Goal: Information Seeking & Learning: Learn about a topic

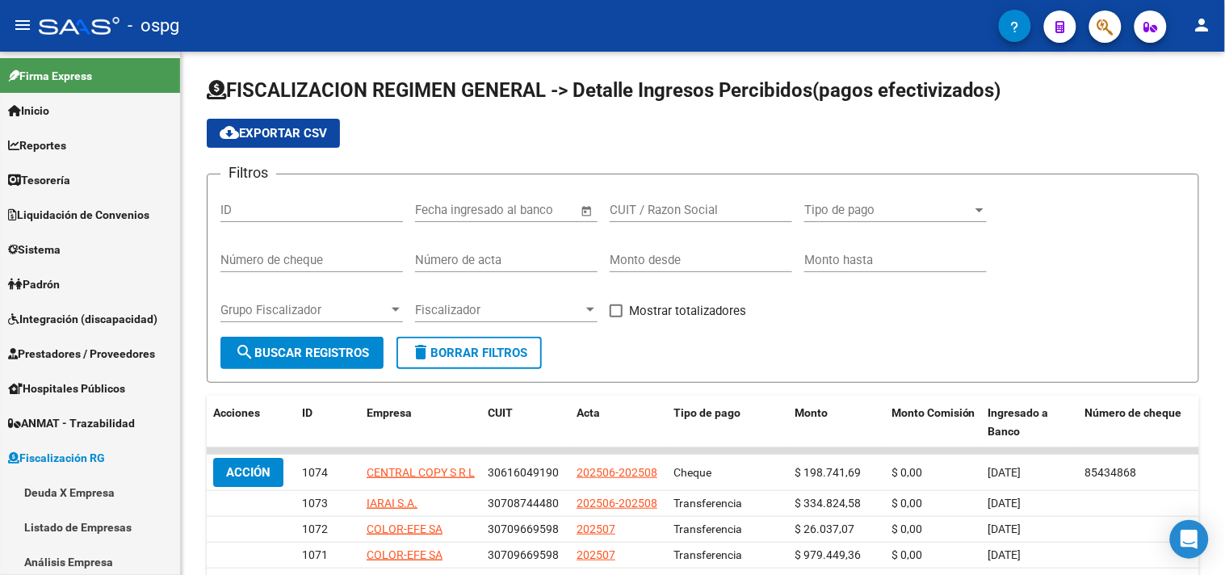
scroll to position [12, 0]
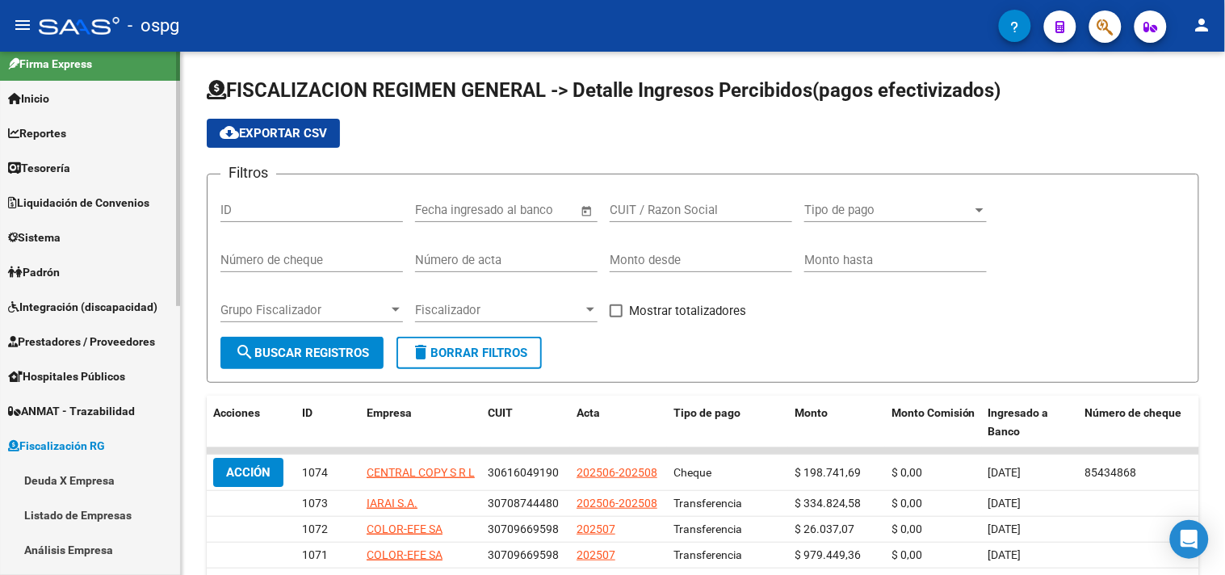
click at [43, 267] on span "Padrón" at bounding box center [34, 272] width 52 height 18
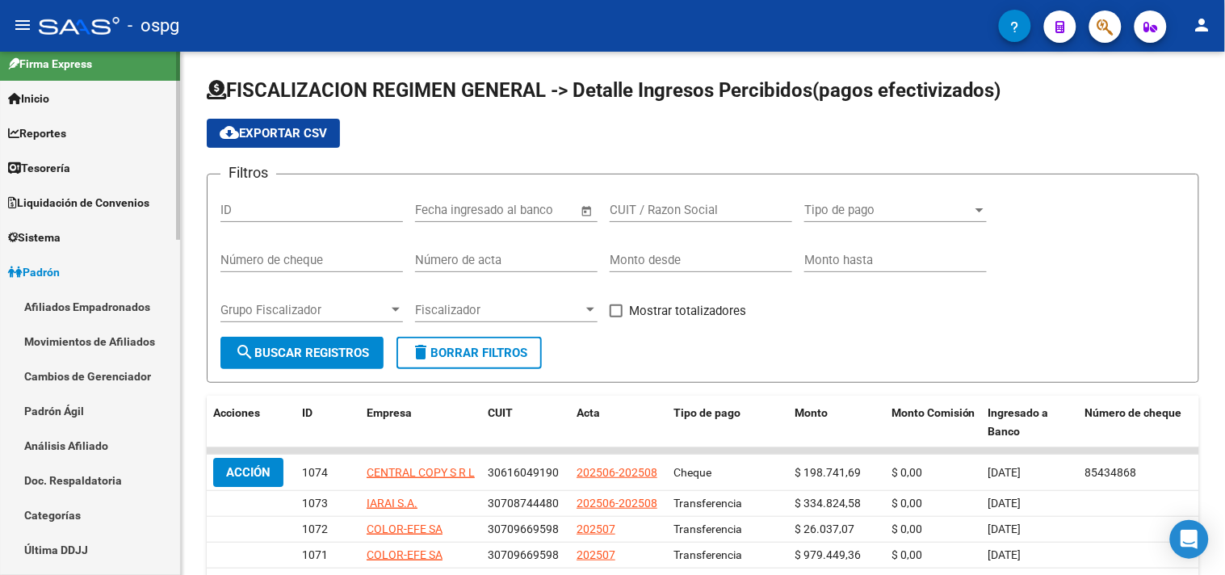
click at [57, 301] on link "Afiliados Empadronados" at bounding box center [90, 306] width 180 height 35
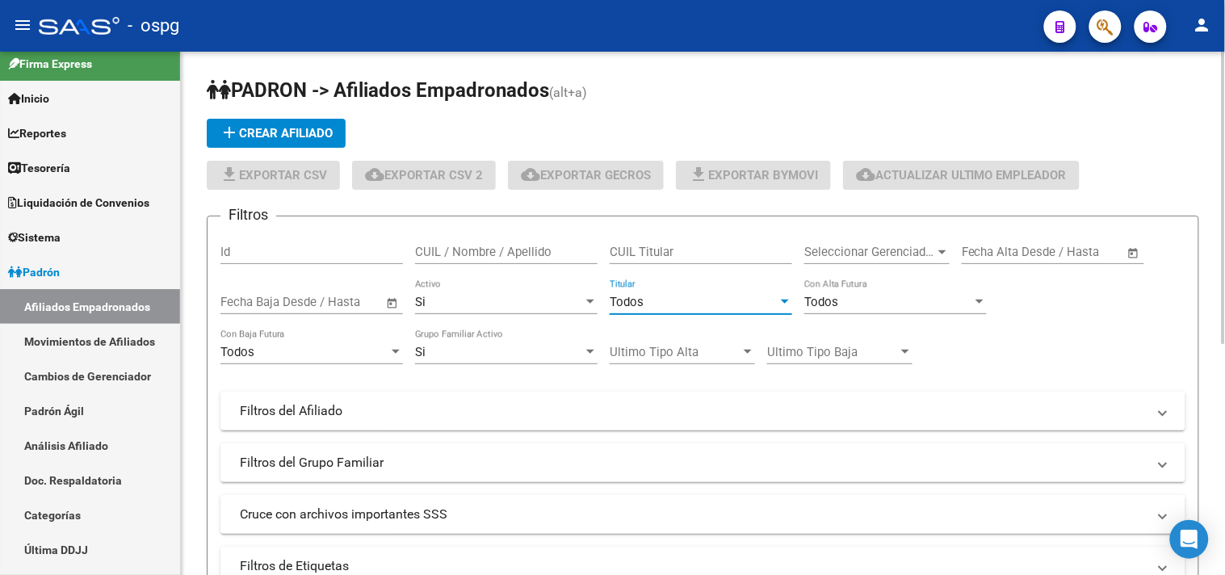
click at [710, 309] on div "Todos" at bounding box center [694, 302] width 168 height 15
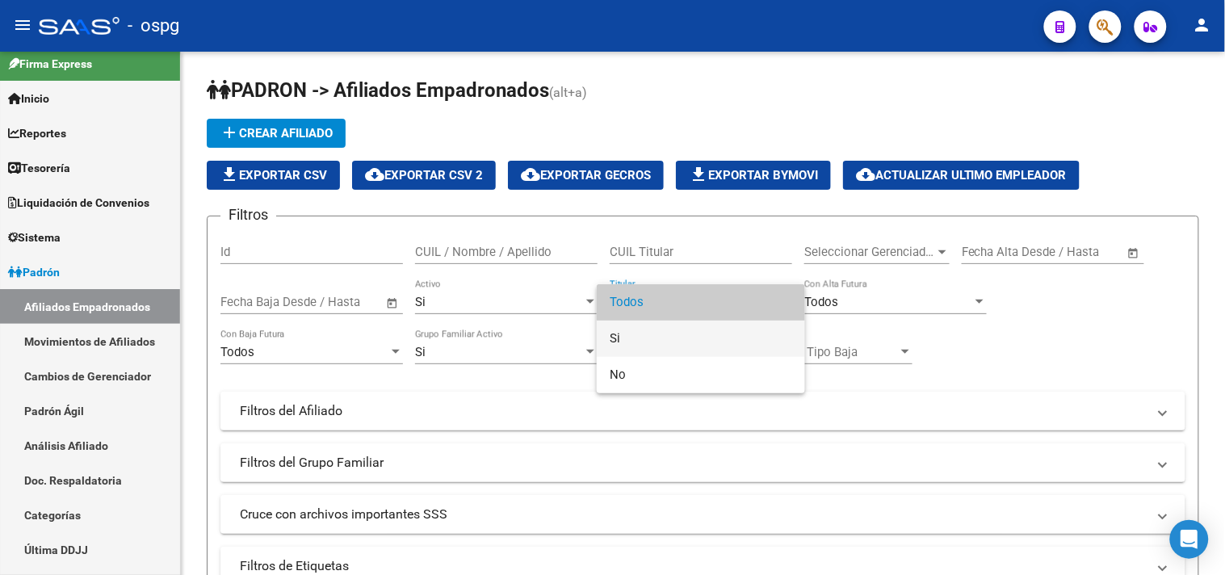
click at [620, 336] on span "Si" at bounding box center [701, 339] width 182 height 36
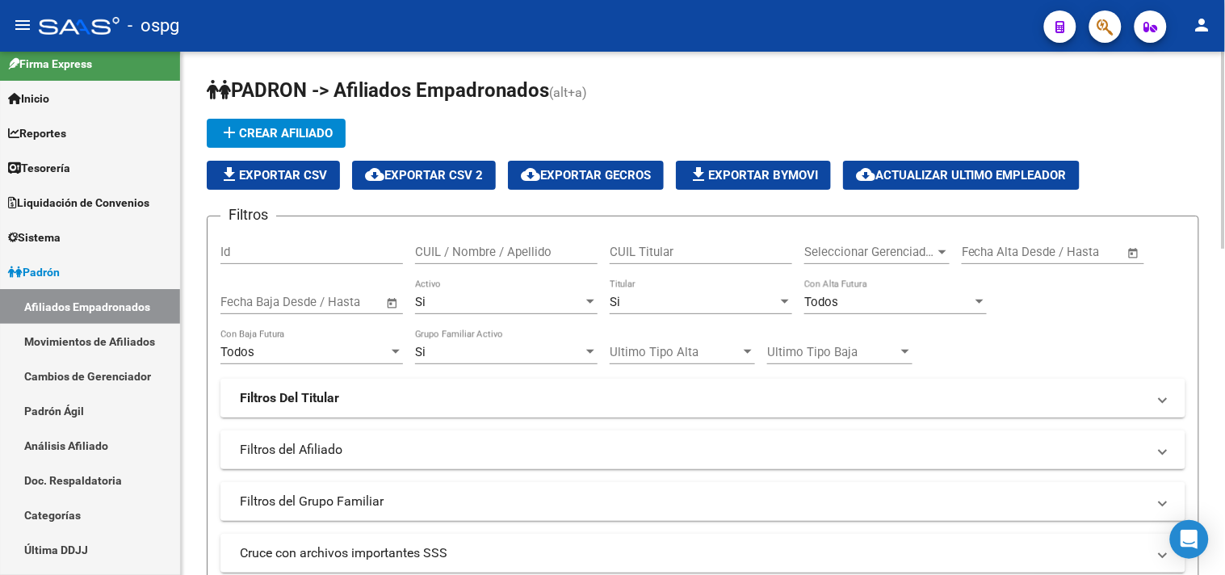
click at [385, 390] on mat-panel-title "Filtros Del Titular" at bounding box center [693, 398] width 907 height 18
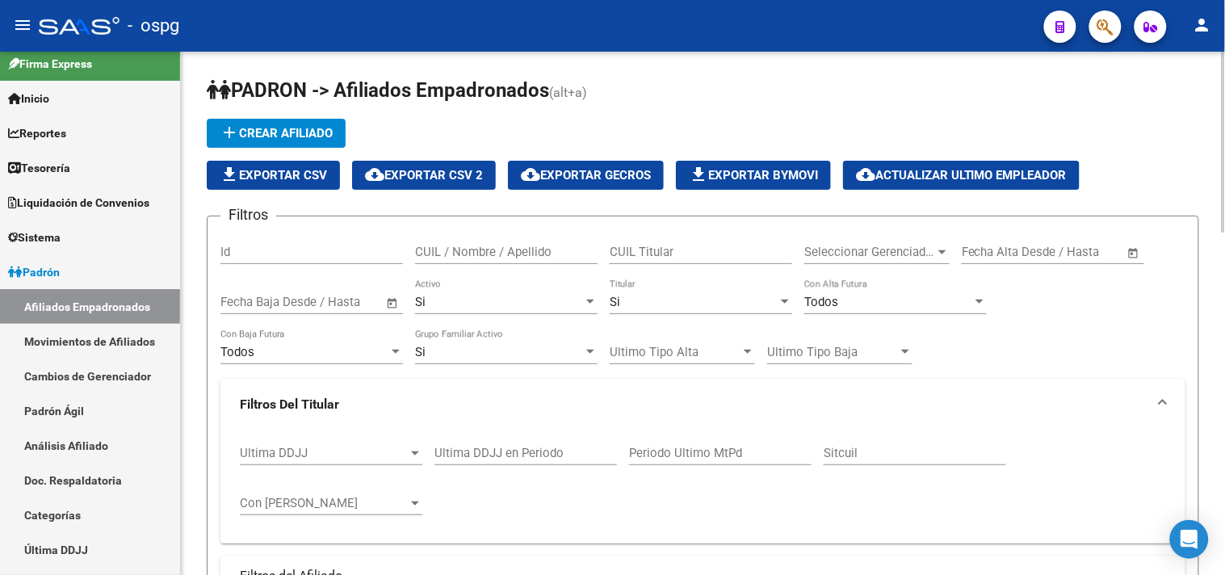
click at [358, 447] on span "Ultima DDJJ" at bounding box center [324, 453] width 168 height 15
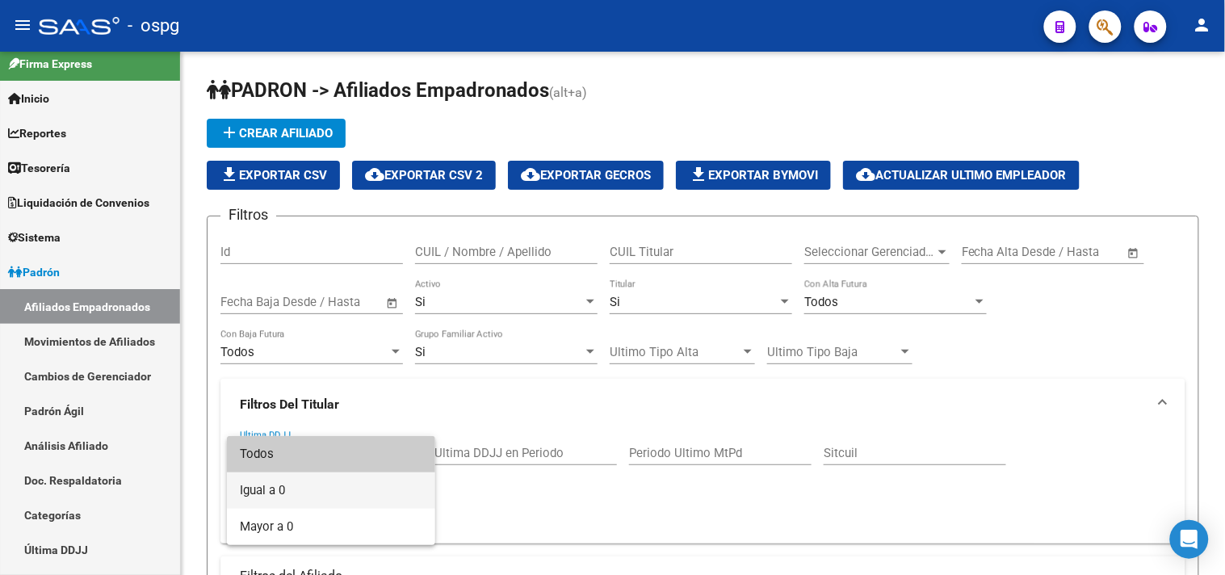
click at [267, 486] on span "Igual a 0" at bounding box center [331, 490] width 182 height 36
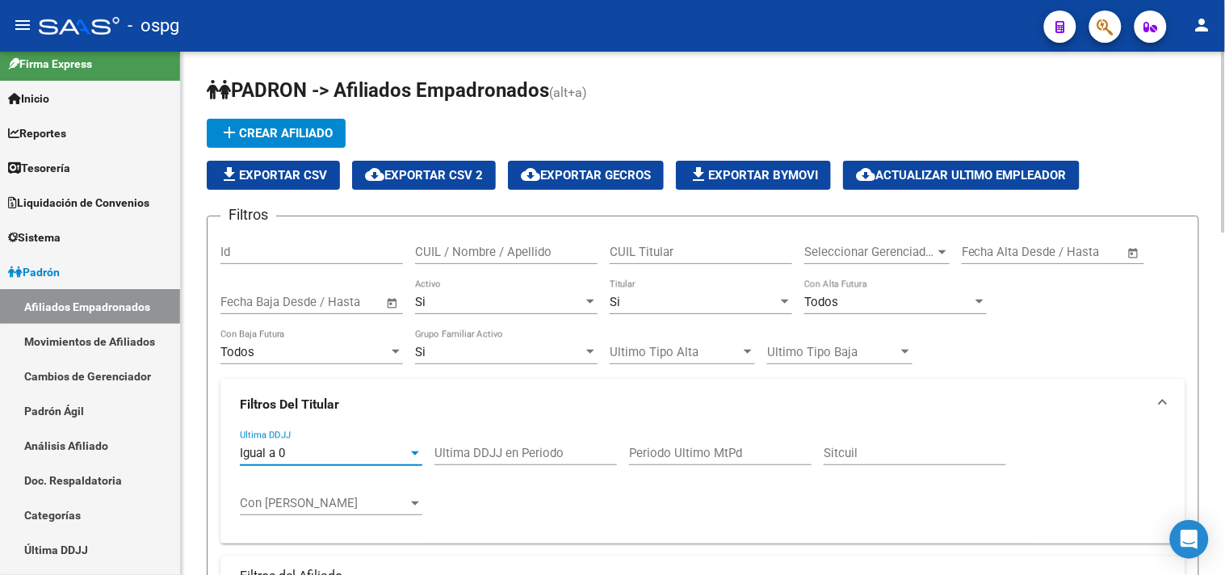
click at [312, 487] on div "Con [PERSON_NAME]" at bounding box center [331, 497] width 182 height 35
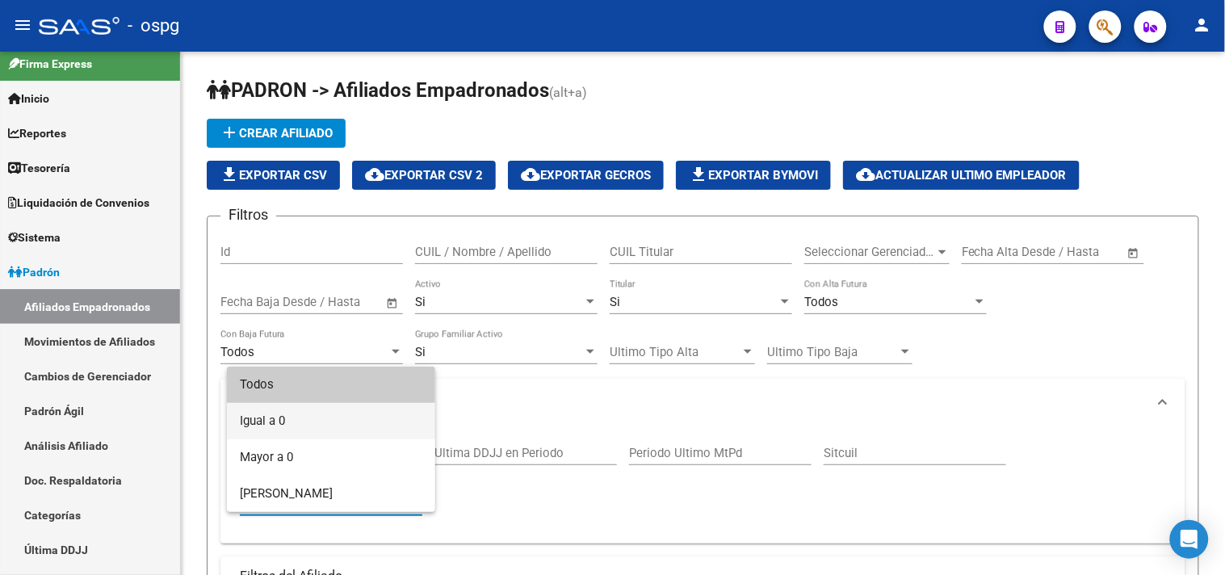
click at [299, 418] on span "Igual a 0" at bounding box center [331, 421] width 182 height 36
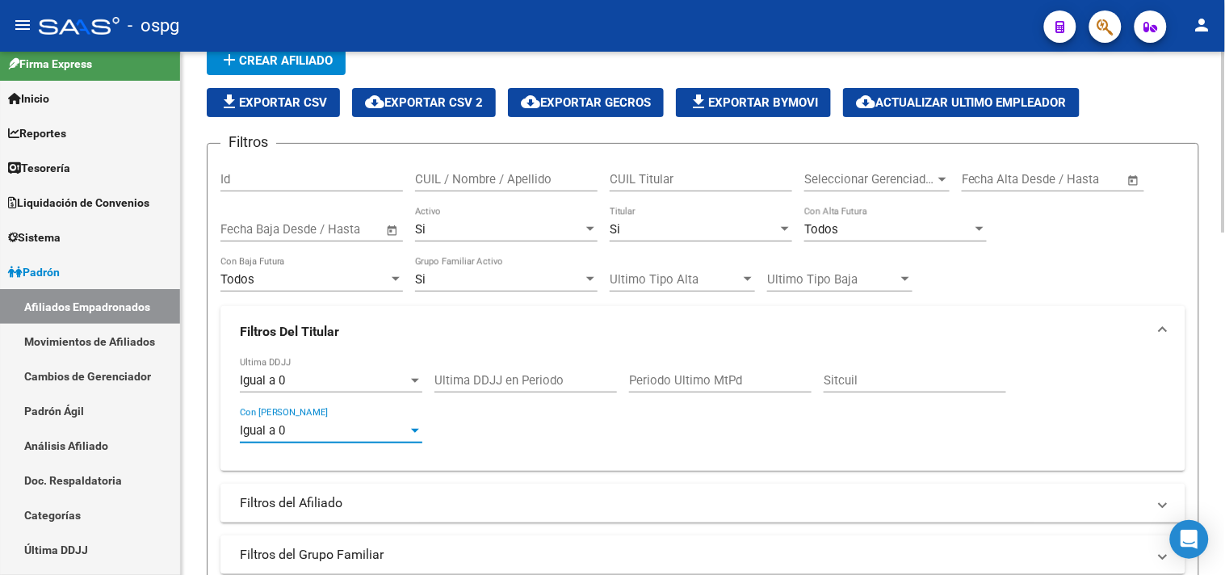
scroll to position [179, 0]
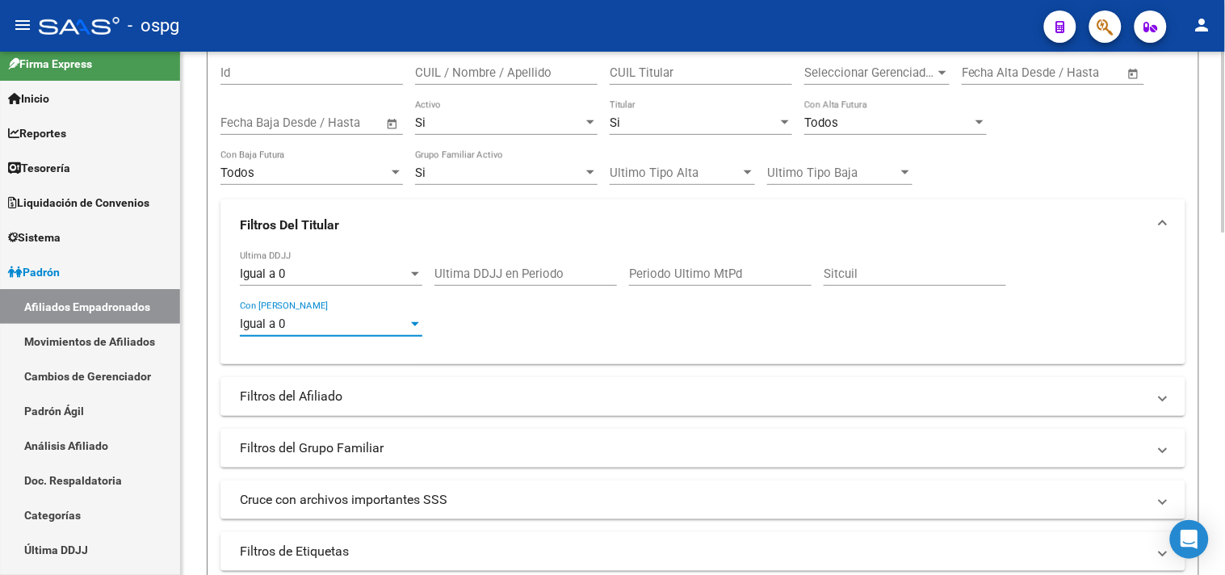
click at [367, 450] on mat-panel-title "Filtros del Grupo Familiar" at bounding box center [693, 448] width 907 height 18
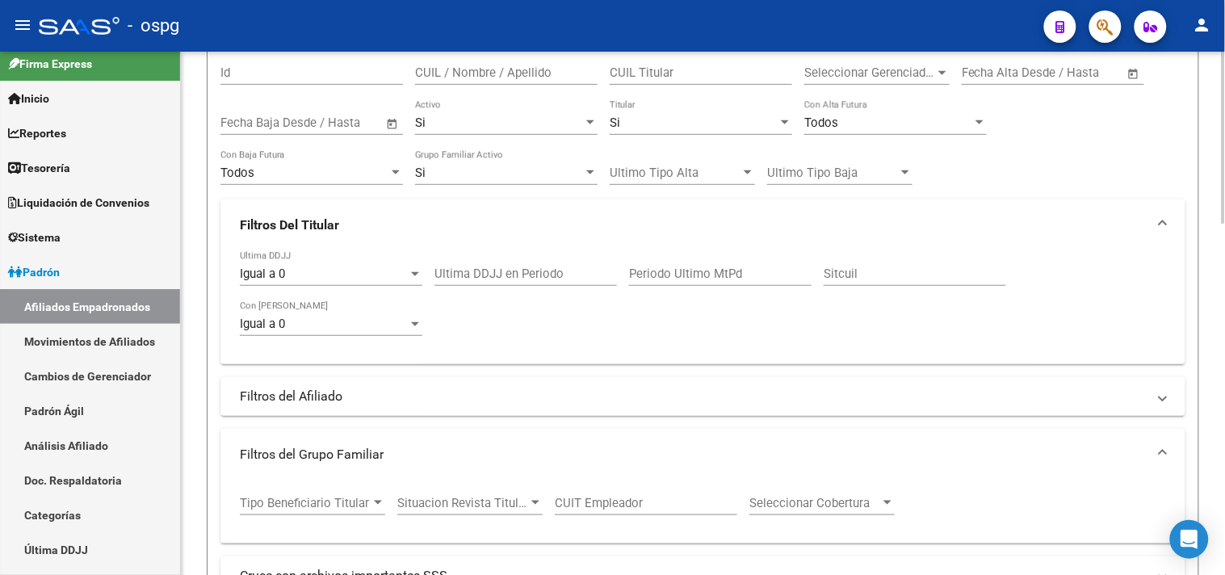
click at [356, 487] on div "Tipo Beneficiario Titular Tipo Beneficiario Titular" at bounding box center [312, 497] width 145 height 35
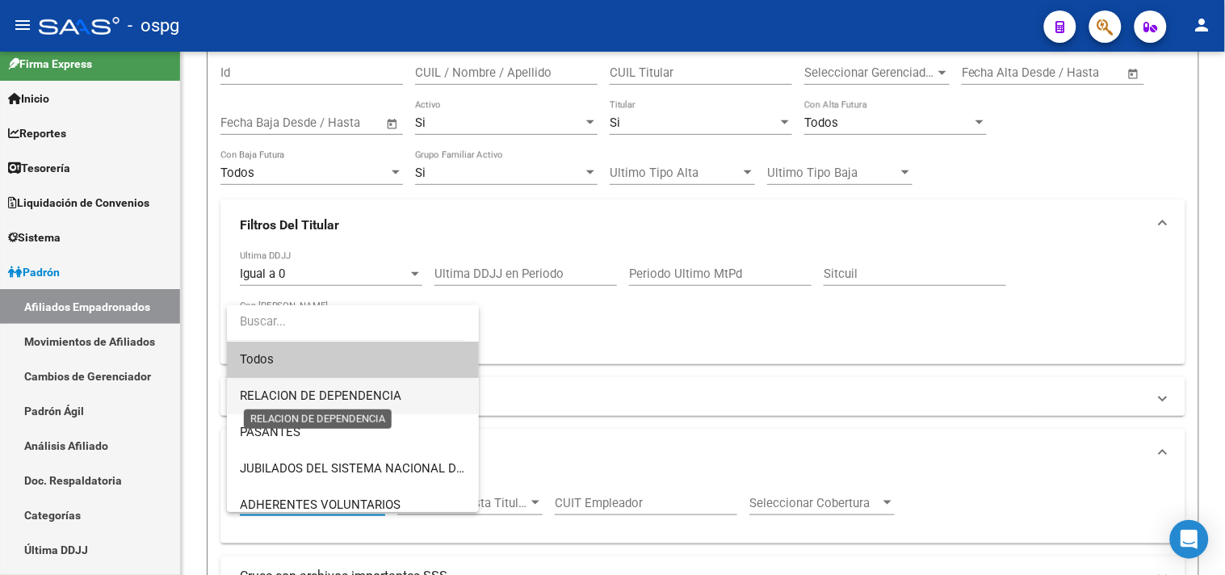
drag, startPoint x: 324, startPoint y: 388, endPoint x: 418, endPoint y: 410, distance: 97.1
click at [325, 388] on span "RELACION DE DEPENDENCIA" at bounding box center [353, 396] width 226 height 36
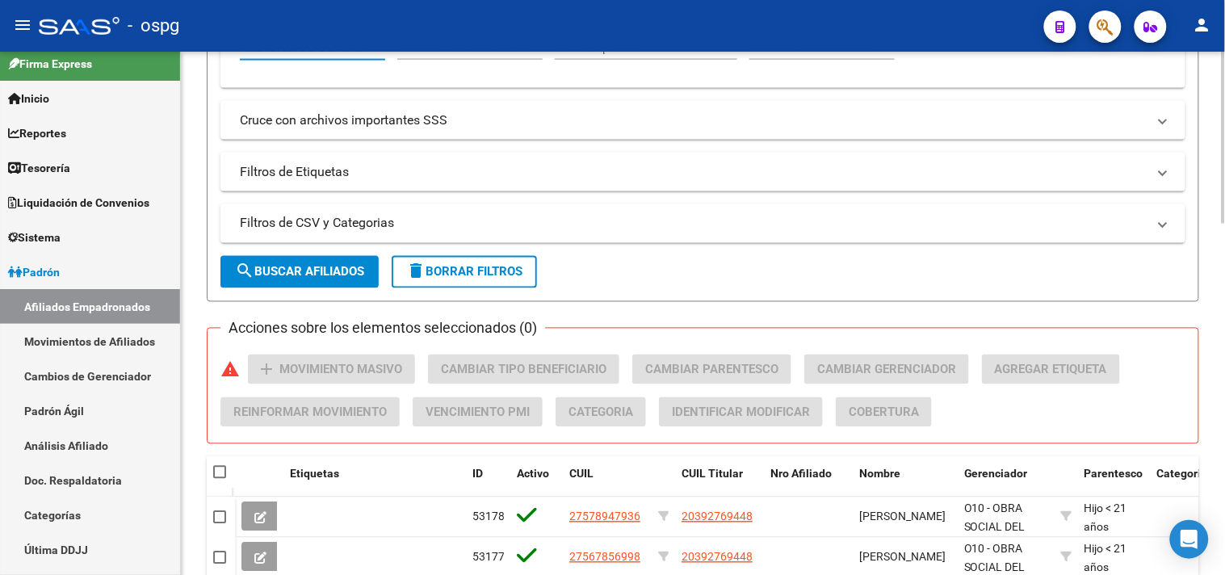
scroll to position [627, 0]
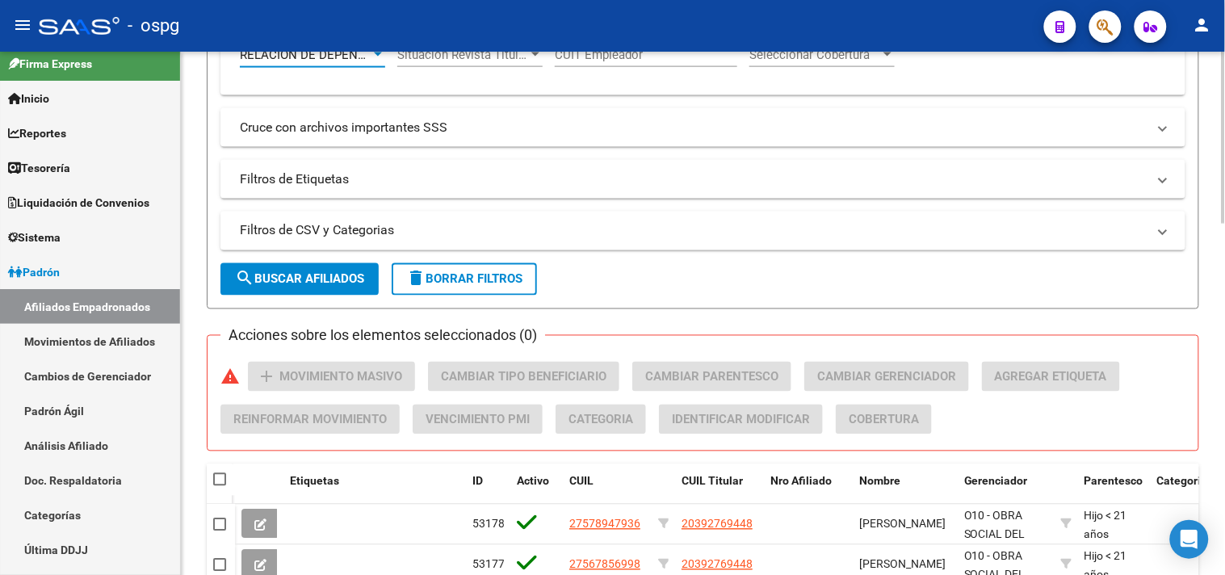
click at [393, 228] on mat-panel-title "Filtros de CSV y Categorias" at bounding box center [693, 231] width 907 height 18
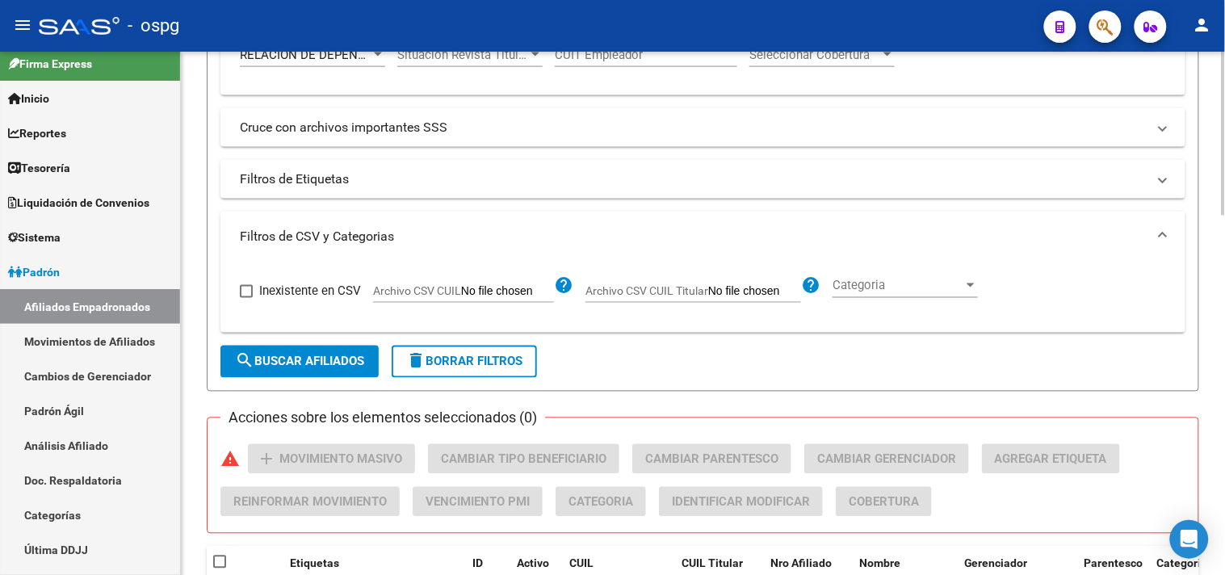
click at [469, 291] on input "Archivo CSV CUIL" at bounding box center [507, 292] width 93 height 15
type input "C:\fakepath\rg 16092025.csv"
click at [291, 358] on span "search Buscar Afiliados" at bounding box center [299, 361] width 129 height 15
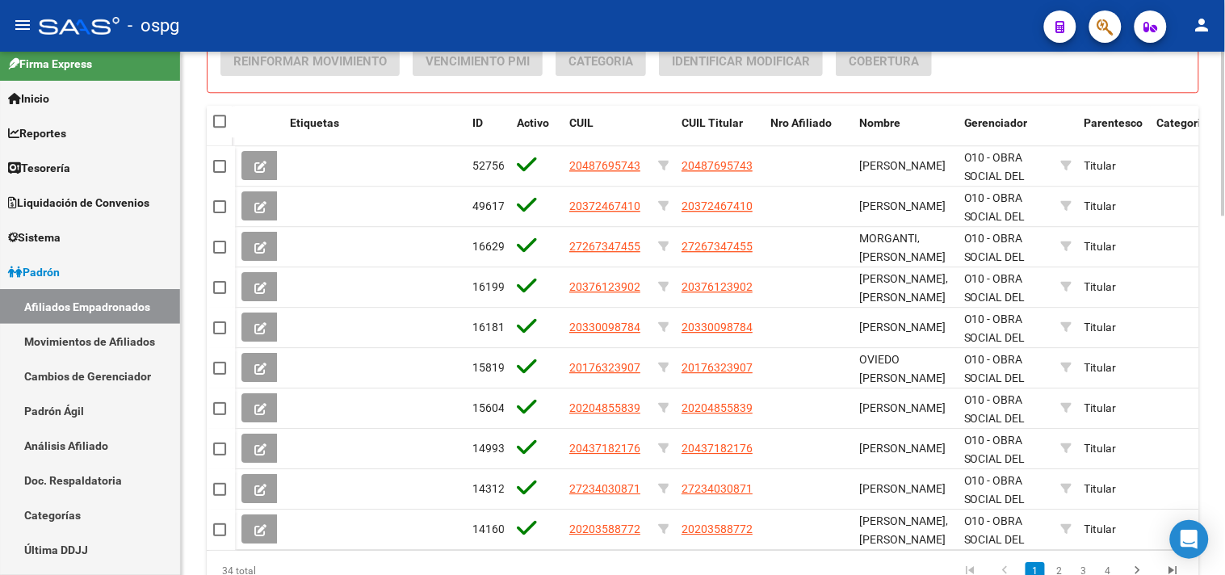
scroll to position [1150, 0]
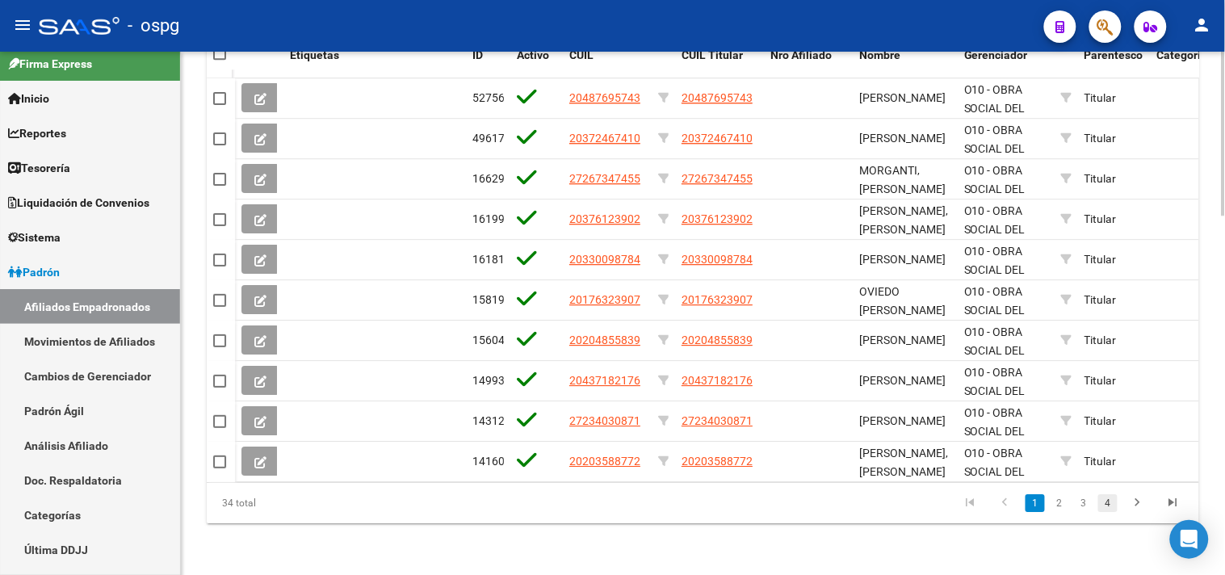
click at [1104, 501] on link "4" at bounding box center [1107, 503] width 19 height 18
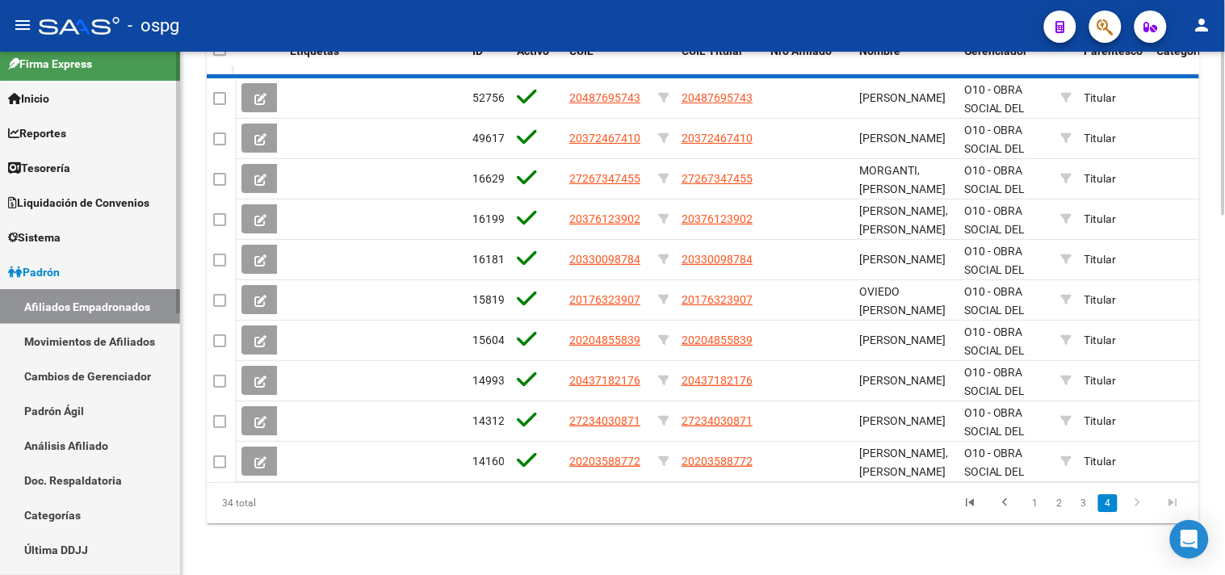
scroll to position [908, 0]
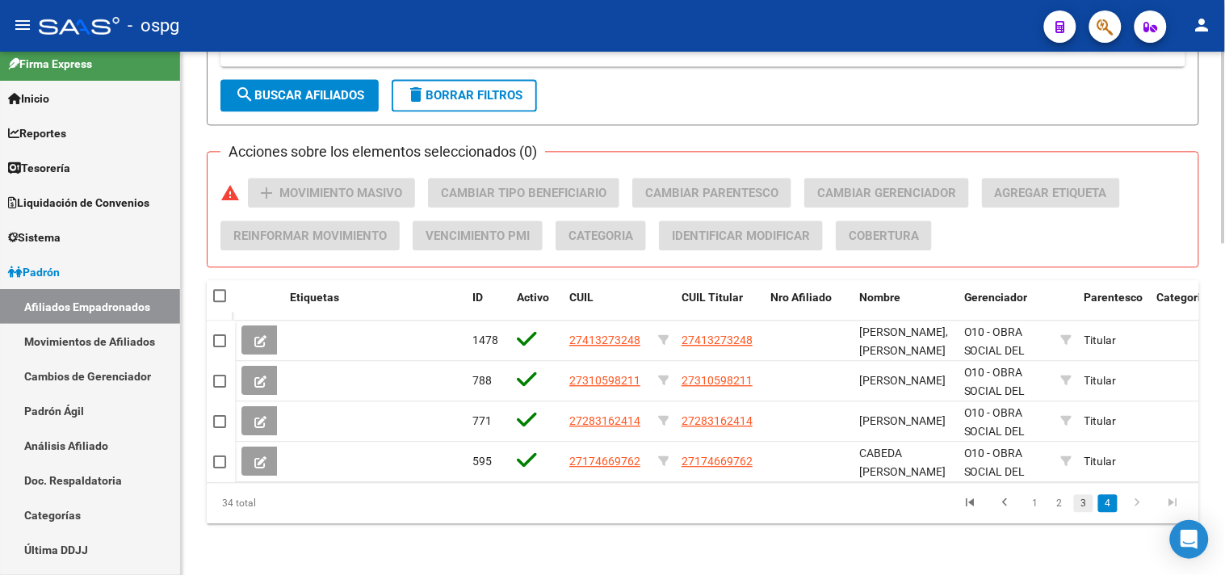
click at [1091, 503] on link "3" at bounding box center [1083, 503] width 19 height 18
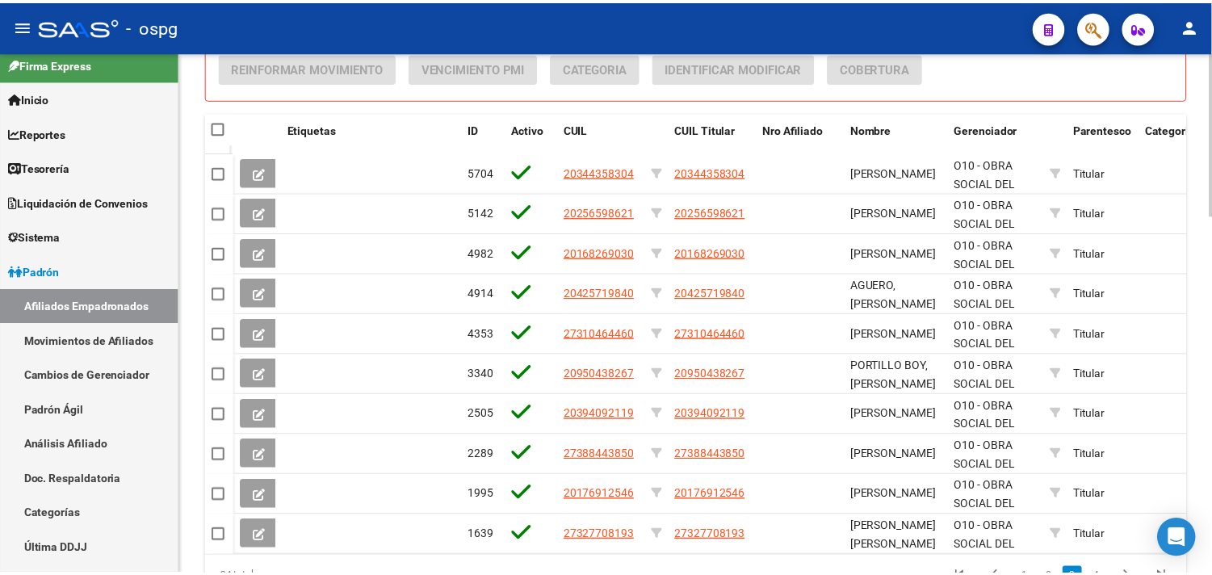
scroll to position [1150, 0]
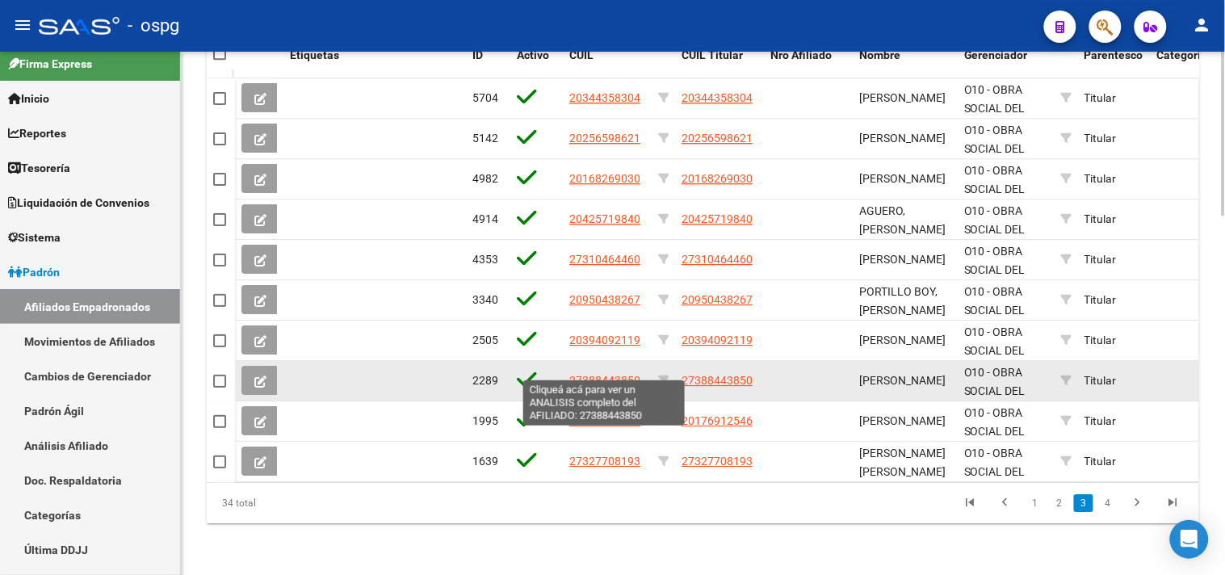
click at [618, 374] on span "27388443850" at bounding box center [604, 380] width 71 height 13
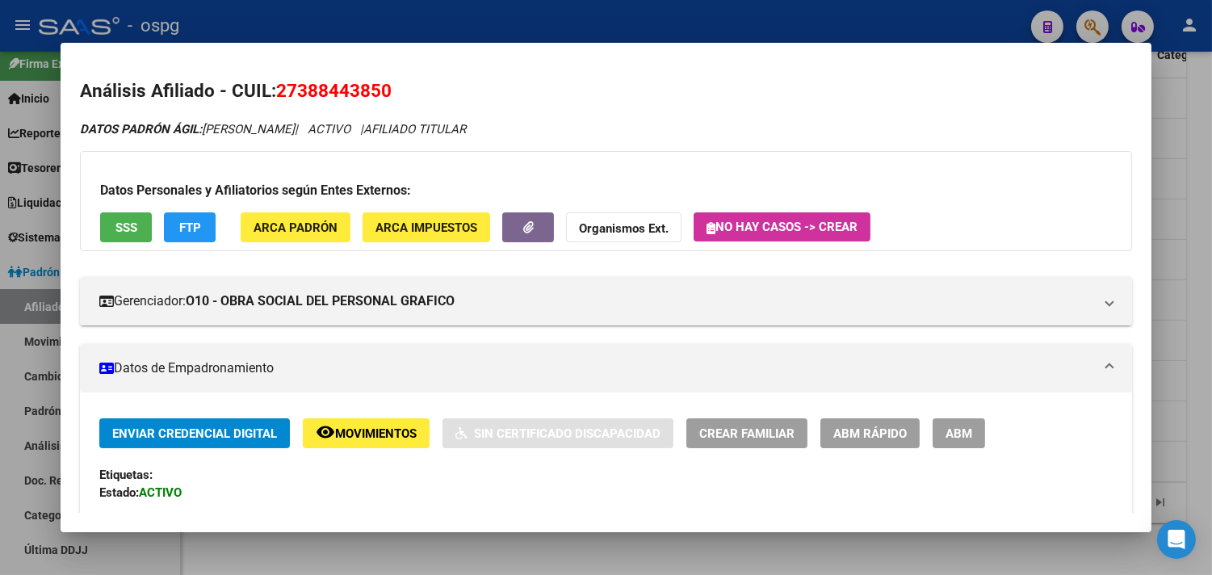
drag, startPoint x: 275, startPoint y: 86, endPoint x: 396, endPoint y: 101, distance: 122.1
click at [396, 101] on h2 "Análisis Afiliado - CUIL: 27388443850" at bounding box center [606, 91] width 1052 height 27
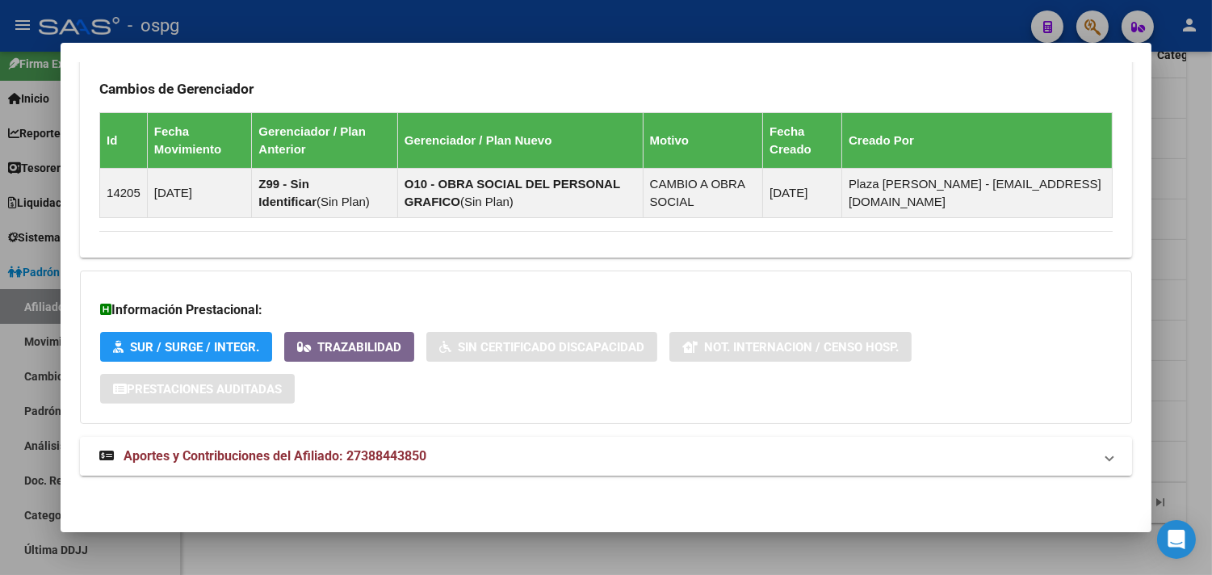
click at [555, 457] on mat-panel-title "Aportes y Contribuciones del Afiliado: 27388443850" at bounding box center [596, 455] width 994 height 19
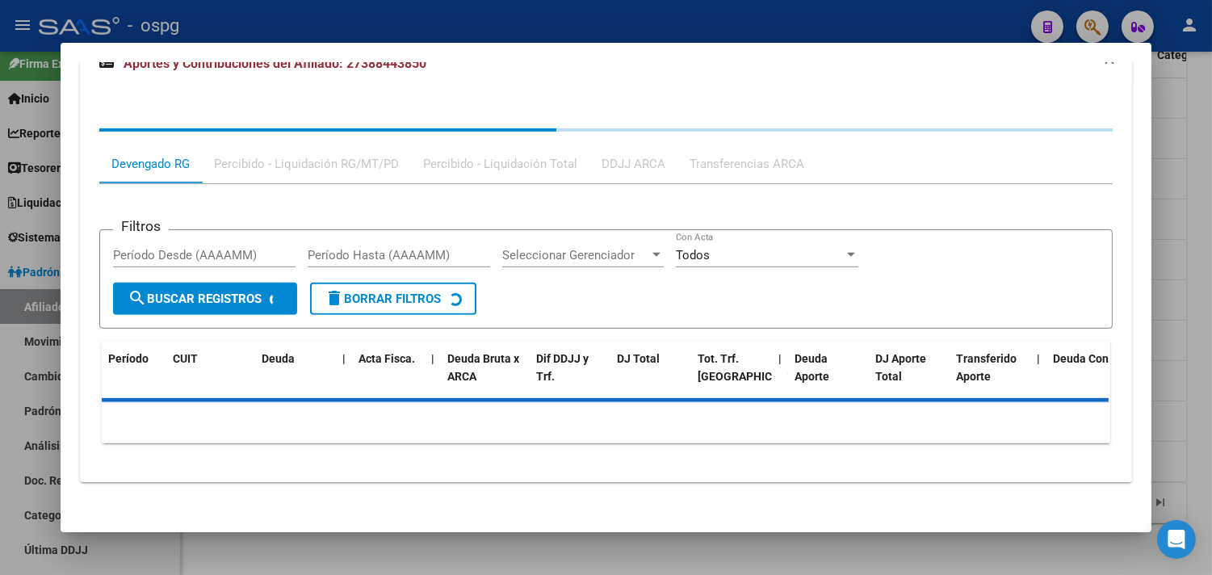
scroll to position [1454, 0]
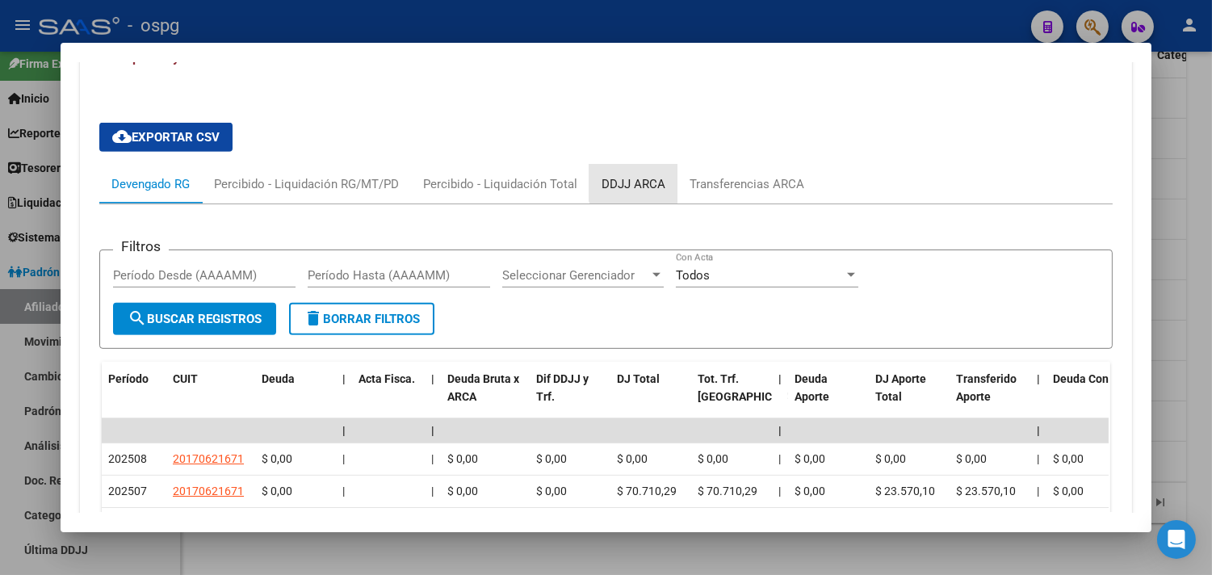
click at [643, 173] on div "DDJJ ARCA" at bounding box center [633, 184] width 88 height 39
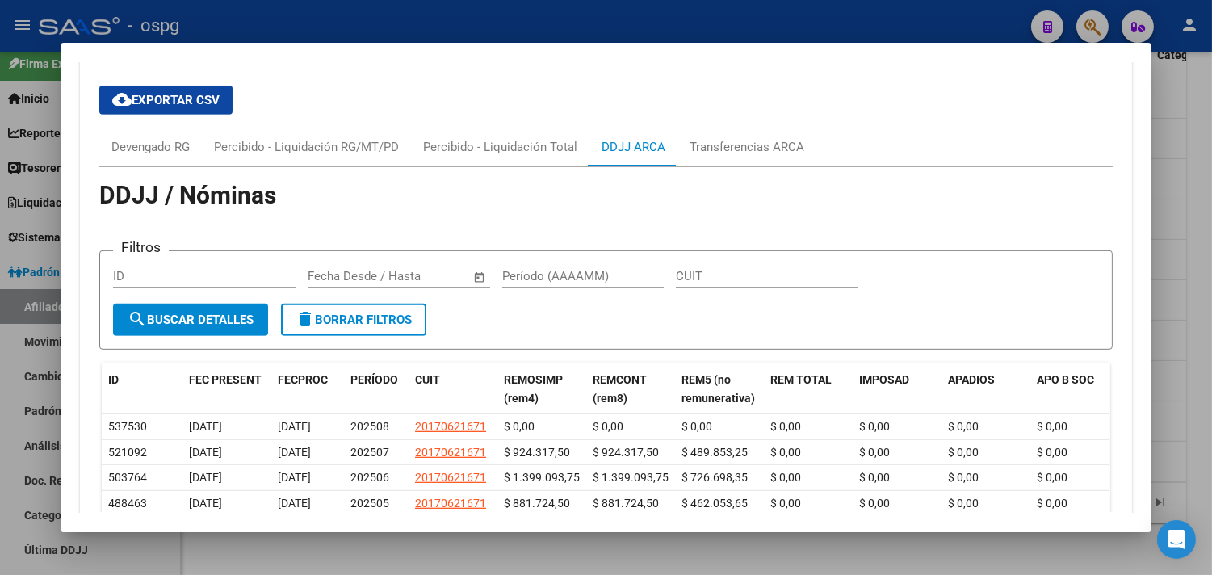
scroll to position [1633, 0]
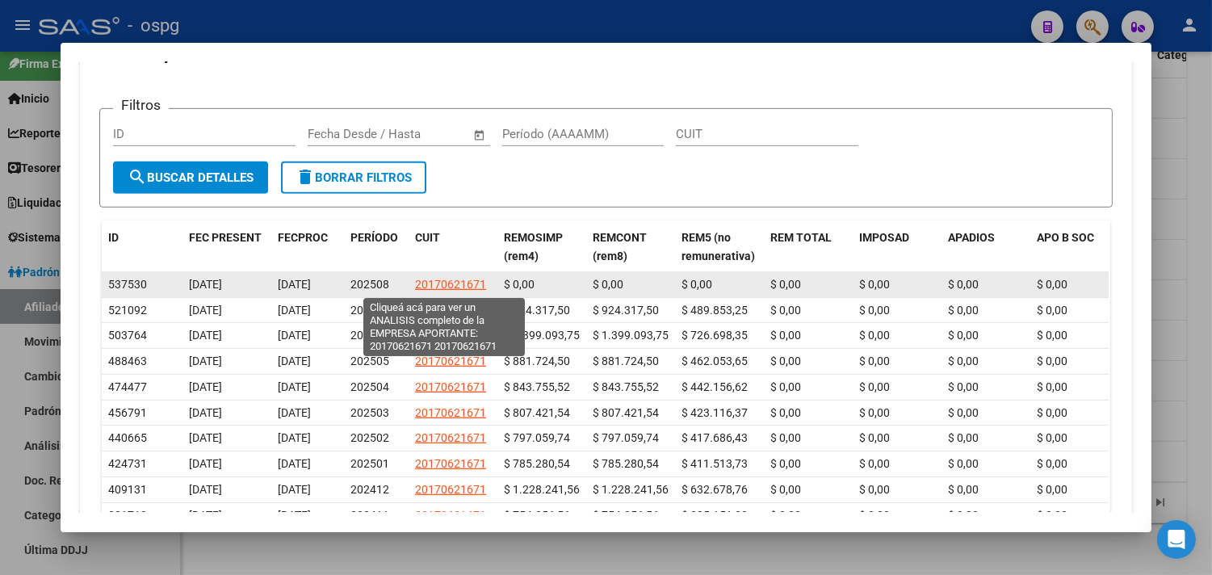
click at [449, 278] on span "20170621671" at bounding box center [450, 284] width 71 height 13
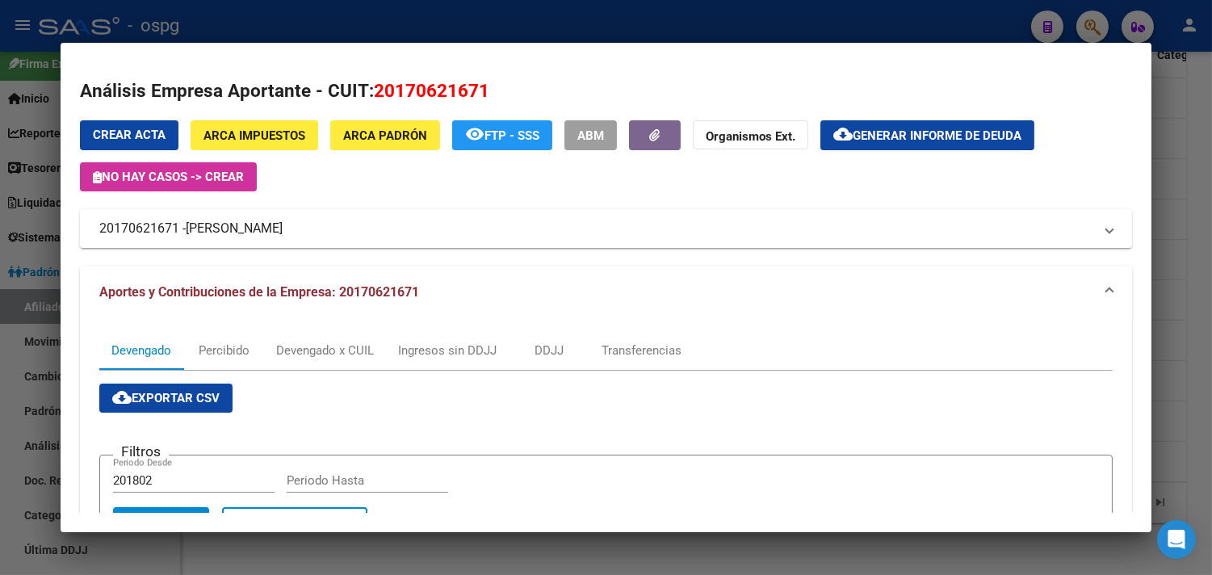
scroll to position [358, 0]
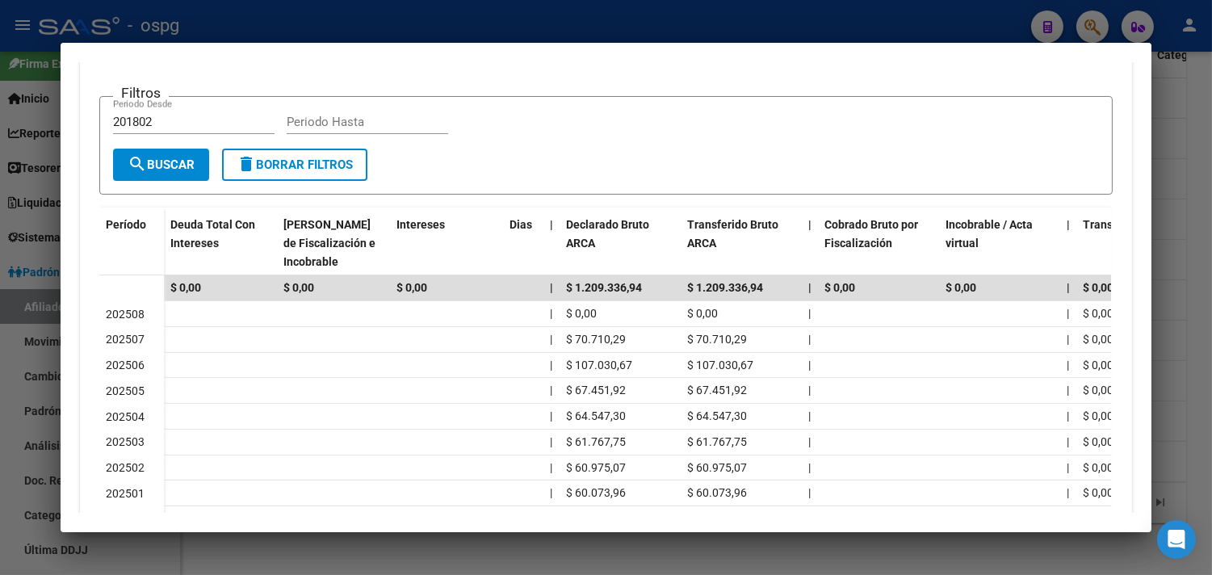
click at [631, 514] on mat-dialog-container "Análisis Empresa Aportante - CUIT: 20170621671 Crear Acta ARCA Impuestos ARCA P…" at bounding box center [606, 287] width 1091 height 488
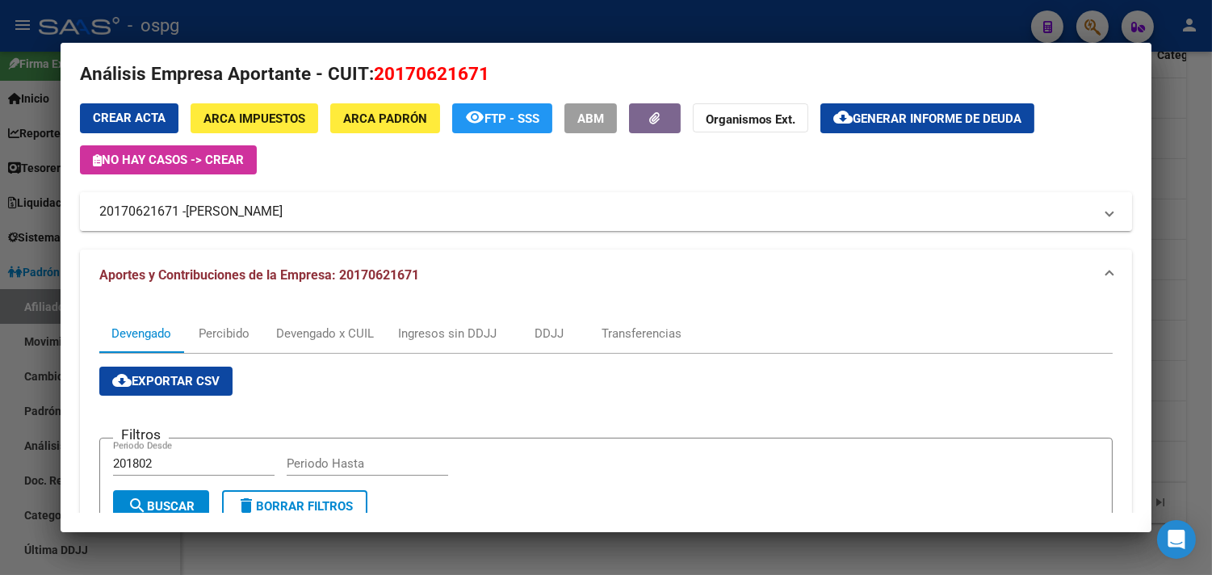
scroll to position [0, 0]
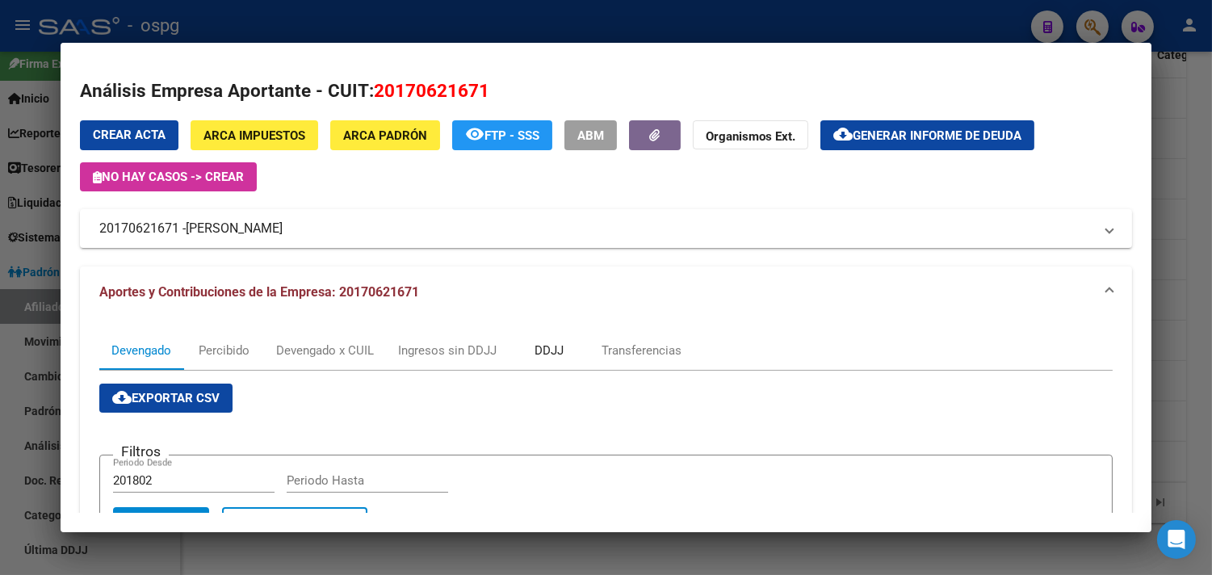
click at [543, 348] on div "DDJJ" at bounding box center [548, 351] width 29 height 18
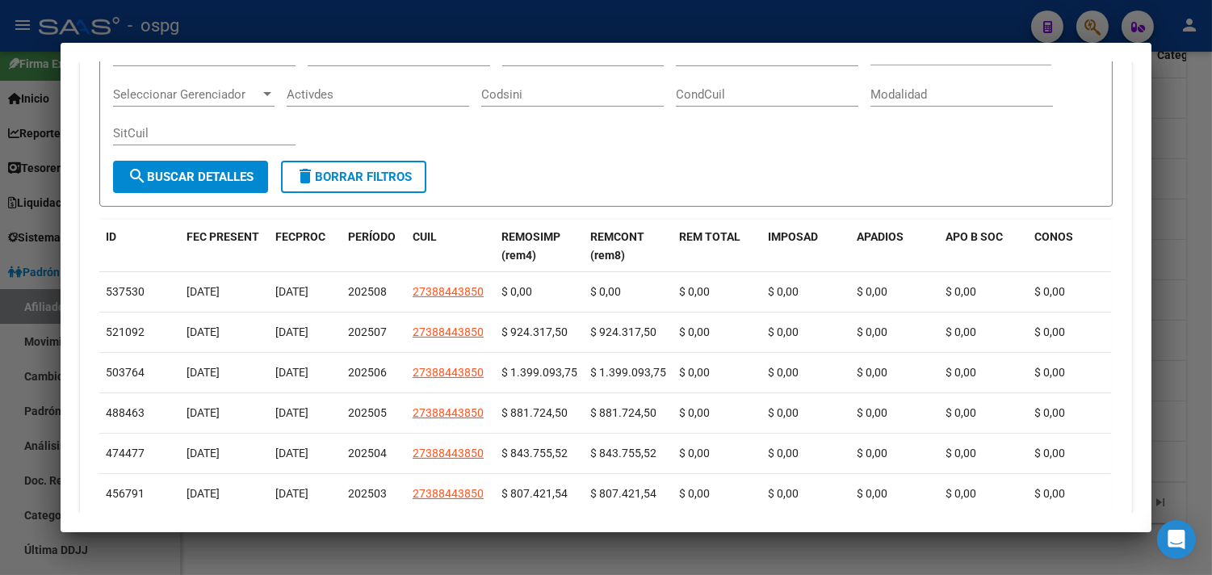
scroll to position [448, 0]
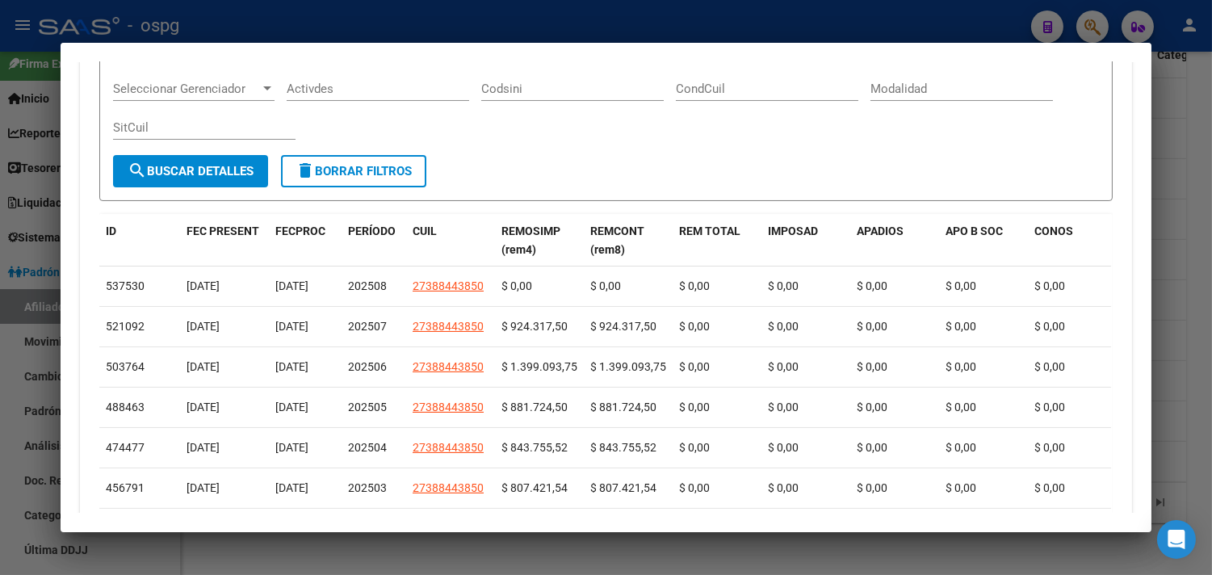
click at [1188, 312] on div at bounding box center [606, 287] width 1212 height 575
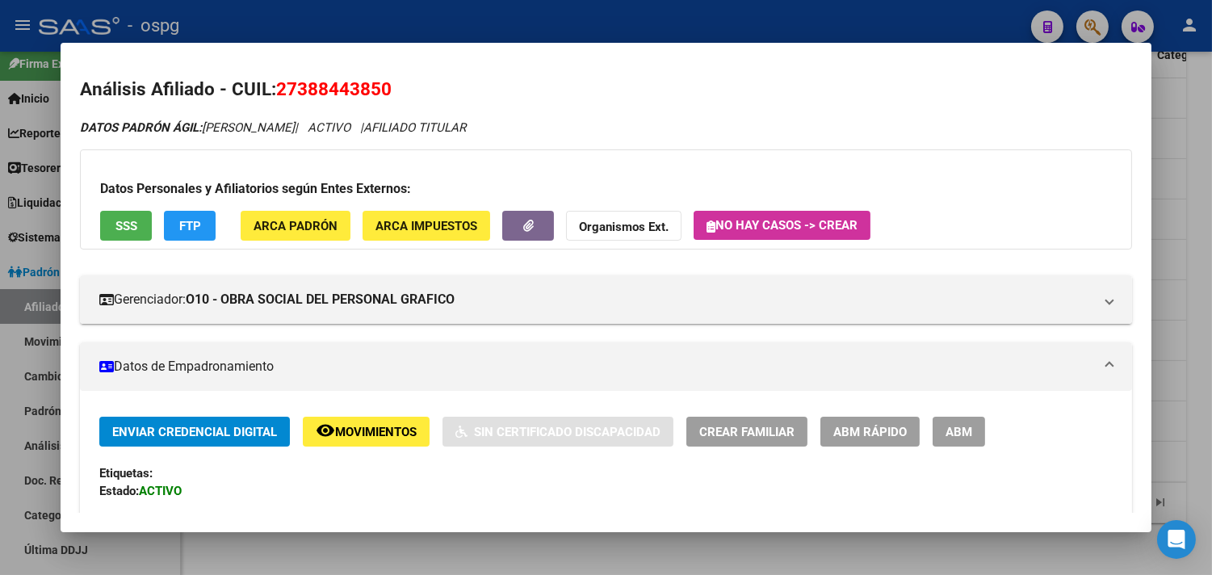
scroll to position [0, 0]
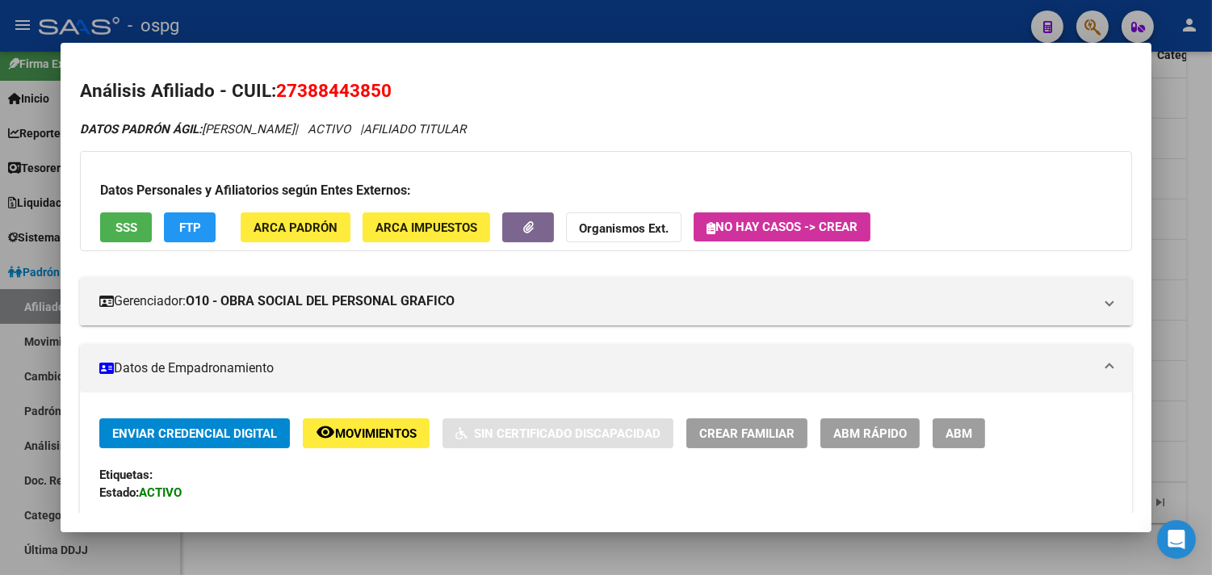
click at [1195, 346] on div at bounding box center [606, 287] width 1212 height 575
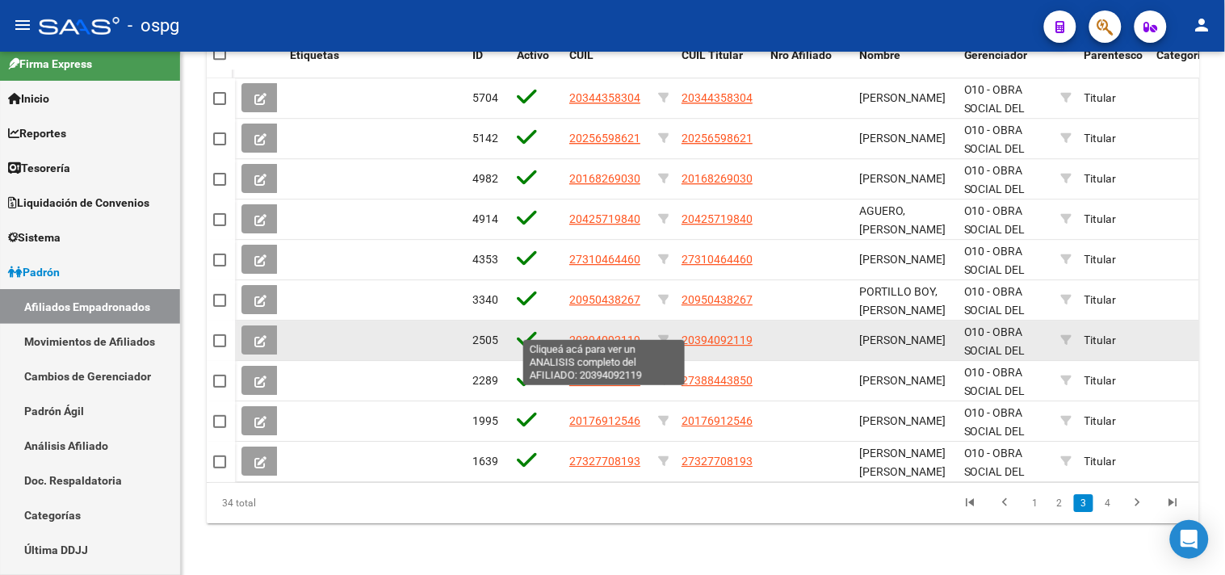
click at [598, 333] on span "20394092119" at bounding box center [604, 339] width 71 height 13
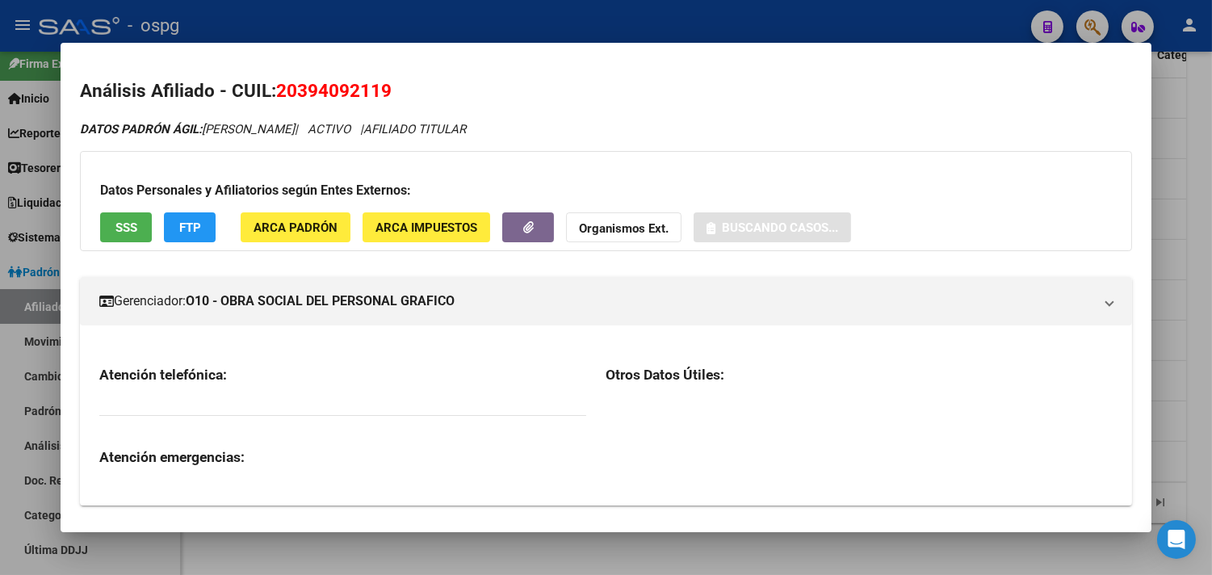
drag, startPoint x: 279, startPoint y: 86, endPoint x: 404, endPoint y: 86, distance: 125.1
click at [404, 86] on h2 "Análisis Afiliado - CUIL: 20394092119" at bounding box center [606, 91] width 1052 height 27
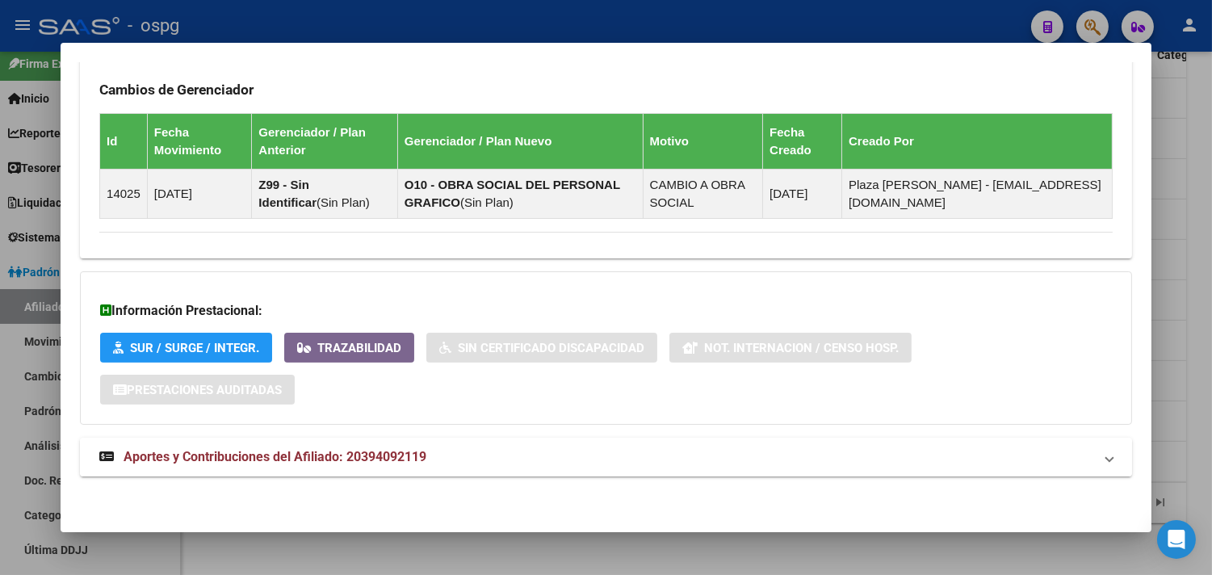
click at [634, 463] on mat-panel-title "Aportes y Contribuciones del Afiliado: 20394092119" at bounding box center [596, 456] width 994 height 19
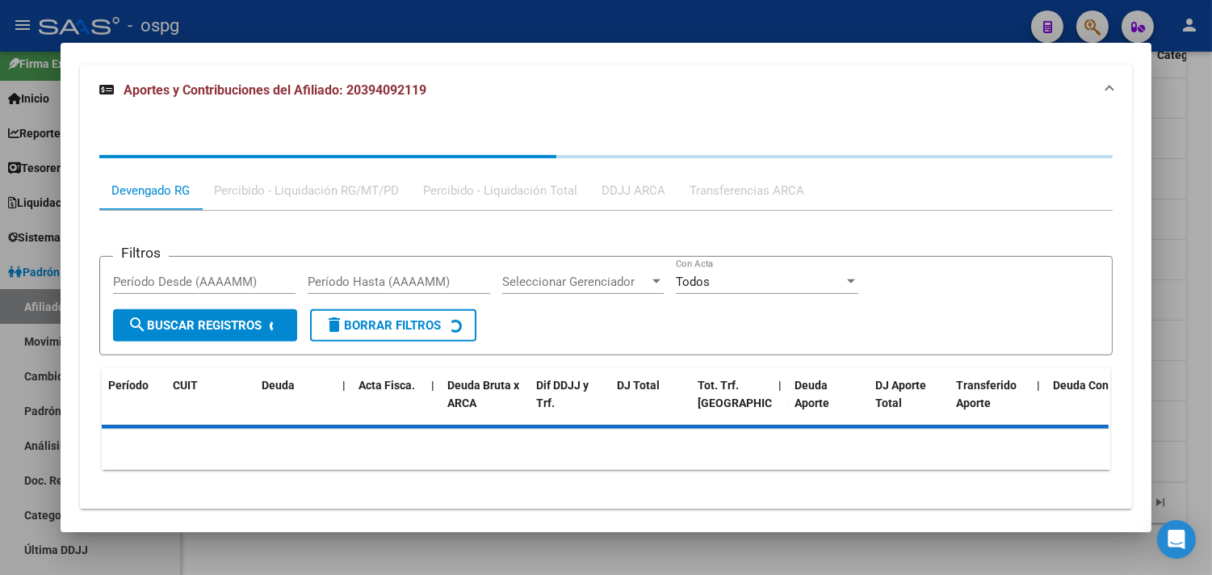
scroll to position [1360, 0]
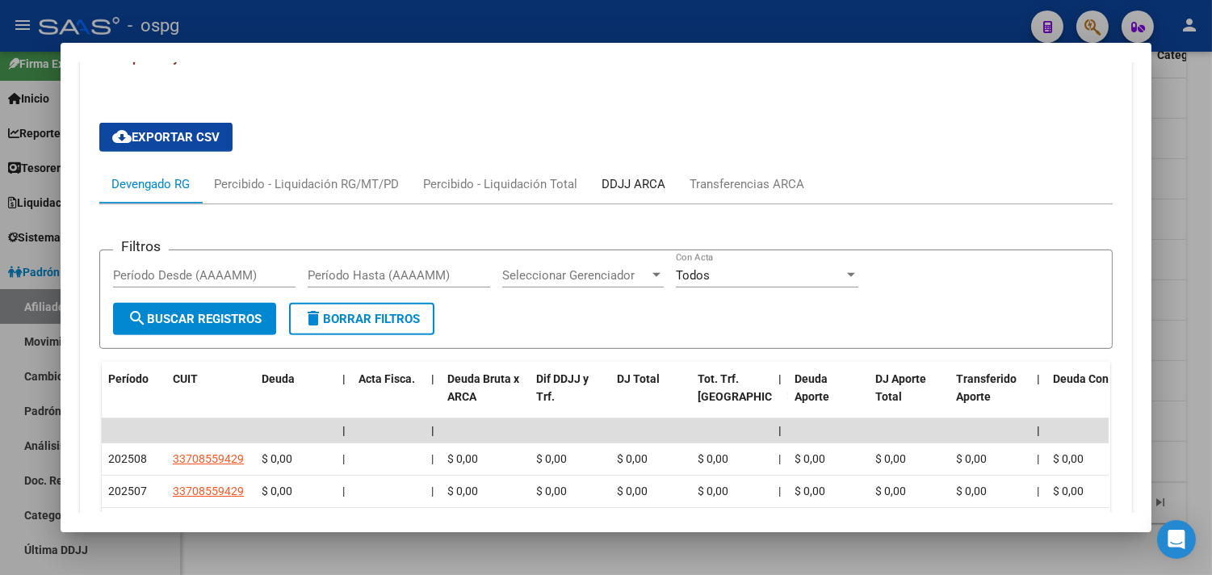
click at [635, 183] on div "DDJJ ARCA" at bounding box center [633, 184] width 64 height 18
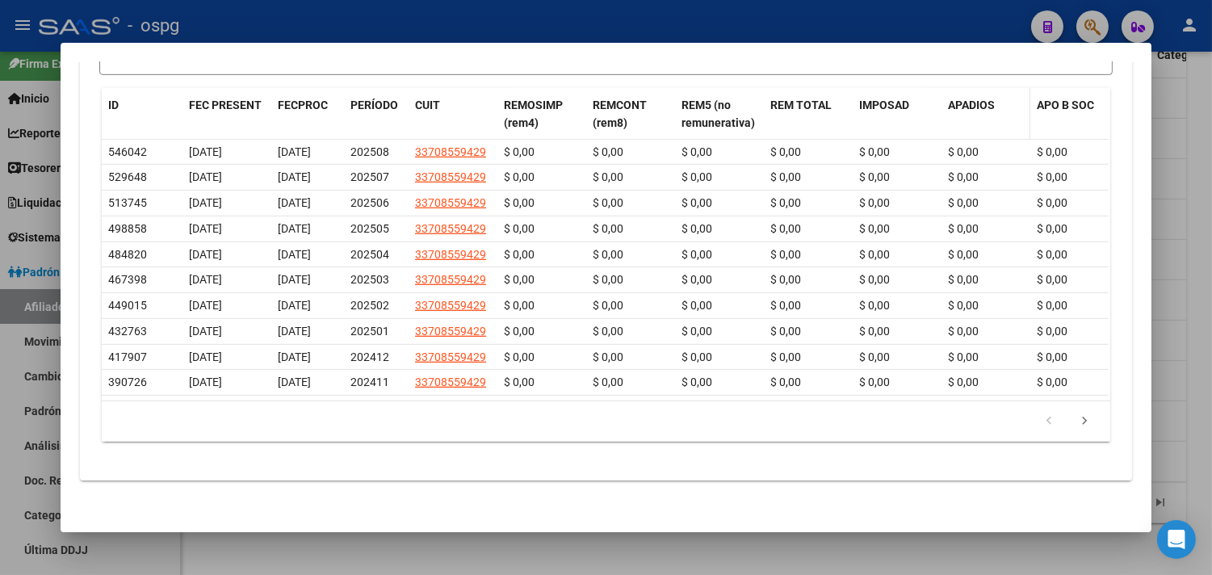
scroll to position [1691, 0]
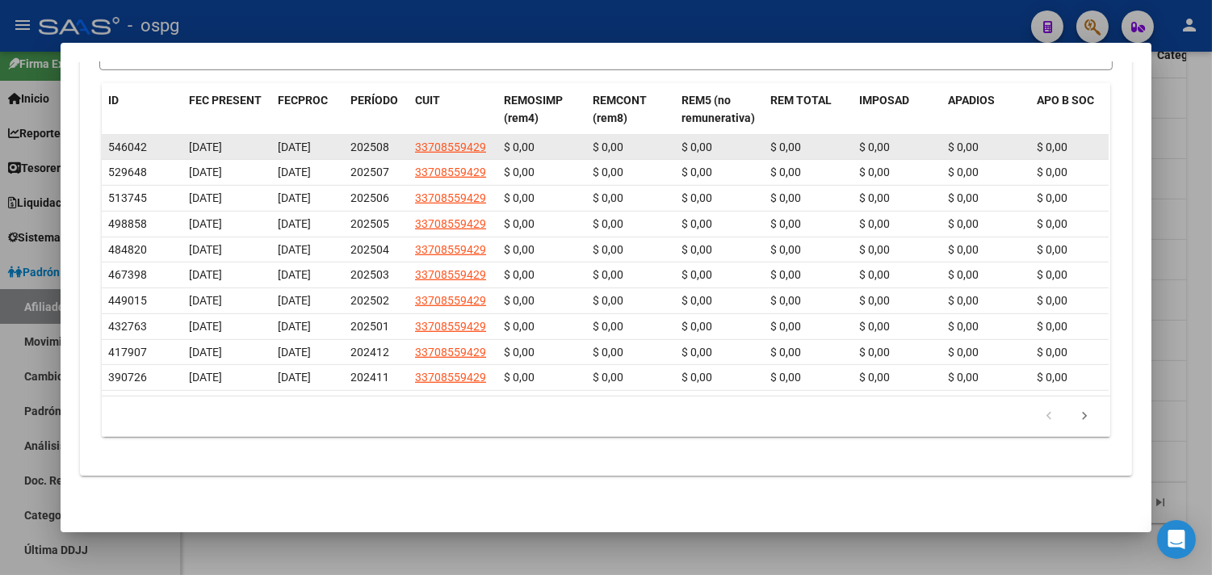
click at [438, 140] on app-link-go-to "33708559429" at bounding box center [450, 147] width 71 height 19
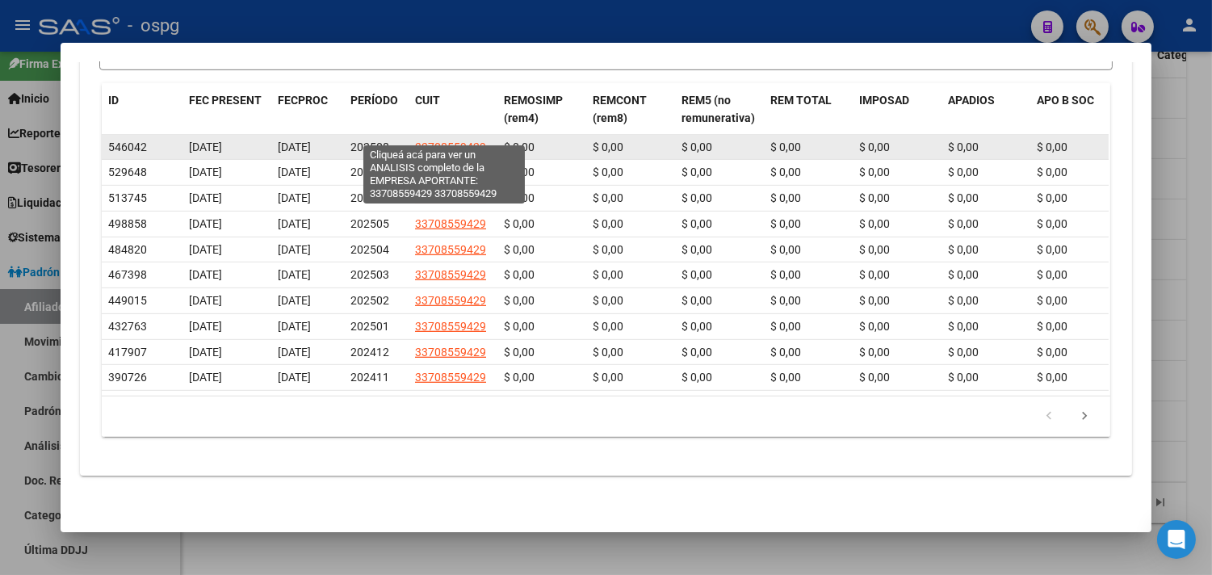
click at [437, 140] on span "33708559429" at bounding box center [450, 146] width 71 height 13
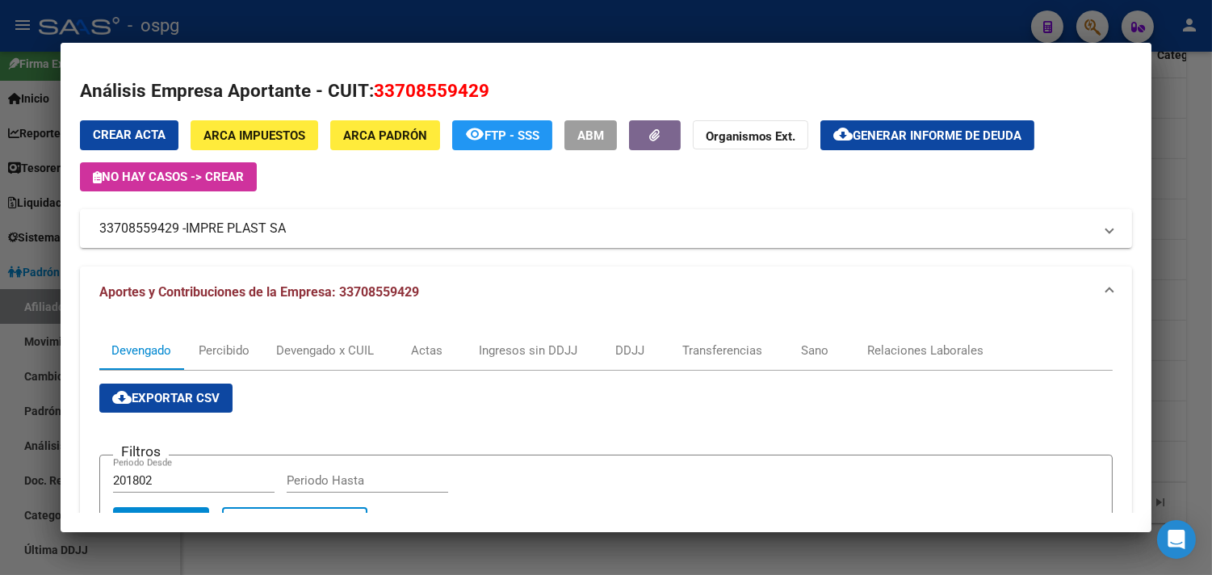
scroll to position [501, 0]
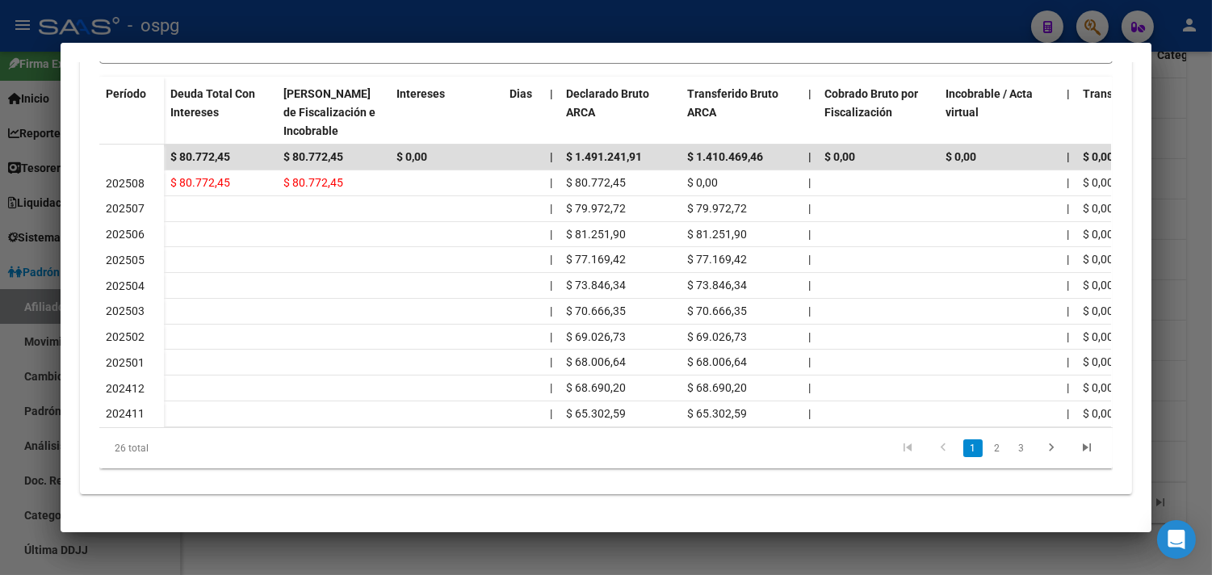
click at [1198, 168] on div at bounding box center [606, 287] width 1212 height 575
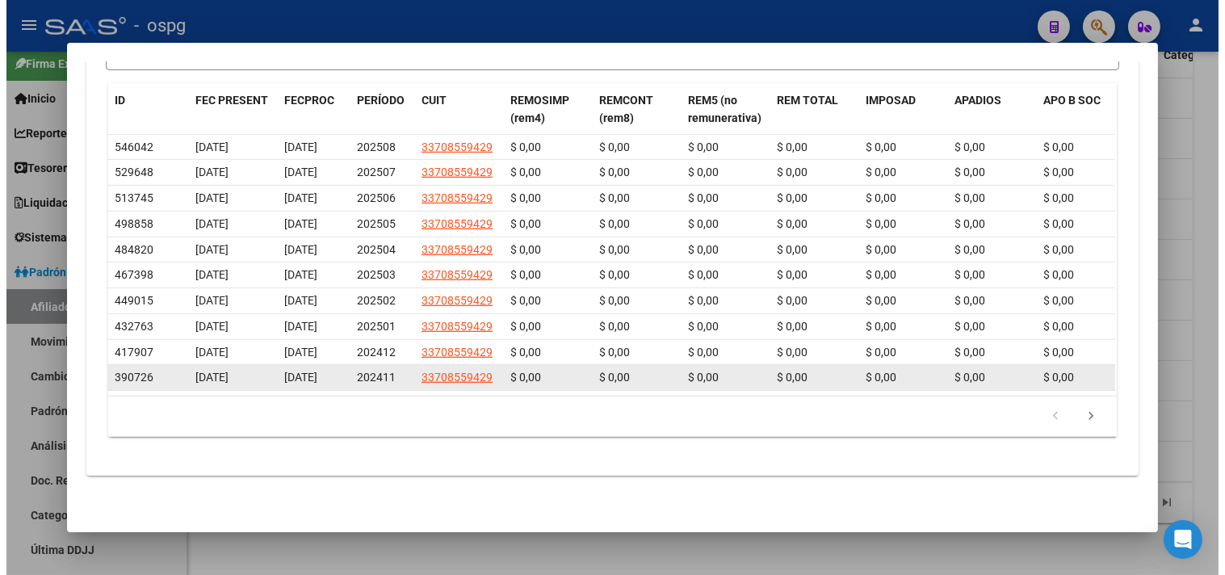
scroll to position [1333, 0]
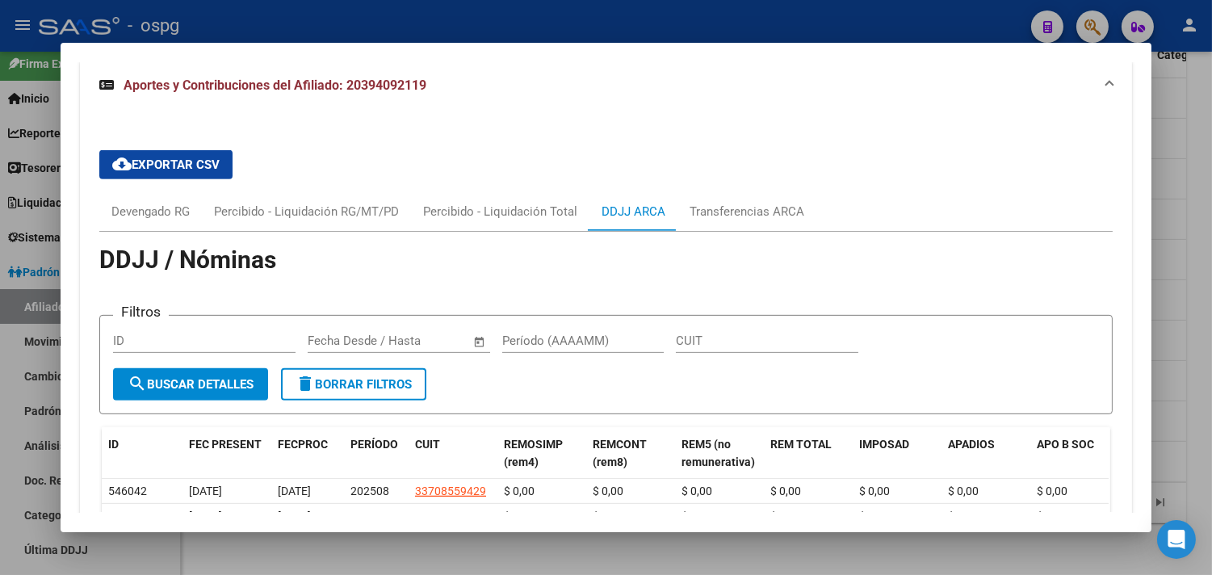
click at [1188, 313] on div at bounding box center [606, 287] width 1212 height 575
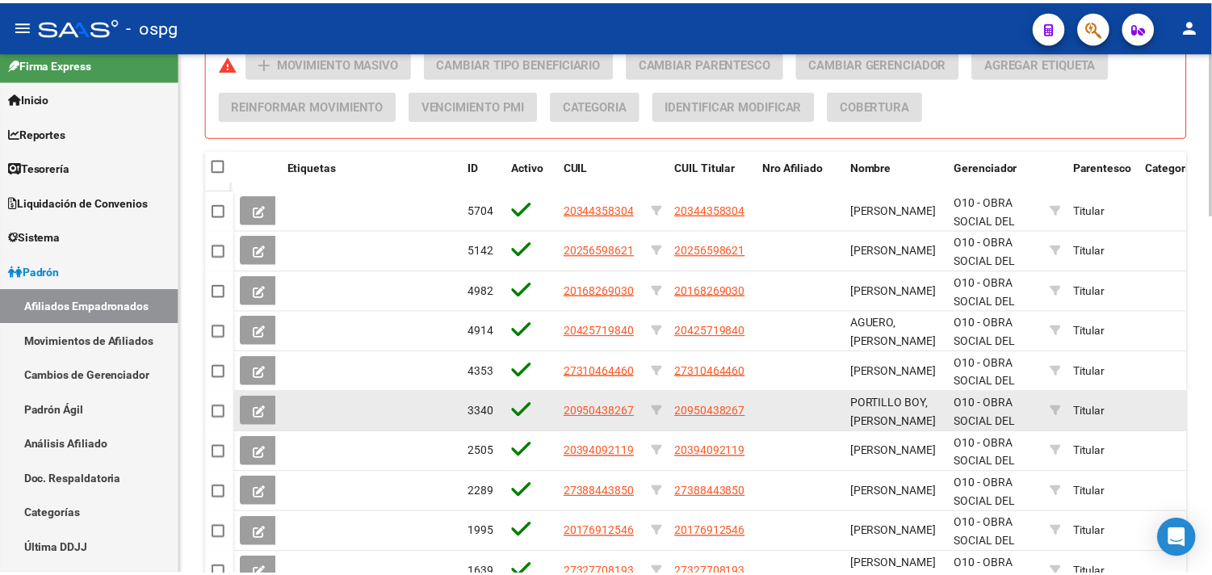
scroll to position [1150, 0]
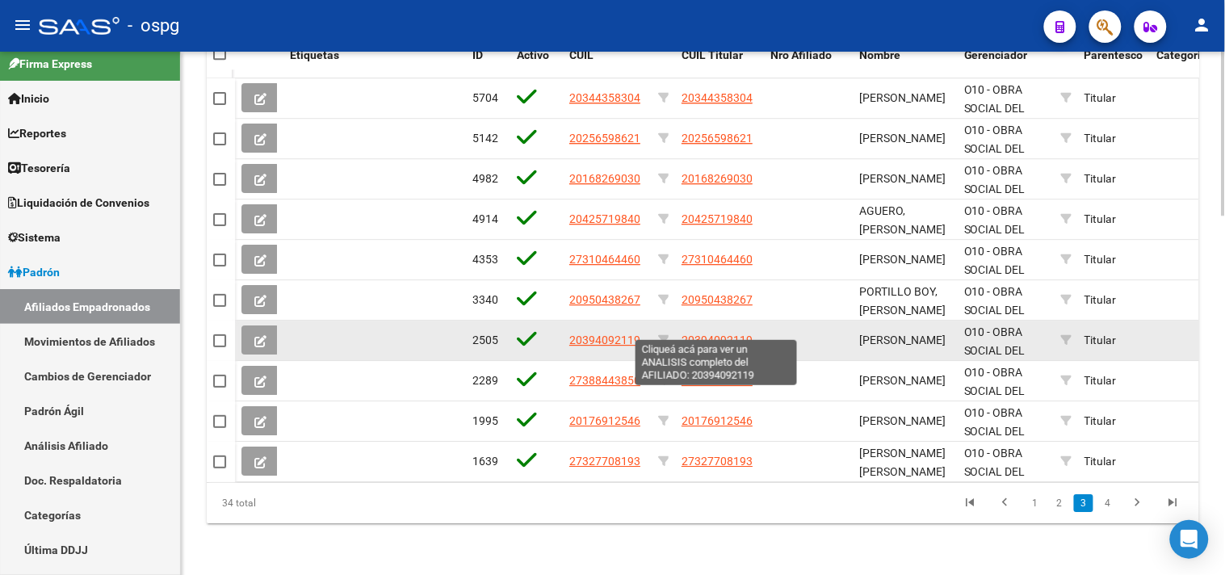
click at [702, 333] on span "20394092119" at bounding box center [716, 339] width 71 height 13
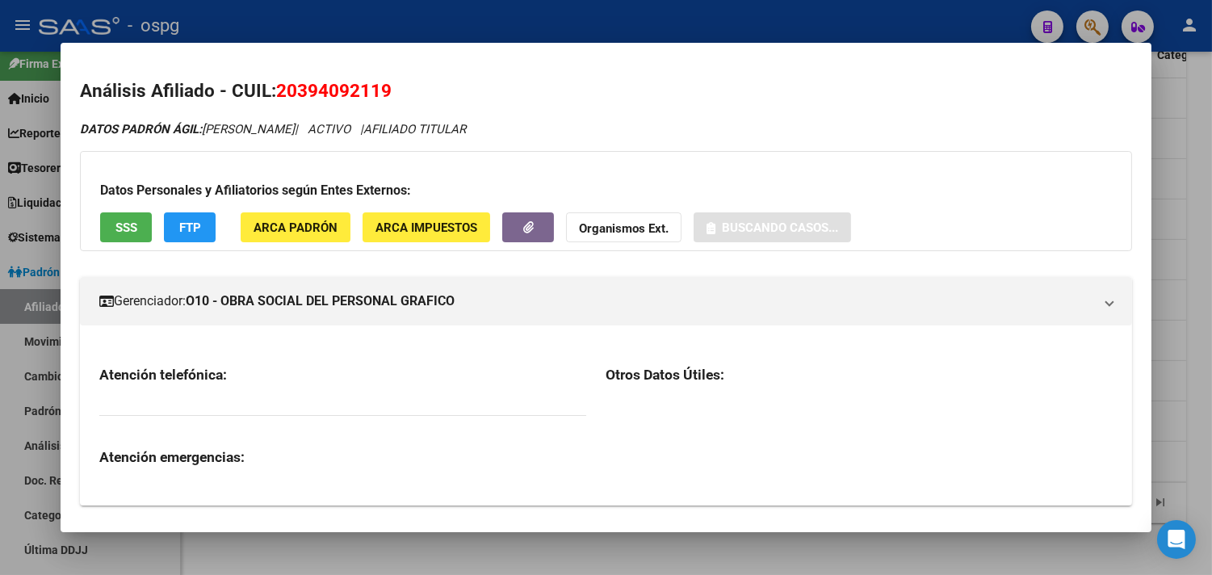
drag, startPoint x: 340, startPoint y: 91, endPoint x: 441, endPoint y: 83, distance: 101.2
click at [442, 84] on h2 "Análisis Afiliado - CUIL: 20394092119" at bounding box center [606, 91] width 1052 height 27
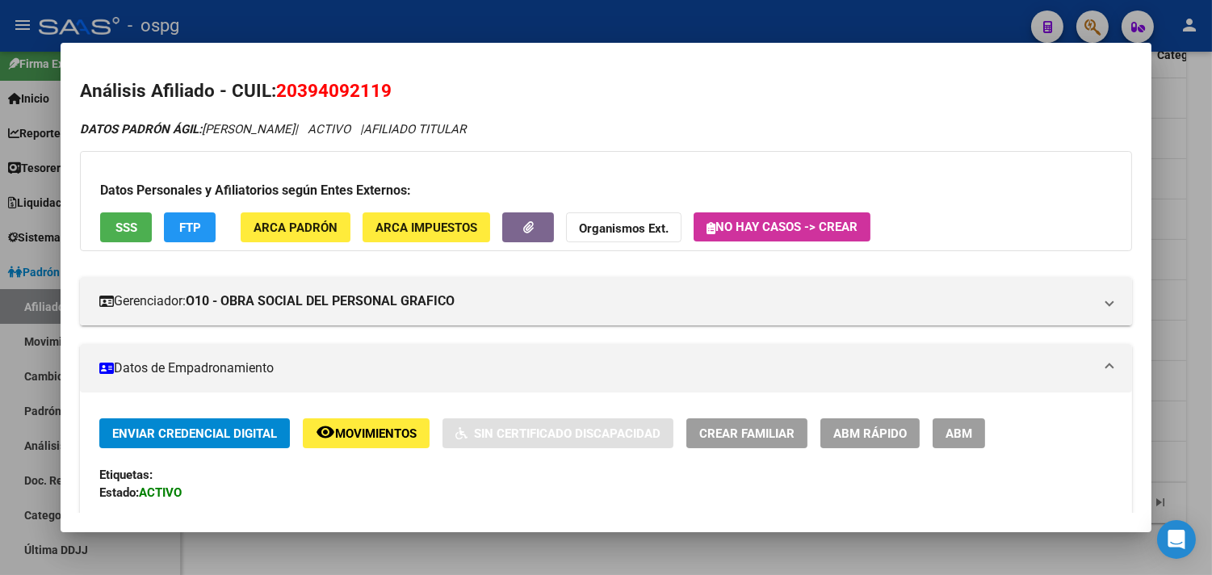
drag, startPoint x: 418, startPoint y: 83, endPoint x: 264, endPoint y: 84, distance: 154.2
click at [283, 92] on span "20394092119" at bounding box center [333, 90] width 115 height 21
drag, startPoint x: 272, startPoint y: 85, endPoint x: 388, endPoint y: 78, distance: 115.6
click at [388, 78] on h2 "Análisis Afiliado - CUIL: 20394092119" at bounding box center [606, 91] width 1052 height 27
copy span "20394092119"
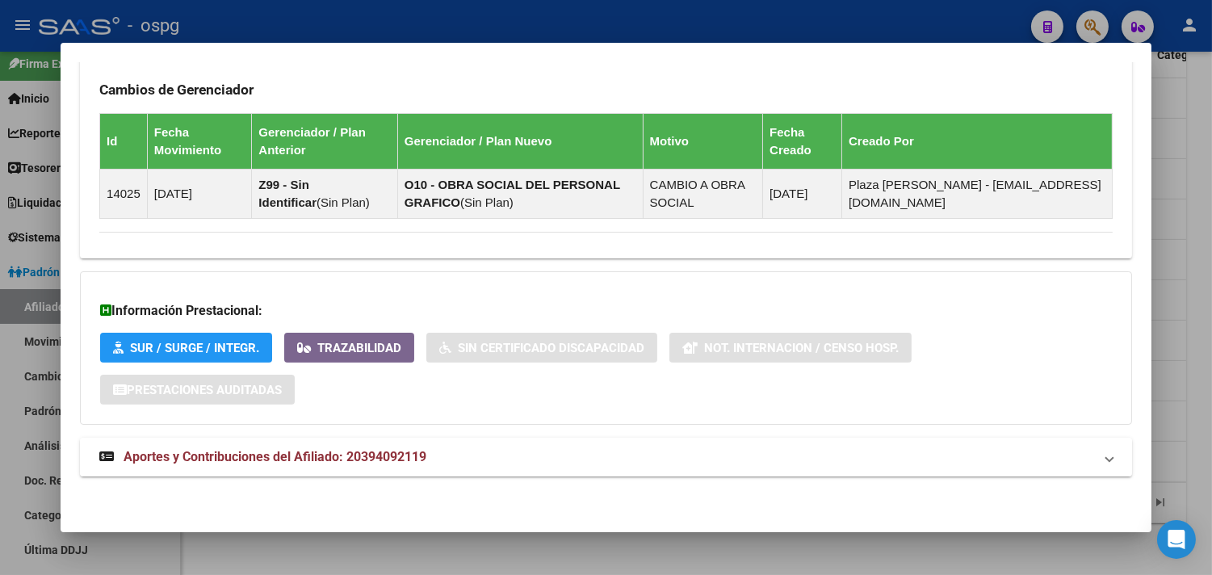
click at [642, 456] on mat-panel-title "Aportes y Contribuciones del Afiliado: 20394092119" at bounding box center [596, 456] width 994 height 19
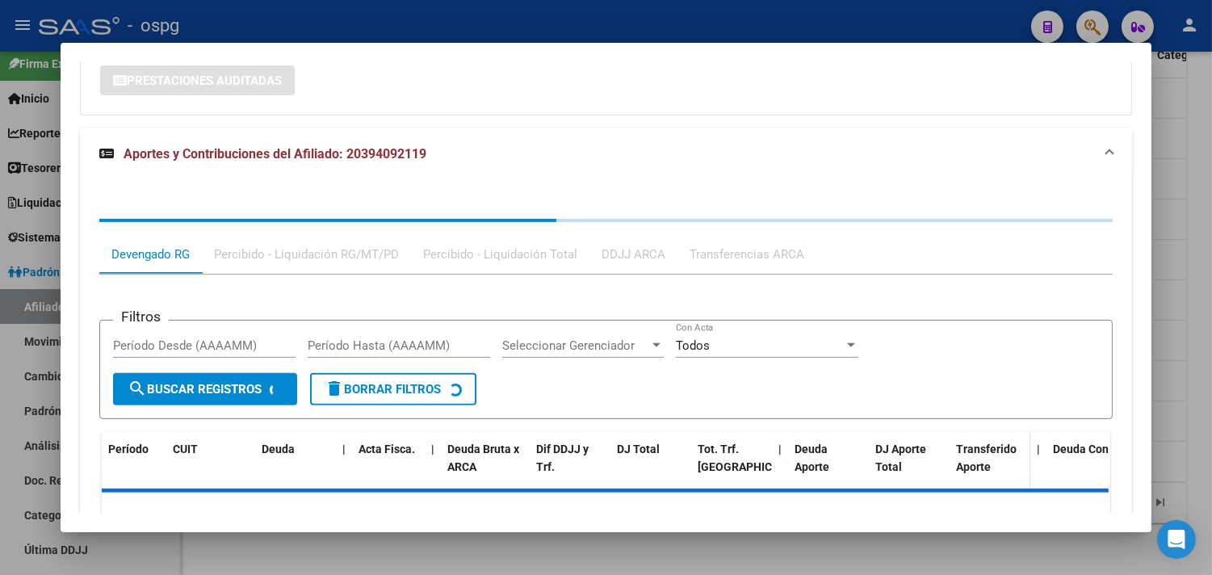
scroll to position [1360, 0]
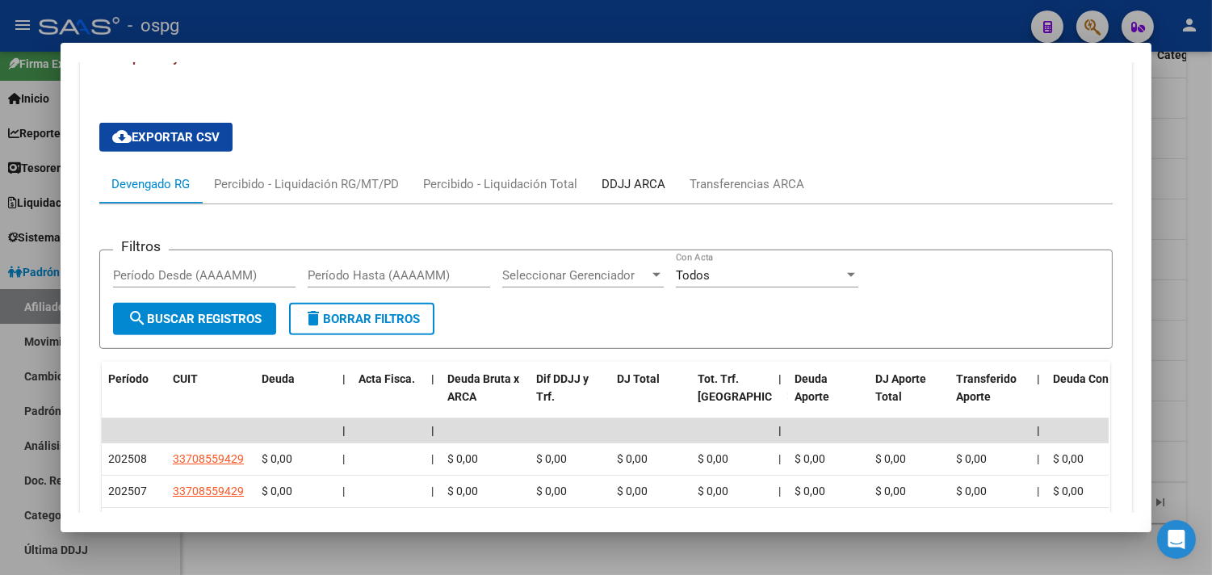
click at [623, 191] on div "DDJJ ARCA" at bounding box center [633, 184] width 64 height 18
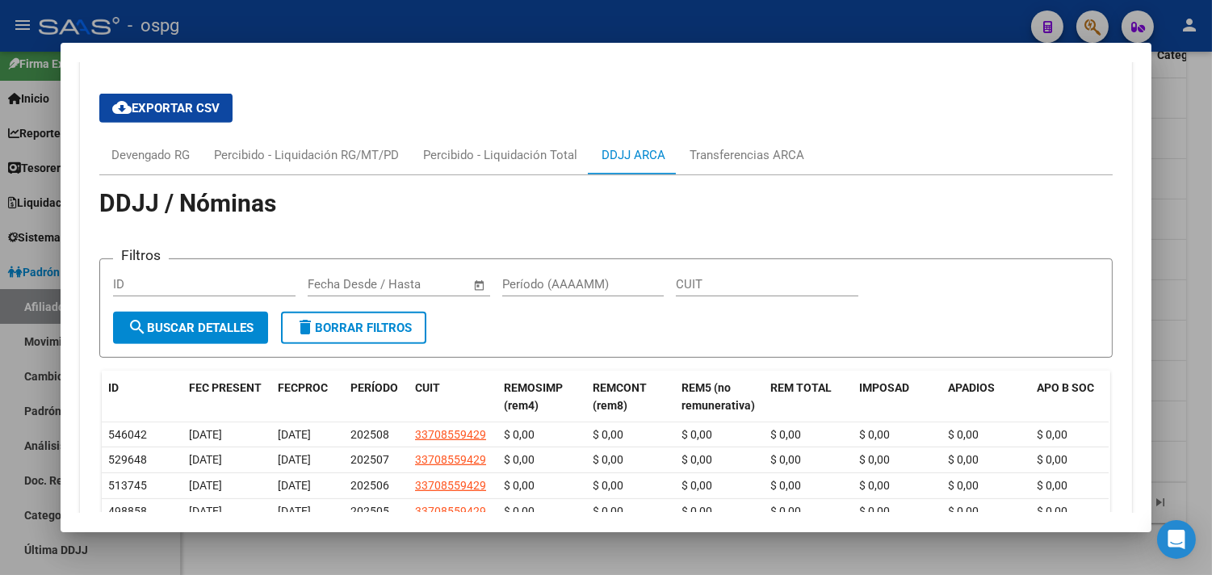
scroll to position [1382, 0]
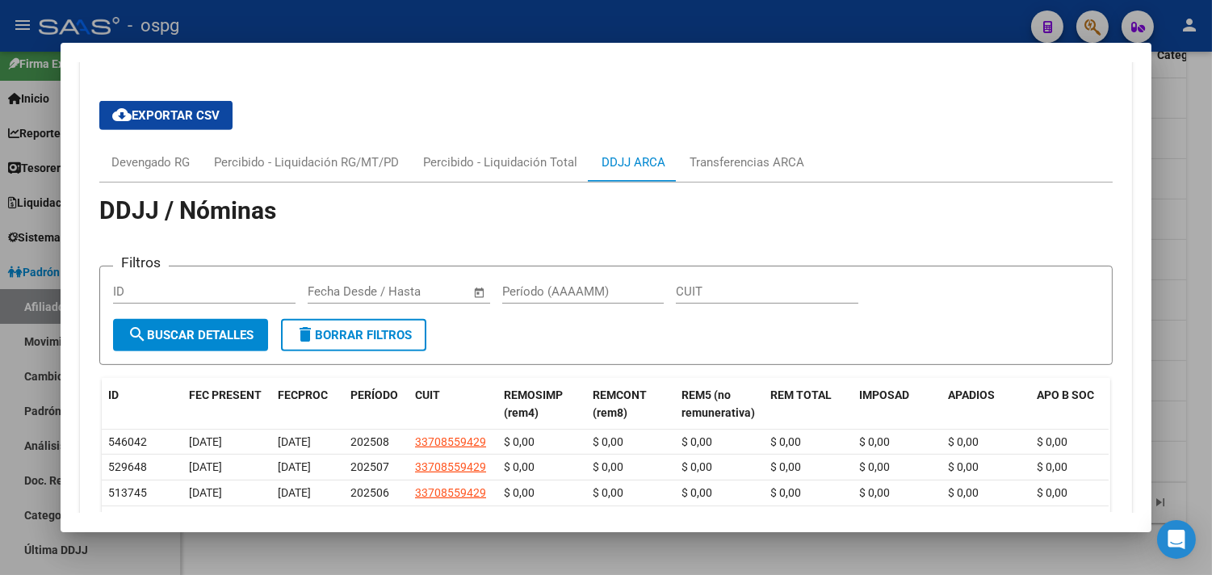
click at [810, 514] on mat-dialog-container "Análisis Afiliado - CUIL: 20394092119 DATOS PADRÓN ÁGIL: [PERSON_NAME], [PERSON…" at bounding box center [606, 287] width 1091 height 488
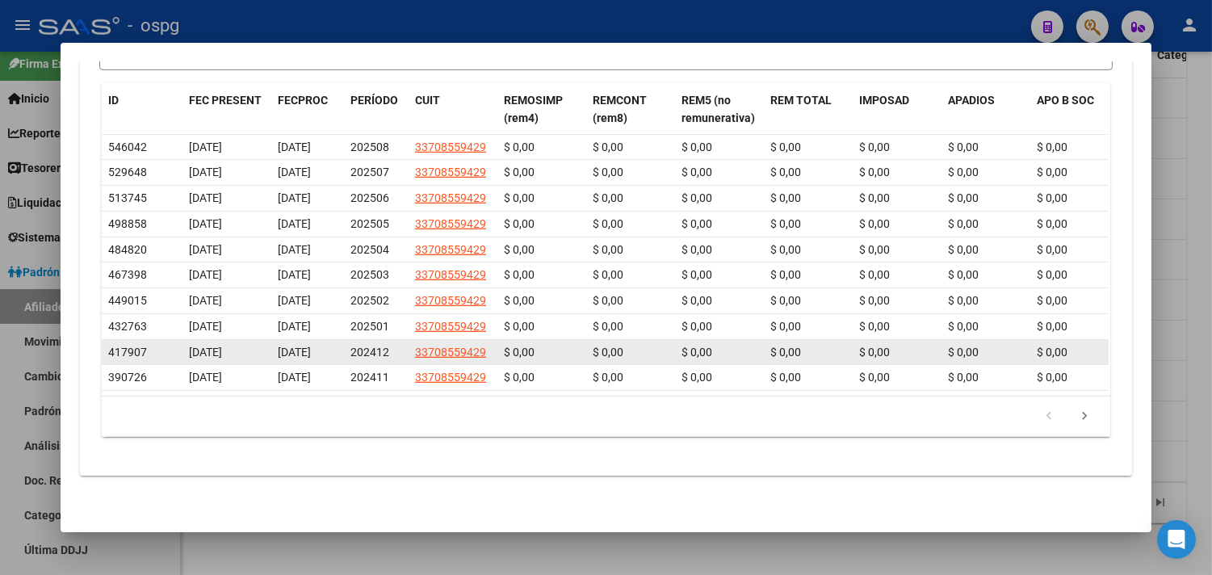
scroll to position [1602, 0]
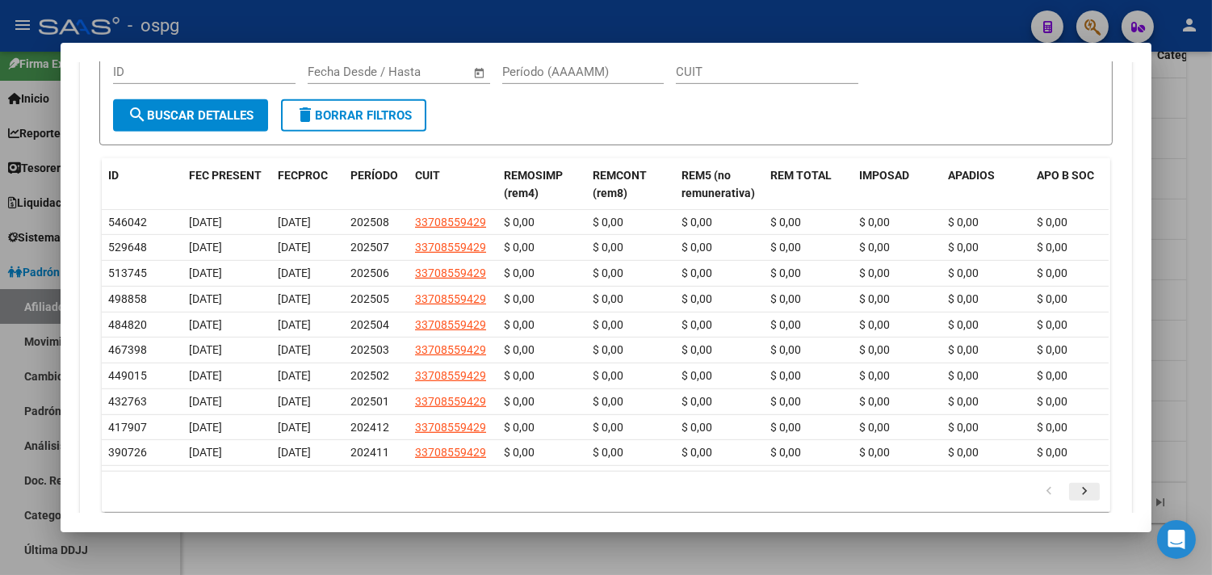
click at [1079, 503] on icon "go to next page" at bounding box center [1084, 493] width 21 height 19
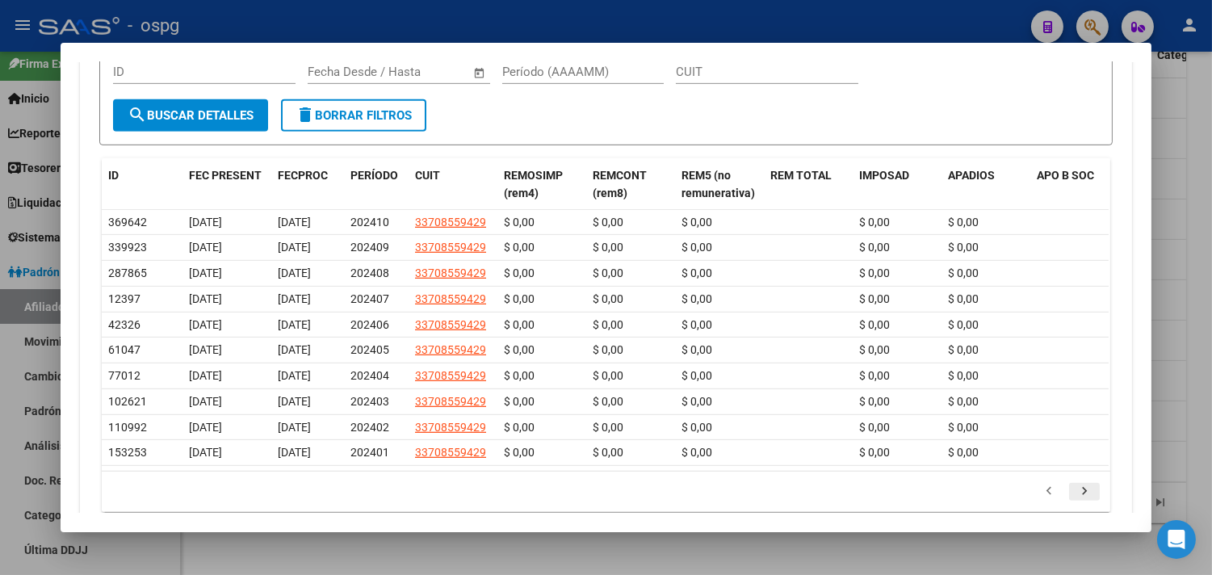
click at [1079, 503] on icon "go to next page" at bounding box center [1084, 493] width 21 height 19
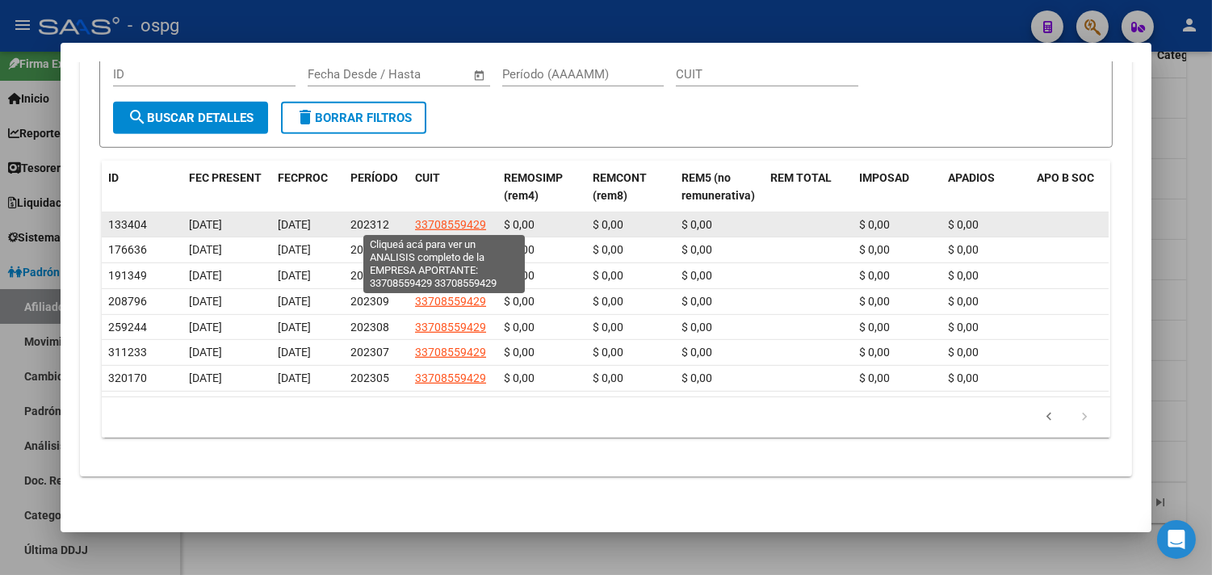
click at [425, 221] on span "33708559429" at bounding box center [450, 224] width 71 height 13
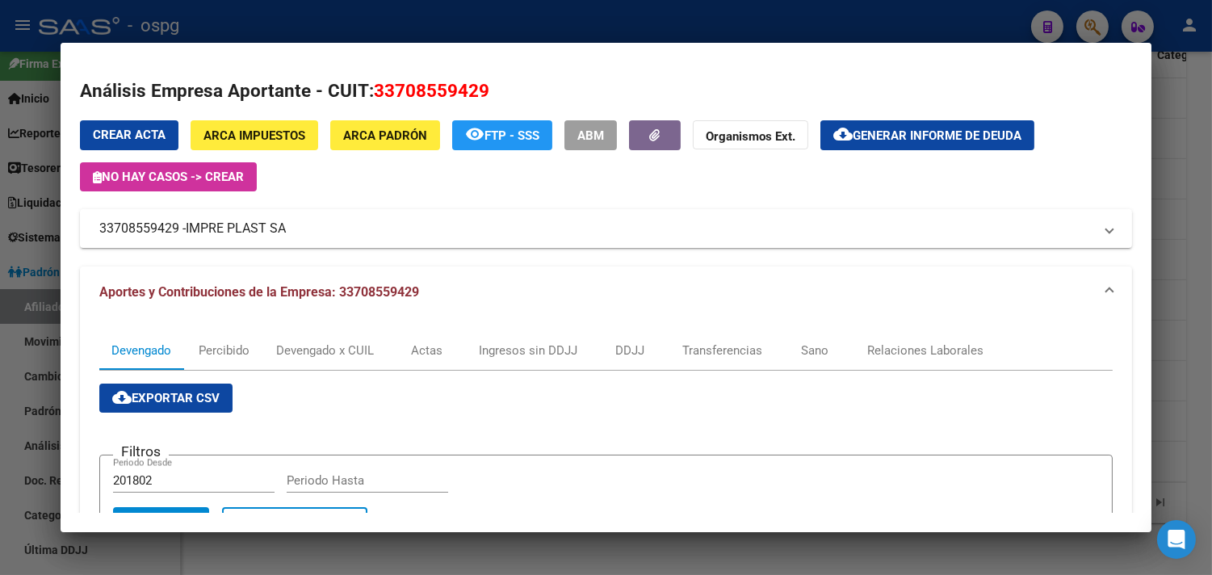
click at [1191, 358] on div at bounding box center [606, 287] width 1212 height 575
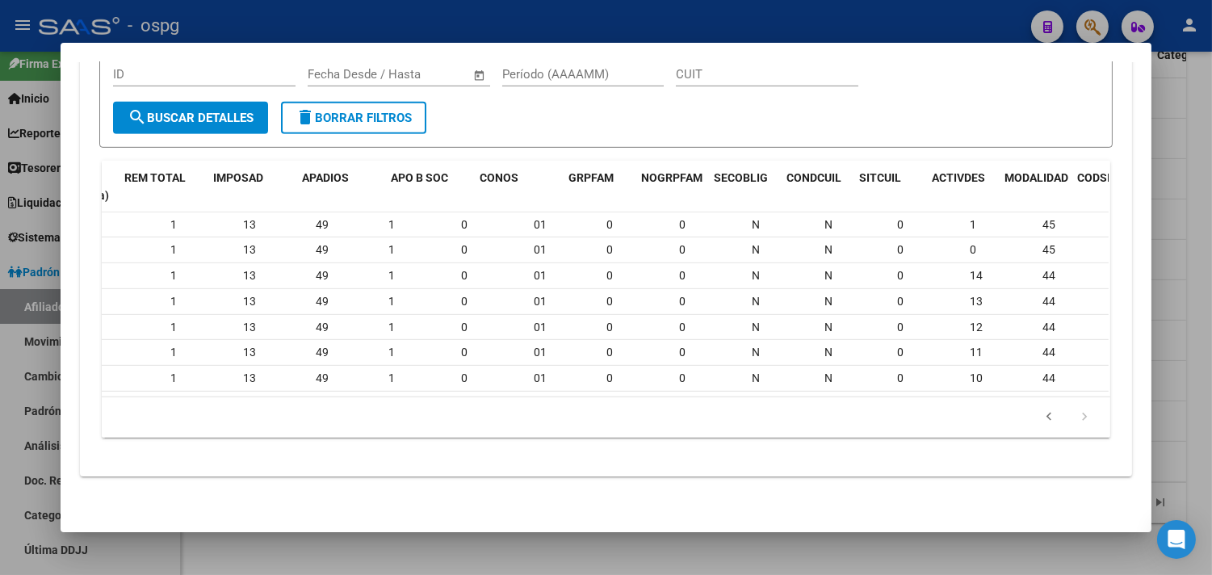
scroll to position [0, 0]
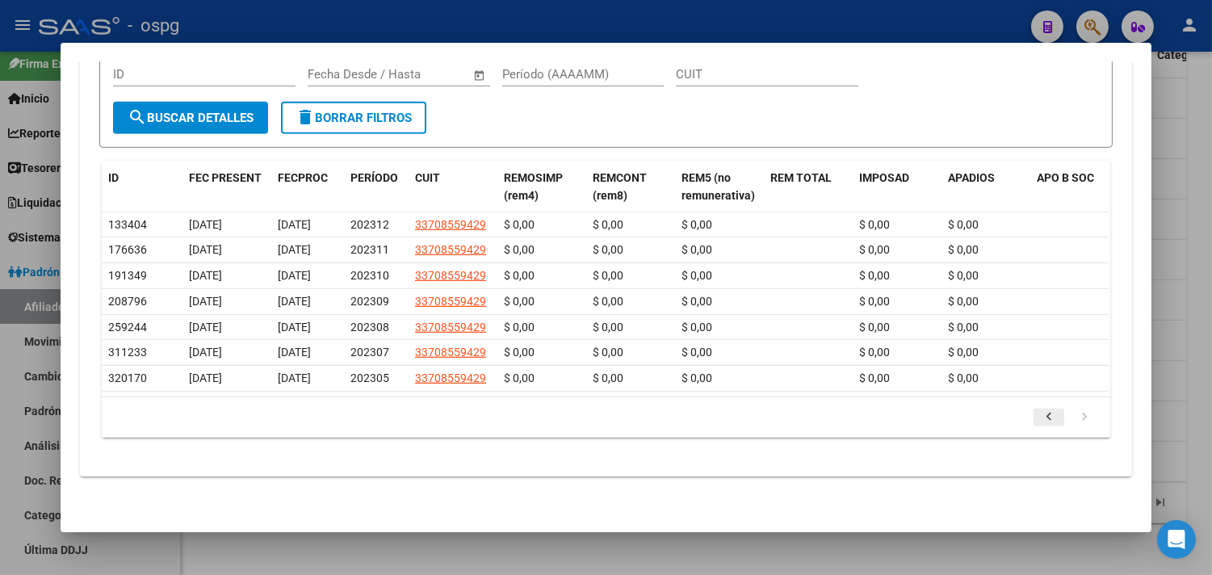
click at [1042, 429] on icon "go to previous page" at bounding box center [1048, 418] width 21 height 19
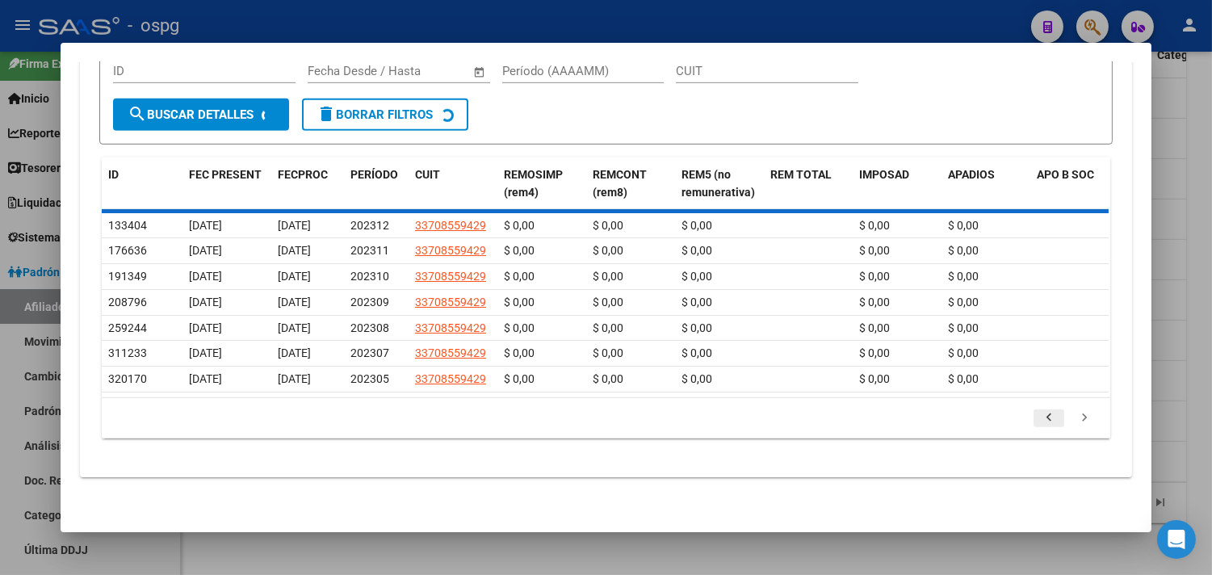
scroll to position [1602, 0]
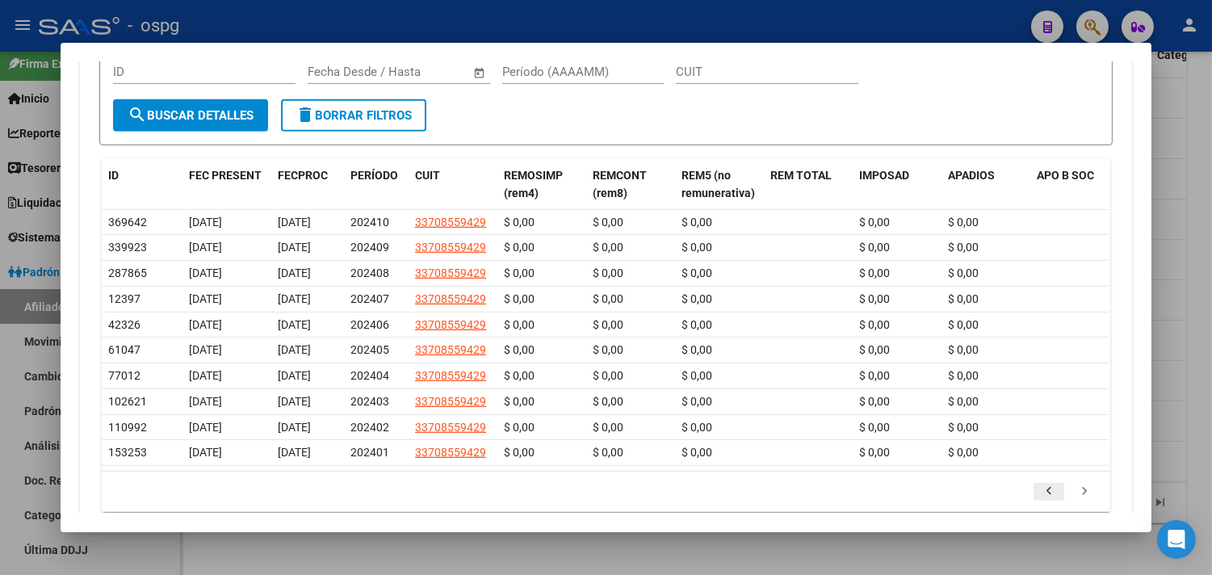
click at [1047, 503] on icon "go to previous page" at bounding box center [1048, 493] width 21 height 19
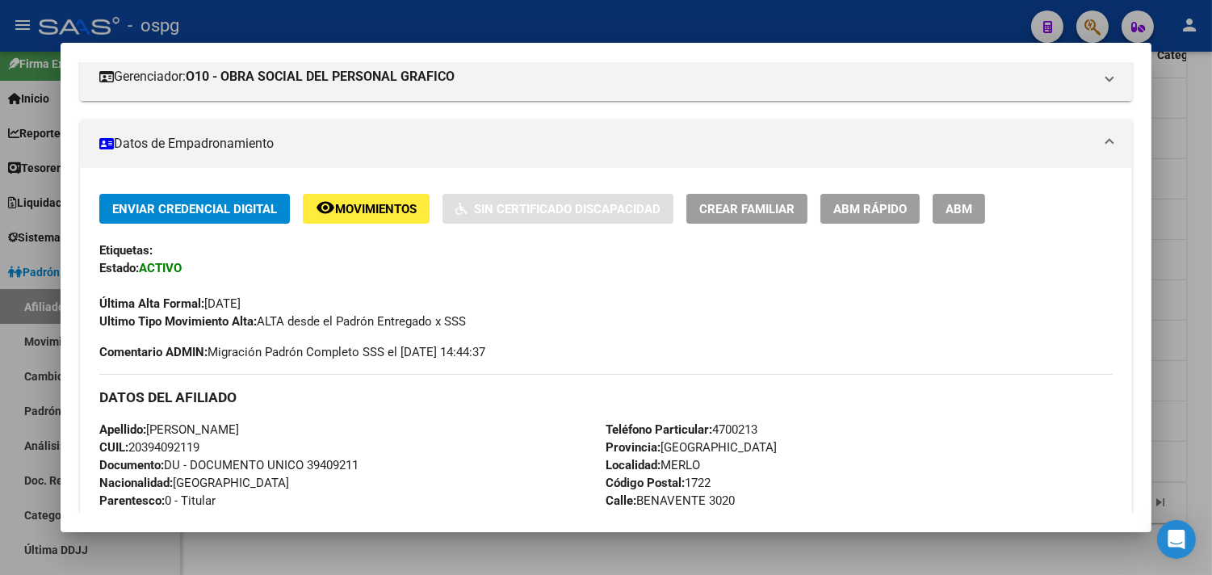
scroll to position [0, 0]
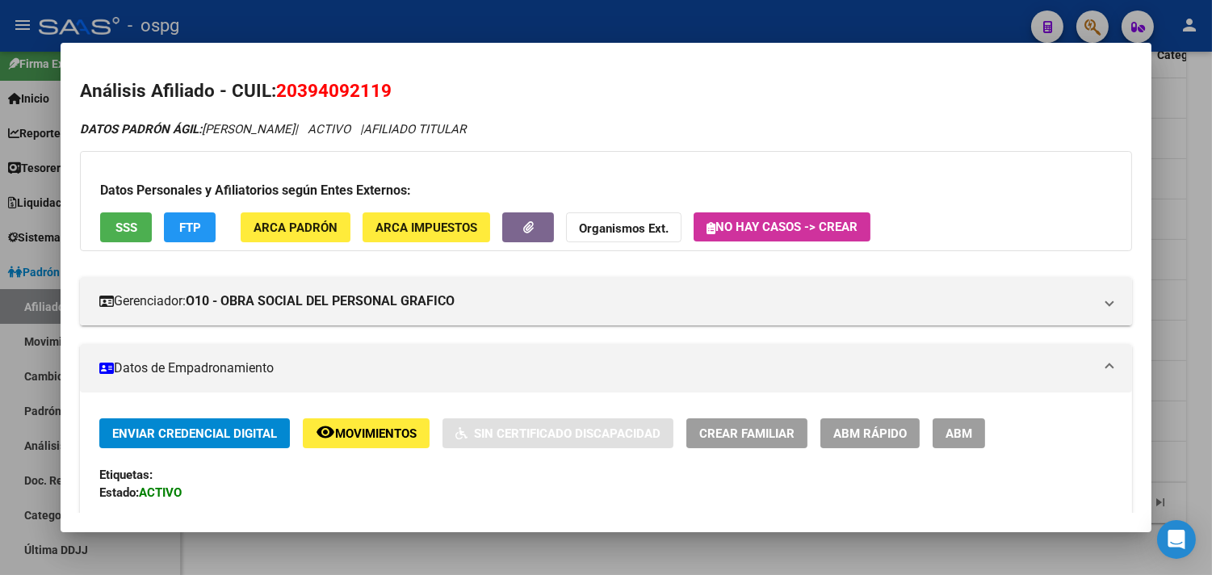
drag, startPoint x: 283, startPoint y: 89, endPoint x: 383, endPoint y: 76, distance: 100.9
click at [385, 78] on h2 "Análisis Afiliado - CUIL: 20394092119" at bounding box center [606, 91] width 1052 height 27
click at [283, 80] on span "20394092119" at bounding box center [333, 90] width 115 height 21
drag, startPoint x: 358, startPoint y: 84, endPoint x: 406, endPoint y: 84, distance: 47.6
click at [406, 84] on h2 "Análisis Afiliado - CUIL: 20394092119" at bounding box center [606, 91] width 1052 height 27
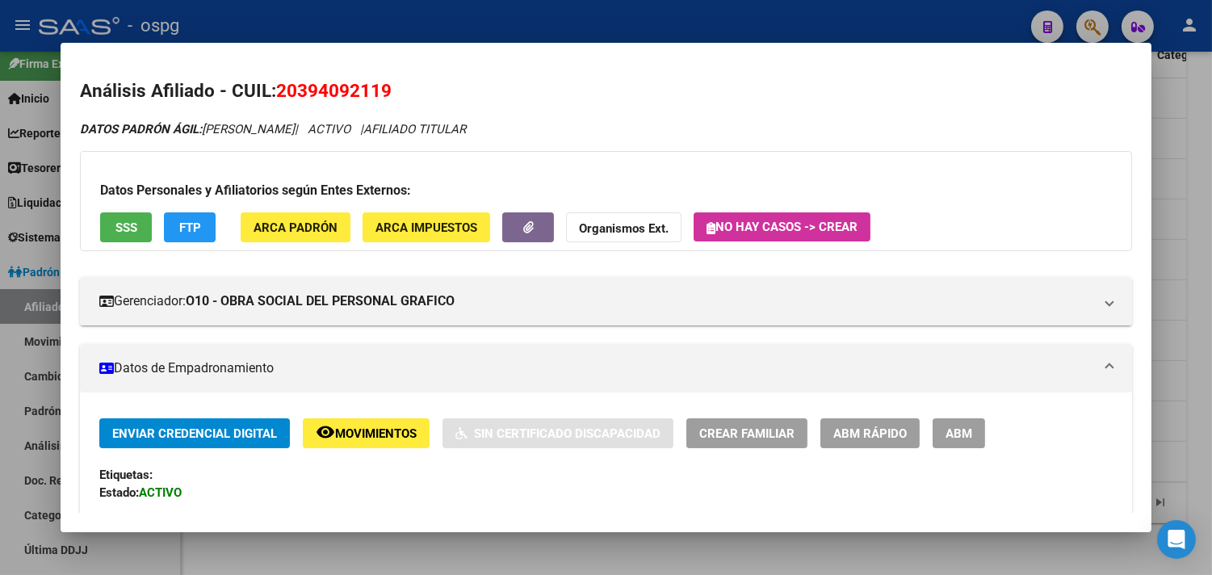
click at [602, 554] on div at bounding box center [606, 287] width 1212 height 575
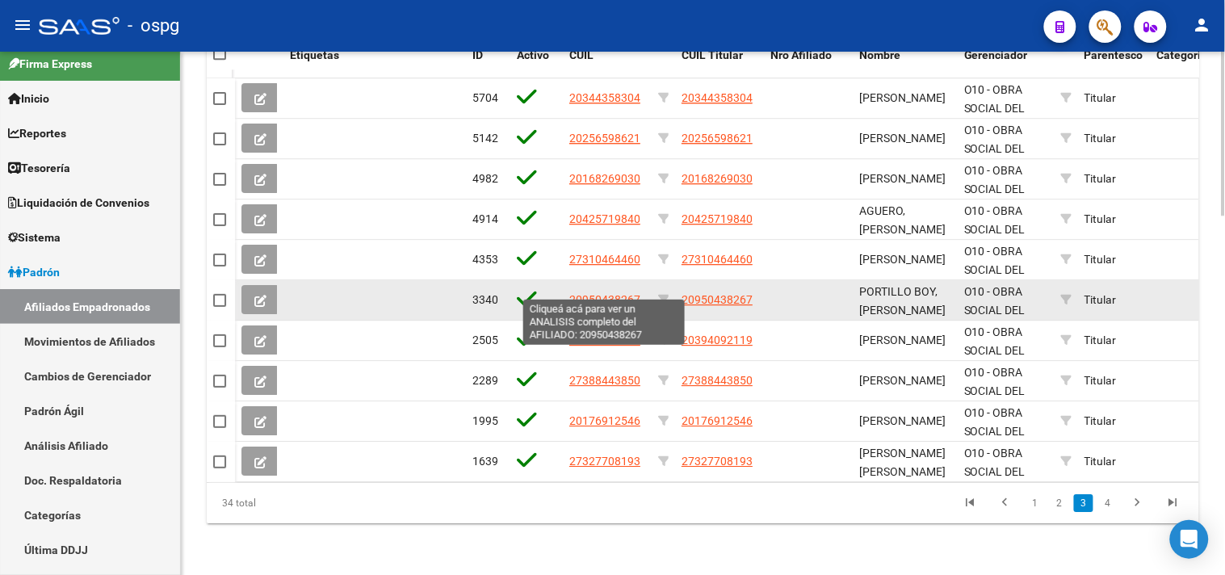
click at [576, 293] on span "20950438267" at bounding box center [604, 299] width 71 height 13
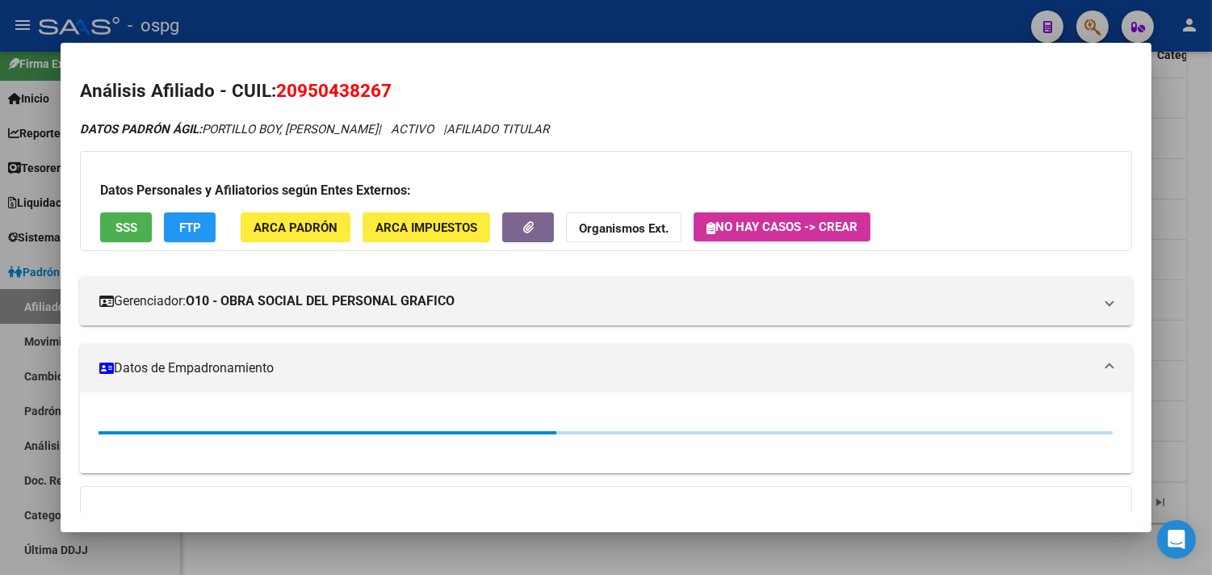
drag, startPoint x: 311, startPoint y: 85, endPoint x: 380, endPoint y: 86, distance: 69.4
click at [384, 86] on h2 "Análisis Afiliado - CUIL: 20950438267" at bounding box center [606, 91] width 1052 height 27
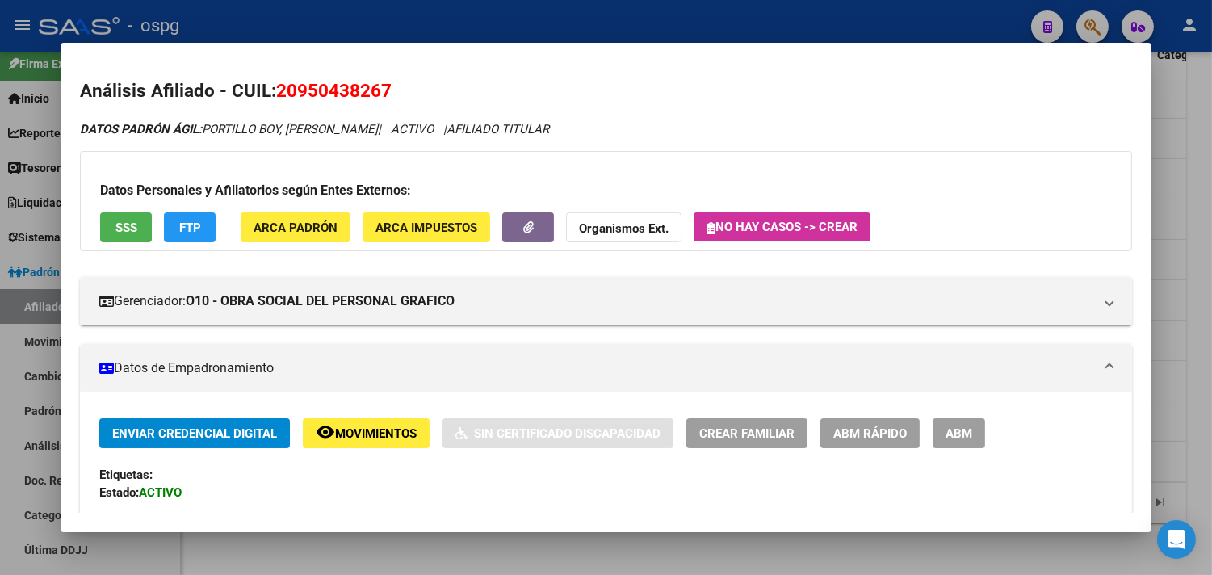
copy span "20950438267"
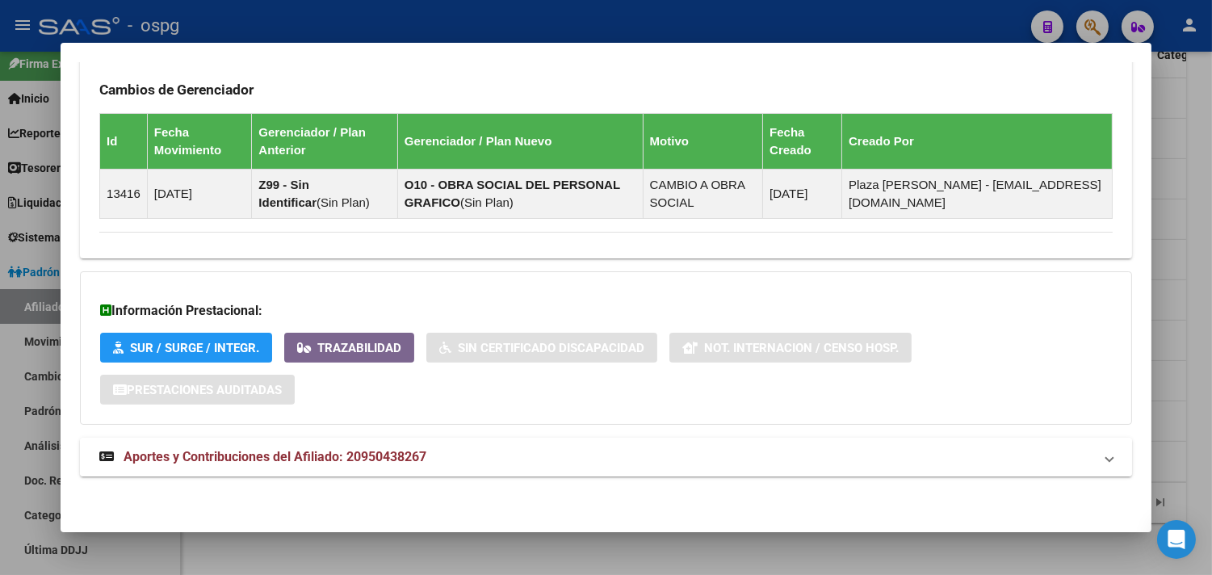
click at [547, 470] on mat-expansion-panel-header "Aportes y Contribuciones del Afiliado: 20950438267" at bounding box center [606, 457] width 1052 height 39
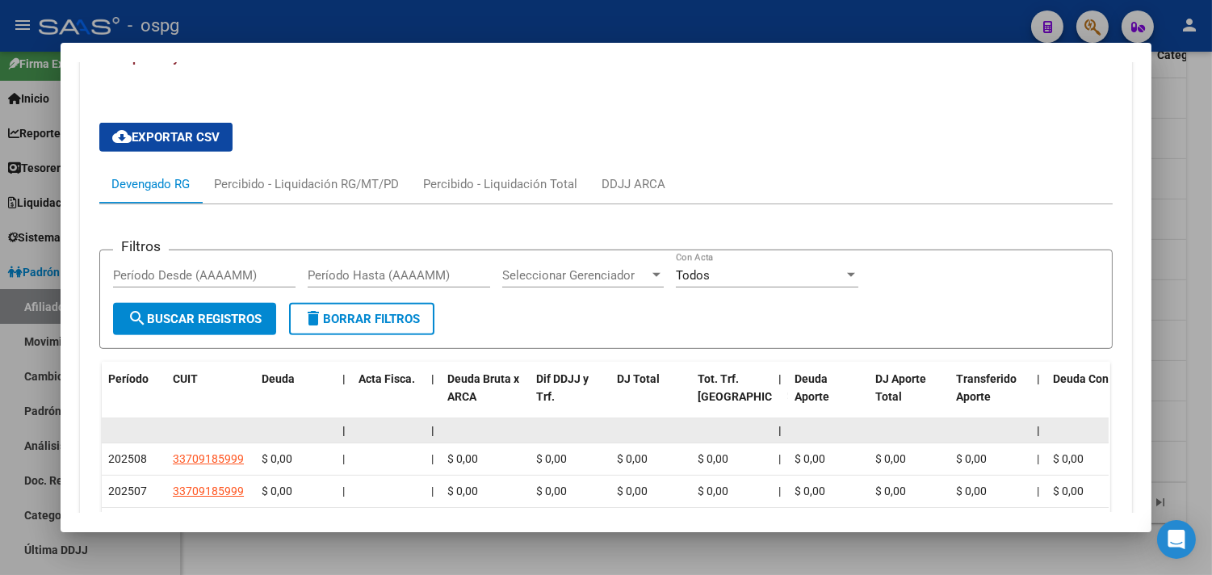
scroll to position [1450, 0]
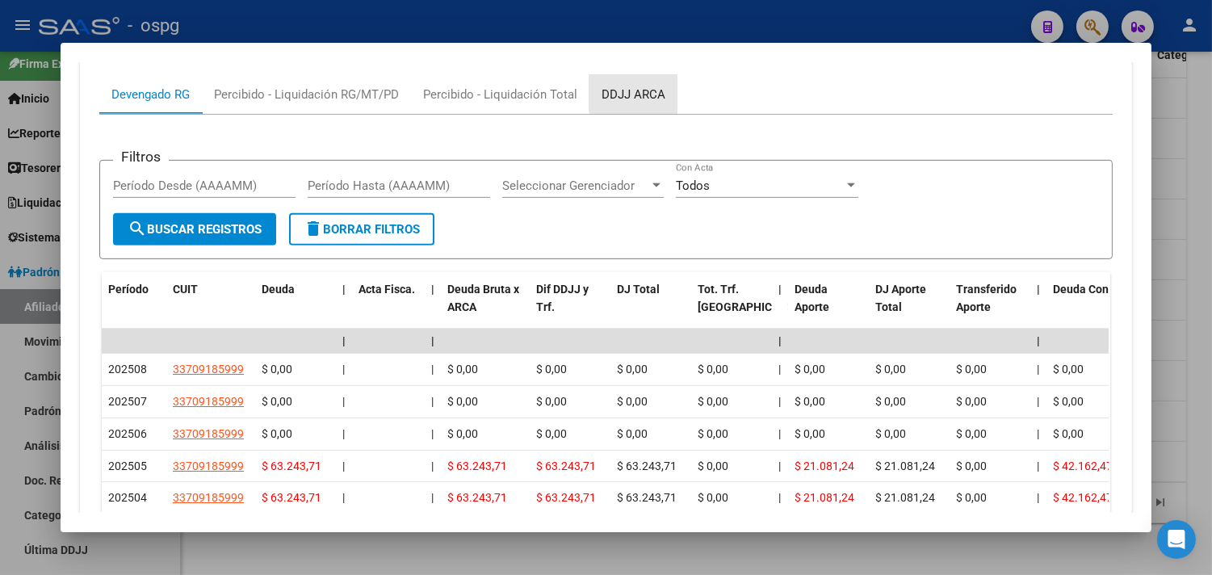
click at [639, 93] on div "DDJJ ARCA" at bounding box center [633, 95] width 64 height 18
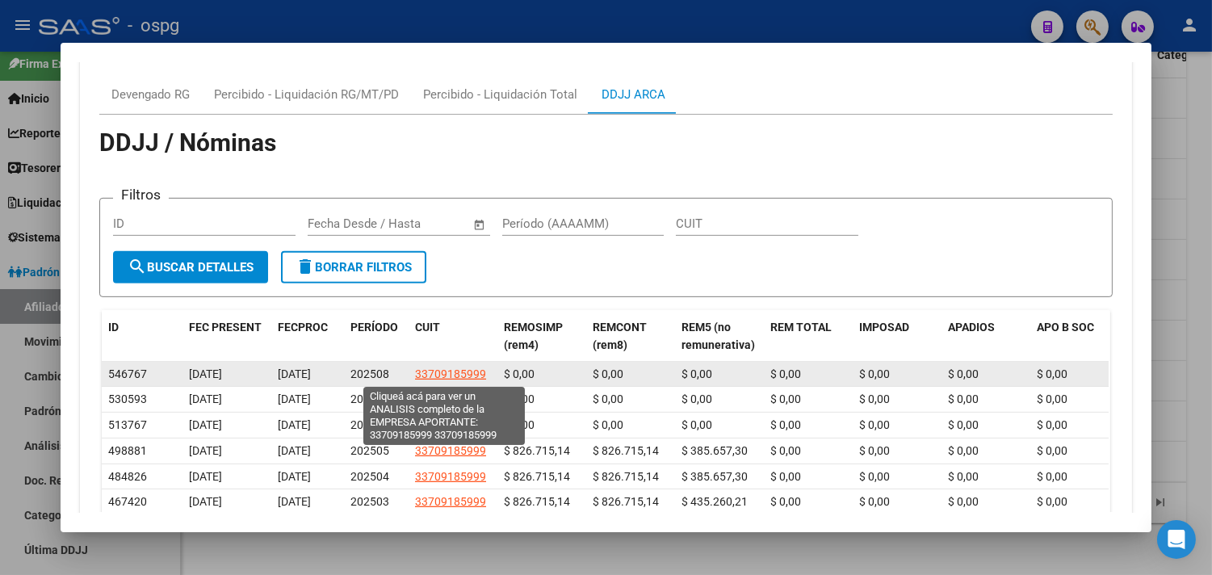
click at [446, 369] on span "33709185999" at bounding box center [450, 373] width 71 height 13
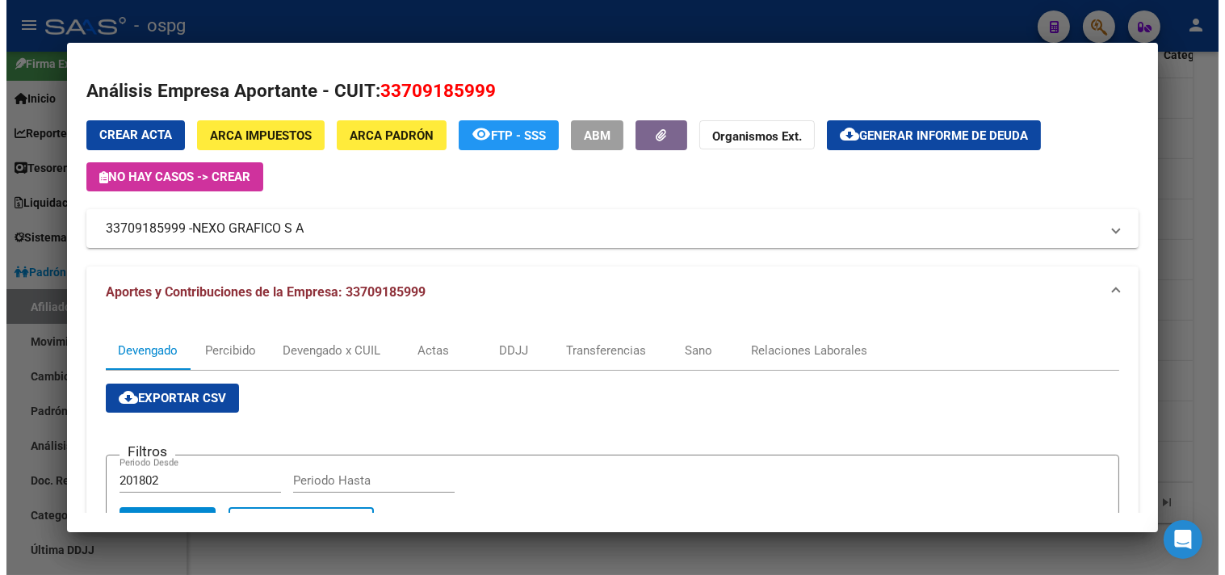
scroll to position [269, 0]
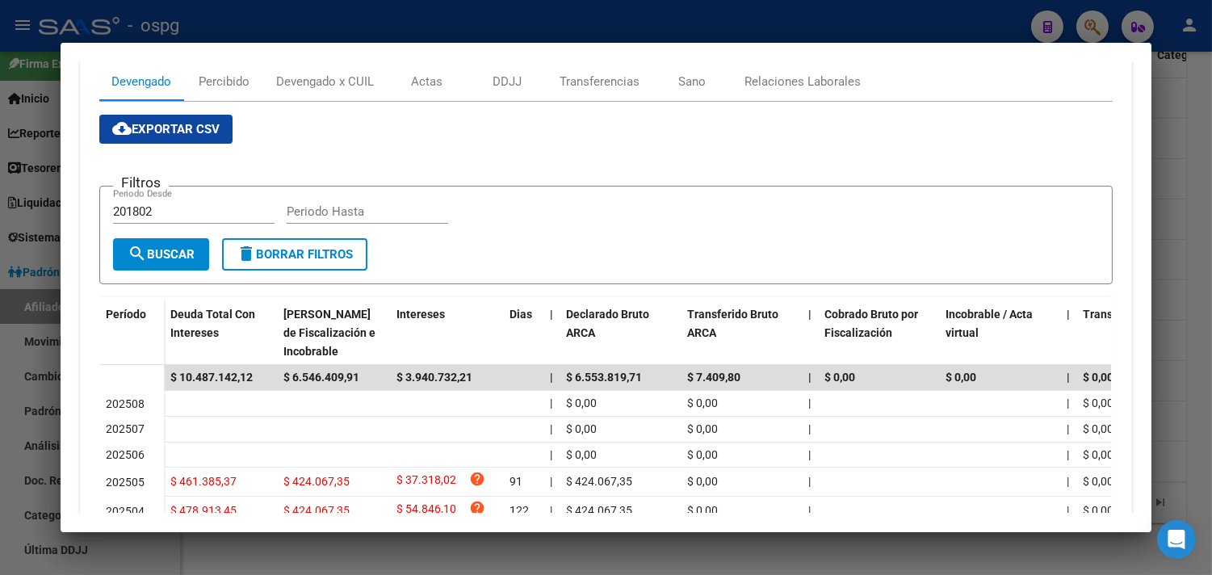
click at [1199, 362] on div at bounding box center [606, 287] width 1212 height 575
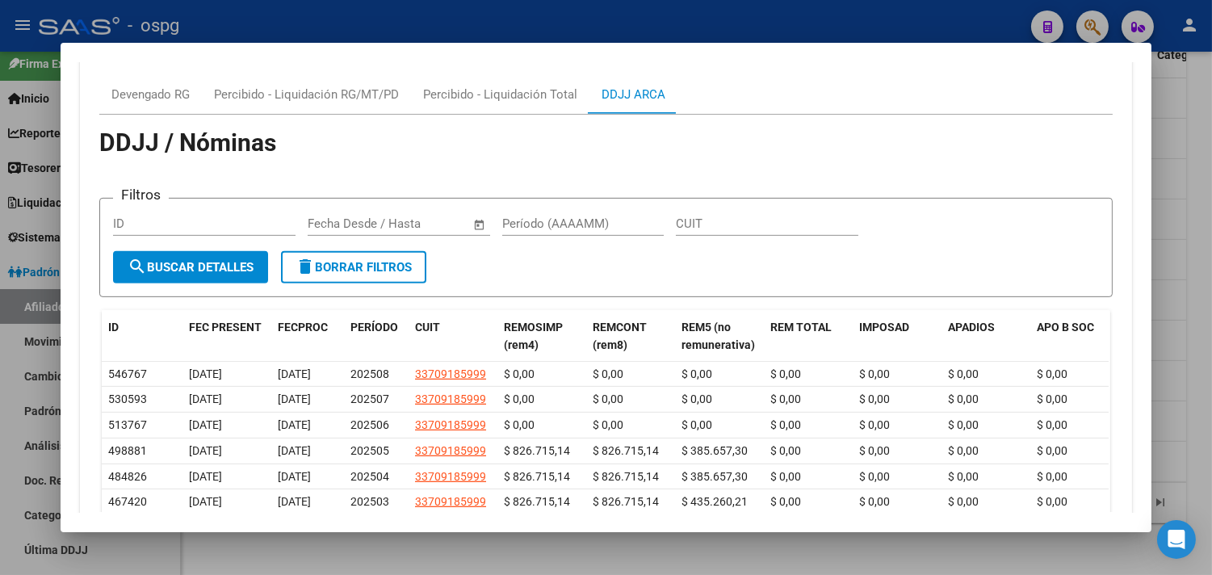
click at [1197, 196] on div at bounding box center [606, 287] width 1212 height 575
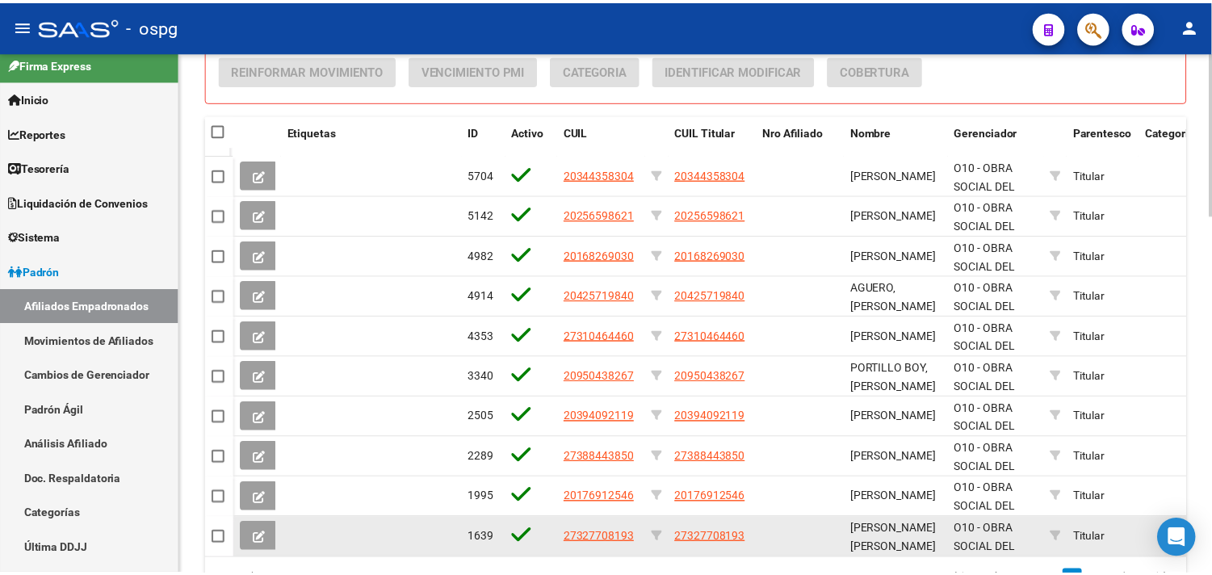
scroll to position [1076, 0]
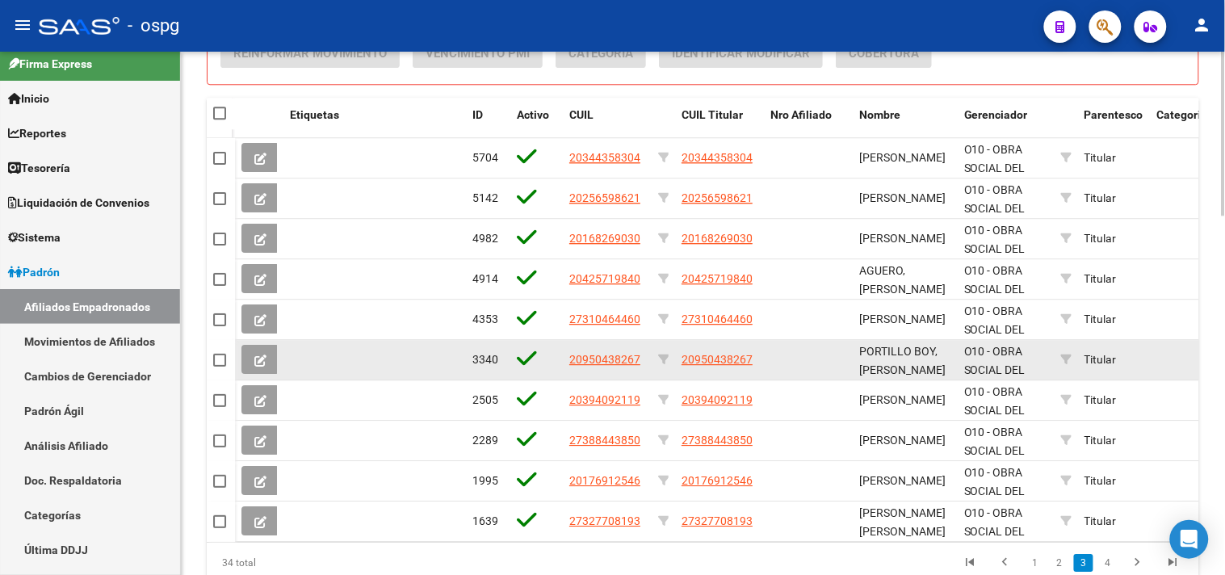
drag, startPoint x: 571, startPoint y: 358, endPoint x: 627, endPoint y: 363, distance: 56.7
click at [639, 362] on div "20950438267" at bounding box center [607, 359] width 76 height 19
copy span "20950438267"
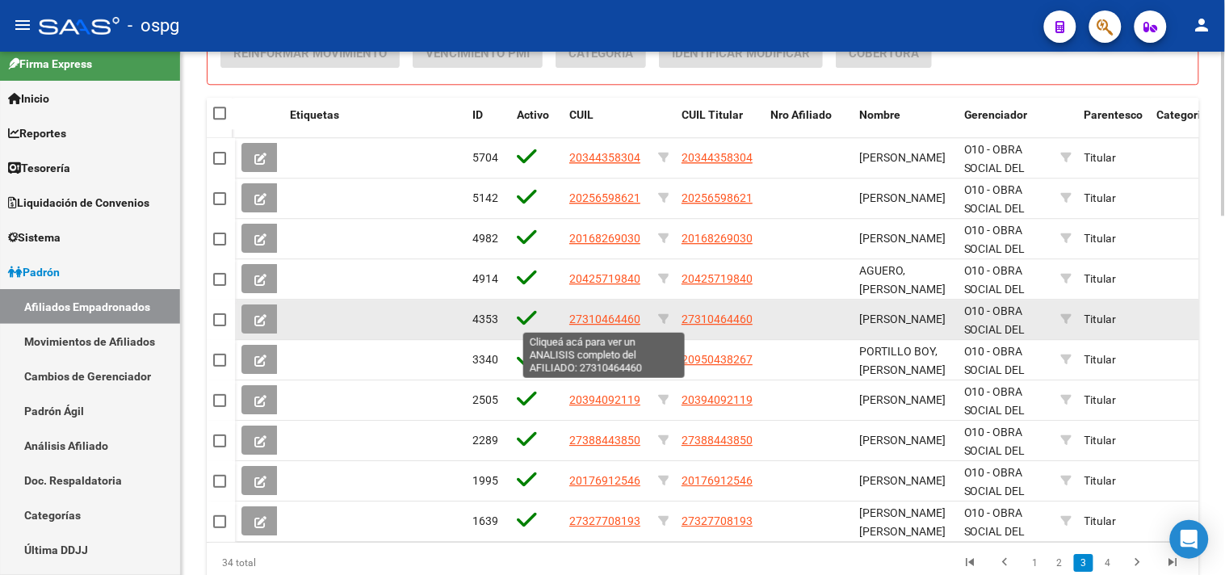
click at [584, 316] on span "27310464460" at bounding box center [604, 318] width 71 height 13
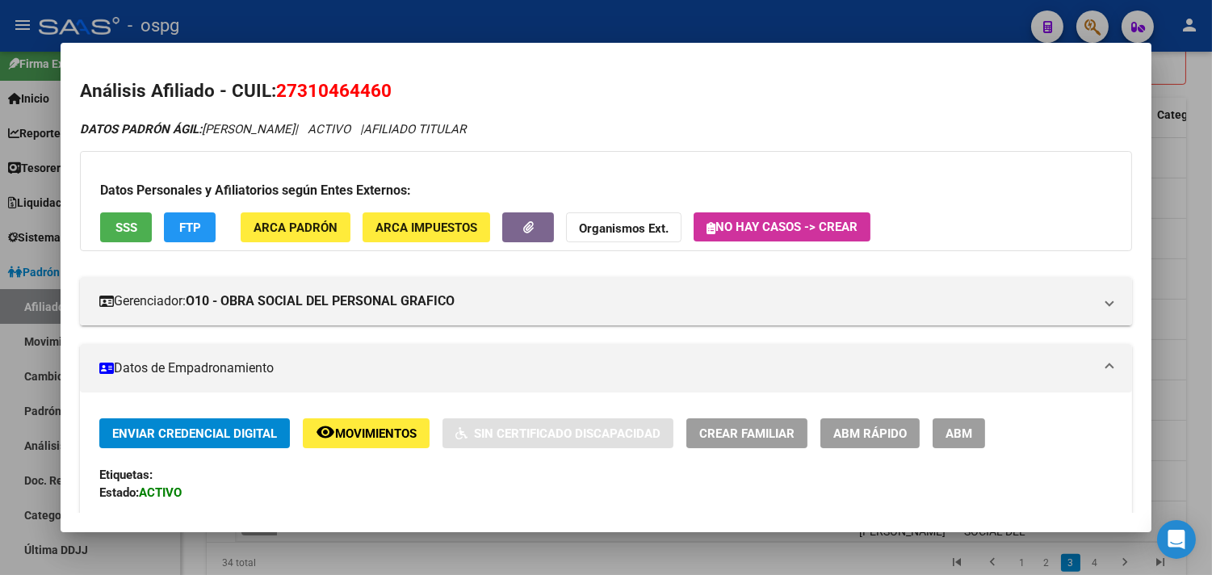
drag, startPoint x: 276, startPoint y: 93, endPoint x: 392, endPoint y: 84, distance: 116.6
click at [392, 84] on h2 "Análisis Afiliado - CUIL: 27310464460" at bounding box center [606, 91] width 1052 height 27
copy span "27310464460"
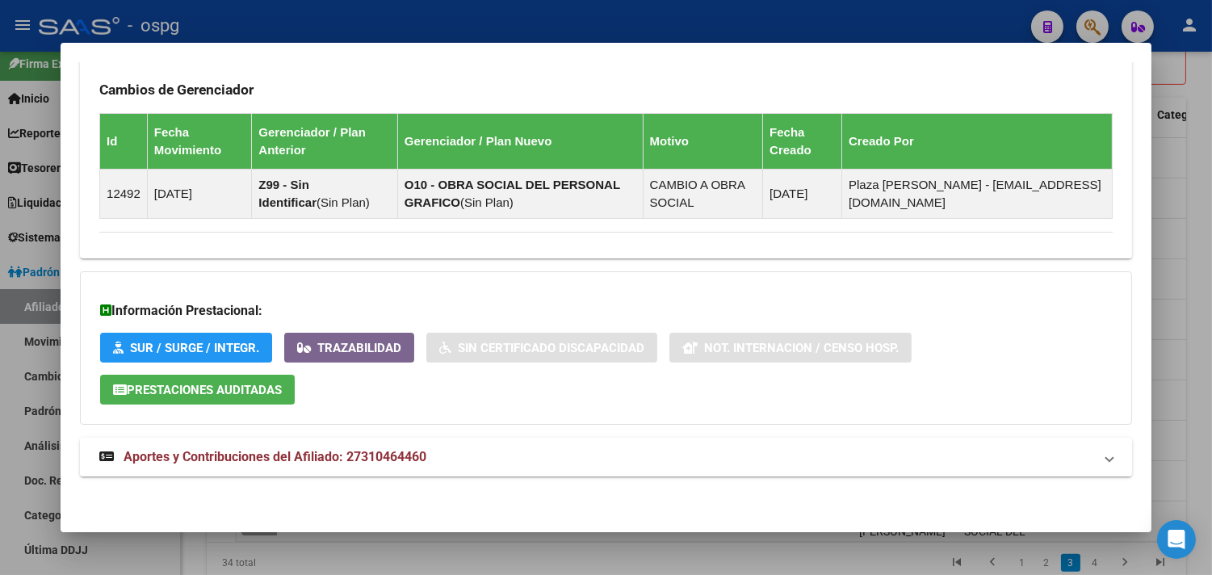
click at [505, 446] on mat-expansion-panel-header "Aportes y Contribuciones del Afiliado: 27310464460" at bounding box center [606, 457] width 1052 height 39
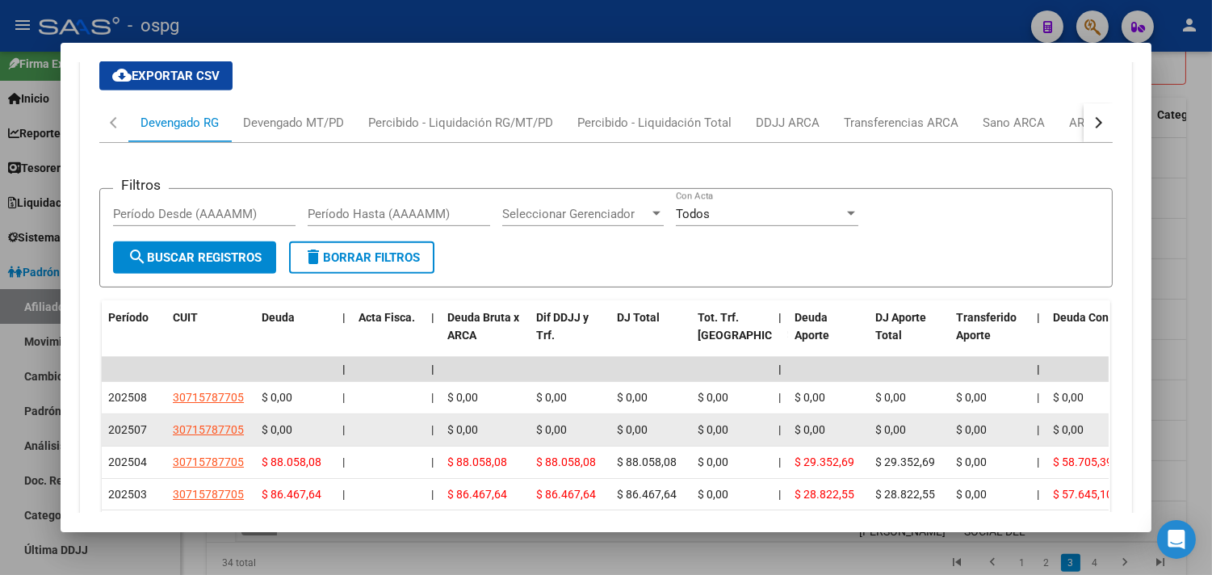
scroll to position [1450, 0]
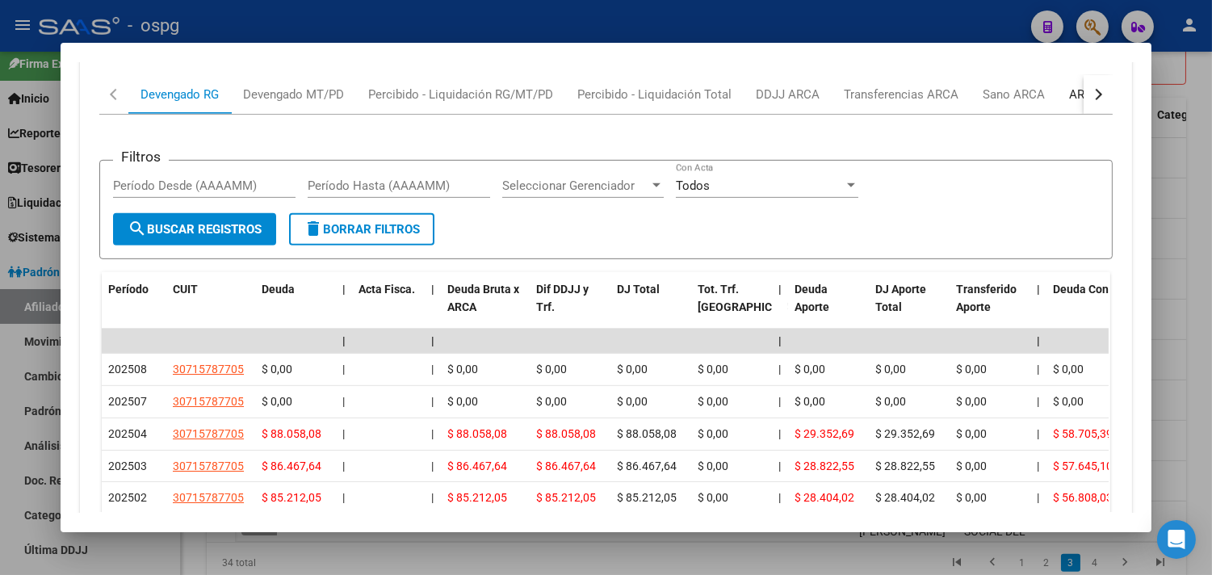
click at [1058, 97] on div "ARCA Relaciones Laborales" at bounding box center [1144, 94] width 175 height 39
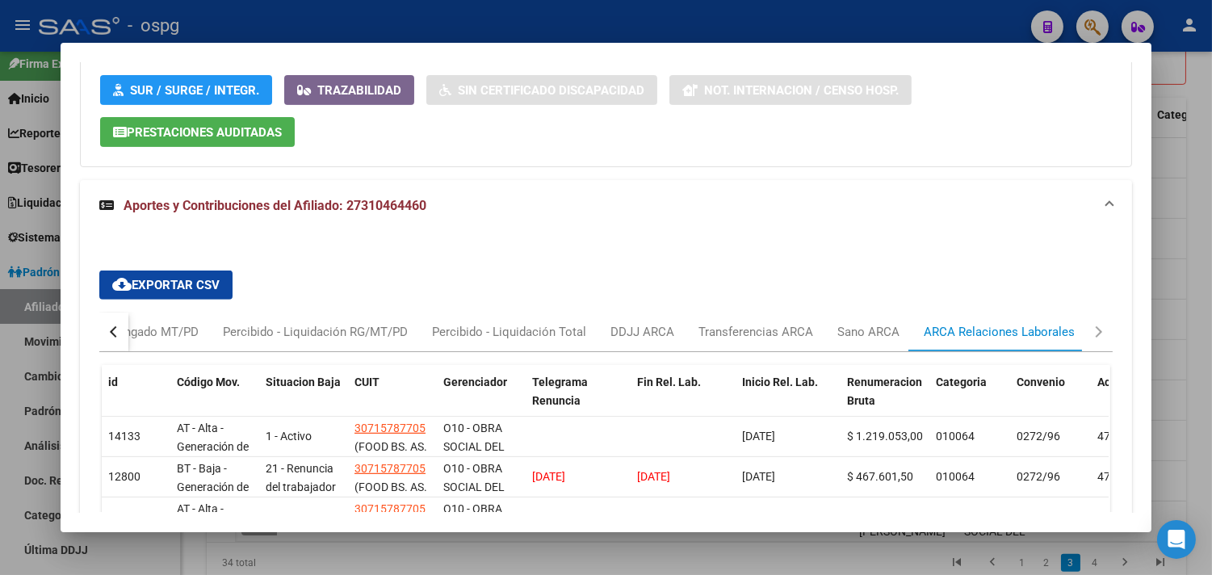
scroll to position [1288, 0]
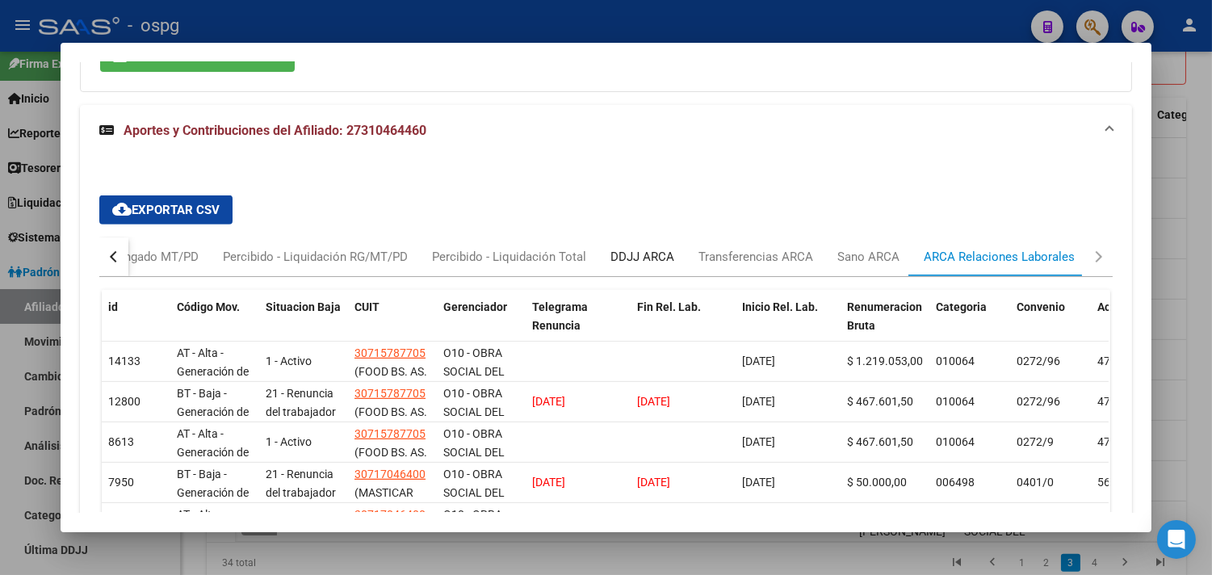
click at [632, 251] on div "DDJJ ARCA" at bounding box center [642, 257] width 64 height 18
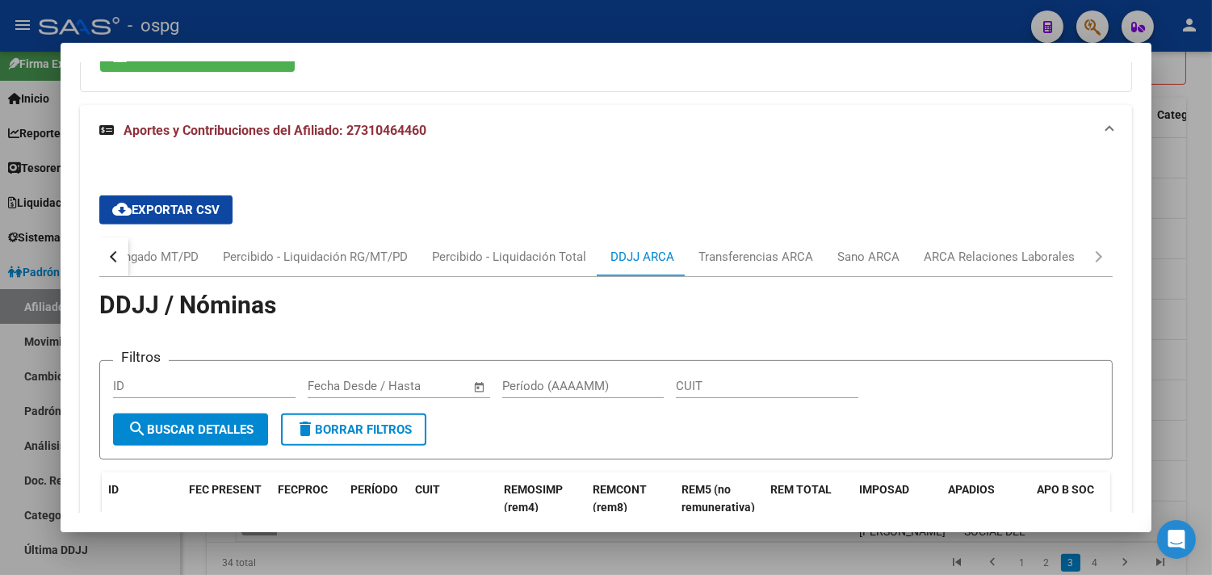
scroll to position [1557, 0]
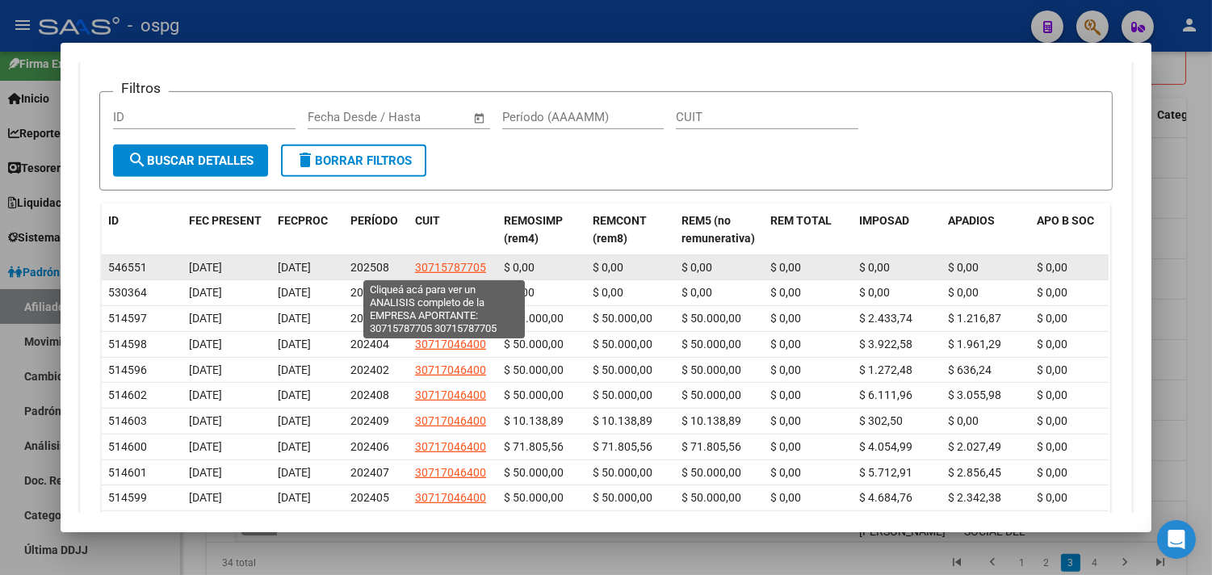
click at [438, 264] on span "30715787705" at bounding box center [450, 267] width 71 height 13
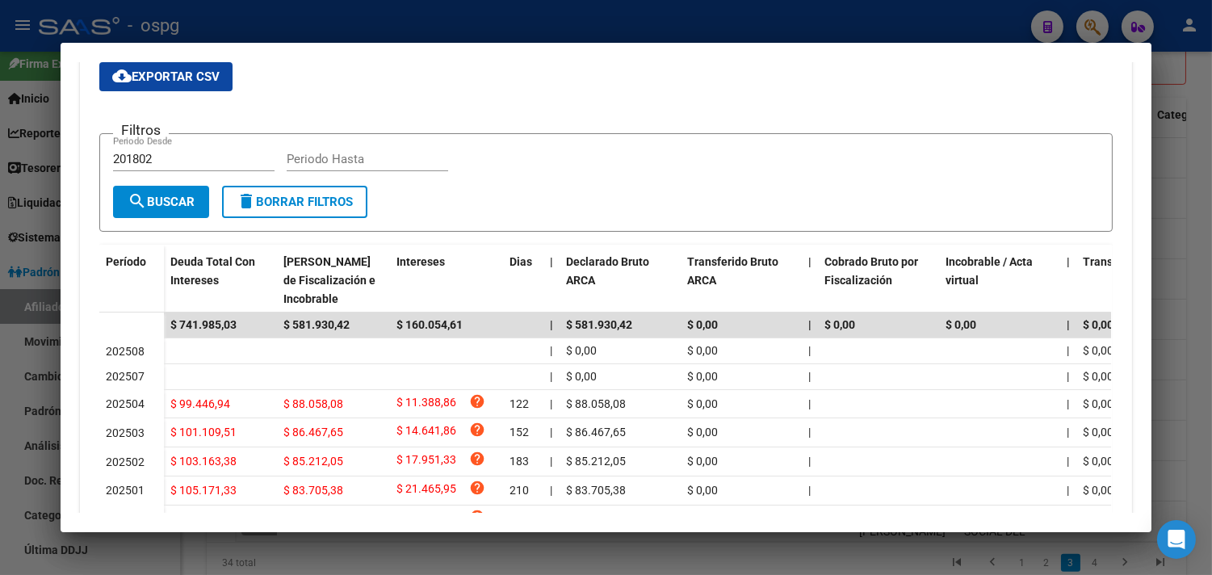
scroll to position [142, 0]
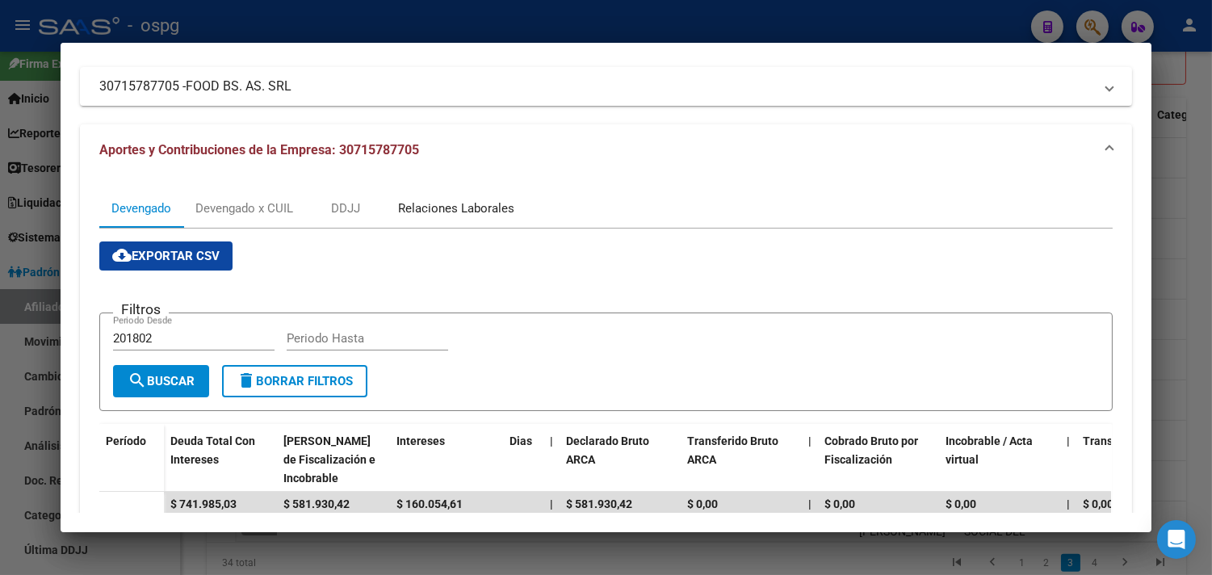
click at [433, 206] on div "Relaciones Laborales" at bounding box center [456, 208] width 116 height 18
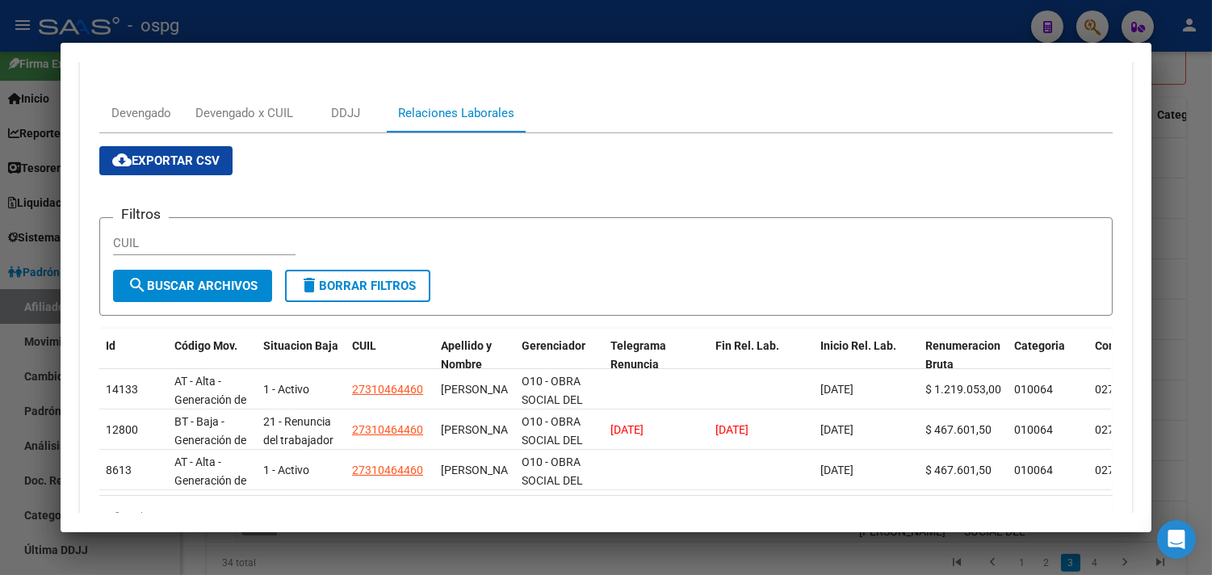
scroll to position [269, 0]
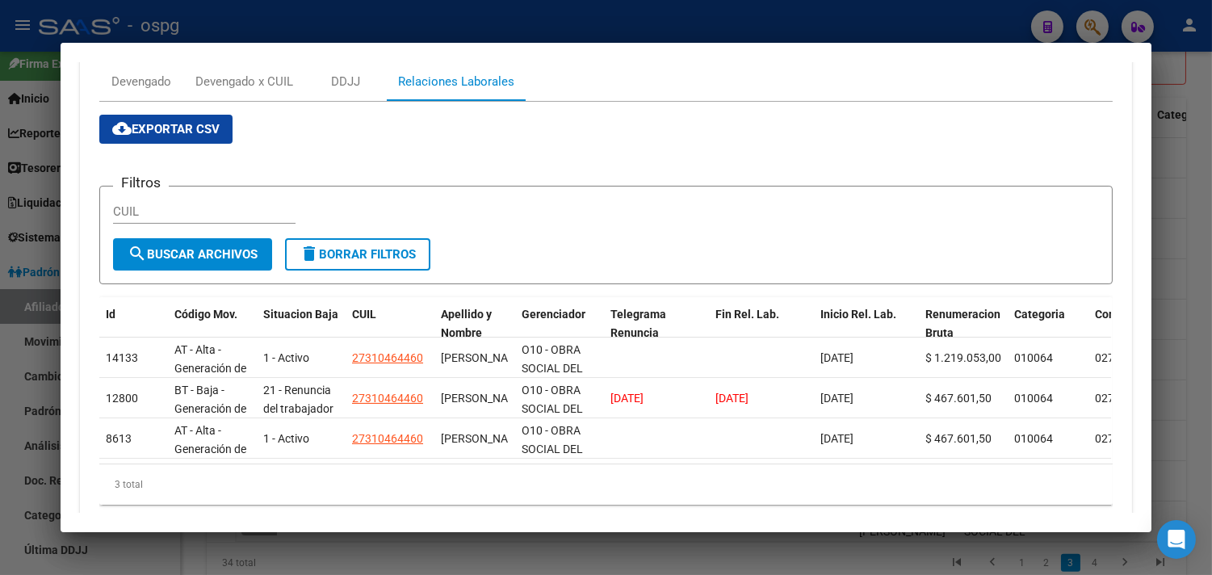
click at [1195, 389] on div at bounding box center [606, 287] width 1212 height 575
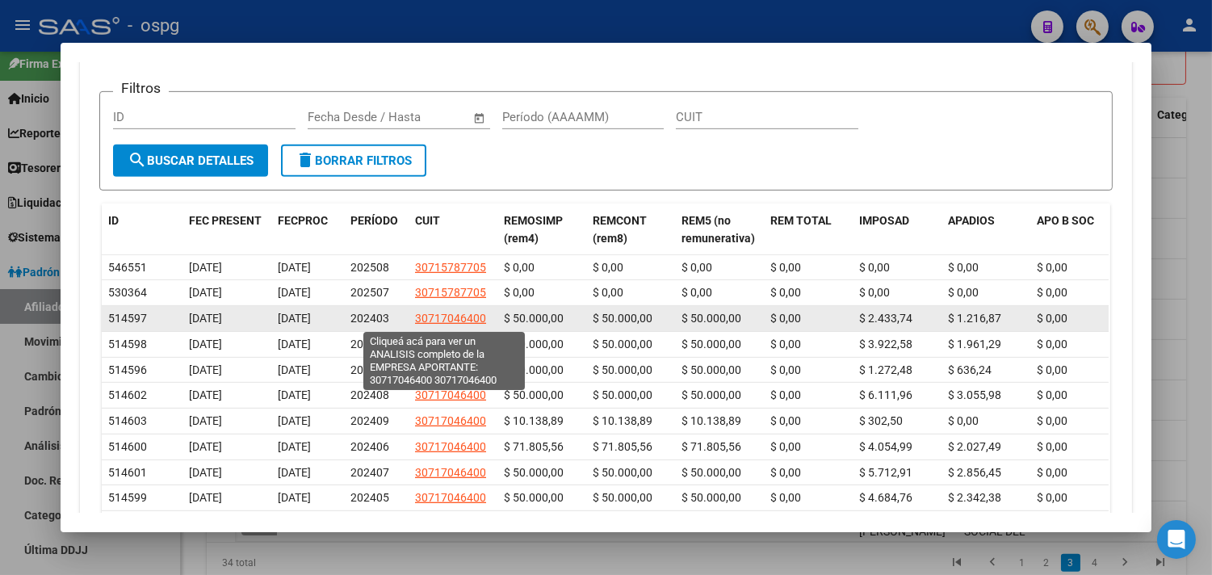
click at [428, 317] on span "30717046400" at bounding box center [450, 318] width 71 height 13
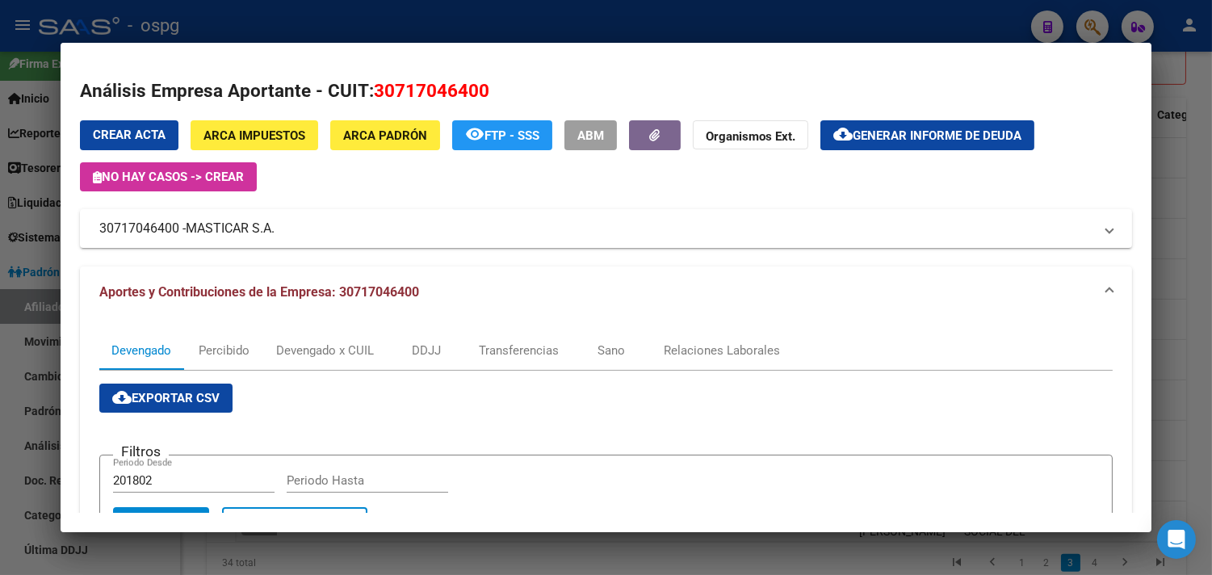
click at [1196, 358] on div at bounding box center [606, 287] width 1212 height 575
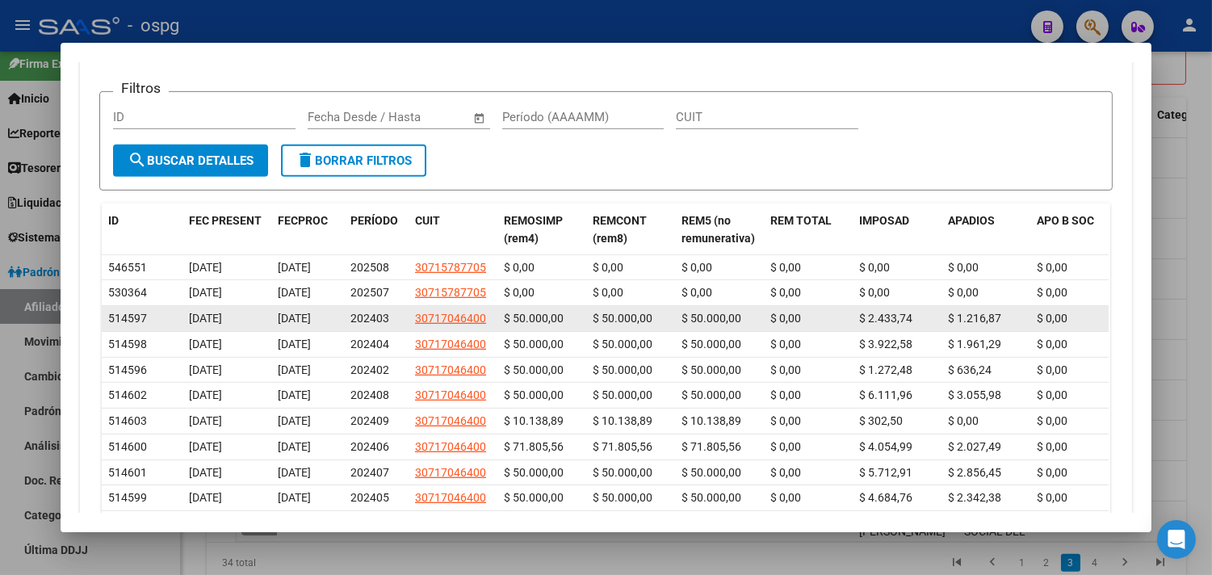
scroll to position [1288, 0]
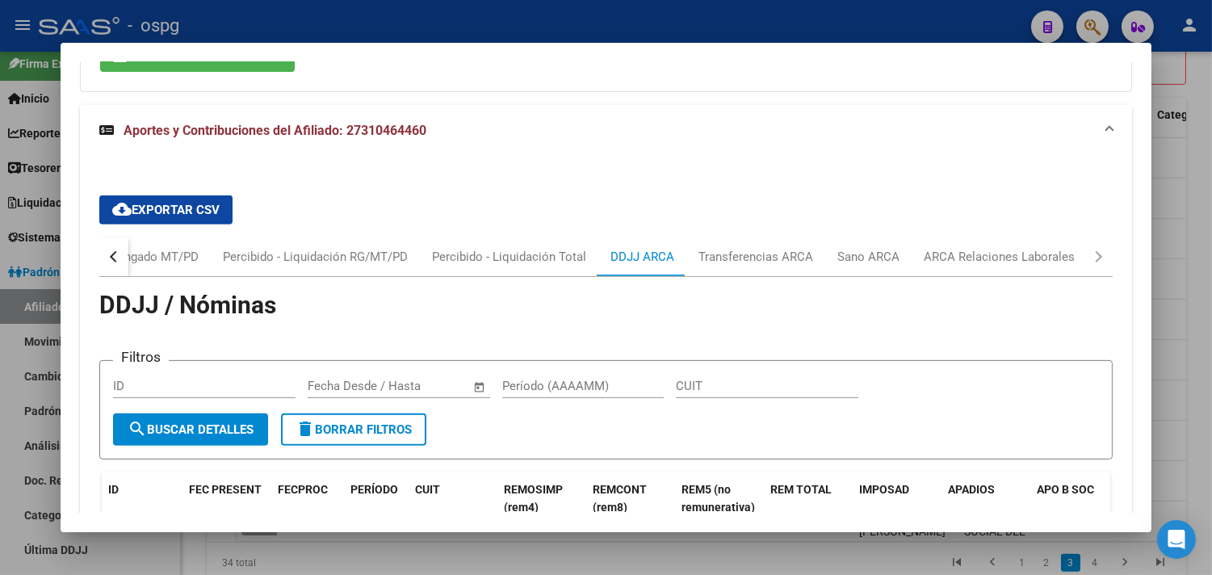
drag, startPoint x: 339, startPoint y: 133, endPoint x: 423, endPoint y: 133, distance: 84.0
click at [423, 133] on mat-panel-title "Aportes y Contribuciones del Afiliado: 27310464460" at bounding box center [596, 130] width 994 height 19
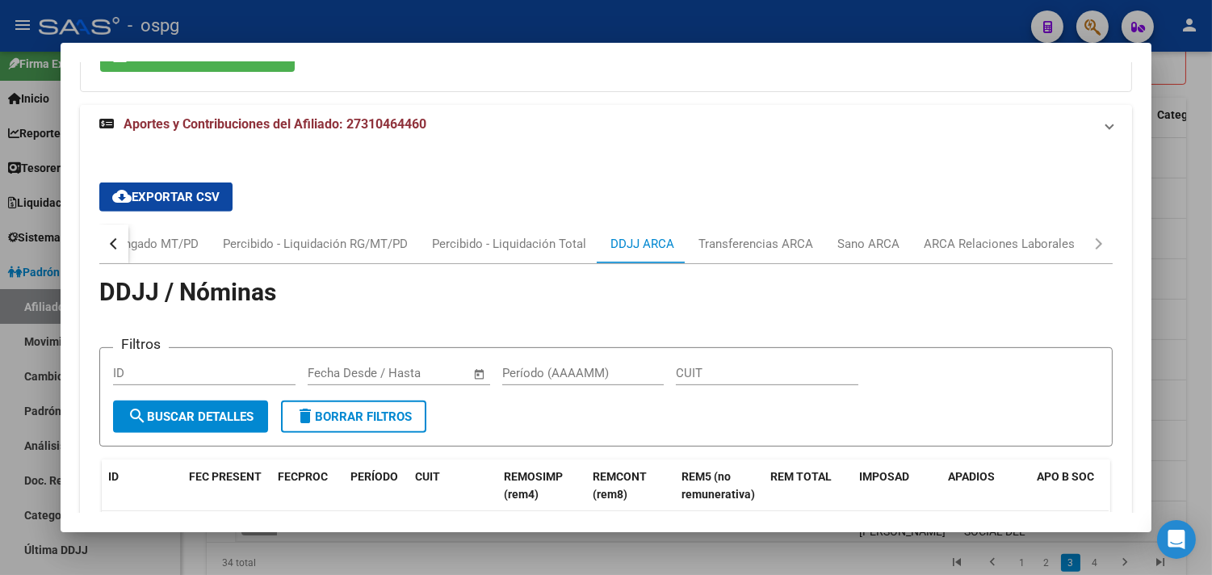
scroll to position [956, 0]
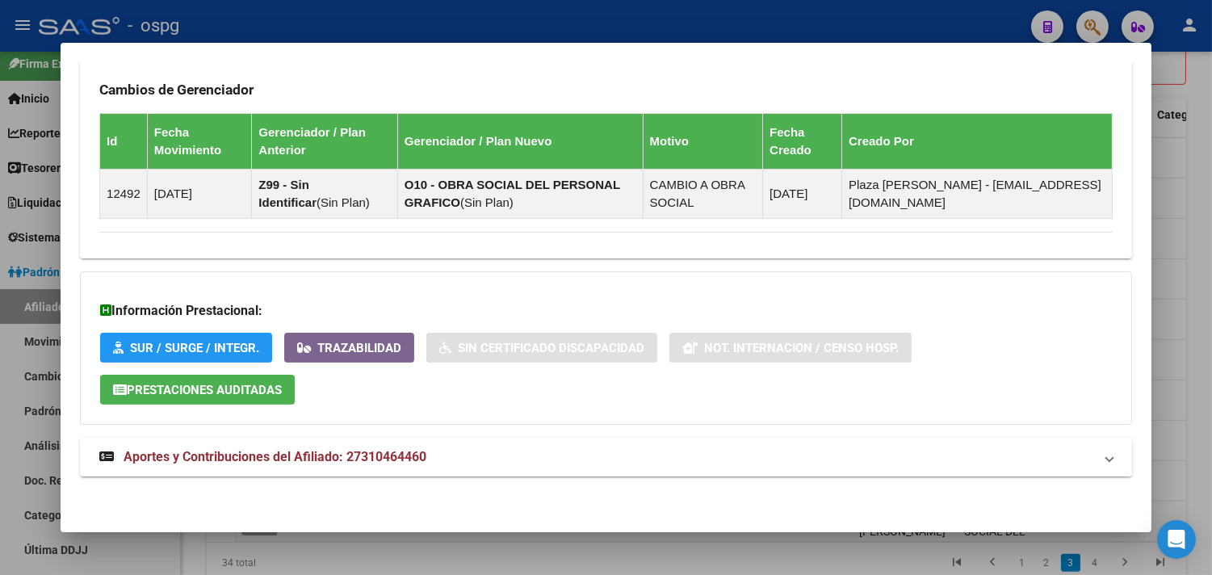
drag, startPoint x: 423, startPoint y: 133, endPoint x: 365, endPoint y: 457, distance: 328.9
copy span "27310464460"
click at [997, 472] on mat-expansion-panel-header "Aportes y Contribuciones del Afiliado: 27310464460" at bounding box center [606, 457] width 1052 height 39
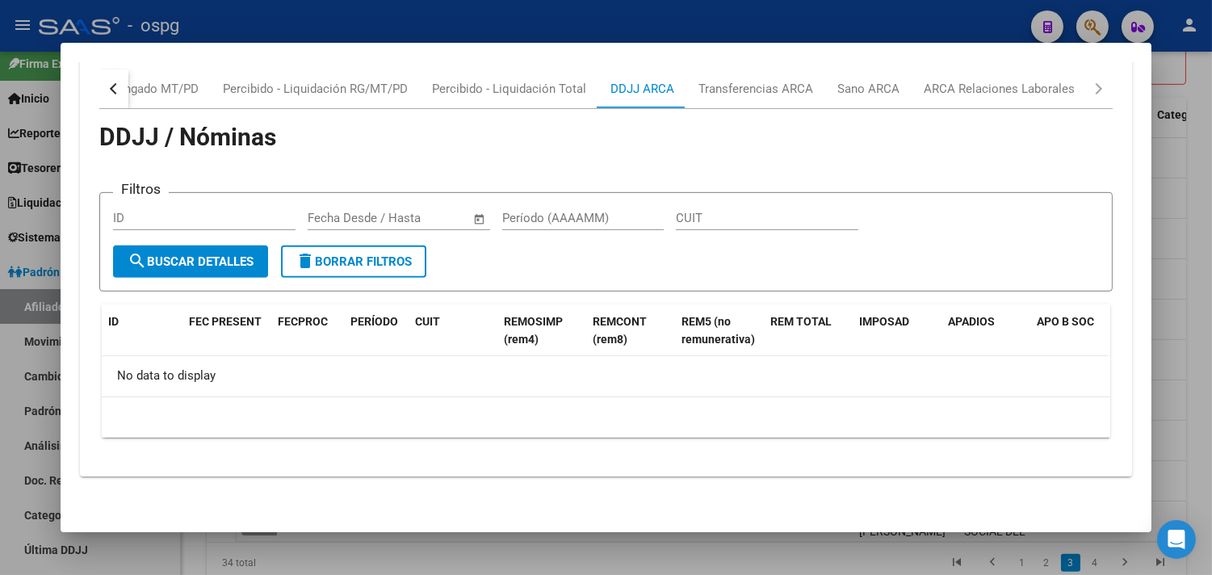
scroll to position [1367, 0]
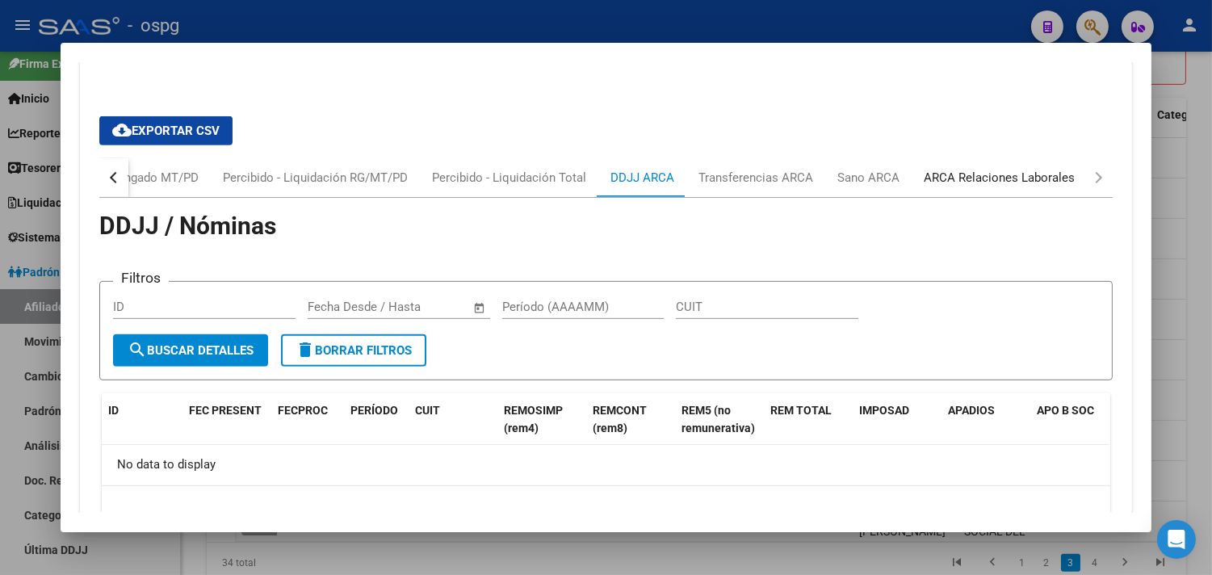
click at [1009, 178] on div "ARCA Relaciones Laborales" at bounding box center [999, 178] width 151 height 18
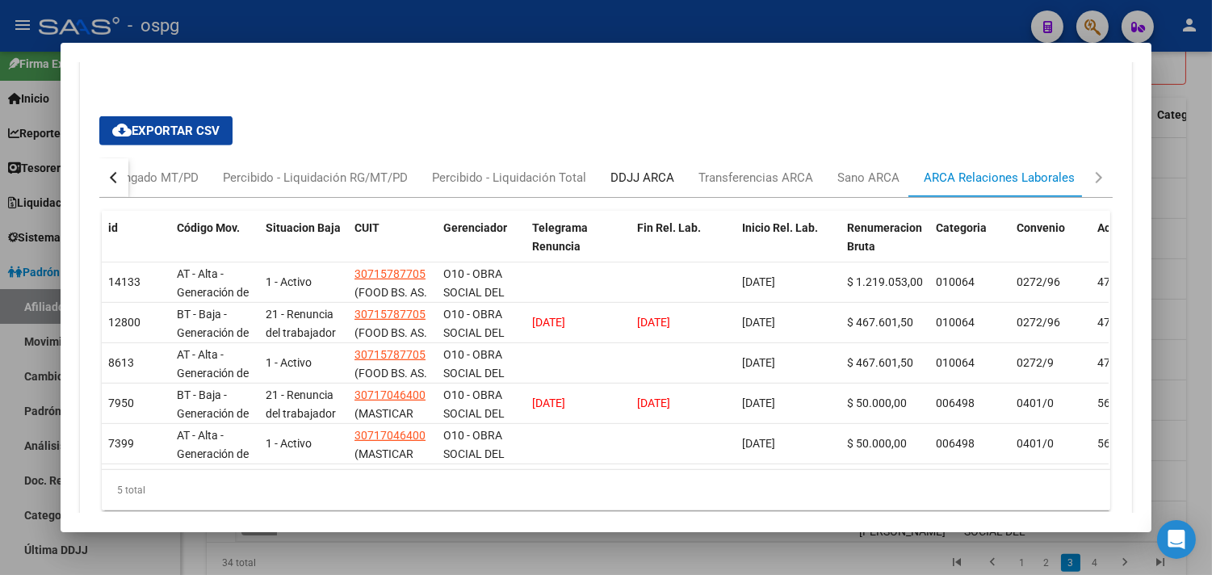
click at [643, 176] on div "DDJJ ARCA" at bounding box center [642, 178] width 64 height 18
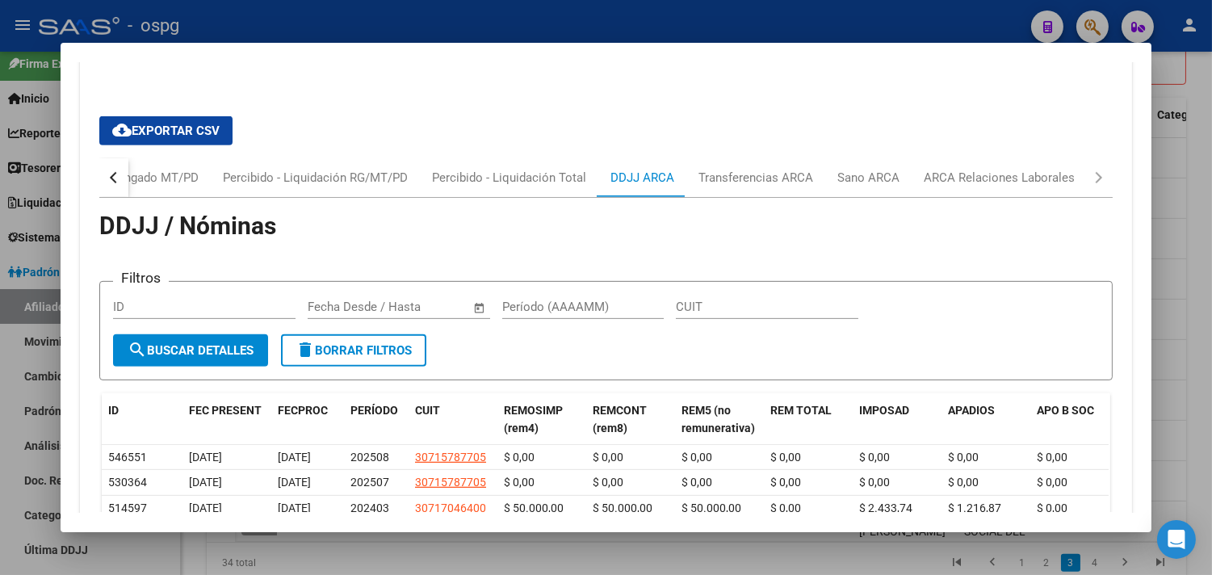
scroll to position [1457, 0]
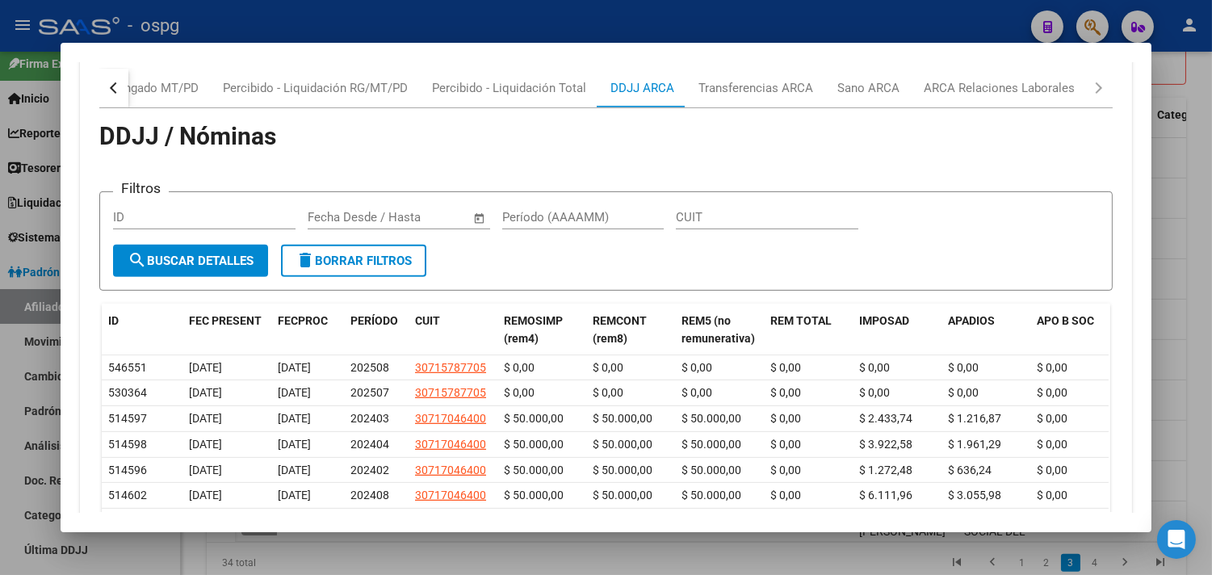
click at [673, 561] on div at bounding box center [606, 287] width 1212 height 575
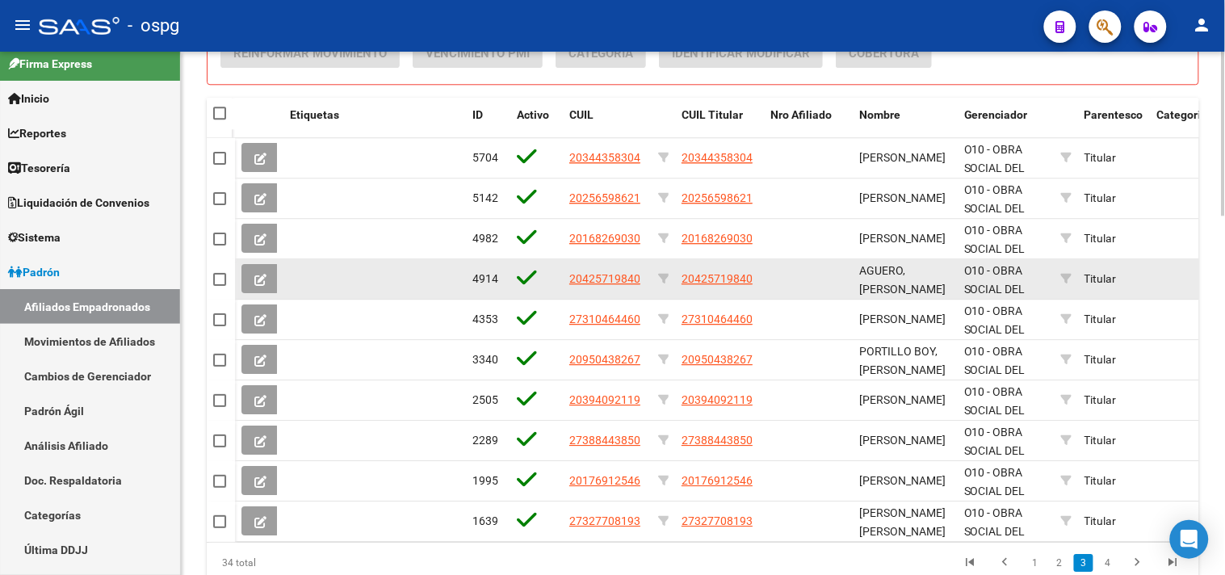
drag, startPoint x: 571, startPoint y: 277, endPoint x: 630, endPoint y: 279, distance: 59.0
click at [642, 278] on div "20425719840" at bounding box center [607, 279] width 76 height 19
copy span "20425719840"
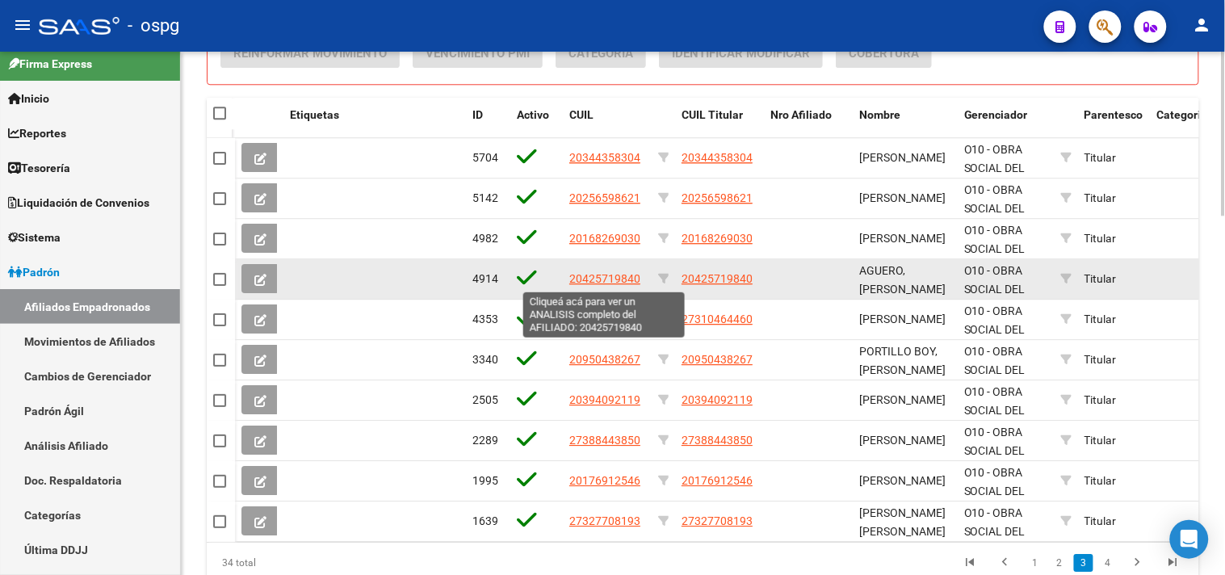
click at [589, 280] on span "20425719840" at bounding box center [604, 278] width 71 height 13
copy span "20425719840"
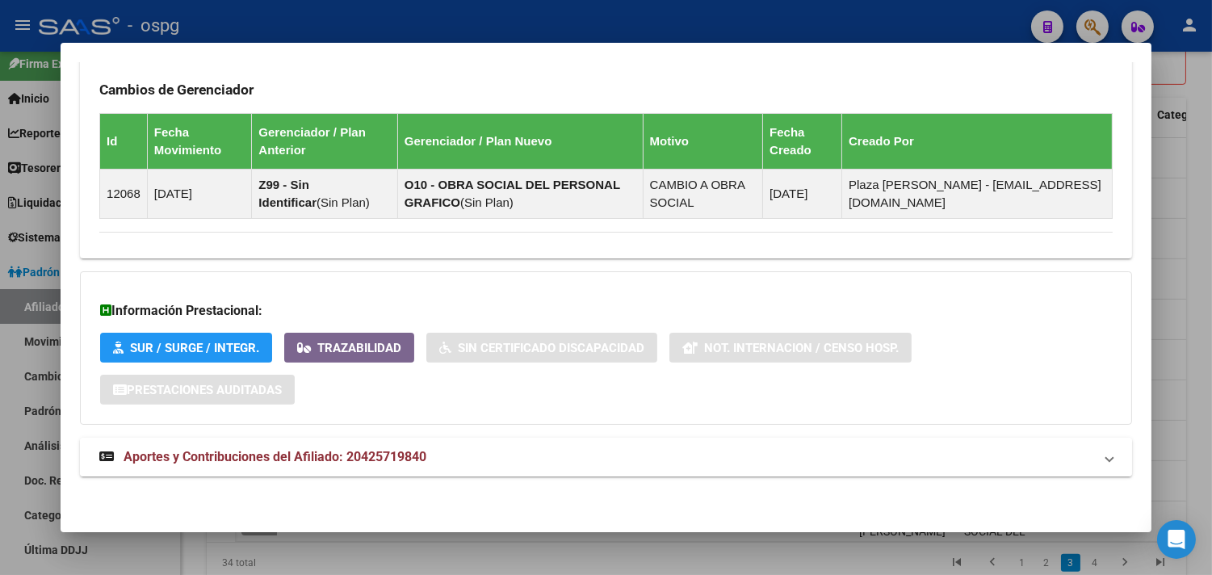
click at [610, 439] on mat-expansion-panel-header "Aportes y Contribuciones del Afiliado: 20425719840" at bounding box center [606, 457] width 1052 height 39
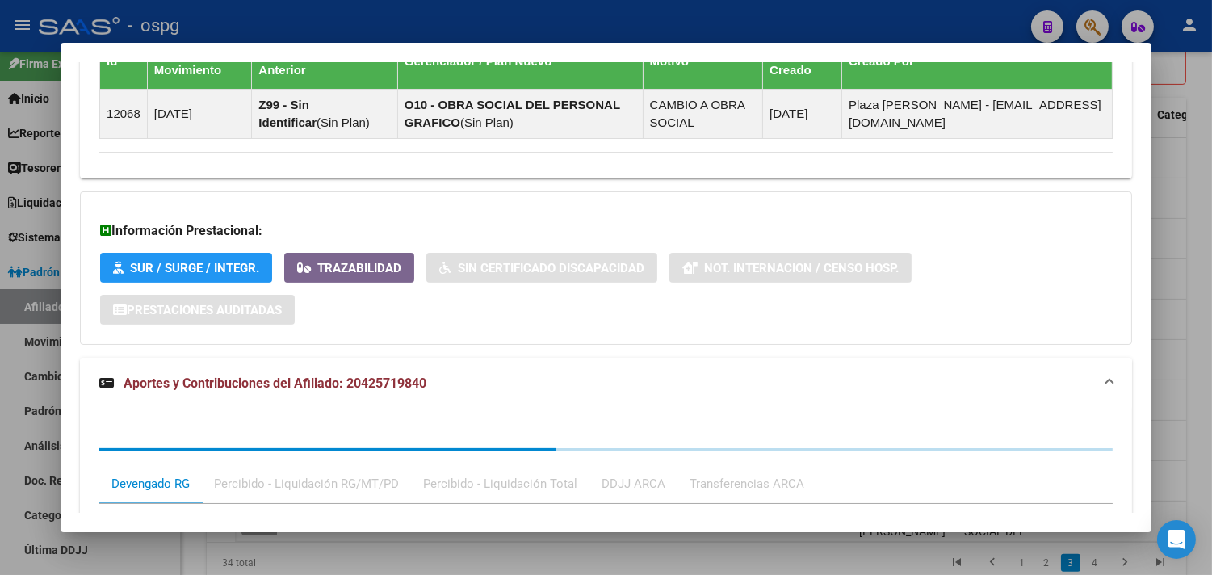
scroll to position [1360, 0]
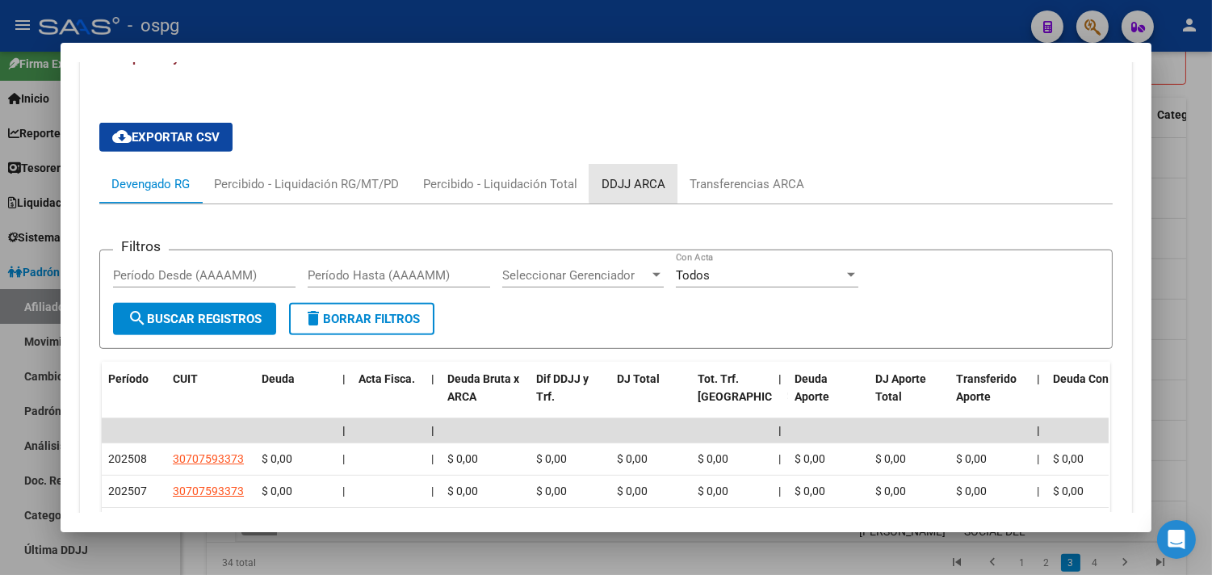
click at [634, 178] on div "DDJJ ARCA" at bounding box center [633, 184] width 64 height 18
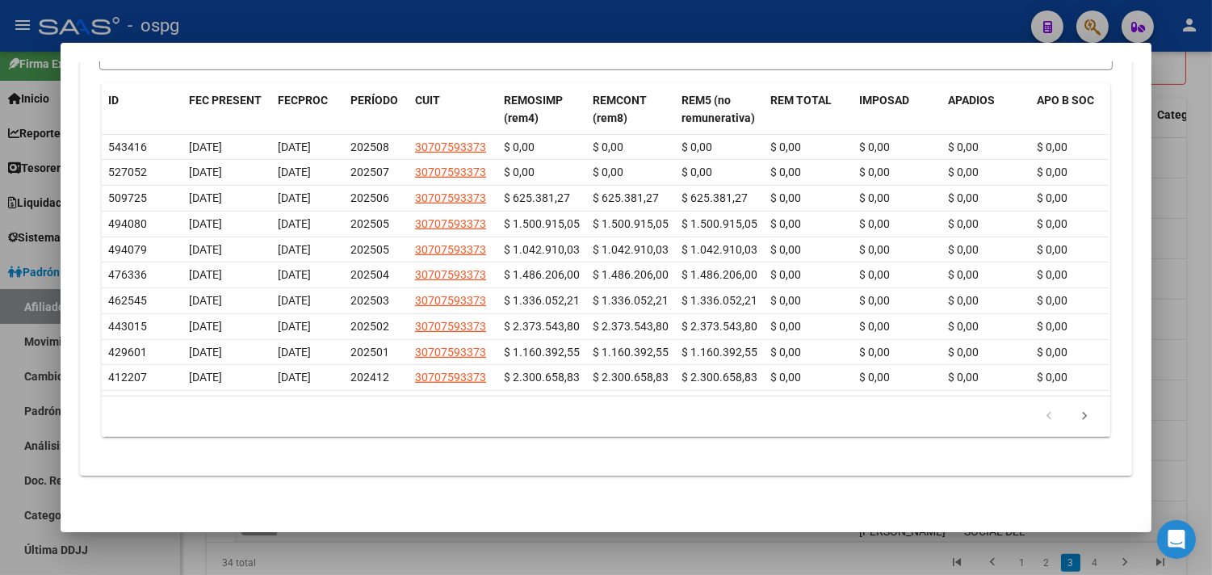
scroll to position [1602, 0]
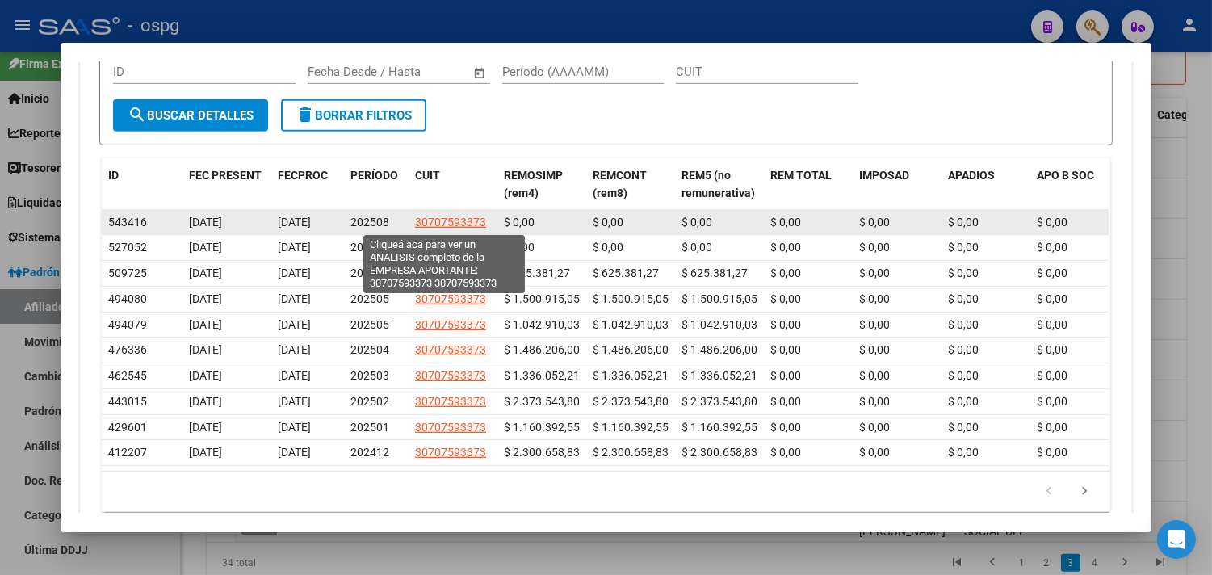
click at [465, 221] on span "30707593373" at bounding box center [450, 222] width 71 height 13
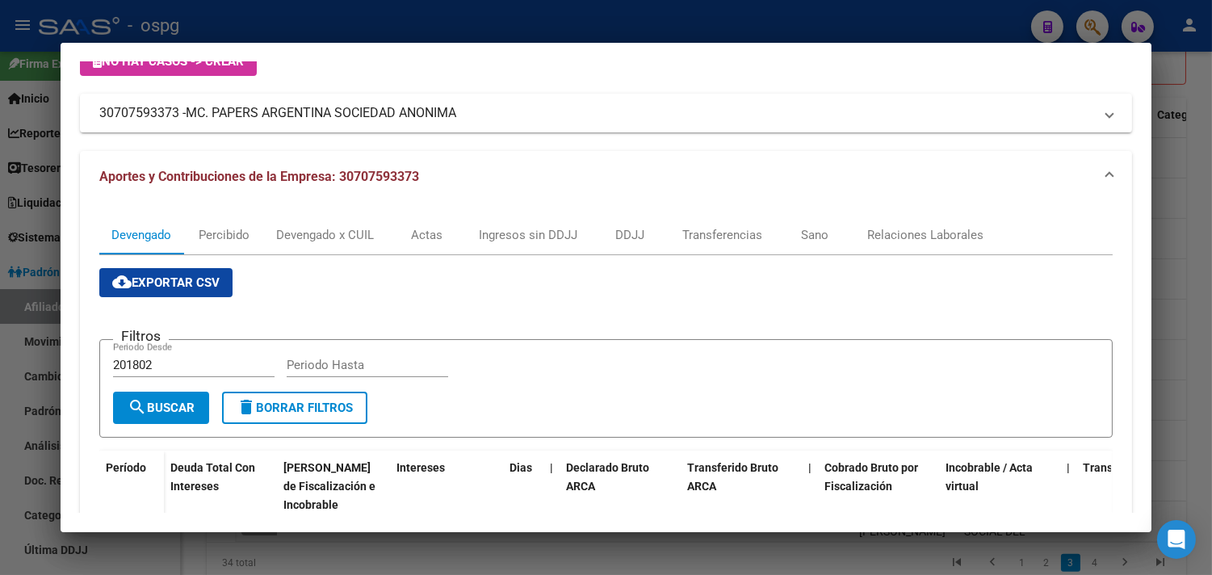
scroll to position [269, 0]
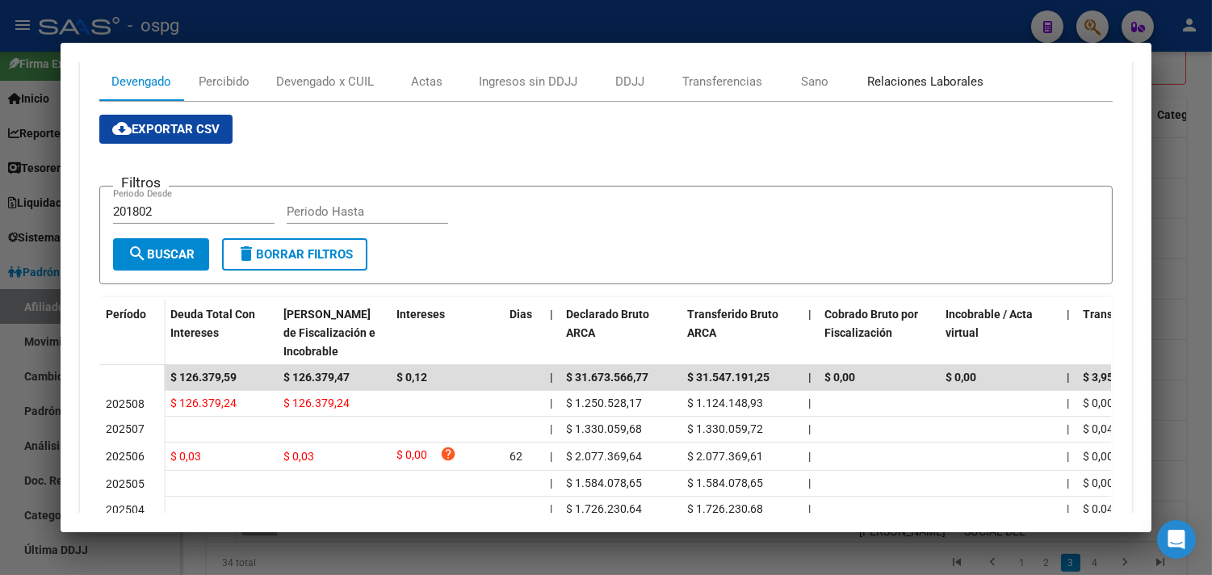
click at [932, 85] on div "Relaciones Laborales" at bounding box center [925, 82] width 116 height 18
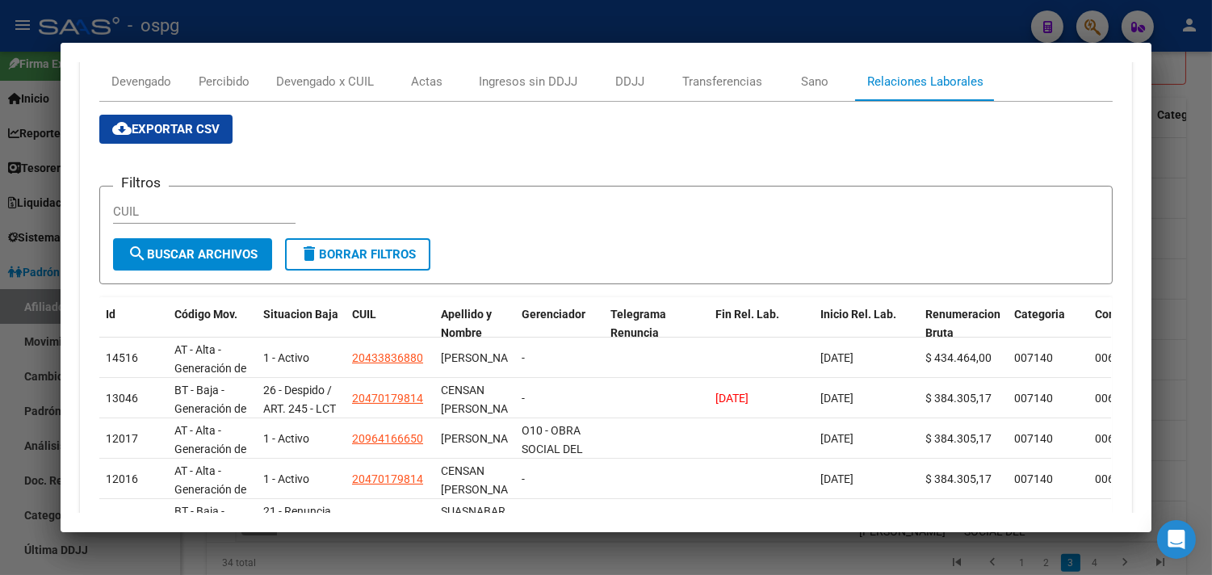
click at [1196, 368] on div at bounding box center [606, 287] width 1212 height 575
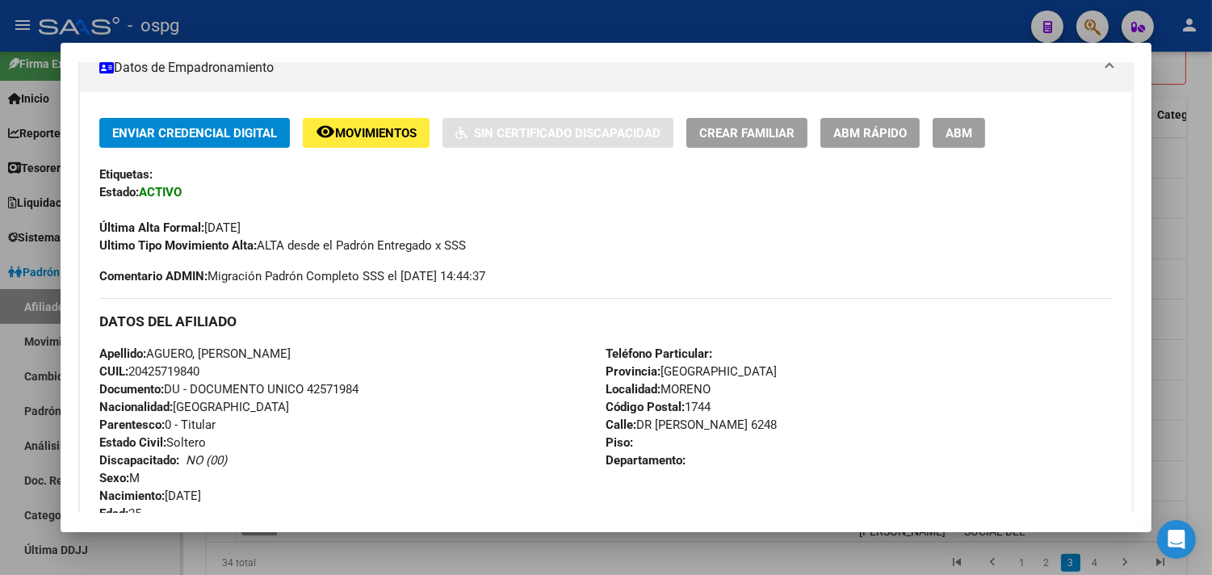
scroll to position [0, 0]
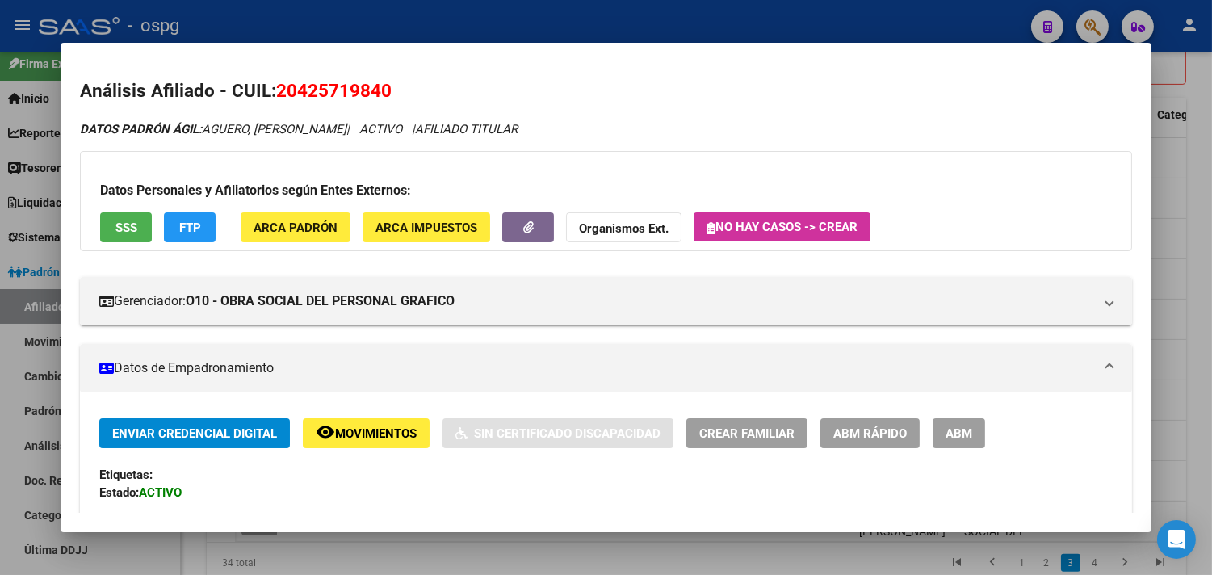
drag, startPoint x: 291, startPoint y: 87, endPoint x: 392, endPoint y: 86, distance: 100.1
click at [392, 86] on h2 "Análisis Afiliado - CUIL: 20425719840" at bounding box center [606, 91] width 1052 height 27
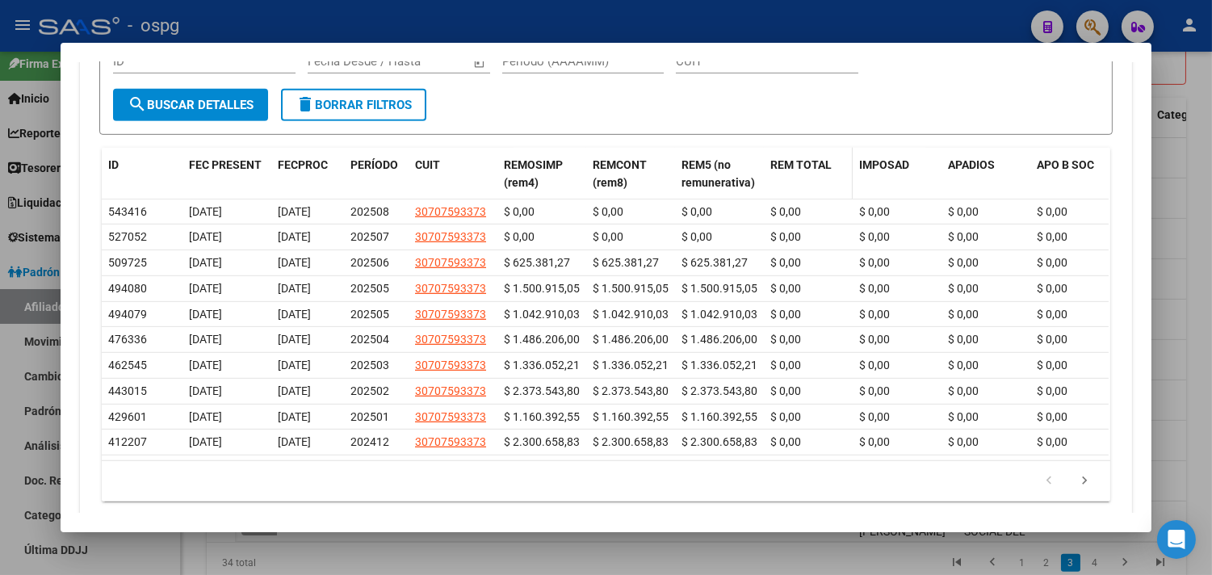
scroll to position [1602, 0]
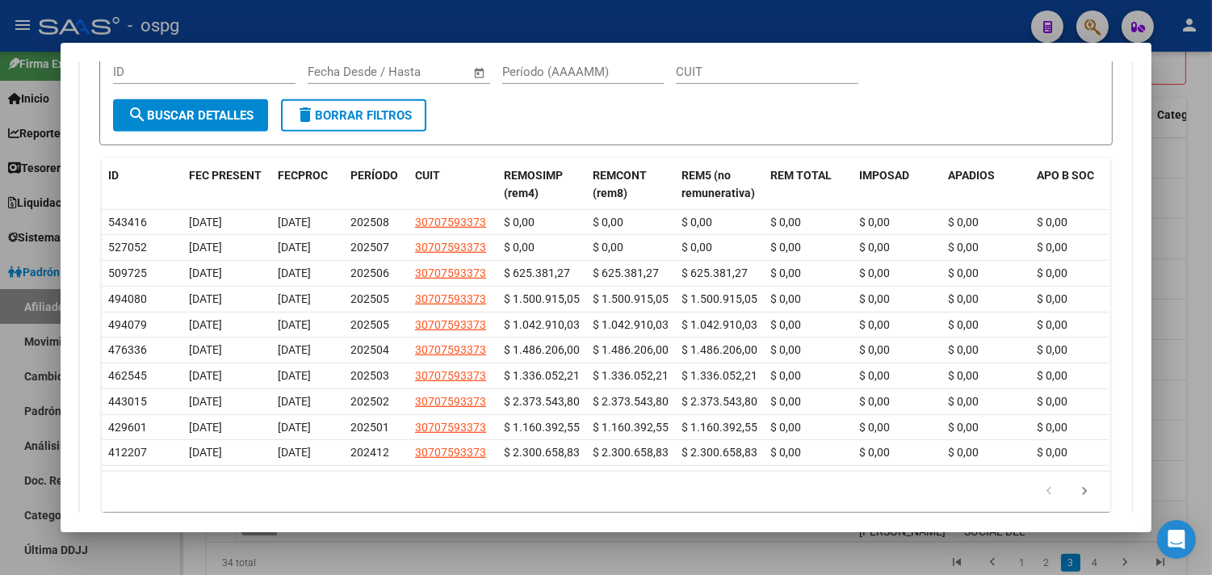
click at [272, 33] on div at bounding box center [606, 287] width 1212 height 575
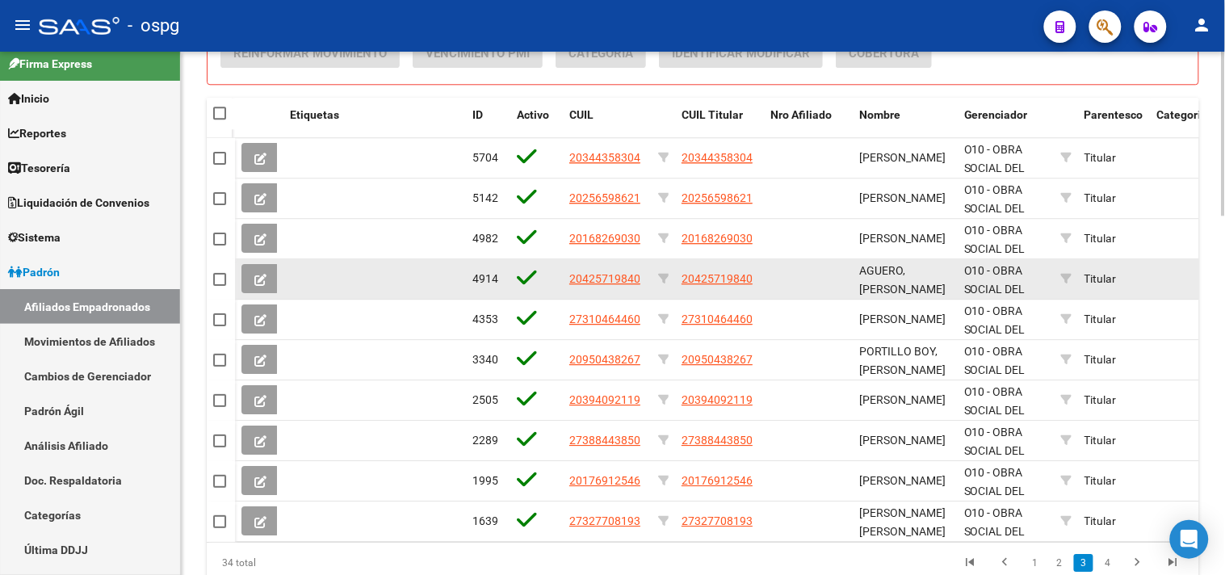
drag, startPoint x: 568, startPoint y: 281, endPoint x: 643, endPoint y: 281, distance: 74.3
click at [643, 281] on div "20425719840" at bounding box center [607, 279] width 76 height 19
copy span "20425719840"
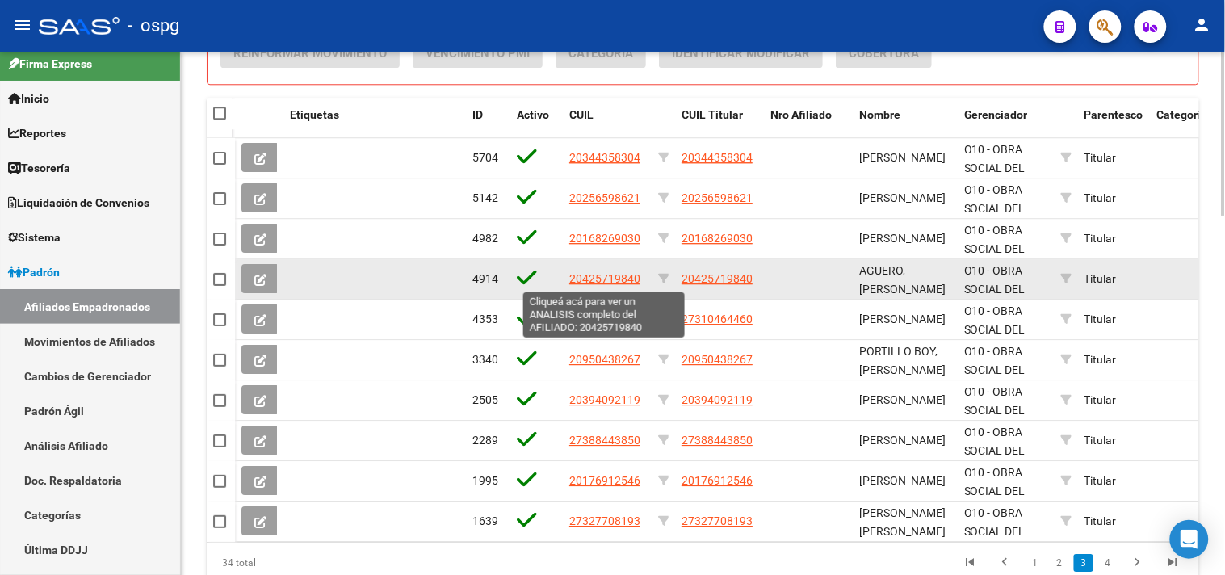
click at [610, 276] on span "20425719840" at bounding box center [604, 278] width 71 height 13
copy span "20425719840"
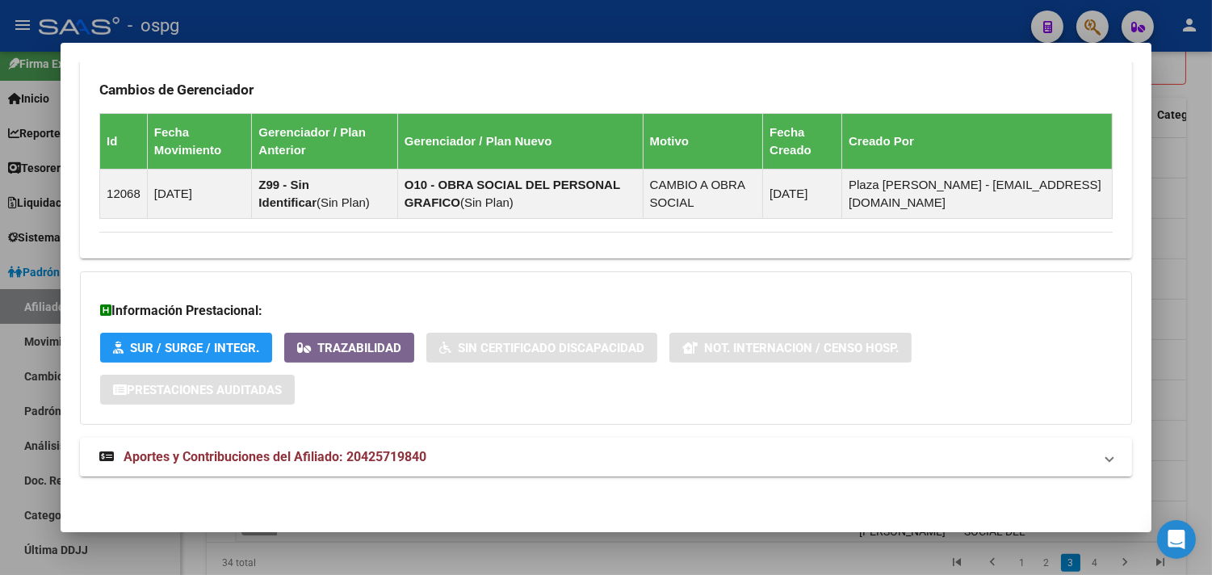
drag, startPoint x: 647, startPoint y: 467, endPoint x: 706, endPoint y: 434, distance: 67.2
click at [647, 464] on mat-expansion-panel-header "Aportes y Contribuciones del Afiliado: 20425719840" at bounding box center [606, 457] width 1052 height 39
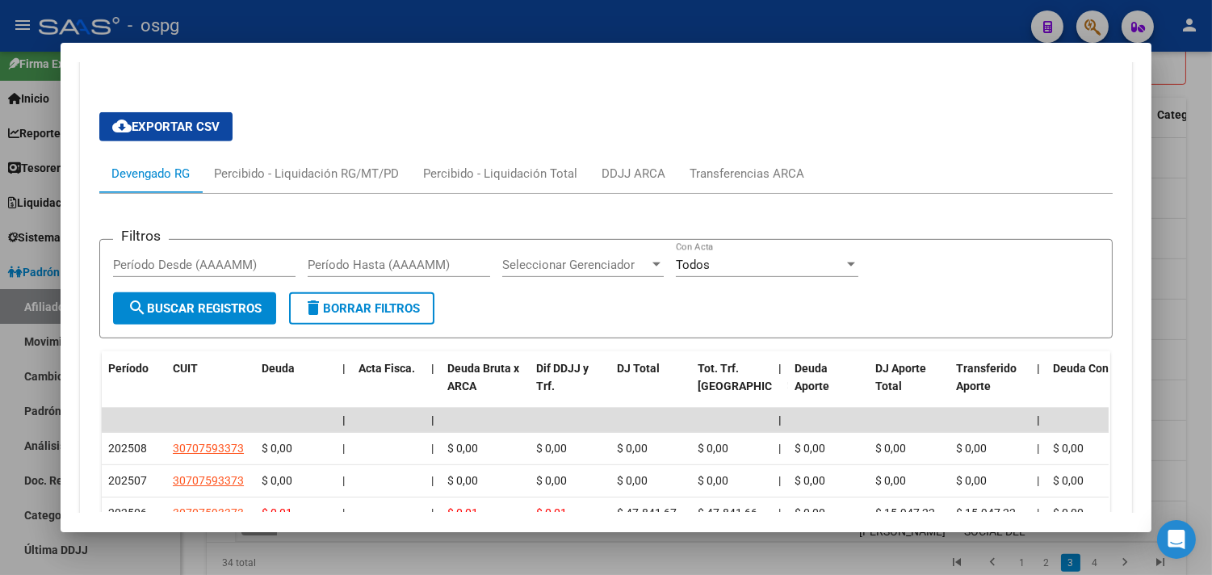
scroll to position [1360, 0]
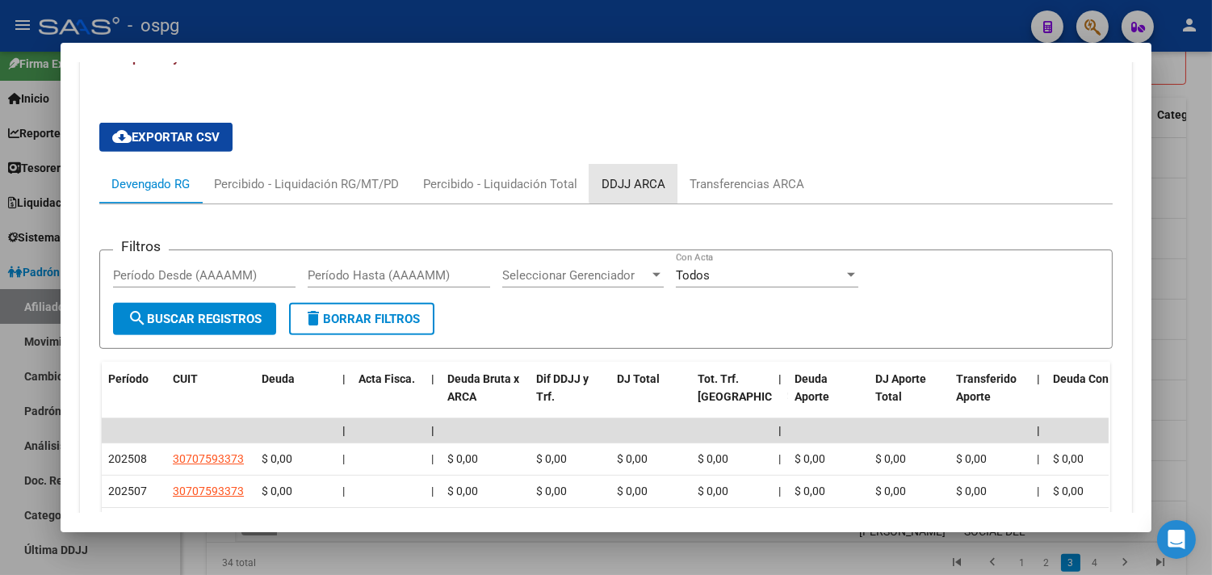
click at [630, 179] on div "DDJJ ARCA" at bounding box center [633, 184] width 64 height 18
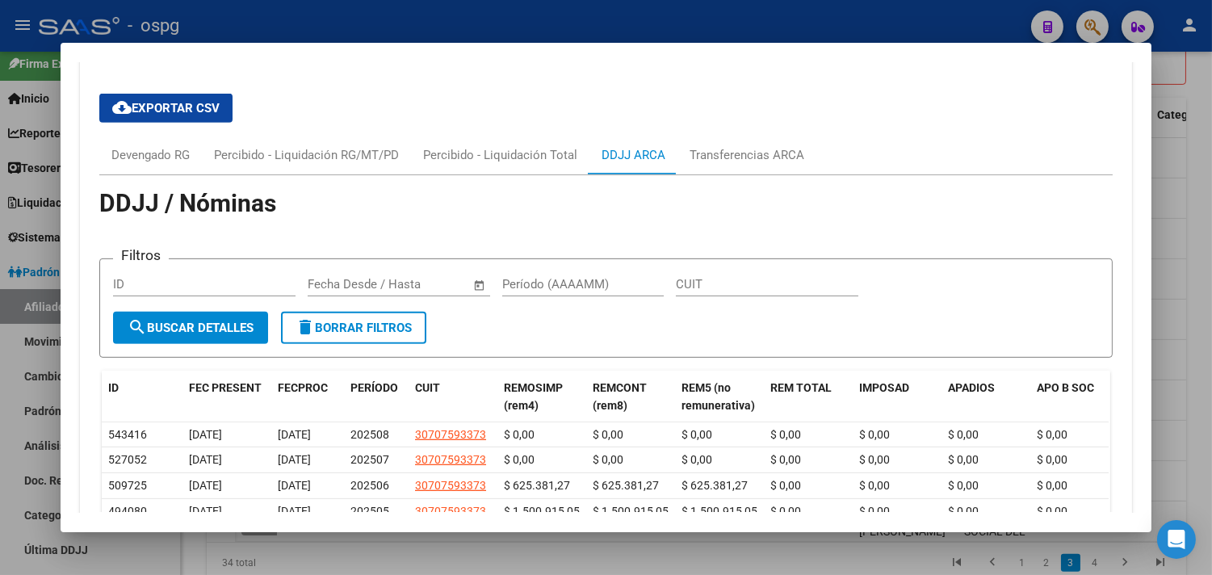
scroll to position [1382, 0]
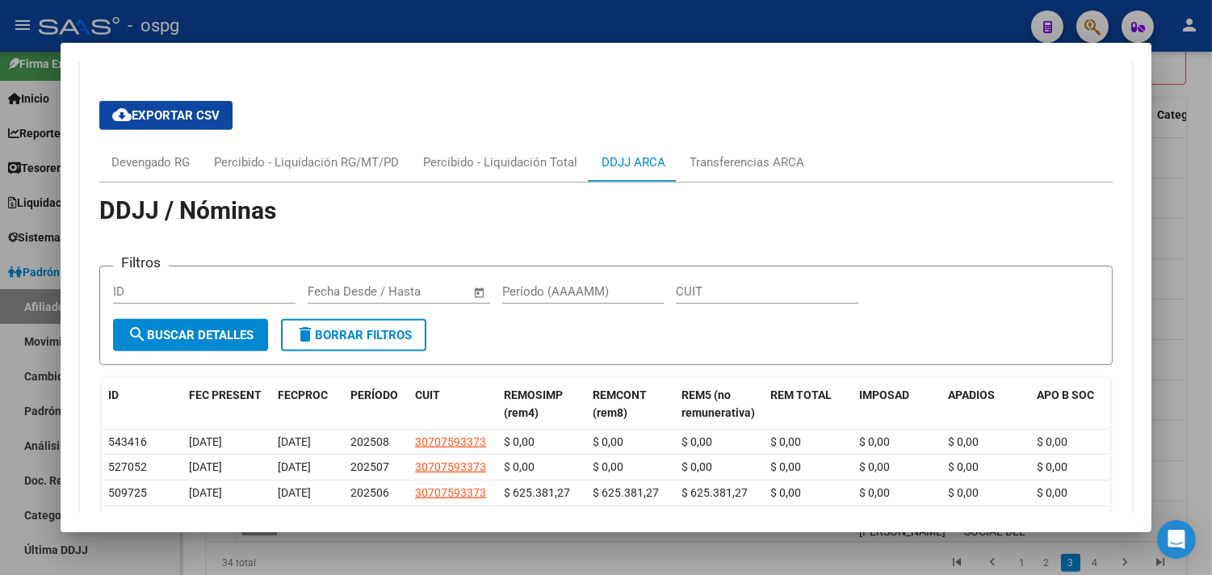
click at [631, 560] on div at bounding box center [606, 287] width 1212 height 575
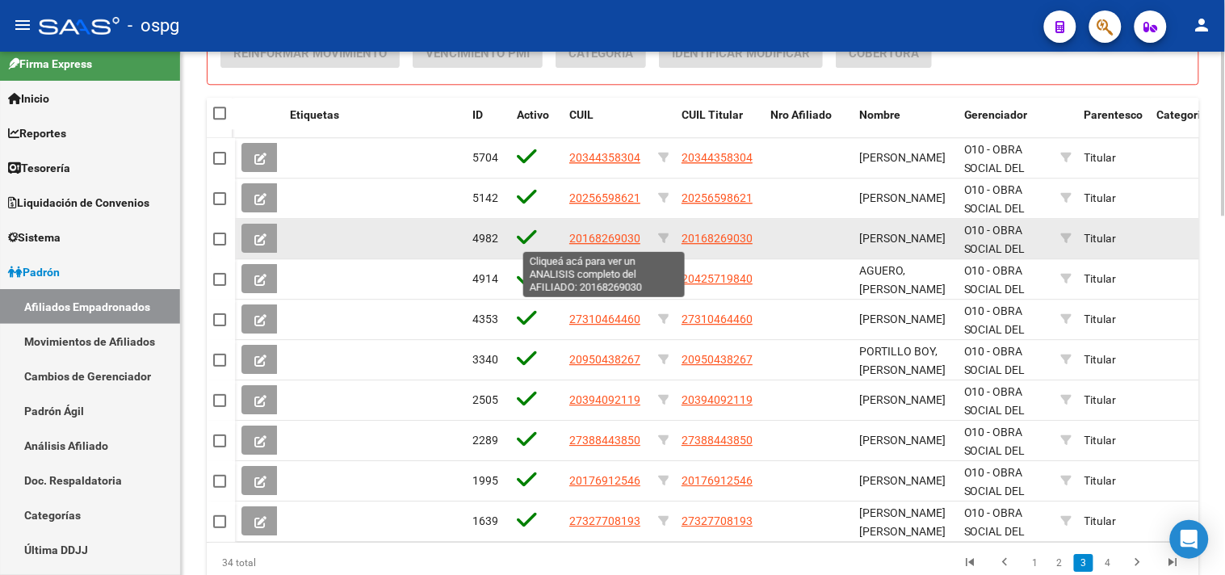
click at [579, 237] on span "20168269030" at bounding box center [604, 238] width 71 height 13
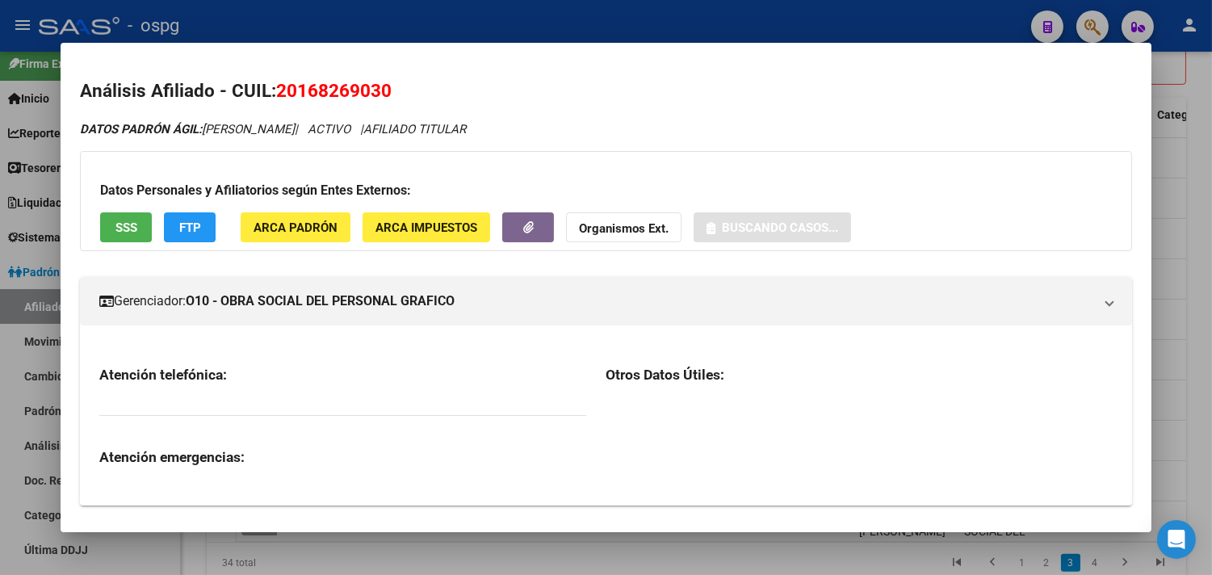
drag, startPoint x: 269, startPoint y: 87, endPoint x: 446, endPoint y: 86, distance: 177.6
click at [467, 86] on h2 "Análisis Afiliado - CUIL: 20168269030" at bounding box center [606, 91] width 1052 height 27
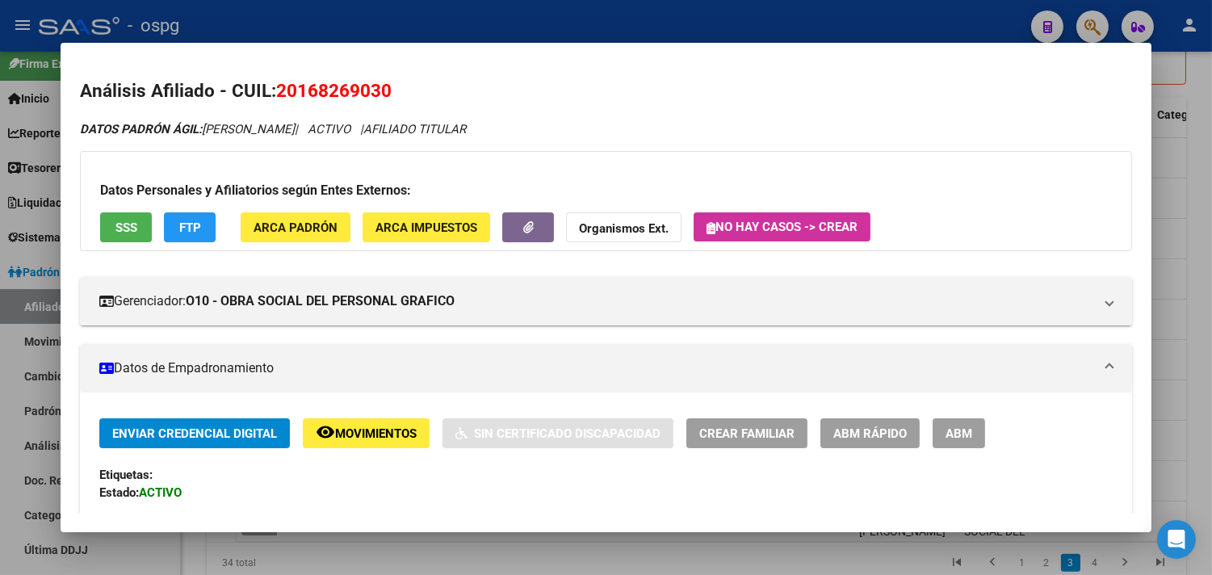
copy span "20168269030"
click at [347, 436] on span "Movimientos" at bounding box center [376, 433] width 82 height 15
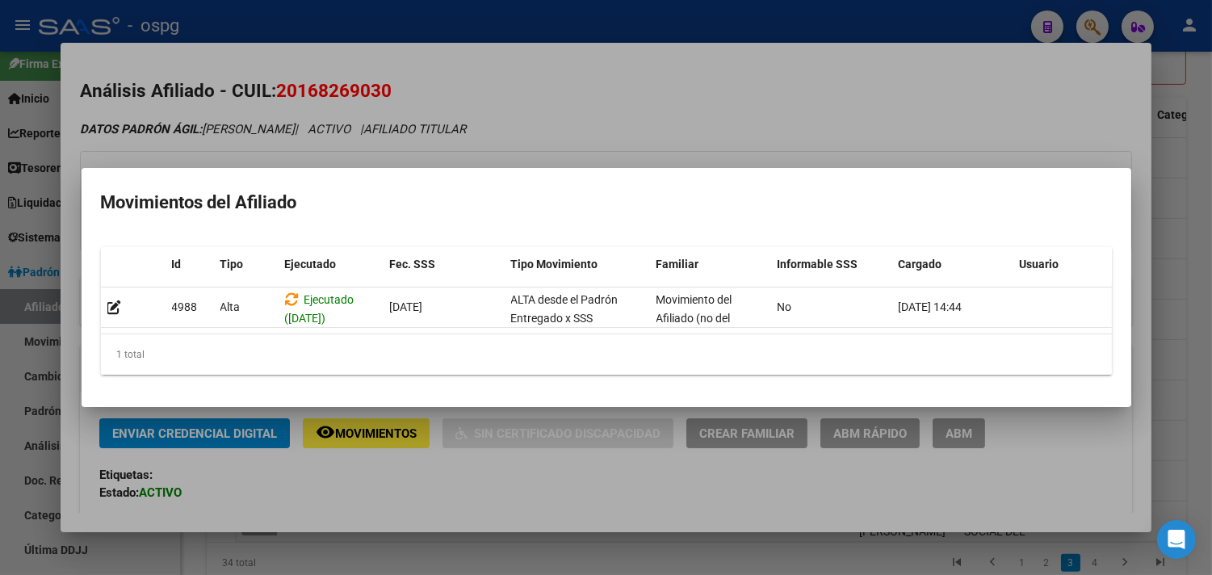
click at [378, 495] on div at bounding box center [606, 287] width 1212 height 575
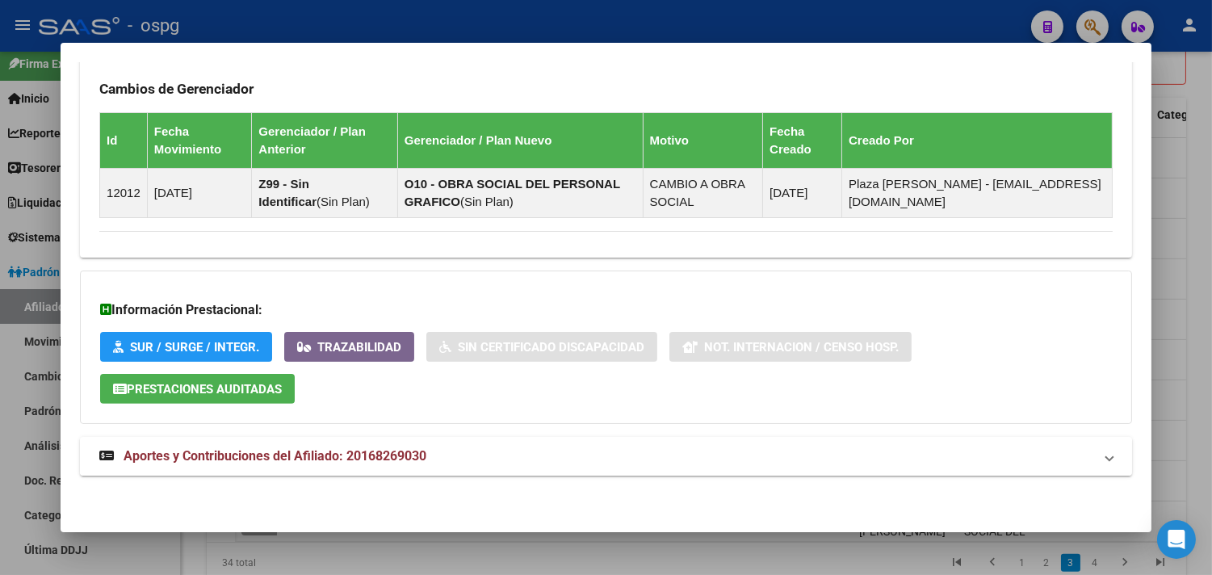
click at [430, 463] on mat-panel-title "Aportes y Contribuciones del Afiliado: 20168269030" at bounding box center [596, 455] width 994 height 19
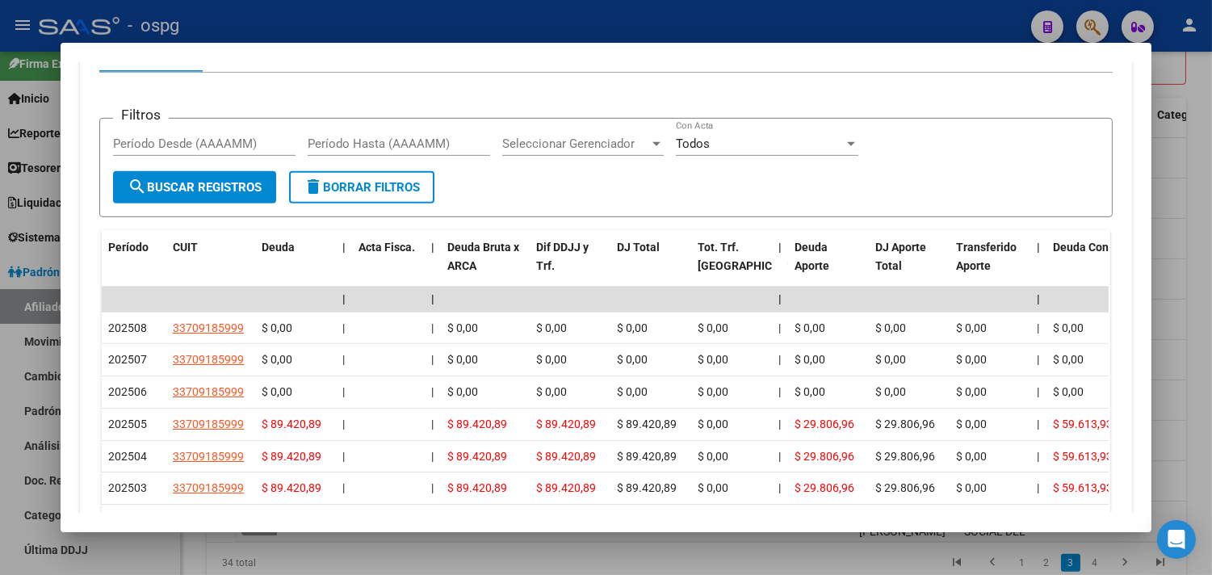
scroll to position [1448, 0]
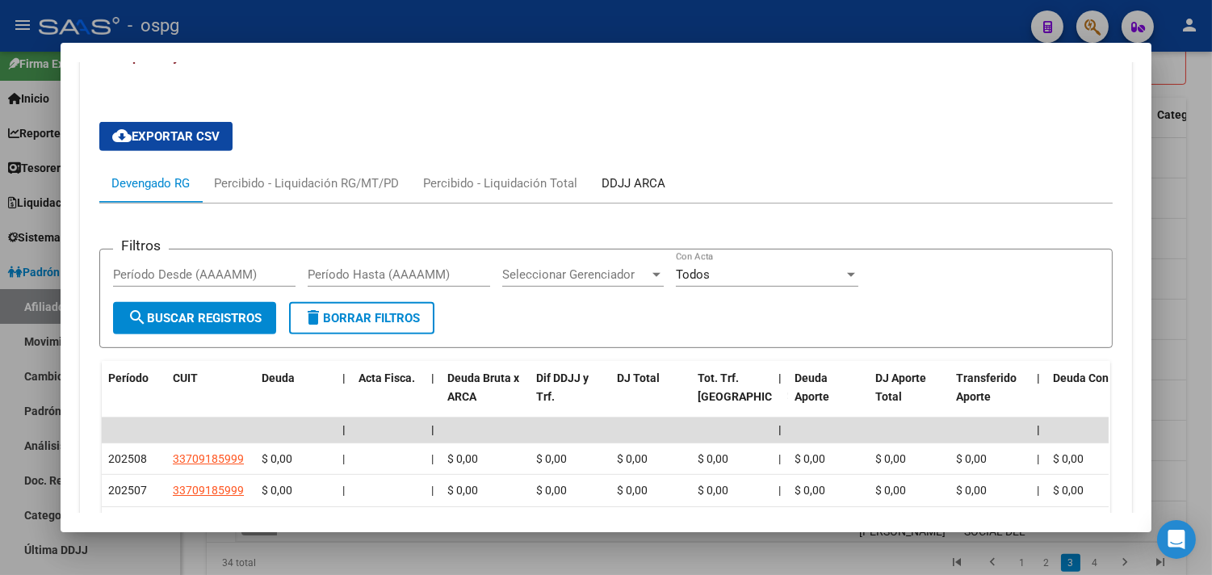
click at [627, 190] on div "DDJJ ARCA" at bounding box center [633, 183] width 64 height 18
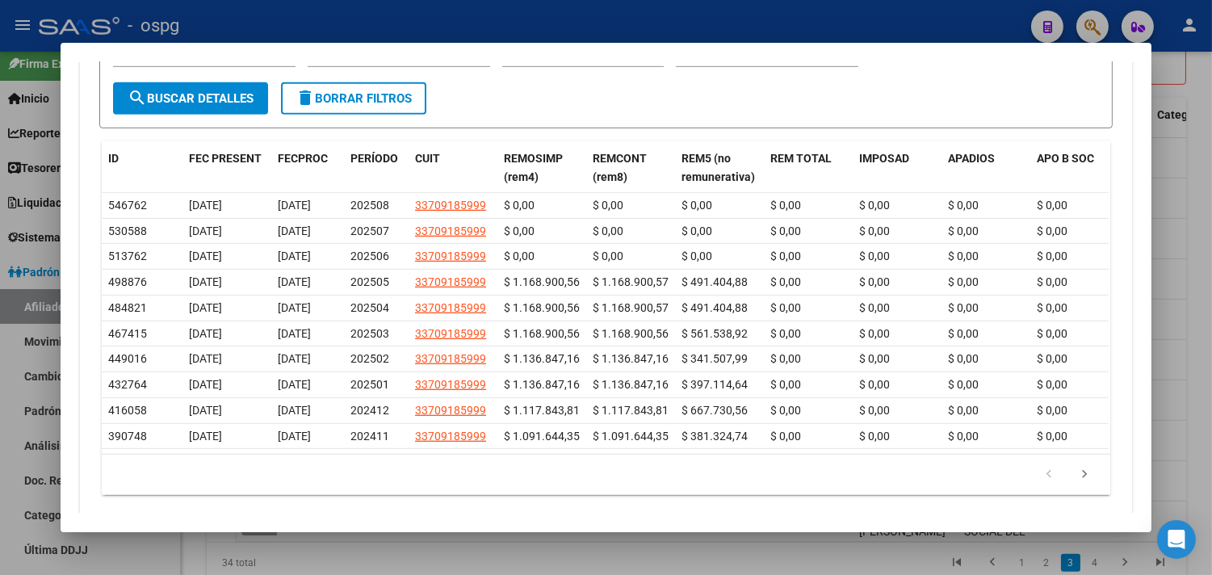
scroll to position [1779, 0]
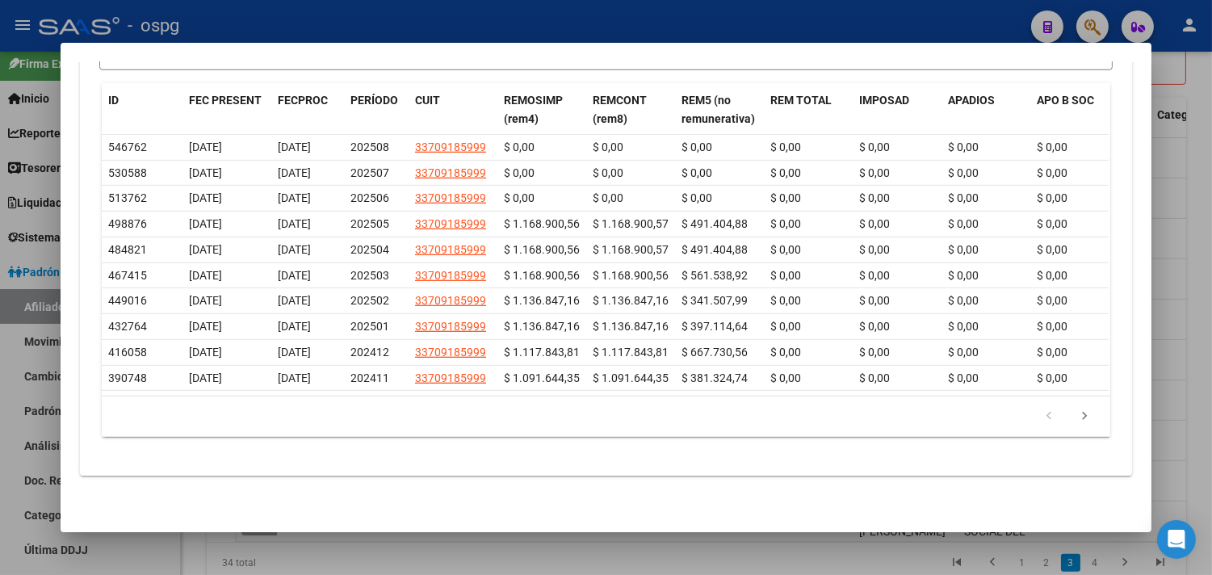
click at [779, 568] on div at bounding box center [606, 287] width 1212 height 575
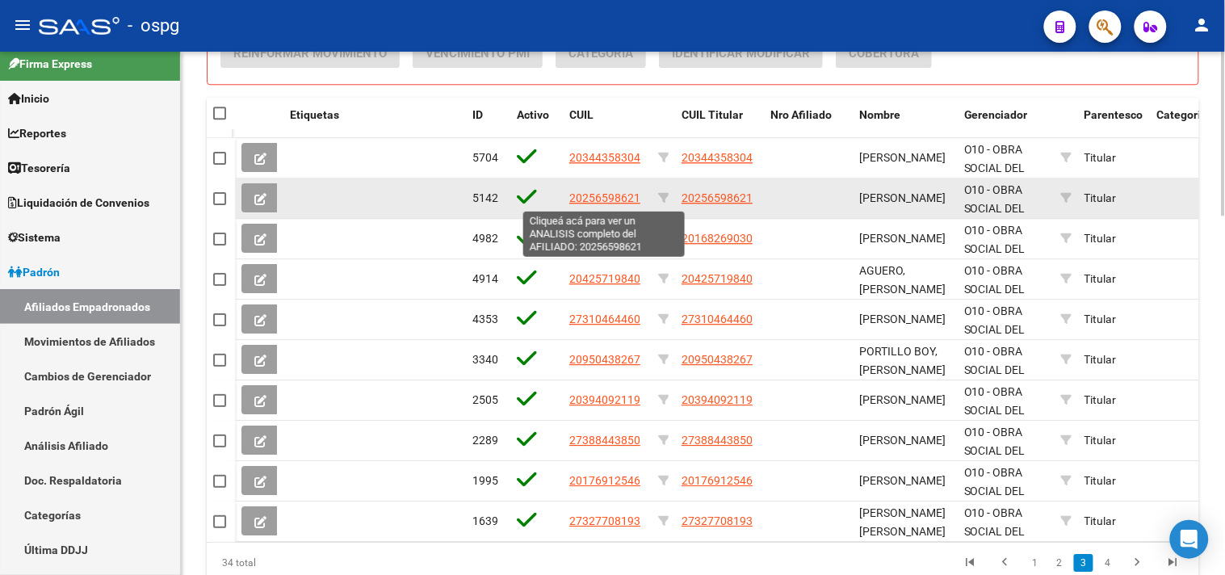
click at [623, 196] on span "20256598621" at bounding box center [604, 197] width 71 height 13
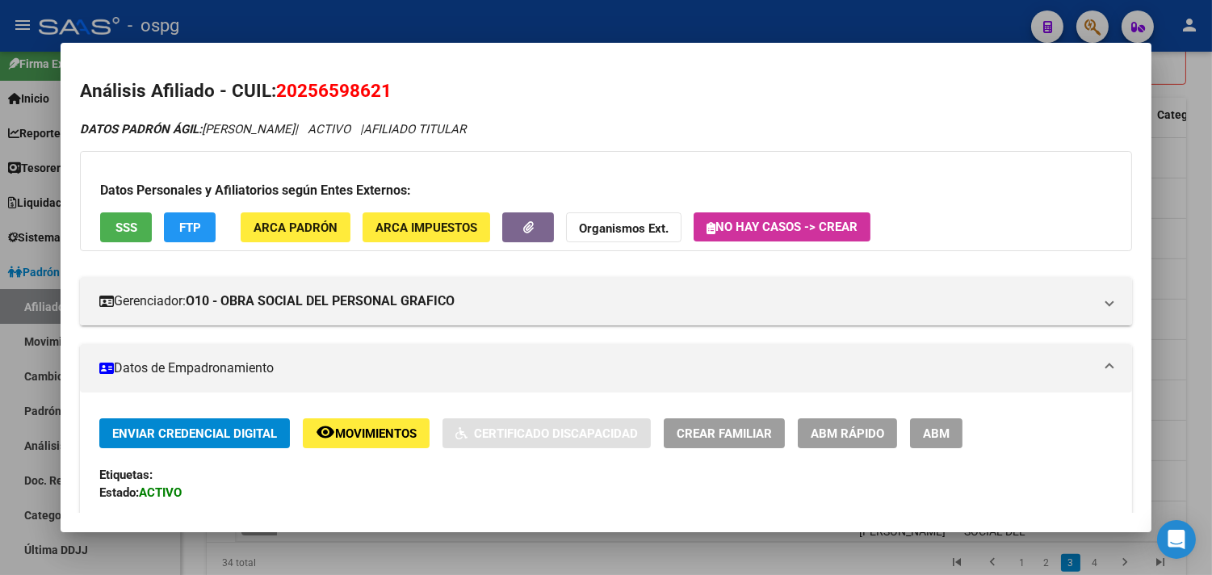
drag, startPoint x: 276, startPoint y: 90, endPoint x: 400, endPoint y: 90, distance: 124.3
click at [400, 90] on h2 "Análisis Afiliado - CUIL: 20256598621" at bounding box center [606, 91] width 1052 height 27
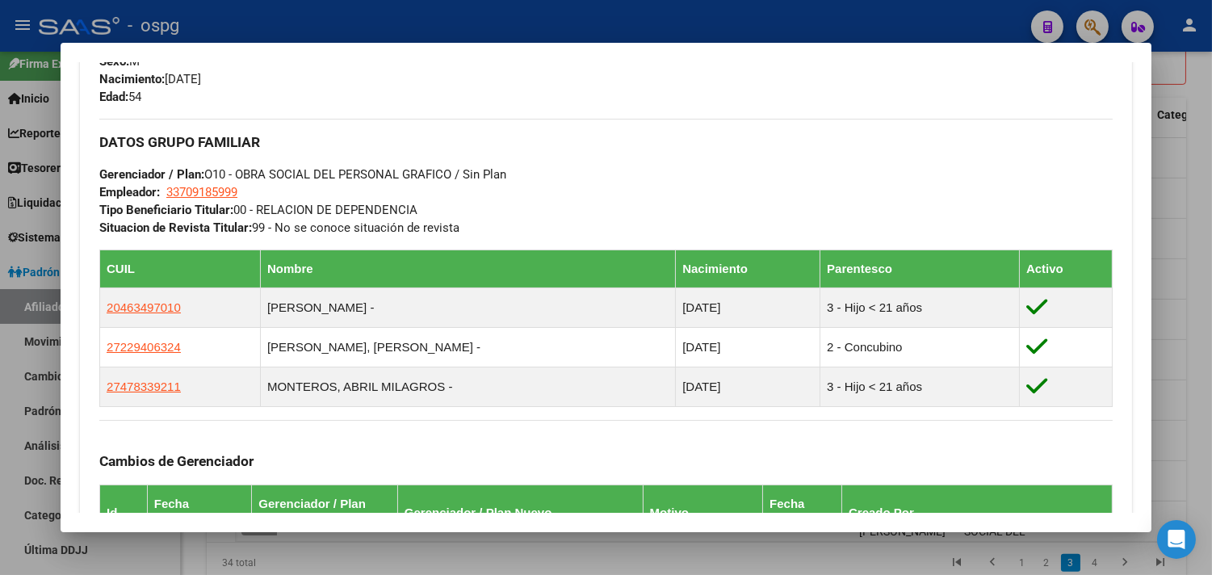
scroll to position [1090, 0]
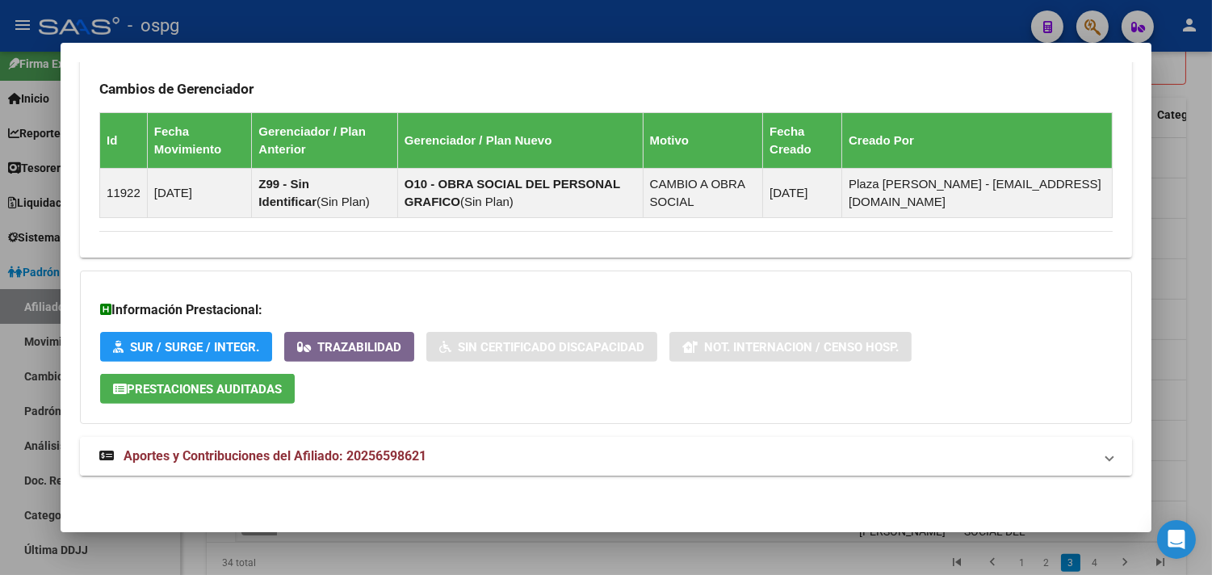
click at [601, 475] on mat-expansion-panel-header "Aportes y Contribuciones del Afiliado: 20256598621" at bounding box center [606, 456] width 1052 height 39
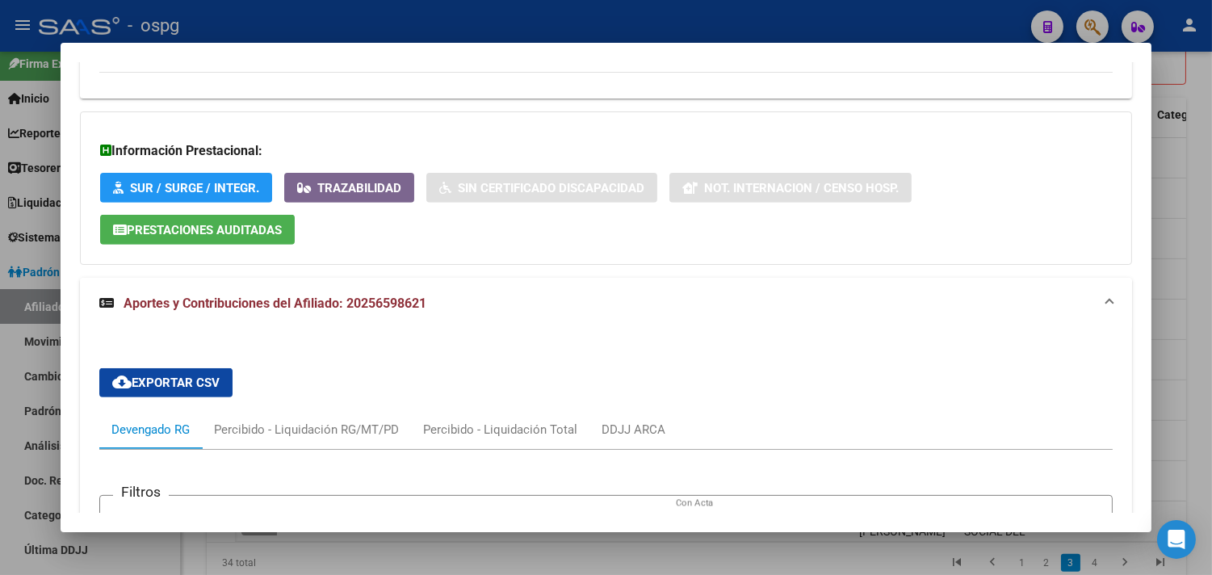
scroll to position [1494, 0]
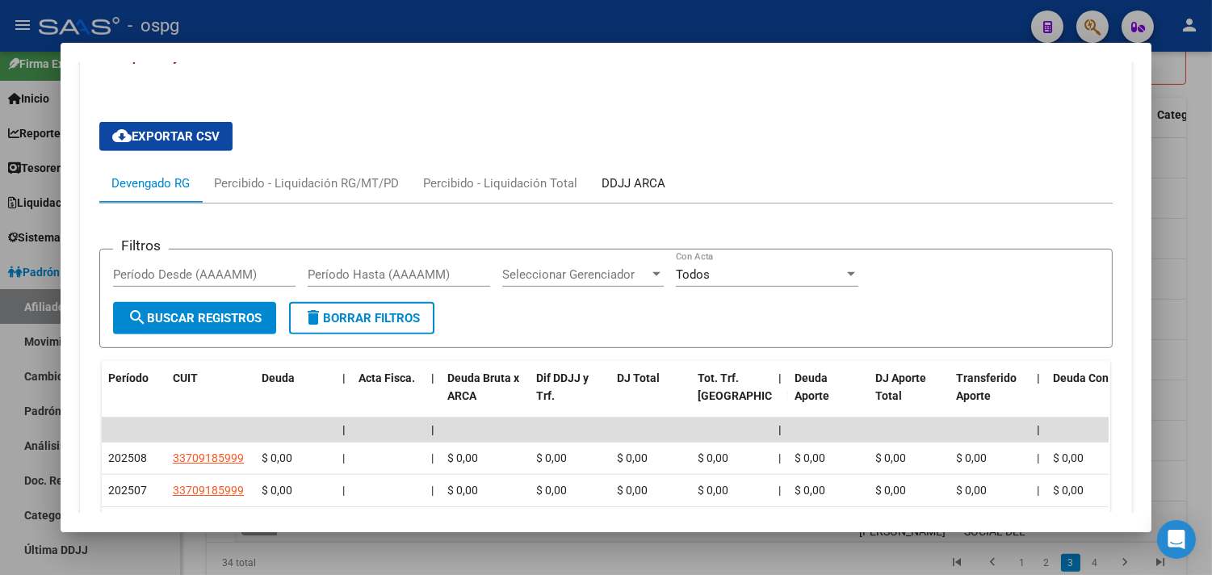
click at [627, 182] on div "DDJJ ARCA" at bounding box center [633, 183] width 64 height 18
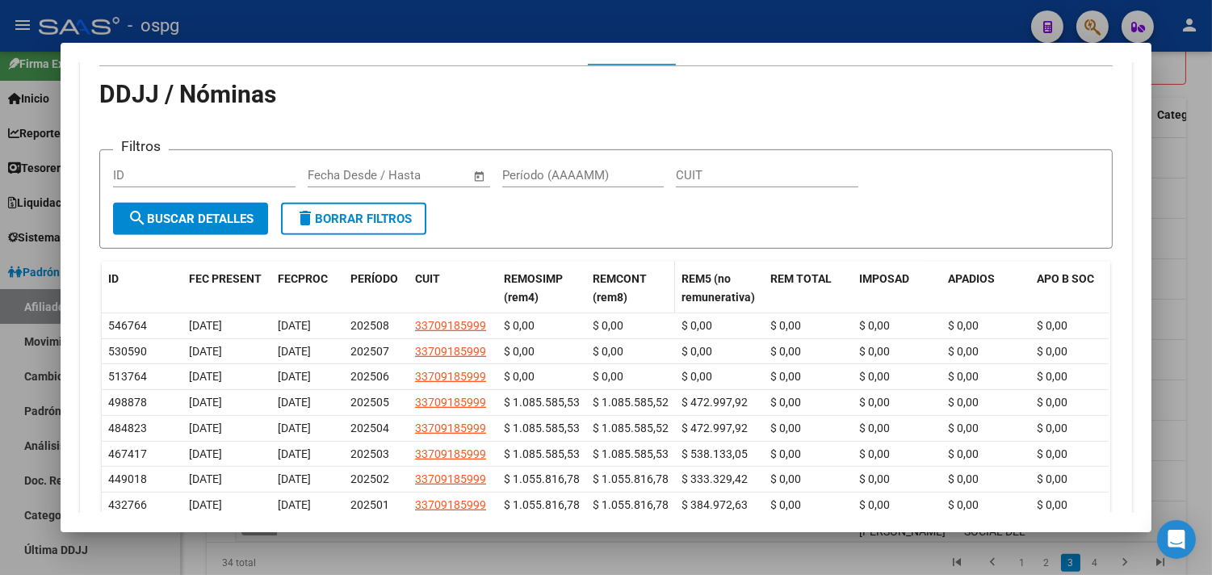
scroll to position [1674, 0]
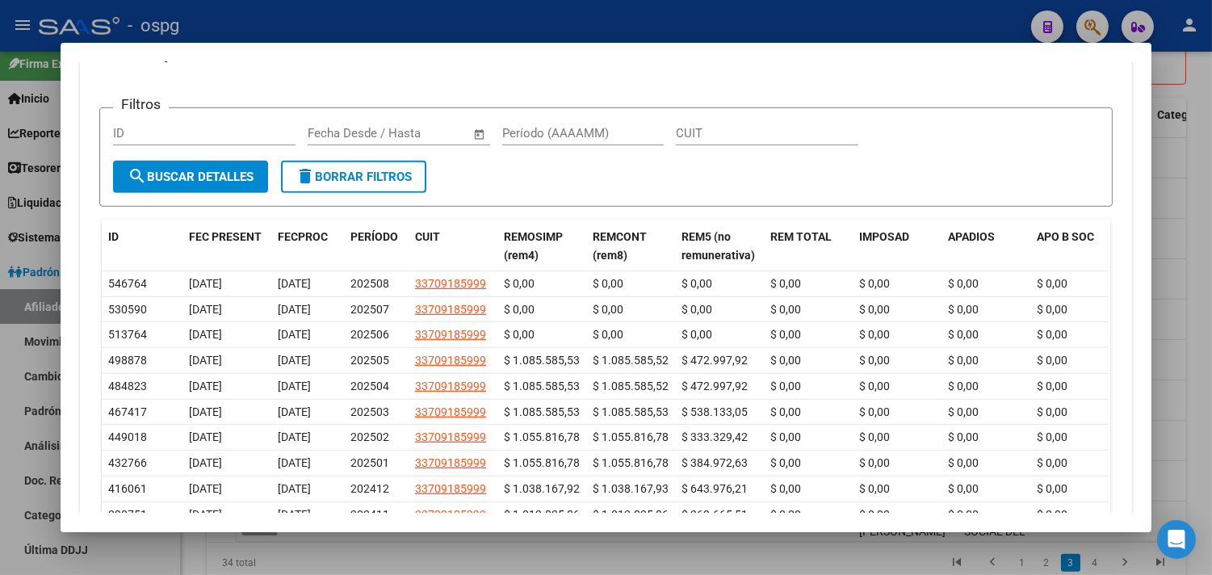
click at [1195, 259] on div at bounding box center [606, 287] width 1212 height 575
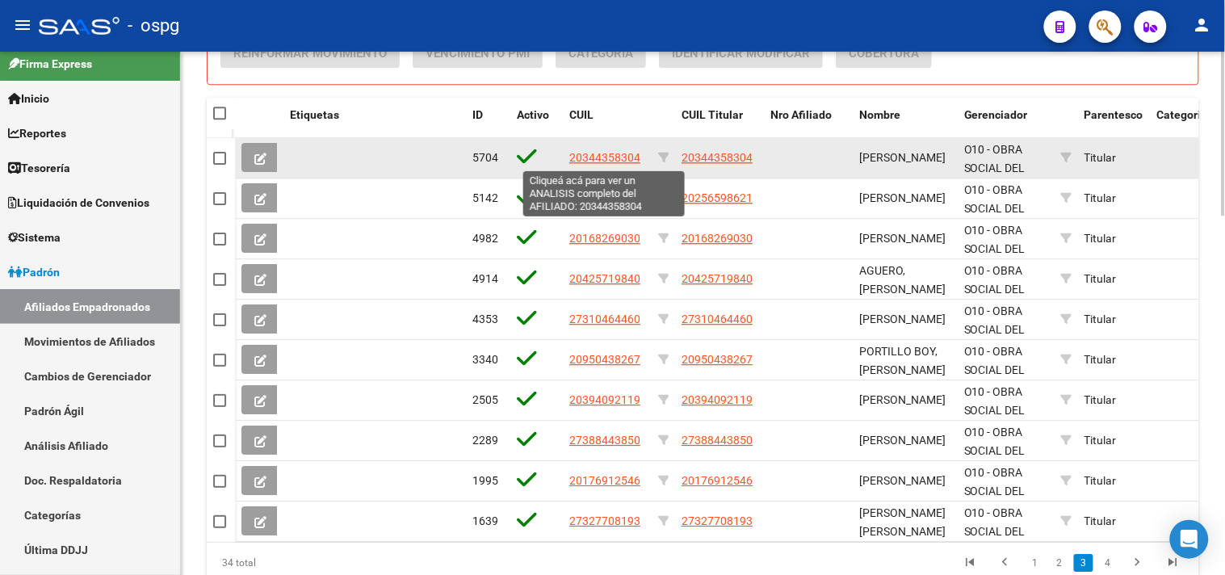
click at [598, 158] on span "20344358304" at bounding box center [604, 157] width 71 height 13
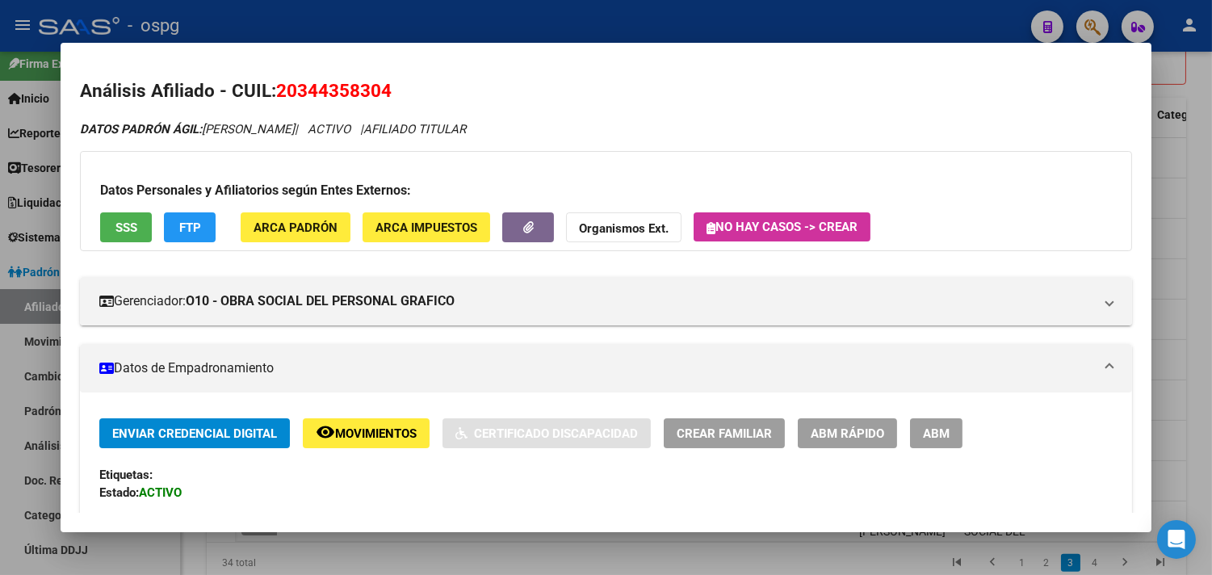
drag, startPoint x: 273, startPoint y: 90, endPoint x: 384, endPoint y: 82, distance: 110.9
click at [384, 82] on span "20344358304" at bounding box center [333, 90] width 115 height 21
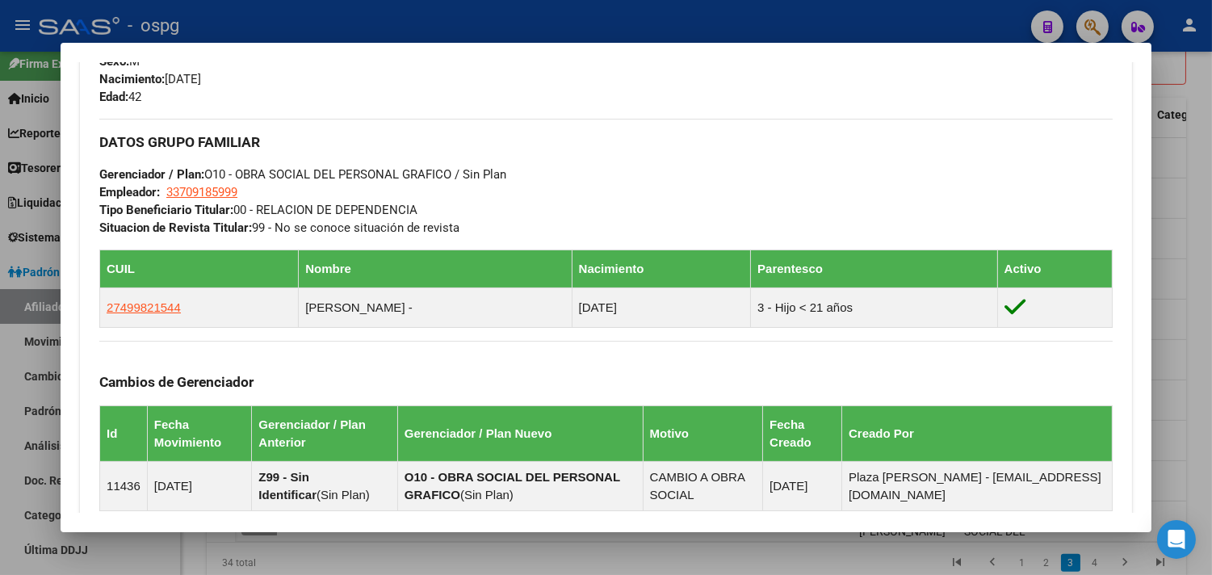
scroll to position [1011, 0]
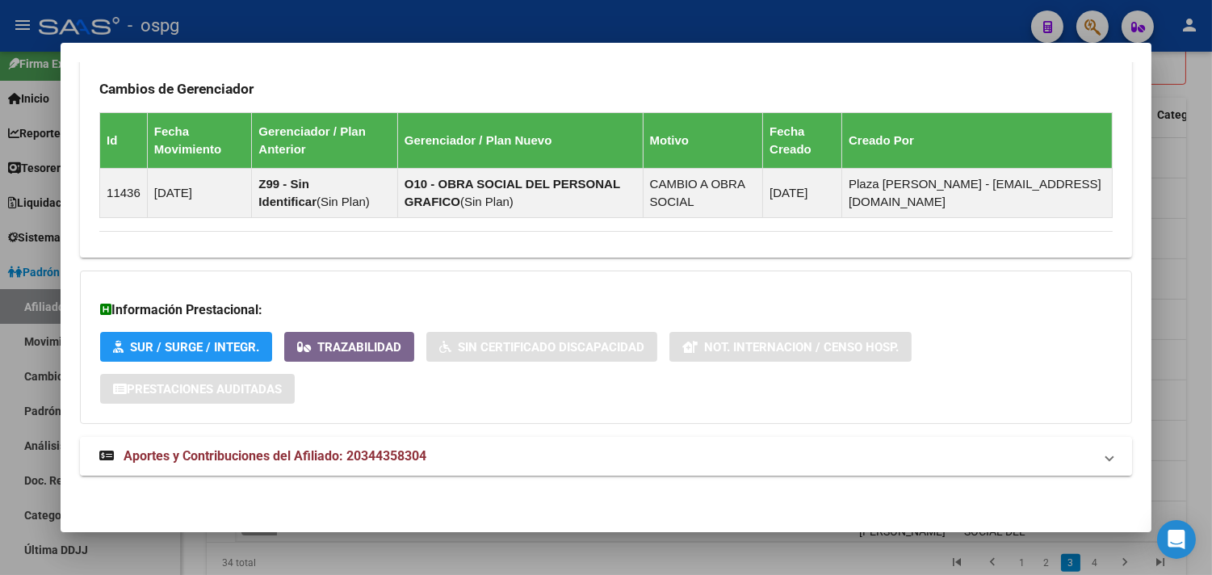
click at [515, 455] on mat-panel-title "Aportes y Contribuciones del Afiliado: 20344358304" at bounding box center [596, 455] width 994 height 19
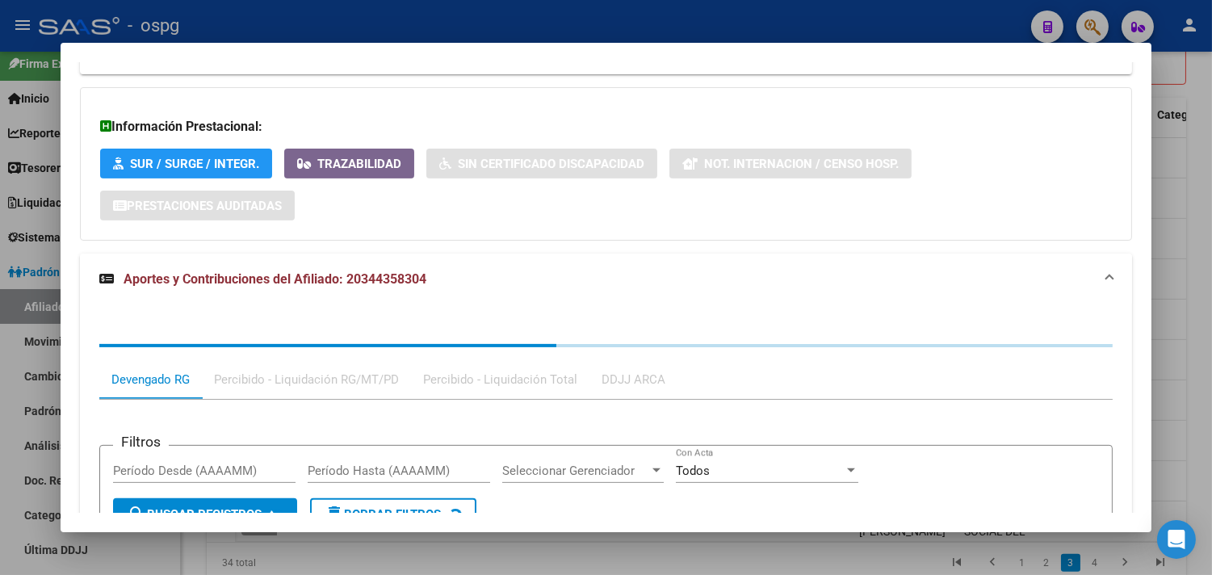
scroll to position [1415, 0]
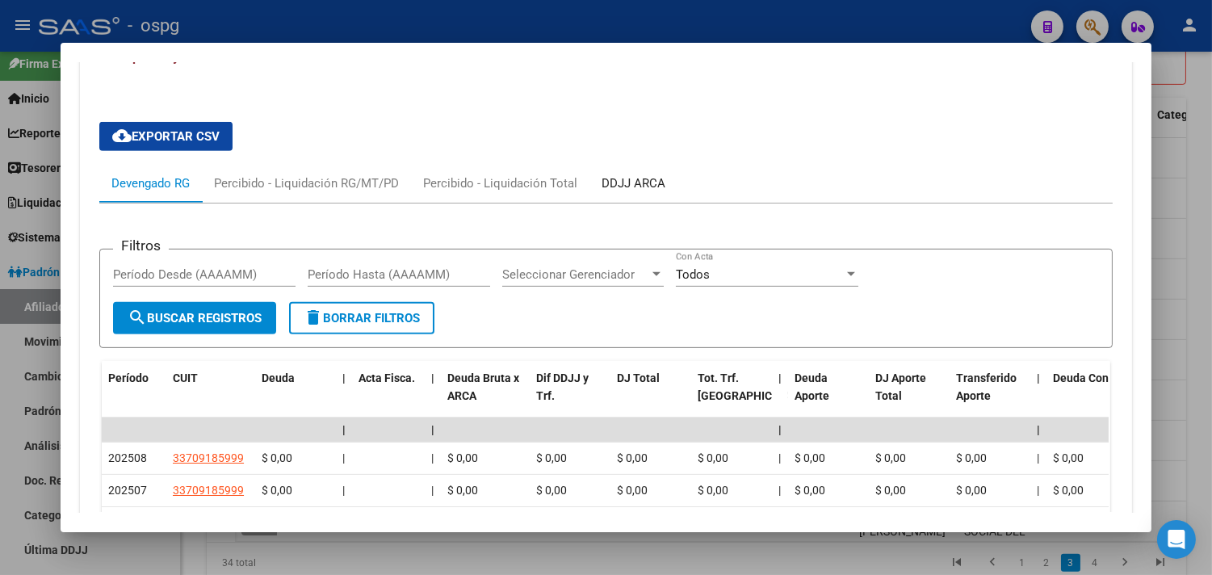
click at [643, 181] on div "DDJJ ARCA" at bounding box center [633, 183] width 64 height 18
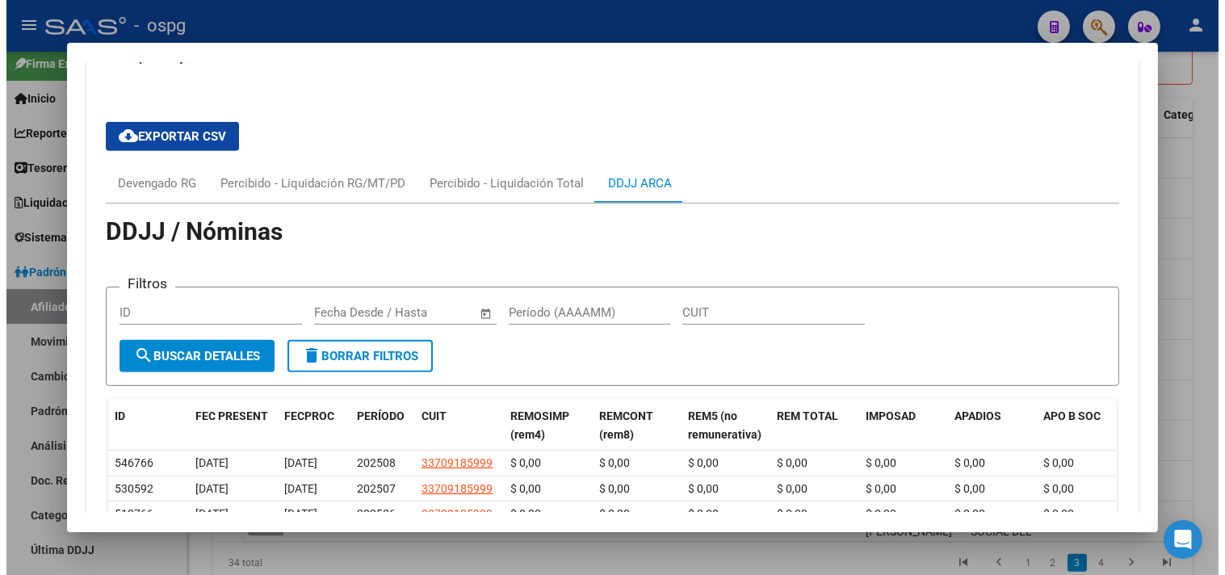
scroll to position [1595, 0]
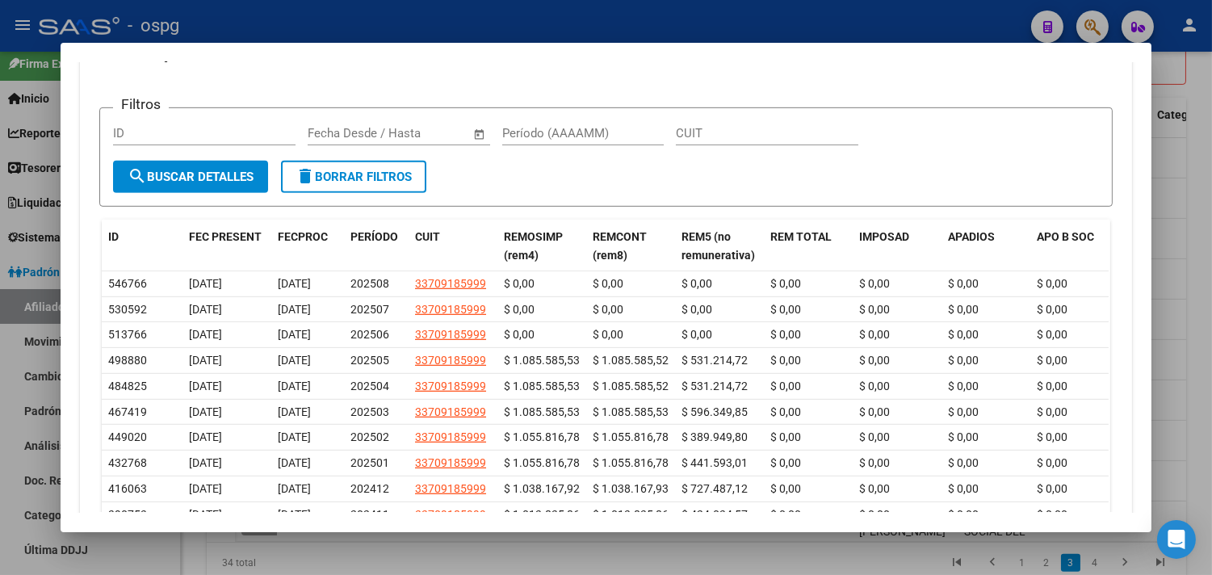
click at [1205, 422] on div at bounding box center [606, 287] width 1212 height 575
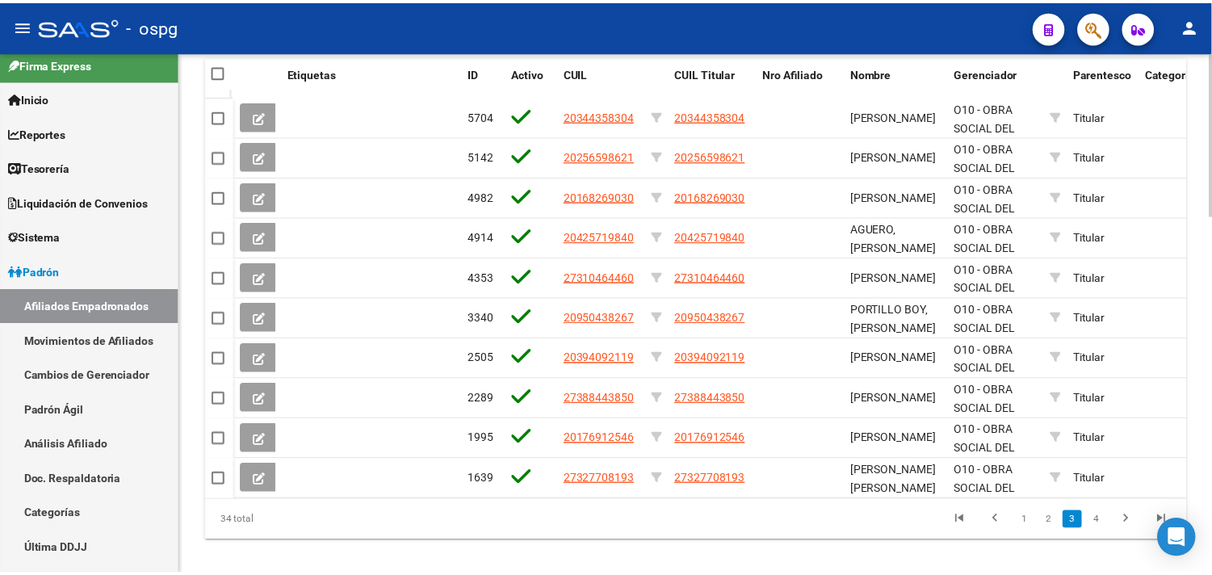
scroll to position [1150, 0]
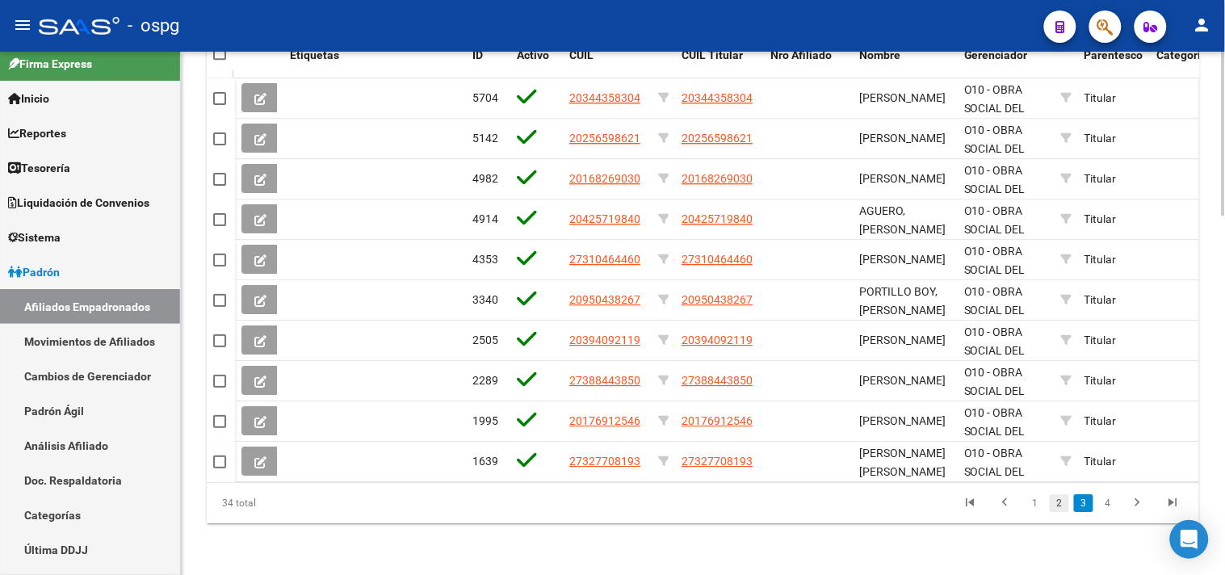
click at [1064, 511] on link "2" at bounding box center [1059, 503] width 19 height 18
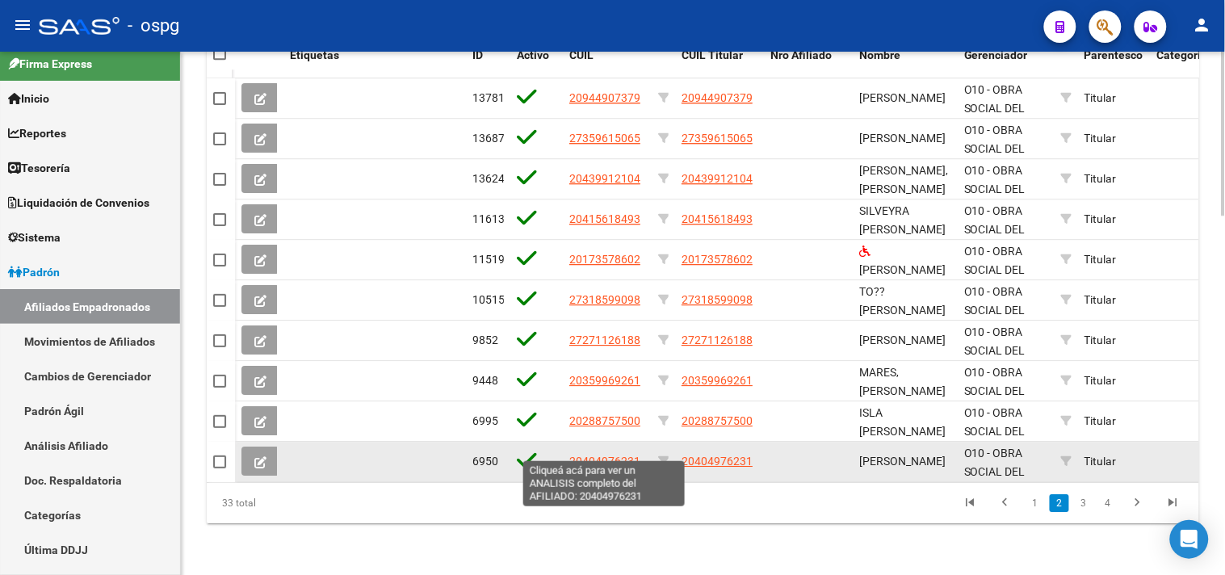
click at [607, 455] on span "20404976231" at bounding box center [604, 461] width 71 height 13
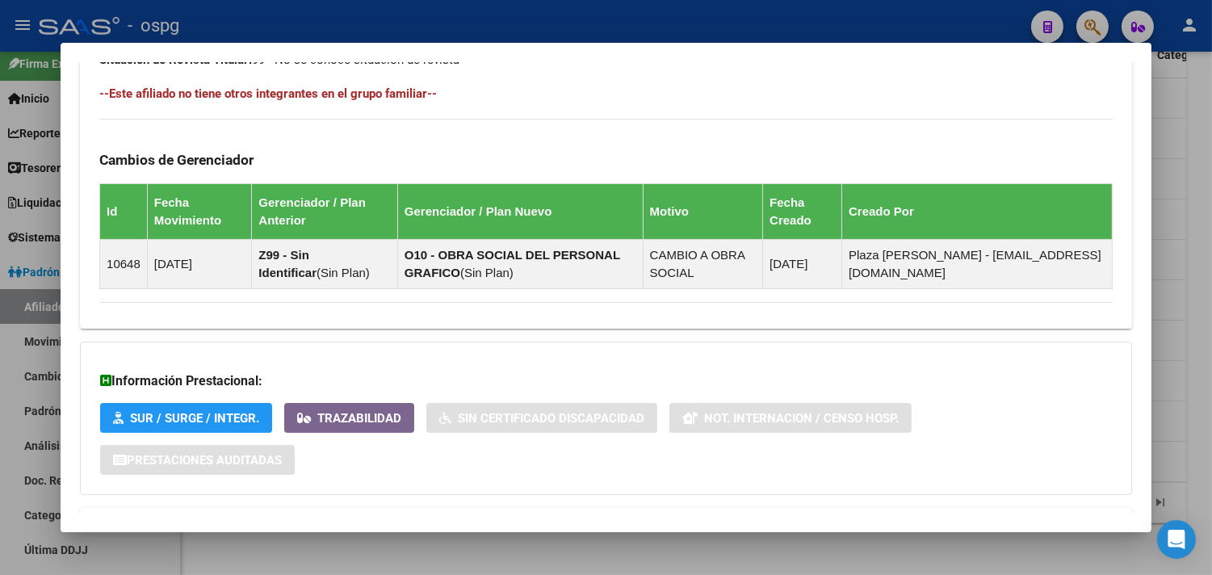
scroll to position [956, 0]
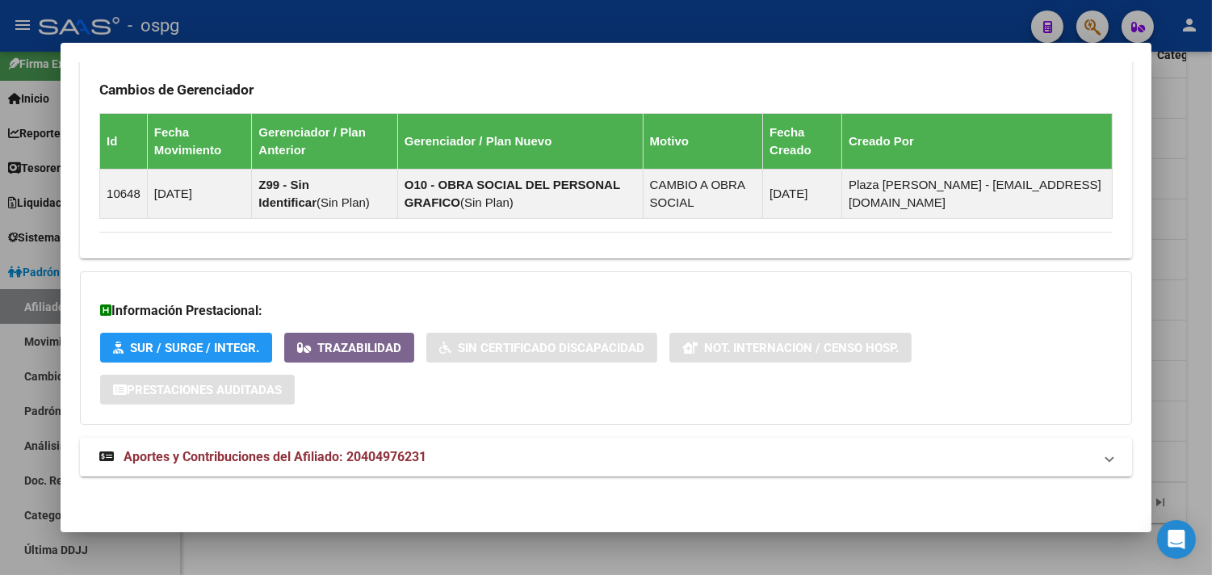
click at [624, 460] on mat-panel-title "Aportes y Contribuciones del Afiliado: 20404976231" at bounding box center [596, 456] width 994 height 19
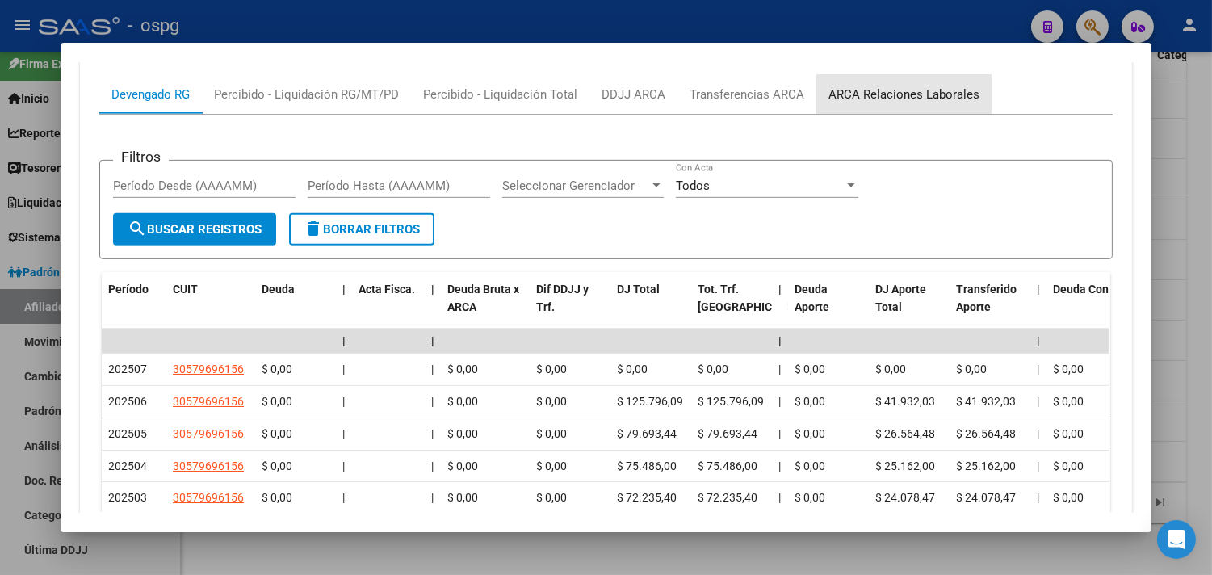
click at [904, 101] on div "ARCA Relaciones Laborales" at bounding box center [903, 95] width 151 height 18
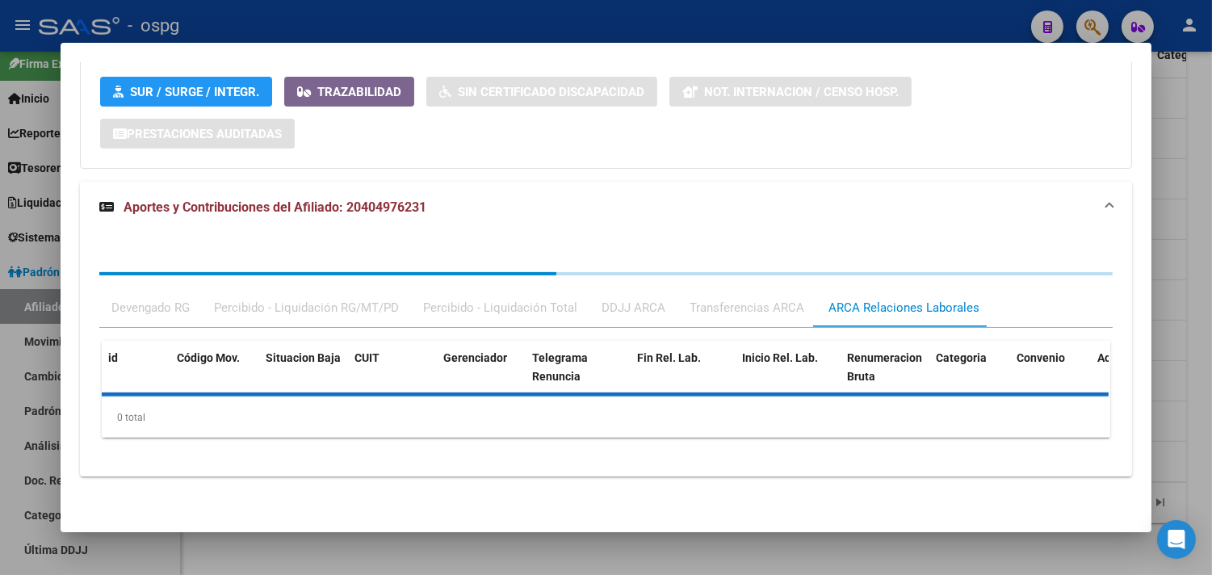
scroll to position [1288, 0]
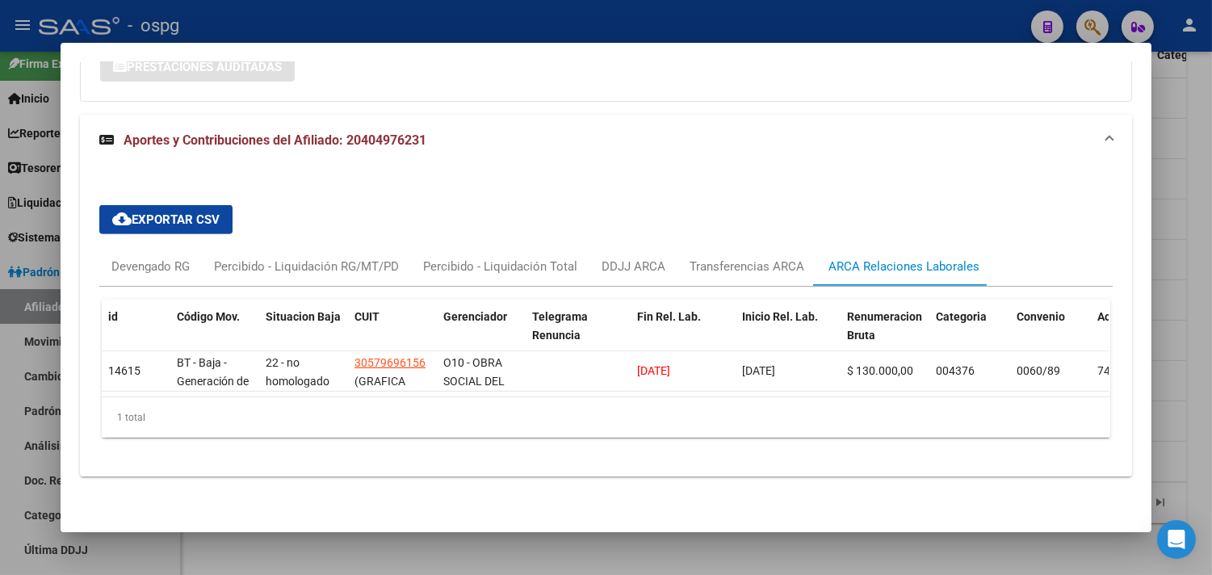
drag, startPoint x: 342, startPoint y: 130, endPoint x: 420, endPoint y: 132, distance: 77.5
click at [420, 132] on span "Aportes y Contribuciones del Afiliado: 20404976231" at bounding box center [275, 139] width 303 height 15
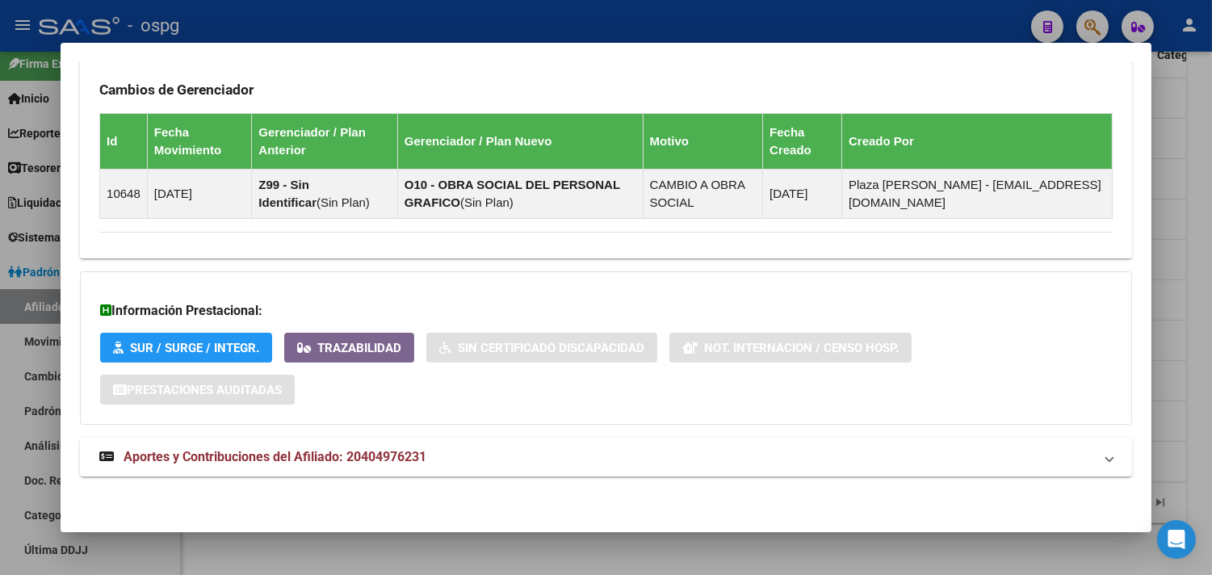
scroll to position [956, 0]
drag, startPoint x: 420, startPoint y: 132, endPoint x: 375, endPoint y: 455, distance: 326.0
click at [787, 458] on mat-panel-title "Aportes y Contribuciones del Afiliado: 20404976231" at bounding box center [596, 456] width 994 height 19
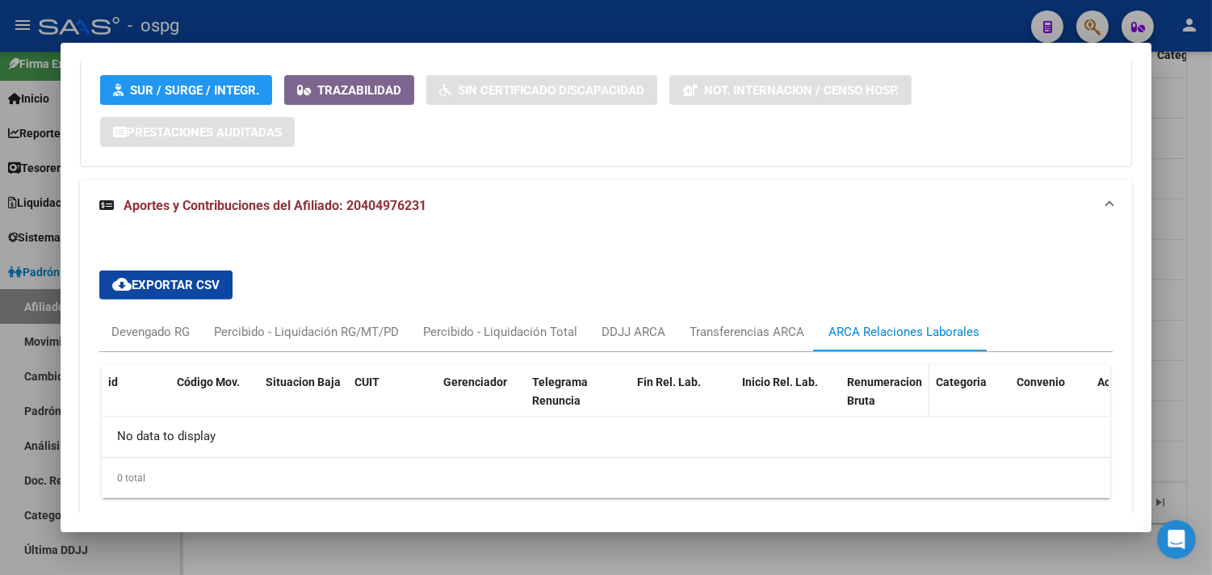
scroll to position [1274, 0]
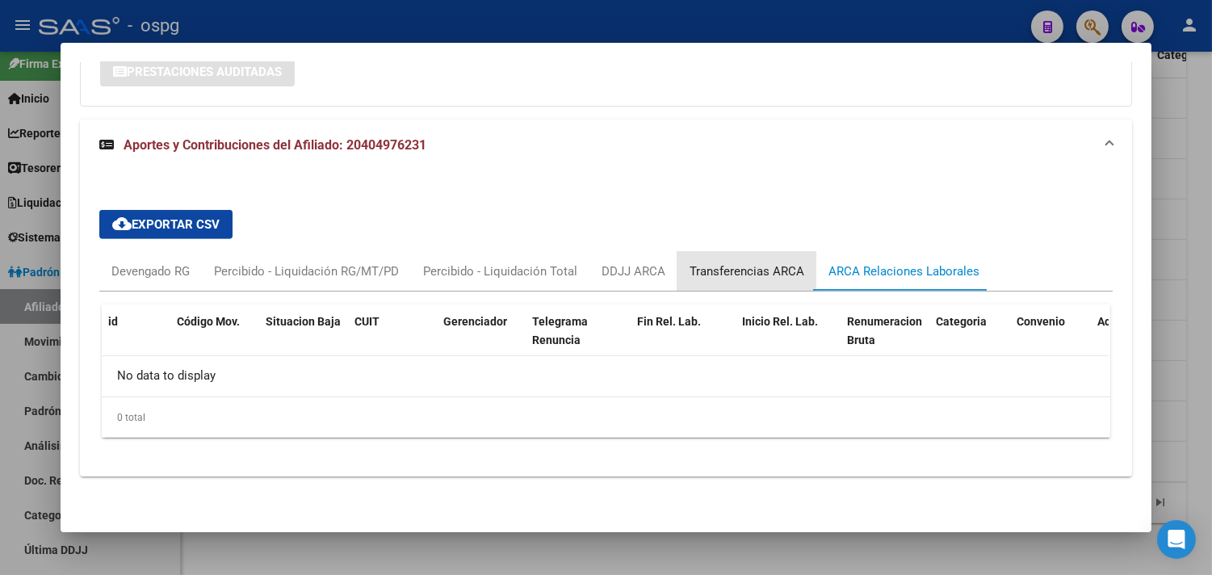
click at [729, 264] on div "Transferencias ARCA" at bounding box center [746, 271] width 115 height 18
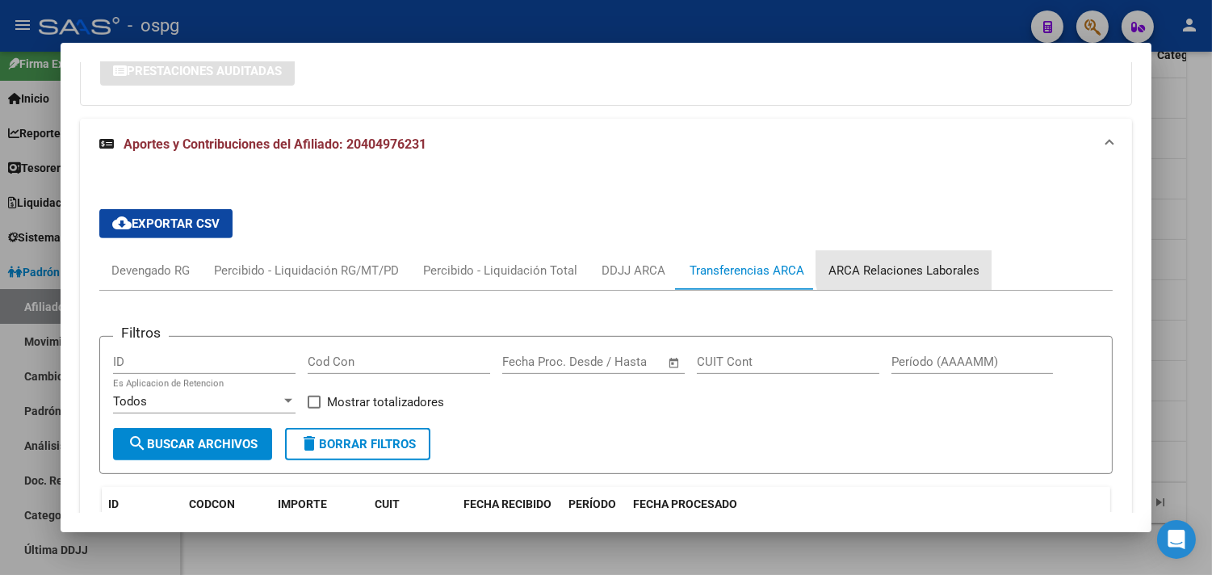
click at [903, 267] on div "ARCA Relaciones Laborales" at bounding box center [903, 271] width 151 height 18
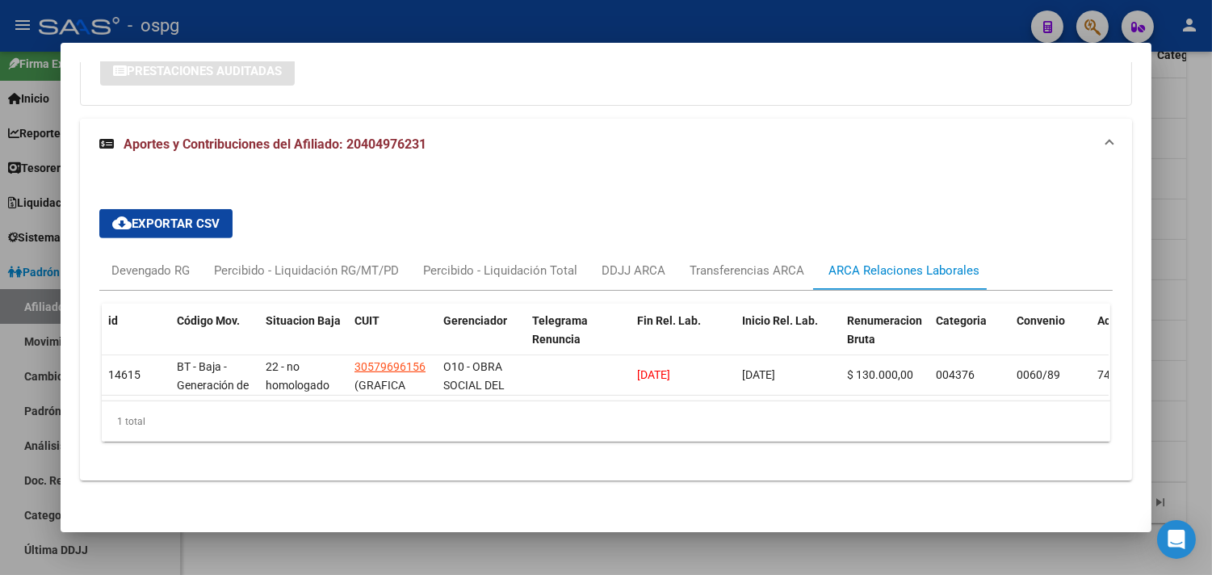
drag, startPoint x: 384, startPoint y: 140, endPoint x: 448, endPoint y: 140, distance: 64.6
click at [448, 140] on mat-panel-title "Aportes y Contribuciones del Afiliado: 20404976231" at bounding box center [596, 144] width 994 height 19
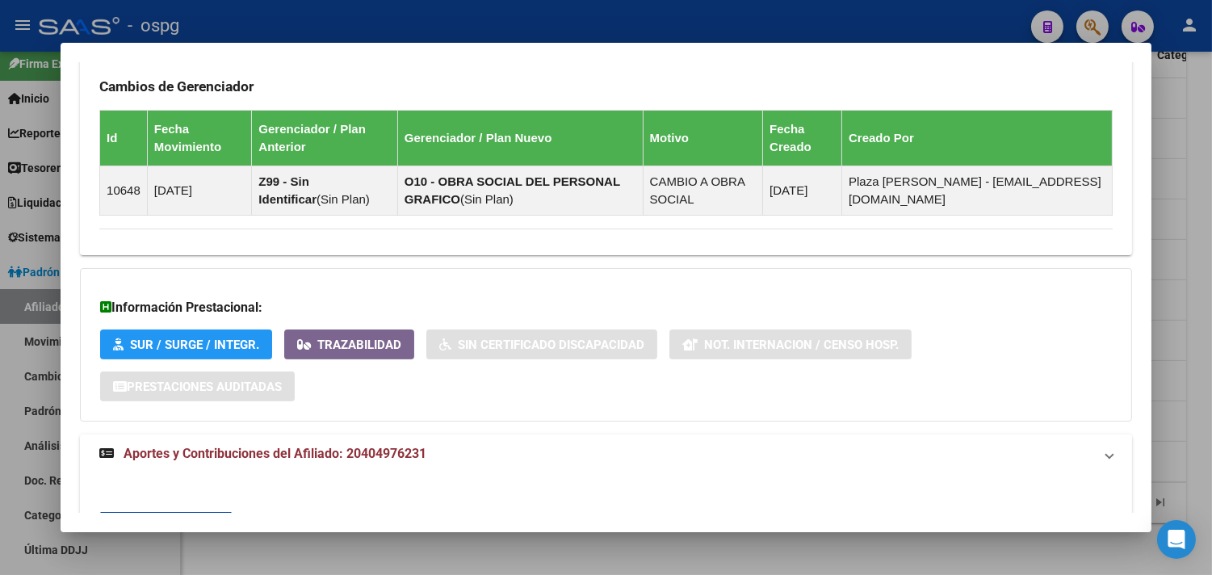
scroll to position [956, 0]
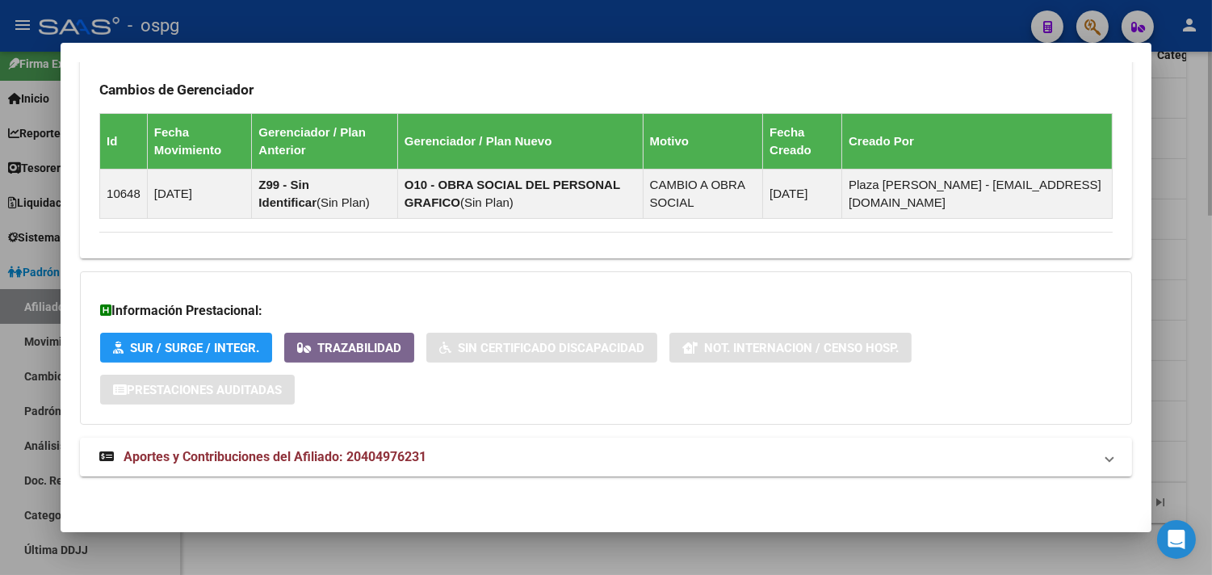
click at [639, 536] on div at bounding box center [606, 287] width 1212 height 575
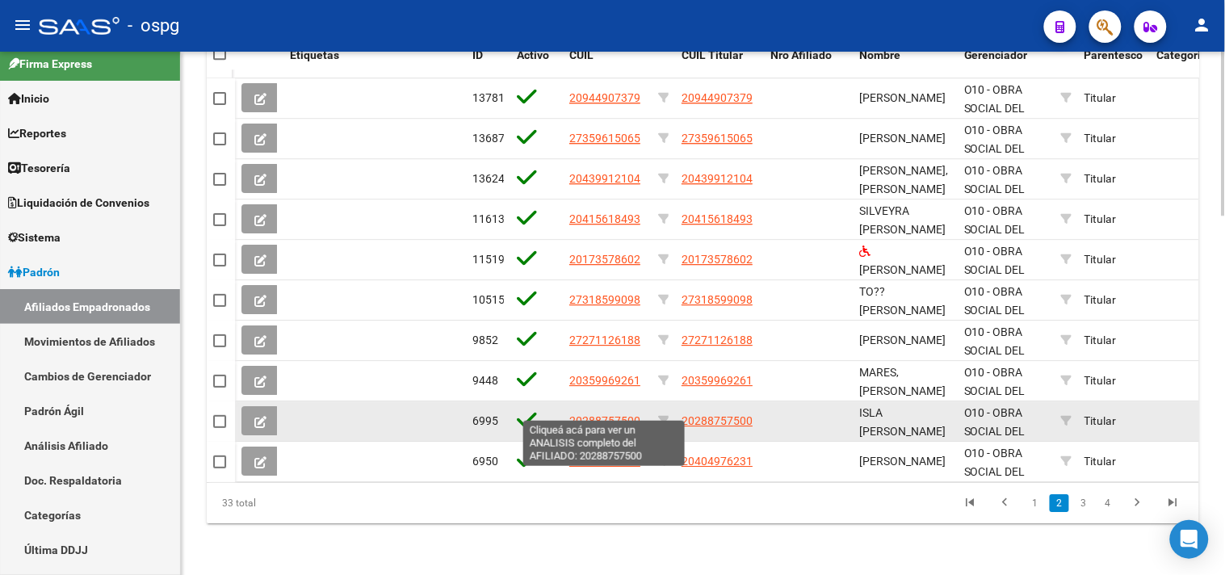
click at [618, 414] on span "20288757500" at bounding box center [604, 420] width 71 height 13
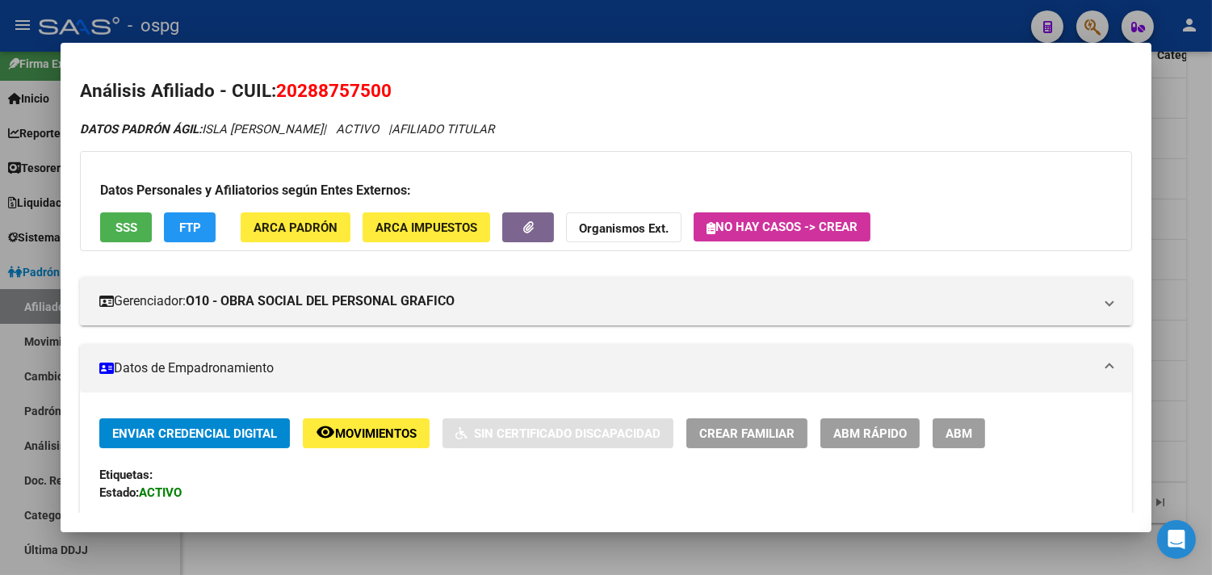
drag, startPoint x: 273, startPoint y: 87, endPoint x: 417, endPoint y: 84, distance: 143.7
click at [417, 84] on h2 "Análisis Afiliado - CUIL: 20288757500" at bounding box center [606, 91] width 1052 height 27
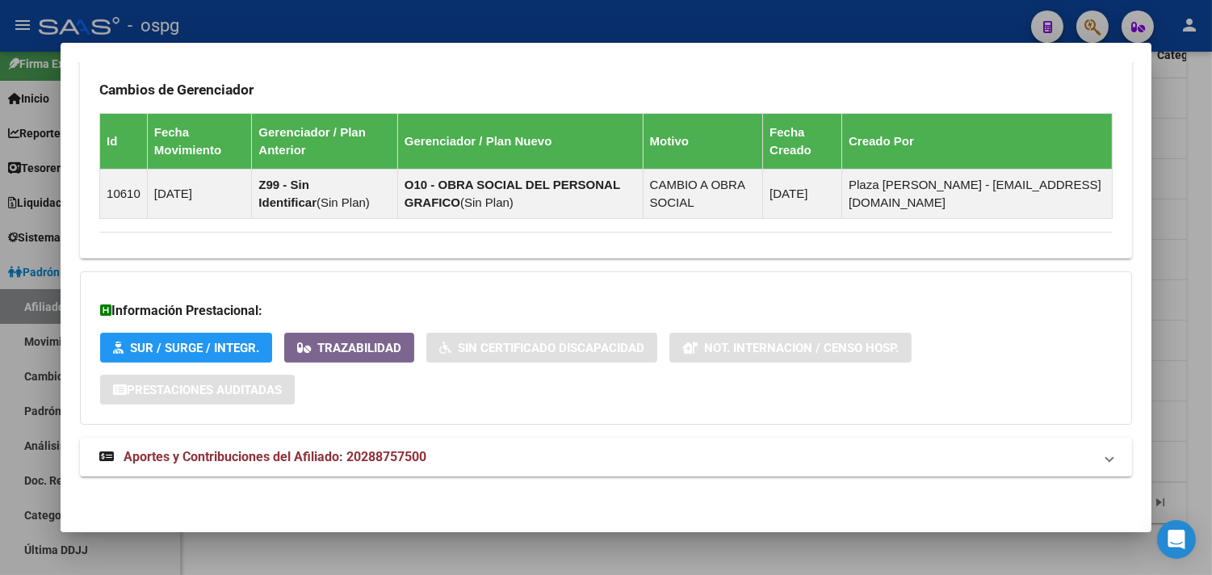
click at [657, 469] on mat-expansion-panel-header "Aportes y Contribuciones del Afiliado: 20288757500" at bounding box center [606, 457] width 1052 height 39
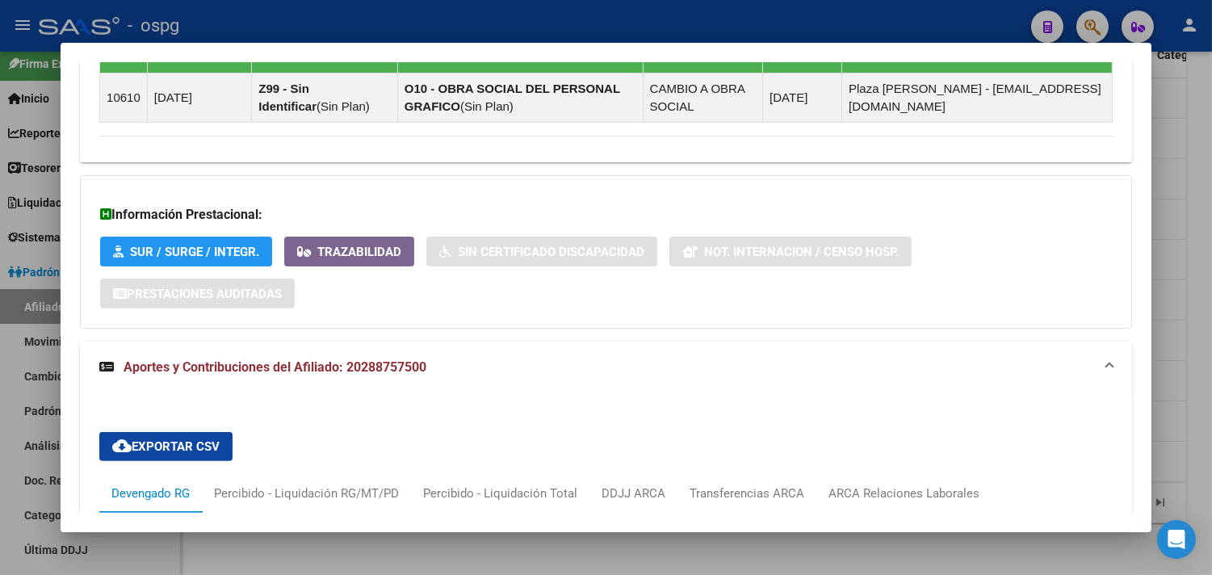
scroll to position [1360, 0]
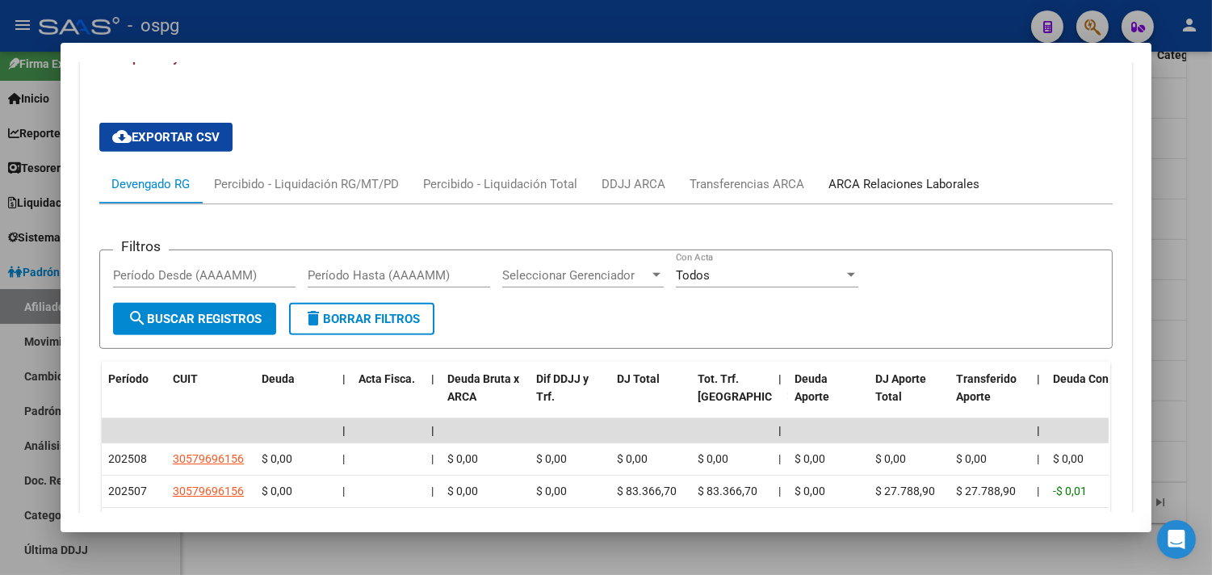
click at [866, 182] on div "ARCA Relaciones Laborales" at bounding box center [903, 184] width 151 height 18
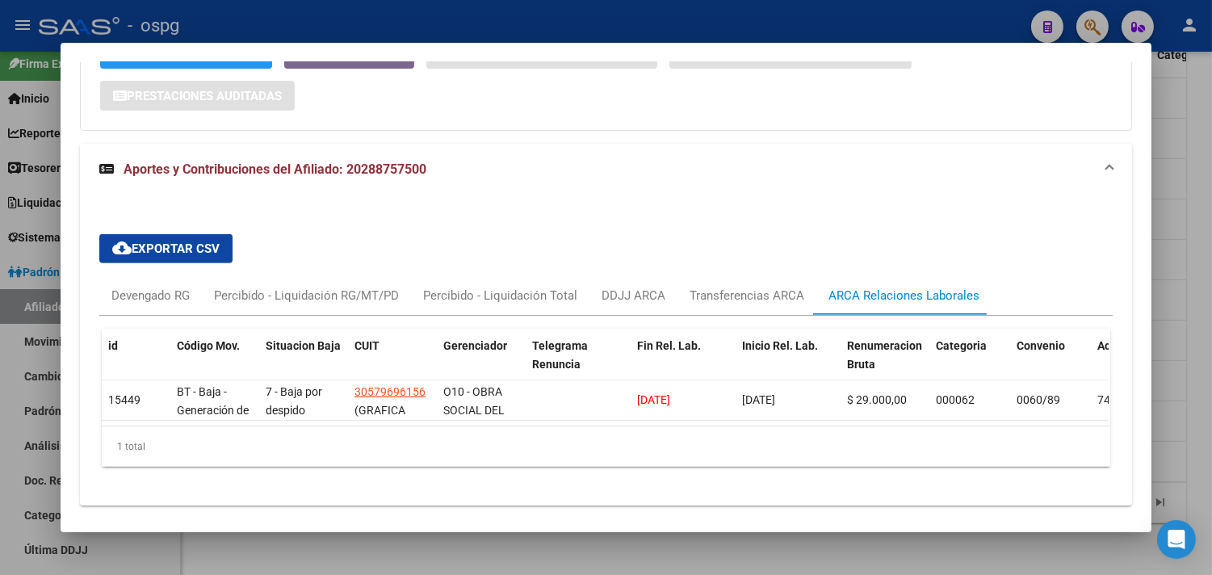
scroll to position [1293, 0]
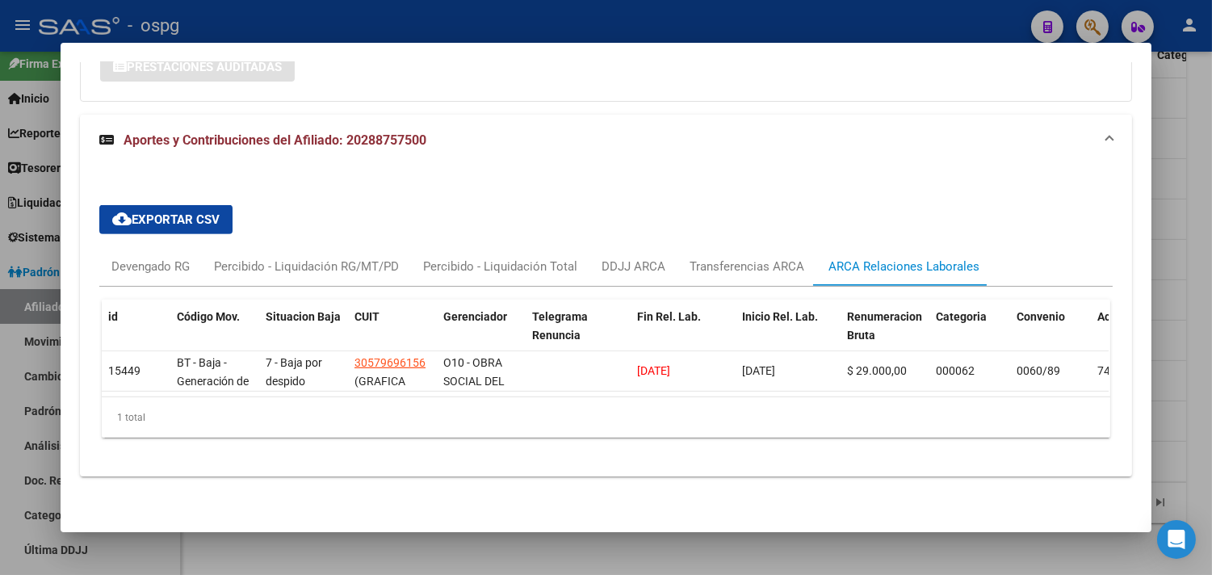
click at [638, 547] on div at bounding box center [606, 287] width 1212 height 575
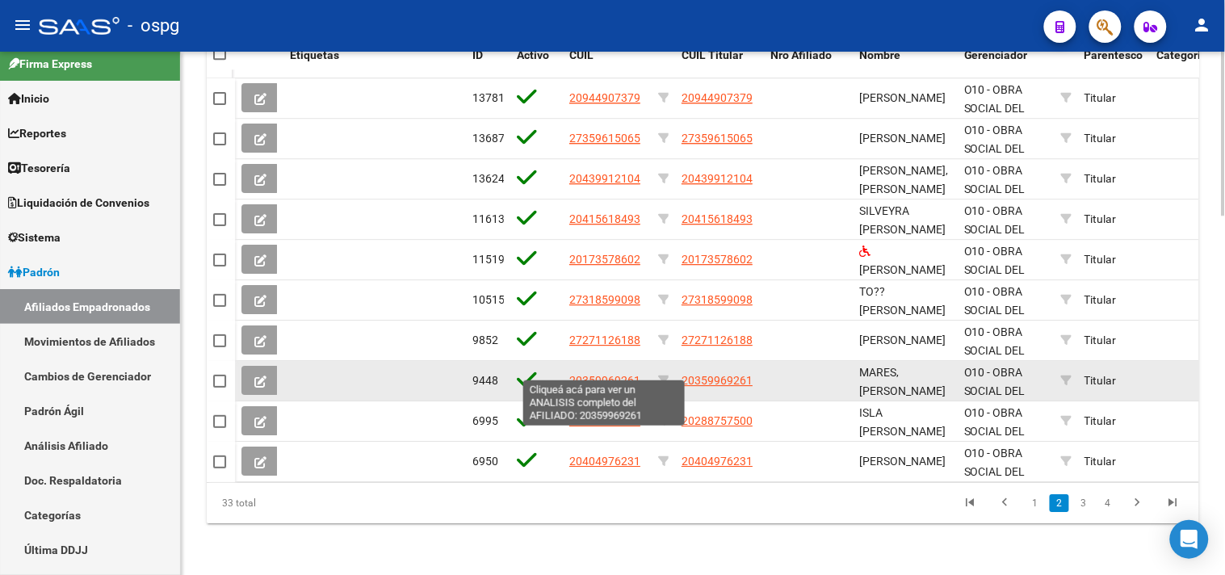
click at [590, 374] on span "20359969261" at bounding box center [604, 380] width 71 height 13
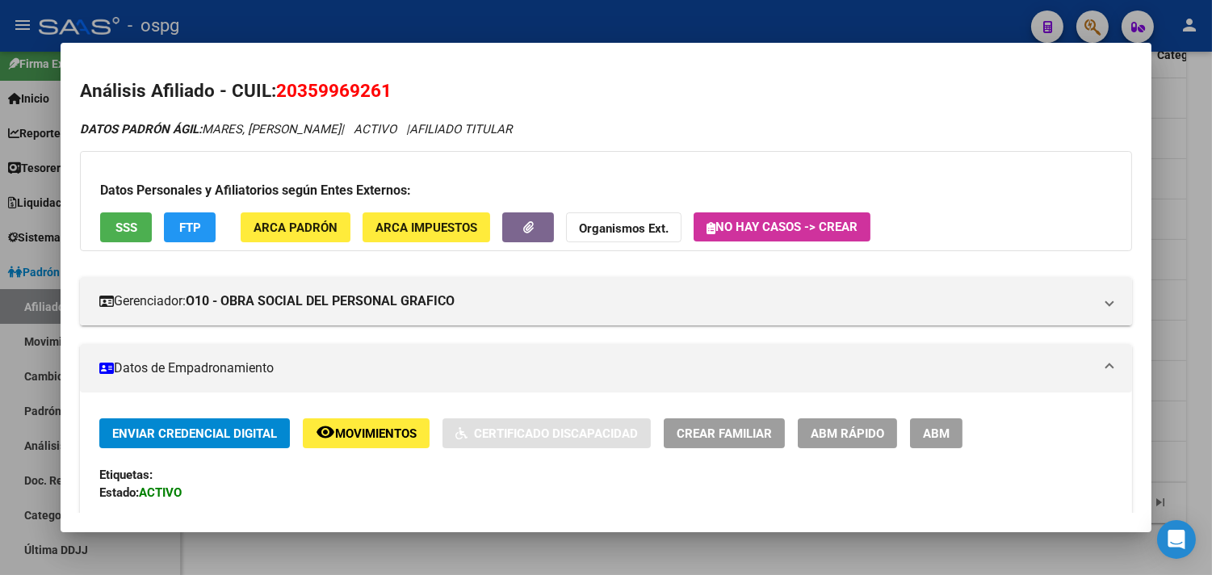
drag, startPoint x: 275, startPoint y: 87, endPoint x: 398, endPoint y: 89, distance: 122.7
click at [399, 89] on h2 "Análisis Afiliado - CUIL: 20359969261" at bounding box center [606, 91] width 1052 height 27
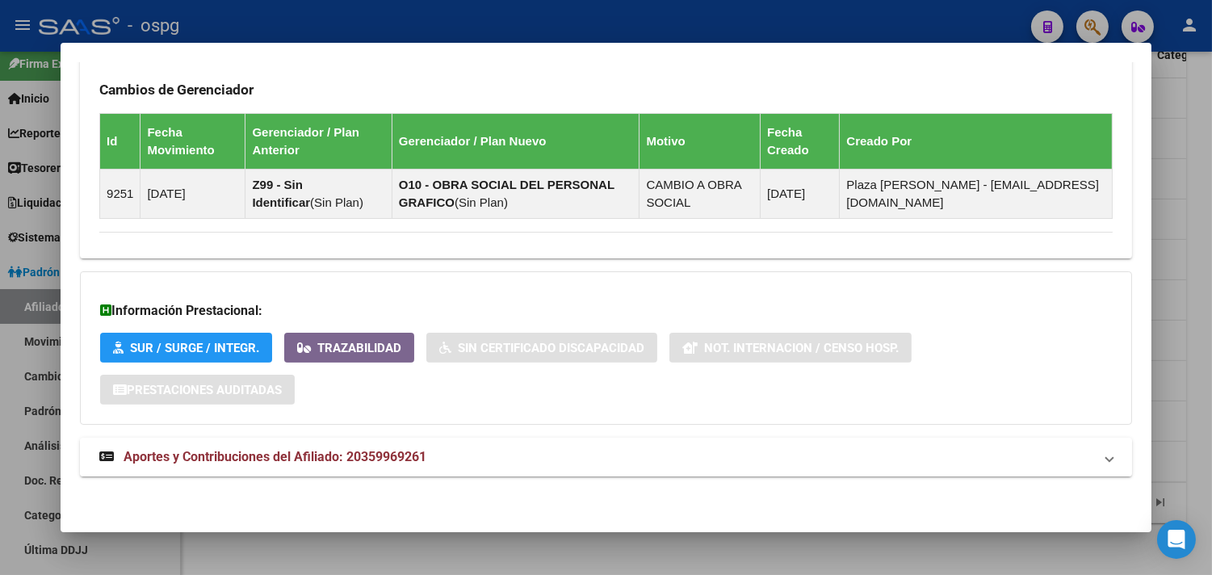
click at [506, 457] on mat-panel-title "Aportes y Contribuciones del Afiliado: 20359969261" at bounding box center [596, 456] width 994 height 19
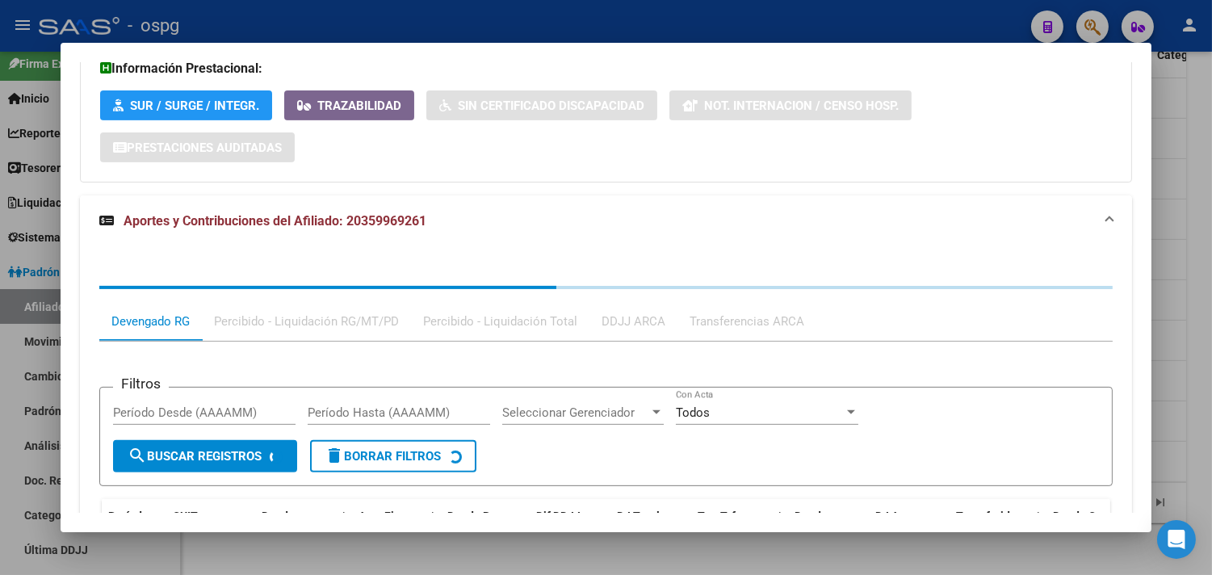
scroll to position [1360, 0]
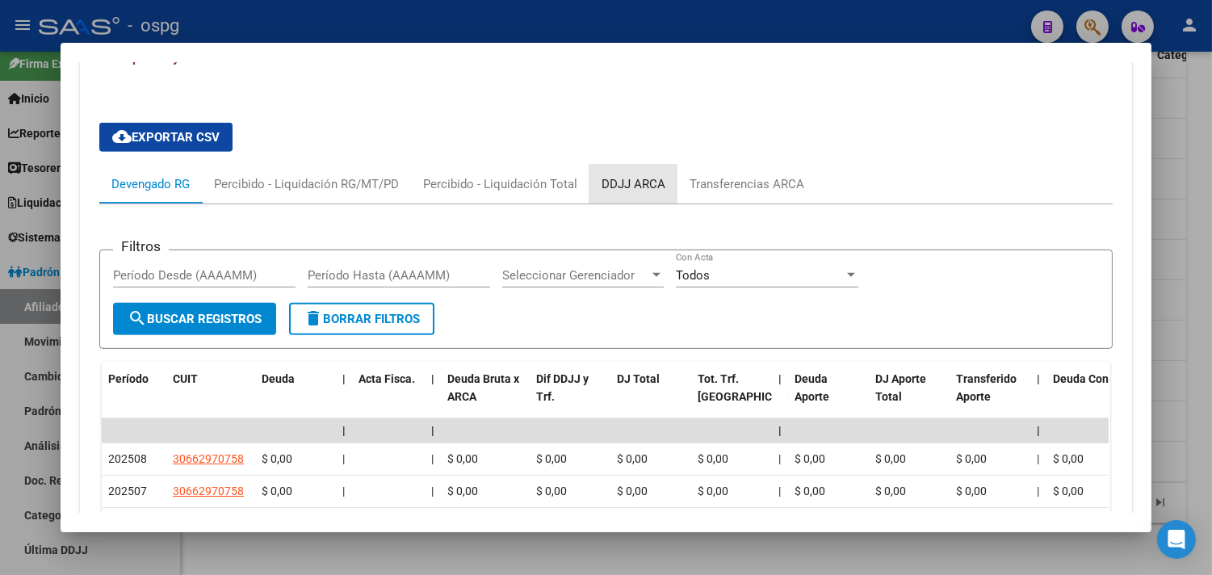
click at [614, 178] on div "DDJJ ARCA" at bounding box center [633, 184] width 64 height 18
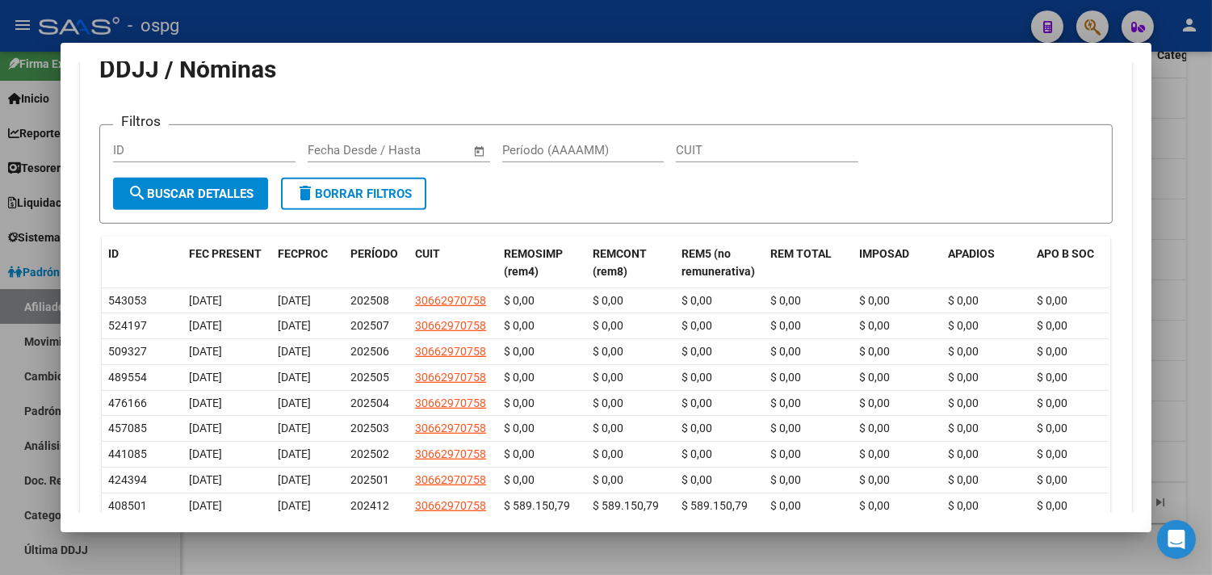
scroll to position [1540, 0]
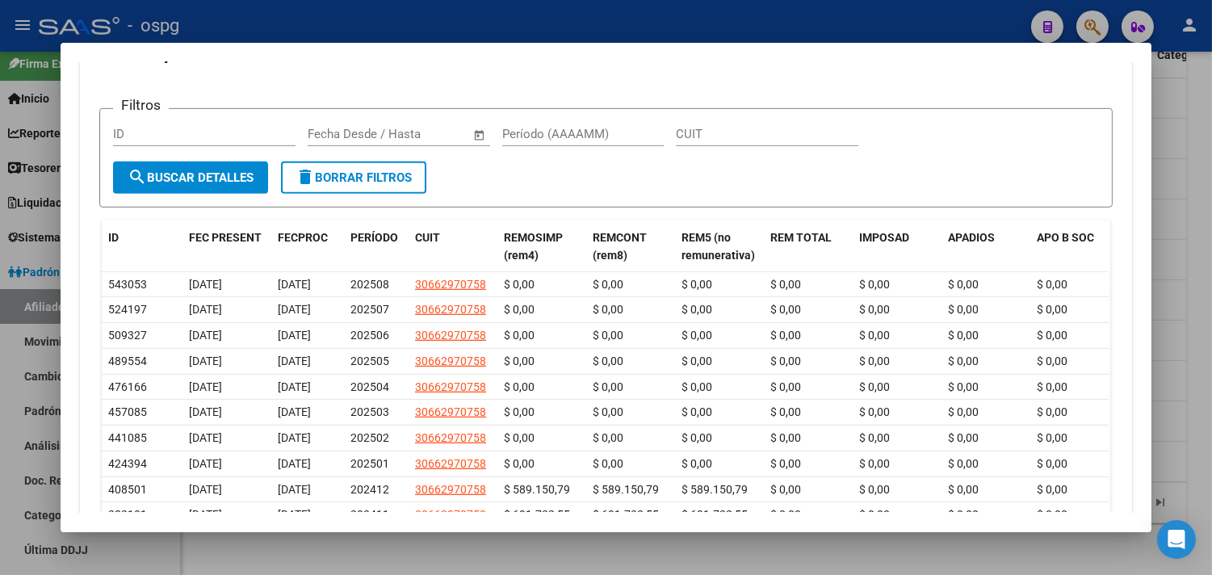
click at [583, 551] on div at bounding box center [606, 287] width 1212 height 575
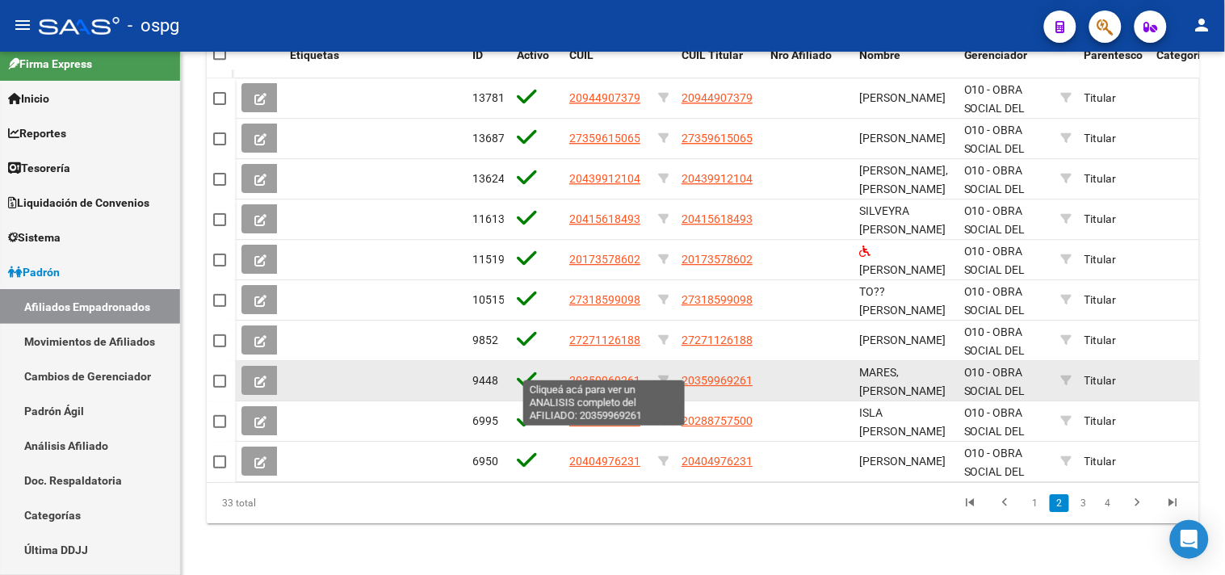
drag, startPoint x: 619, startPoint y: 366, endPoint x: 642, endPoint y: 366, distance: 22.6
click at [642, 371] on div "20359969261" at bounding box center [607, 380] width 76 height 19
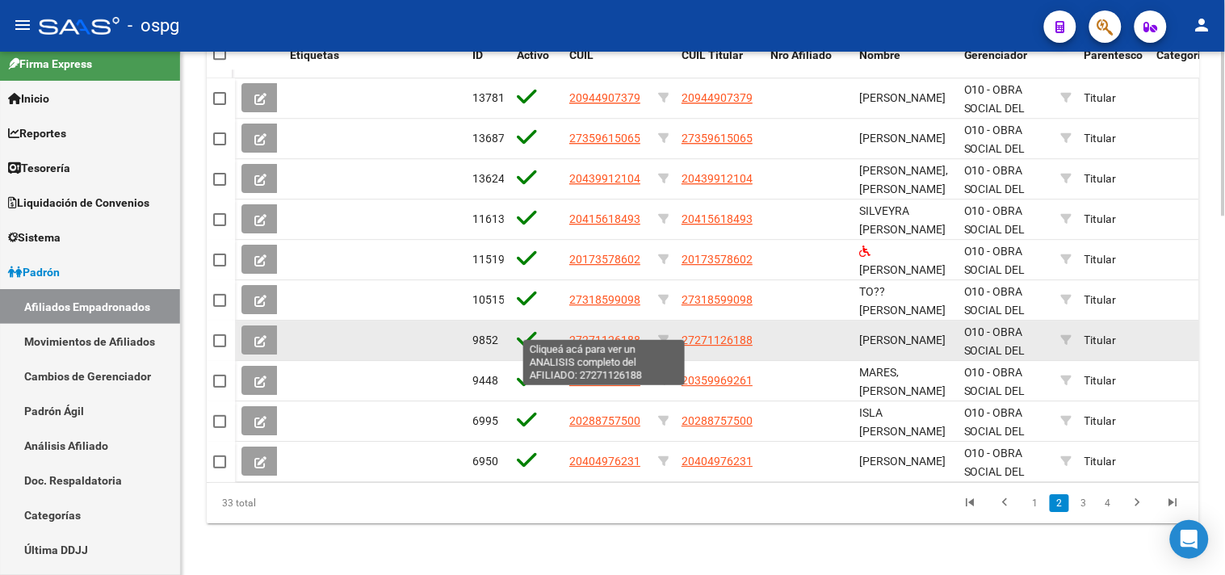
click at [586, 333] on span "27271126188" at bounding box center [604, 339] width 71 height 13
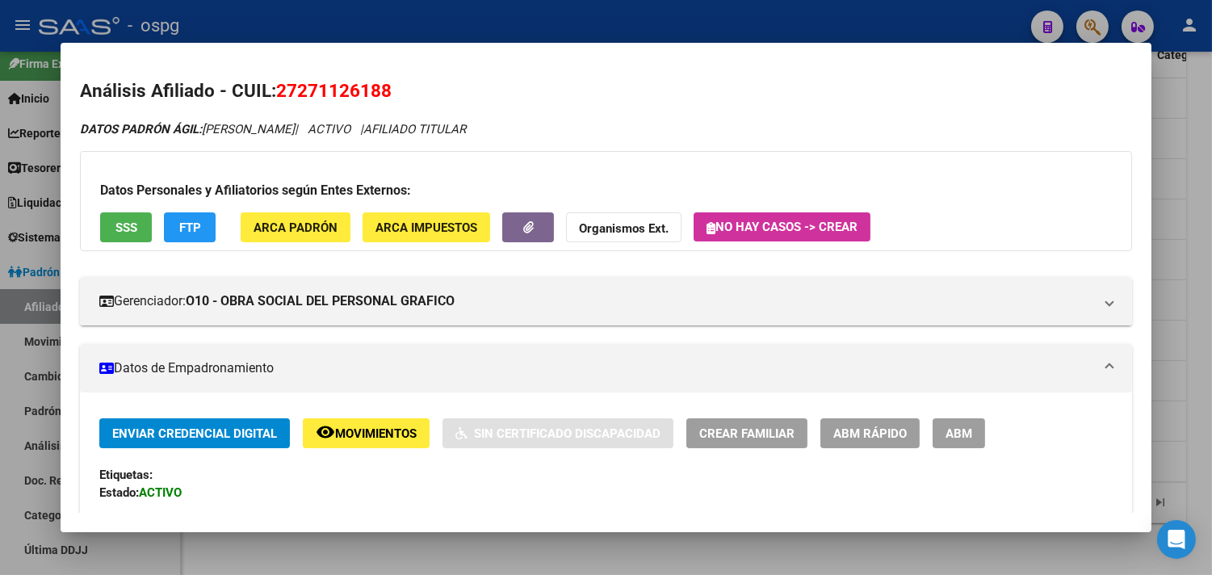
drag, startPoint x: 272, startPoint y: 91, endPoint x: 392, endPoint y: 91, distance: 120.3
click at [392, 91] on h2 "Análisis Afiliado - CUIL: 27271126188" at bounding box center [606, 91] width 1052 height 27
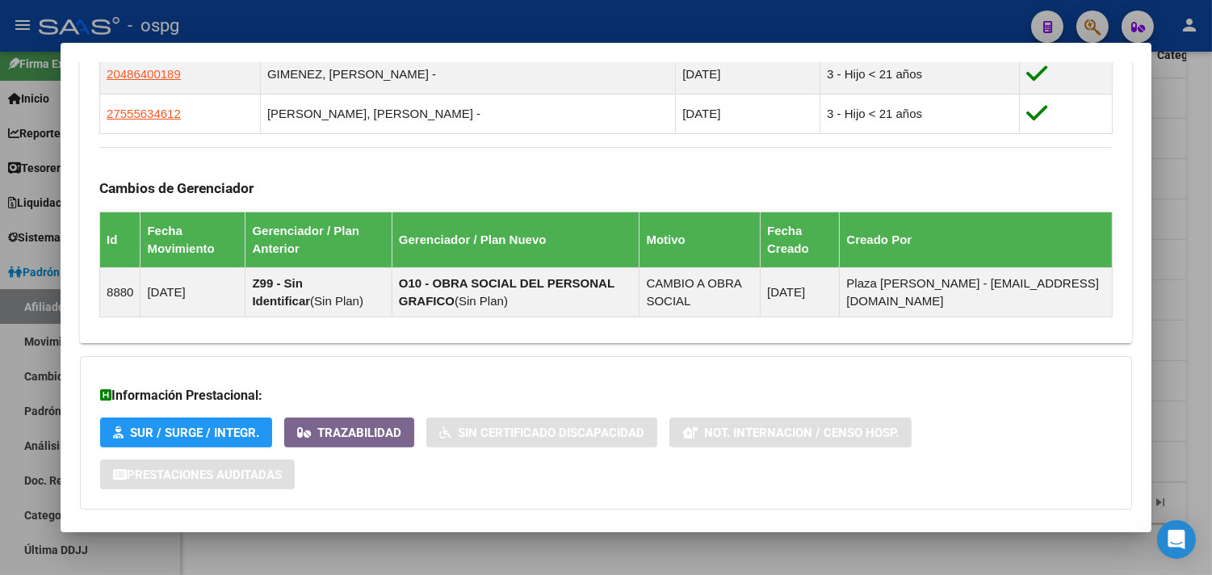
scroll to position [962, 0]
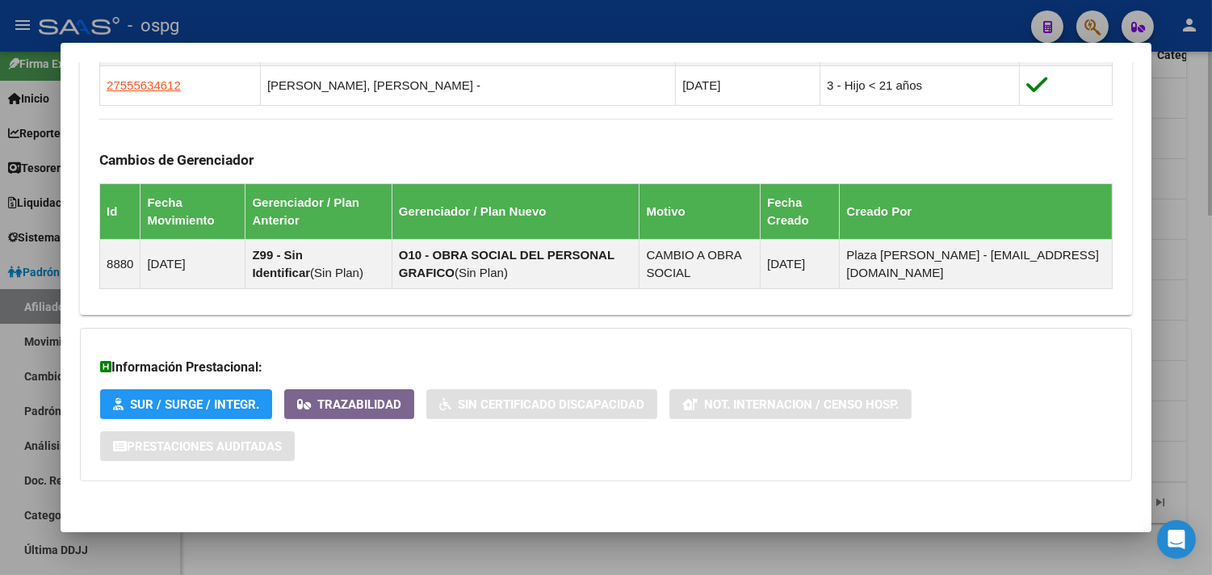
click at [899, 551] on div at bounding box center [606, 287] width 1212 height 575
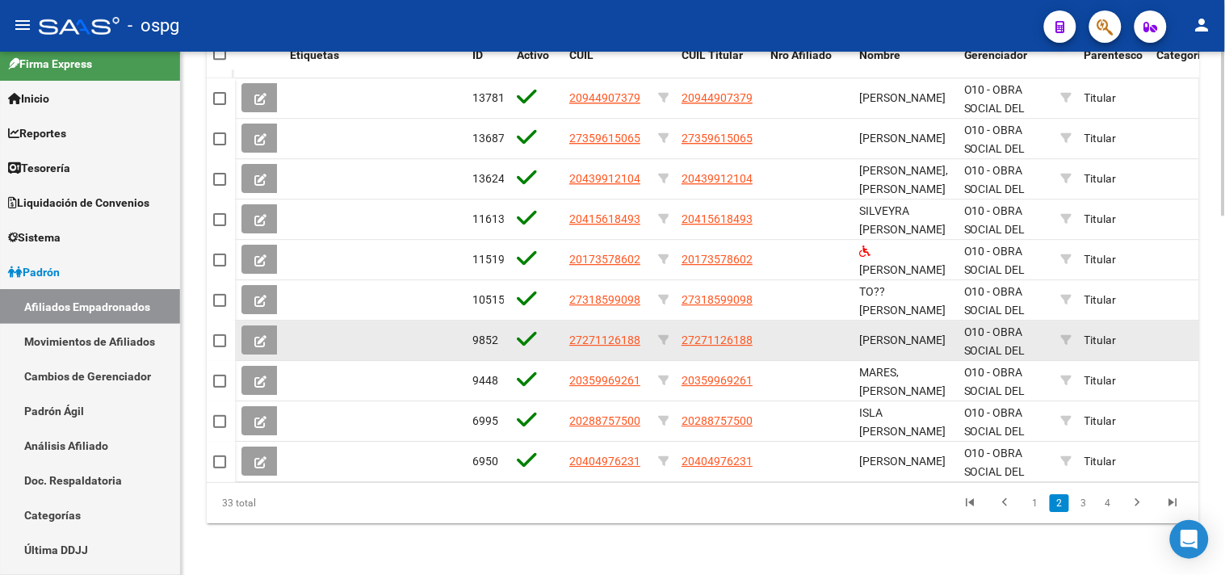
drag, startPoint x: 572, startPoint y: 328, endPoint x: 639, endPoint y: 332, distance: 67.9
click at [639, 332] on div "27271126188" at bounding box center [607, 340] width 76 height 19
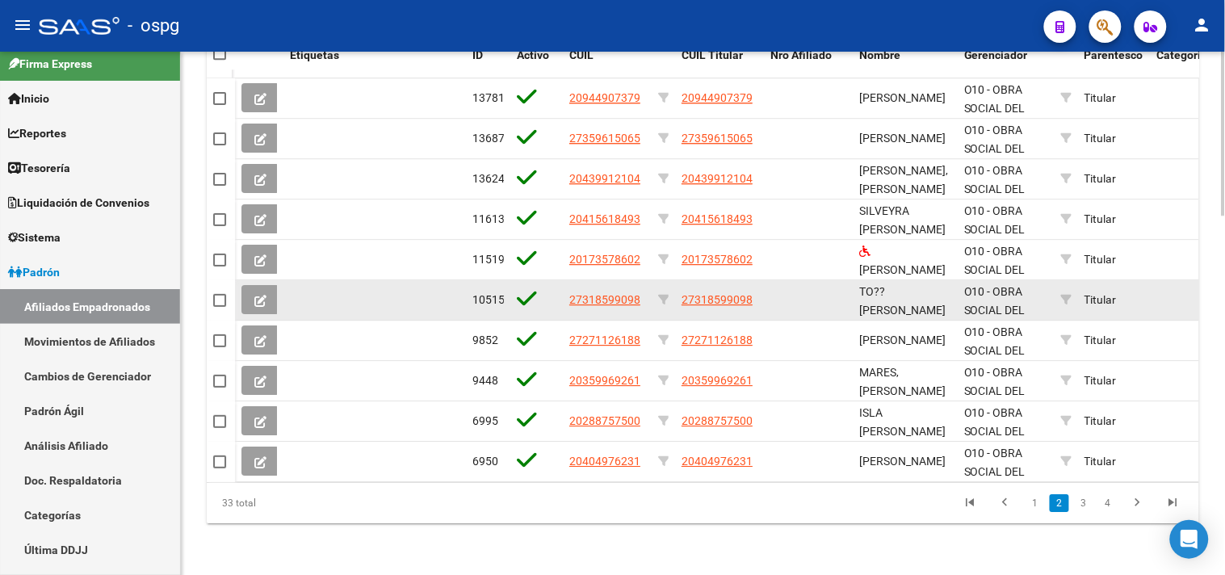
drag, startPoint x: 570, startPoint y: 288, endPoint x: 644, endPoint y: 293, distance: 74.4
click at [644, 293] on div "27318599098" at bounding box center [607, 300] width 76 height 19
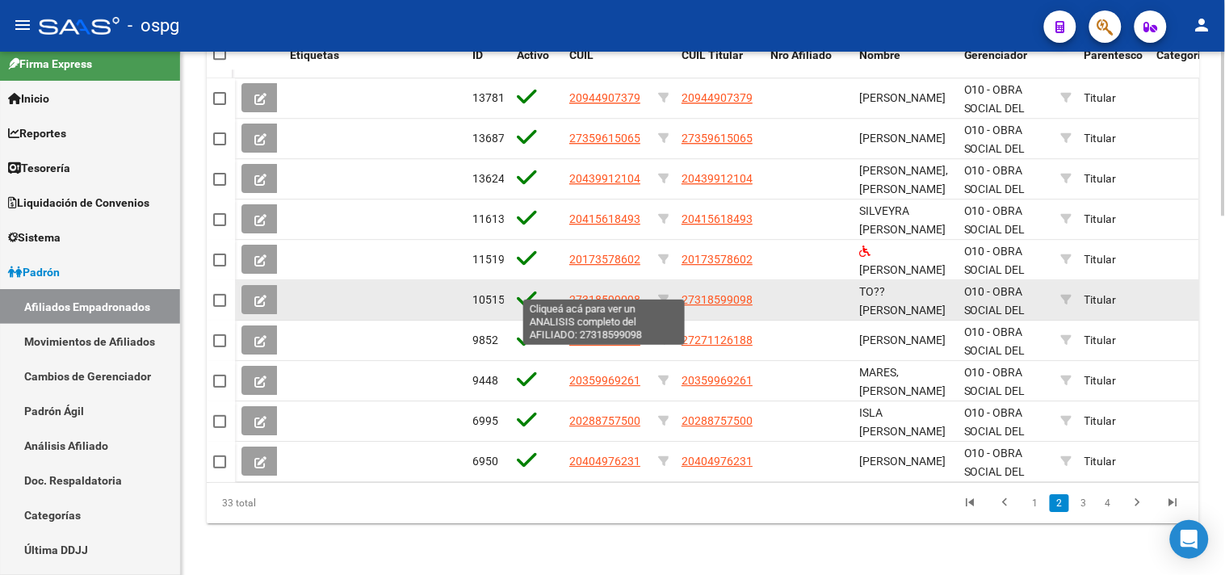
click at [627, 293] on span "27318599098" at bounding box center [604, 299] width 71 height 13
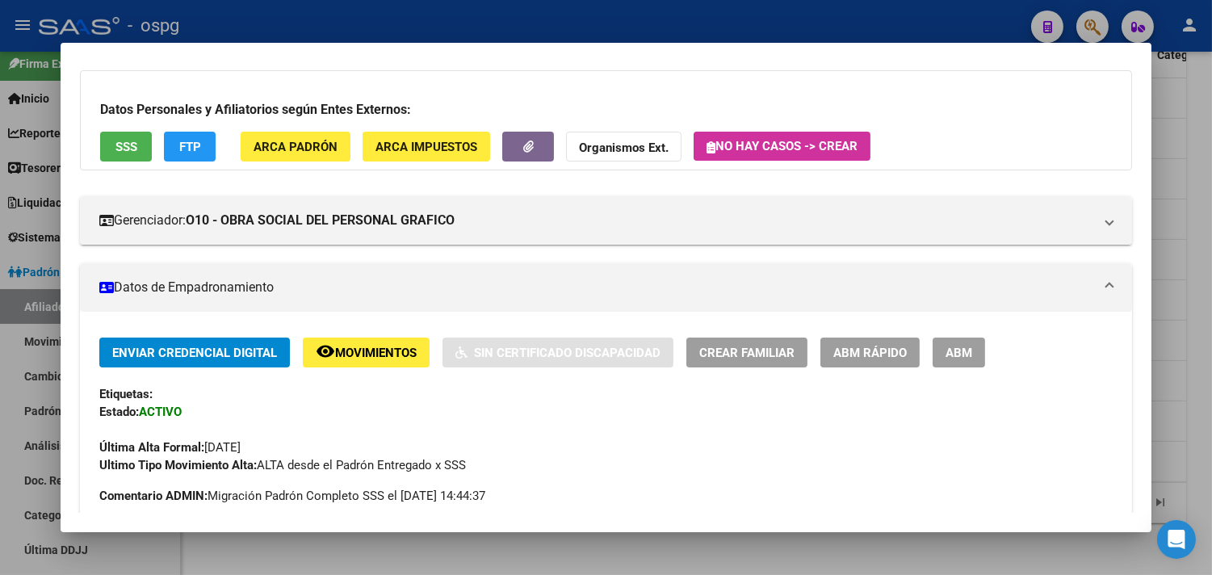
scroll to position [0, 0]
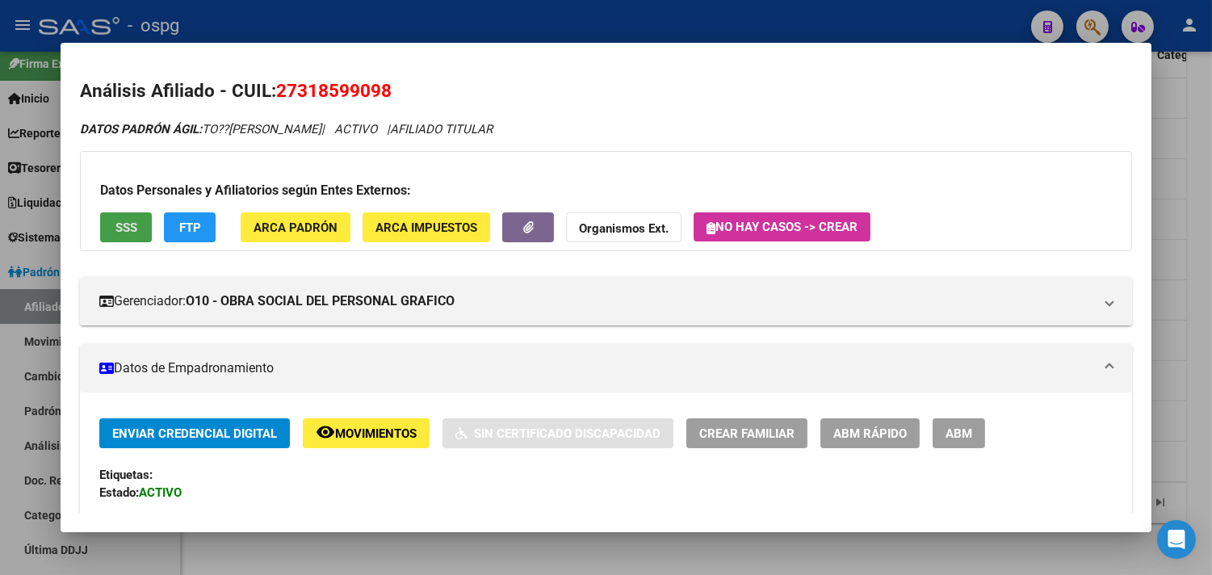
click at [133, 228] on button "SSS" at bounding box center [126, 227] width 52 height 30
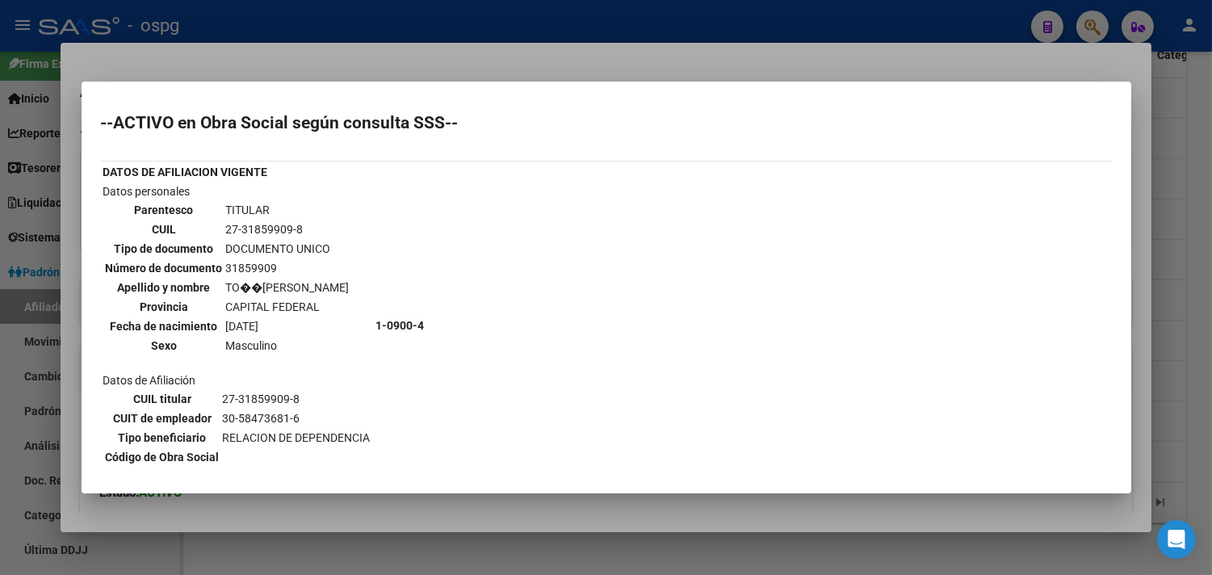
click at [769, 549] on div at bounding box center [606, 287] width 1212 height 575
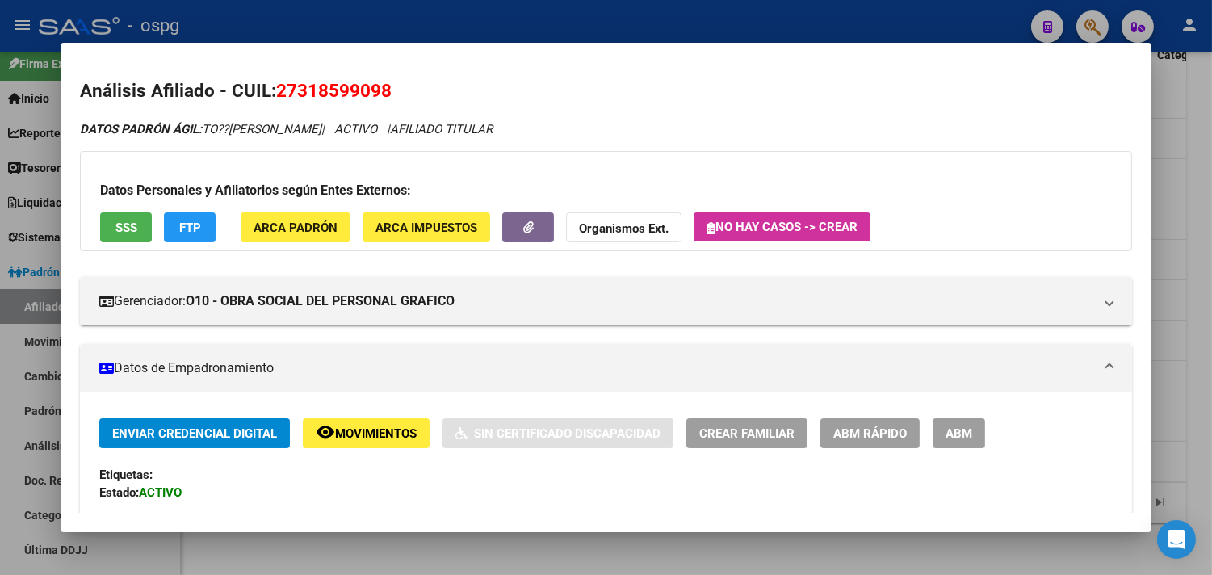
click at [772, 546] on div at bounding box center [606, 287] width 1212 height 575
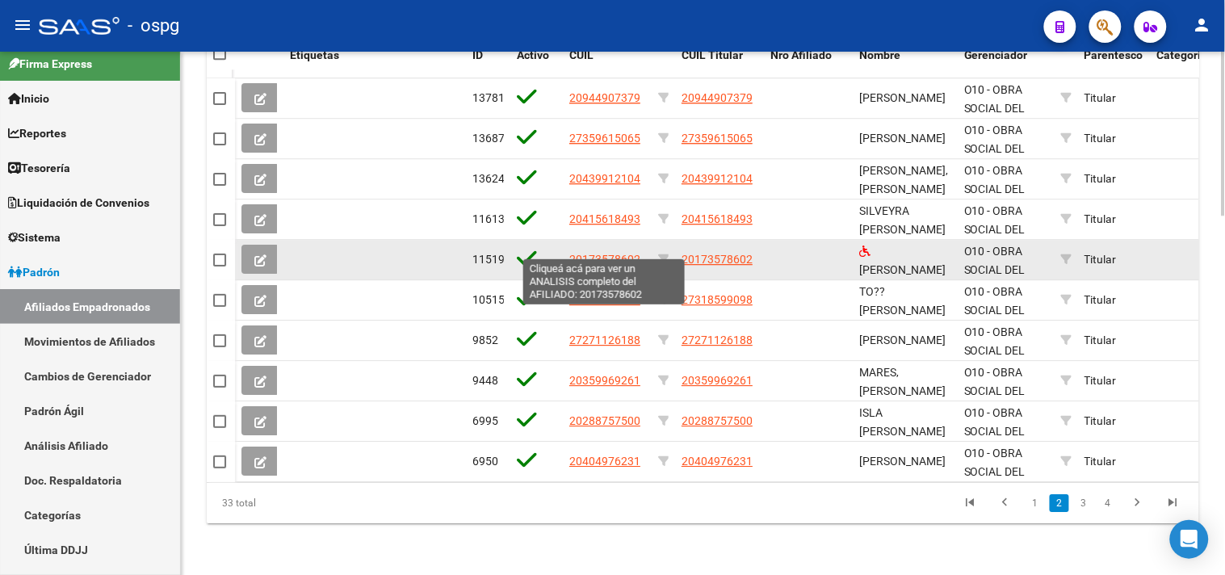
click at [586, 253] on span "20173578602" at bounding box center [604, 259] width 71 height 13
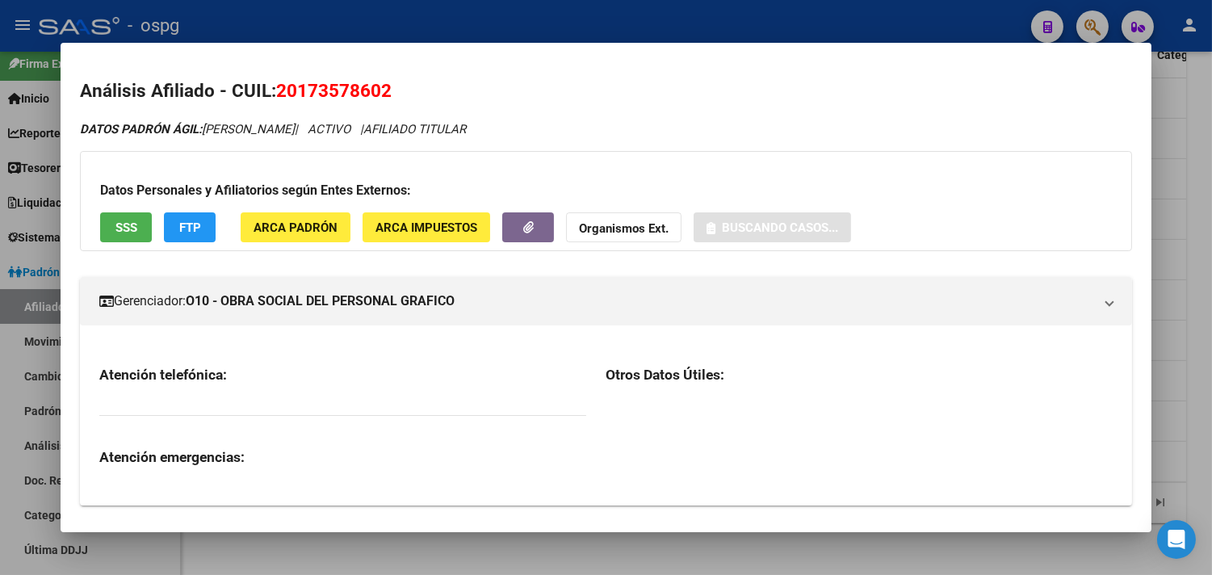
drag, startPoint x: 272, startPoint y: 92, endPoint x: 389, endPoint y: 98, distance: 117.2
click at [389, 98] on h2 "Análisis Afiliado - CUIL: 20173578602" at bounding box center [606, 91] width 1052 height 27
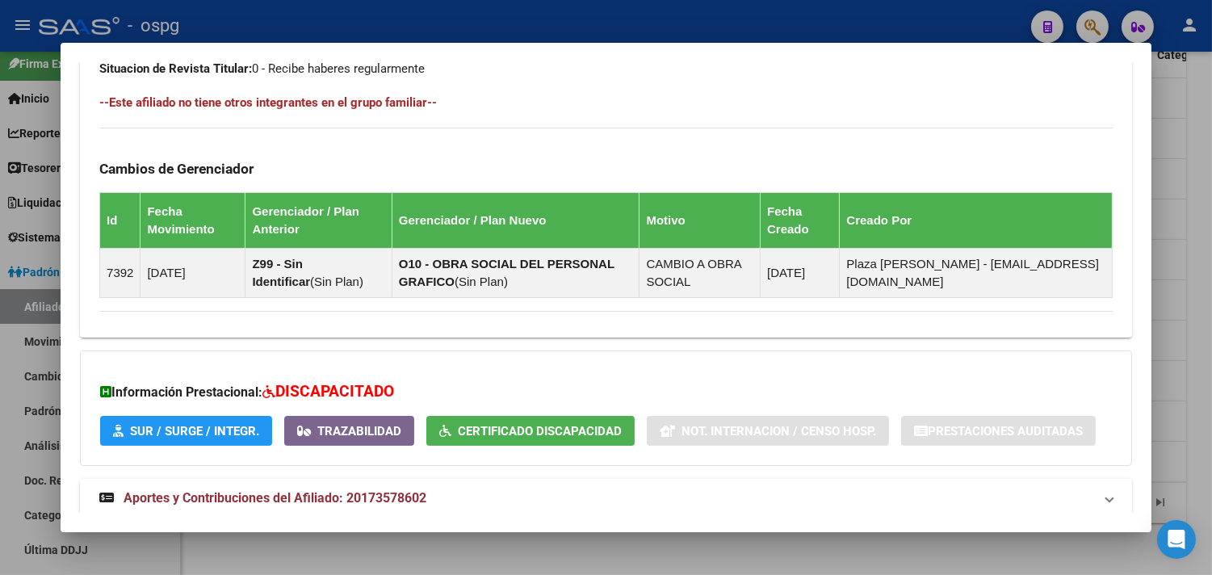
scroll to position [900, 0]
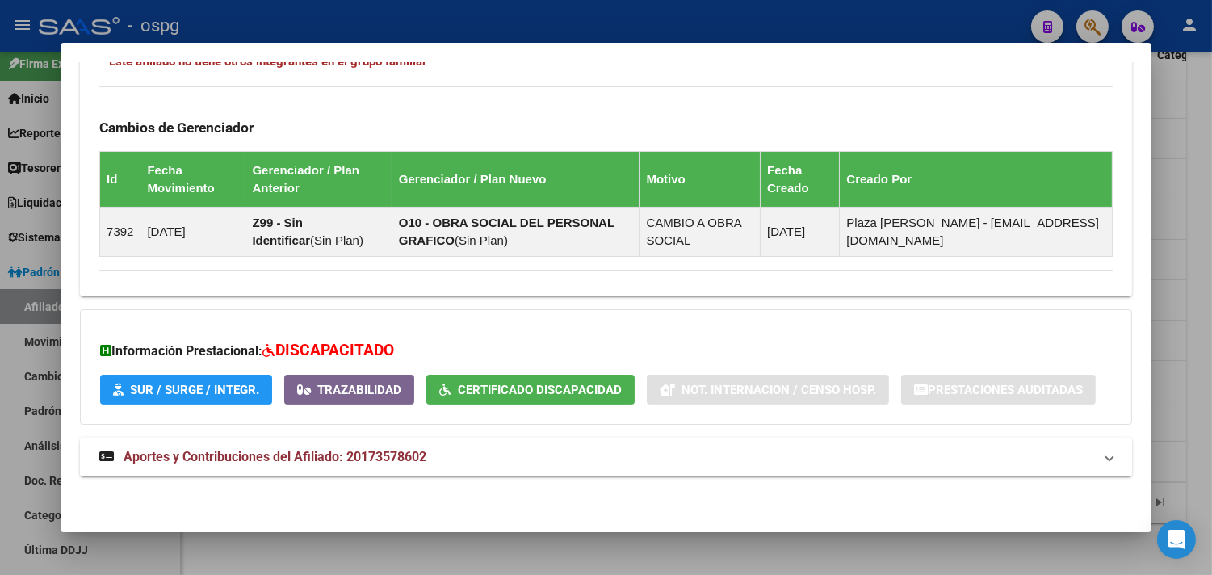
drag, startPoint x: 614, startPoint y: 464, endPoint x: 720, endPoint y: 466, distance: 105.8
click at [616, 463] on mat-panel-title "Aportes y Contribuciones del Afiliado: 20173578602" at bounding box center [596, 456] width 994 height 19
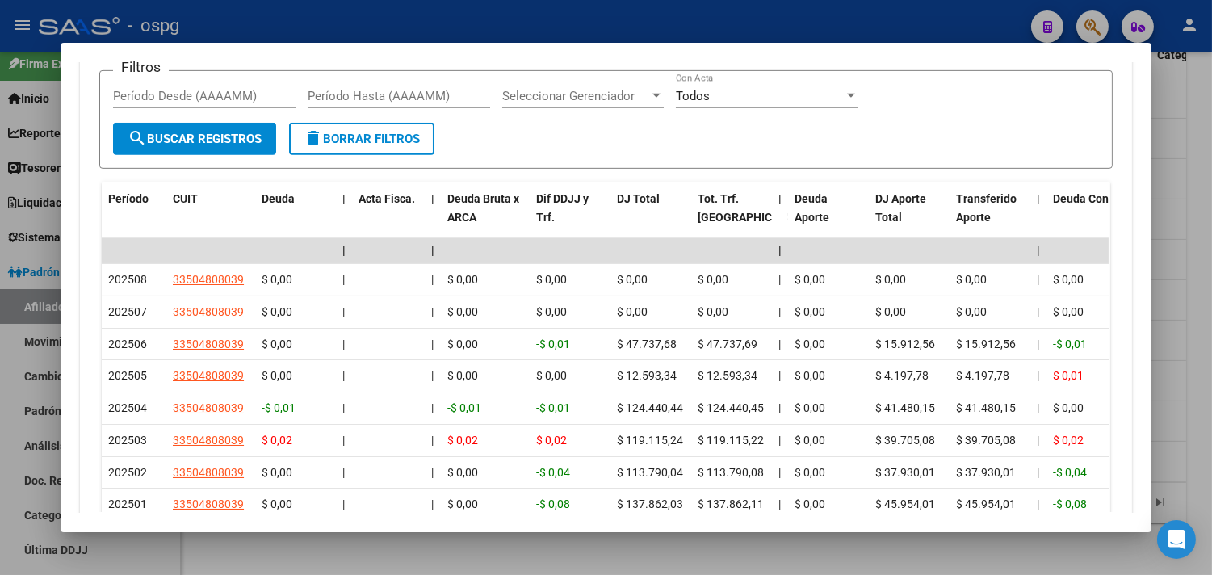
scroll to position [1305, 0]
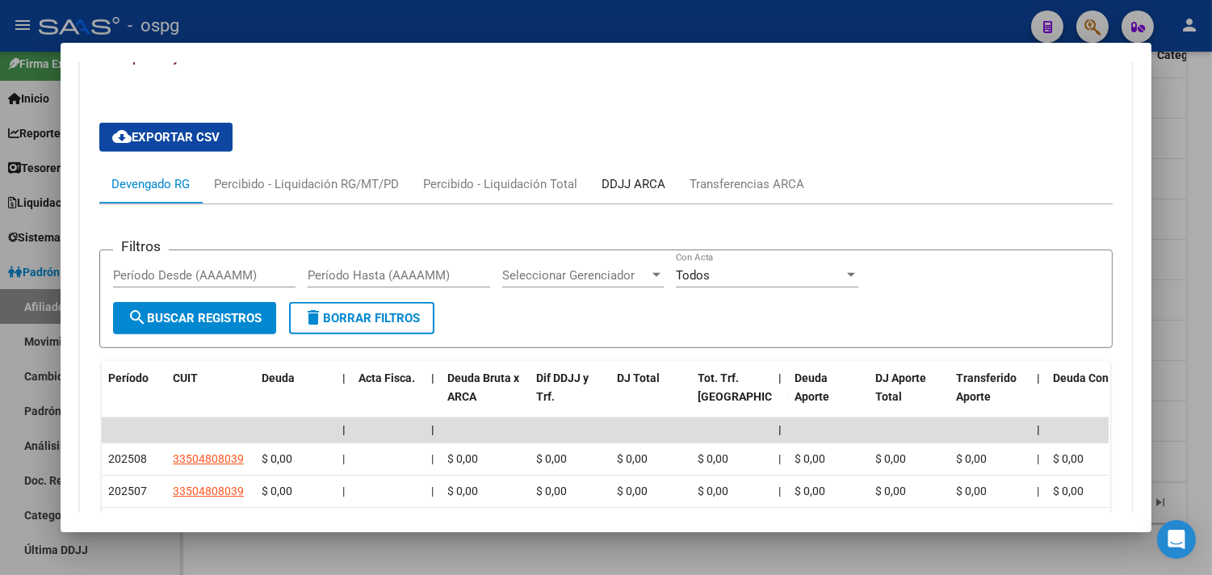
click at [644, 183] on div "DDJJ ARCA" at bounding box center [633, 184] width 64 height 18
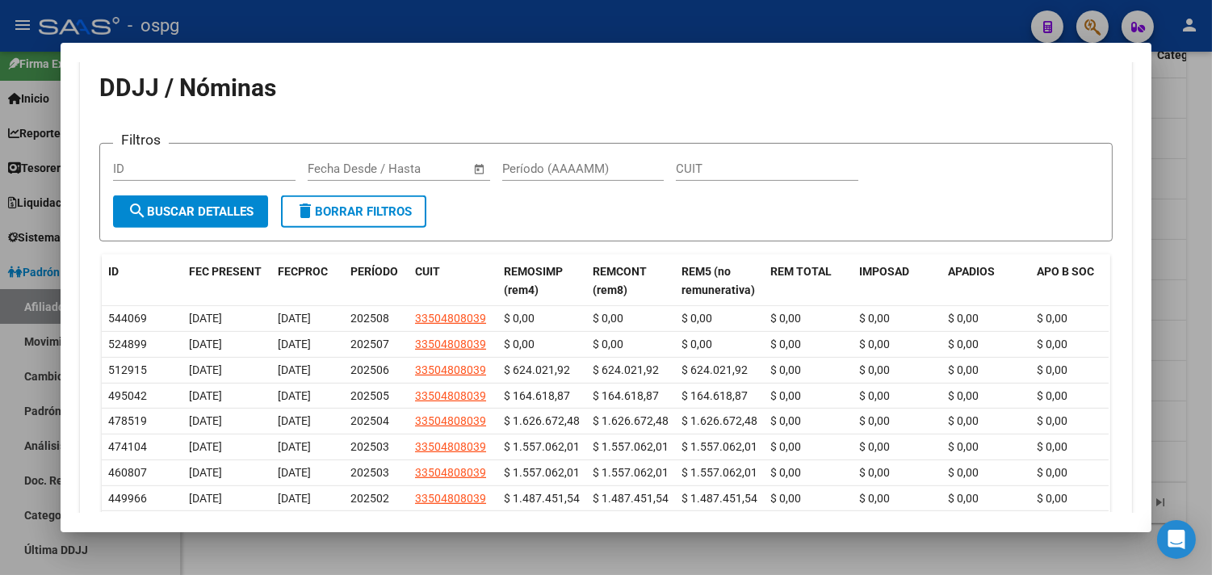
scroll to position [1574, 0]
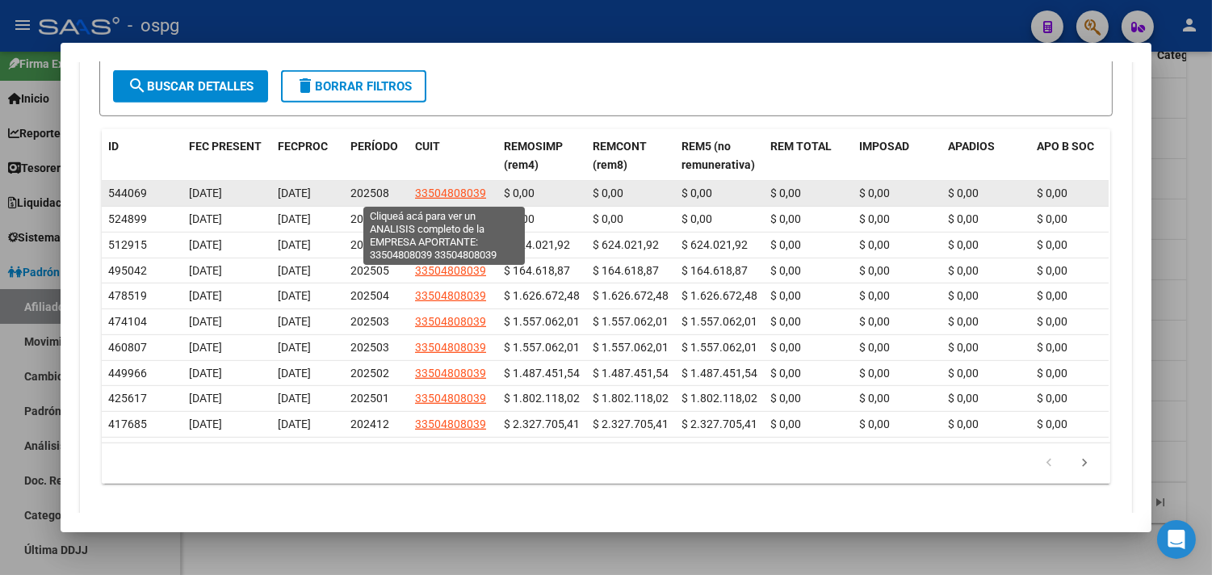
click at [471, 197] on span "33504808039" at bounding box center [450, 193] width 71 height 13
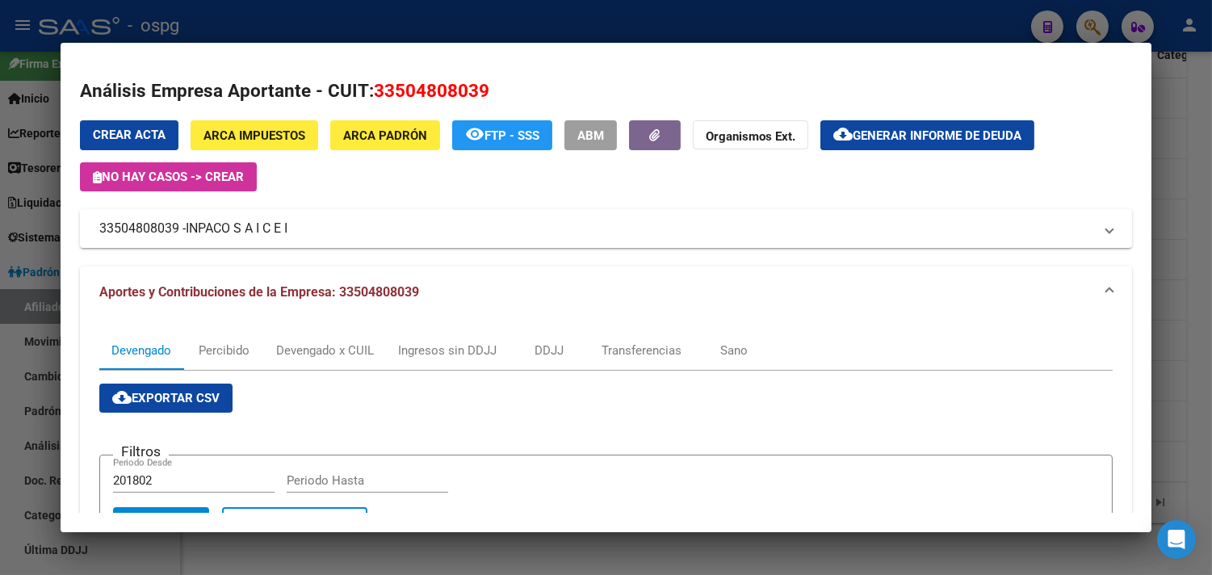
drag, startPoint x: 1191, startPoint y: 123, endPoint x: 1177, endPoint y: 125, distance: 13.9
click at [1190, 124] on div at bounding box center [606, 287] width 1212 height 575
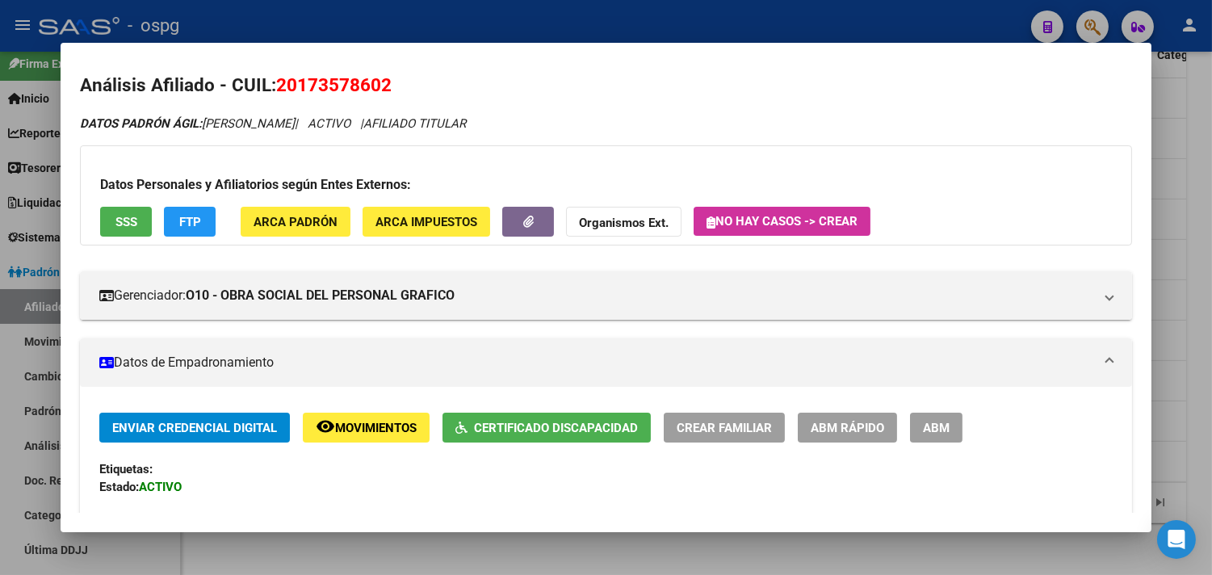
scroll to position [0, 0]
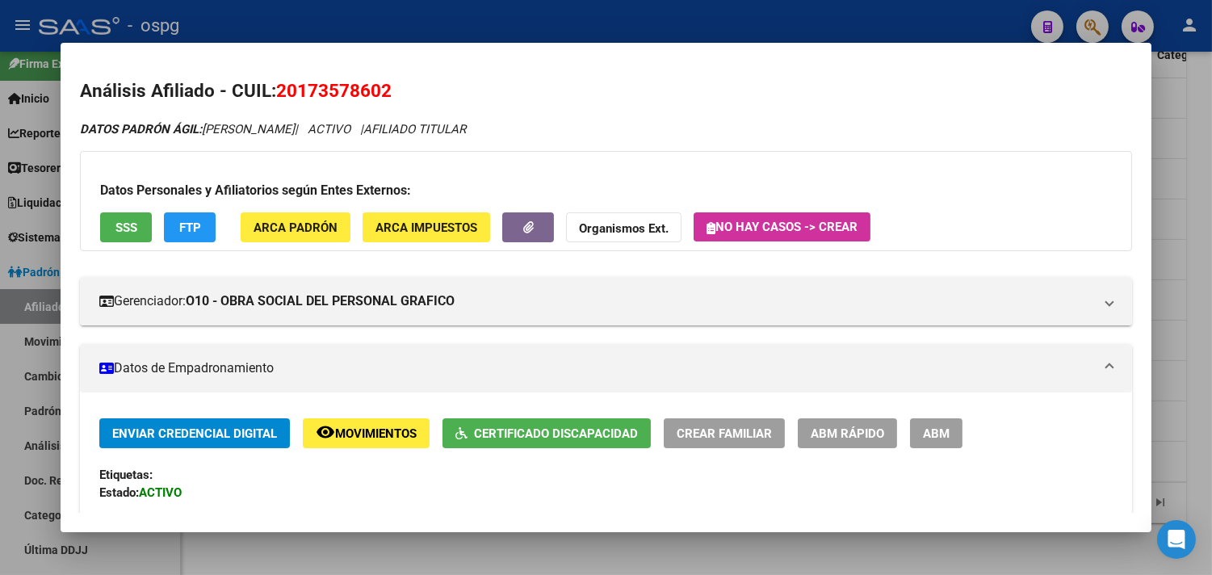
drag, startPoint x: 272, startPoint y: 90, endPoint x: 392, endPoint y: 94, distance: 119.6
click at [392, 94] on h2 "Análisis Afiliado - CUIL: 20173578602" at bounding box center [606, 91] width 1052 height 27
click at [1195, 432] on div at bounding box center [606, 287] width 1212 height 575
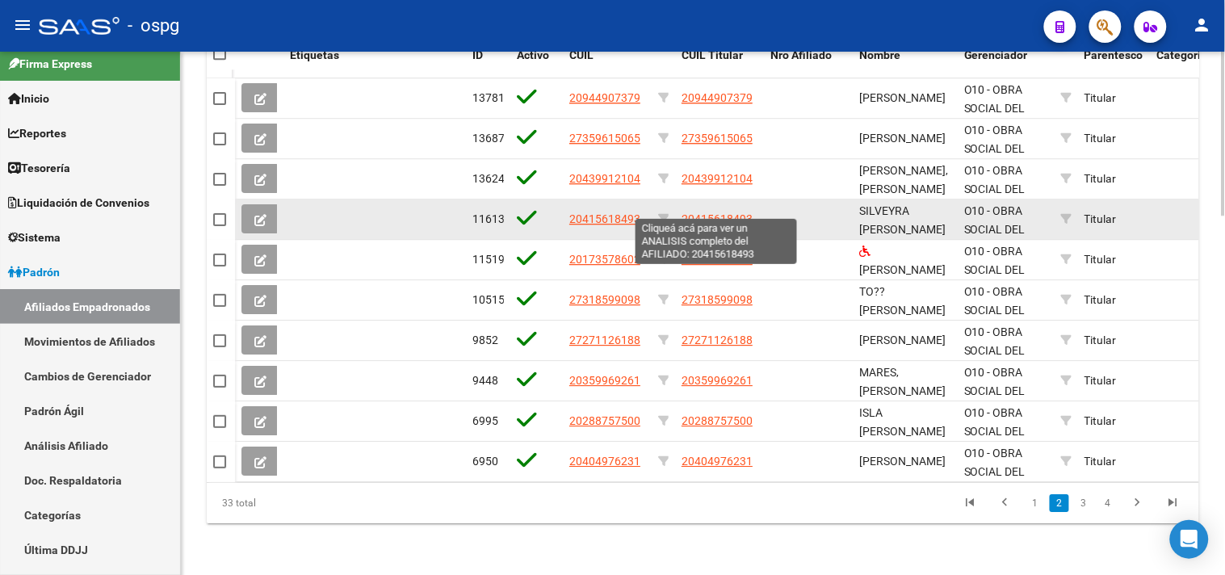
click at [705, 212] on span "20415618493" at bounding box center [716, 218] width 71 height 13
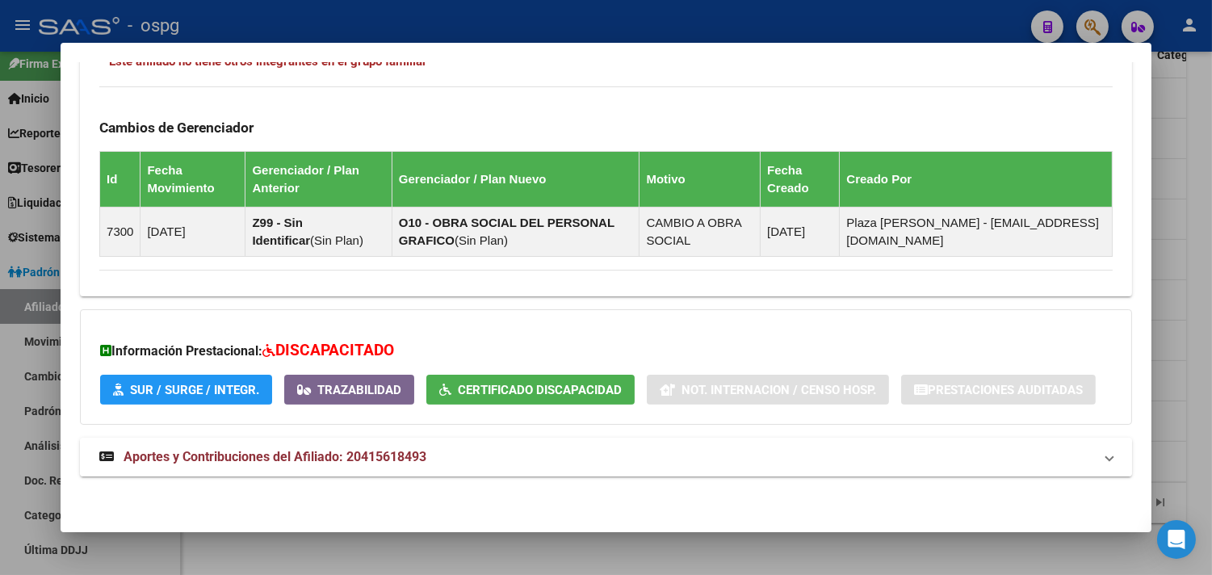
click at [667, 463] on mat-panel-title "Aportes y Contribuciones del Afiliado: 20415618493" at bounding box center [596, 456] width 994 height 19
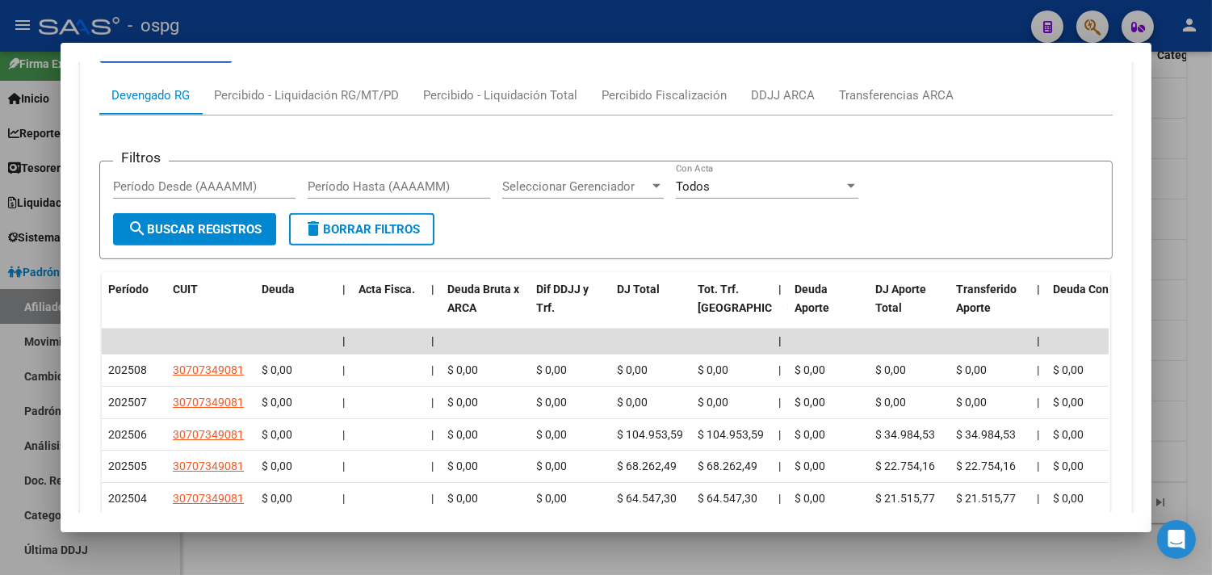
scroll to position [1322, 0]
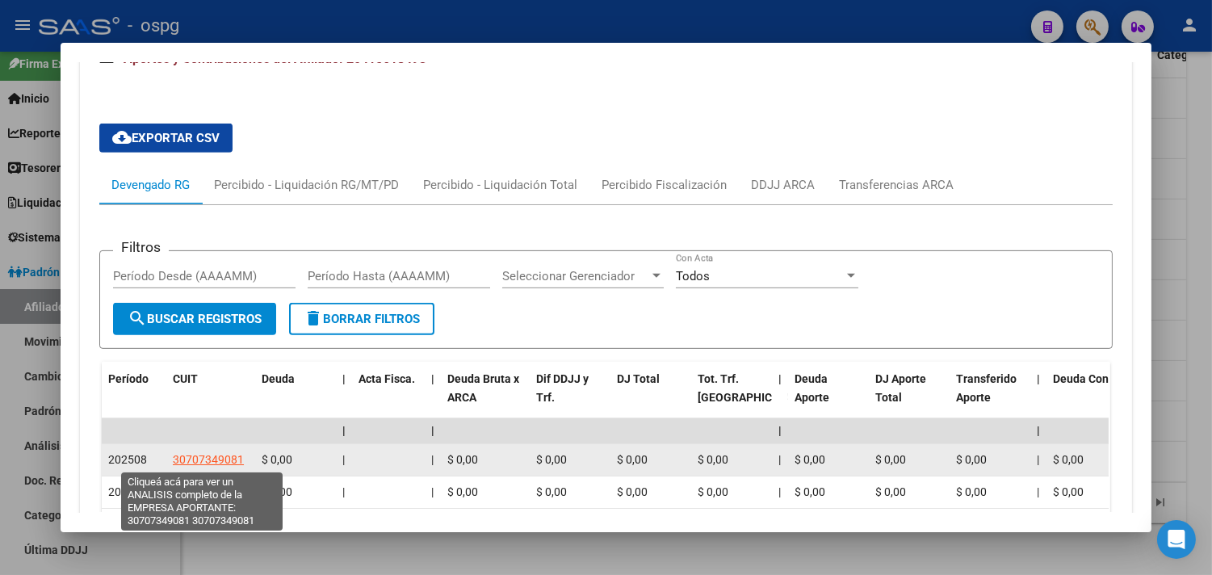
click at [181, 456] on span "30707349081" at bounding box center [208, 459] width 71 height 13
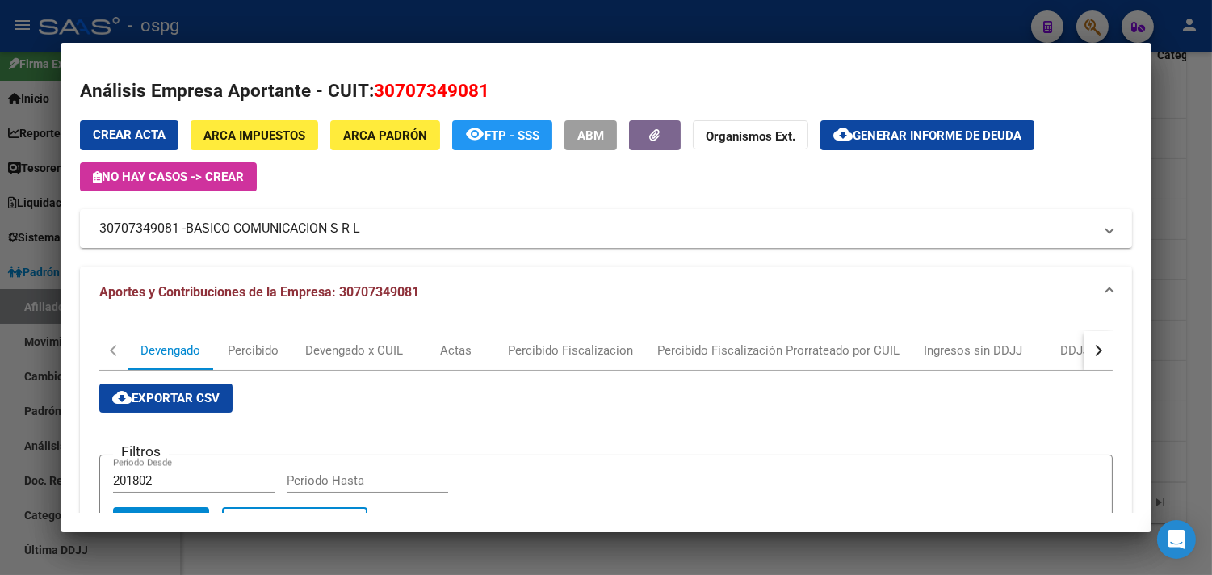
click at [1192, 349] on div at bounding box center [606, 287] width 1212 height 575
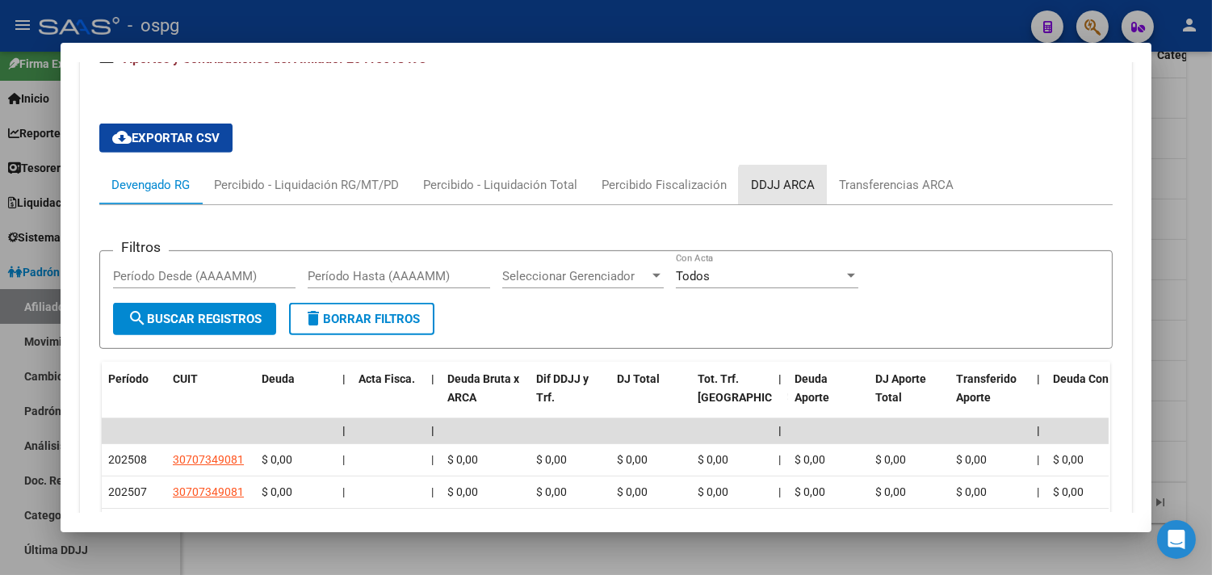
click at [779, 191] on div "DDJJ ARCA" at bounding box center [783, 185] width 64 height 18
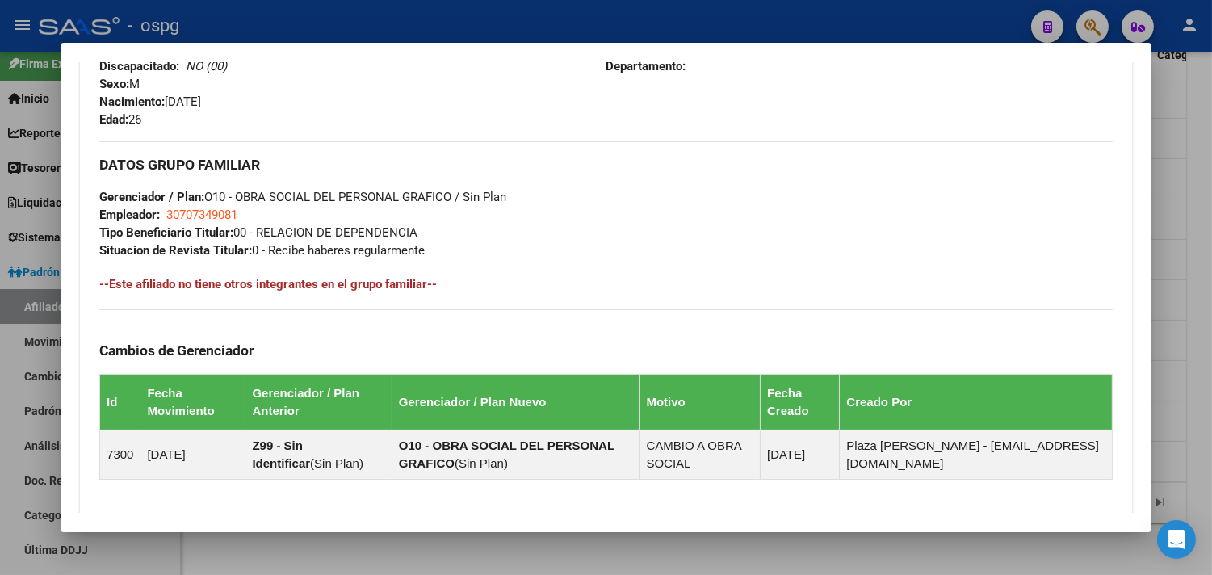
scroll to position [0, 0]
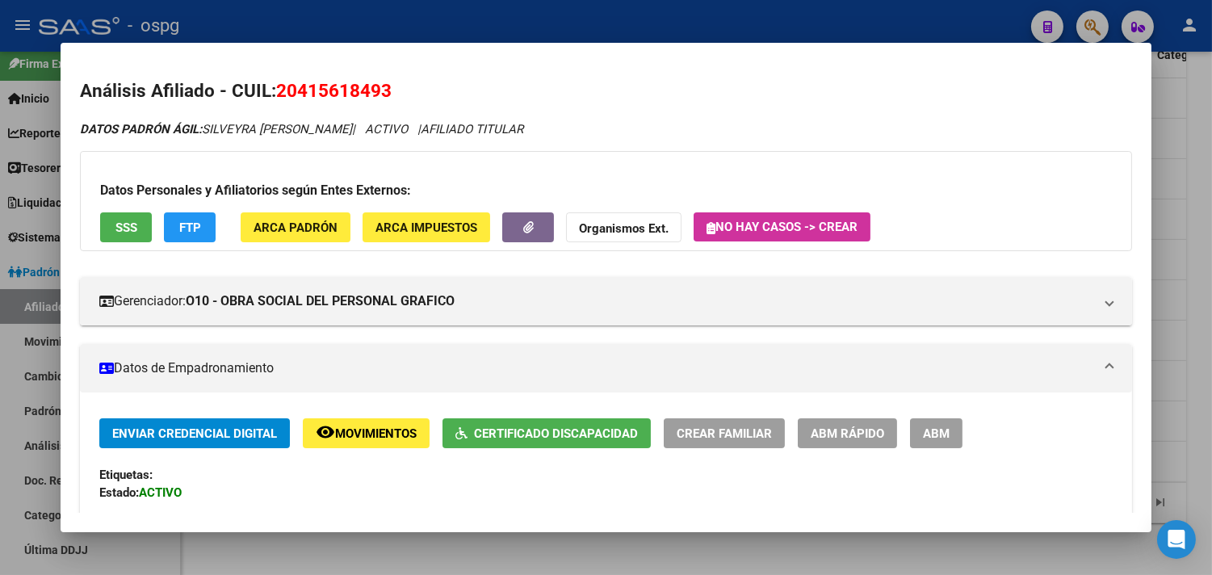
drag, startPoint x: 275, startPoint y: 86, endPoint x: 384, endPoint y: 91, distance: 108.3
click at [384, 91] on span "20415618493" at bounding box center [333, 90] width 115 height 21
click at [553, 439] on span "Certificado Discapacidad" at bounding box center [556, 433] width 164 height 15
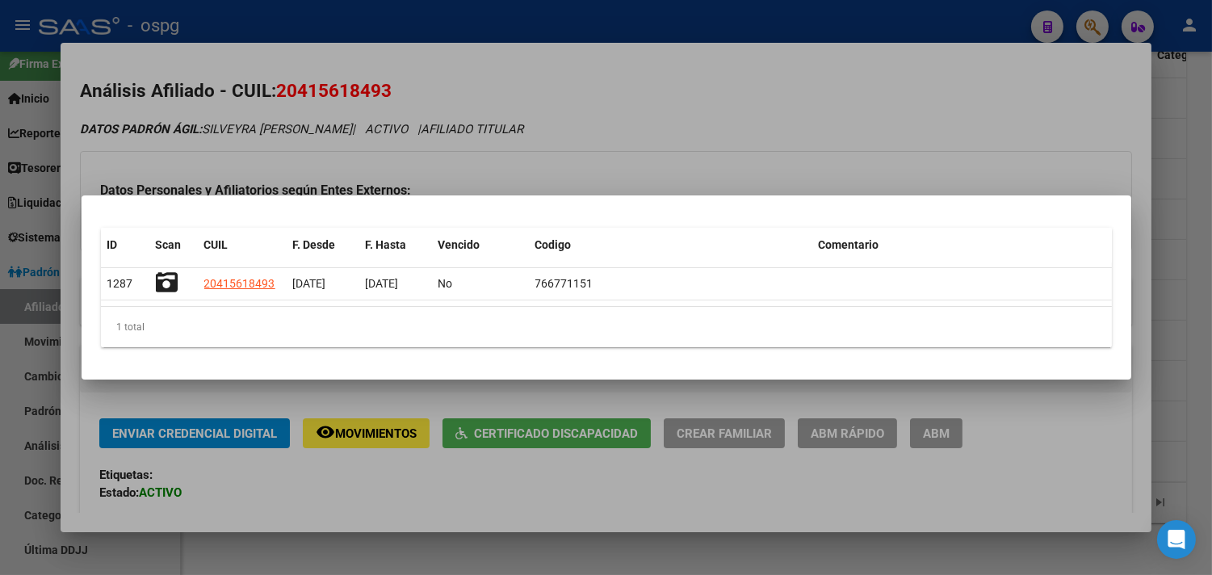
click at [543, 501] on div at bounding box center [606, 287] width 1212 height 575
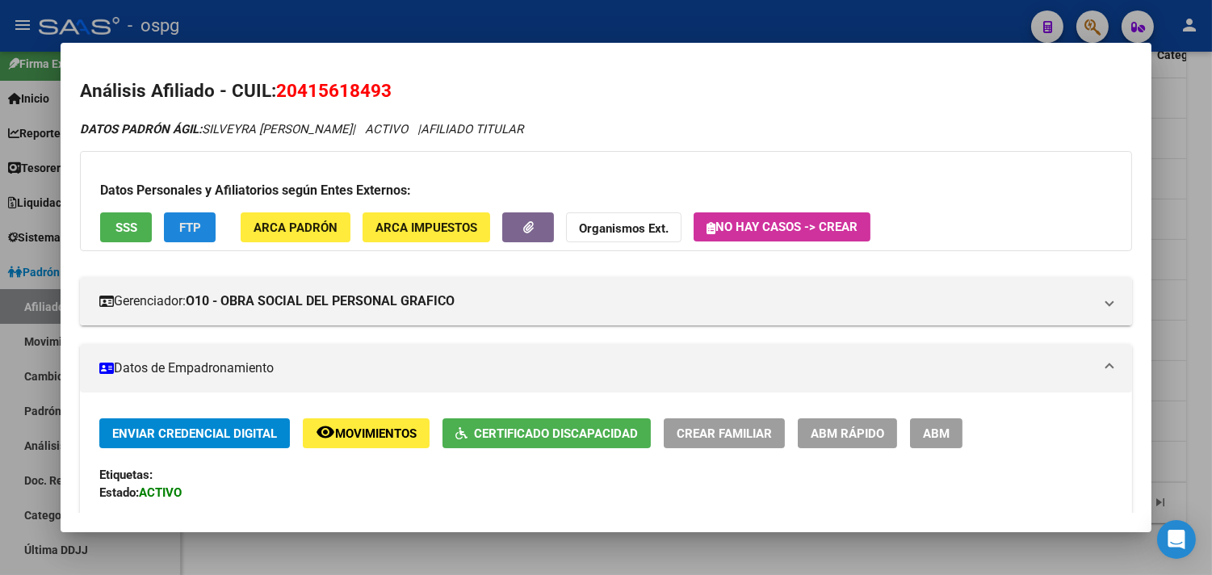
click at [194, 228] on button "FTP" at bounding box center [190, 227] width 52 height 30
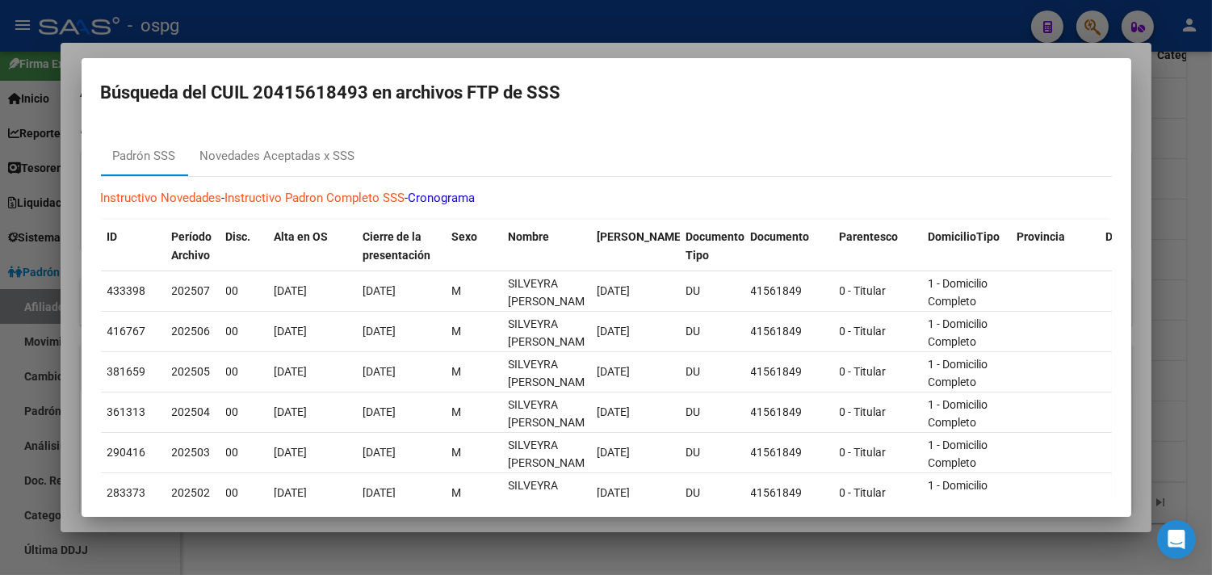
click at [1190, 423] on div at bounding box center [606, 287] width 1212 height 575
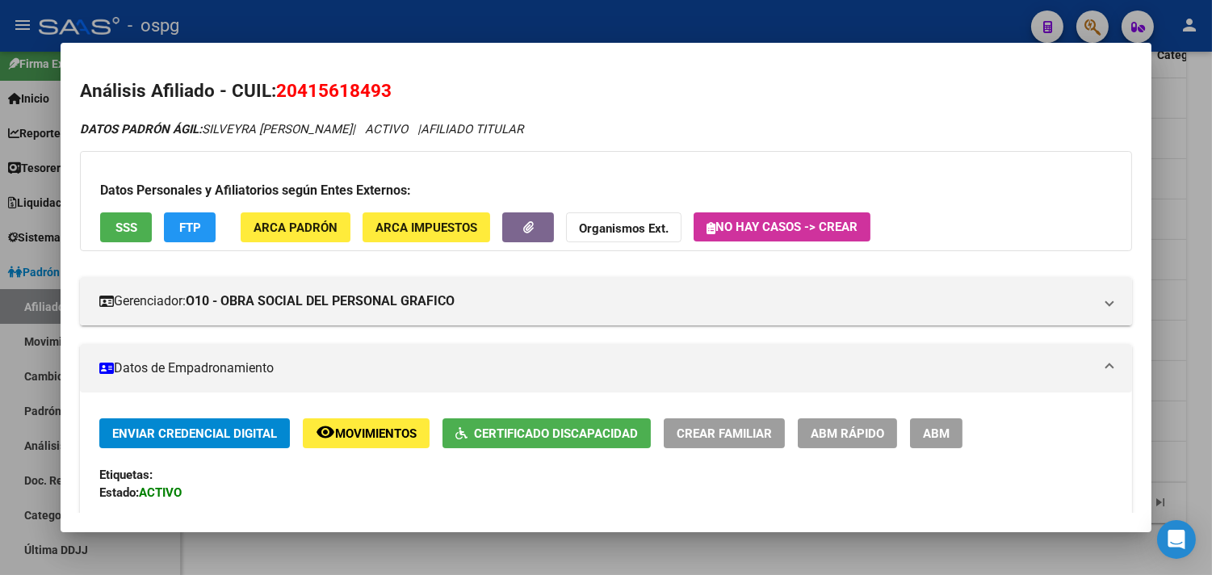
click at [381, 91] on span "20415618493" at bounding box center [333, 90] width 115 height 21
drag, startPoint x: 382, startPoint y: 91, endPoint x: 404, endPoint y: 81, distance: 24.9
click at [404, 81] on h2 "Análisis Afiliado - CUIL: 20415618493" at bounding box center [606, 91] width 1052 height 27
click at [1204, 388] on div at bounding box center [606, 287] width 1212 height 575
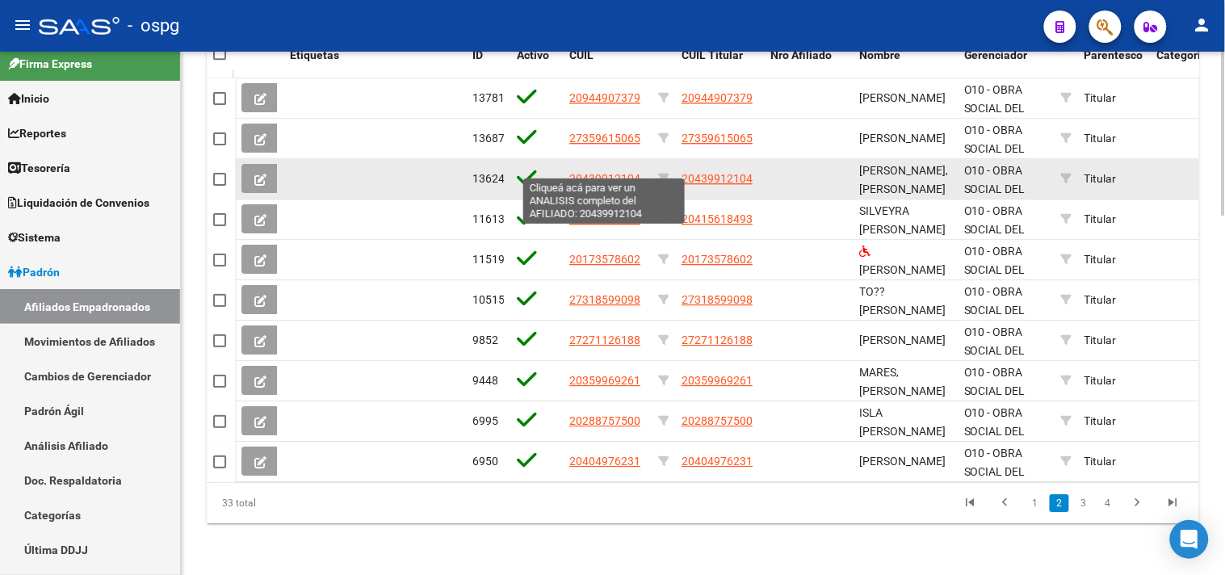
click at [578, 172] on span "20439912104" at bounding box center [604, 178] width 71 height 13
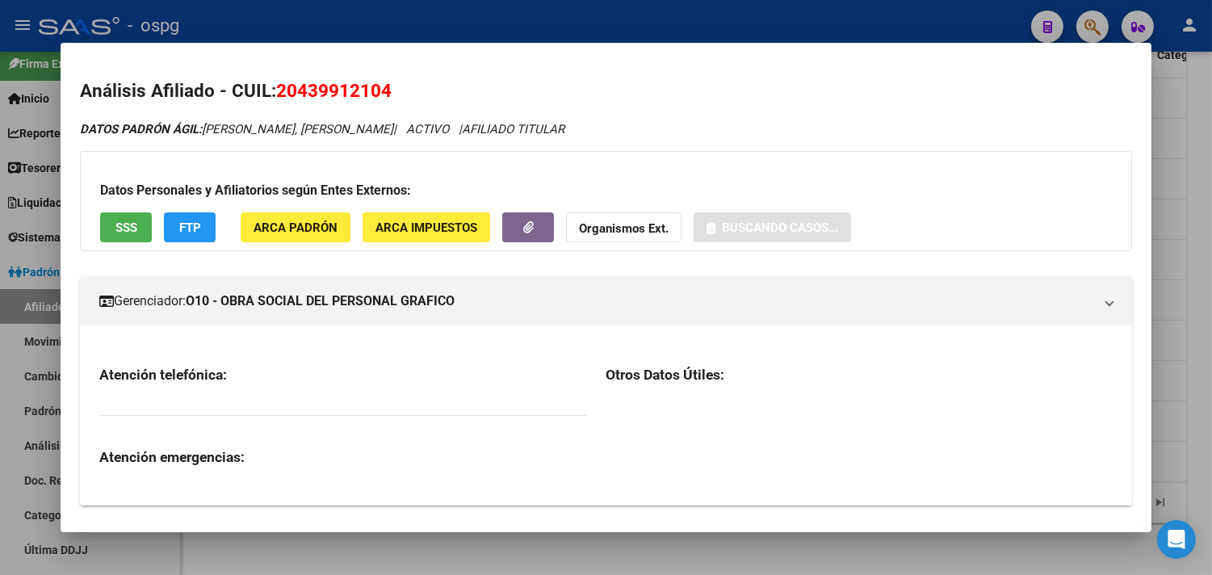
drag, startPoint x: 417, startPoint y: 86, endPoint x: 407, endPoint y: 86, distance: 10.5
click at [420, 86] on h2 "Análisis Afiliado - CUIL: 20439912104" at bounding box center [606, 91] width 1052 height 27
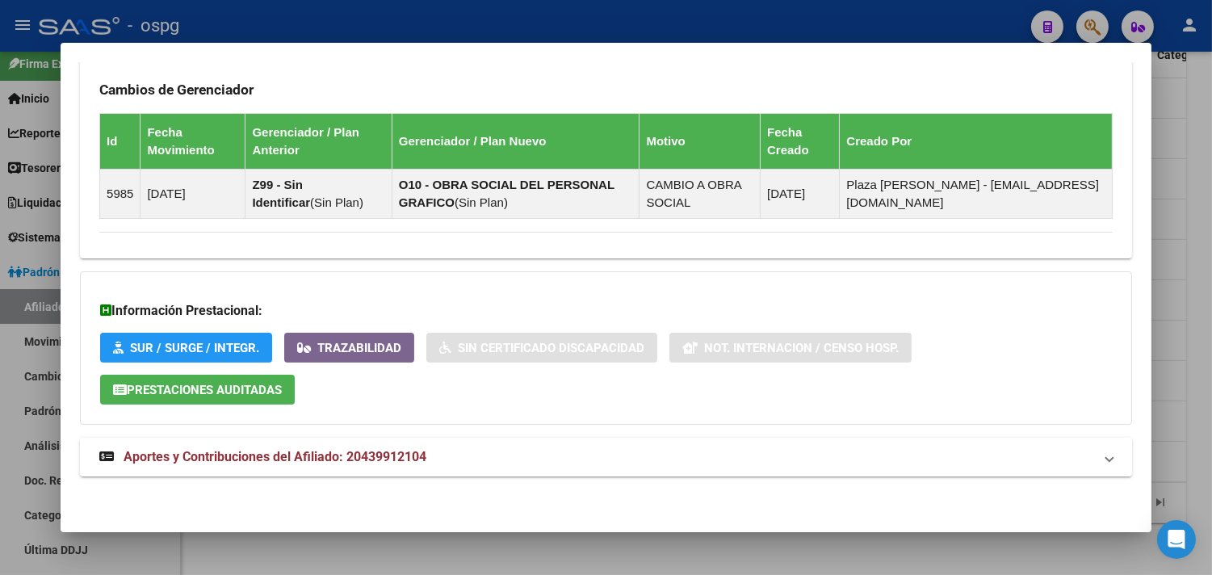
drag, startPoint x: 666, startPoint y: 446, endPoint x: 817, endPoint y: 469, distance: 152.7
click at [668, 450] on mat-expansion-panel-header "Aportes y Contribuciones del Afiliado: 20439912104" at bounding box center [606, 457] width 1052 height 39
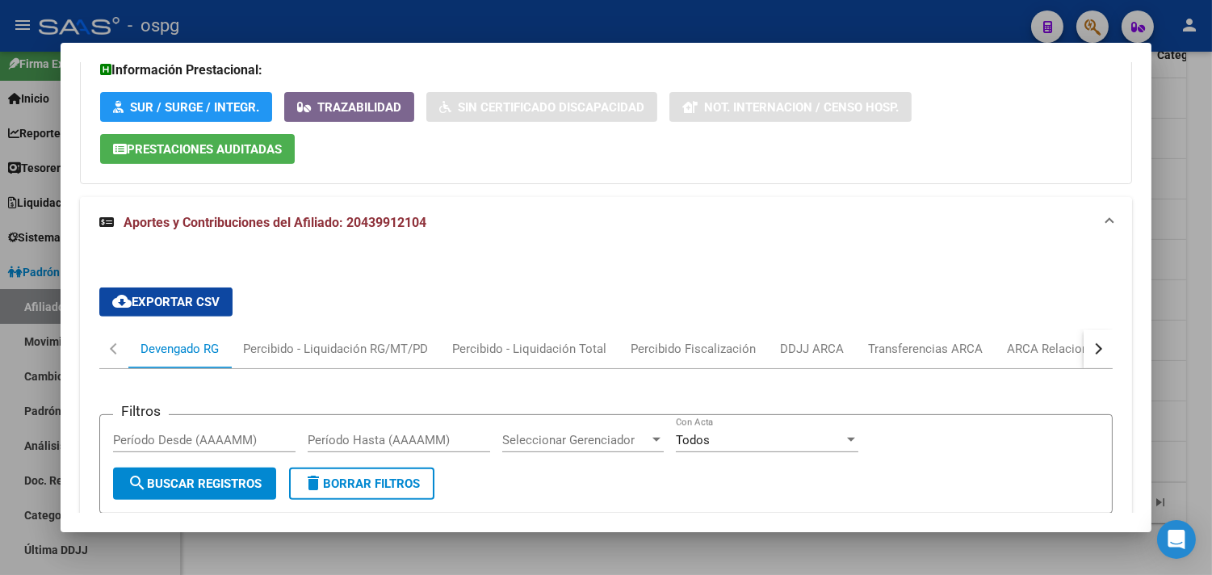
scroll to position [1360, 0]
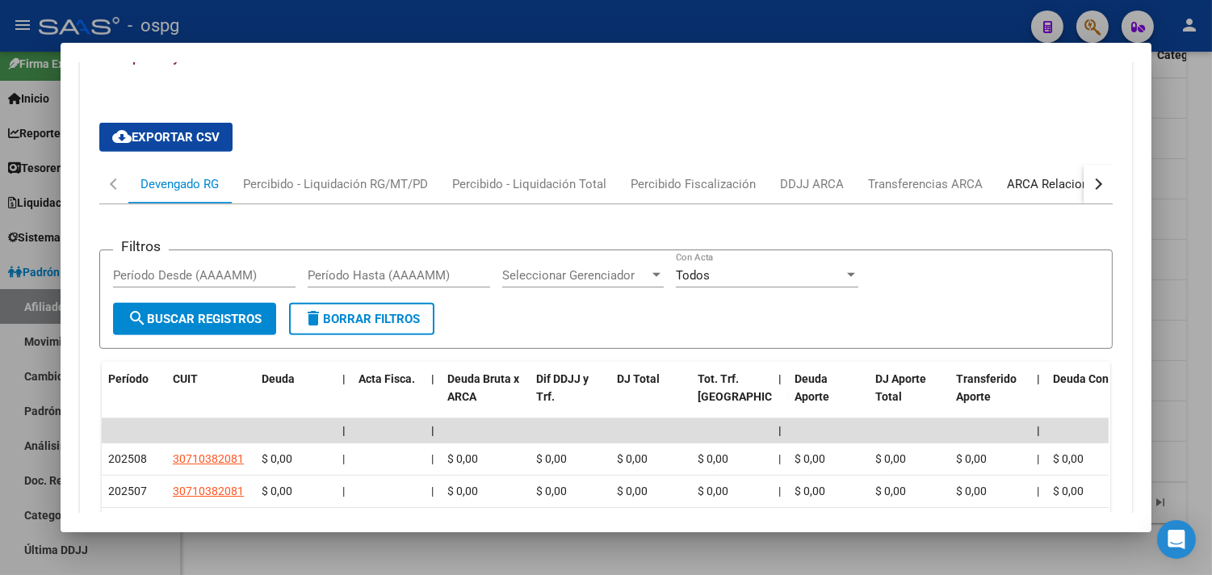
click at [1011, 180] on div "ARCA Relaciones Laborales" at bounding box center [1082, 184] width 151 height 18
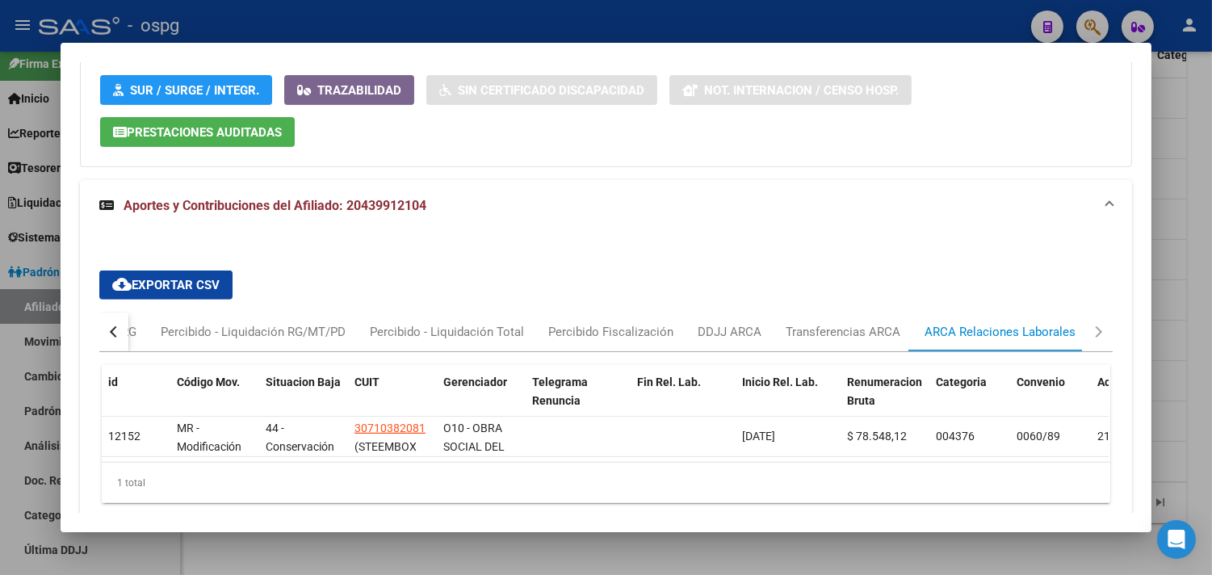
scroll to position [1293, 0]
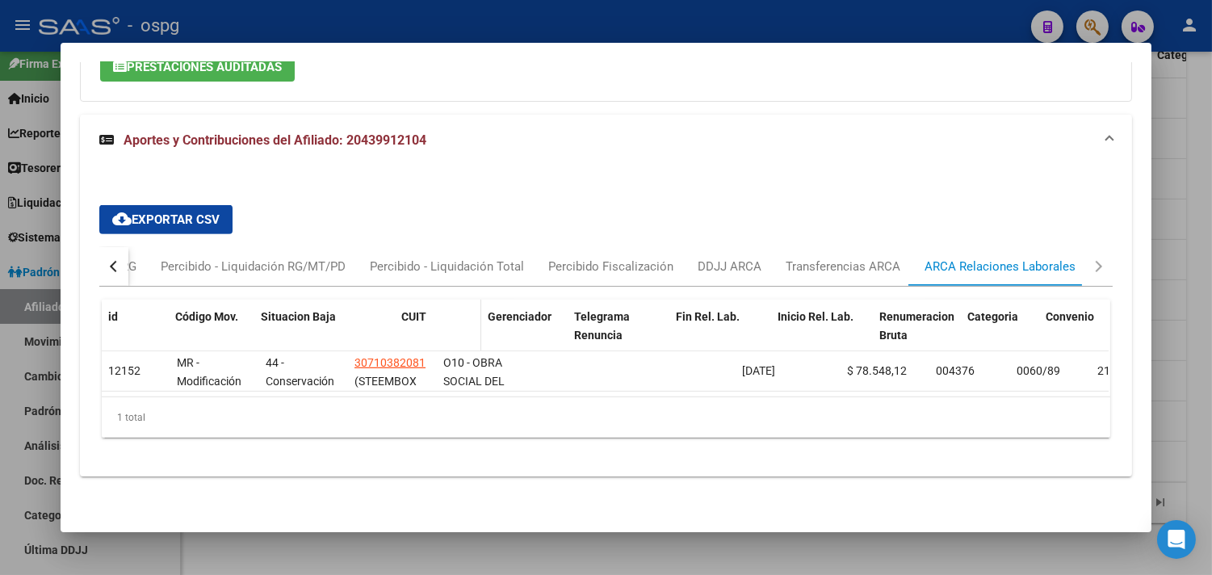
drag, startPoint x: 337, startPoint y: 307, endPoint x: 400, endPoint y: 300, distance: 64.2
click at [400, 300] on div "id Código Mov. Situacion Baja CUIT Gerenciador Telegrama Renuncia Fin Rel. Lab.…" at bounding box center [1105, 335] width 2006 height 71
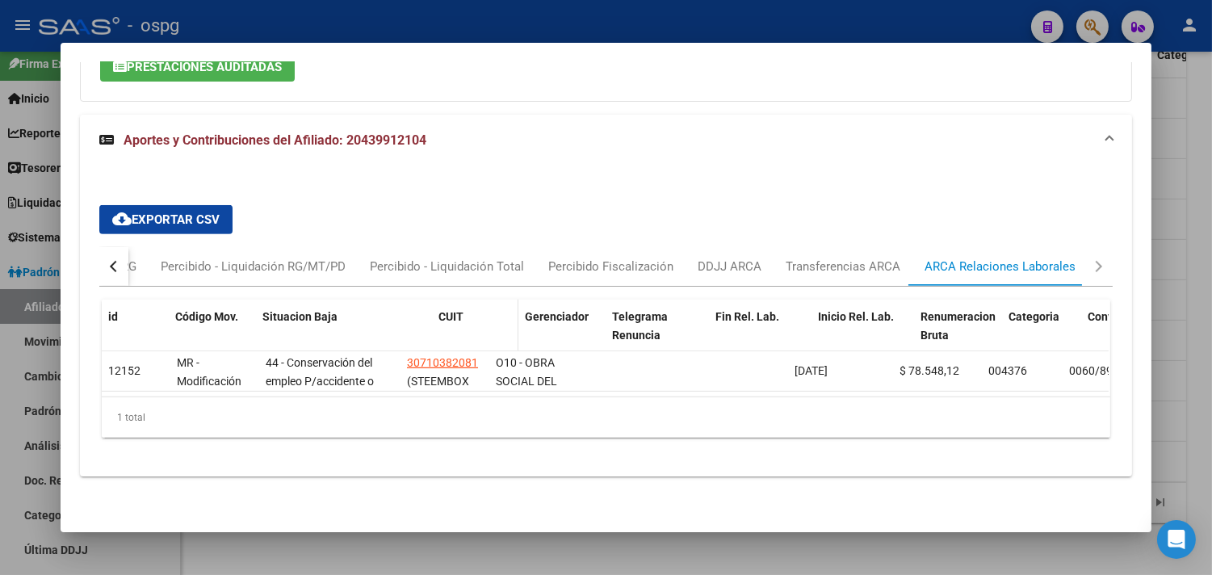
drag, startPoint x: 391, startPoint y: 300, endPoint x: 434, endPoint y: 299, distance: 42.8
click at [434, 300] on div "id Código Mov. Situacion Baja CUIT Gerenciador Telegrama Renuncia Fin Rel. Lab.…" at bounding box center [1131, 335] width 2059 height 71
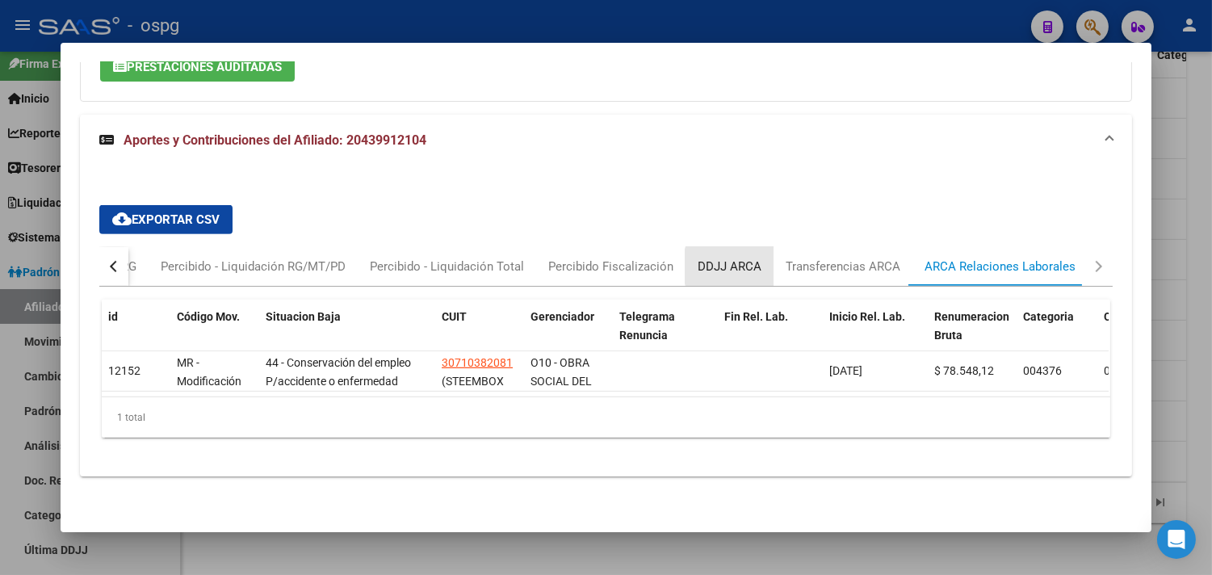
click at [739, 258] on div "DDJJ ARCA" at bounding box center [730, 267] width 64 height 18
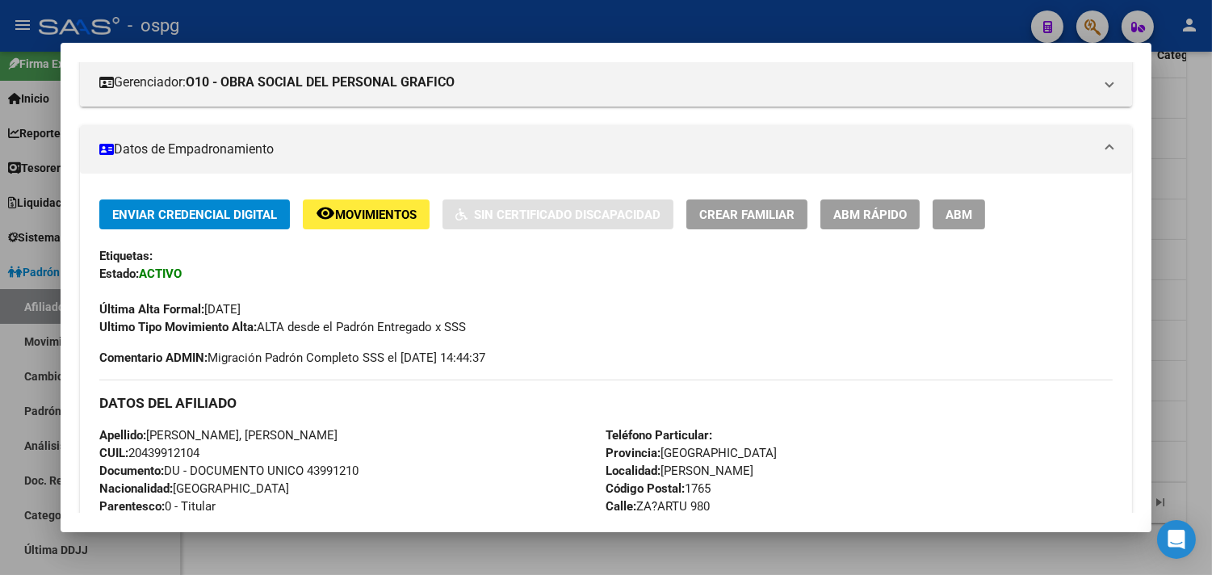
scroll to position [0, 0]
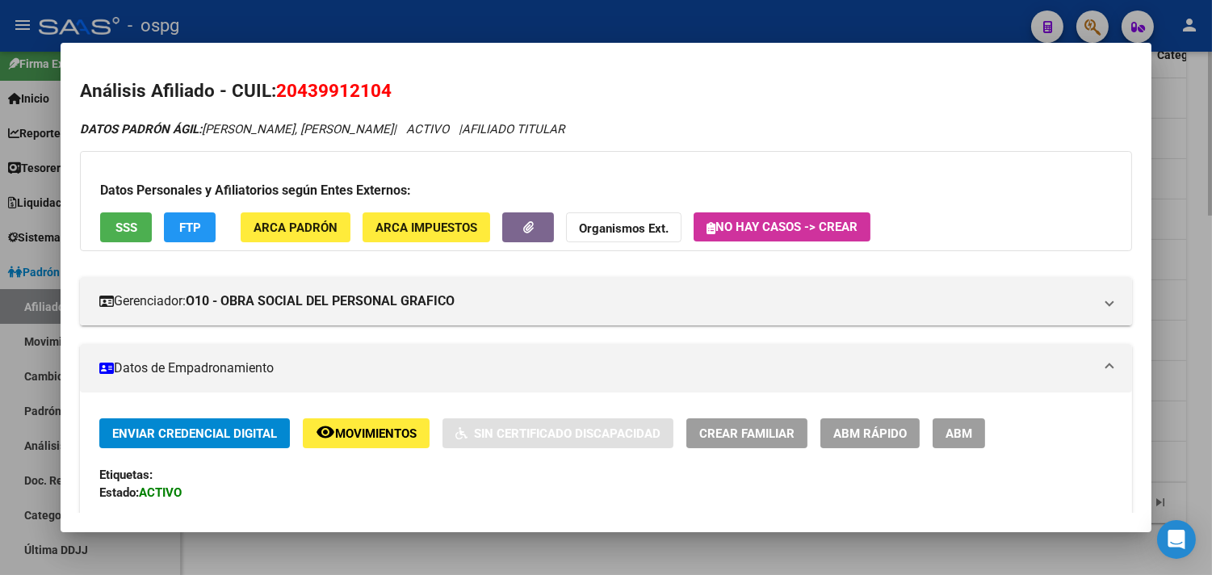
click at [1200, 281] on div at bounding box center [606, 287] width 1212 height 575
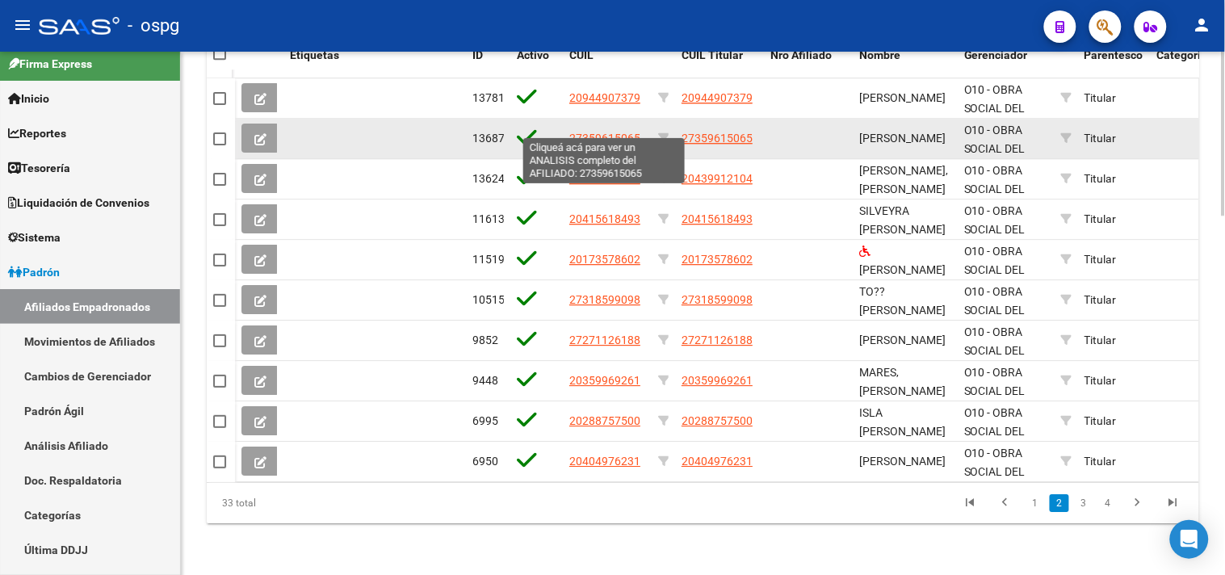
click at [617, 132] on span "27359615065" at bounding box center [604, 138] width 71 height 13
type textarea "27359615065"
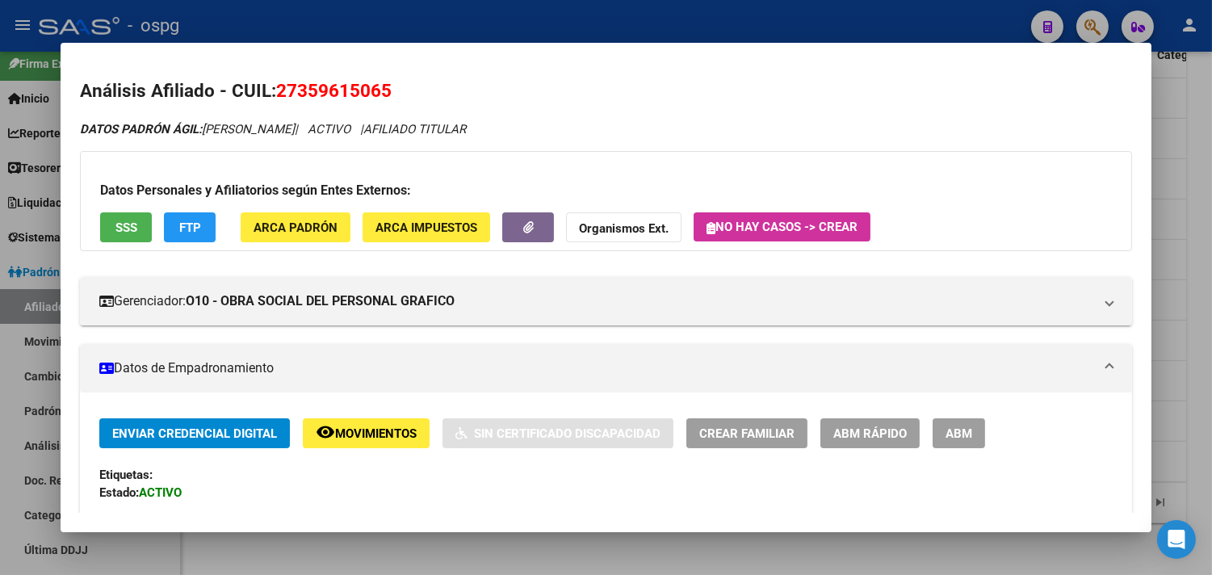
drag, startPoint x: 271, startPoint y: 91, endPoint x: 388, endPoint y: 87, distance: 117.1
click at [388, 87] on h2 "Análisis Afiliado - CUIL: 27359615065" at bounding box center [606, 91] width 1052 height 27
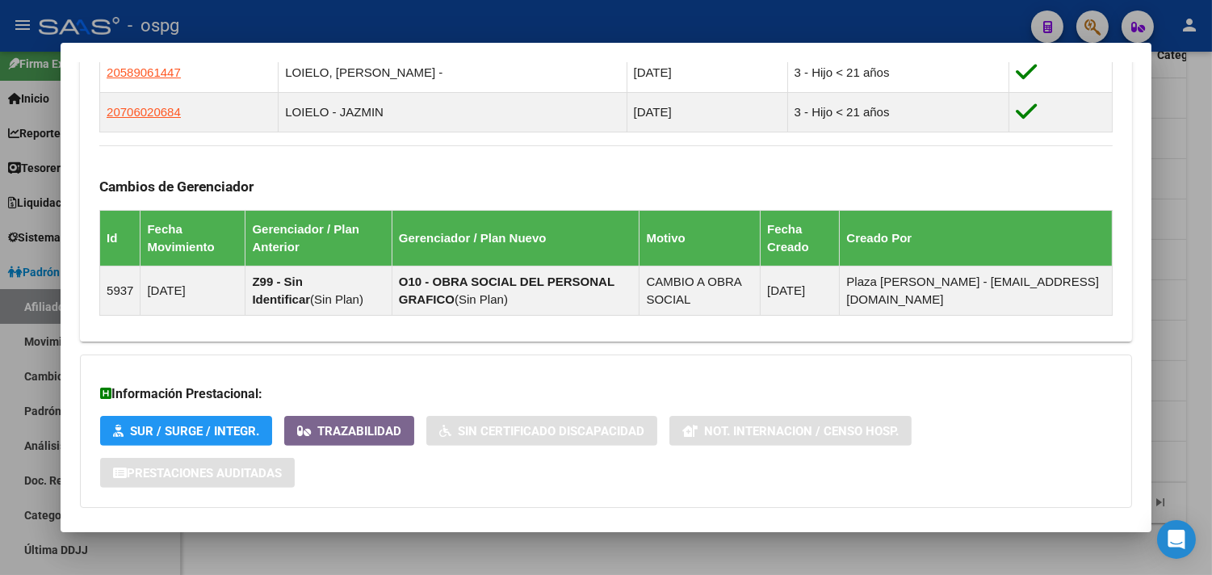
scroll to position [1020, 0]
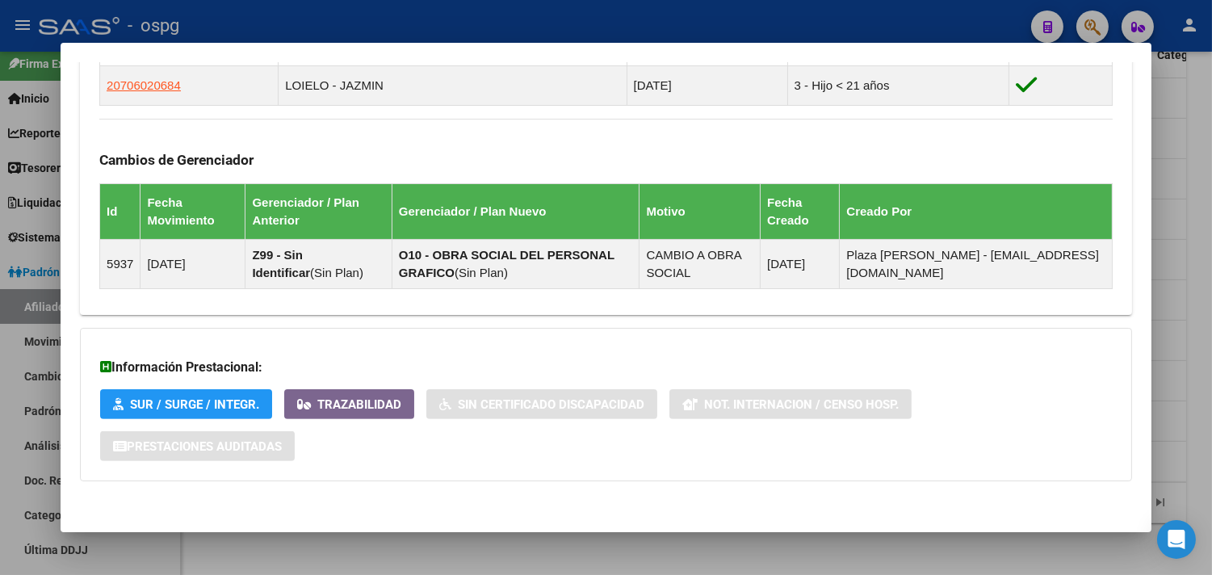
click at [492, 470] on div "Información Prestacional: SUR / SURGE / INTEGR. Trazabilidad Sin Certificado Di…" at bounding box center [606, 404] width 1052 height 153
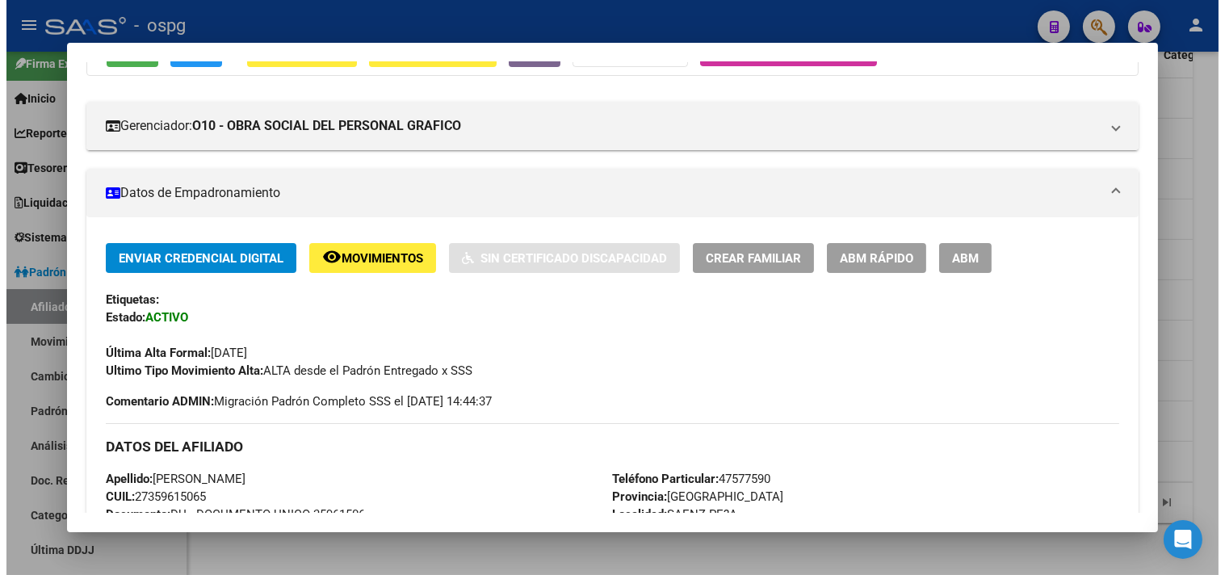
scroll to position [0, 0]
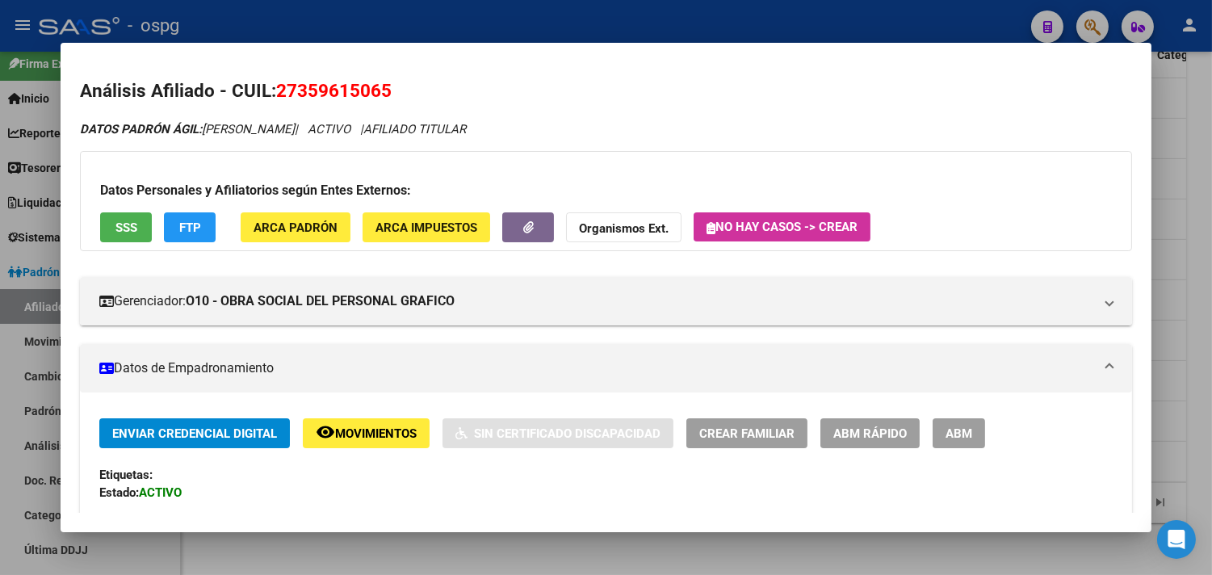
click at [660, 545] on div at bounding box center [606, 287] width 1212 height 575
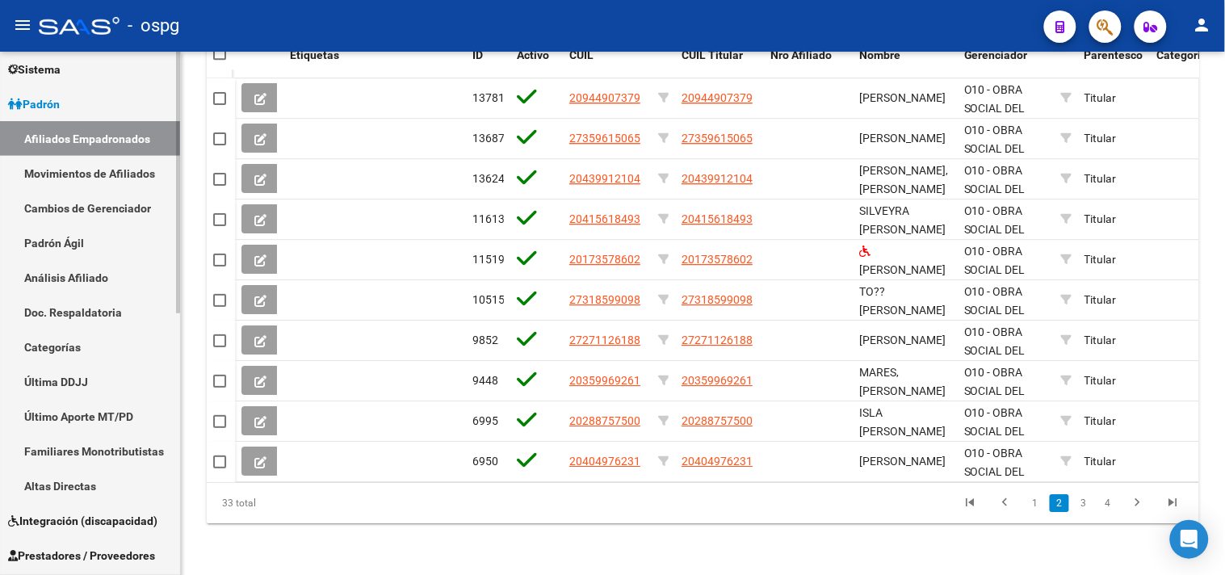
scroll to position [523, 0]
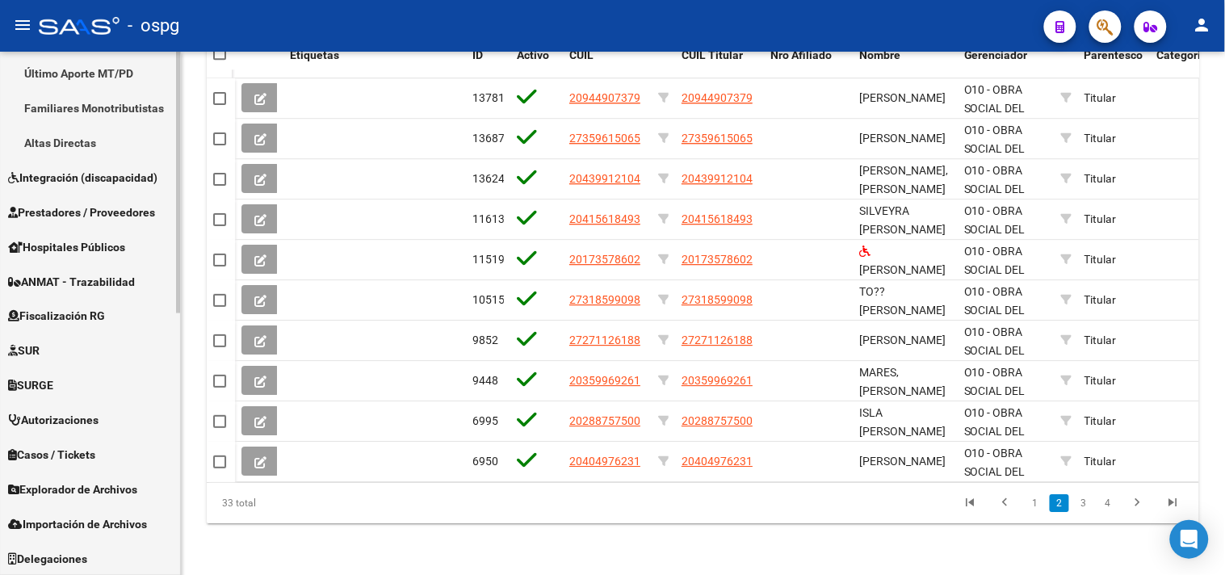
click at [95, 491] on span "Explorador de Archivos" at bounding box center [72, 490] width 129 height 18
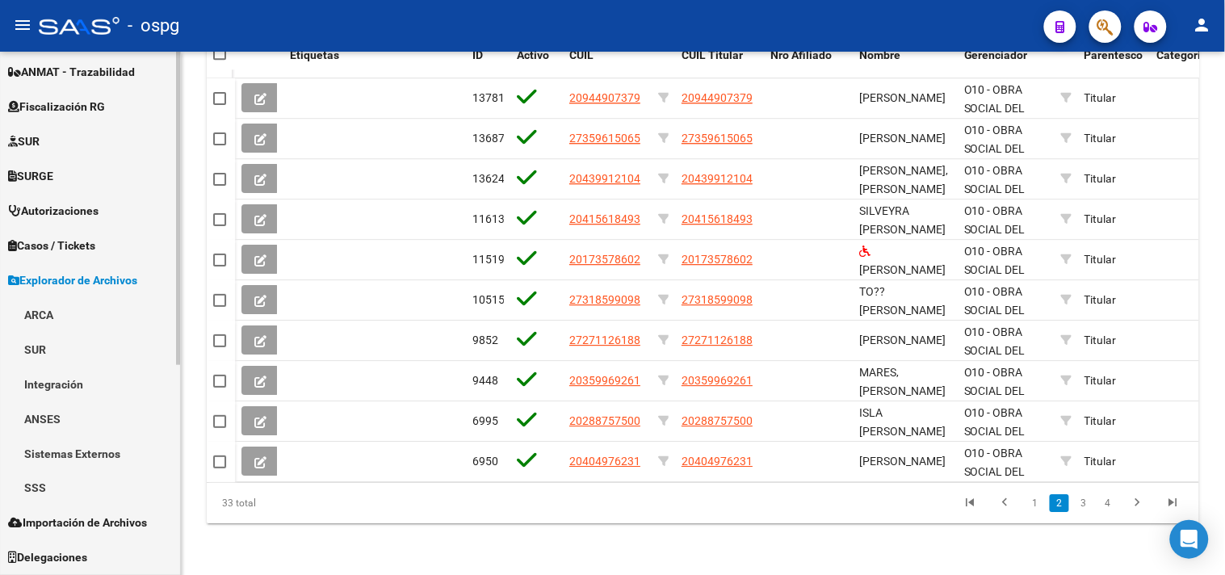
scroll to position [350, 0]
click at [41, 321] on link "ARCA" at bounding box center [90, 316] width 180 height 35
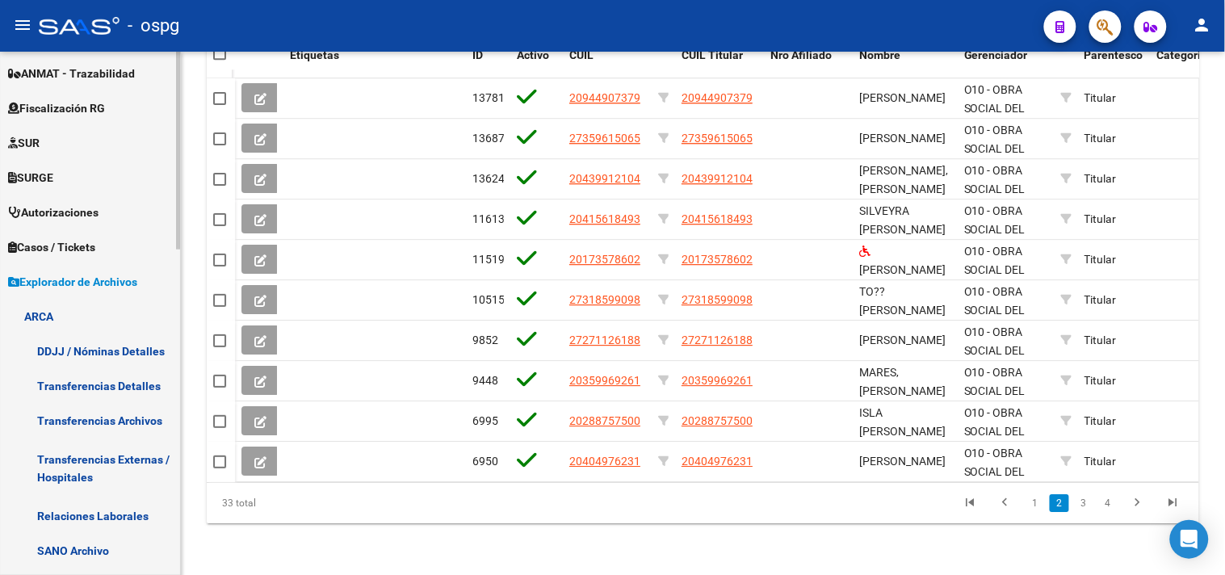
click at [61, 352] on link "DDJJ / Nóminas Detalles" at bounding box center [90, 350] width 180 height 35
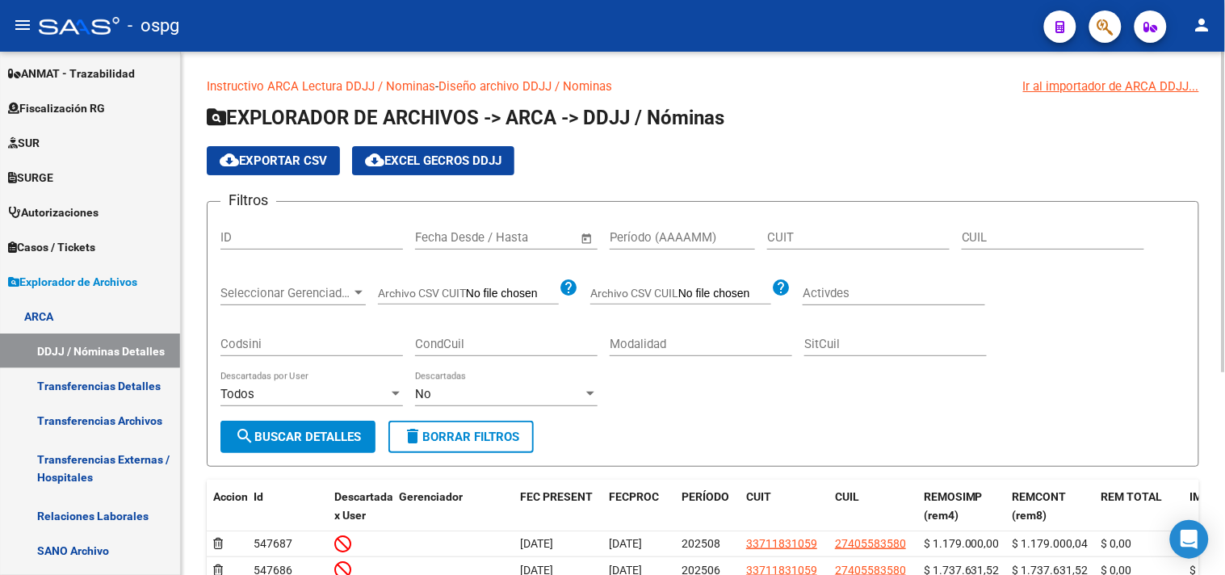
click at [651, 232] on input "Período (AAAAMM)" at bounding box center [682, 237] width 145 height 15
click at [317, 432] on span "search Buscar Detalles" at bounding box center [298, 437] width 126 height 15
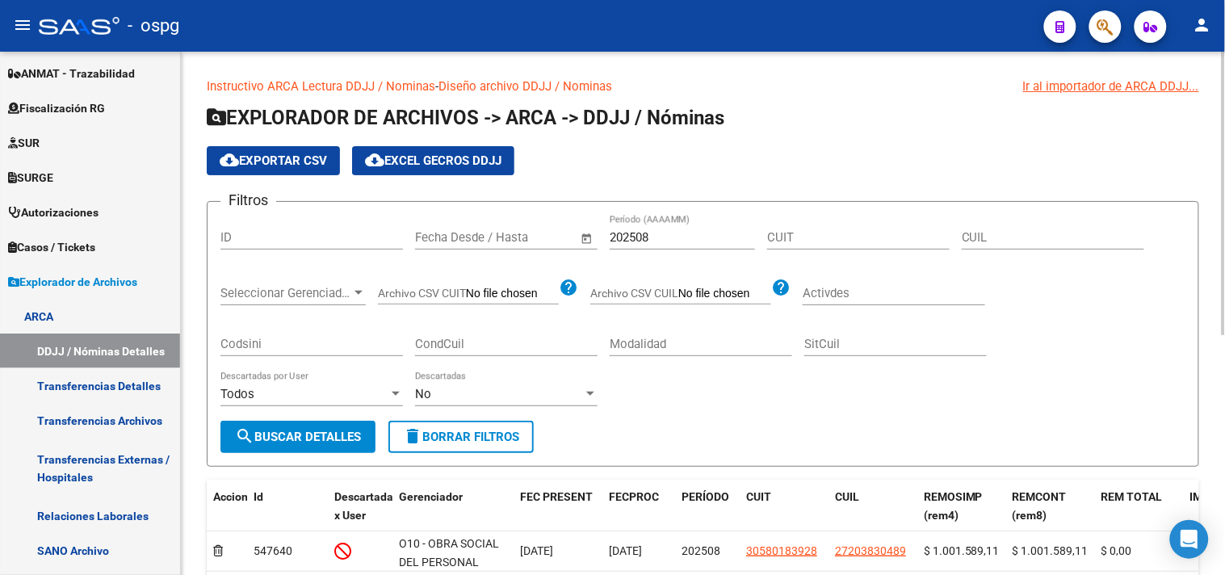
click at [276, 170] on button "cloud_download Exportar CSV" at bounding box center [273, 160] width 133 height 29
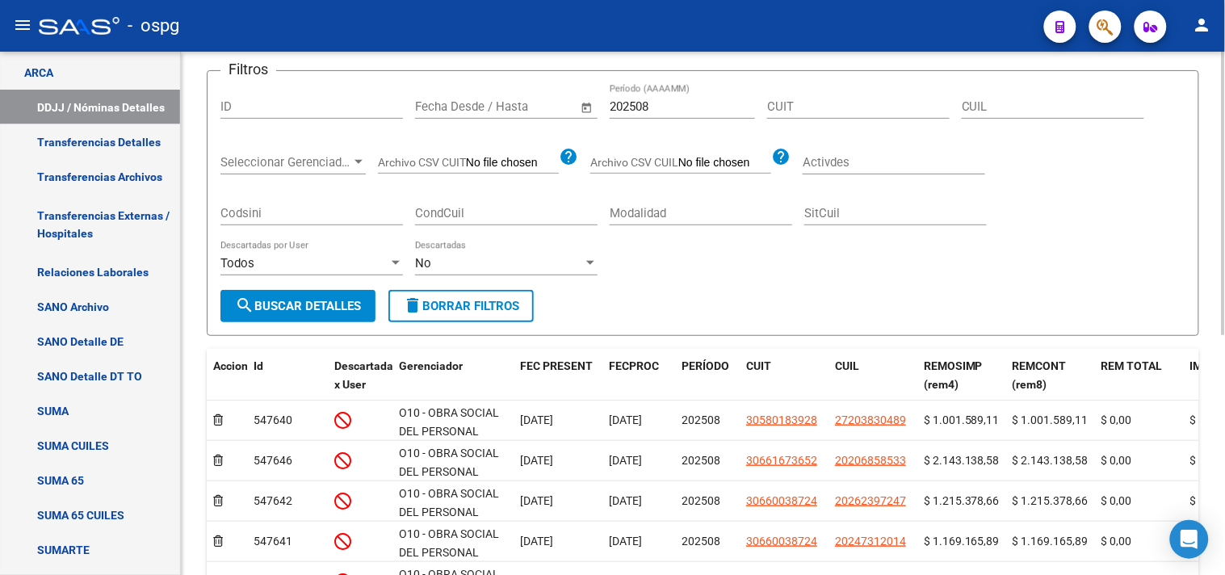
scroll to position [90, 0]
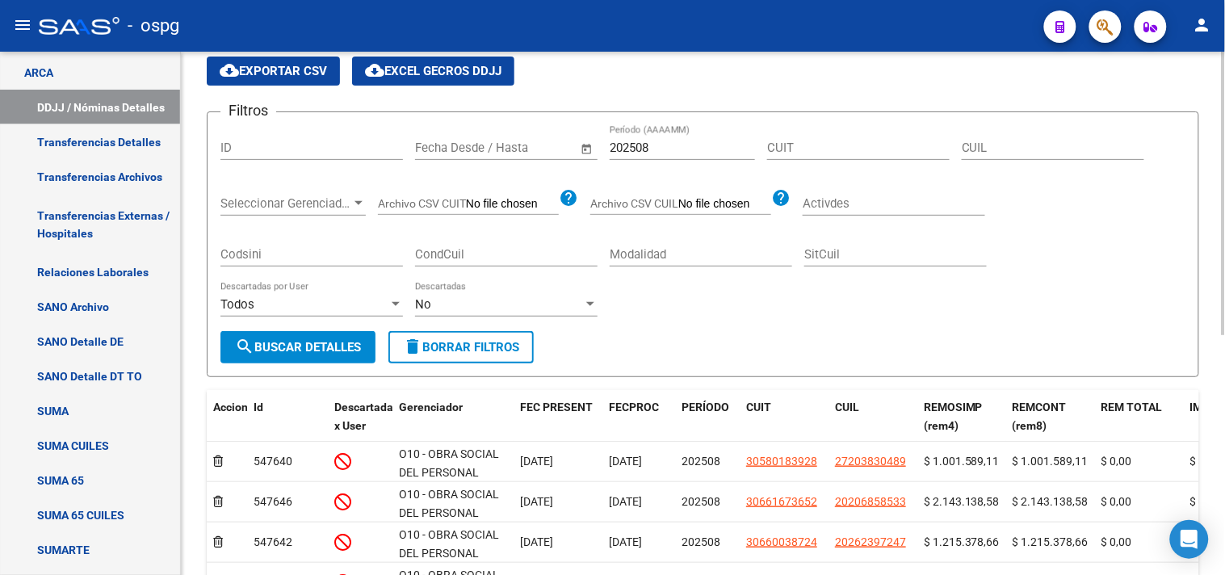
drag, startPoint x: 660, startPoint y: 154, endPoint x: 813, endPoint y: 78, distance: 171.5
click at [660, 153] on input "202508" at bounding box center [682, 147] width 145 height 15
type input "202507"
click at [307, 73] on span "cloud_download Exportar CSV" at bounding box center [273, 71] width 107 height 15
click at [452, 303] on div "No" at bounding box center [499, 304] width 168 height 15
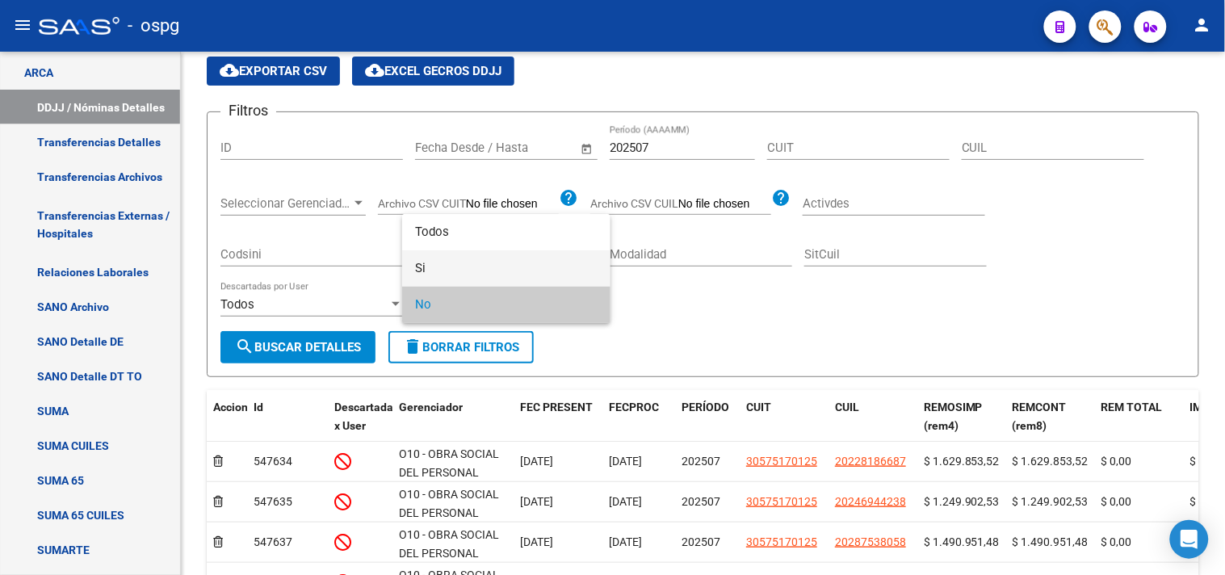
click at [430, 267] on span "Si" at bounding box center [506, 268] width 182 height 36
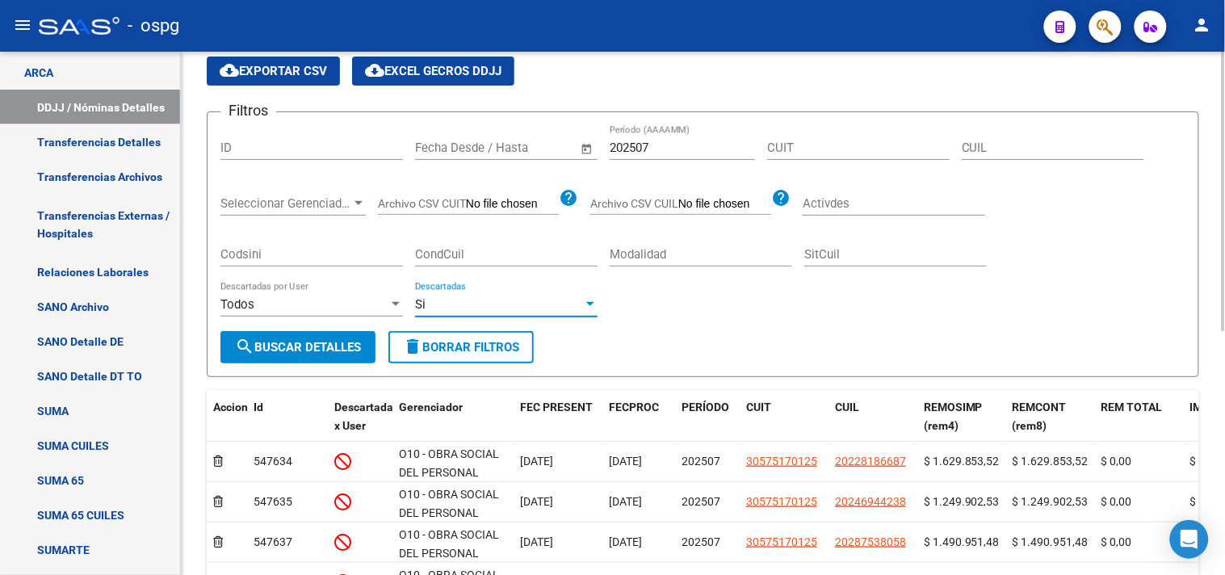
click at [1060, 149] on input "CUIL" at bounding box center [1053, 147] width 182 height 15
paste input "27-35961506-5"
click at [319, 342] on span "search Buscar Detalles" at bounding box center [298, 347] width 126 height 15
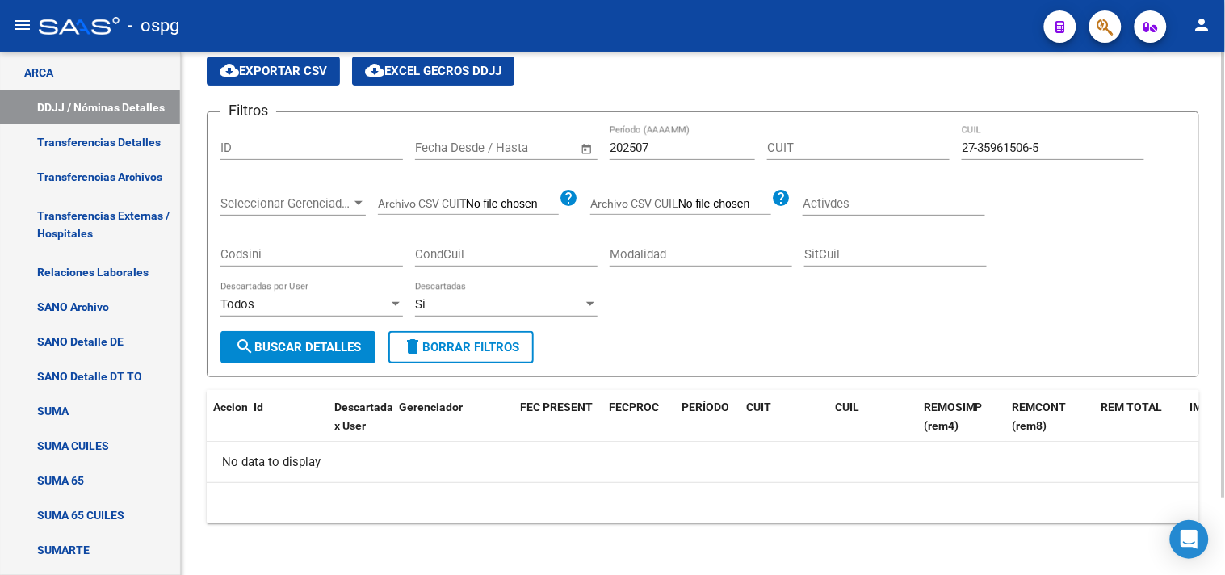
click at [1050, 141] on div "27-35961506-5 CUIL" at bounding box center [1053, 142] width 182 height 35
drag, startPoint x: 1050, startPoint y: 142, endPoint x: 870, endPoint y: 130, distance: 180.5
click at [866, 145] on div "Filtros ID Fecha inicio – Fecha fin Fecha Desde / Hasta 202507 Período (AAAAMM)…" at bounding box center [702, 228] width 965 height 206
type input "3"
type input "27-30306542-9"
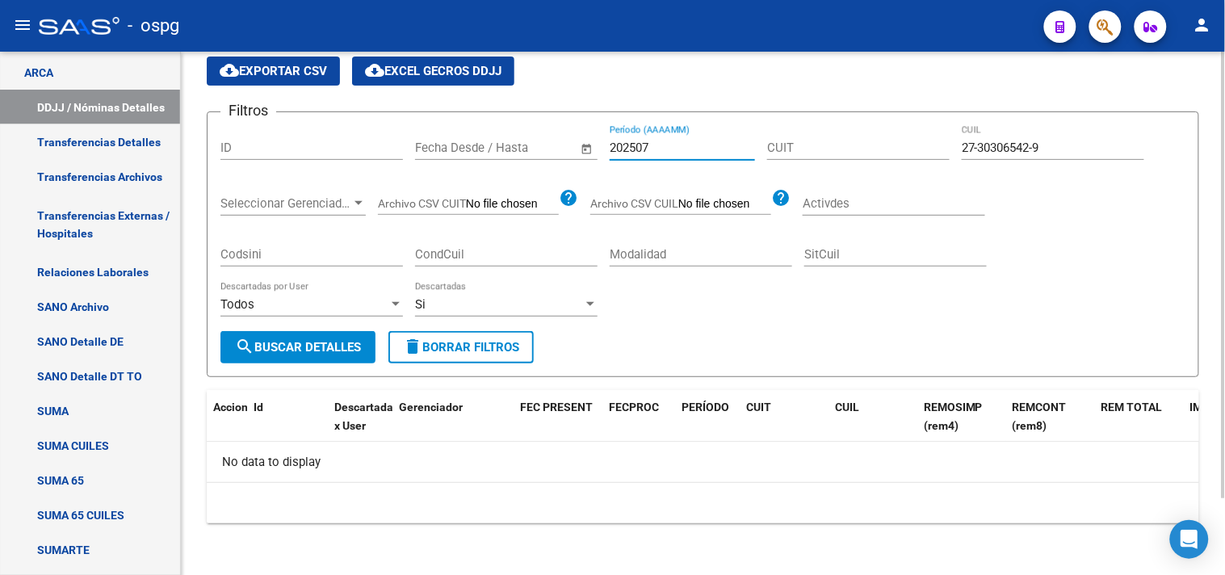
drag, startPoint x: 671, startPoint y: 152, endPoint x: 492, endPoint y: 149, distance: 178.5
click at [492, 149] on div "Filtros ID Fecha inicio – Fecha fin Fecha Desde / Hasta 202507 Período (AAAAMM)…" at bounding box center [702, 228] width 965 height 206
click at [316, 344] on span "search Buscar Detalles" at bounding box center [298, 347] width 126 height 15
drag, startPoint x: 1053, startPoint y: 148, endPoint x: 781, endPoint y: 129, distance: 272.7
click at [783, 129] on div "Filtros ID Fecha inicio – Fecha fin Fecha Desde / Hasta Período (AAAAMM) CUIT 2…" at bounding box center [702, 228] width 965 height 206
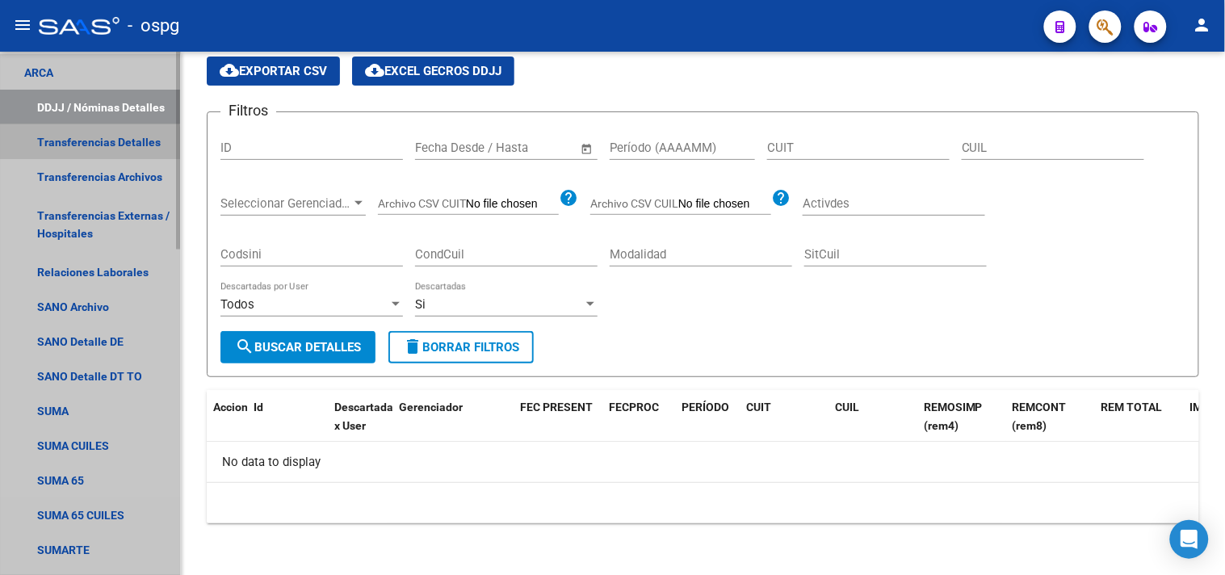
click at [83, 144] on link "Transferencias Detalles" at bounding box center [90, 141] width 180 height 35
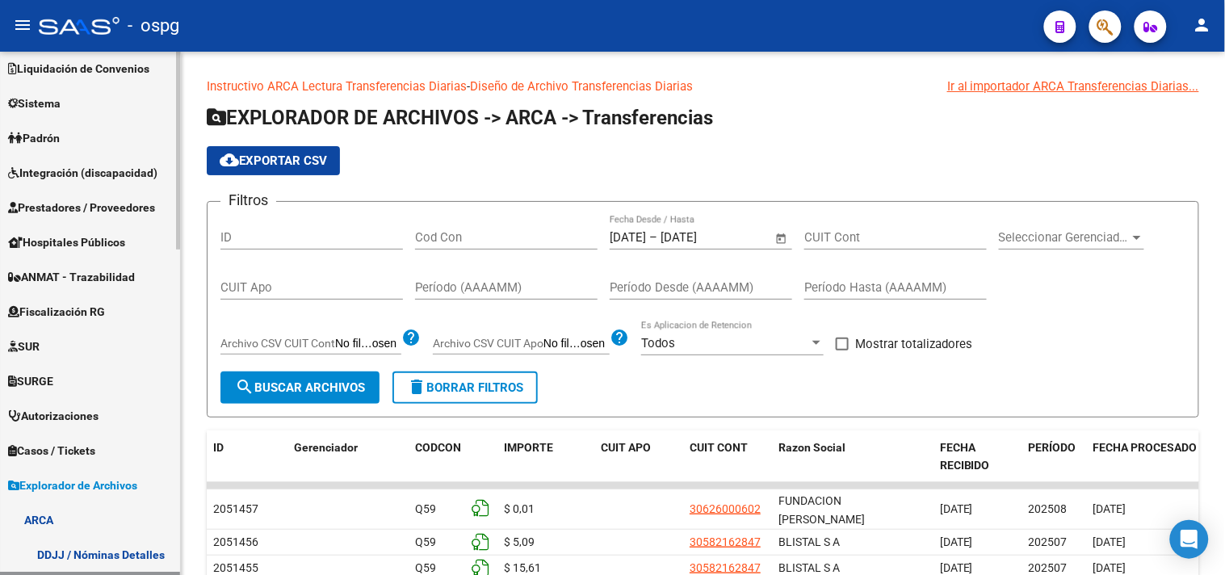
scroll to position [145, 0]
click at [1051, 316] on div "Filtros ID Cod Con [DATE] [DATE] – [DATE] [DATE] Fecha Desde / Hasta CUIT Cont …" at bounding box center [702, 293] width 965 height 157
click at [89, 133] on link "Padrón" at bounding box center [90, 138] width 180 height 35
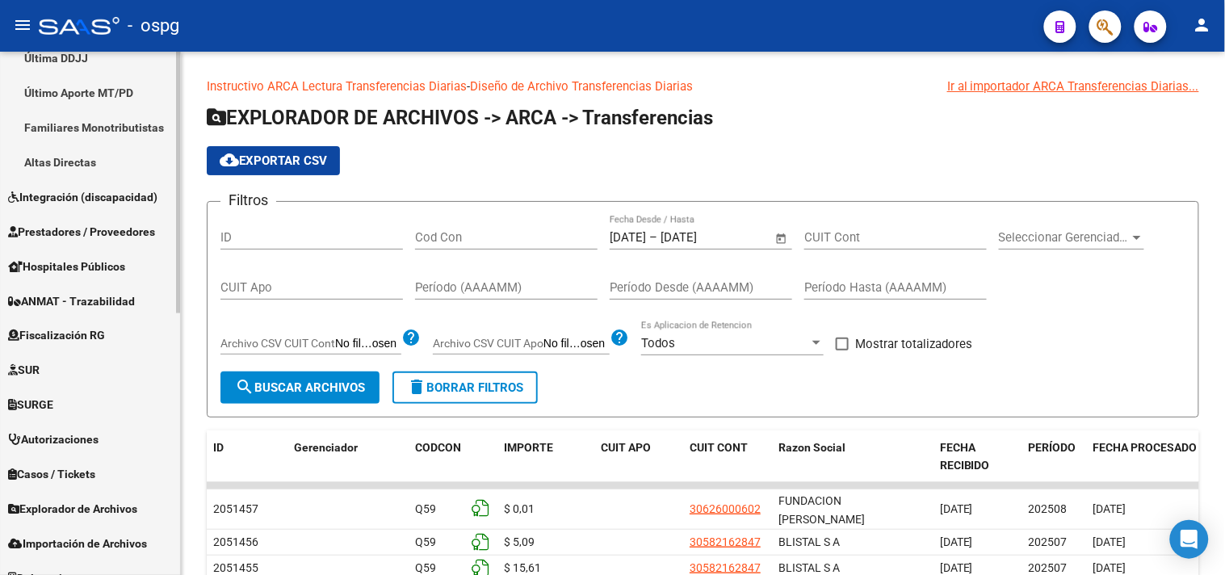
scroll to position [523, 0]
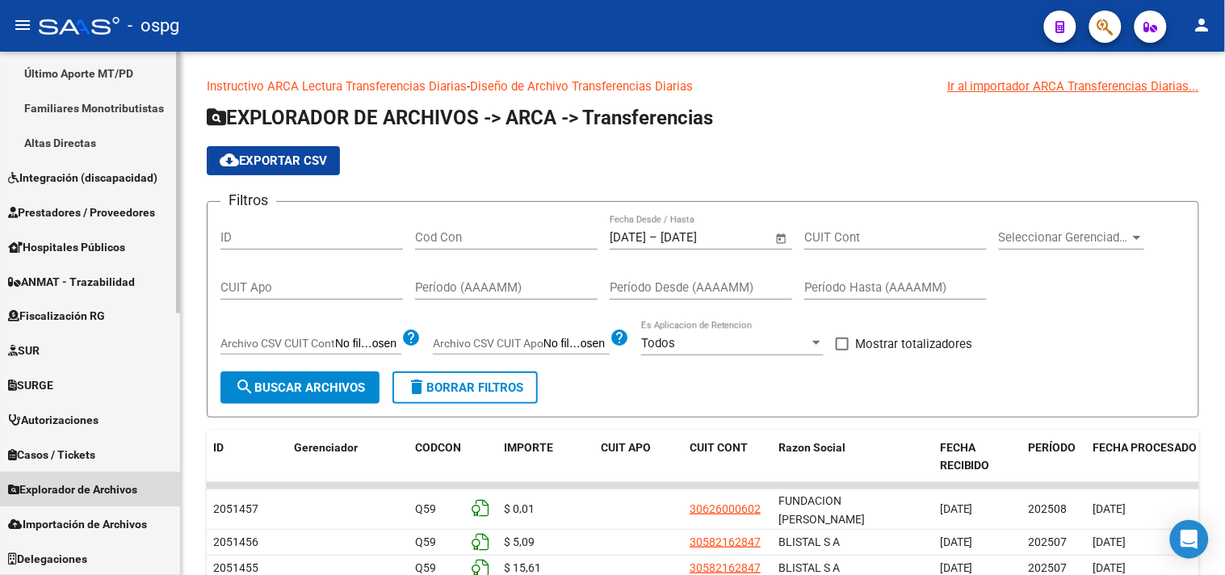
click at [114, 476] on link "Explorador de Archivos" at bounding box center [90, 489] width 180 height 35
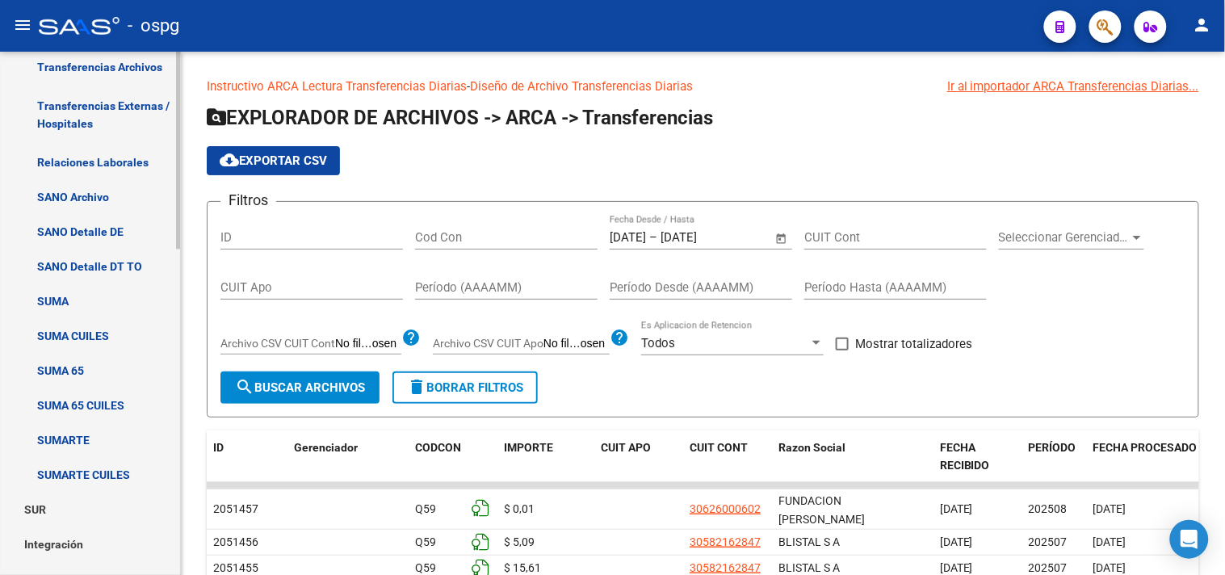
scroll to position [614, 0]
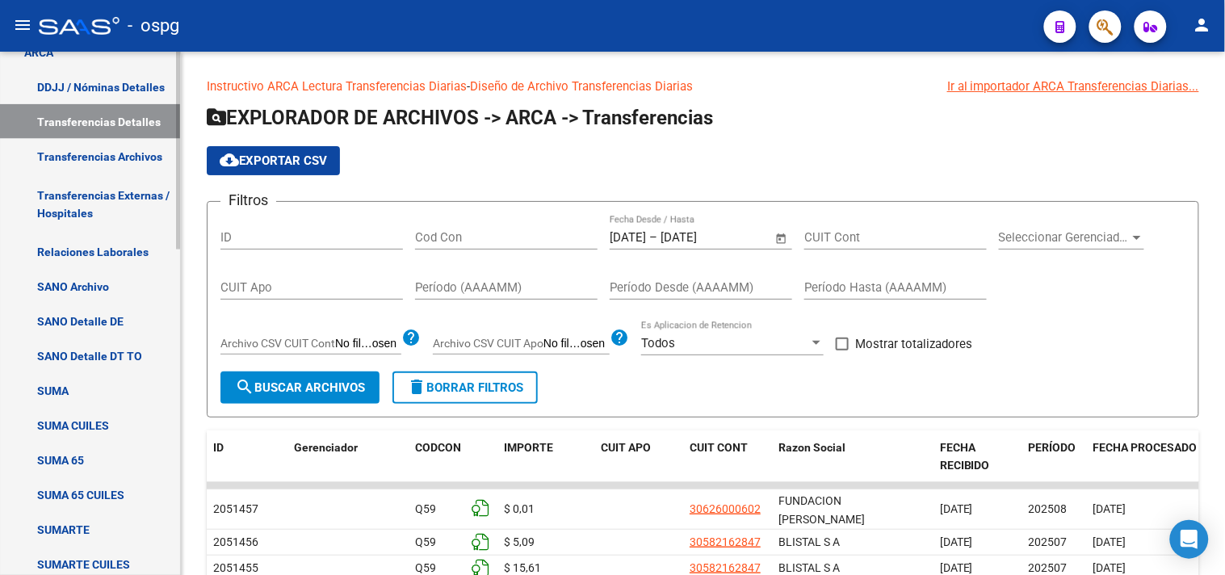
click at [100, 251] on link "Relaciones Laborales" at bounding box center [90, 252] width 180 height 35
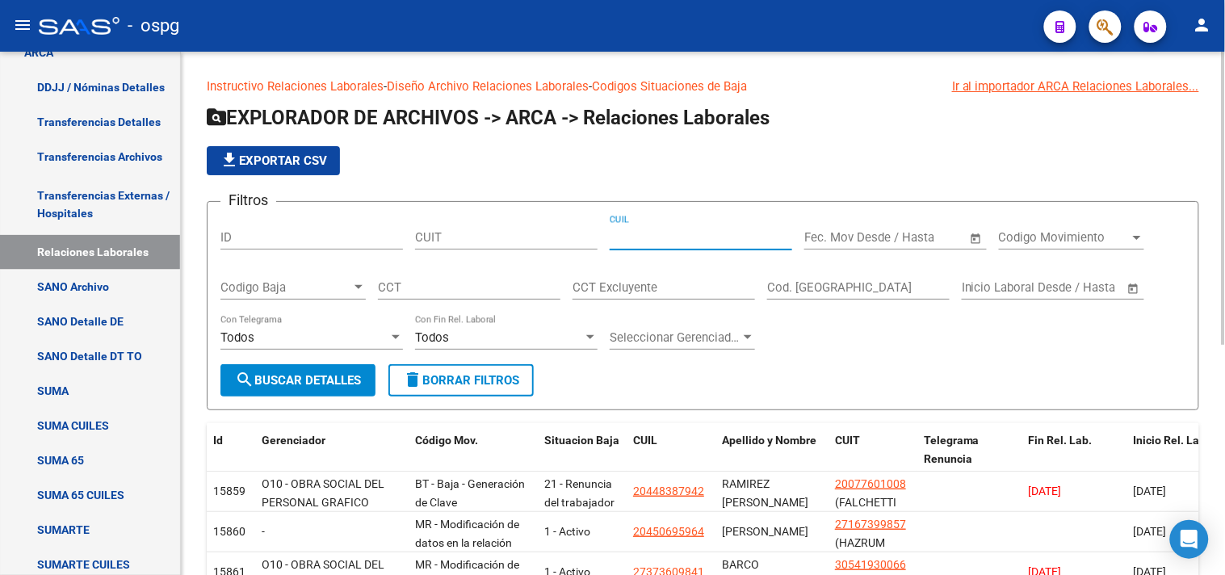
drag, startPoint x: 624, startPoint y: 236, endPoint x: 662, endPoint y: 244, distance: 38.8
click at [624, 235] on input "CUIL" at bounding box center [701, 237] width 182 height 15
paste input "27-35961506-5"
type input "27-35961506-5"
drag, startPoint x: 284, startPoint y: 376, endPoint x: 316, endPoint y: 367, distance: 33.5
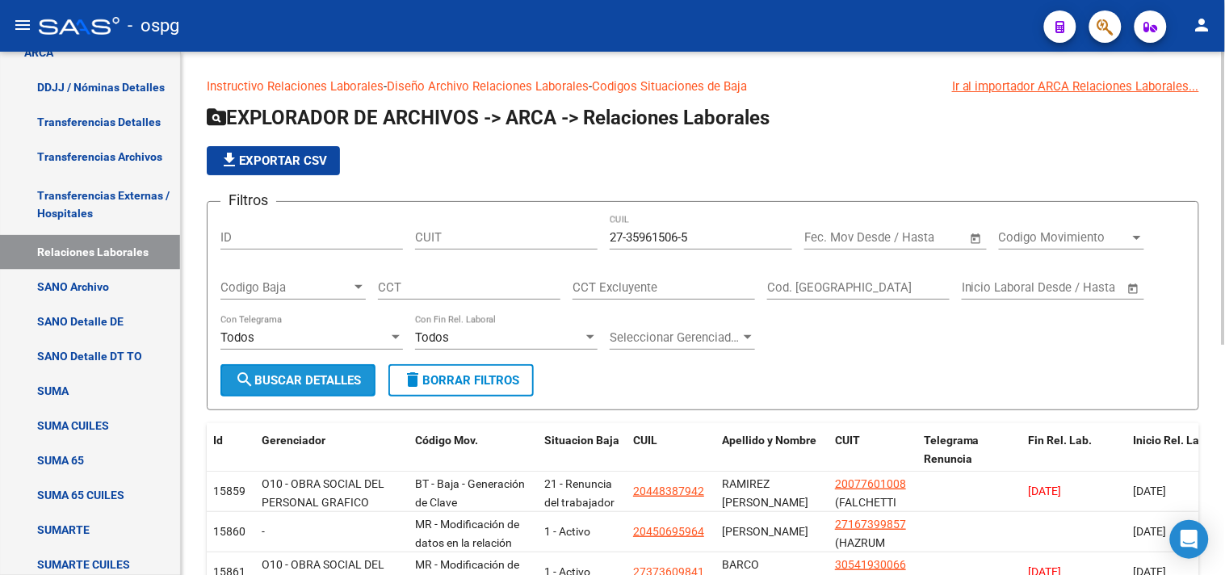
click at [283, 377] on span "search Buscar Detalles" at bounding box center [298, 380] width 126 height 15
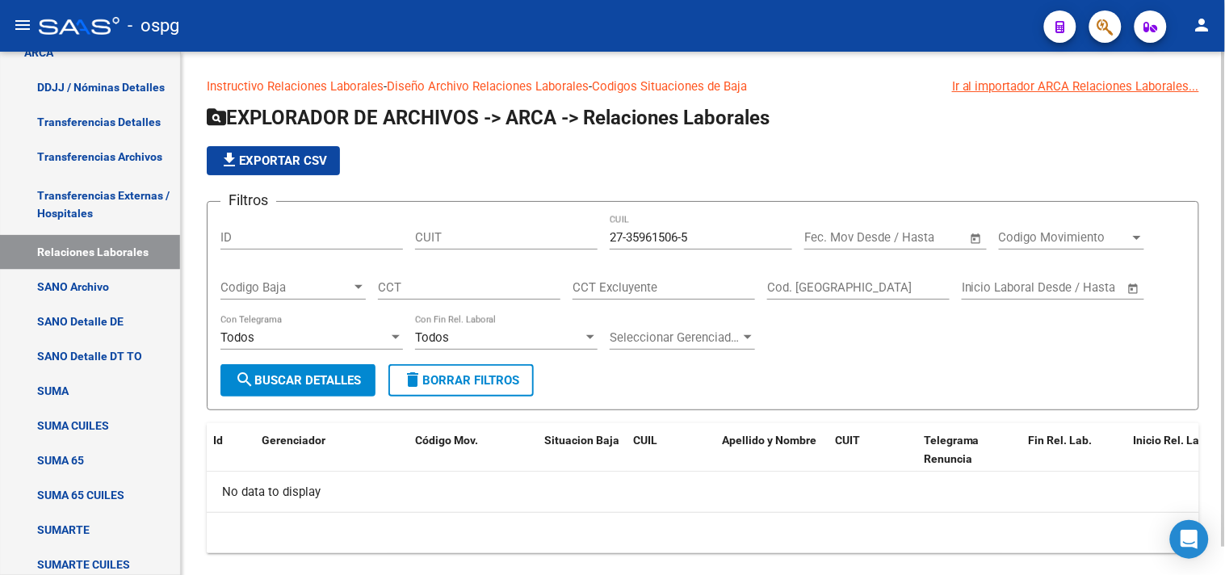
click at [1052, 149] on div "file_download Exportar CSV" at bounding box center [703, 160] width 992 height 29
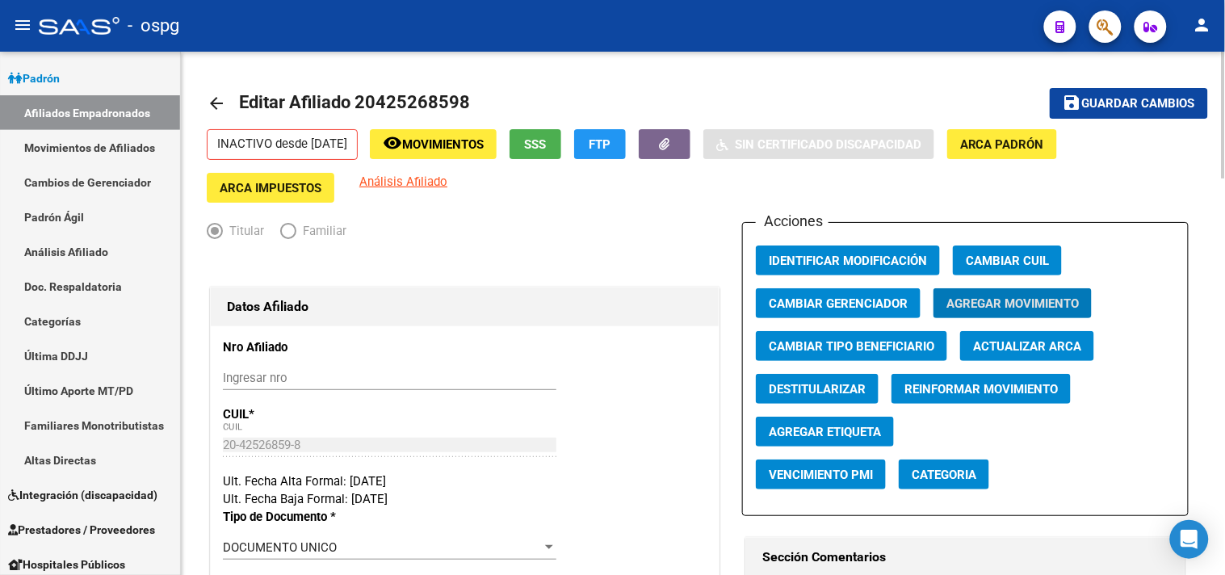
click at [220, 99] on mat-icon "arrow_back" at bounding box center [216, 103] width 19 height 19
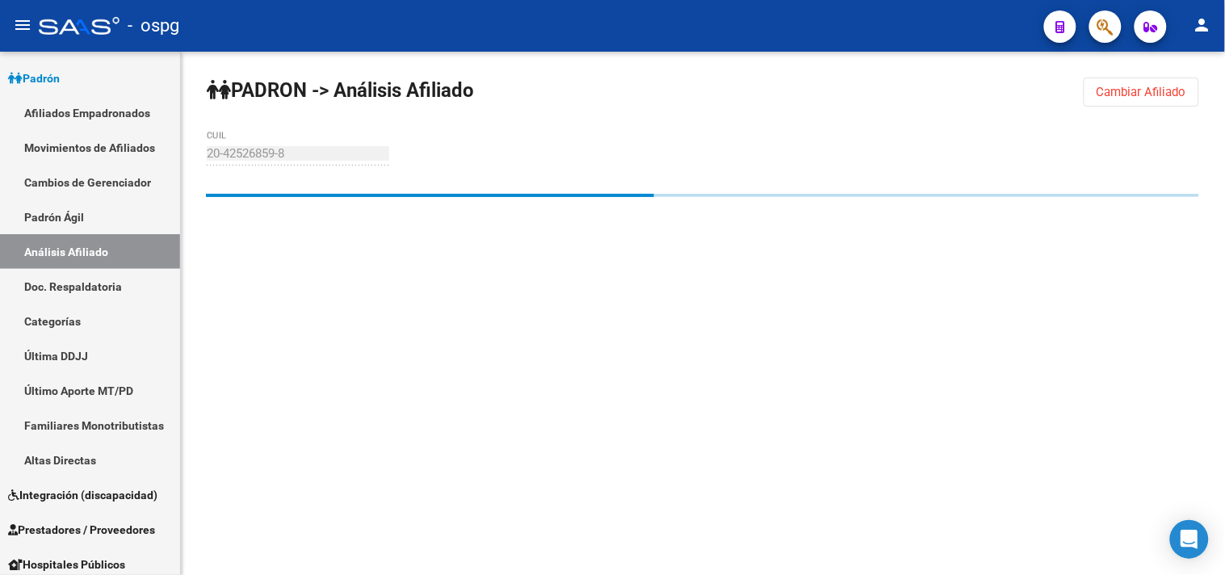
click at [1106, 94] on span "Cambiar Afiliado" at bounding box center [1141, 92] width 90 height 15
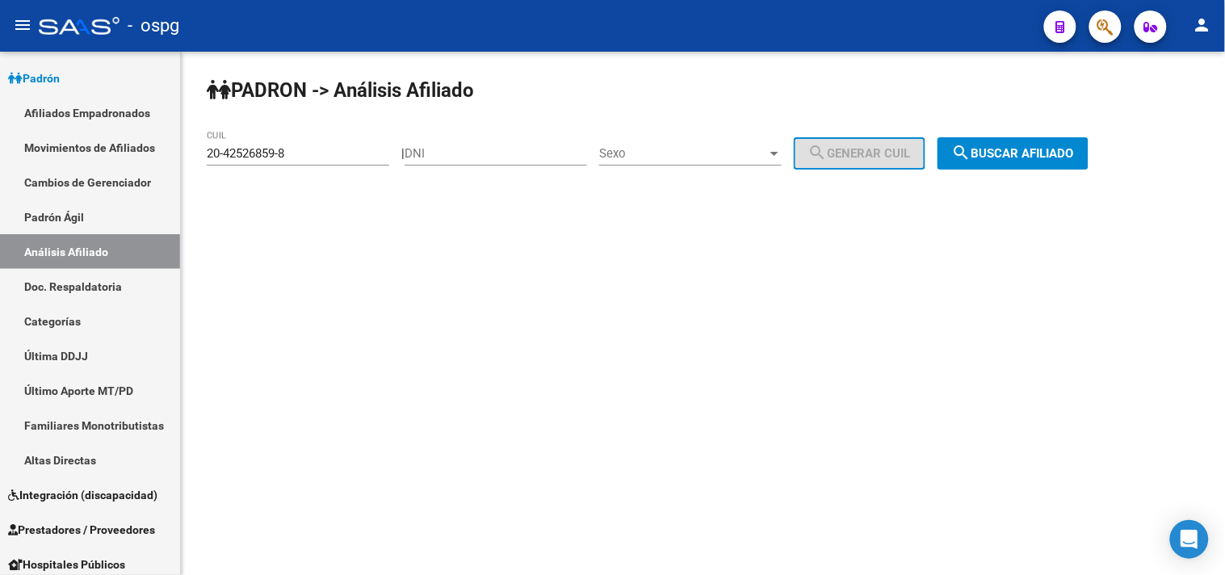
drag, startPoint x: 323, startPoint y: 145, endPoint x: 204, endPoint y: 149, distance: 118.8
click at [204, 149] on div "PADRON -> Análisis Afiliado 20-42526859-8 CUIL | DNI Sexo Sexo search Generar C…" at bounding box center [703, 137] width 1044 height 170
drag, startPoint x: 313, startPoint y: 162, endPoint x: 229, endPoint y: 157, distance: 84.2
click at [189, 155] on div "PADRON -> Análisis Afiliado 20-42526859-8 CUIL | DNI Sexo Sexo search Generar C…" at bounding box center [703, 137] width 1044 height 170
drag, startPoint x: 303, startPoint y: 157, endPoint x: 222, endPoint y: 174, distance: 82.7
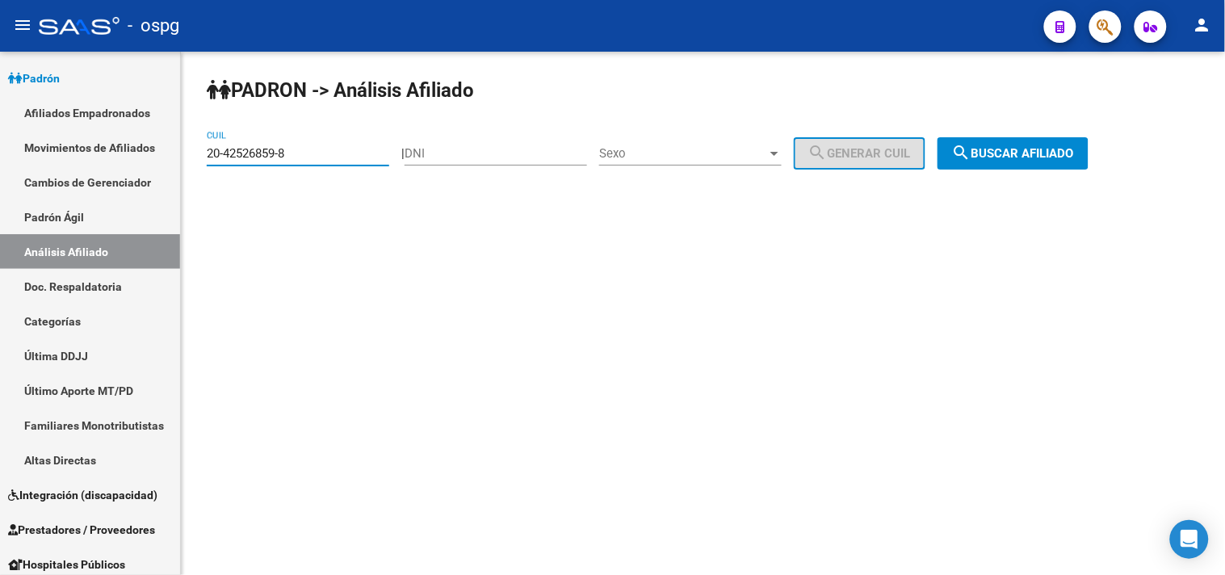
click at [222, 176] on div "20-42526859-8 CUIL" at bounding box center [298, 156] width 182 height 50
drag, startPoint x: 280, startPoint y: 151, endPoint x: 205, endPoint y: 151, distance: 75.1
click at [205, 151] on div "PADRON -> Análisis Afiliado 20-42526859-8 CUIL | DNI Sexo Sexo search Generar C…" at bounding box center [703, 137] width 1044 height 170
paste input "39409211-9"
type input "20-39409211-9"
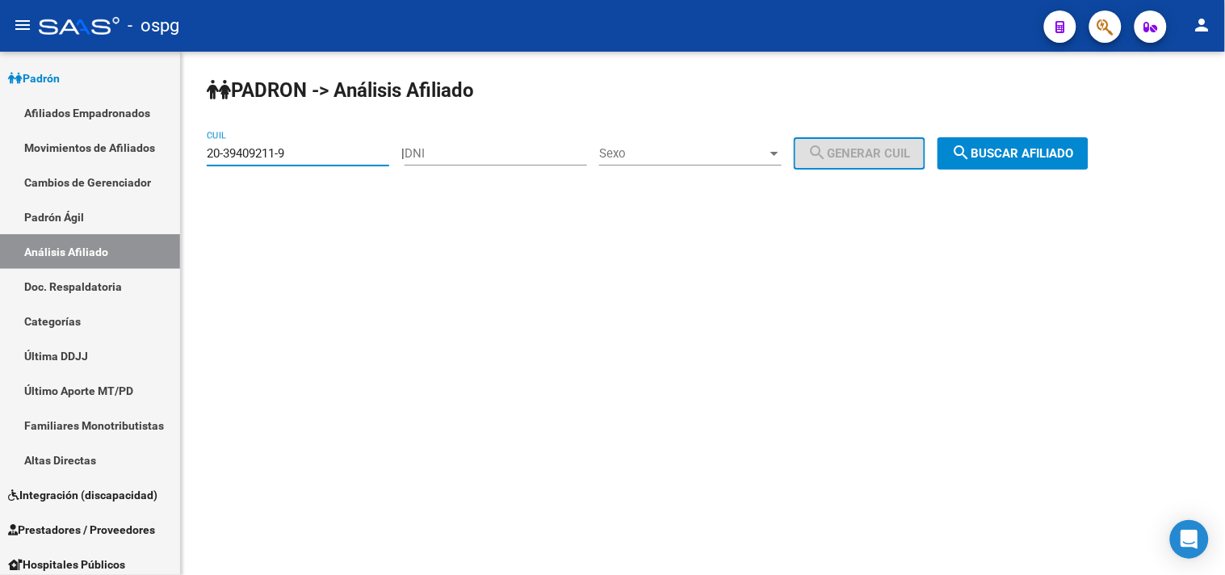
click at [1026, 155] on span "search Buscar afiliado" at bounding box center [1013, 153] width 122 height 15
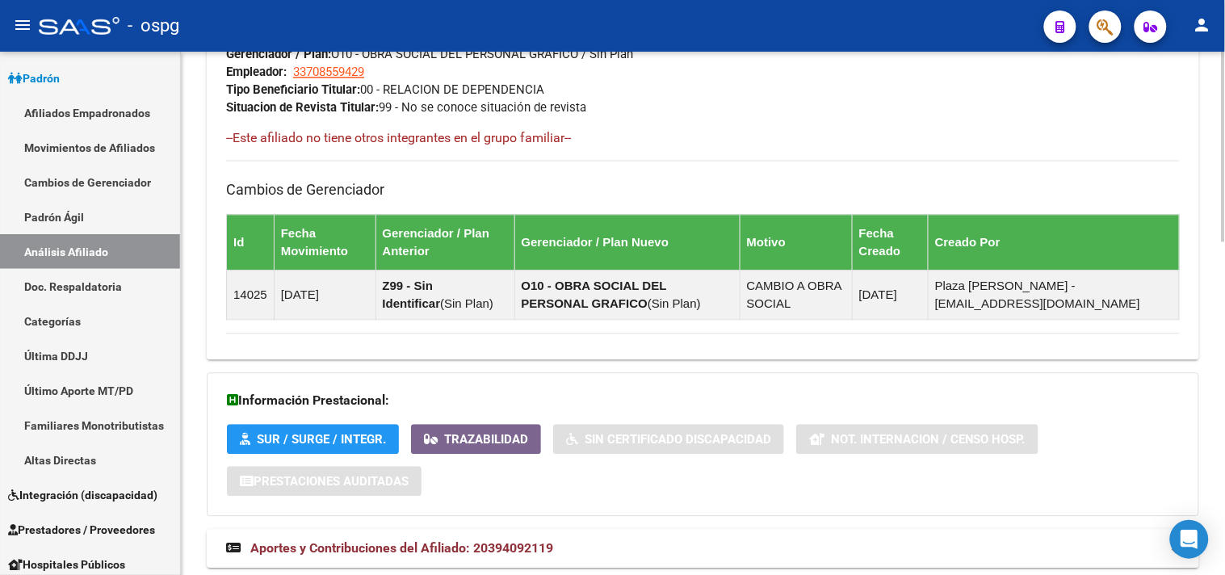
scroll to position [917, 0]
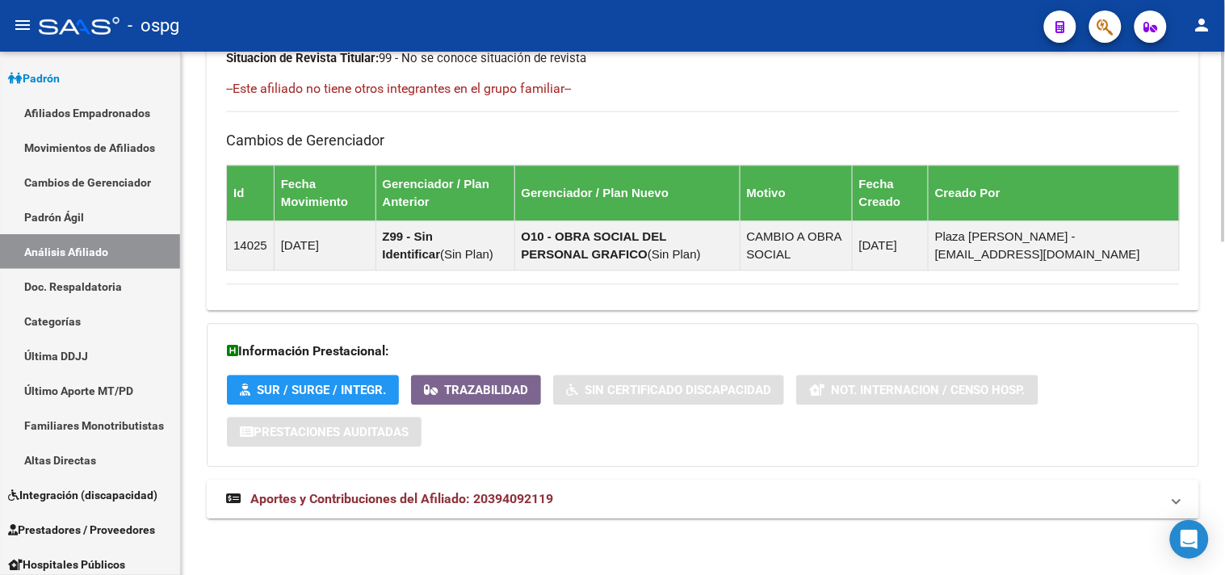
click at [617, 504] on mat-panel-title "Aportes y Contribuciones del Afiliado: 20394092119" at bounding box center [693, 499] width 934 height 18
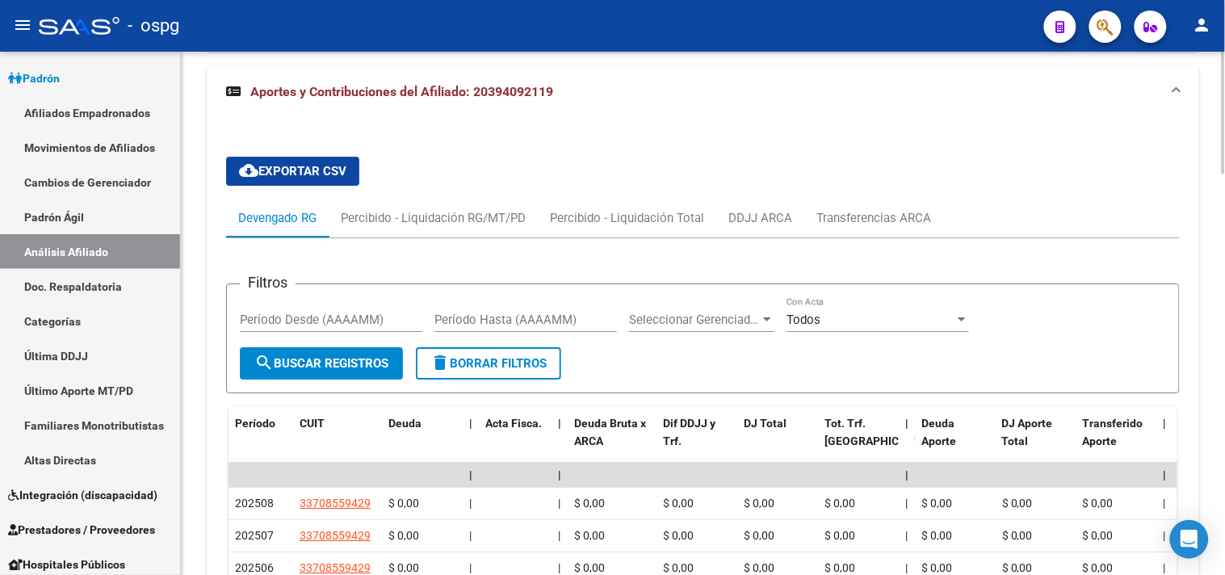
scroll to position [1332, 0]
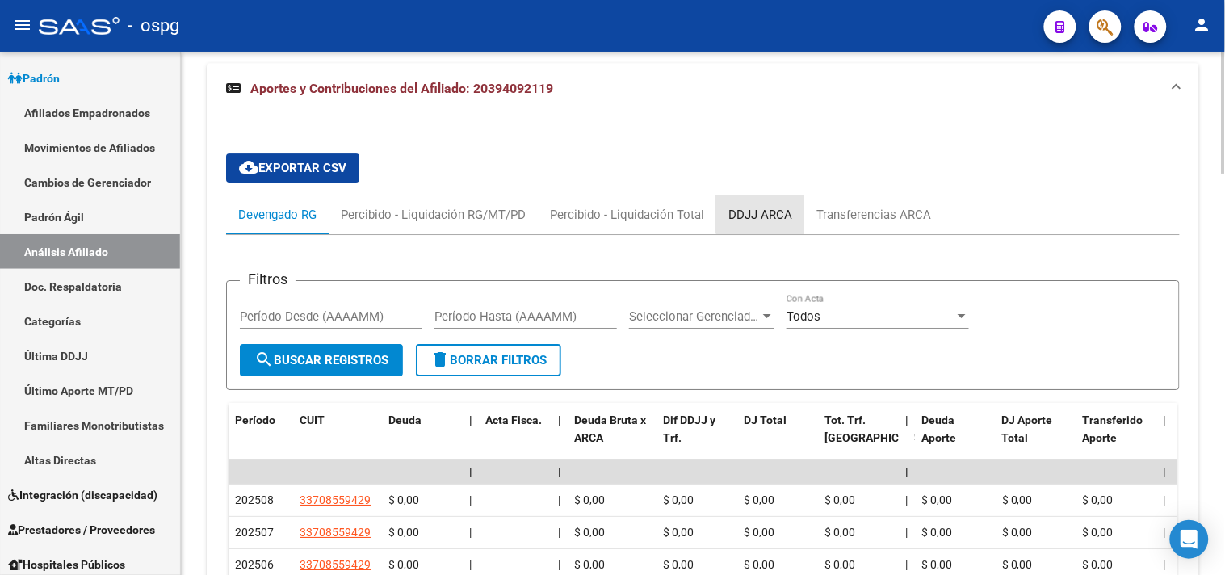
click at [779, 198] on div "DDJJ ARCA" at bounding box center [760, 214] width 88 height 39
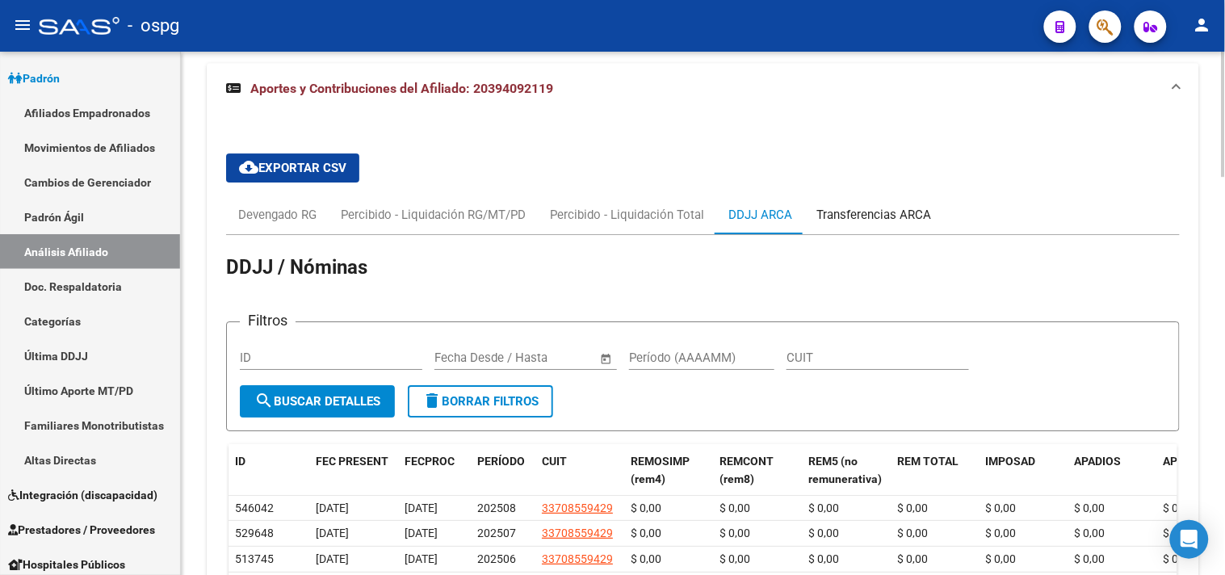
click at [852, 219] on div "Transferencias ARCA" at bounding box center [873, 215] width 115 height 18
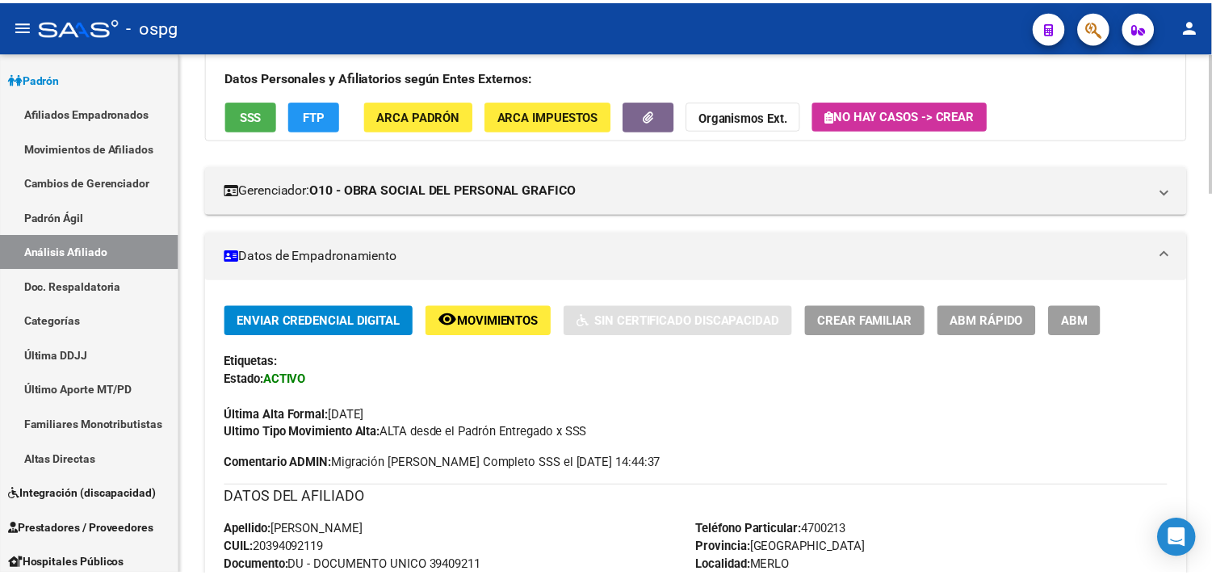
scroll to position [0, 0]
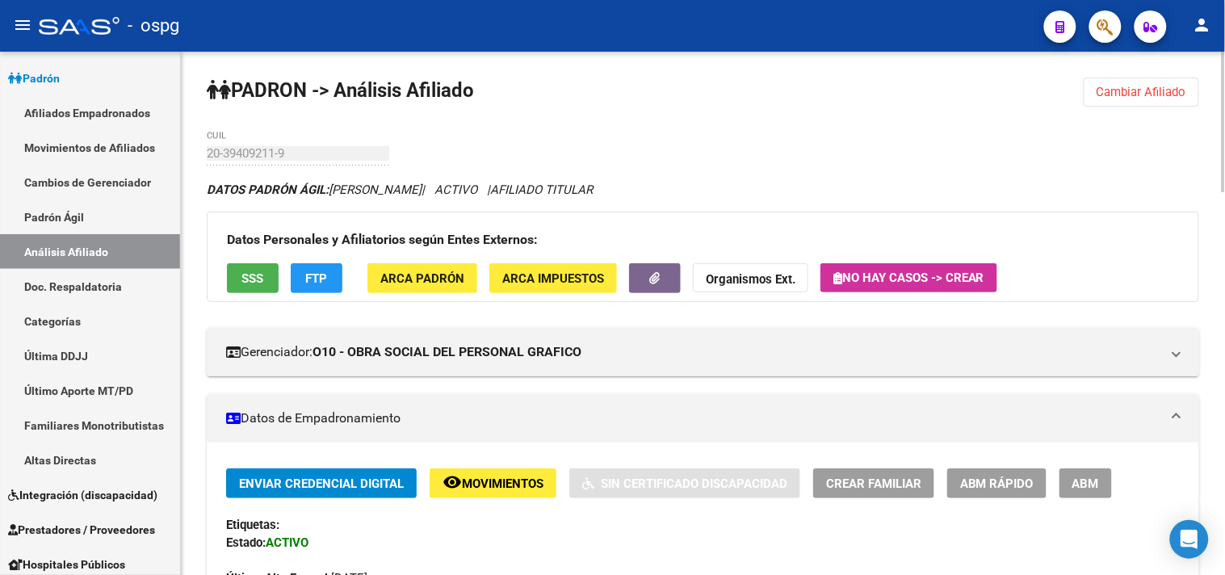
click at [1080, 486] on span "ABM" at bounding box center [1085, 483] width 27 height 15
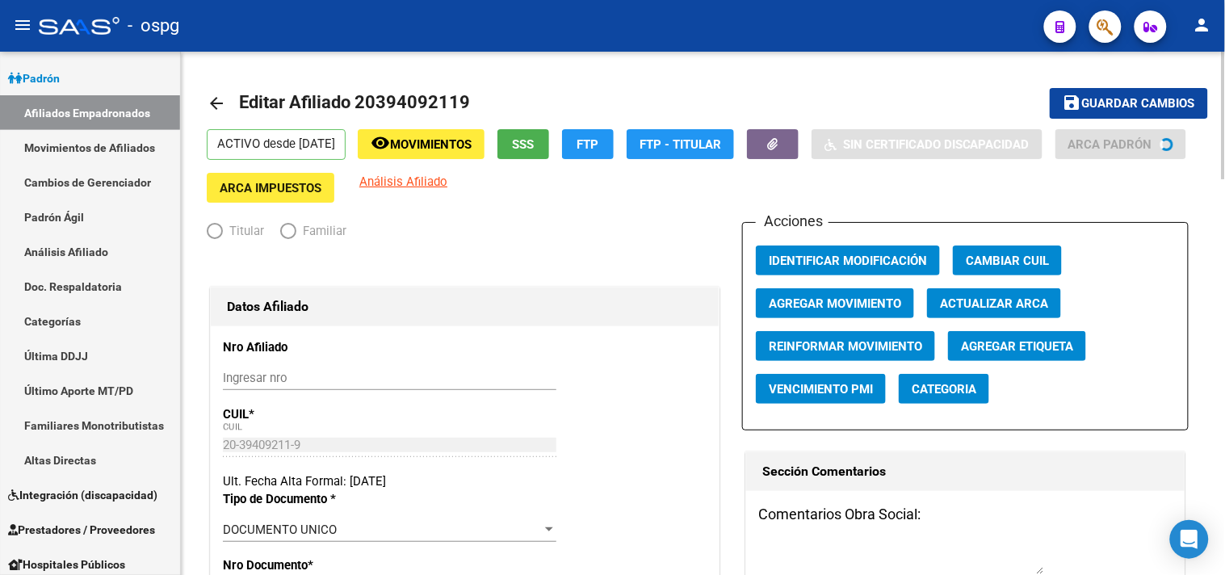
radio input "true"
type input "33-70855942-9"
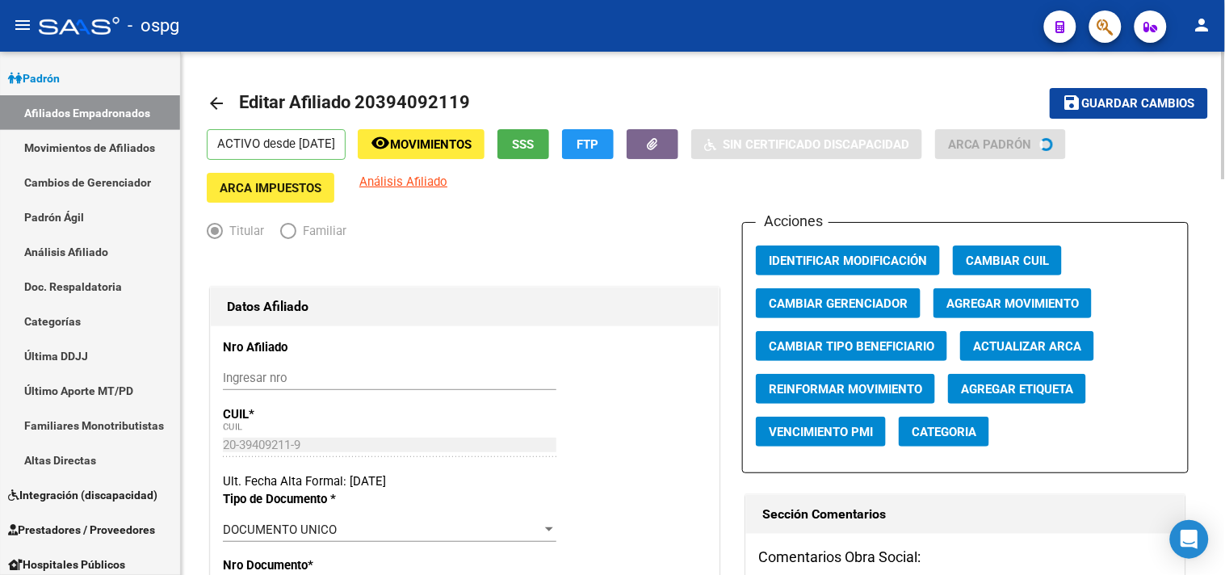
click at [983, 312] on button "Agregar Movimiento" at bounding box center [1012, 303] width 158 height 30
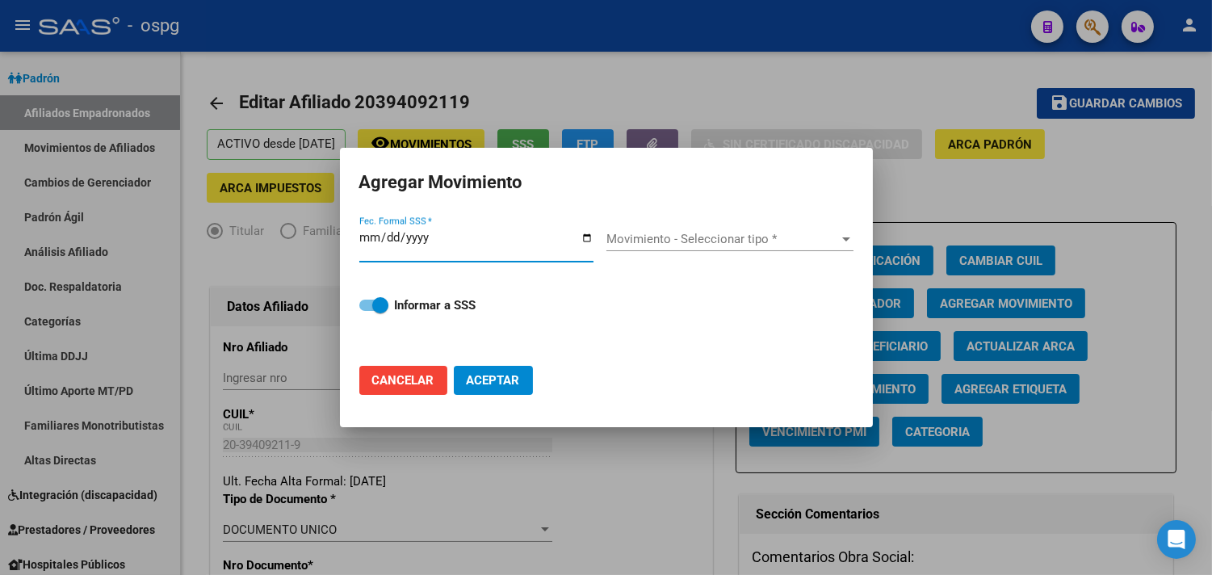
click at [587, 238] on input "Fec. Formal SSS *" at bounding box center [476, 244] width 234 height 26
type input "2025-09-19"
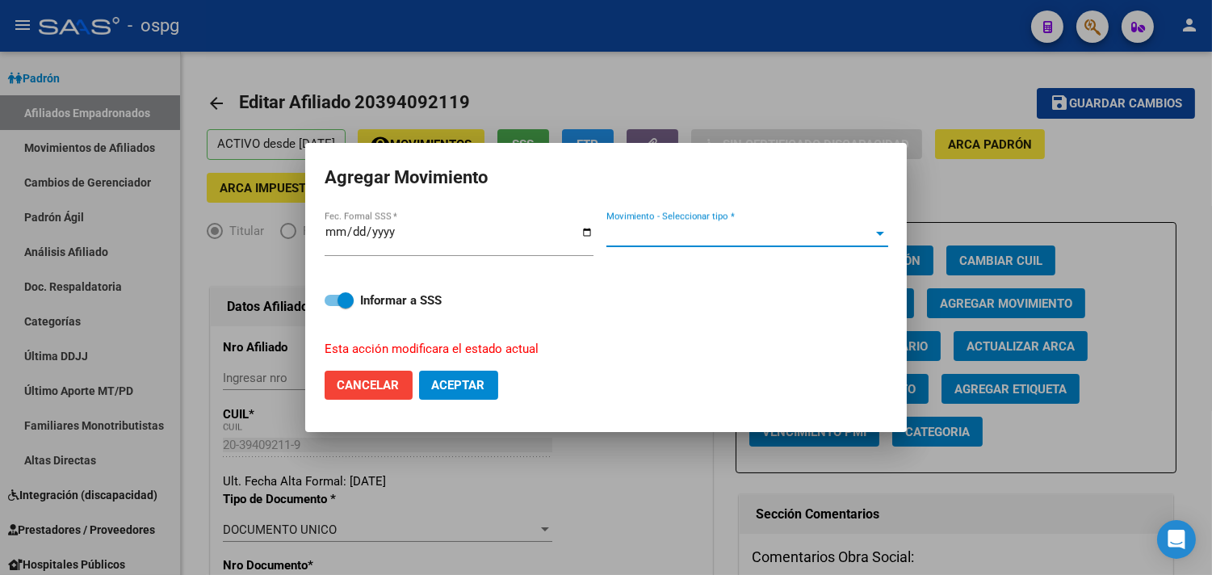
click at [660, 235] on span "Movimiento - Seleccionar tipo *" at bounding box center [739, 234] width 267 height 15
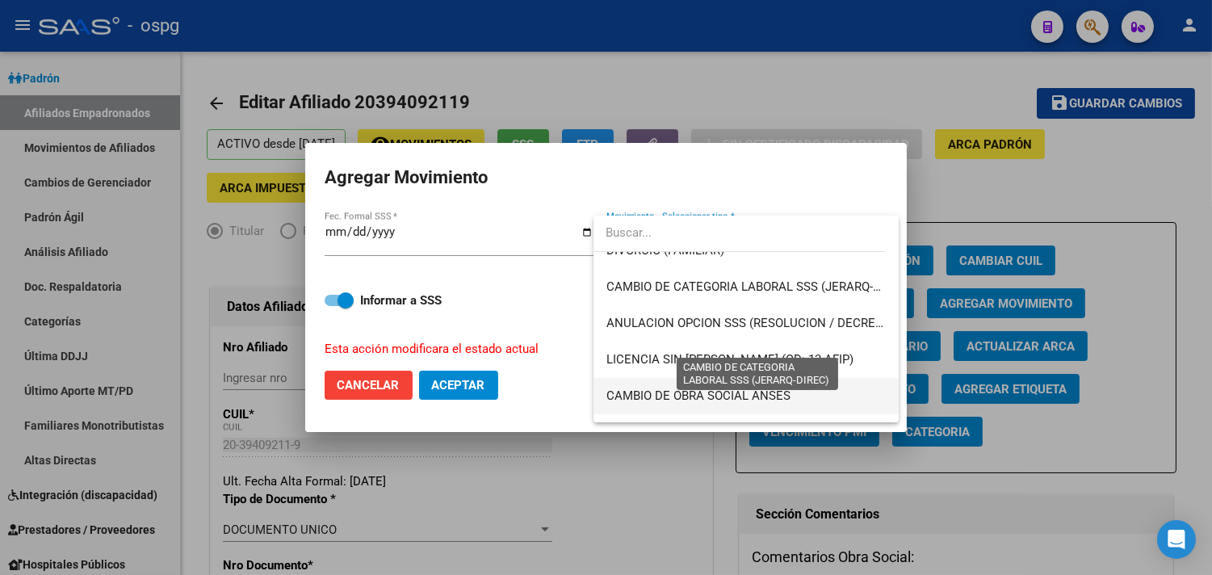
scroll to position [269, 0]
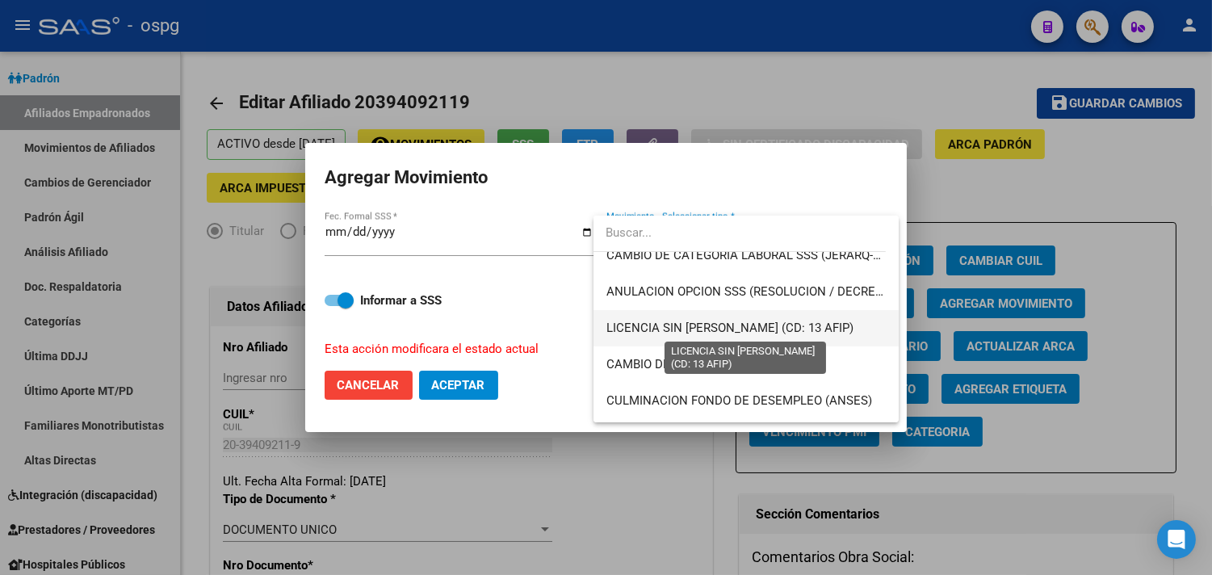
click at [677, 325] on span "LICENCIA SIN GOCE DE [PERSON_NAME] (CD: 13 AFIP)" at bounding box center [729, 328] width 247 height 15
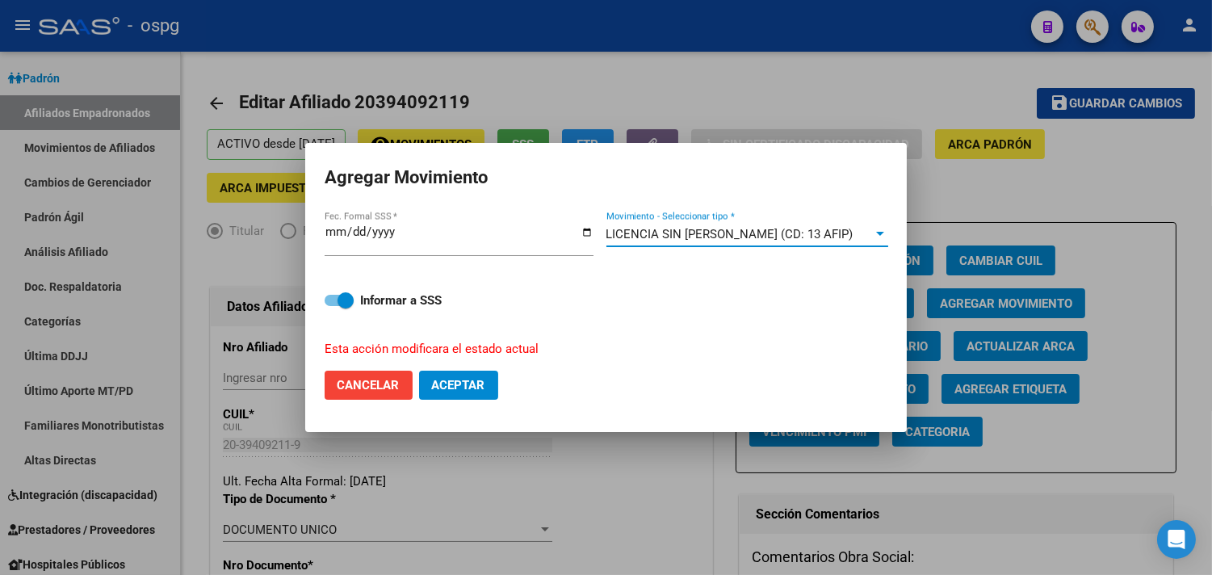
click at [455, 384] on span "Aceptar" at bounding box center [458, 385] width 53 height 15
checkbox input "false"
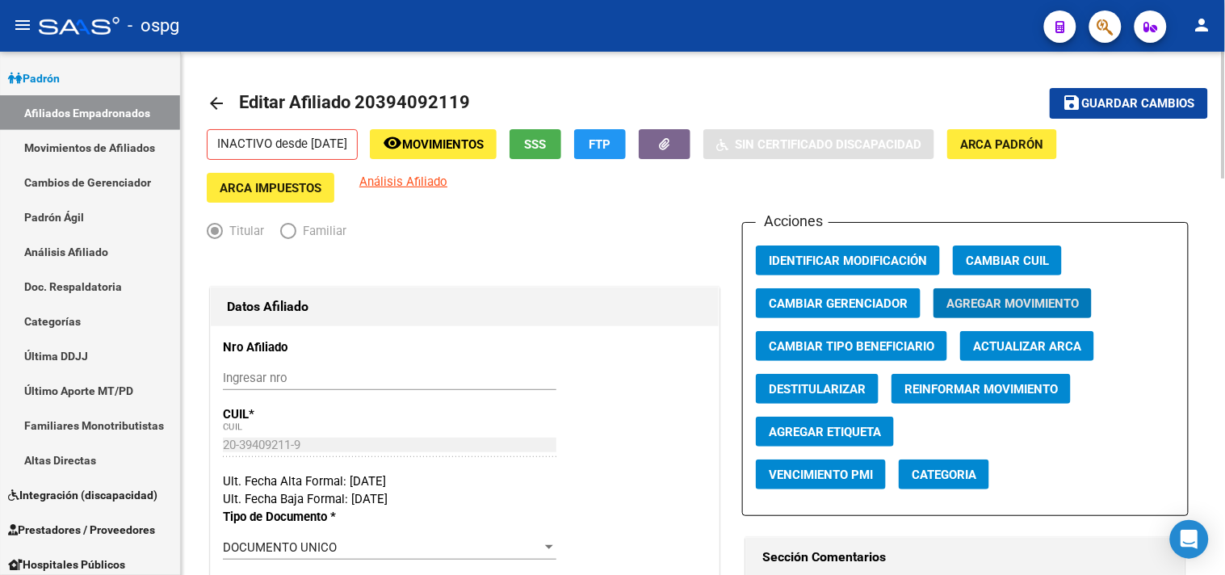
click at [226, 99] on link "arrow_back" at bounding box center [223, 103] width 32 height 38
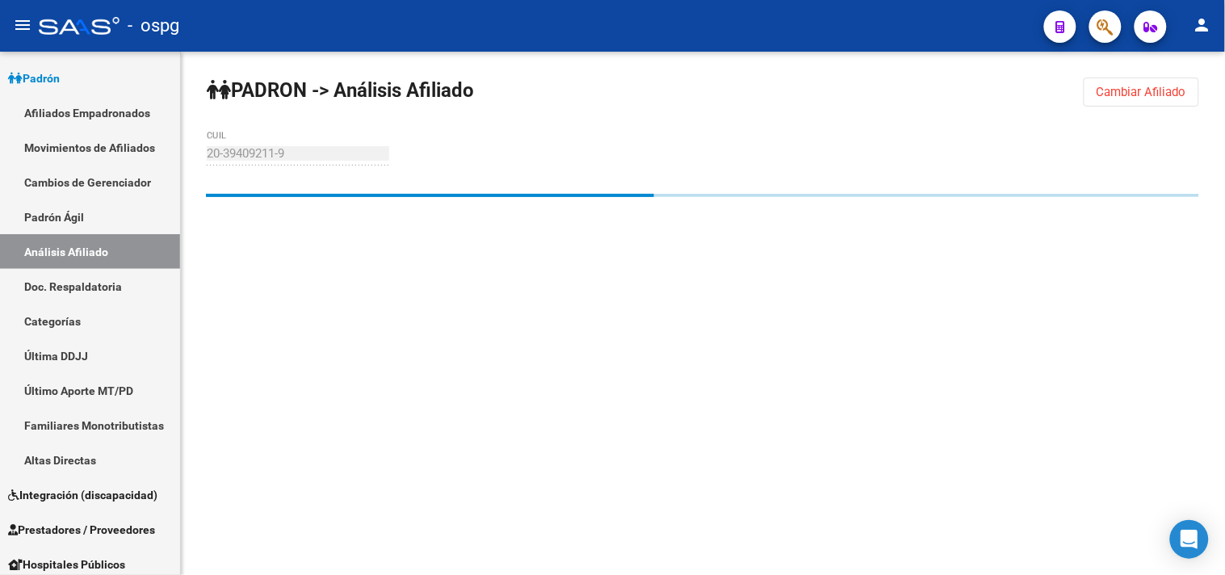
click at [1159, 85] on span "Cambiar Afiliado" at bounding box center [1141, 92] width 90 height 15
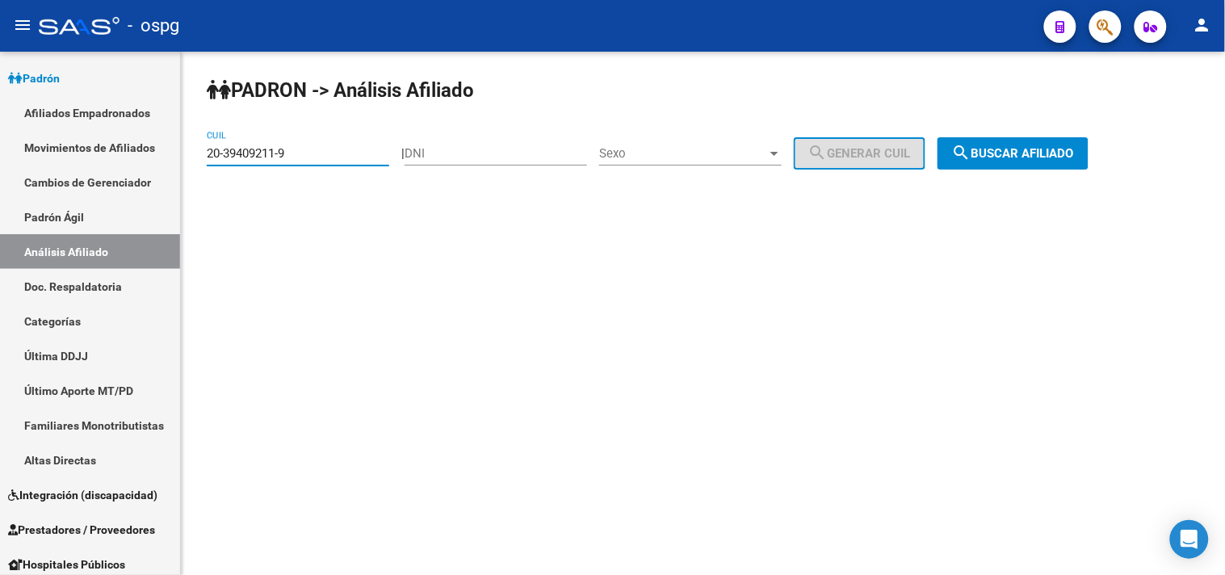
drag, startPoint x: 276, startPoint y: 158, endPoint x: 385, endPoint y: 140, distance: 110.6
click at [166, 141] on mat-sidenav-container "Firma Express Inicio Calendario SSS Instructivos Contacto OS Reportes Tablero d…" at bounding box center [612, 313] width 1225 height 523
paste input "40497623-1"
type input "20-40497623-1"
click at [971, 146] on mat-icon "search" at bounding box center [961, 152] width 19 height 19
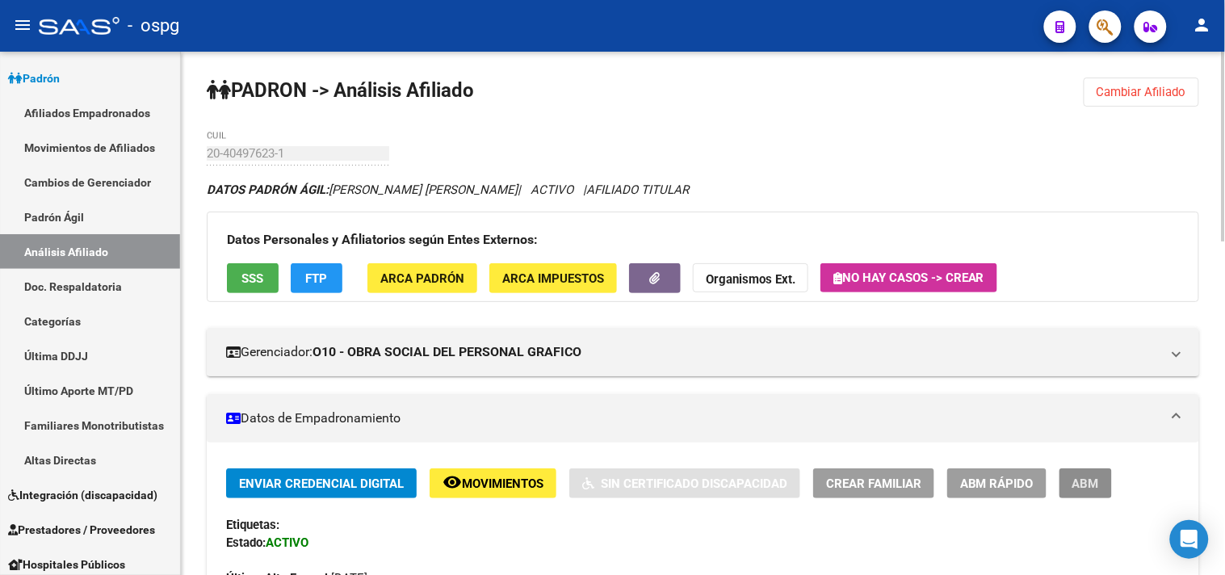
click at [1084, 480] on span "ABM" at bounding box center [1085, 483] width 27 height 15
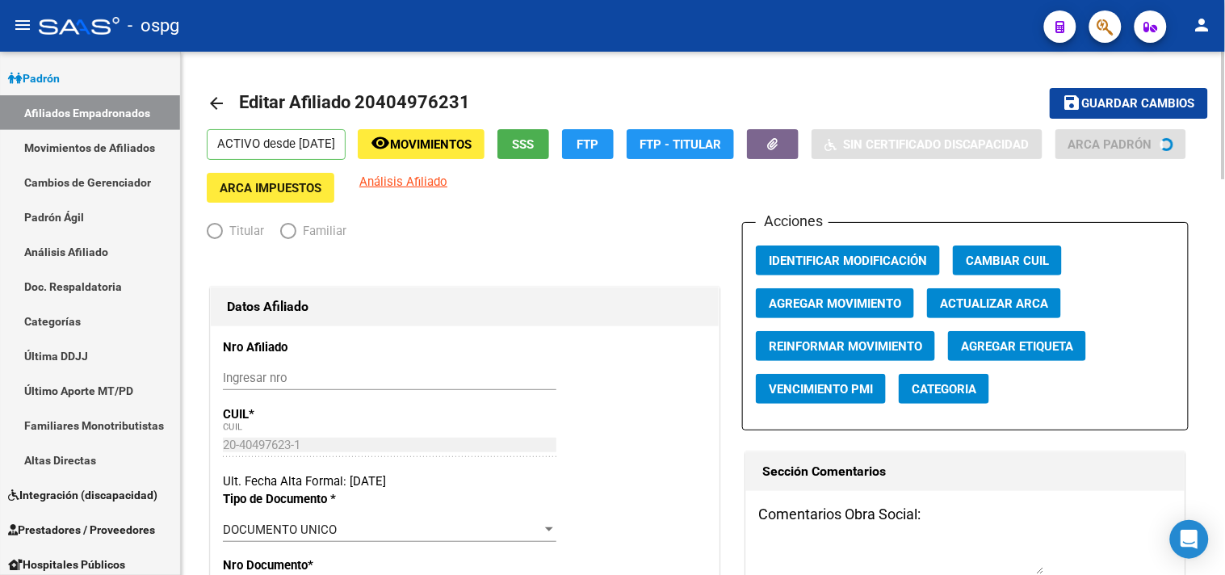
radio input "true"
type input "30-57969615-6"
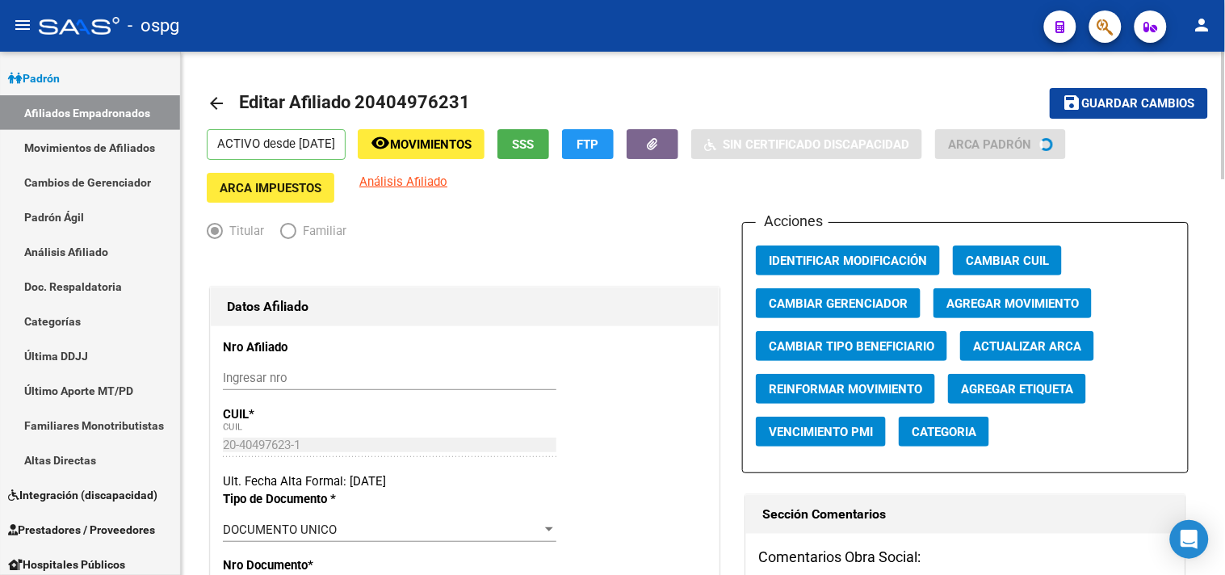
click at [1016, 302] on span "Agregar Movimiento" at bounding box center [1012, 303] width 132 height 15
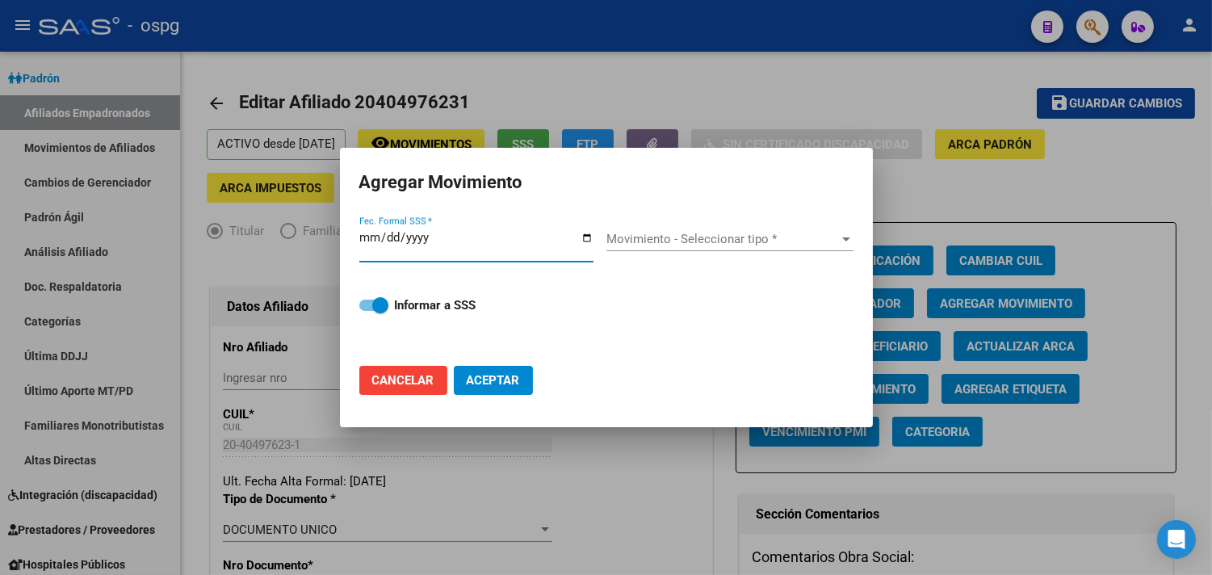
click at [579, 232] on input "Fec. Formal SSS *" at bounding box center [476, 244] width 234 height 26
click at [581, 240] on input "Fec. Formal SSS *" at bounding box center [476, 244] width 234 height 26
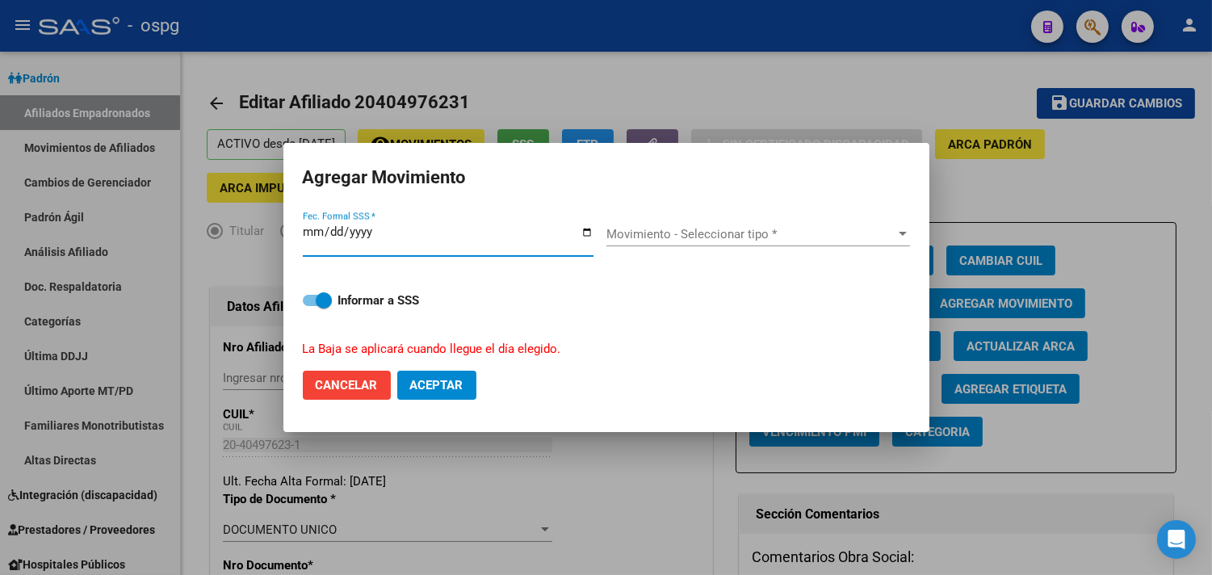
type input "2025-10-25"
click at [649, 237] on span "Movimiento - Seleccionar tipo *" at bounding box center [750, 234] width 289 height 15
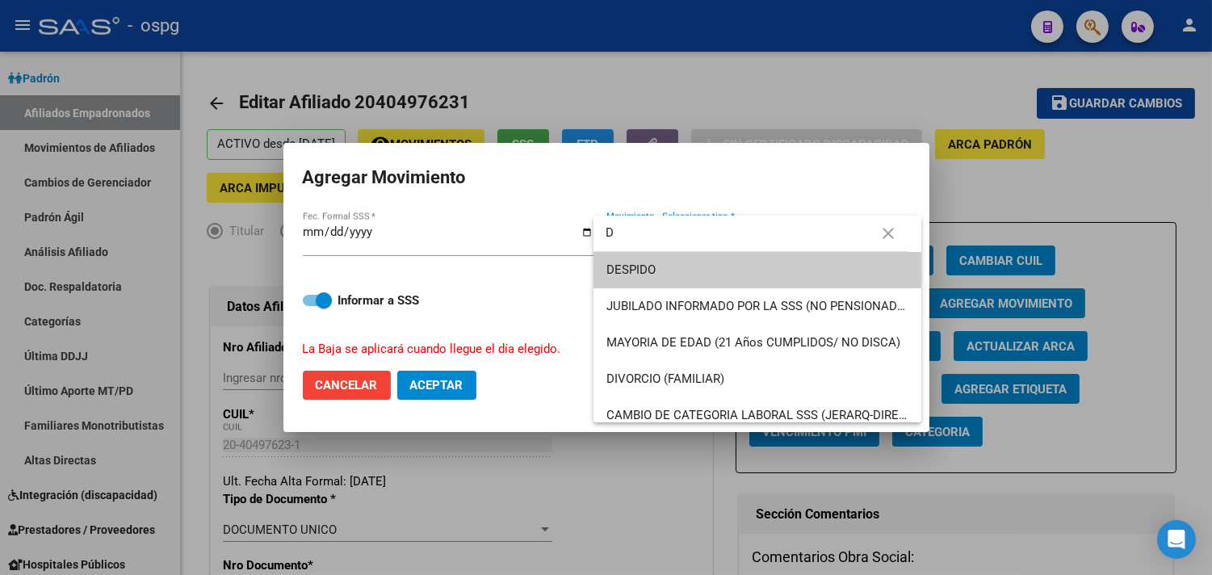
type input "D"
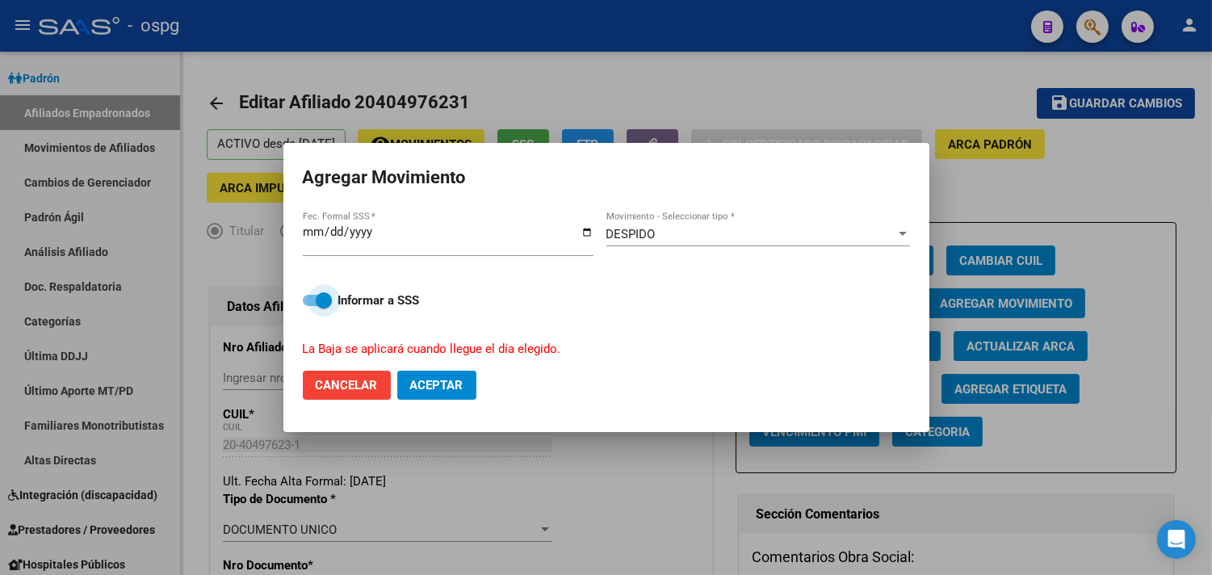
drag, startPoint x: 442, startPoint y: 388, endPoint x: 428, endPoint y: 372, distance: 21.7
click at [442, 388] on span "Aceptar" at bounding box center [436, 385] width 53 height 15
checkbox input "false"
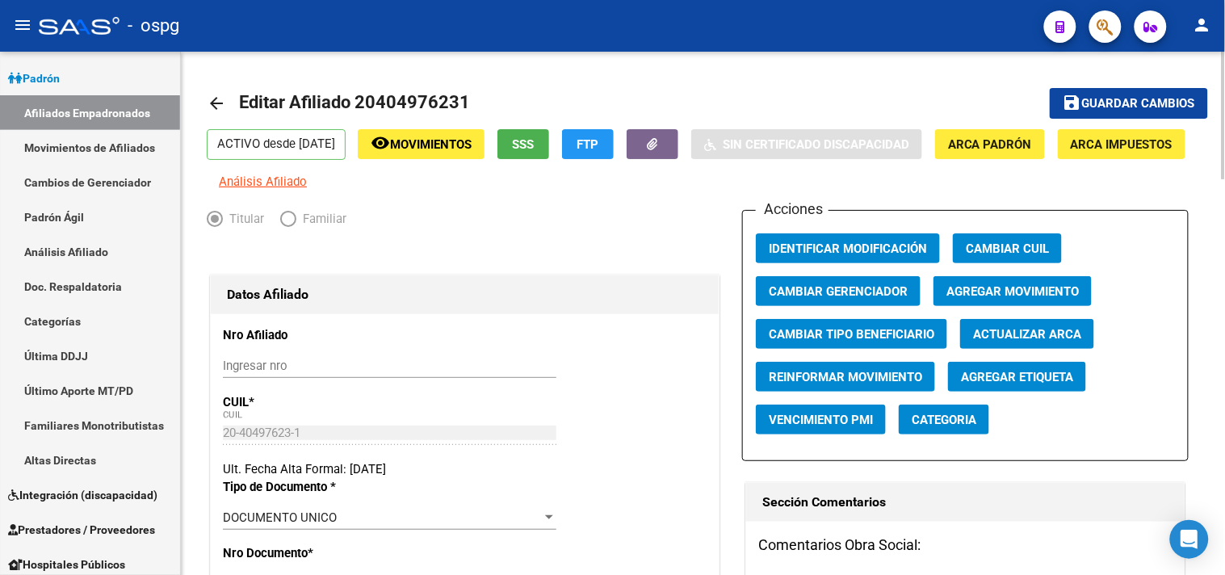
click at [213, 100] on mat-icon "arrow_back" at bounding box center [216, 103] width 19 height 19
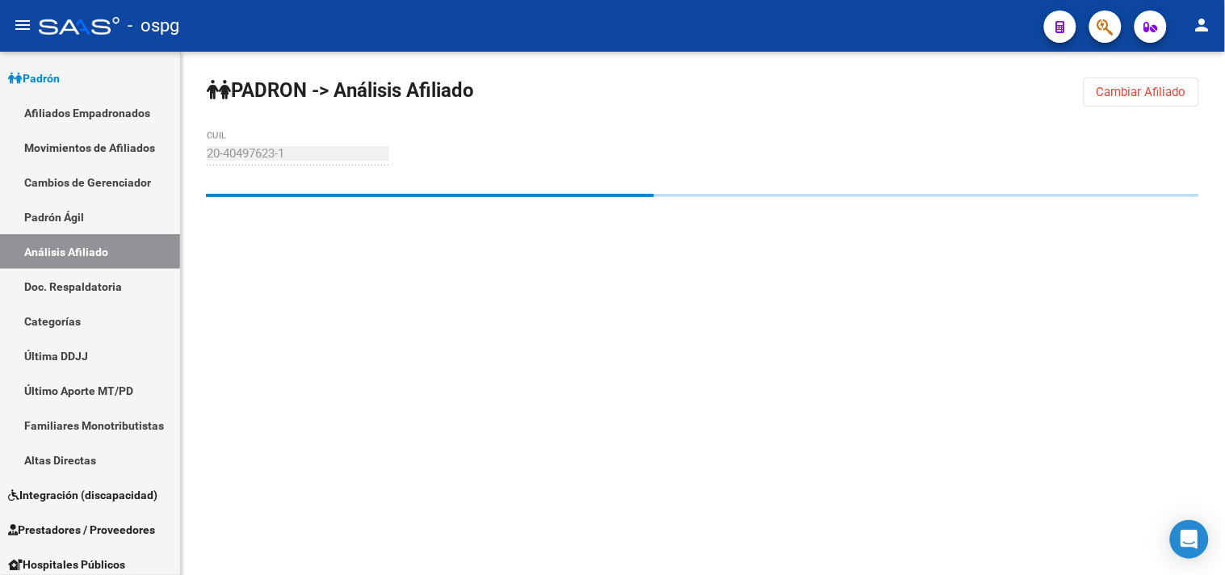
drag, startPoint x: 1119, startPoint y: 90, endPoint x: 699, endPoint y: 117, distance: 420.7
click at [1117, 89] on span "Cambiar Afiliado" at bounding box center [1141, 92] width 90 height 15
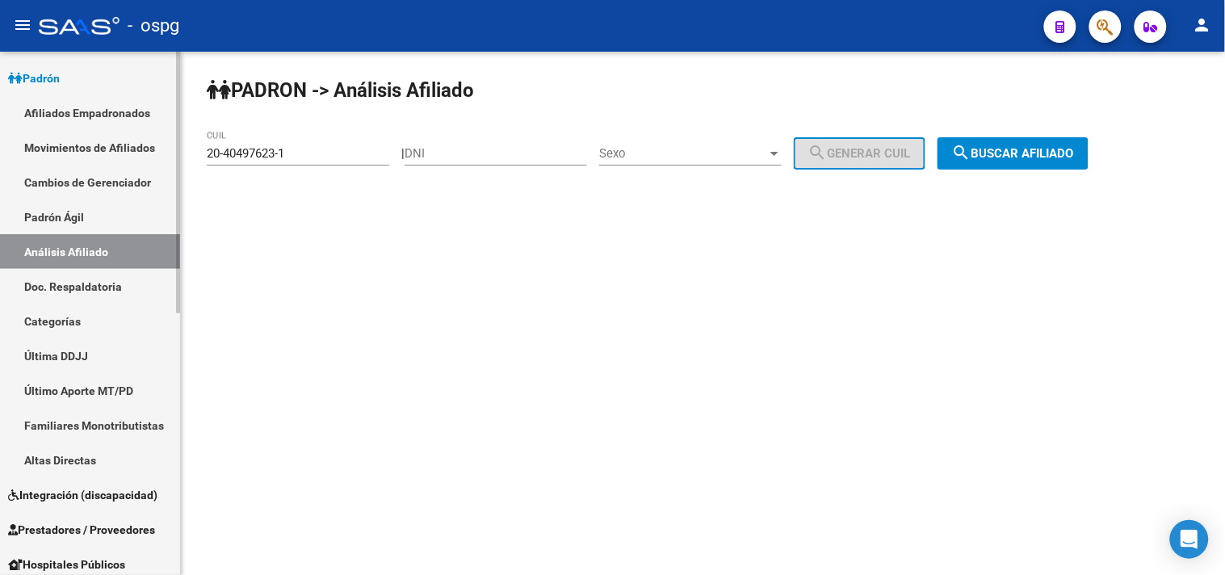
drag, startPoint x: 355, startPoint y: 161, endPoint x: 140, endPoint y: 152, distance: 215.0
click at [140, 152] on mat-sidenav-container "Firma Express Inicio Calendario SSS Instructivos Contacto OS Reportes Tablero d…" at bounding box center [612, 313] width 1225 height 523
click at [308, 156] on input "20-40497623-1" at bounding box center [298, 153] width 182 height 15
drag, startPoint x: 302, startPoint y: 152, endPoint x: 154, endPoint y: 149, distance: 147.8
click at [158, 150] on mat-sidenav-container "Firma Express Inicio Calendario SSS Instructivos Contacto OS Reportes Tablero d…" at bounding box center [612, 313] width 1225 height 523
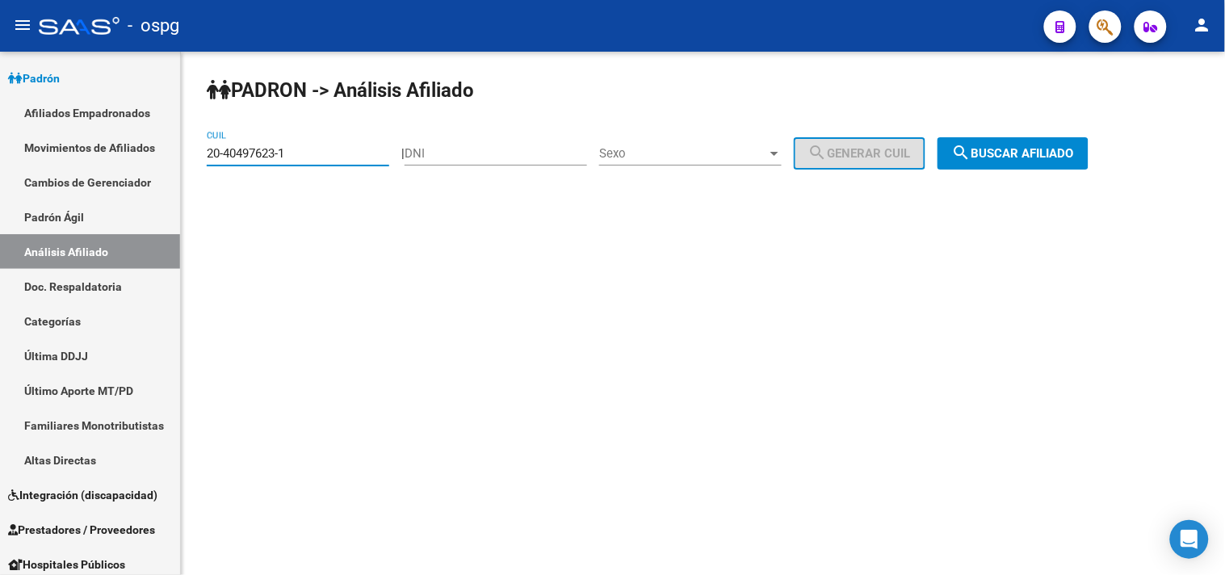
paste input "35996926"
type input "20-35996926-1"
click at [994, 153] on span "search Buscar afiliado" at bounding box center [1013, 153] width 122 height 15
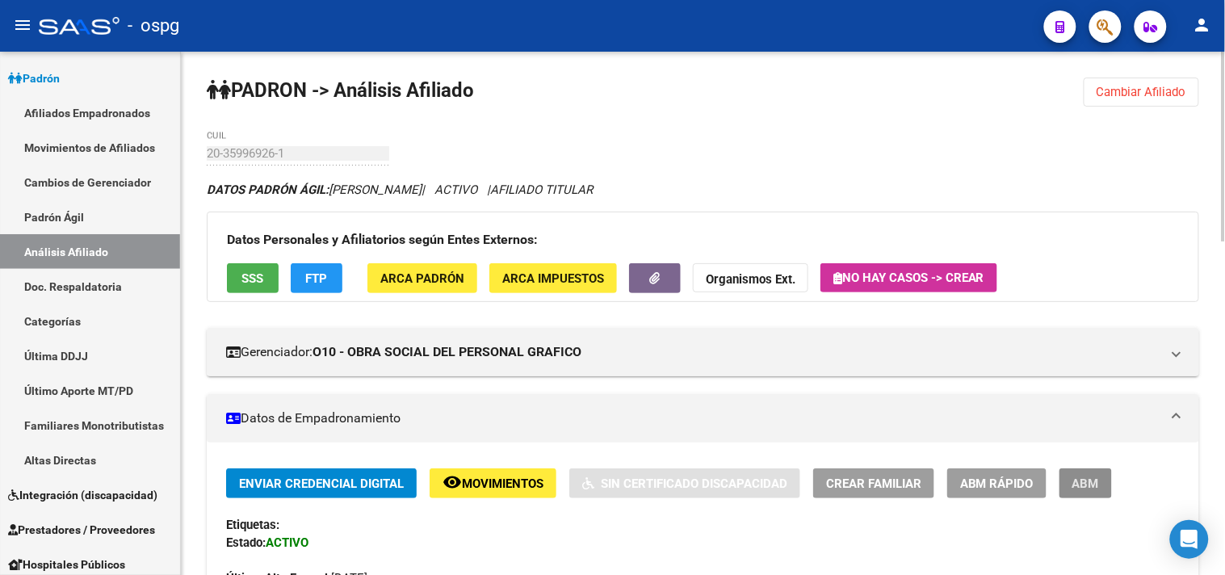
click at [1098, 482] on span "ABM" at bounding box center [1085, 483] width 27 height 15
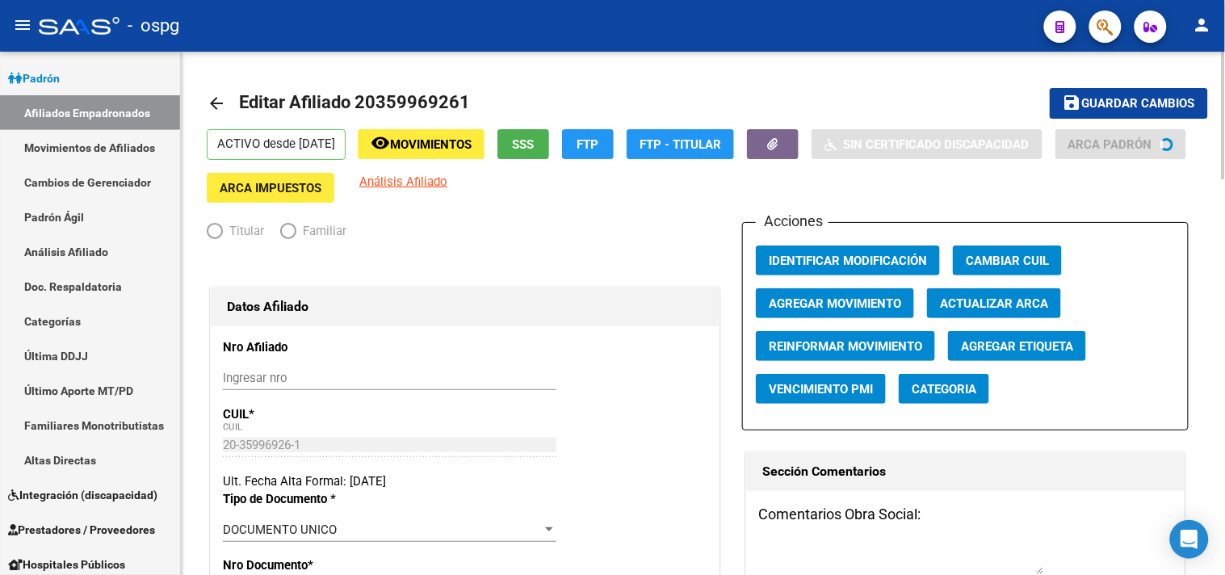
radio input "true"
type input "30-66297075-8"
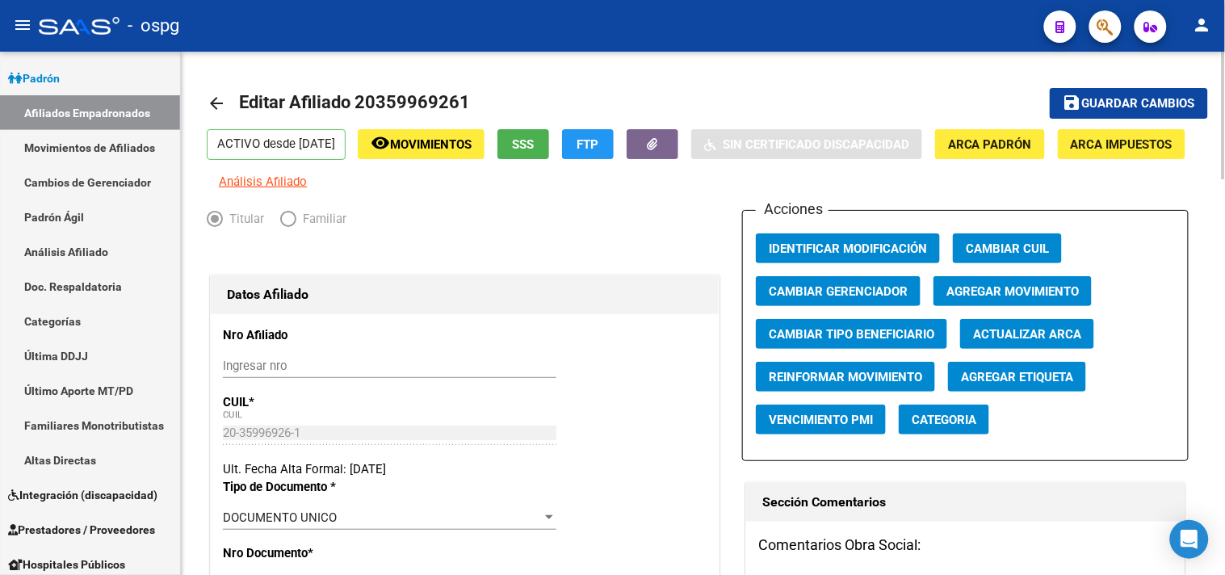
click at [1044, 299] on span "Agregar Movimiento" at bounding box center [1012, 291] width 132 height 15
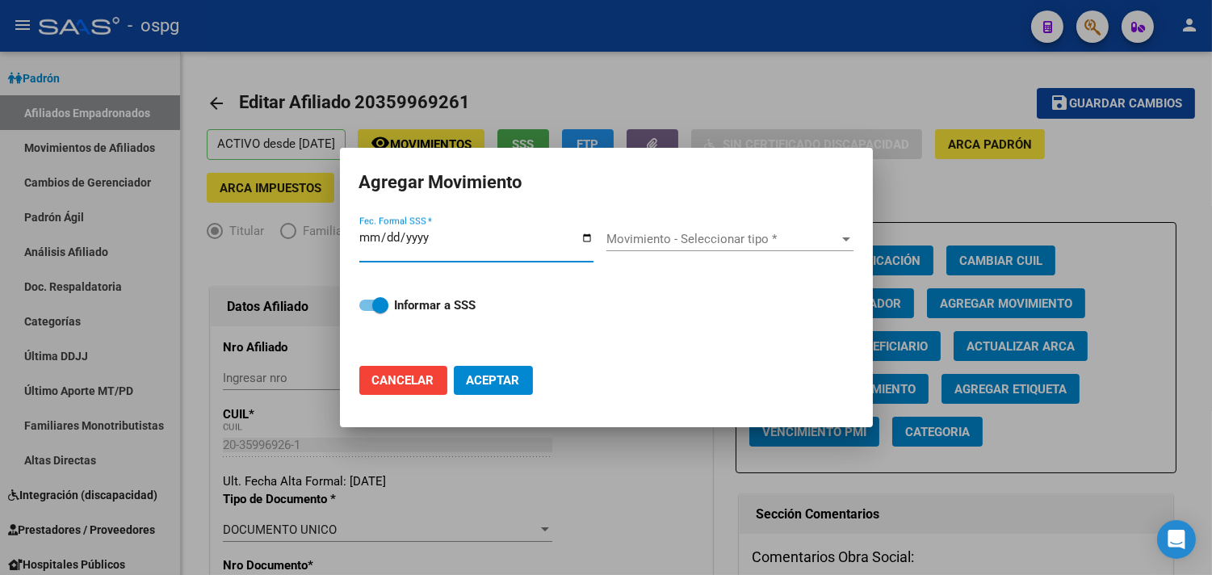
click at [592, 237] on input "Fec. Formal SSS *" at bounding box center [476, 244] width 234 height 26
type input "2025-09-19"
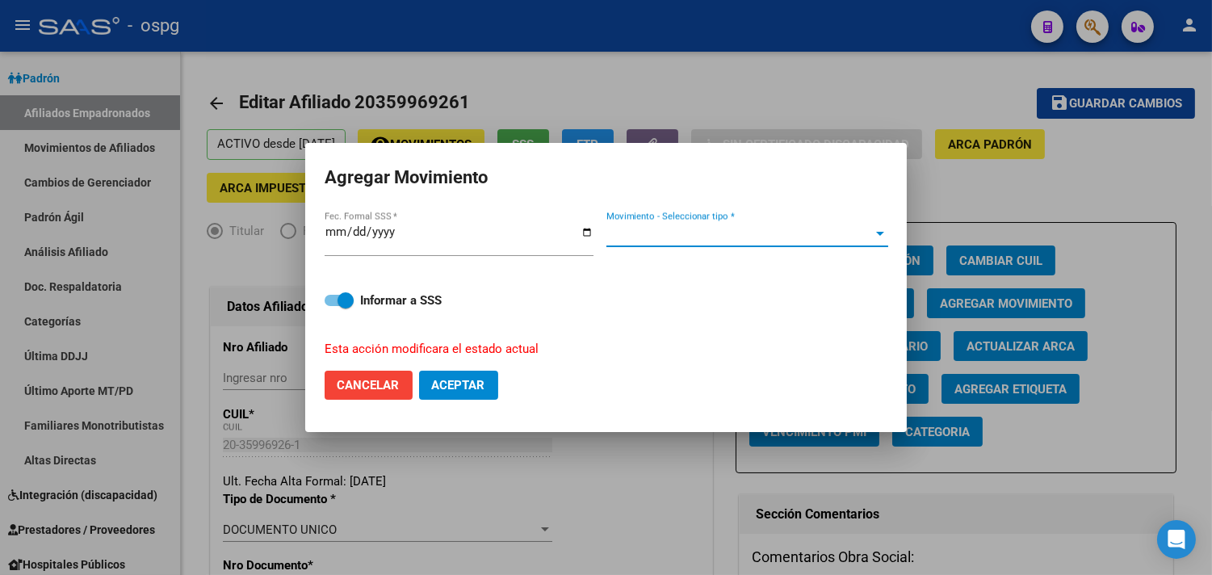
click at [656, 234] on span "Movimiento - Seleccionar tipo *" at bounding box center [739, 234] width 267 height 15
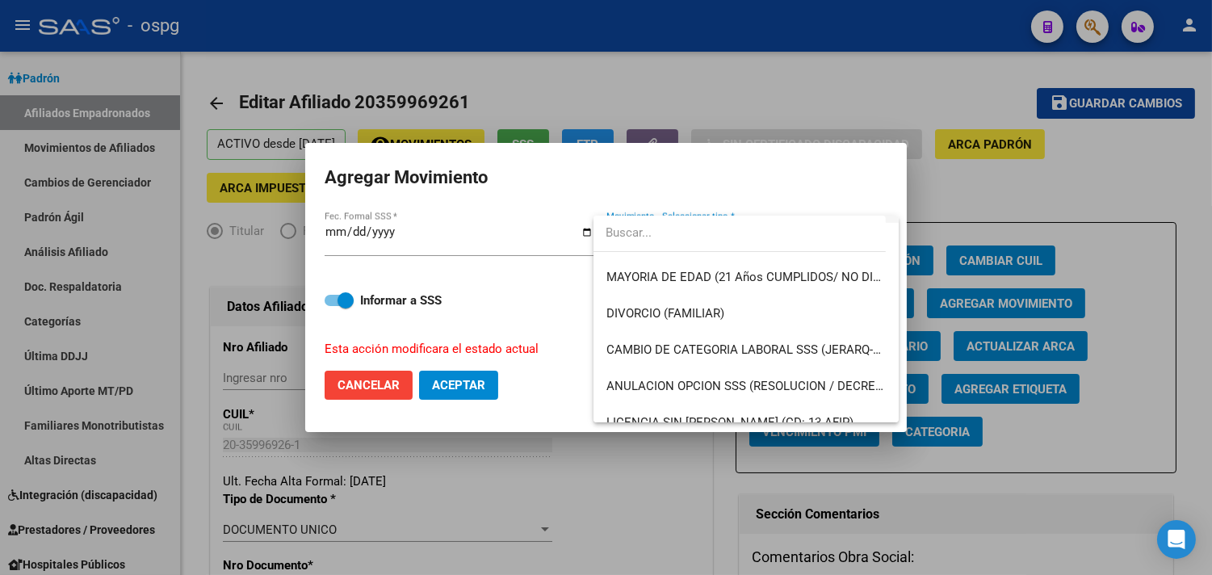
scroll to position [179, 0]
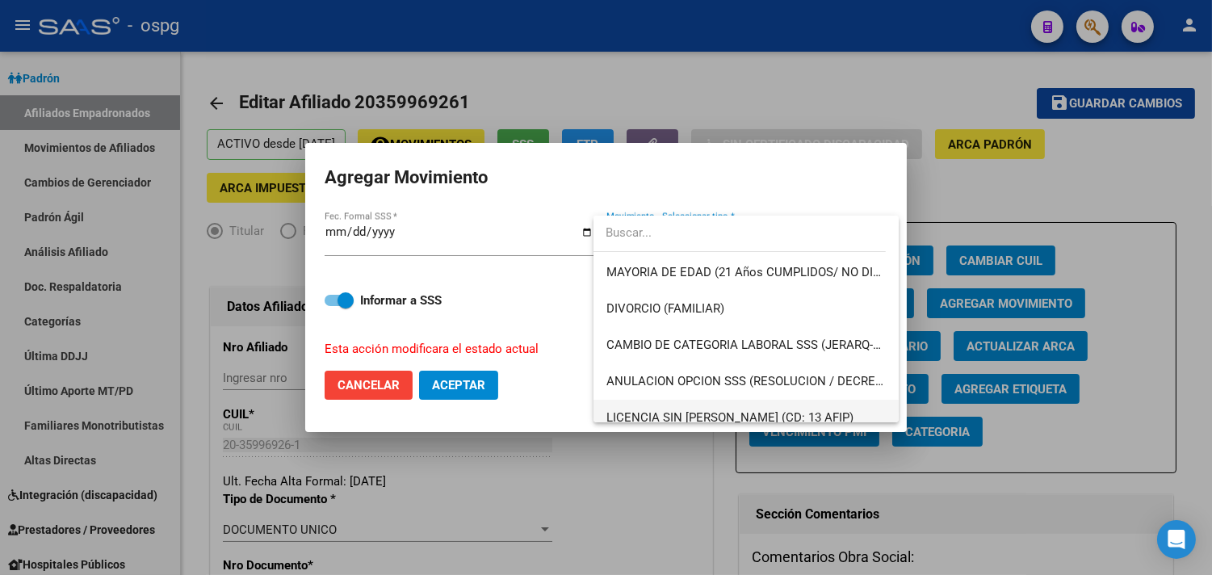
click at [776, 404] on span "LICENCIA SIN GOCE DE [PERSON_NAME] (CD: 13 AFIP)" at bounding box center [746, 418] width 280 height 36
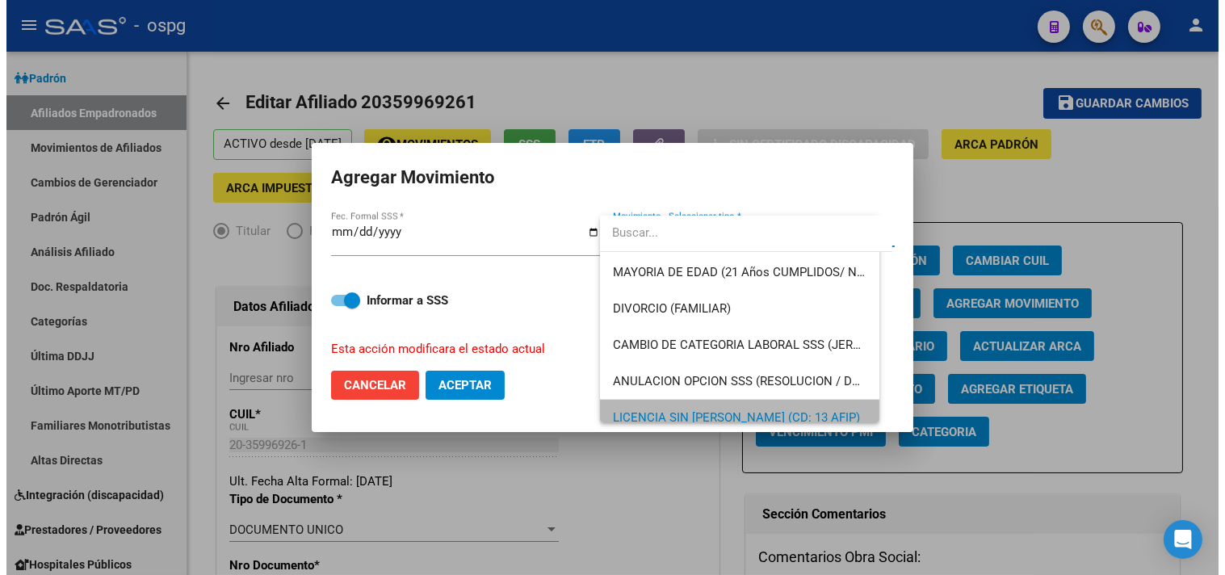
scroll to position [192, 0]
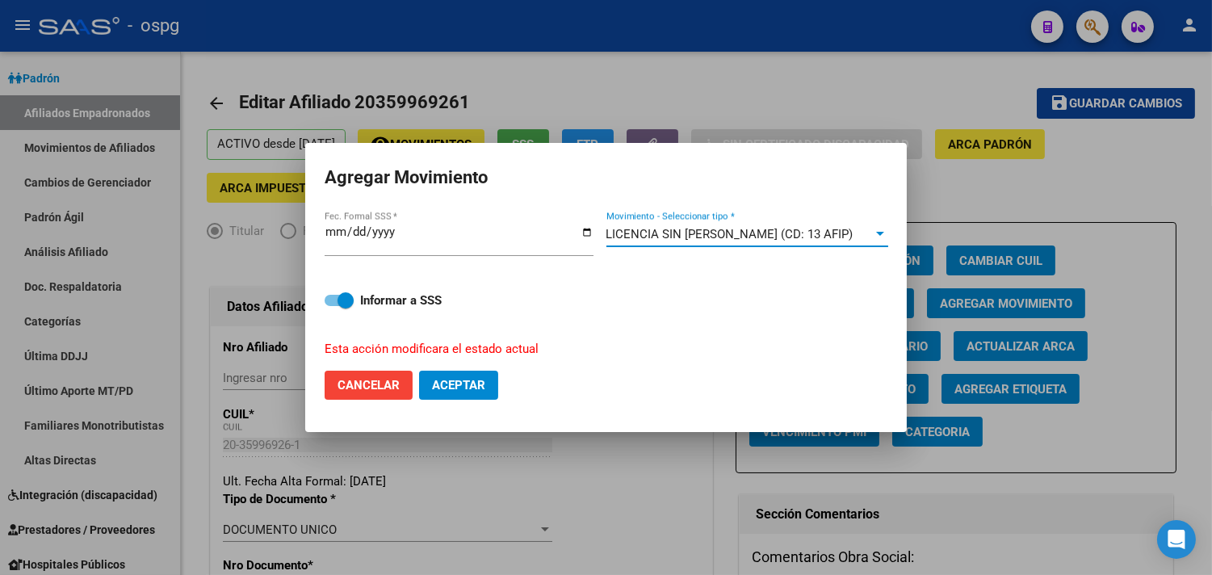
click at [463, 375] on button "Aceptar" at bounding box center [458, 385] width 79 height 29
checkbox input "false"
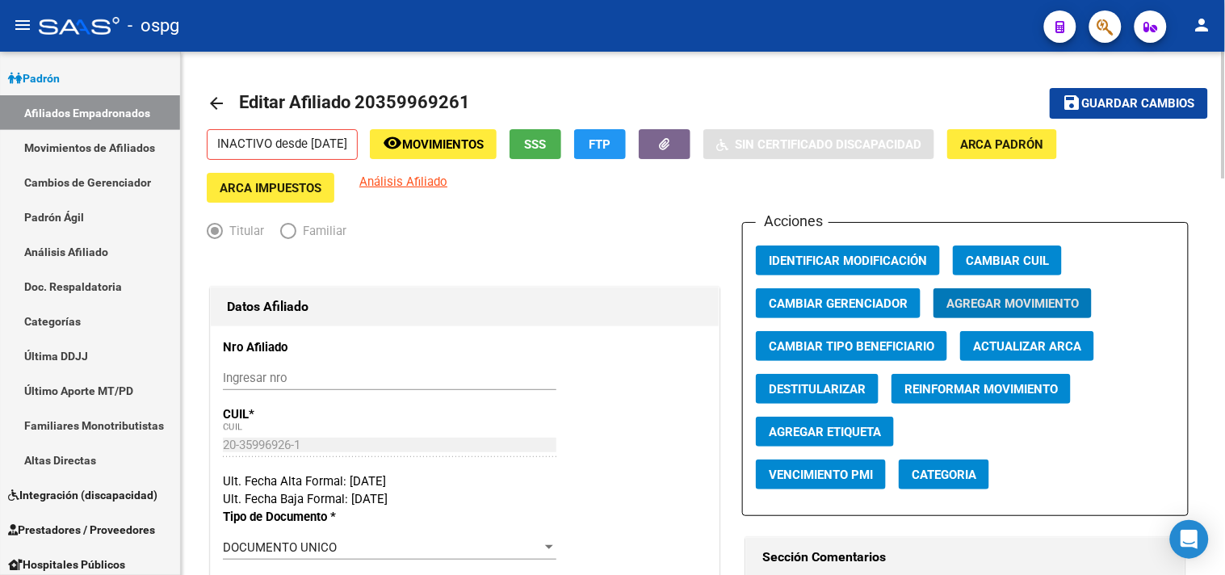
click at [224, 102] on mat-icon "arrow_back" at bounding box center [216, 103] width 19 height 19
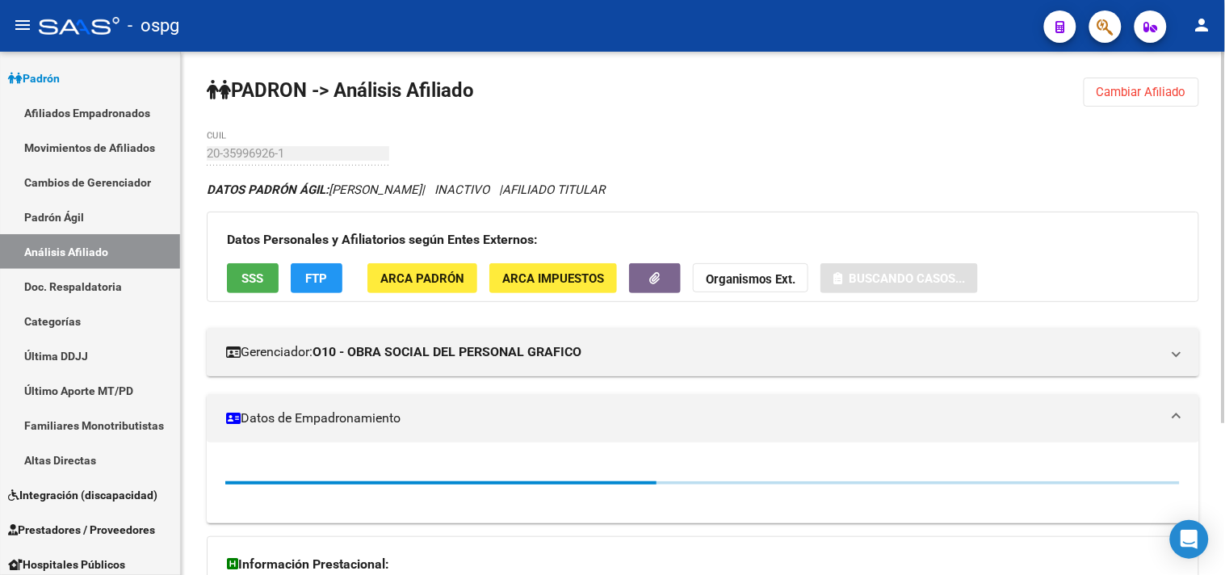
drag, startPoint x: 1137, startPoint y: 106, endPoint x: 1114, endPoint y: 98, distance: 23.7
click at [1136, 107] on button "Cambiar Afiliado" at bounding box center [1140, 92] width 115 height 29
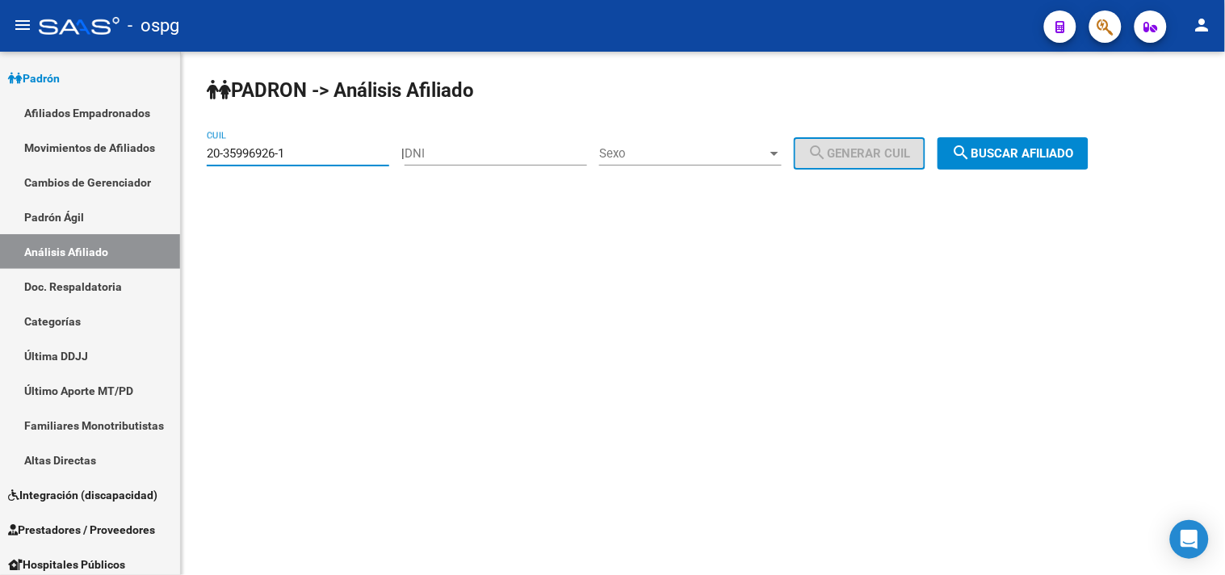
click at [163, 164] on mat-sidenav-container "Firma Express Inicio Calendario SSS Instructivos Contacto OS Reportes Tablero d…" at bounding box center [612, 313] width 1225 height 523
paste input "7-27112618-8"
type input "27-27112618-8"
click at [1039, 139] on button "search Buscar afiliado" at bounding box center [1012, 153] width 151 height 32
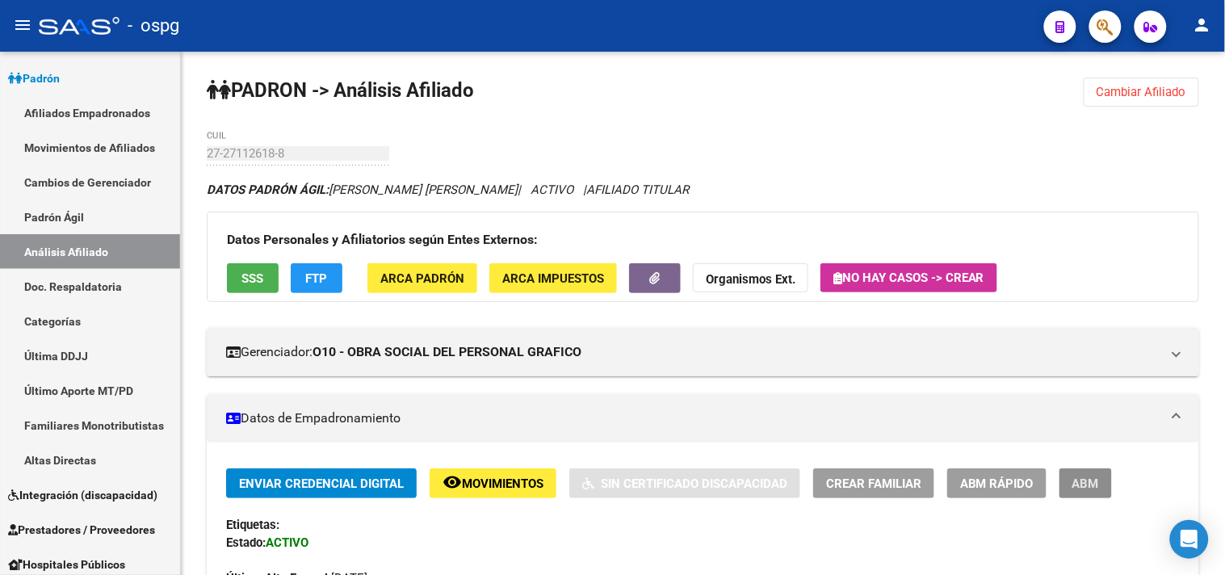
drag, startPoint x: 1075, startPoint y: 480, endPoint x: 1085, endPoint y: 476, distance: 10.2
click at [1079, 480] on span "ABM" at bounding box center [1085, 483] width 27 height 15
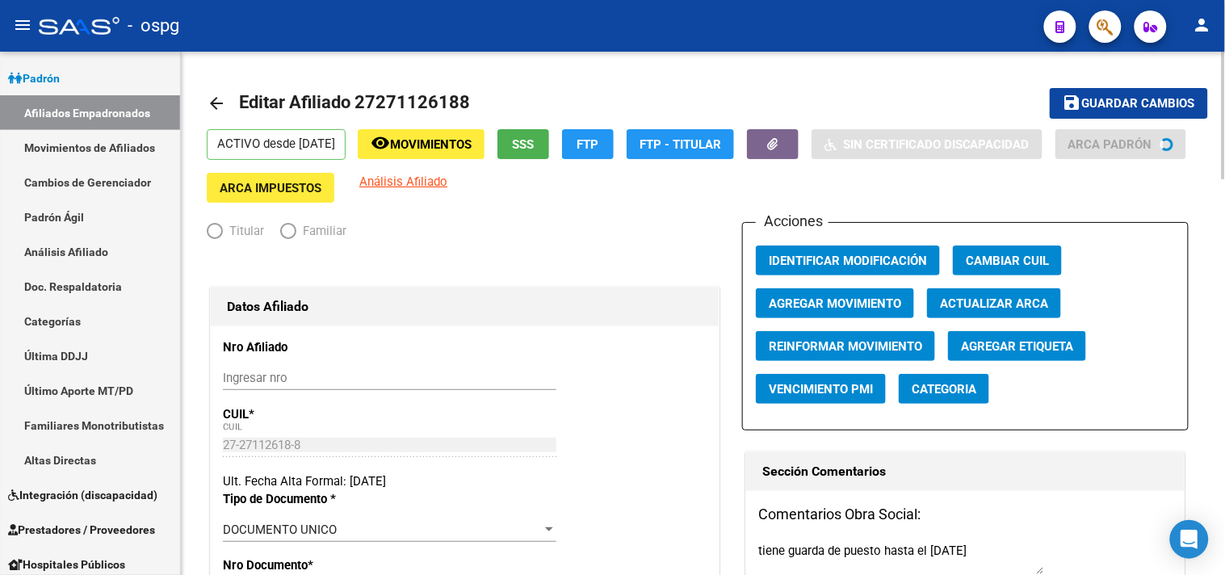
radio input "true"
type input "30-58473681-6"
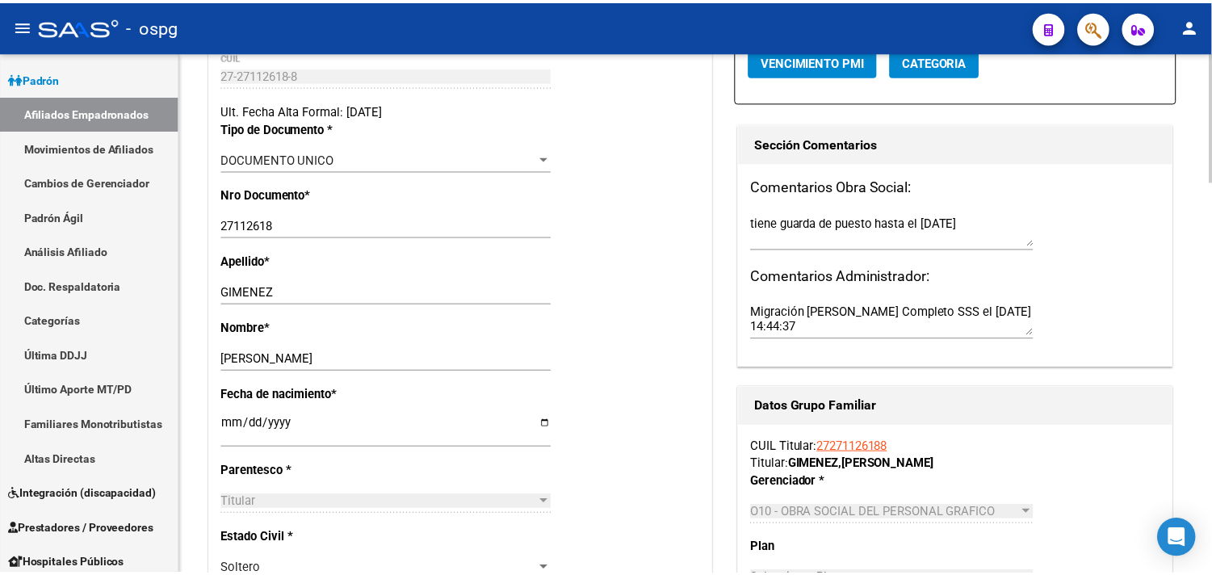
scroll to position [179, 0]
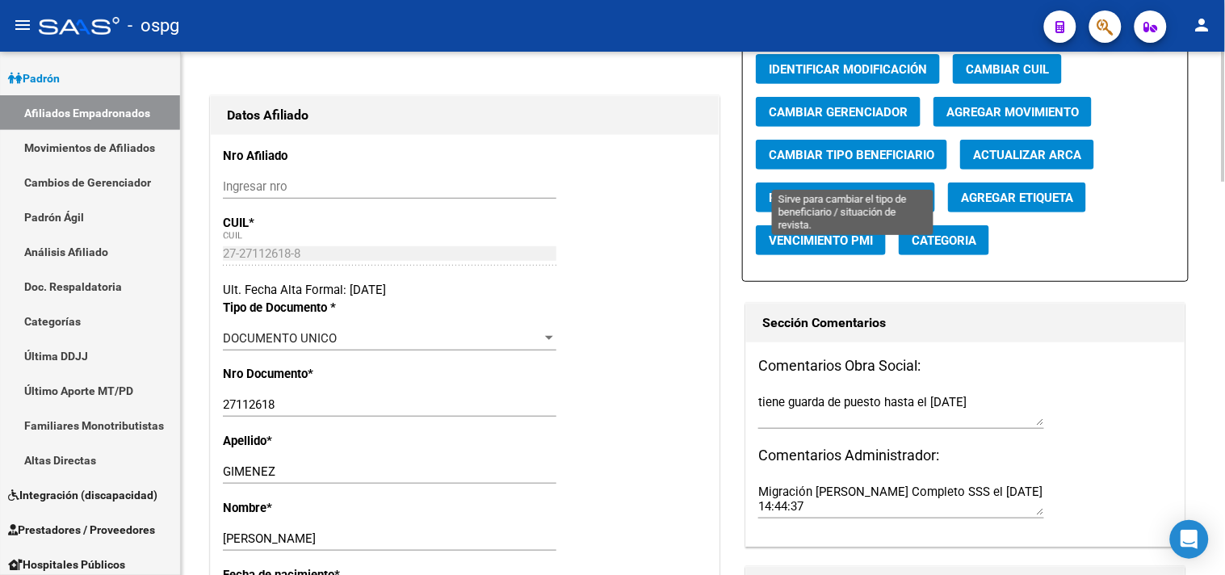
click at [859, 162] on span "Cambiar Tipo Beneficiario" at bounding box center [852, 155] width 166 height 15
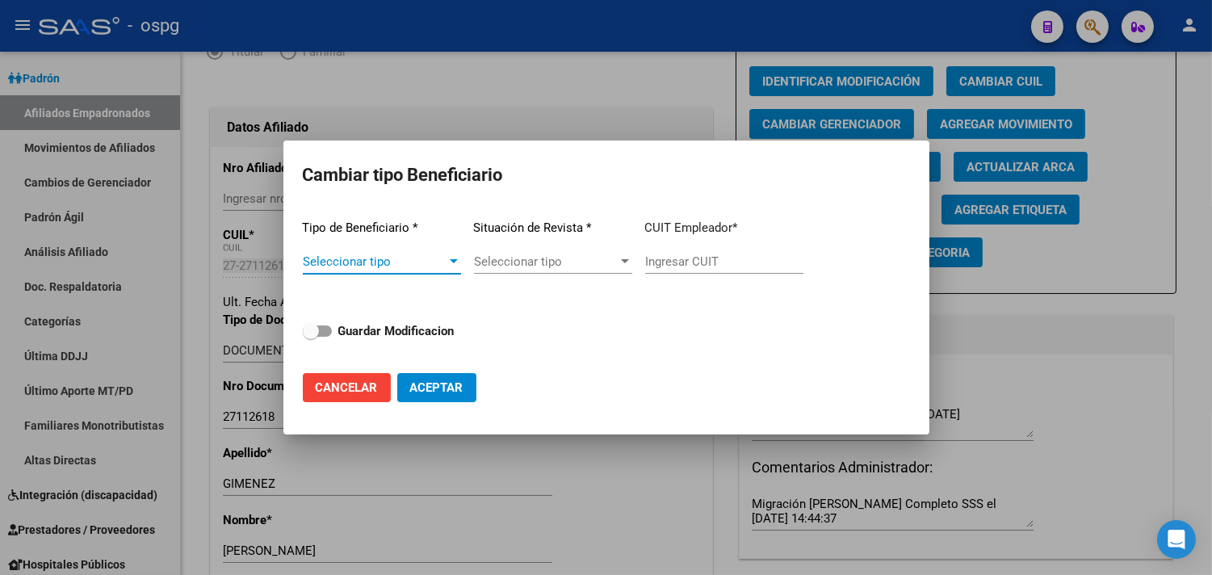
click at [401, 251] on div "Seleccionar tipo Seleccionar tipo" at bounding box center [382, 261] width 158 height 24
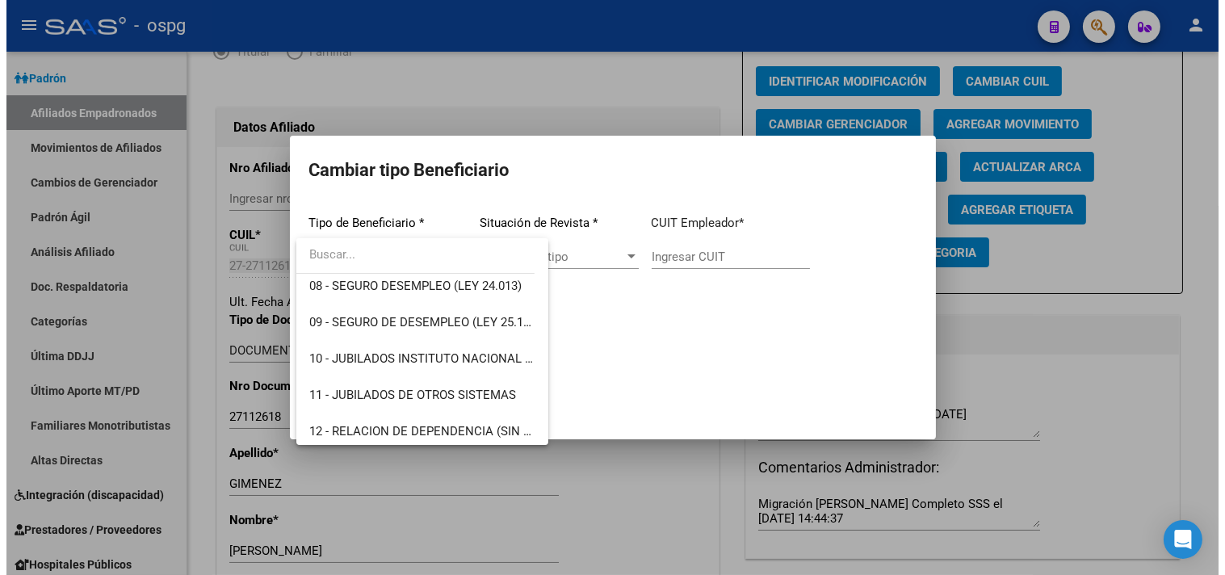
scroll to position [302, 0]
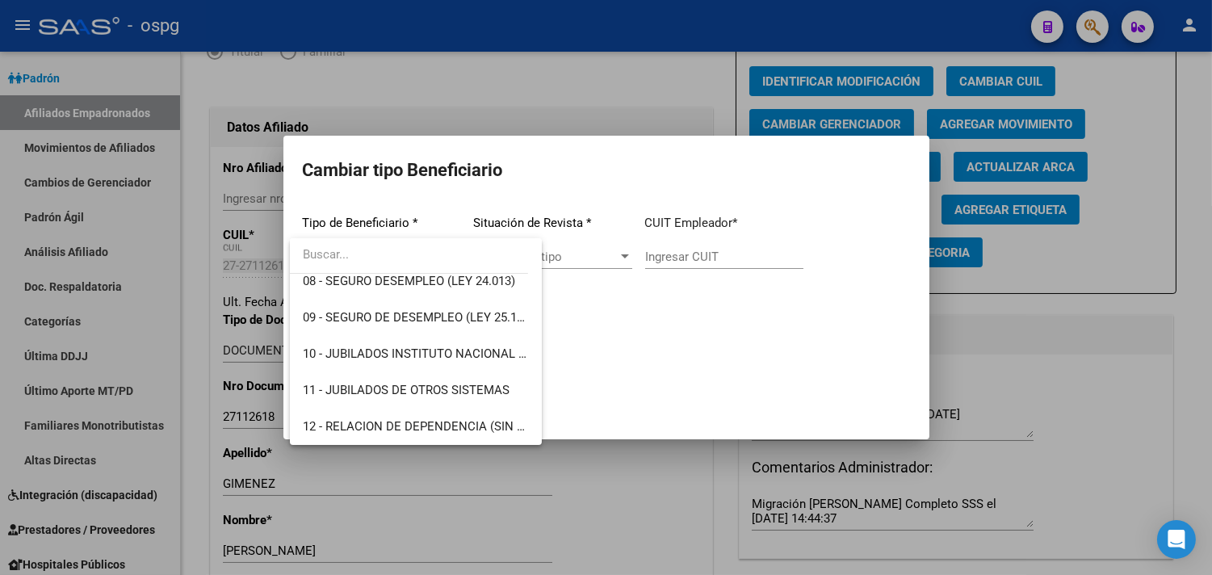
click at [660, 514] on div at bounding box center [606, 287] width 1212 height 575
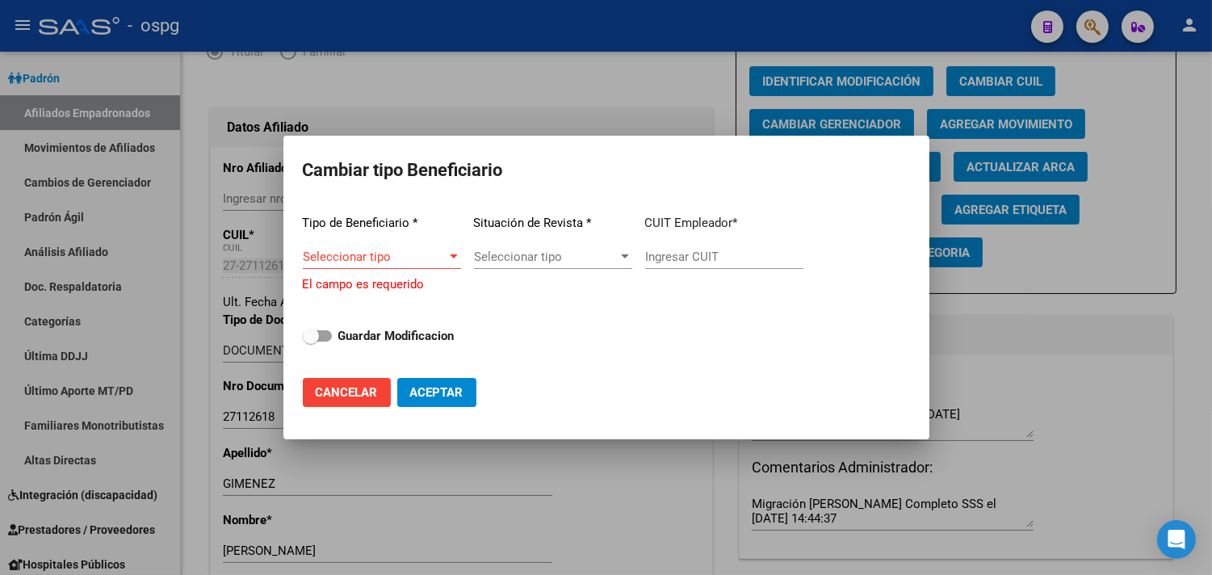
drag, startPoint x: 666, startPoint y: 552, endPoint x: 628, endPoint y: 565, distance: 40.1
click at [667, 551] on div at bounding box center [606, 287] width 1212 height 575
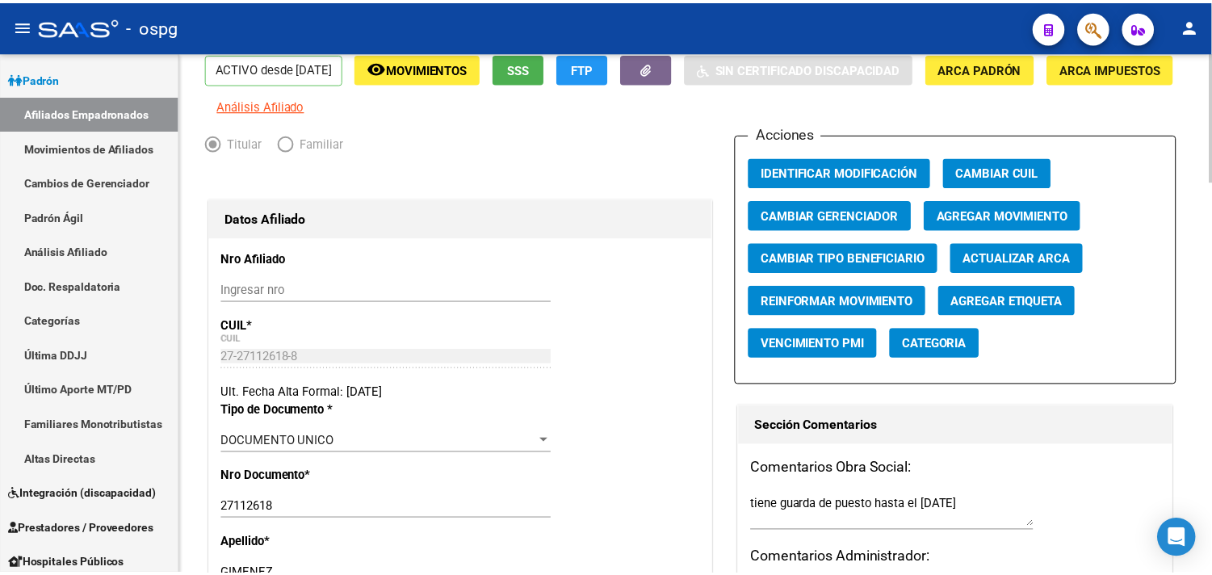
scroll to position [0, 0]
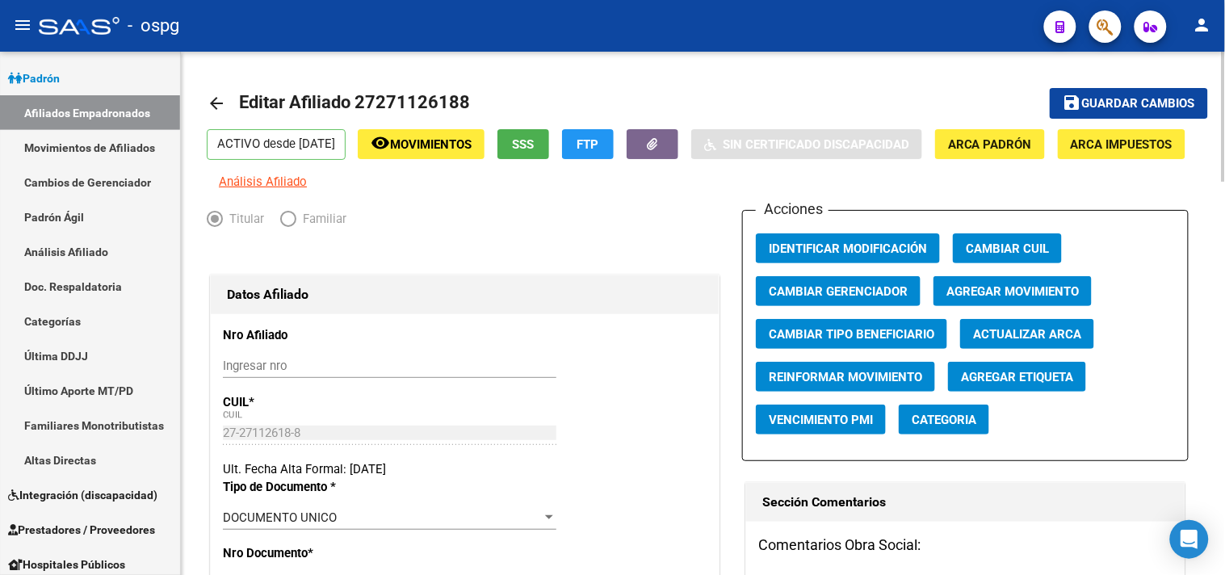
click at [224, 97] on mat-icon "arrow_back" at bounding box center [216, 103] width 19 height 19
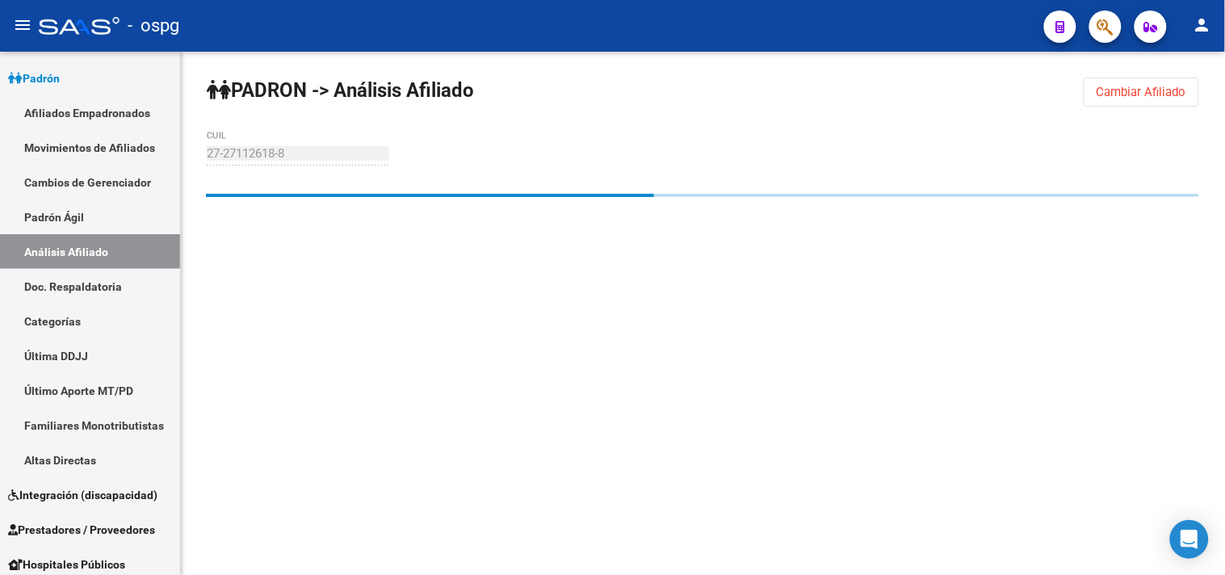
drag, startPoint x: 1155, startPoint y: 91, endPoint x: 346, endPoint y: 183, distance: 815.0
click at [1155, 93] on span "Cambiar Afiliado" at bounding box center [1141, 92] width 90 height 15
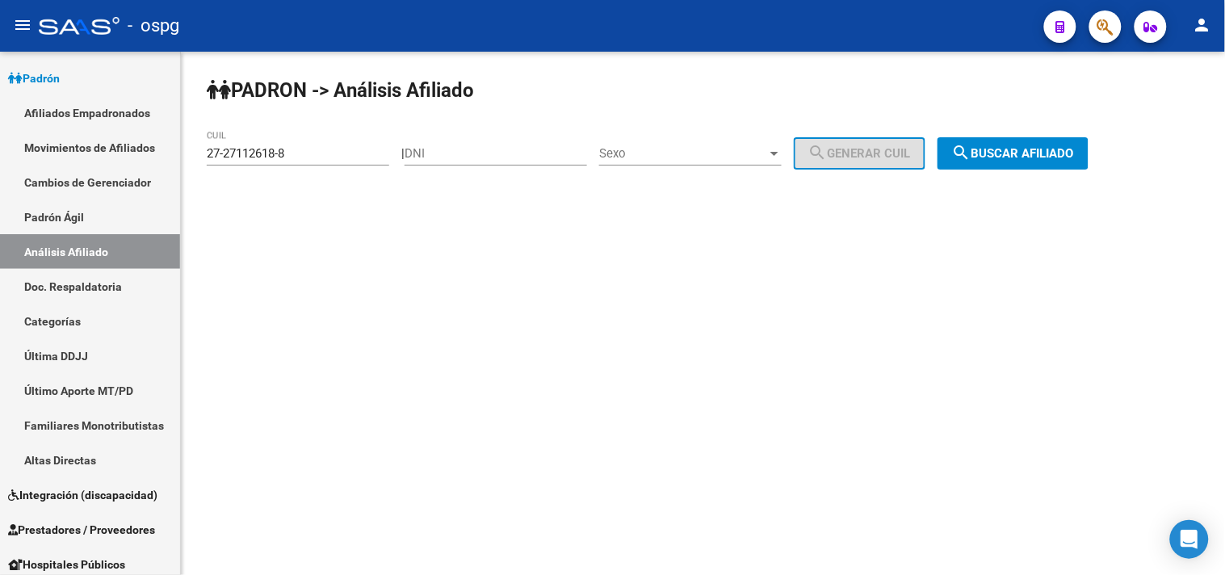
drag, startPoint x: 313, startPoint y: 150, endPoint x: 240, endPoint y: 142, distance: 73.9
click at [245, 144] on div "27-27112618-8 CUIL" at bounding box center [298, 148] width 182 height 35
click at [263, 149] on input "27-27112618-8" at bounding box center [298, 153] width 182 height 15
drag, startPoint x: 263, startPoint y: 154, endPoint x: 109, endPoint y: 134, distance: 155.5
click at [115, 135] on mat-sidenav-container "Firma Express Inicio Calendario SSS Instructivos Contacto OS Reportes Tablero d…" at bounding box center [612, 313] width 1225 height 523
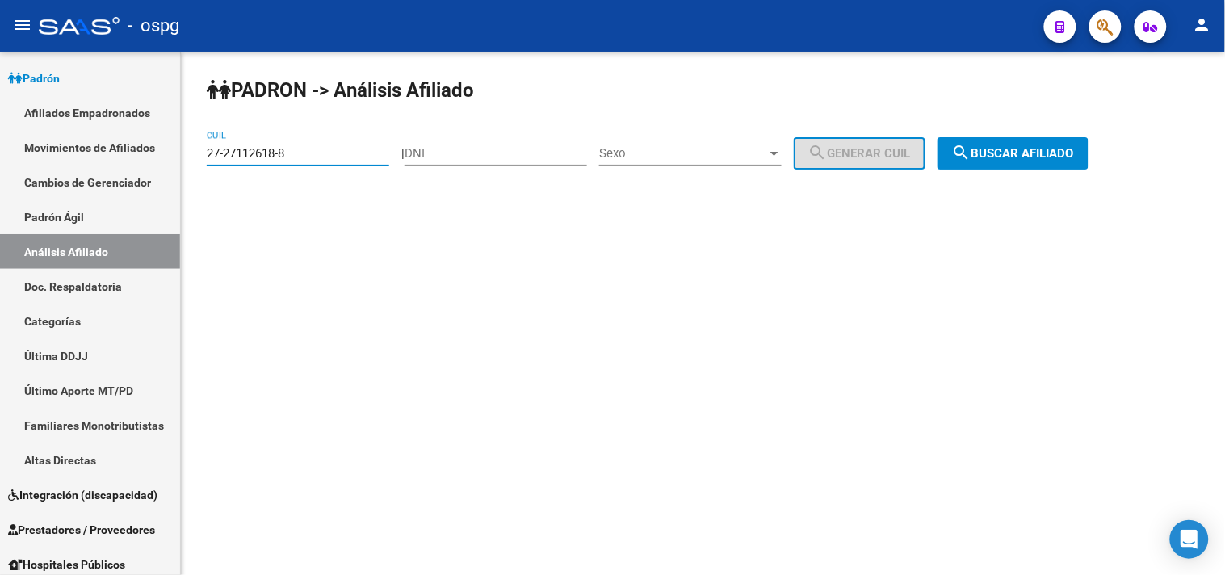
paste input "0-93346624-9"
click at [1053, 151] on span "search Buscar afiliado" at bounding box center [1013, 153] width 122 height 15
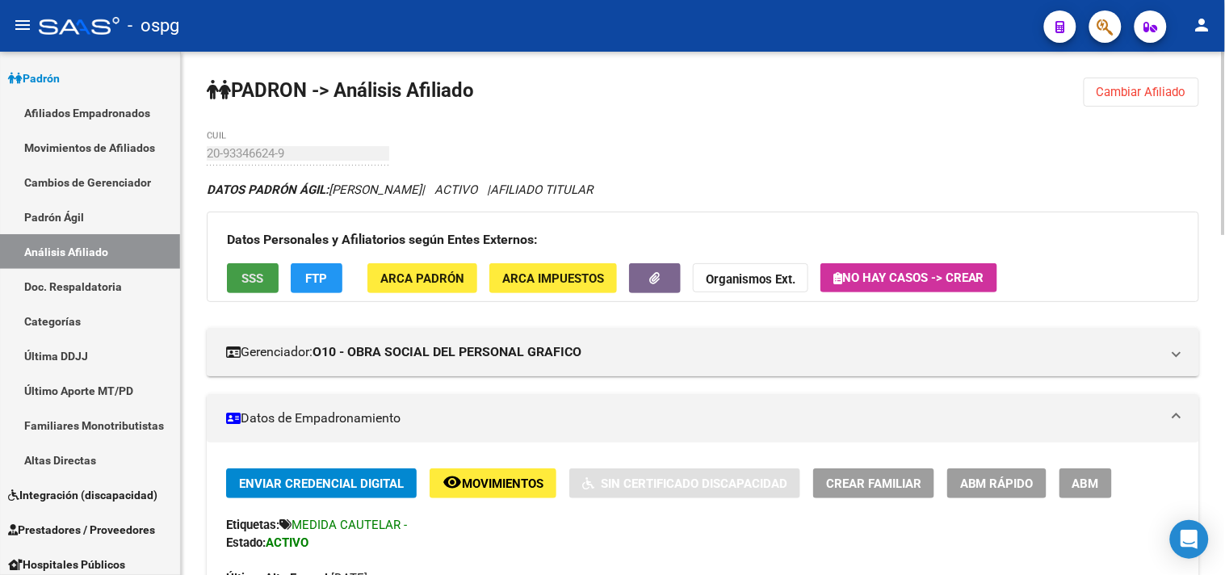
click at [255, 284] on span "SSS" at bounding box center [253, 278] width 22 height 15
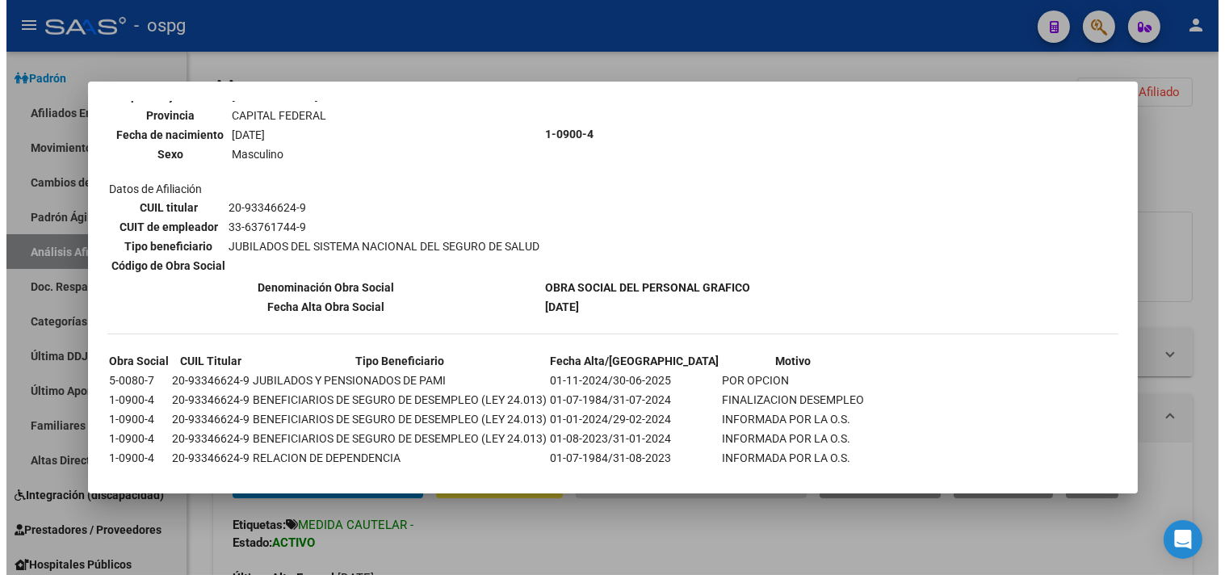
scroll to position [199, 0]
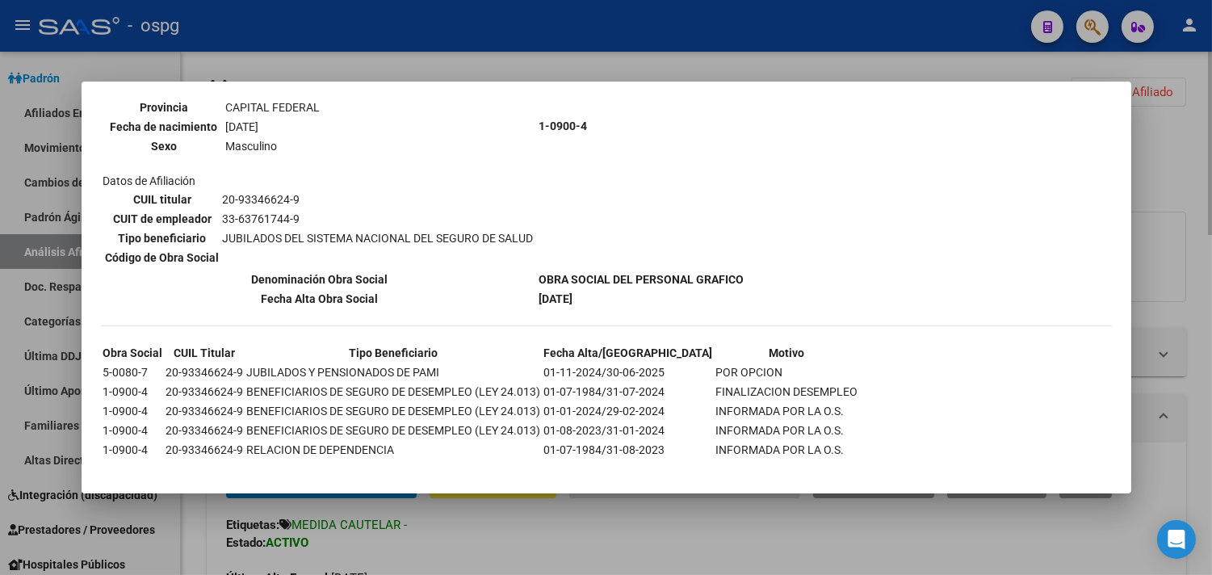
click at [618, 552] on div at bounding box center [606, 287] width 1212 height 575
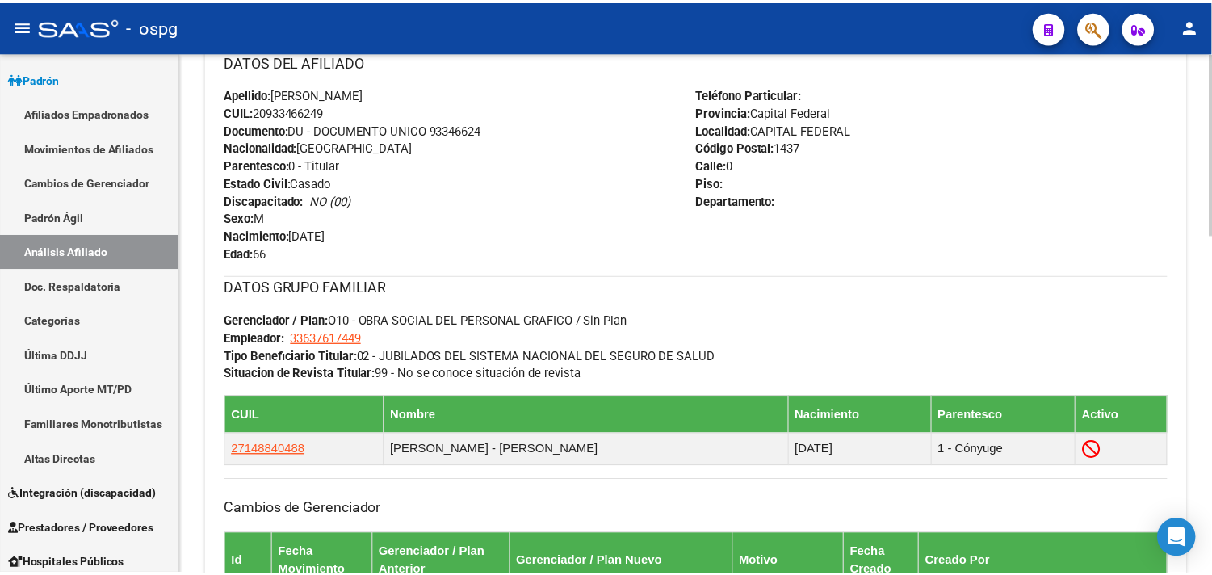
scroll to position [971, 0]
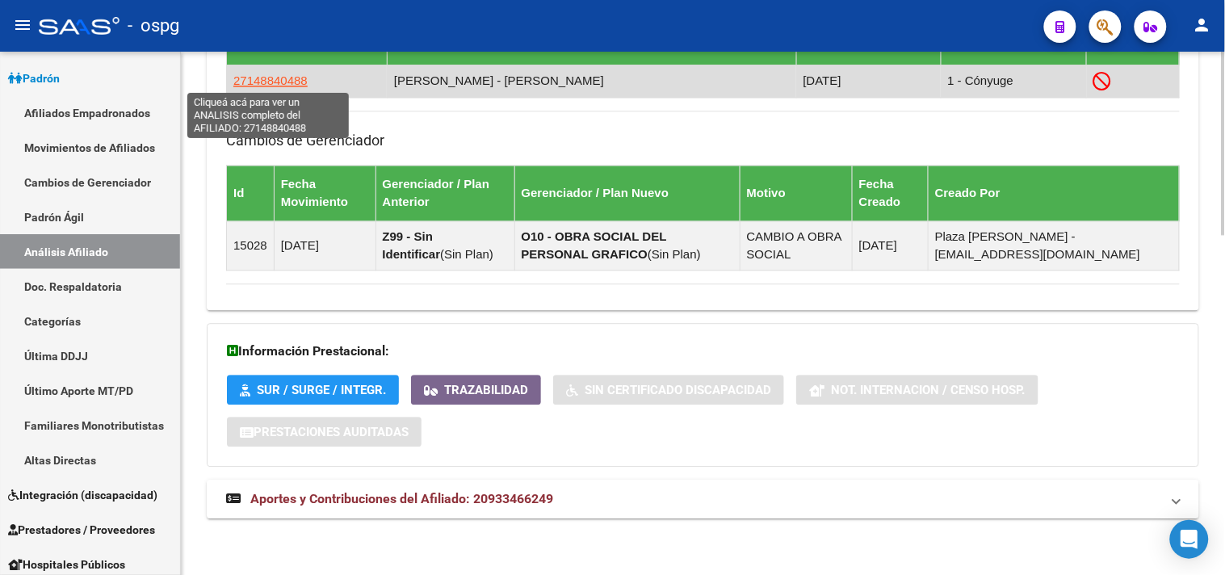
click at [275, 77] on span "27148840488" at bounding box center [270, 80] width 74 height 14
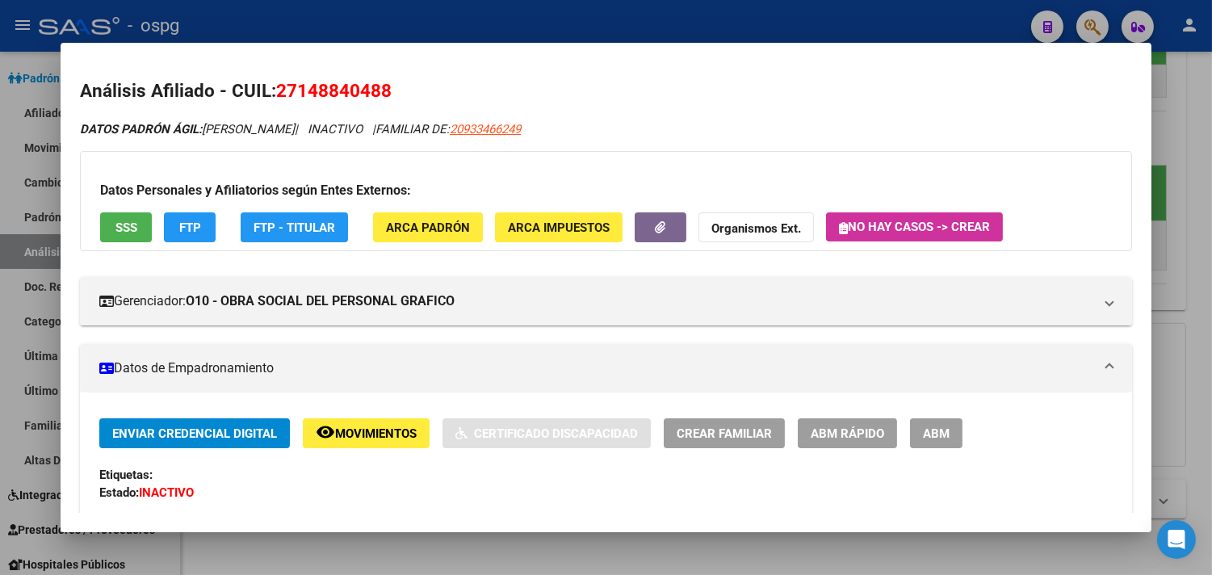
drag, startPoint x: 272, startPoint y: 89, endPoint x: 406, endPoint y: 95, distance: 134.2
click at [406, 95] on h2 "Análisis Afiliado - CUIL: 27148840488" at bounding box center [606, 91] width 1052 height 27
copy span "27148840488"
click at [115, 231] on span "SSS" at bounding box center [126, 227] width 22 height 15
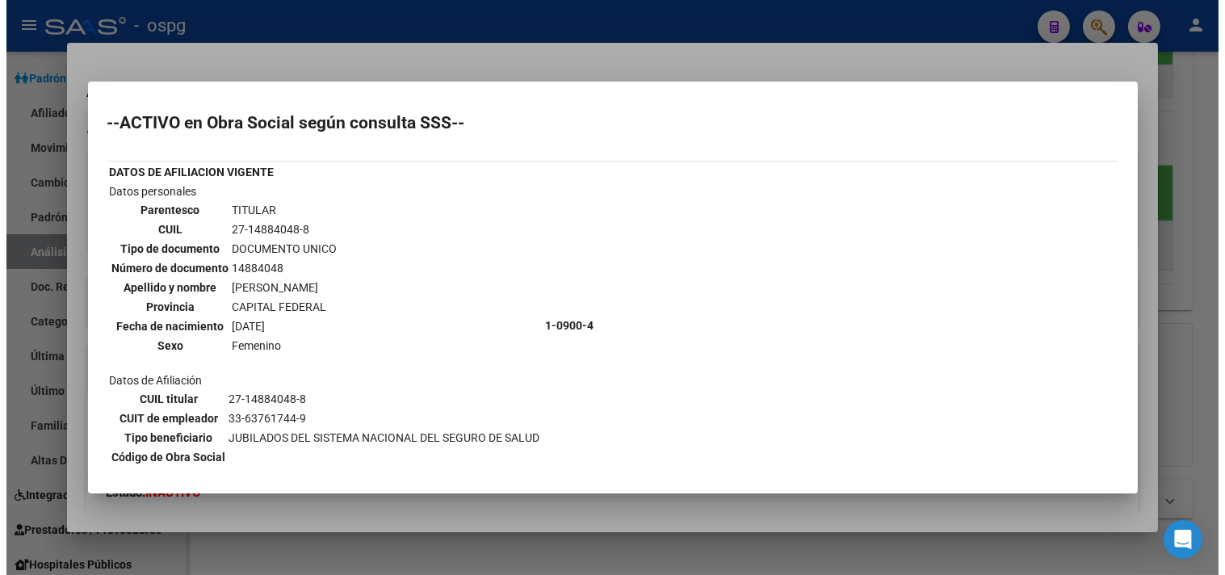
scroll to position [90, 0]
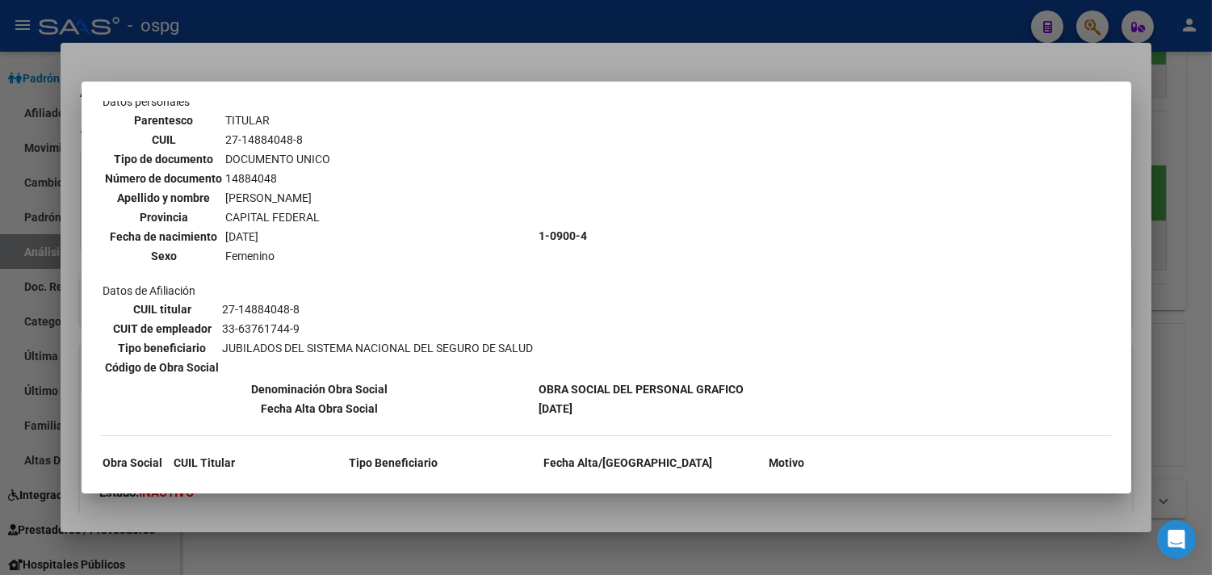
click at [451, 555] on div at bounding box center [606, 287] width 1212 height 575
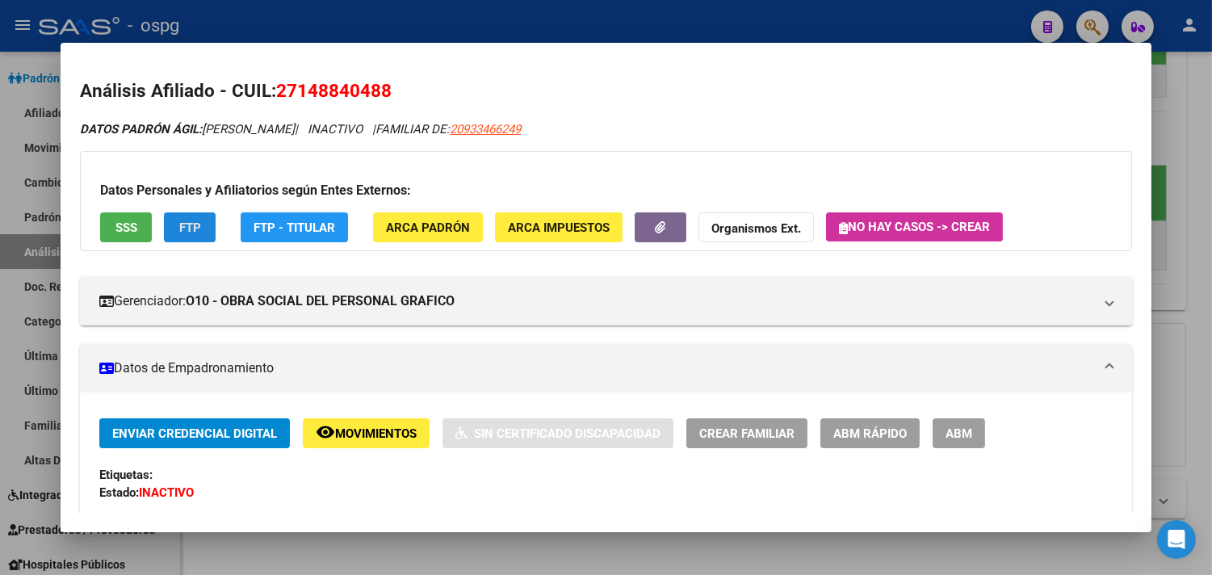
click at [190, 223] on span "FTP" at bounding box center [190, 227] width 22 height 15
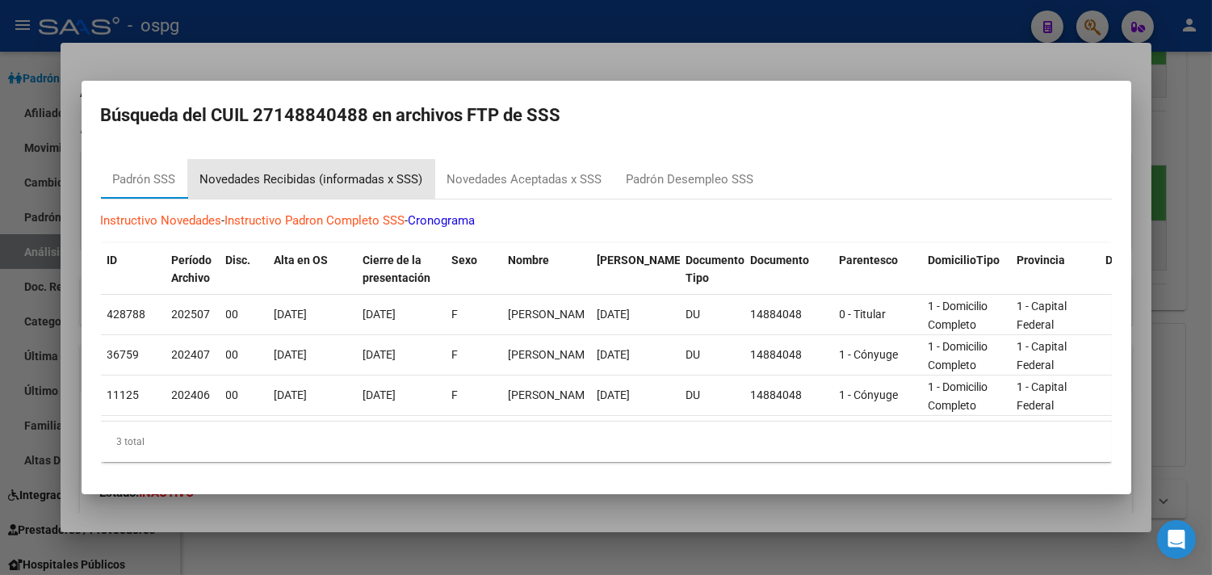
click at [267, 161] on div "Novedades Recibidas (informadas x SSS)" at bounding box center [311, 179] width 247 height 39
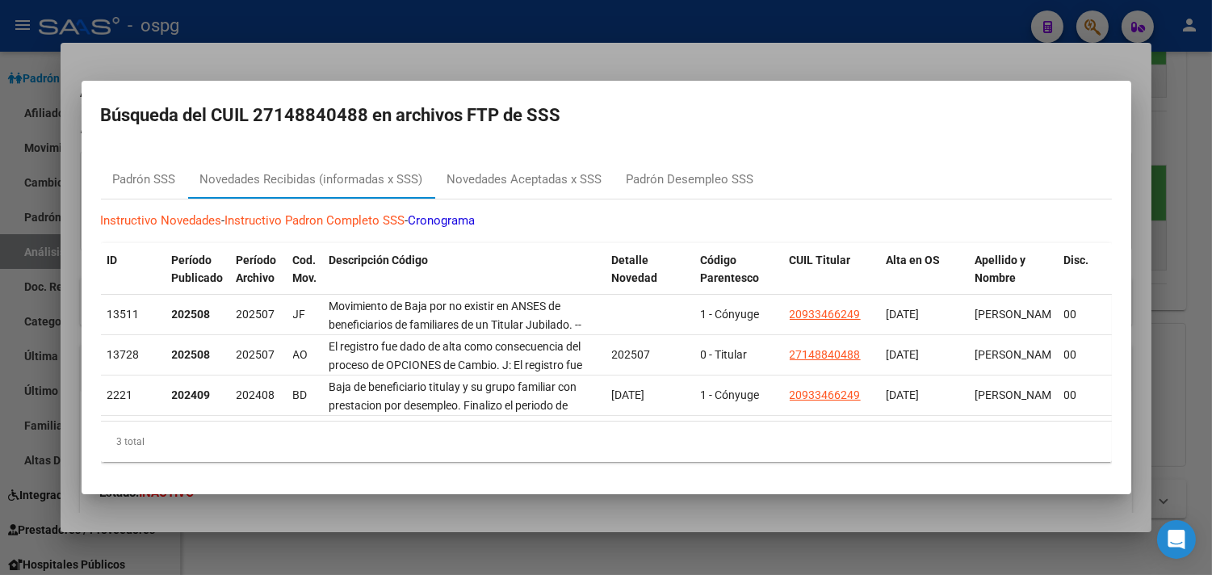
drag, startPoint x: 674, startPoint y: 549, endPoint x: 683, endPoint y: 574, distance: 26.6
click at [674, 550] on div at bounding box center [606, 287] width 1212 height 575
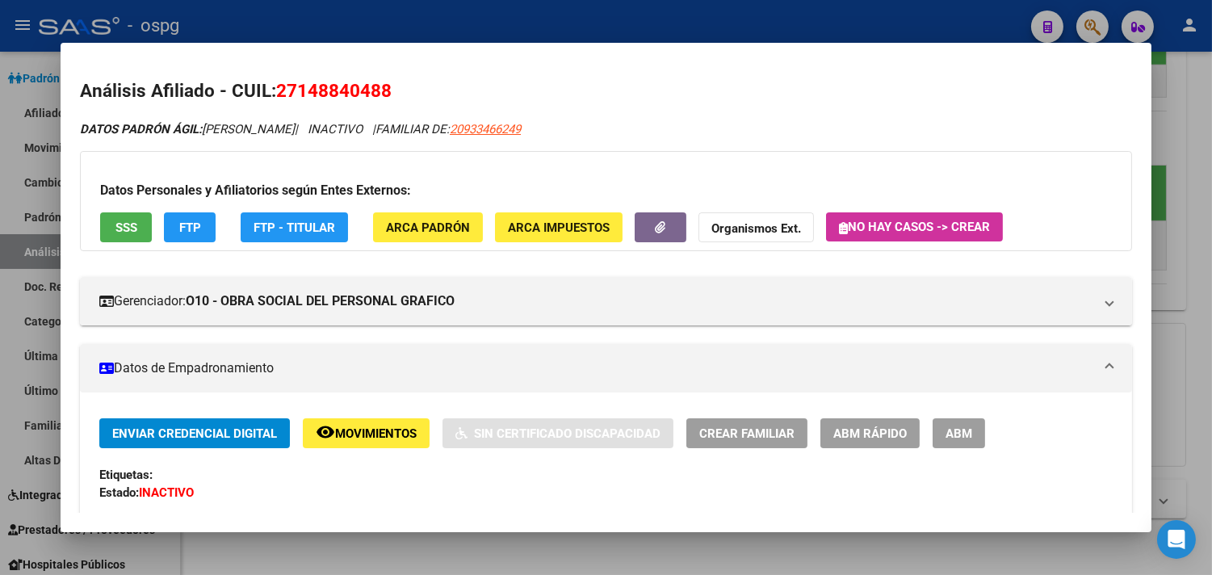
click at [619, 553] on div at bounding box center [606, 287] width 1212 height 575
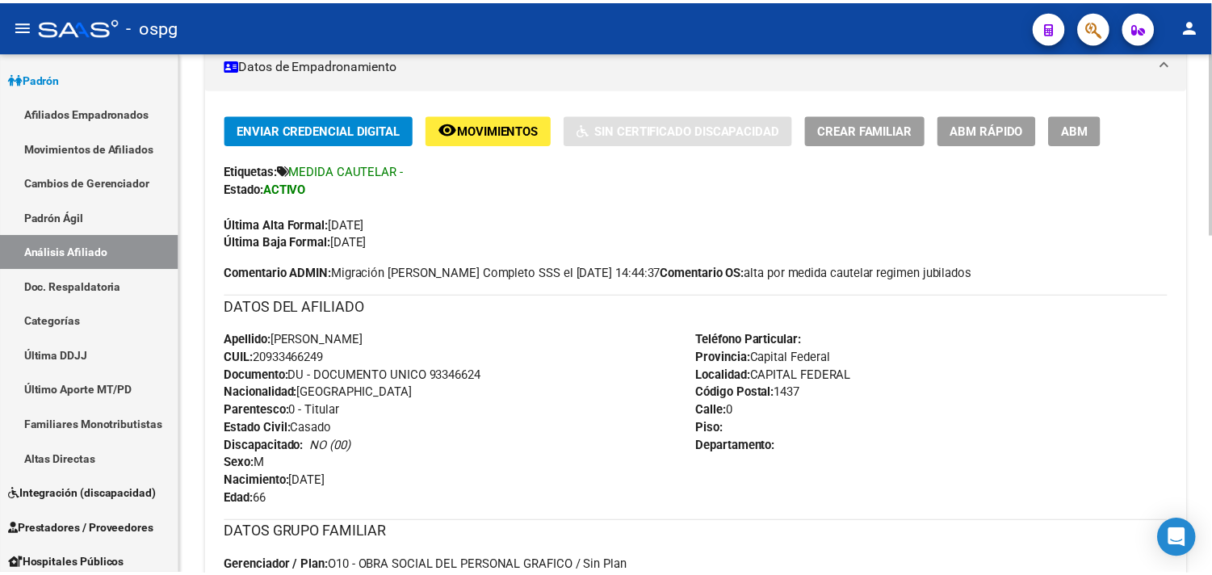
scroll to position [74, 0]
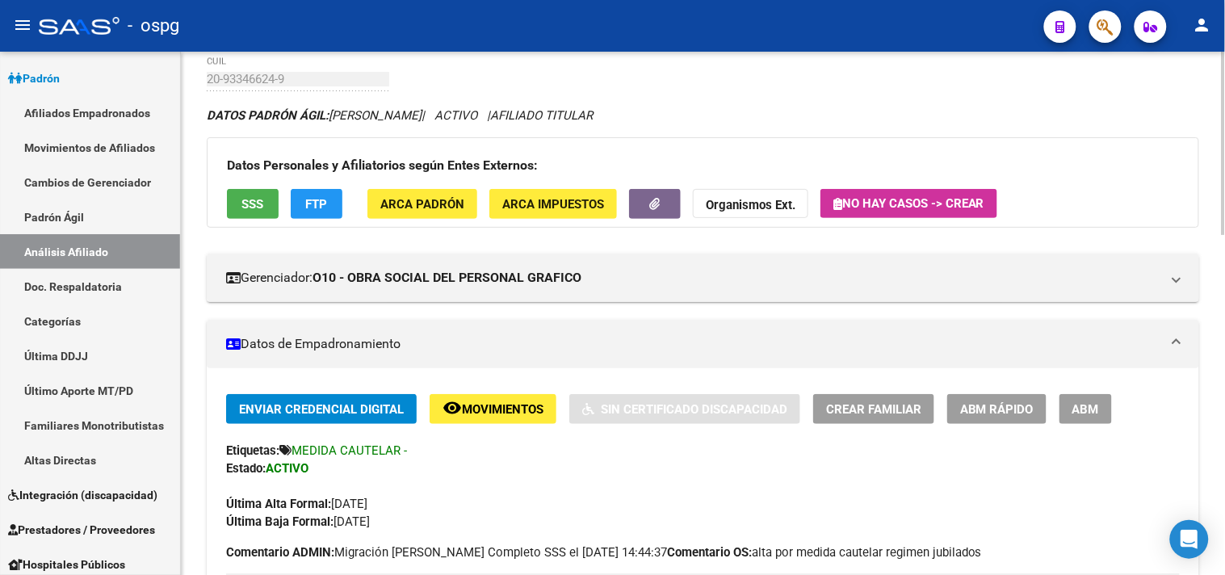
click at [266, 219] on button "SSS" at bounding box center [253, 204] width 52 height 30
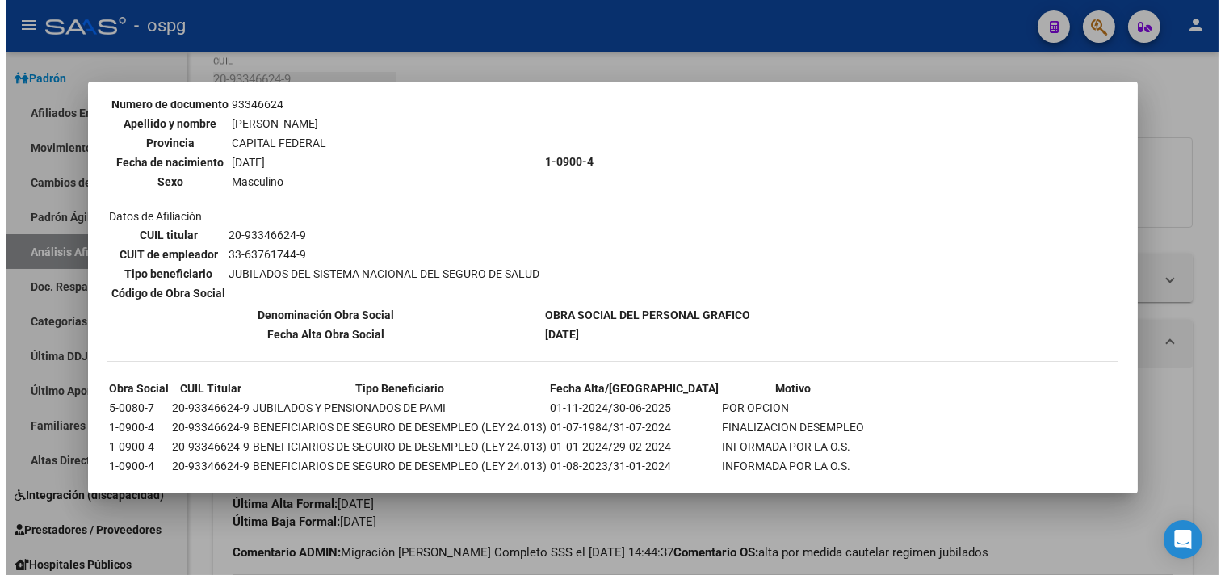
scroll to position [199, 0]
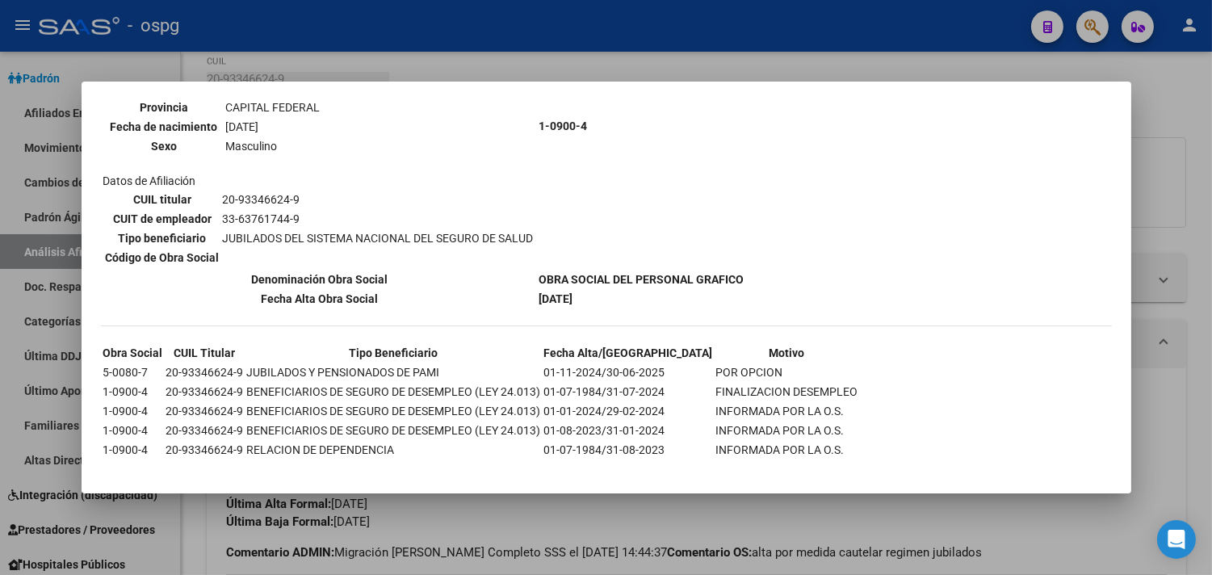
click at [554, 517] on div at bounding box center [606, 287] width 1212 height 575
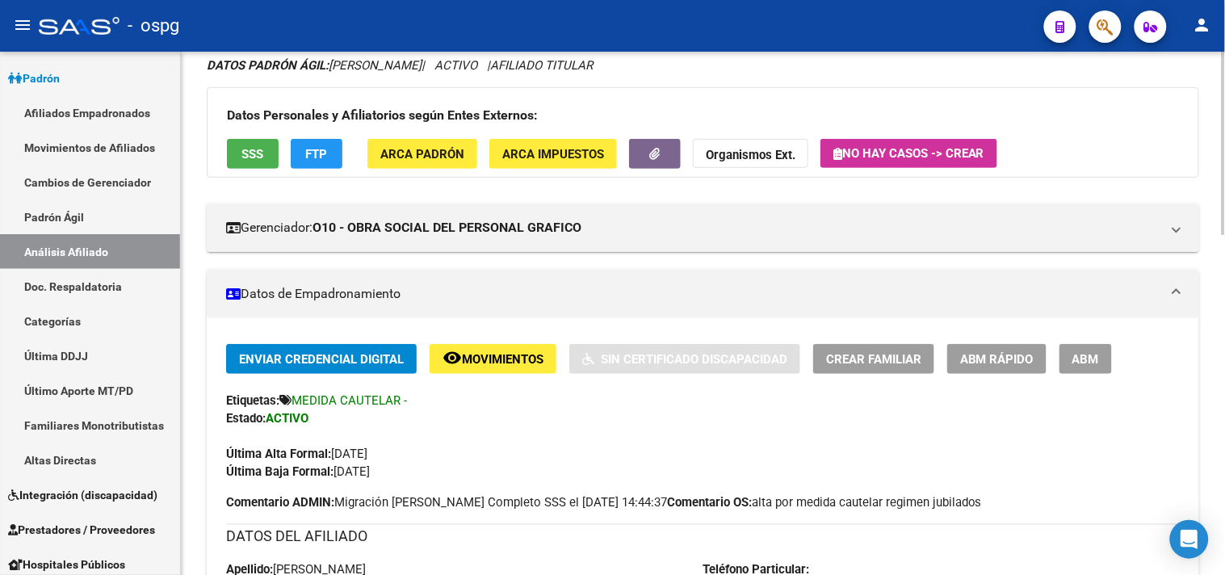
scroll to position [179, 0]
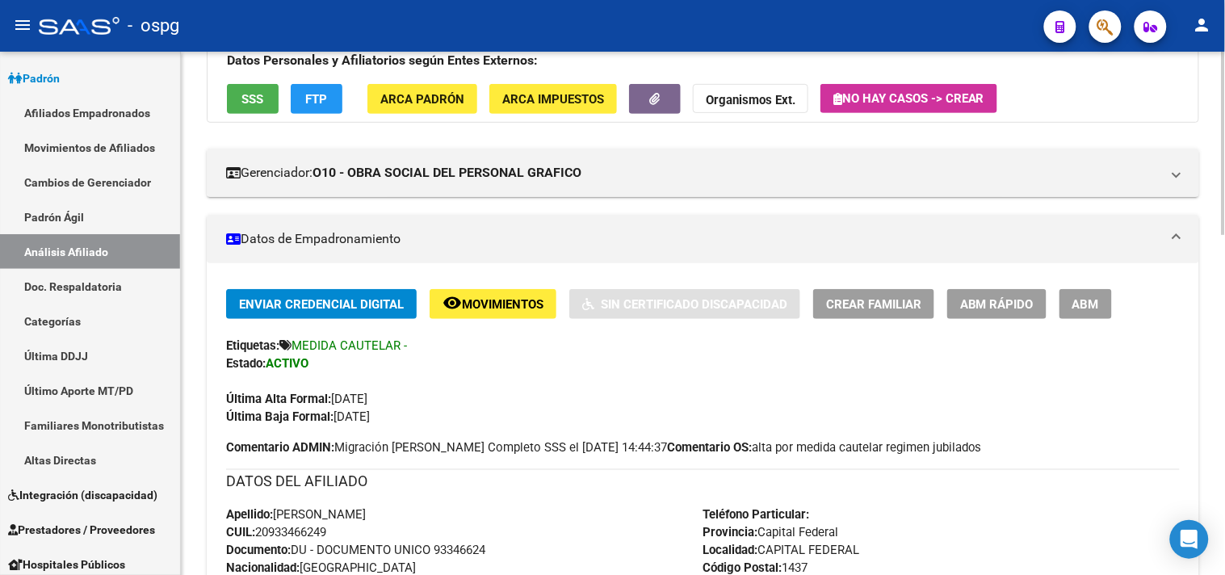
click at [468, 313] on button "remove_red_eye Movimientos" at bounding box center [493, 304] width 127 height 30
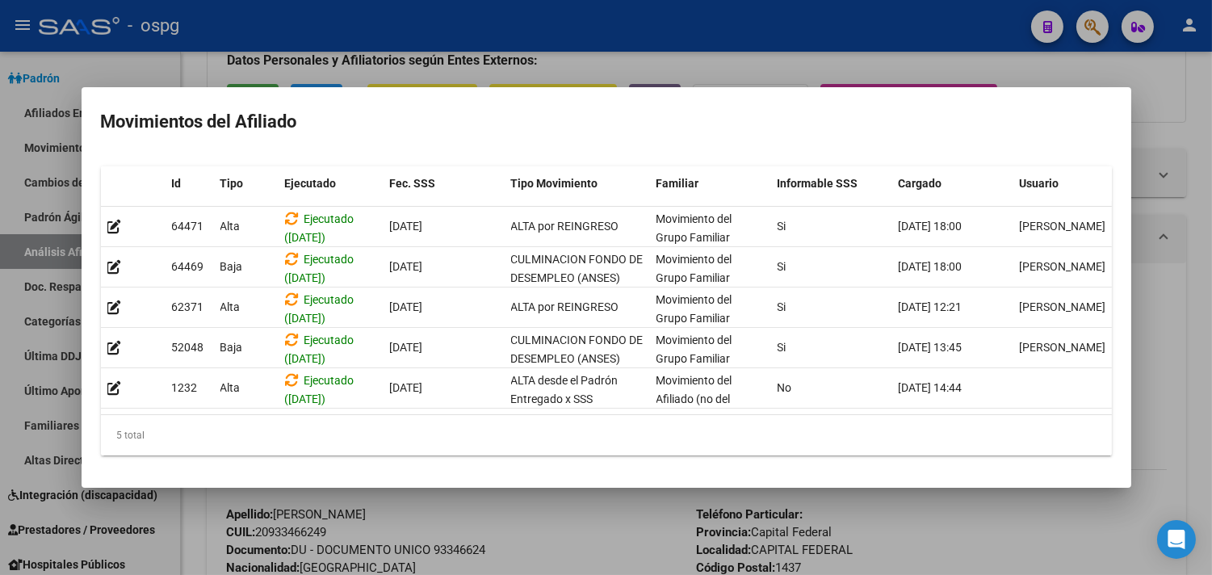
click at [635, 533] on div at bounding box center [606, 287] width 1212 height 575
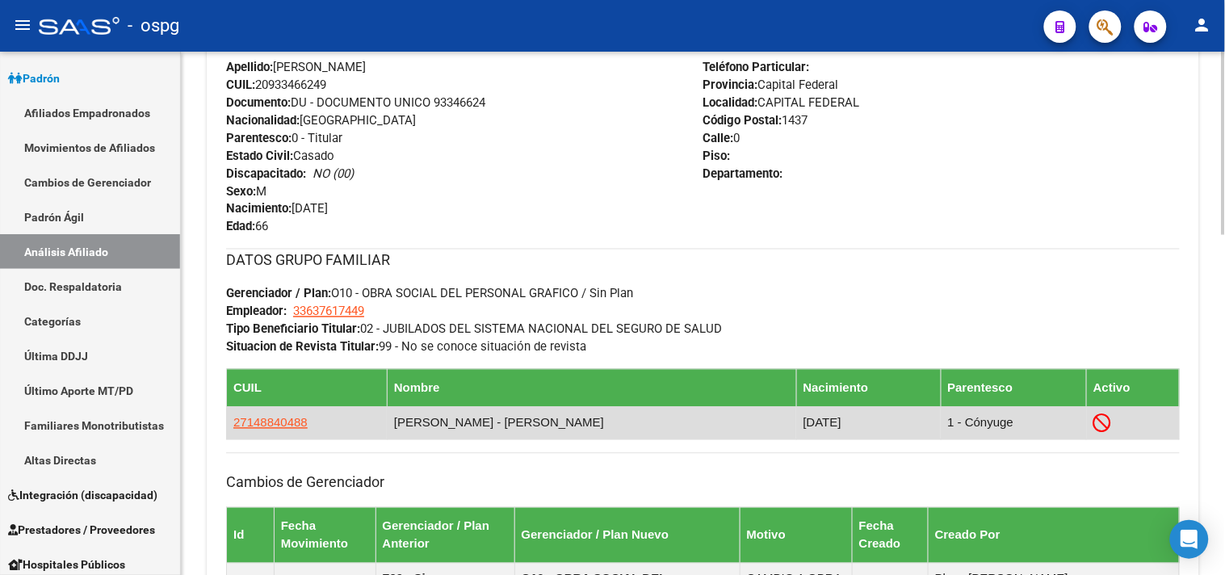
scroll to position [627, 0]
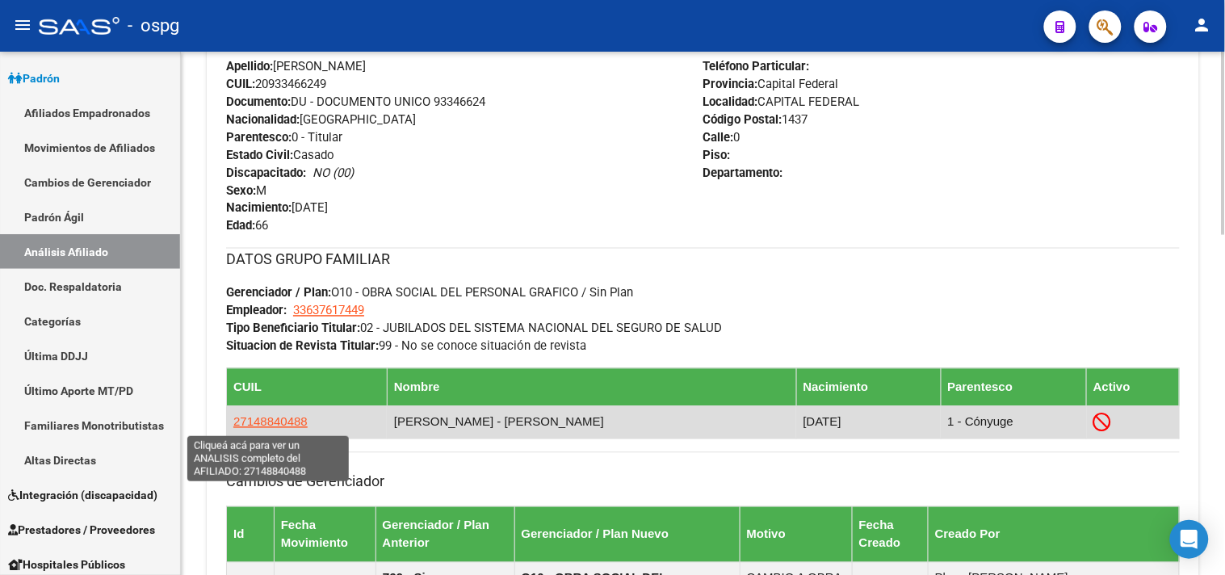
click at [237, 424] on span "27148840488" at bounding box center [270, 422] width 74 height 14
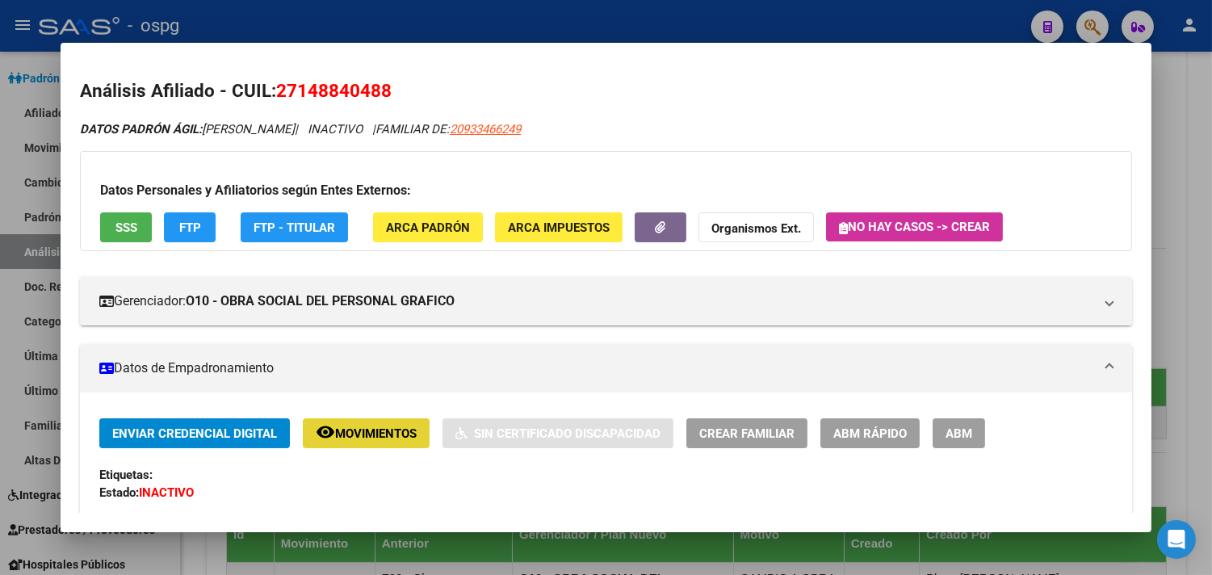
click at [359, 438] on span "Movimientos" at bounding box center [376, 433] width 82 height 15
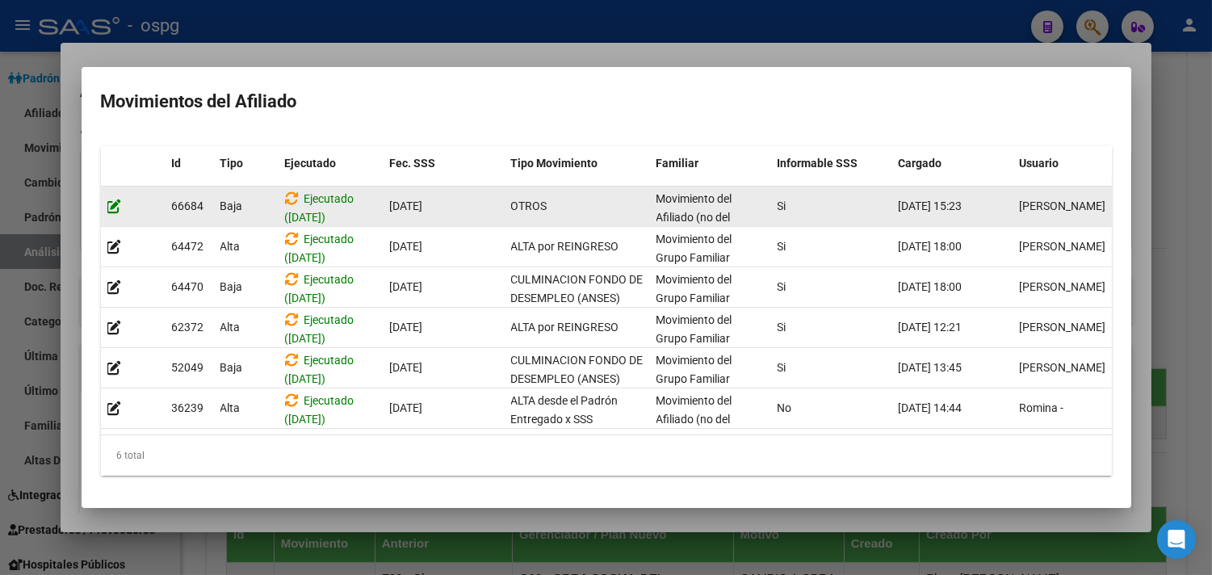
click at [114, 200] on icon at bounding box center [114, 206] width 15 height 15
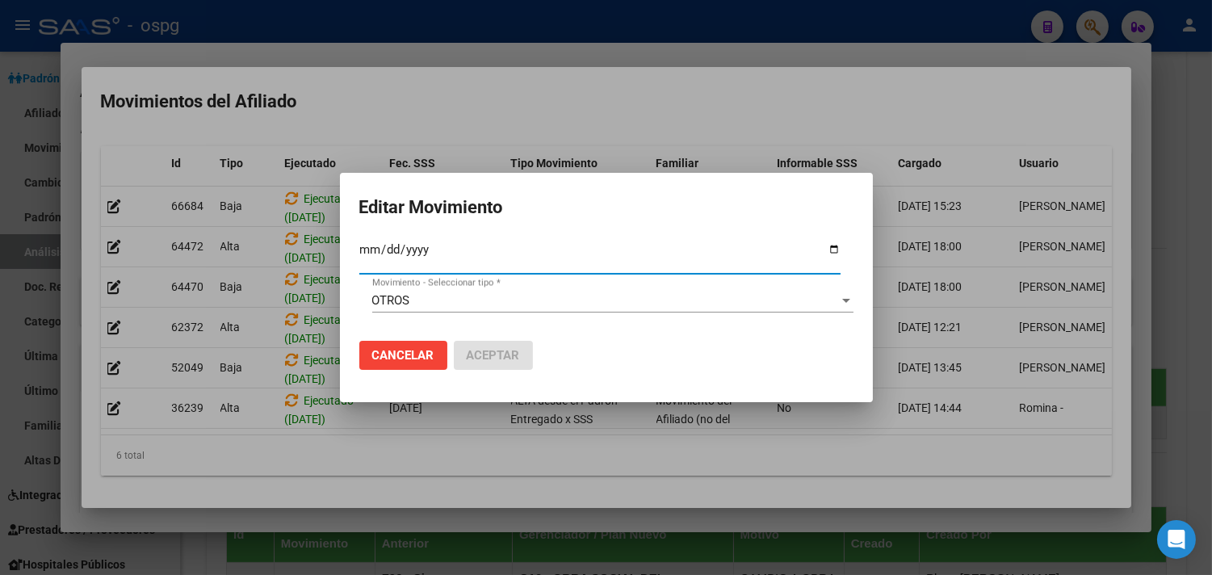
click at [388, 357] on span "Cancelar" at bounding box center [403, 355] width 62 height 15
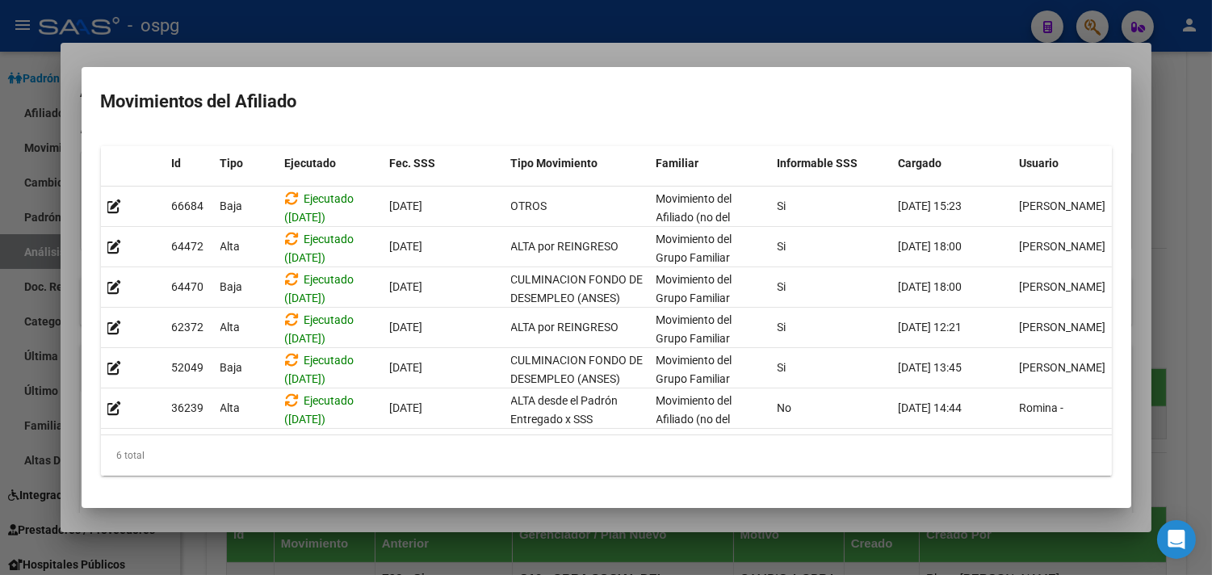
click at [1208, 156] on div at bounding box center [606, 287] width 1212 height 575
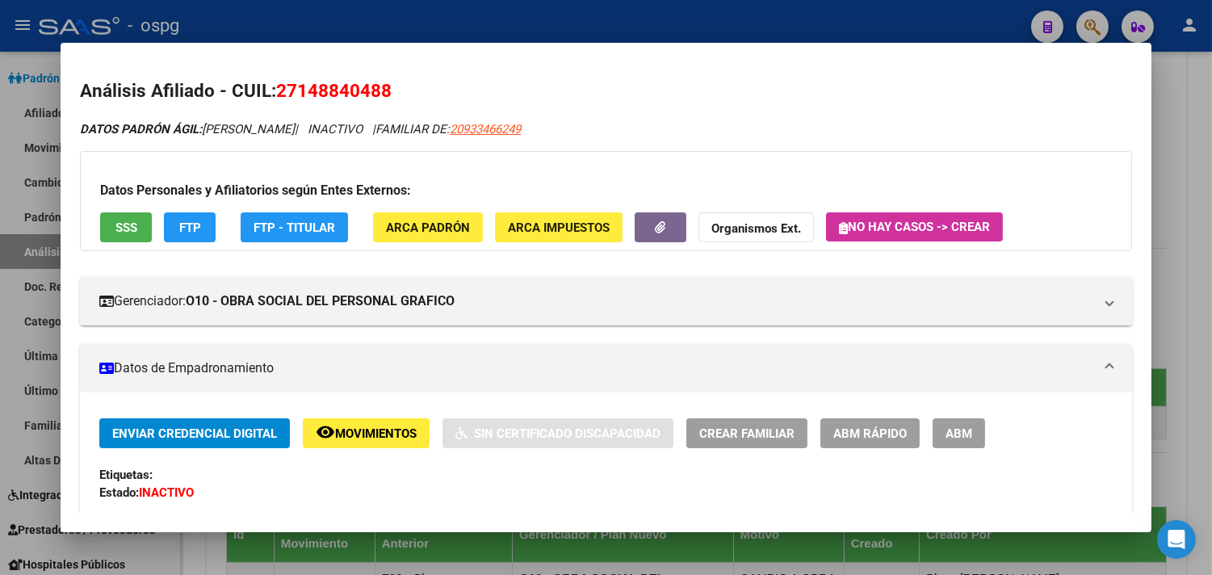
click at [1197, 107] on div at bounding box center [606, 287] width 1212 height 575
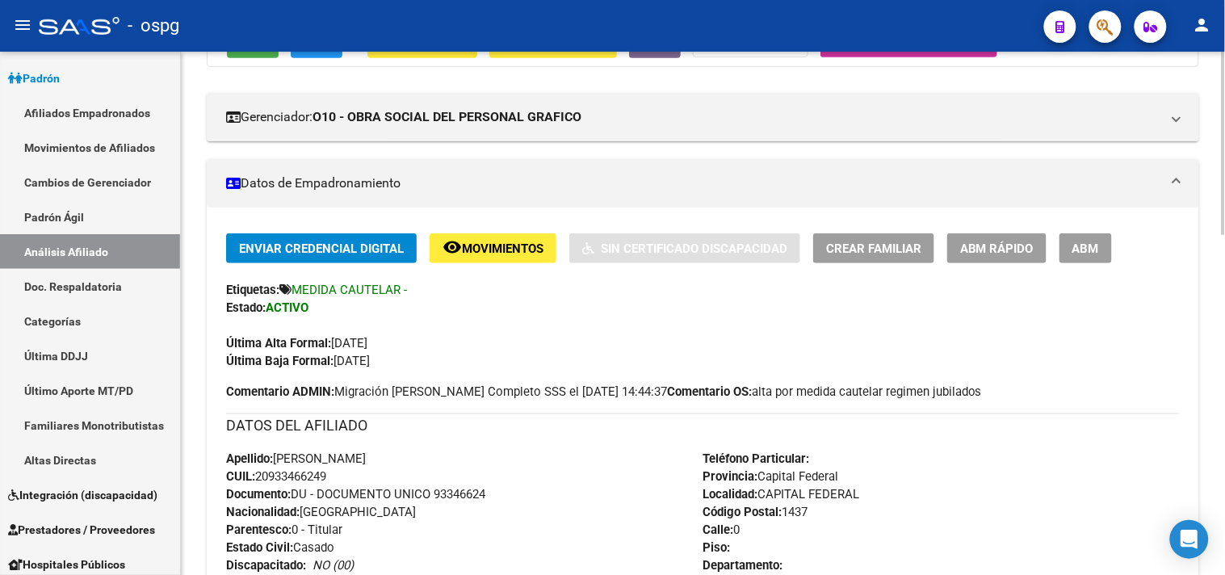
scroll to position [0, 0]
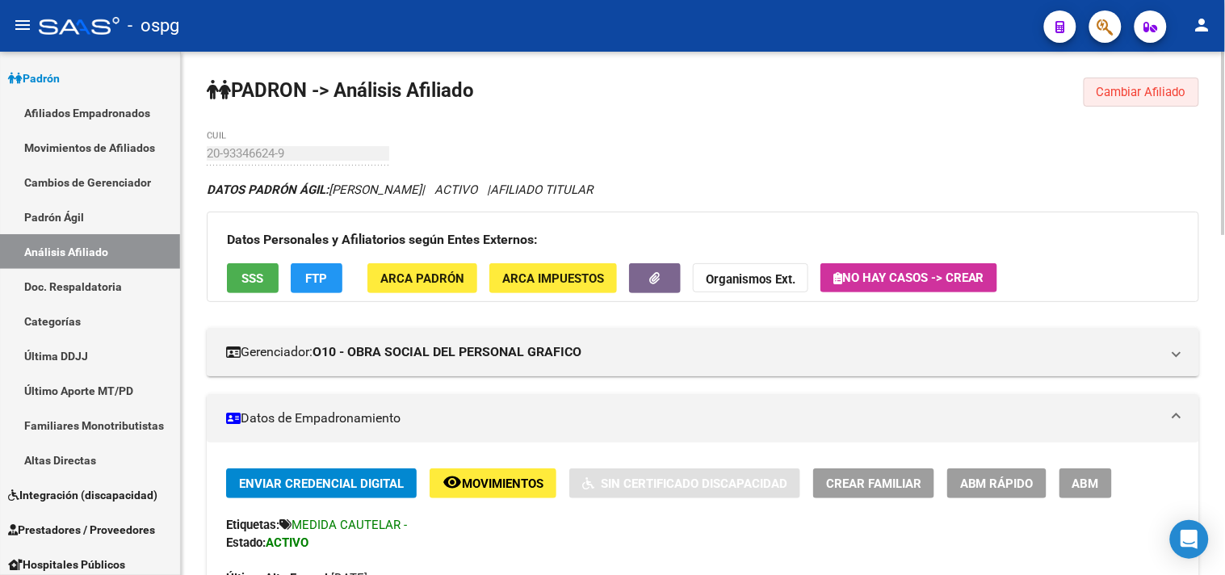
click at [1118, 98] on span "Cambiar Afiliado" at bounding box center [1141, 92] width 90 height 15
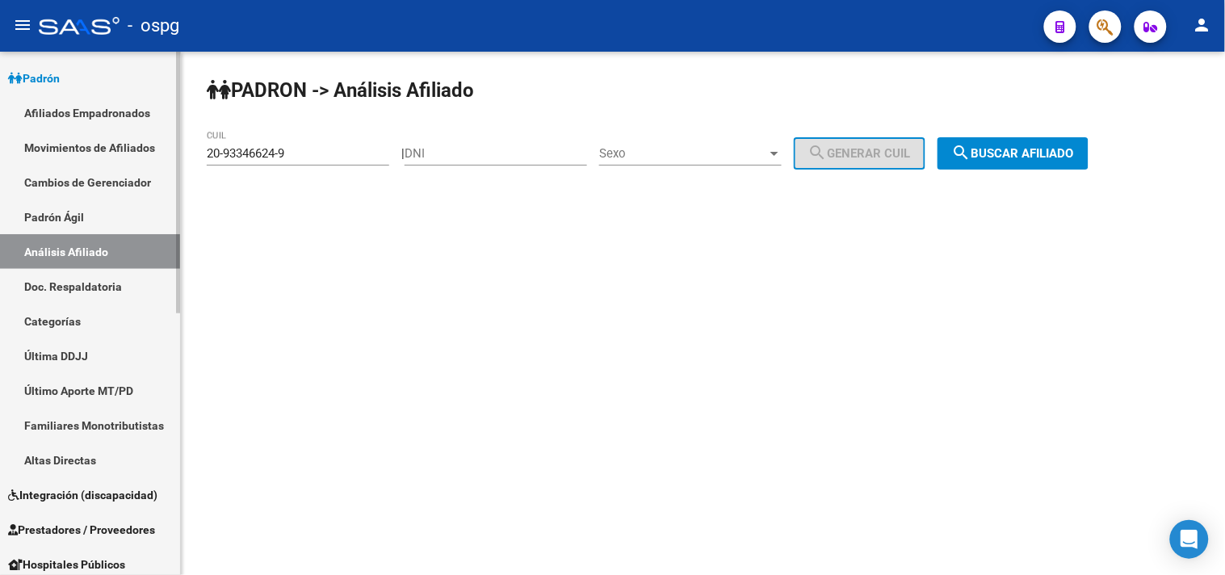
drag, startPoint x: 349, startPoint y: 151, endPoint x: 170, endPoint y: 151, distance: 179.2
click at [170, 151] on mat-sidenav-container "Firma Express Inicio Calendario SSS Instructivos Contacto OS Reportes Tablero d…" at bounding box center [612, 313] width 1225 height 523
paste input "7-31859909-8"
type input "27-31859909-8"
click at [1020, 162] on button "search Buscar afiliado" at bounding box center [1012, 153] width 151 height 32
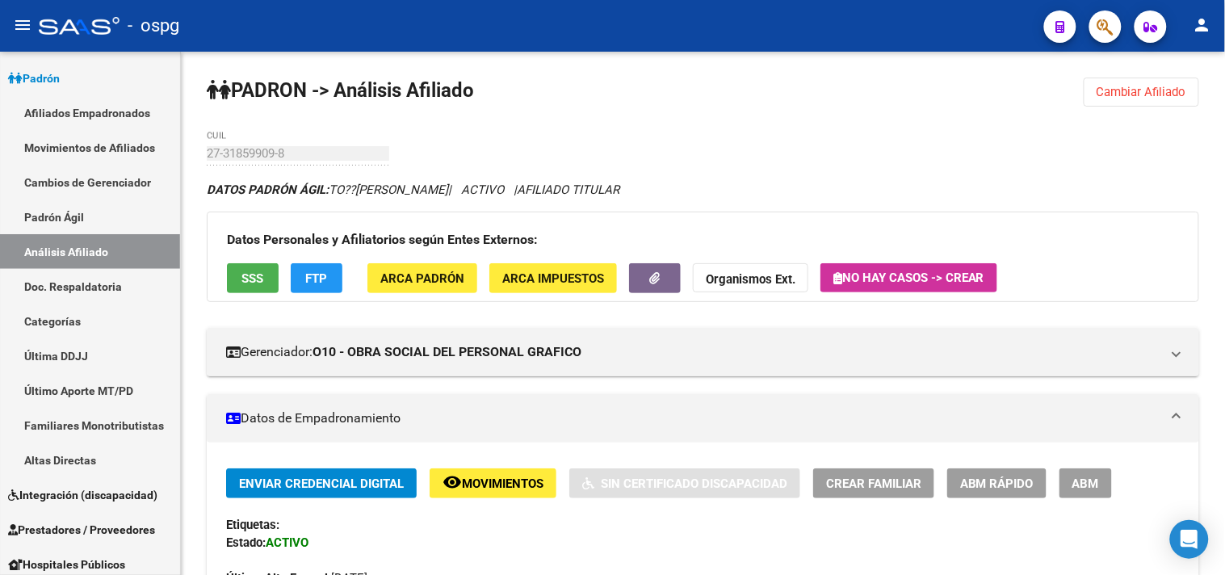
drag, startPoint x: 1106, startPoint y: 493, endPoint x: 911, endPoint y: 452, distance: 199.7
click at [1104, 493] on button "ABM" at bounding box center [1085, 483] width 52 height 30
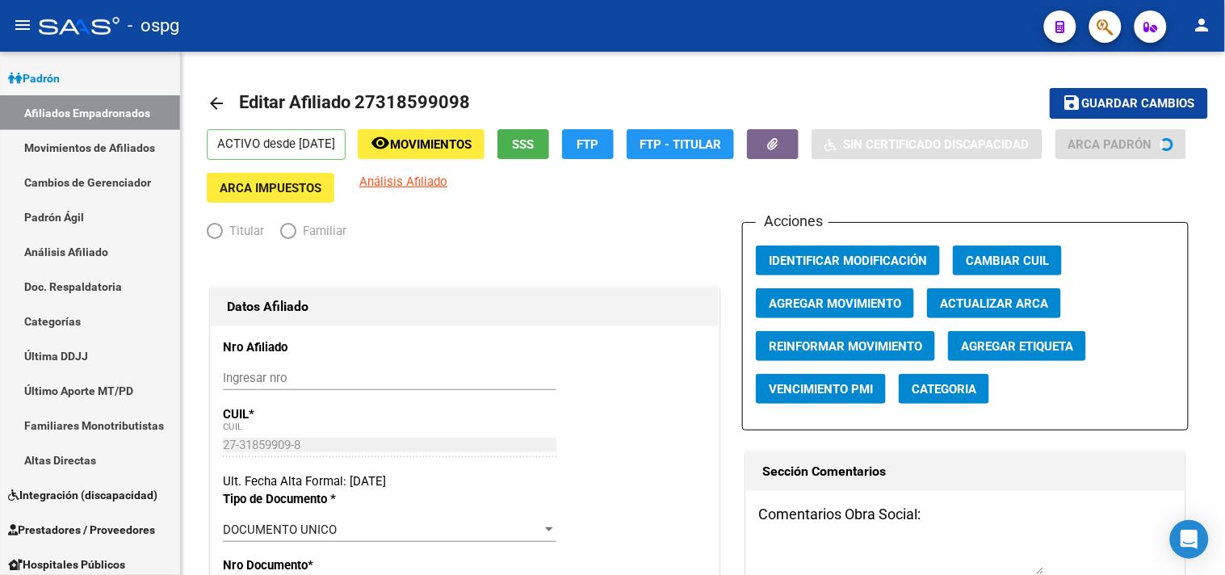
radio input "true"
type input "30-58473681-6"
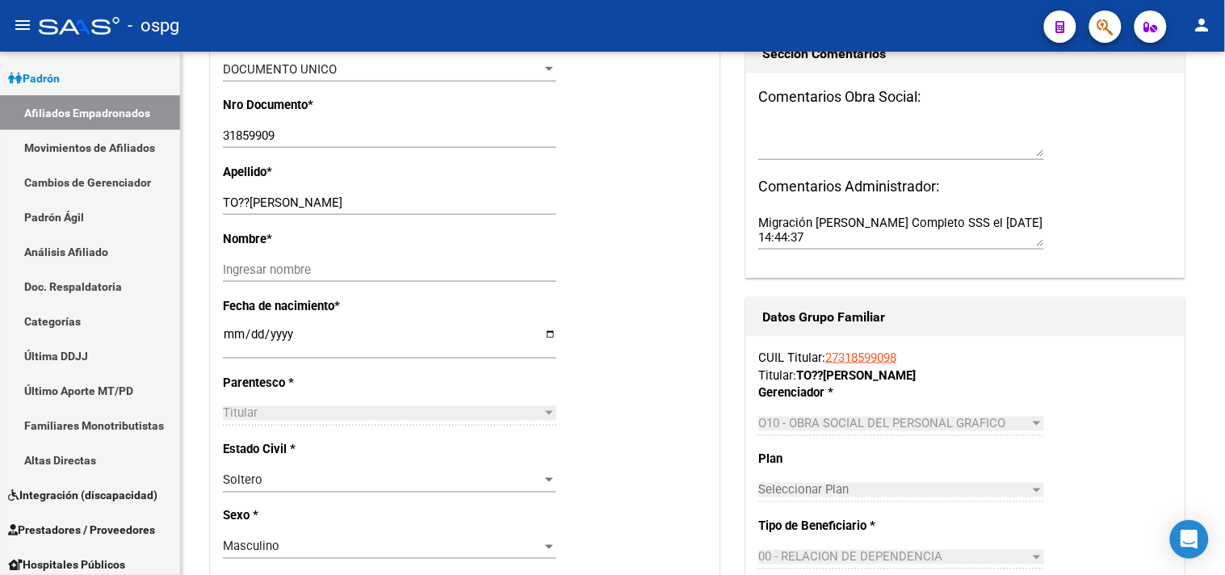
scroll to position [538, 0]
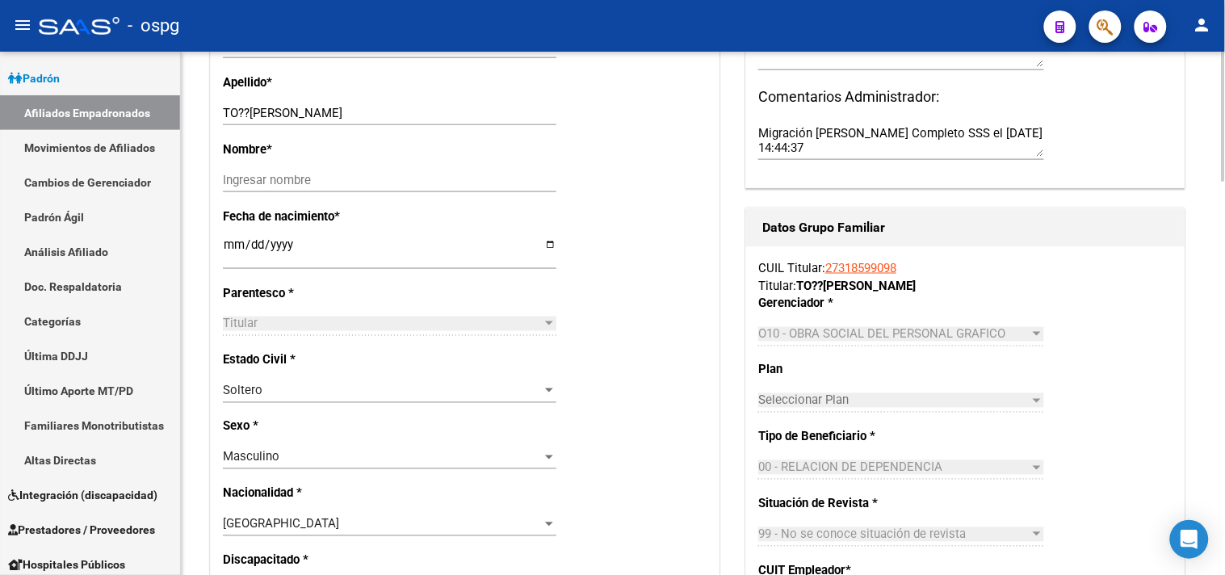
click at [324, 463] on div "Masculino" at bounding box center [382, 457] width 319 height 15
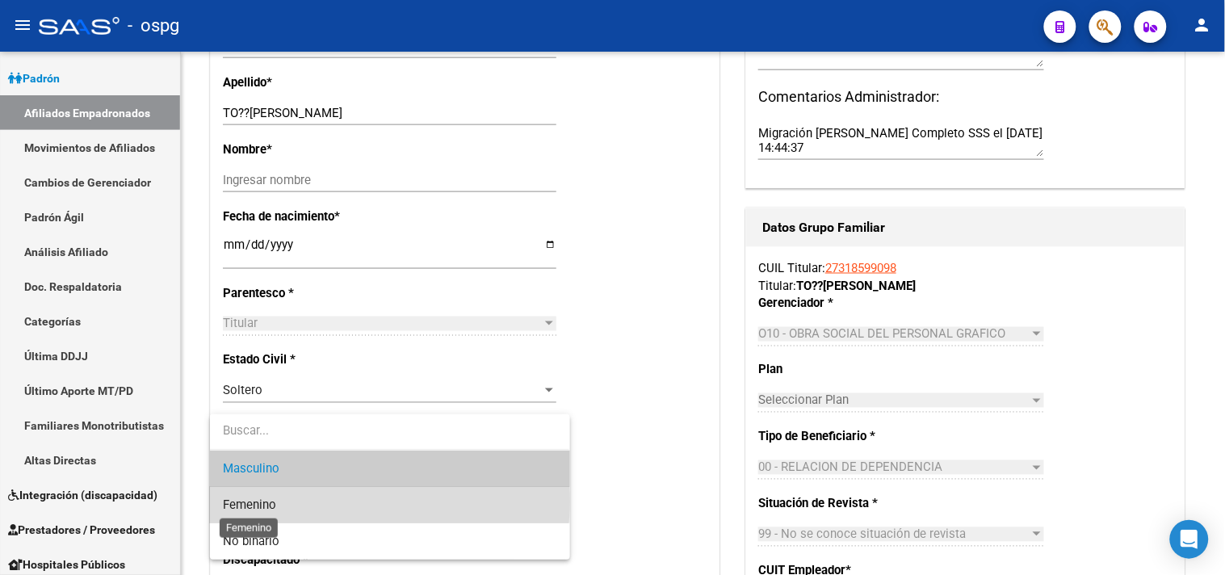
click at [246, 501] on span "Femenino" at bounding box center [249, 504] width 53 height 15
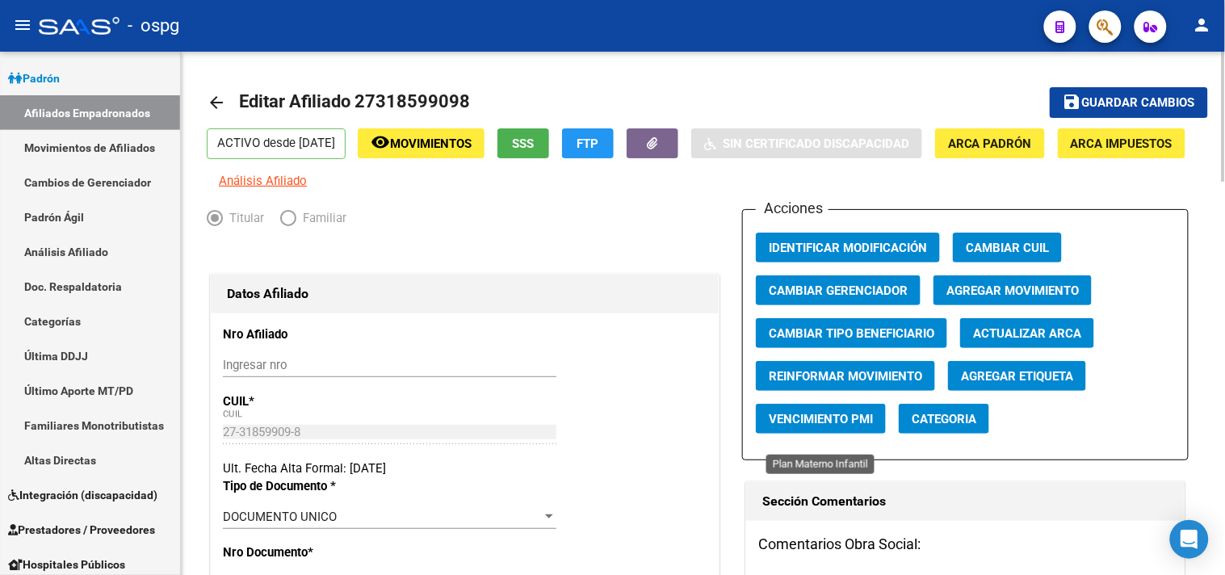
scroll to position [0, 0]
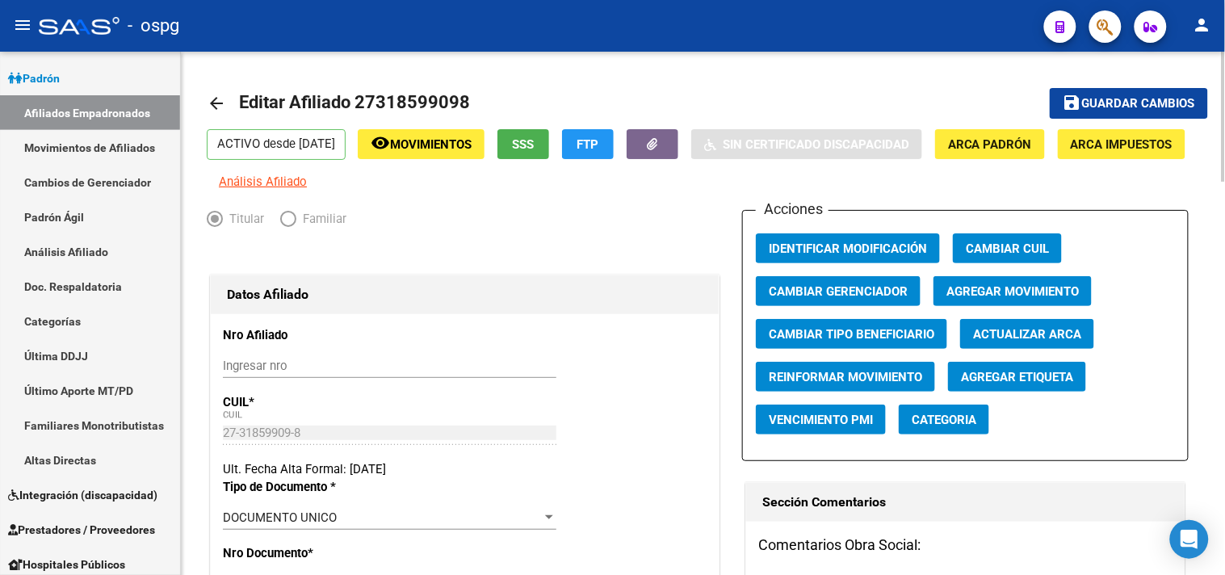
click at [1136, 107] on span "Guardar cambios" at bounding box center [1138, 104] width 113 height 15
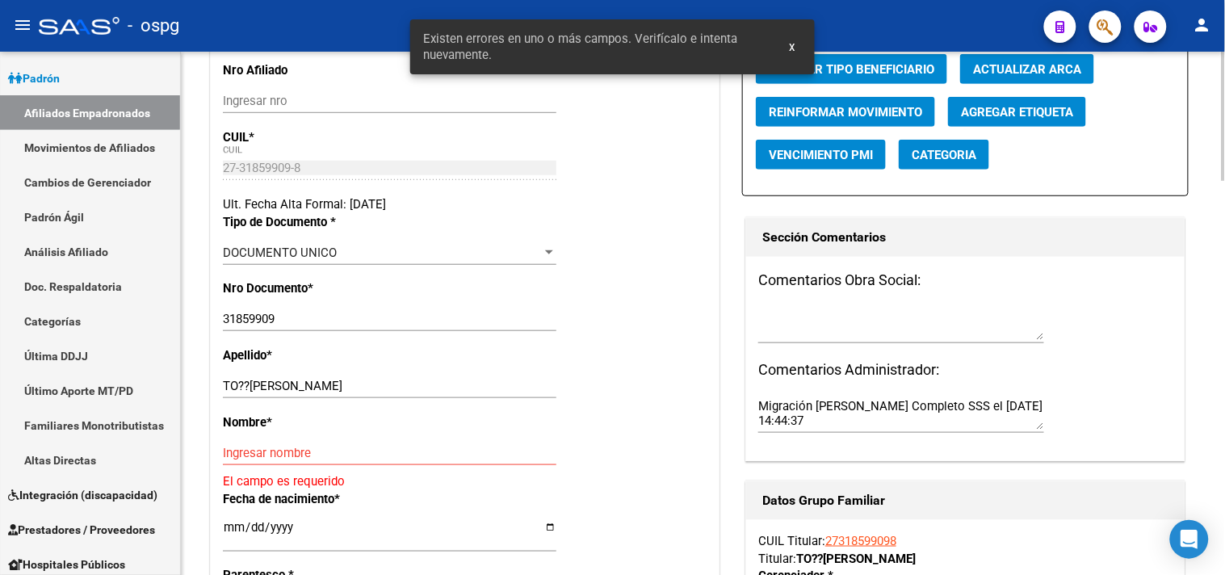
scroll to position [269, 0]
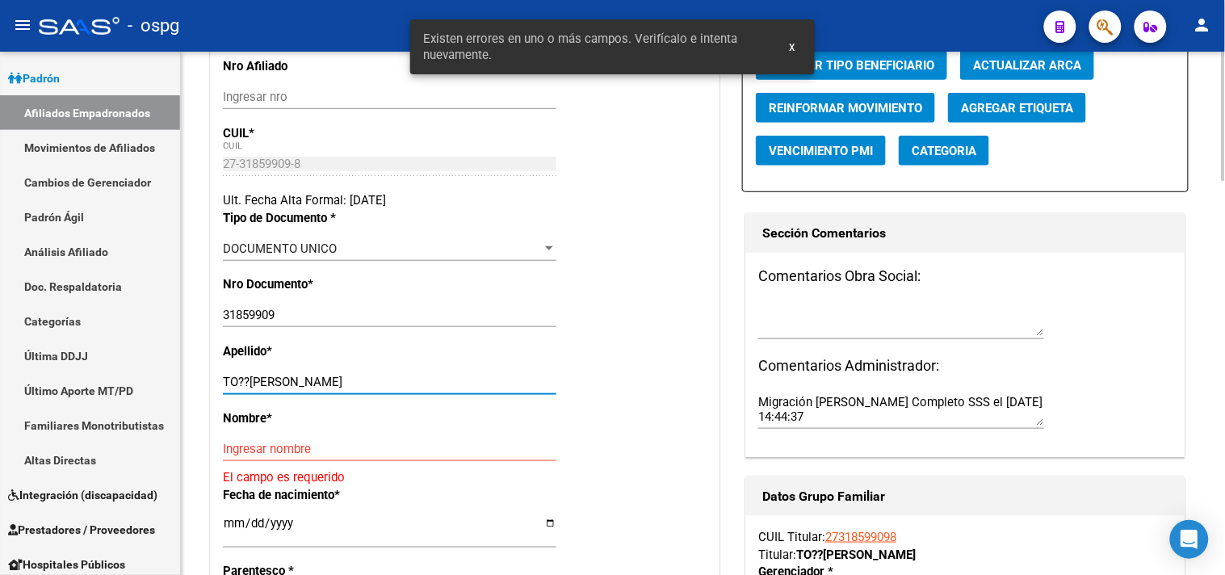
drag, startPoint x: 287, startPoint y: 397, endPoint x: 361, endPoint y: 397, distance: 73.5
click at [361, 389] on input "TO??[PERSON_NAME]" at bounding box center [389, 382] width 333 height 15
type input "TO??ANEZ,"
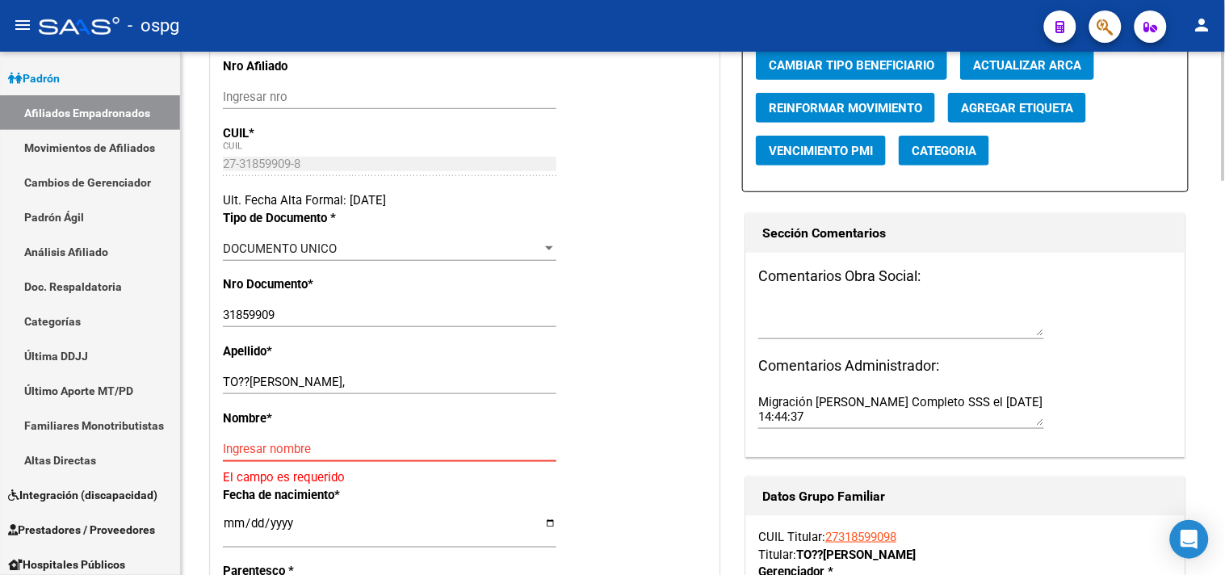
paste input "ABIGAIL"
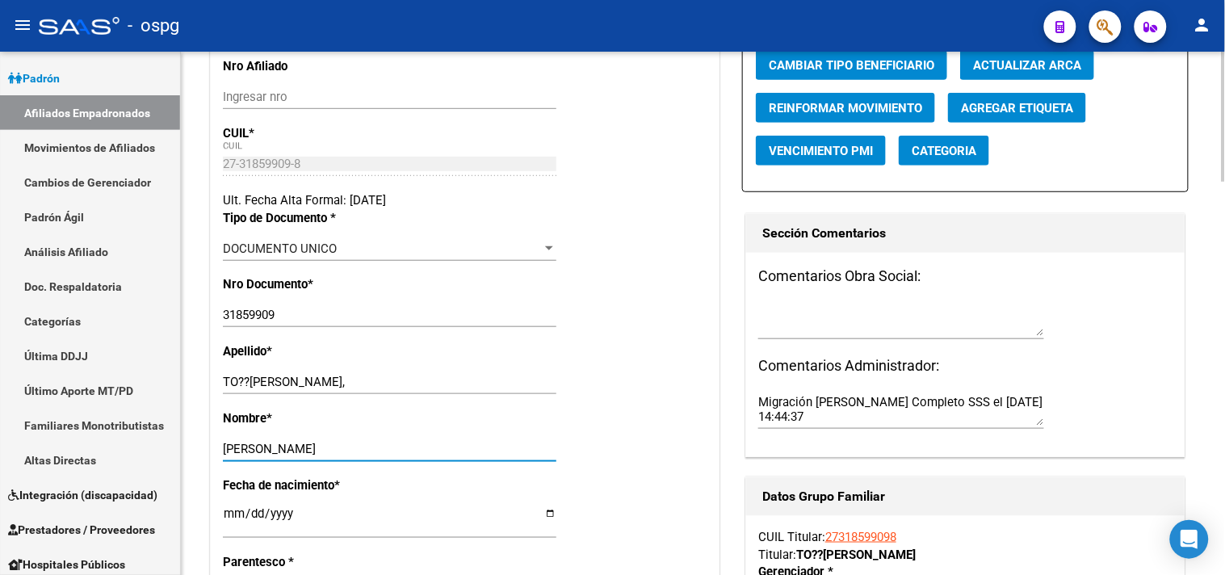
type input "ABIGAIL"
click at [296, 389] on input "TO??ANEZ," at bounding box center [389, 382] width 333 height 15
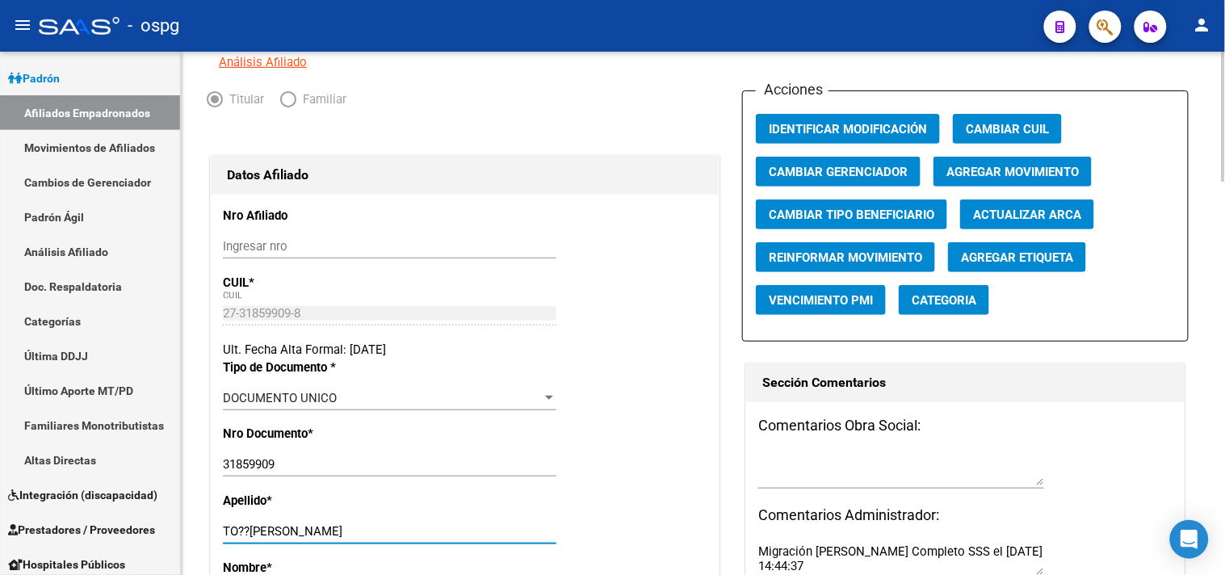
scroll to position [0, 0]
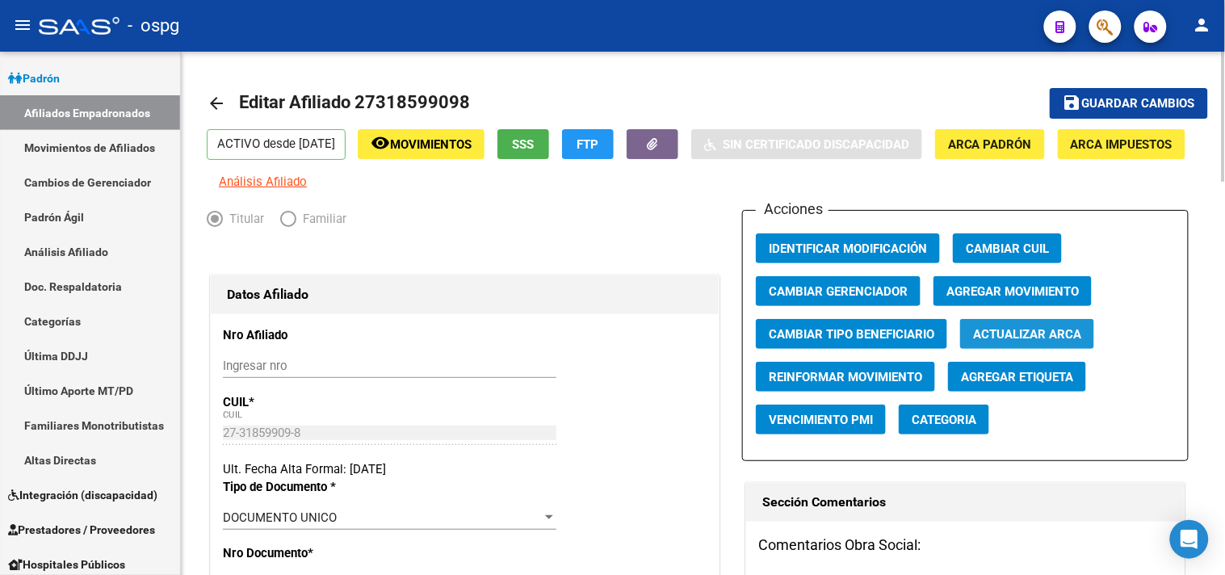
click at [1021, 342] on span "Actualizar ARCA" at bounding box center [1027, 334] width 108 height 15
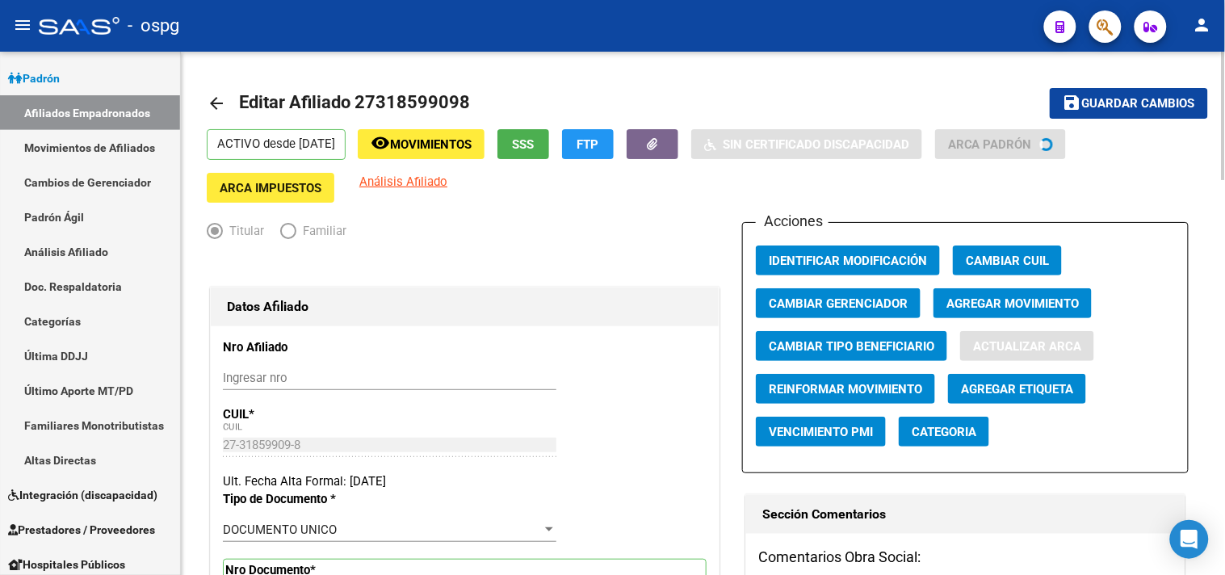
type input "TOÑANEZ"
type input "ABIGAIL"
type input "CABA"
type input "1176"
type input "BULNES"
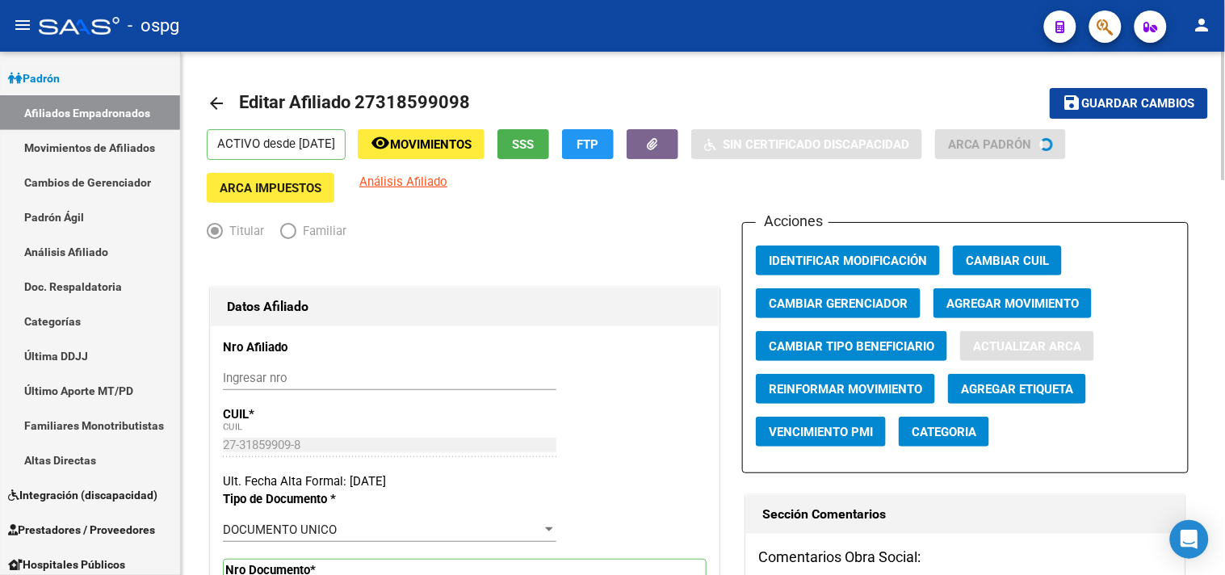
type input "761"
type input "2"
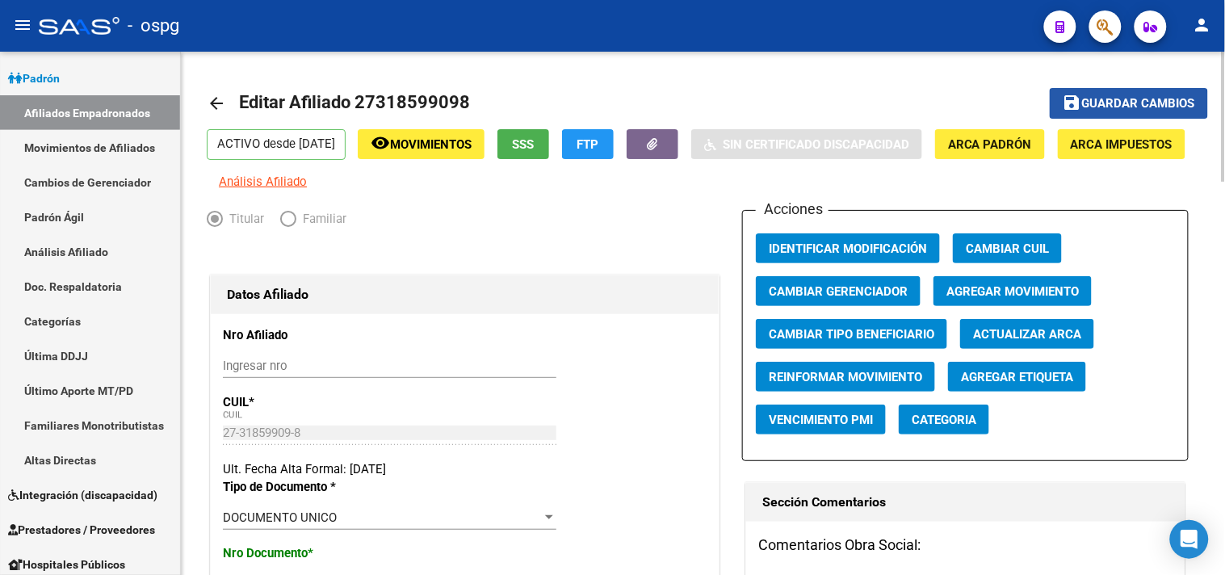
click at [1110, 106] on span "Guardar cambios" at bounding box center [1138, 104] width 113 height 15
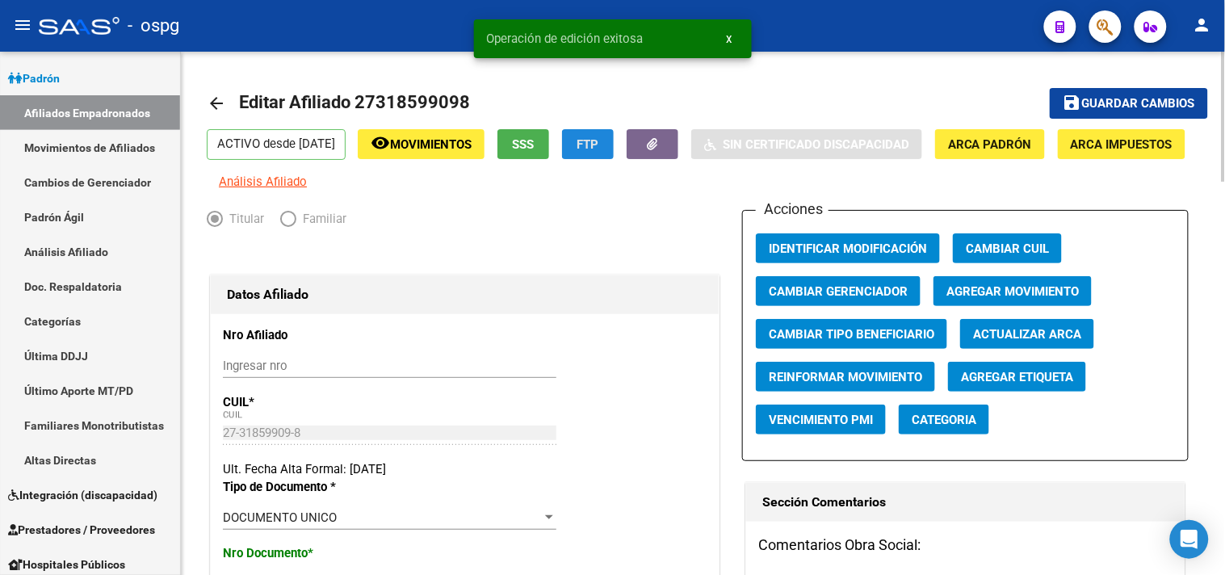
click at [614, 147] on button "FTP" at bounding box center [588, 144] width 52 height 30
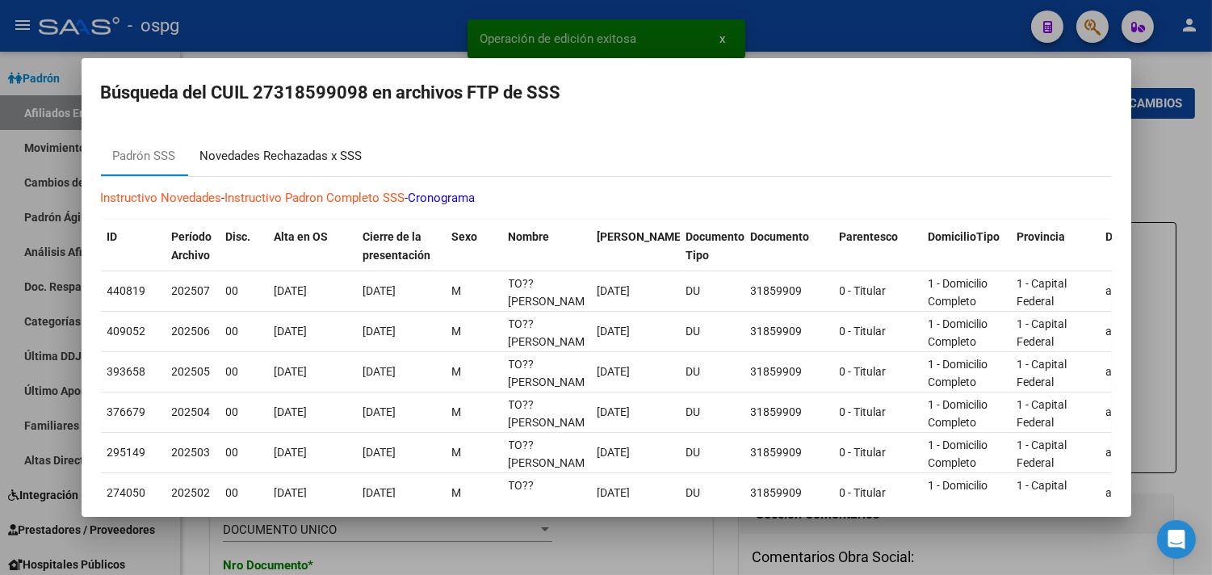
drag, startPoint x: 323, startPoint y: 156, endPoint x: 339, endPoint y: 156, distance: 16.1
click at [321, 155] on div "Novedades Rechazadas x SSS" at bounding box center [281, 156] width 162 height 19
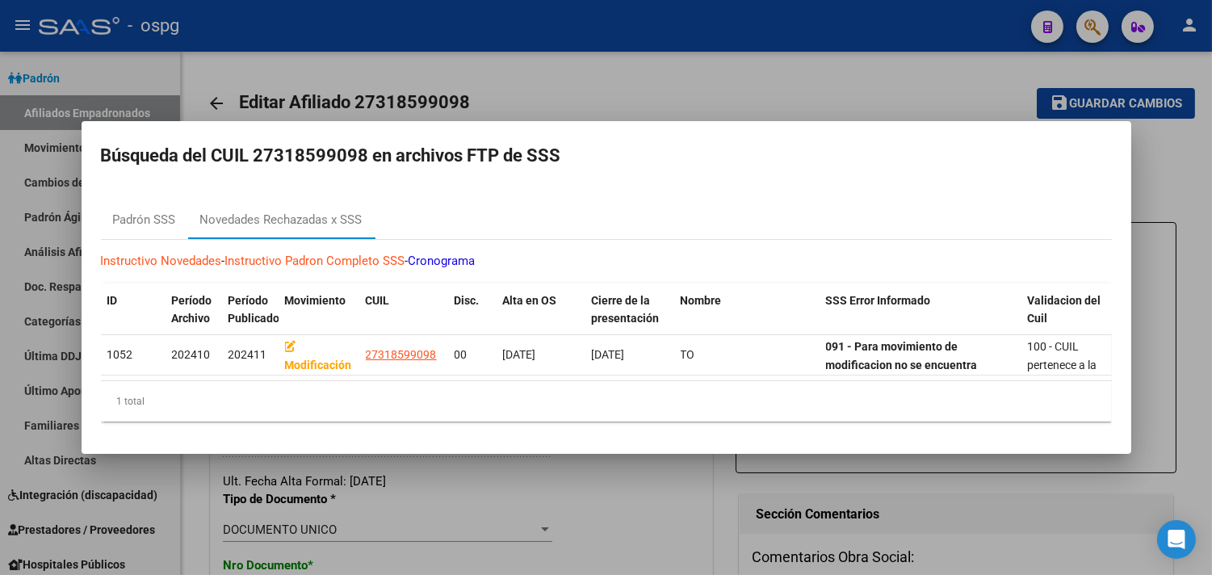
click at [1184, 356] on div at bounding box center [606, 287] width 1212 height 575
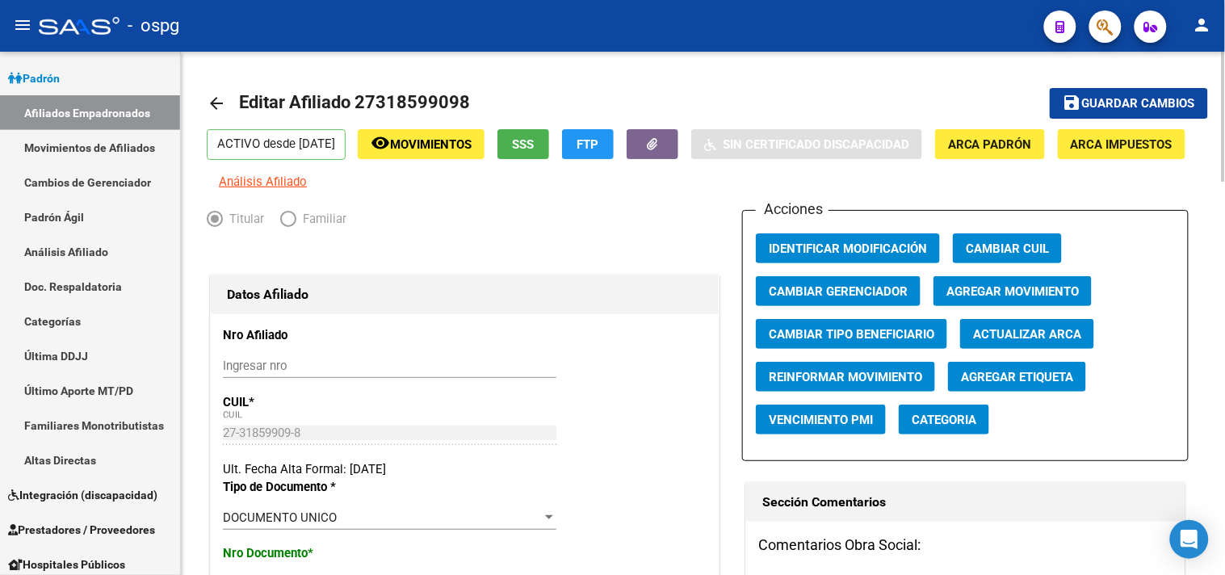
drag, startPoint x: 362, startPoint y: 98, endPoint x: 472, endPoint y: 98, distance: 109.8
click at [472, 98] on h1 "Editar Afiliado 27318599098" at bounding box center [356, 103] width 235 height 32
copy h1 "27318599098"
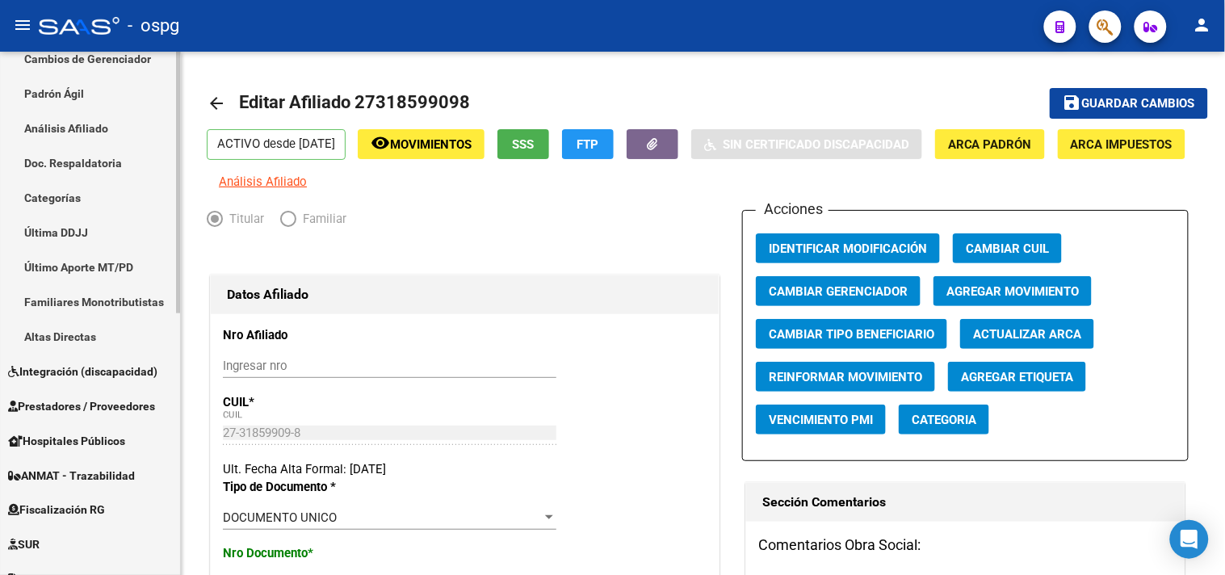
scroll to position [523, 0]
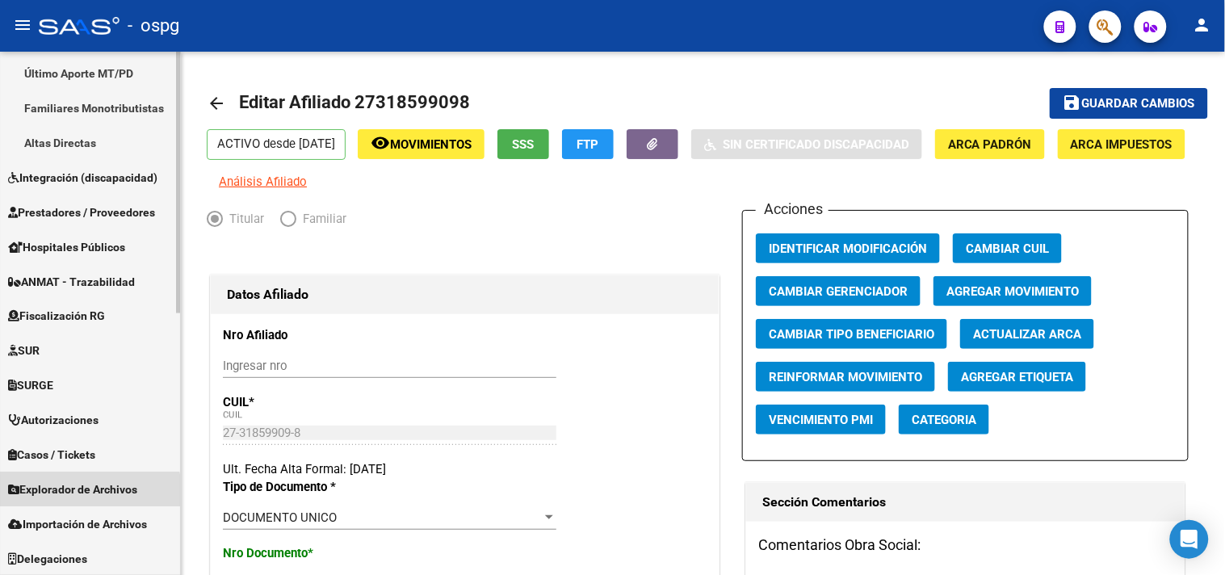
click at [90, 494] on span "Explorador de Archivos" at bounding box center [72, 490] width 129 height 18
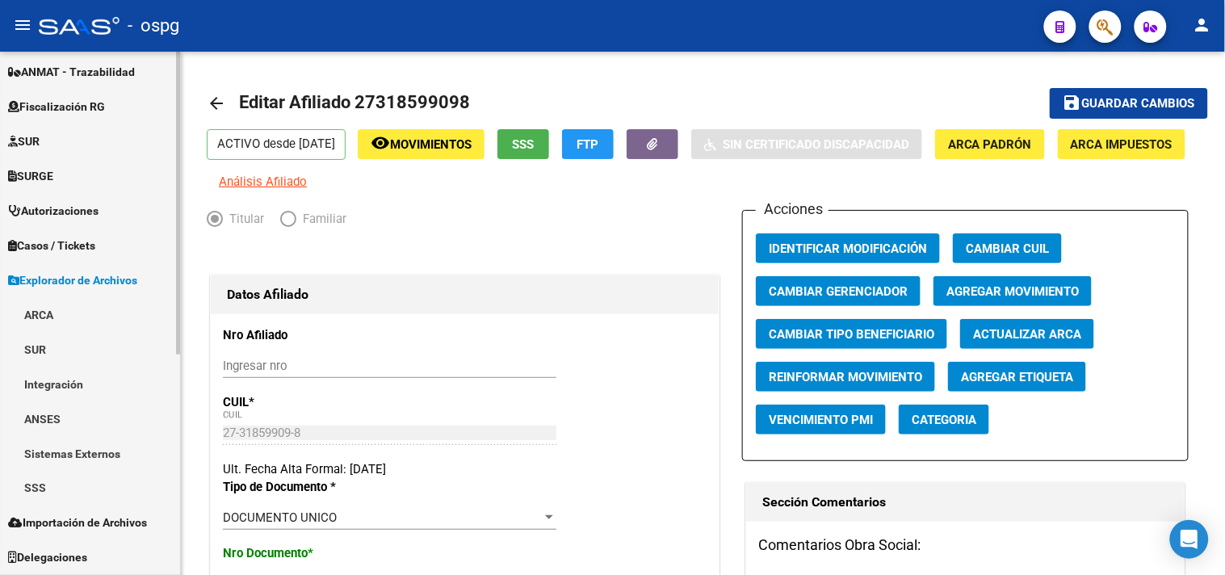
scroll to position [350, 0]
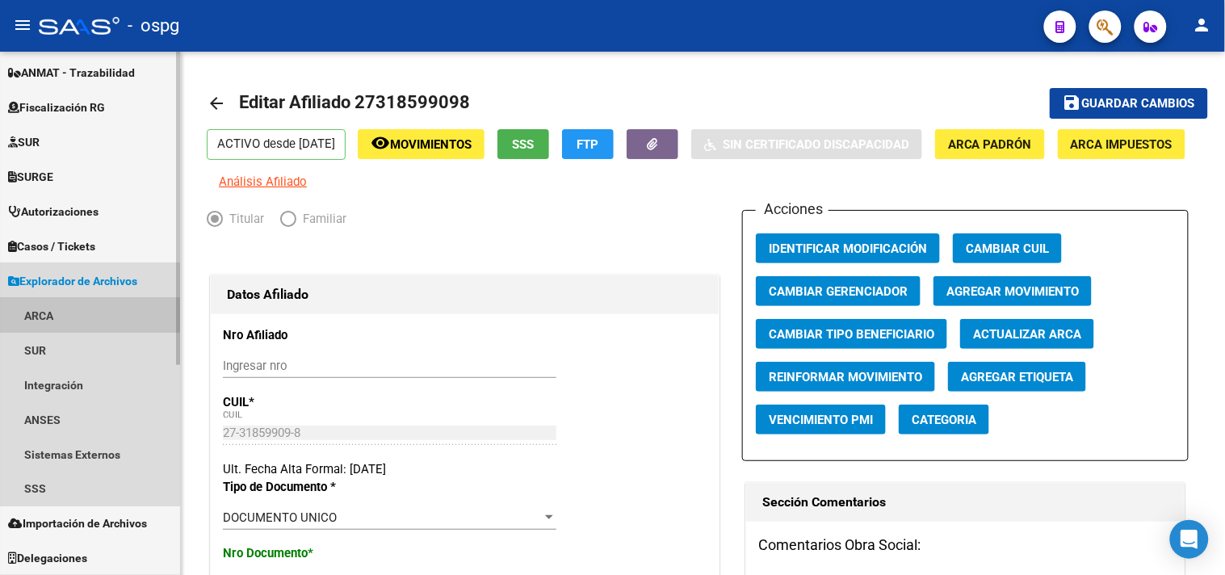
click at [41, 317] on link "ARCA" at bounding box center [90, 315] width 180 height 35
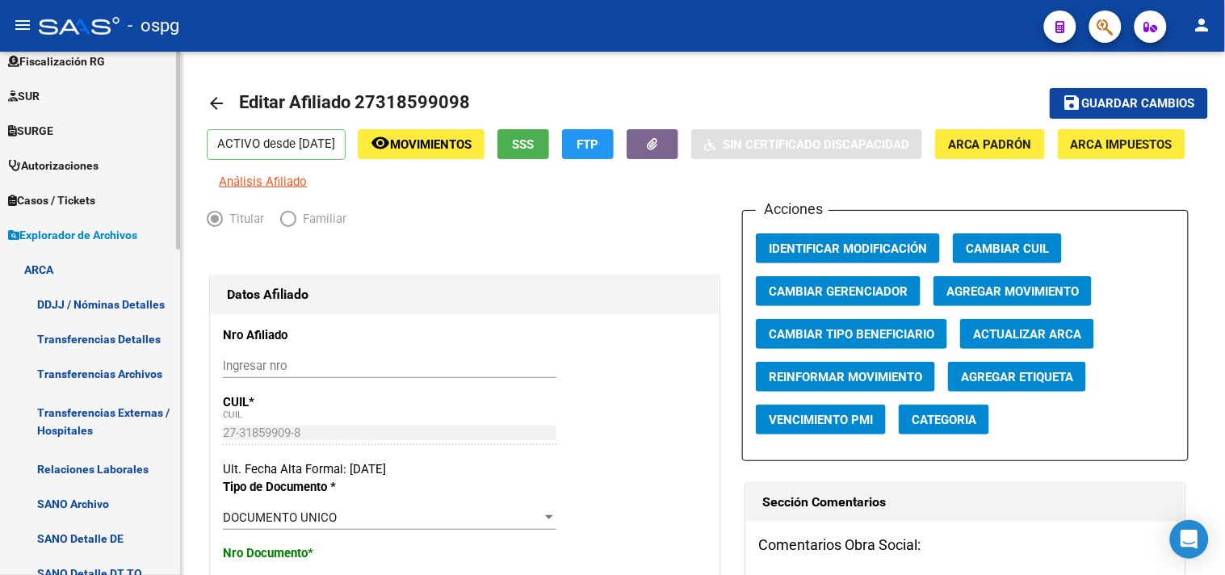
scroll to position [440, 0]
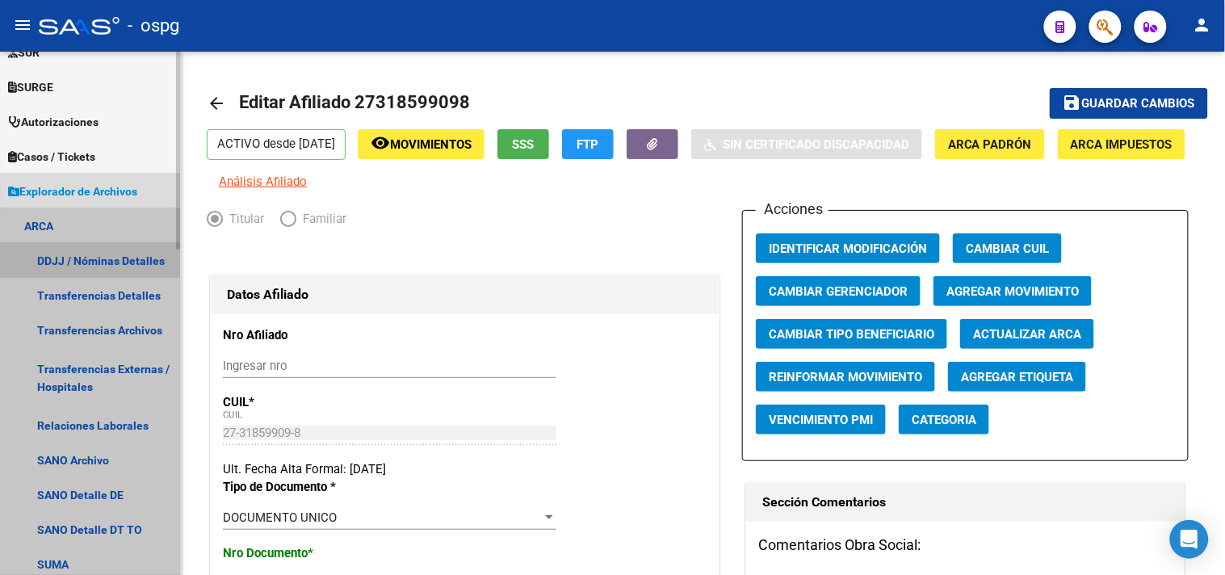
click at [78, 261] on link "DDJJ / Nóminas Detalles" at bounding box center [90, 260] width 180 height 35
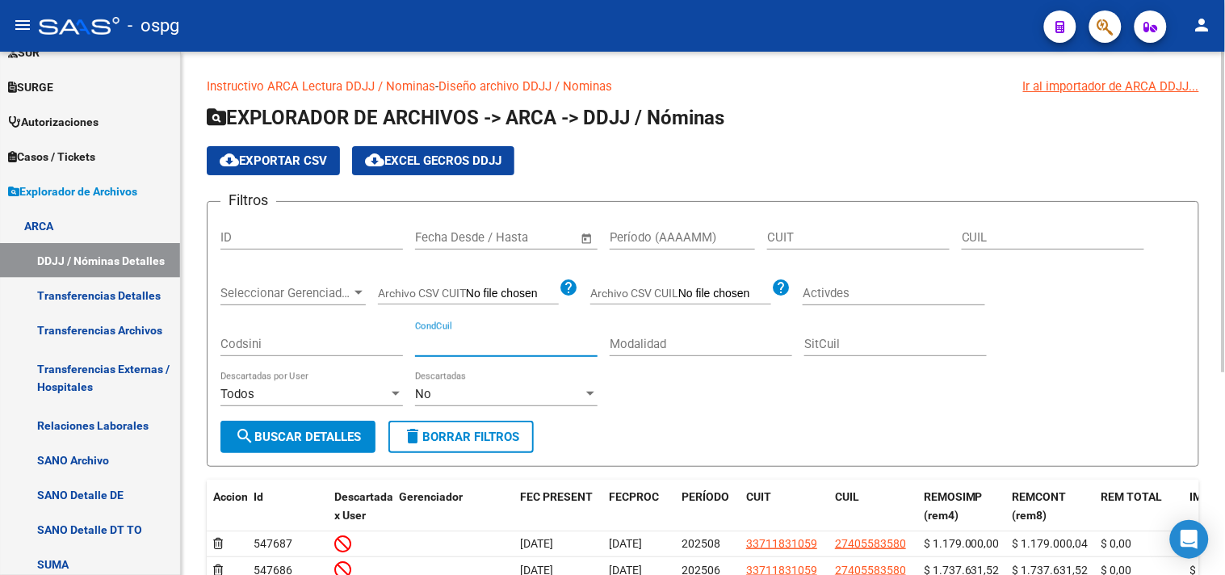
drag, startPoint x: 486, startPoint y: 343, endPoint x: 770, endPoint y: 296, distance: 288.0
click at [698, 402] on div "Filtros ID Fecha inicio – Fecha fin Fecha Desde / Hasta Período (AAAAMM) CUIT C…" at bounding box center [702, 318] width 965 height 206
drag, startPoint x: 962, startPoint y: 236, endPoint x: 966, endPoint y: 247, distance: 12.0
drag, startPoint x: 966, startPoint y: 247, endPoint x: 987, endPoint y: 233, distance: 25.5
click at [989, 233] on input "CUIL" at bounding box center [1053, 237] width 182 height 15
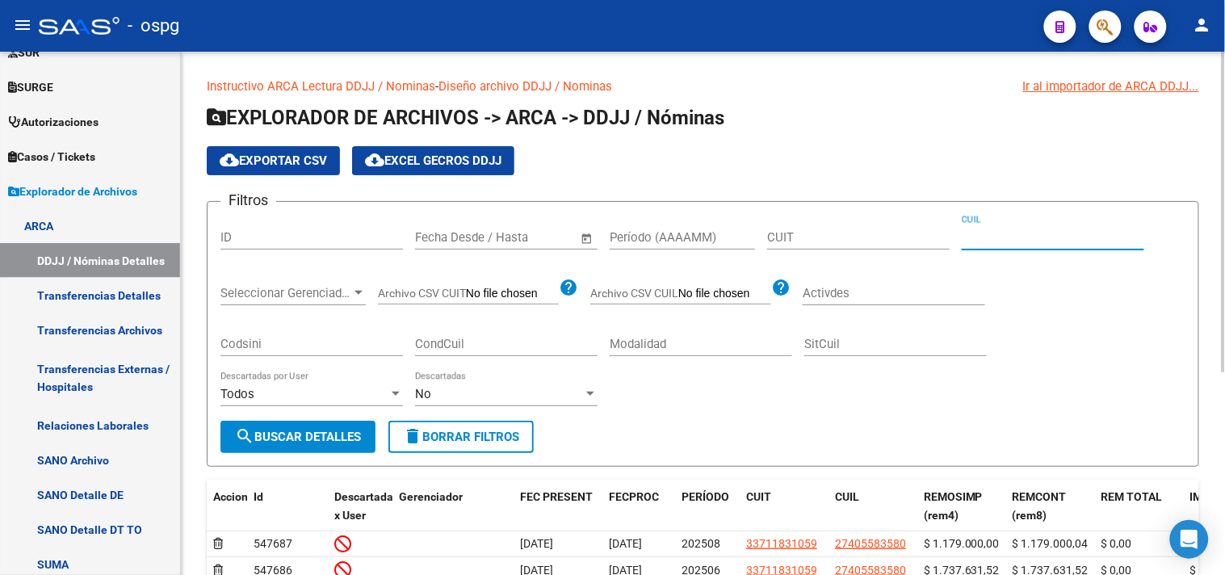
paste input "27-31859909-8"
type input "27-31859909-8"
click at [254, 437] on span "search Buscar Detalles" at bounding box center [298, 437] width 126 height 15
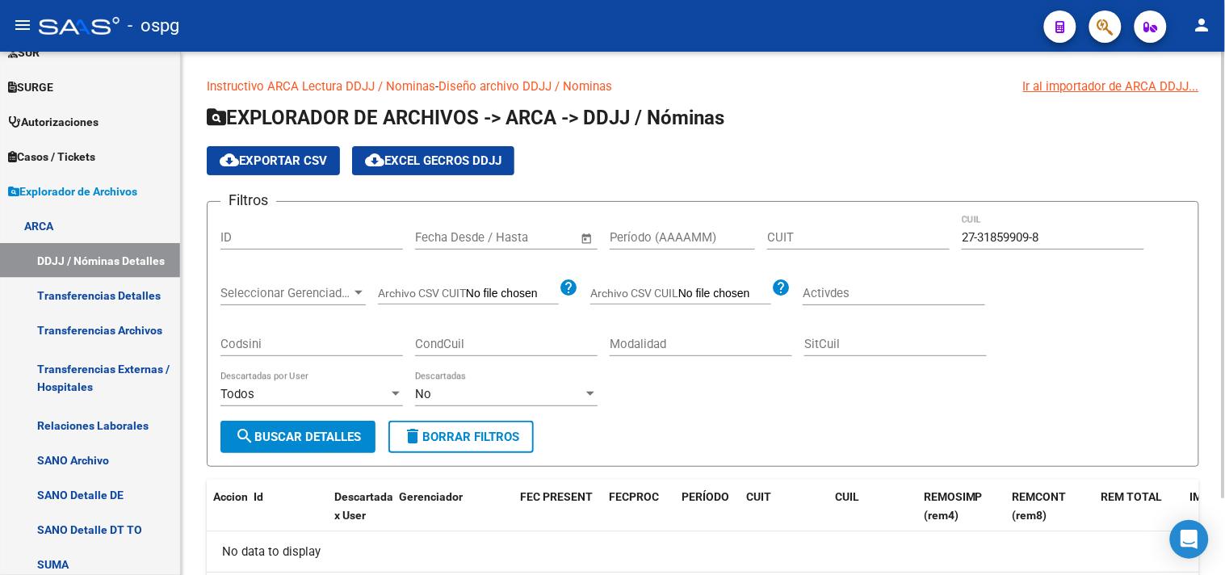
click at [294, 438] on span "search Buscar Detalles" at bounding box center [298, 437] width 126 height 15
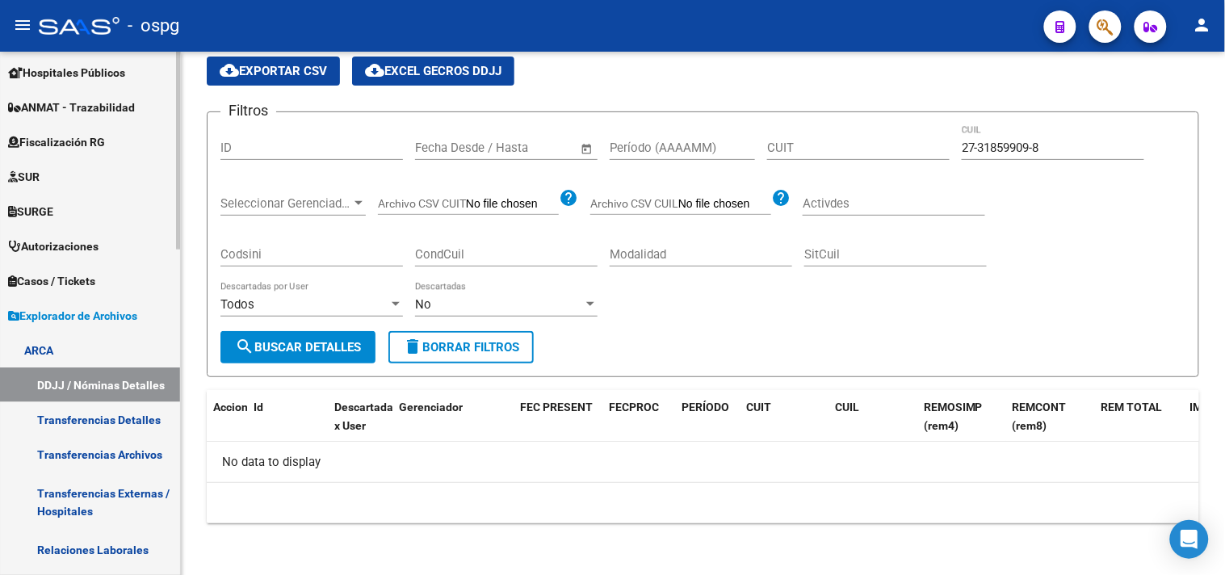
scroll to position [82, 0]
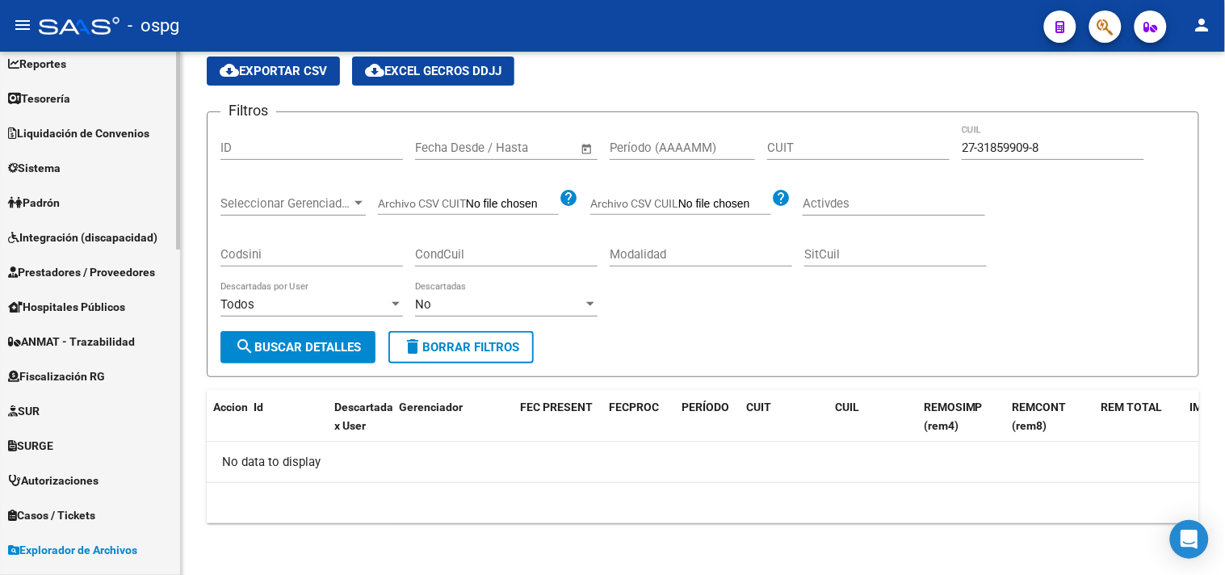
click at [52, 183] on link "Sistema" at bounding box center [90, 167] width 180 height 35
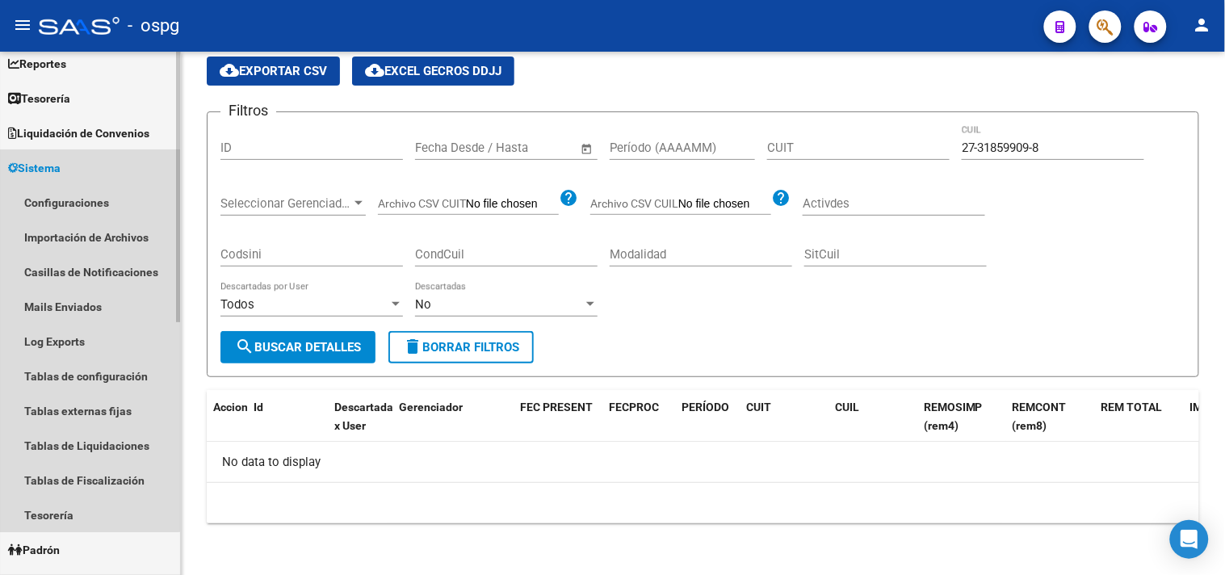
click at [31, 173] on span "Sistema" at bounding box center [34, 168] width 52 height 18
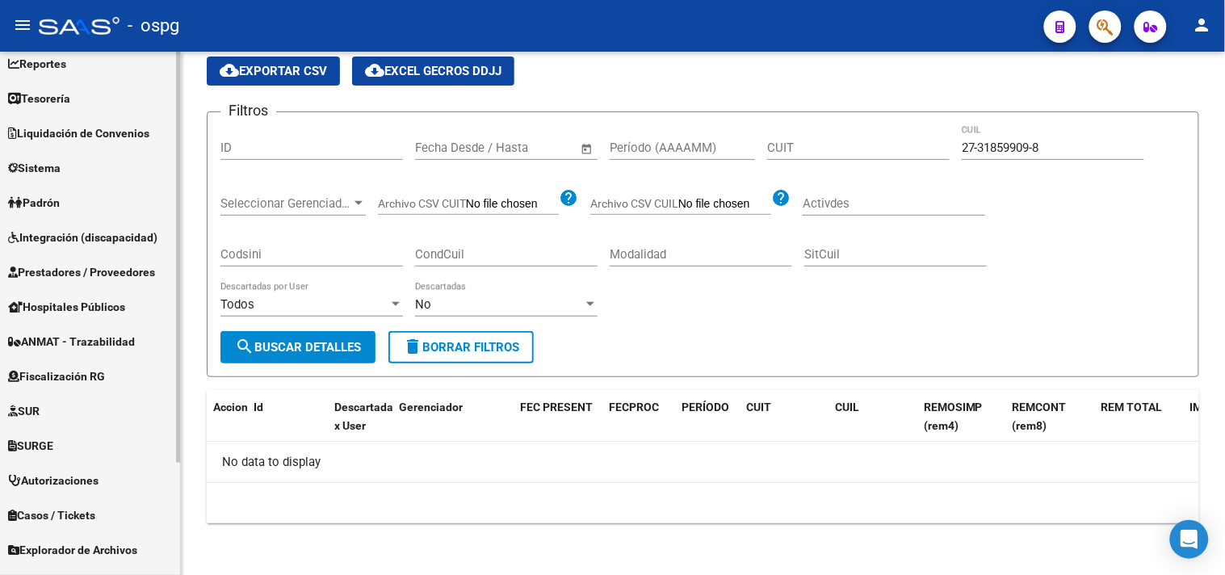
click at [71, 195] on link "Padrón" at bounding box center [90, 202] width 180 height 35
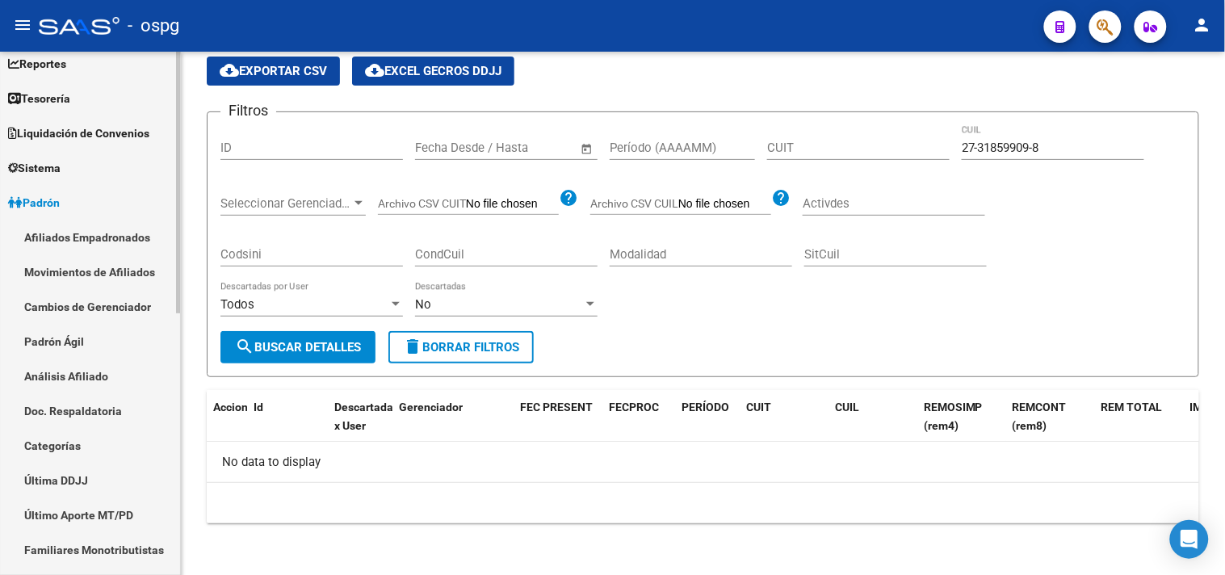
click at [65, 378] on link "Análisis Afiliado" at bounding box center [90, 375] width 180 height 35
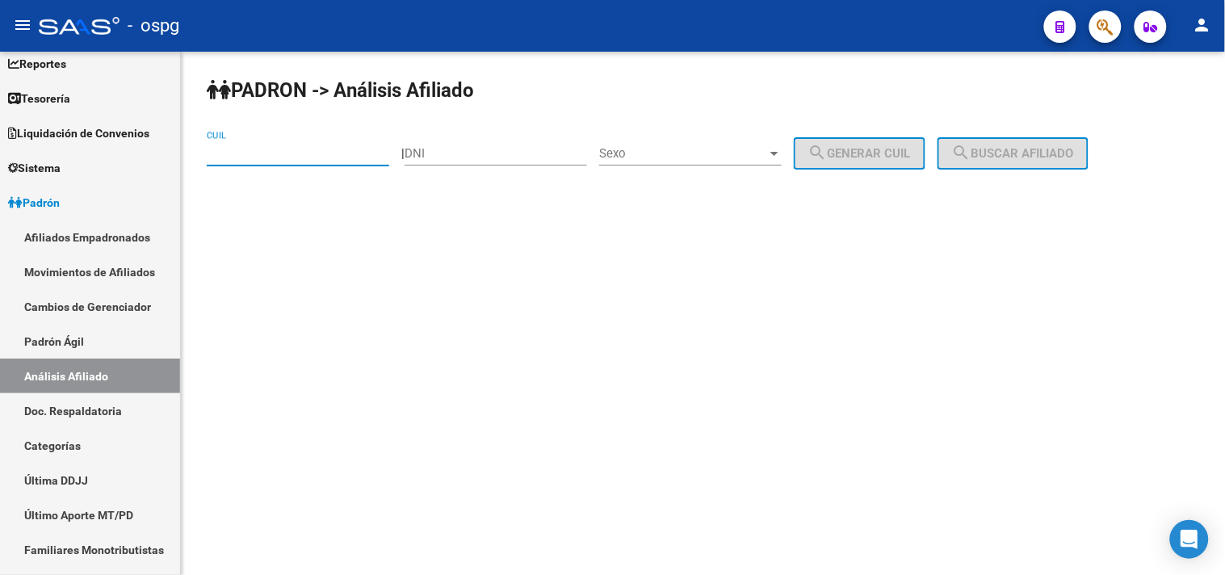
paste input "20-41561849-3"
type input "20-41561849-3"
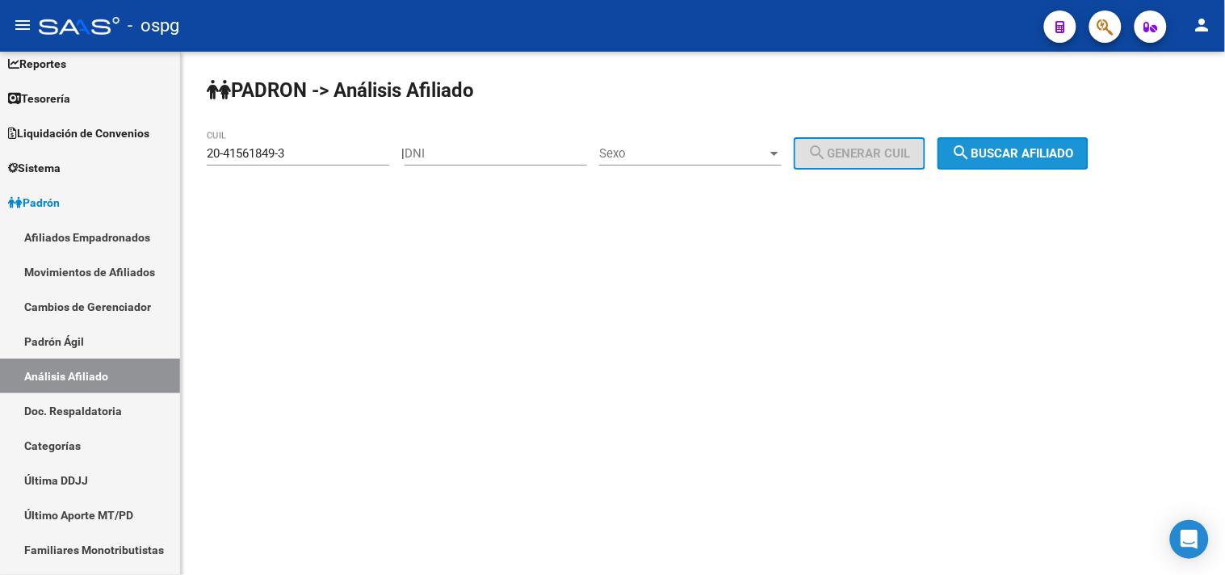
click at [1042, 152] on span "search Buscar afiliado" at bounding box center [1013, 153] width 122 height 15
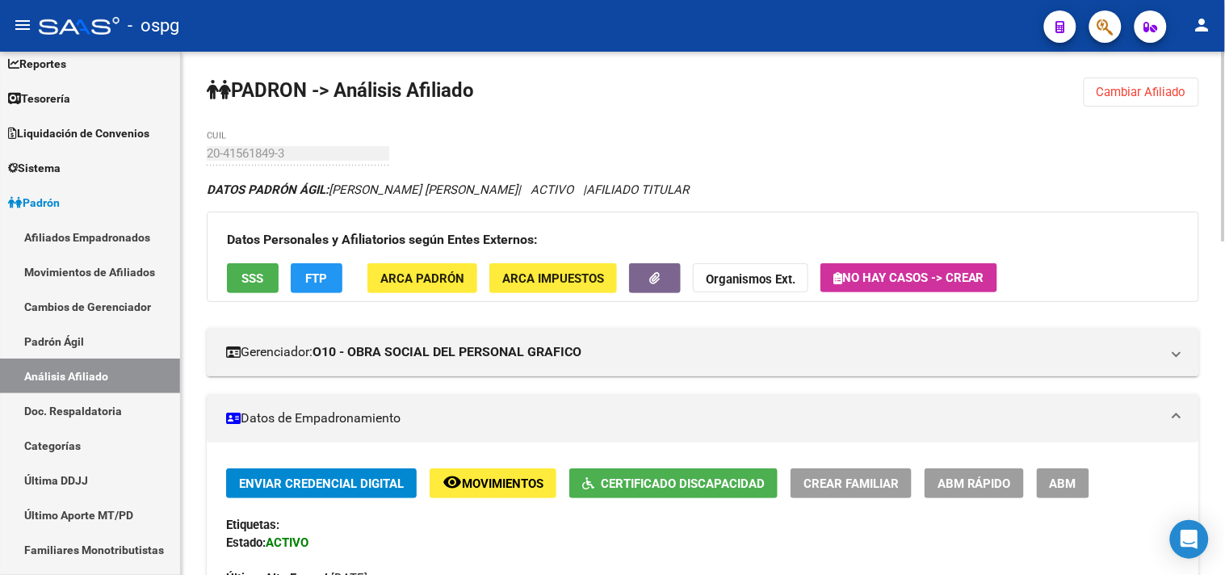
click at [1082, 479] on button "ABM" at bounding box center [1063, 483] width 52 height 30
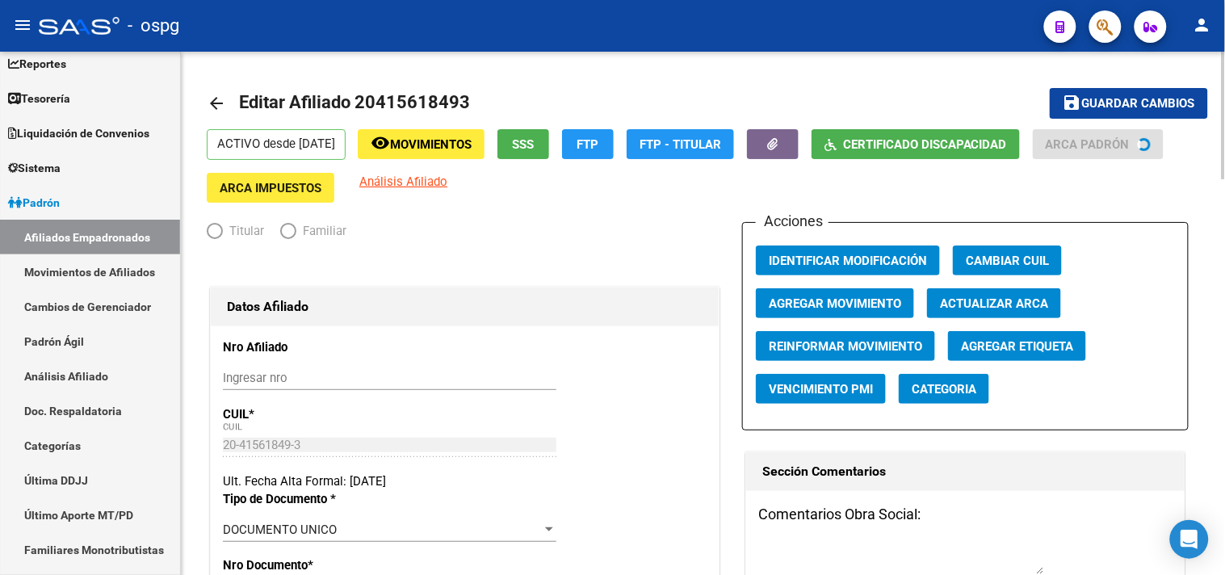
radio input "true"
type input "30-70734908-1"
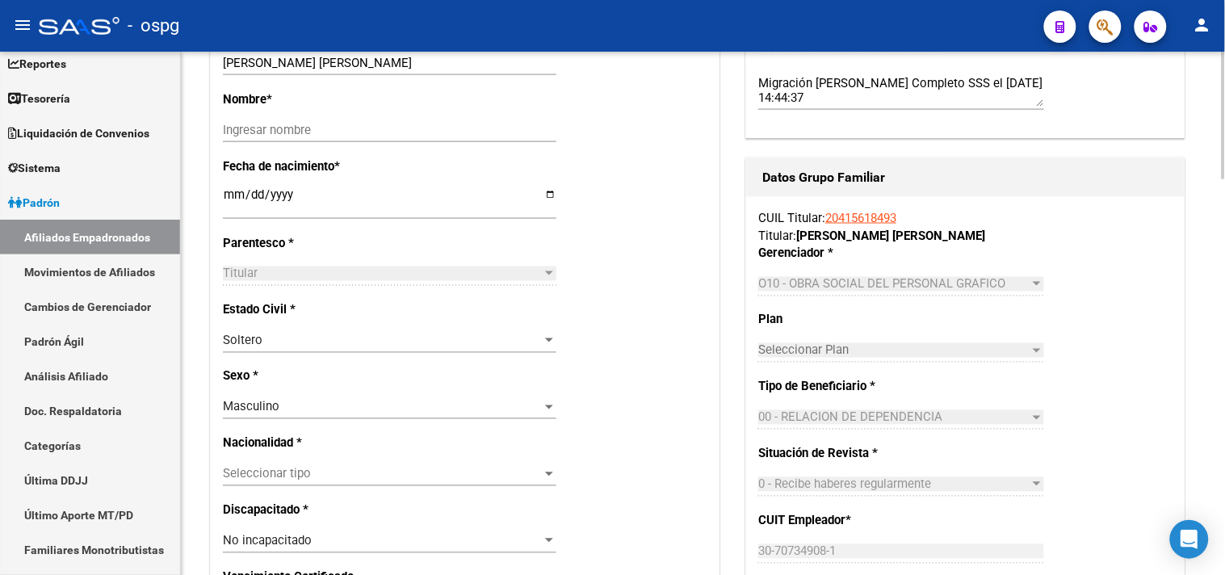
scroll to position [627, 0]
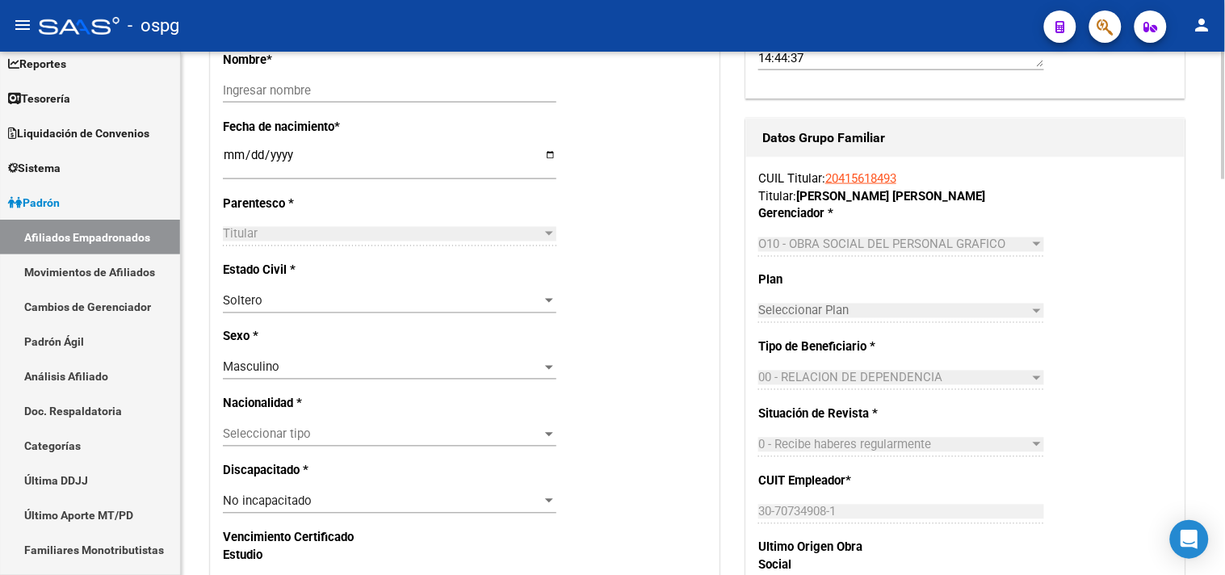
click at [291, 442] on span "Seleccionar tipo" at bounding box center [382, 434] width 319 height 15
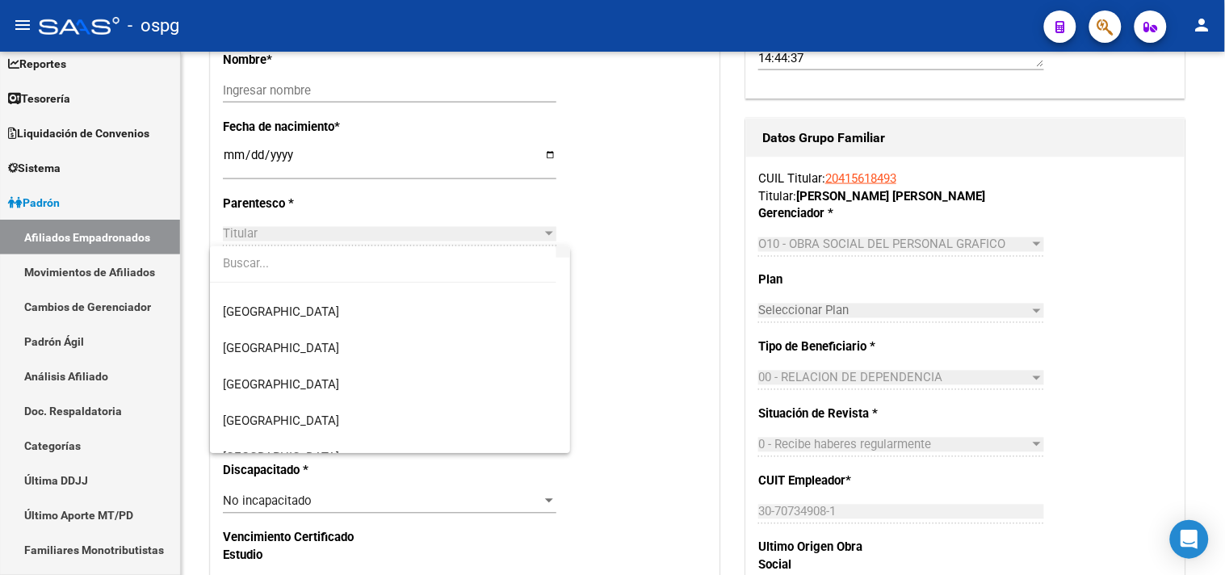
scroll to position [179, 0]
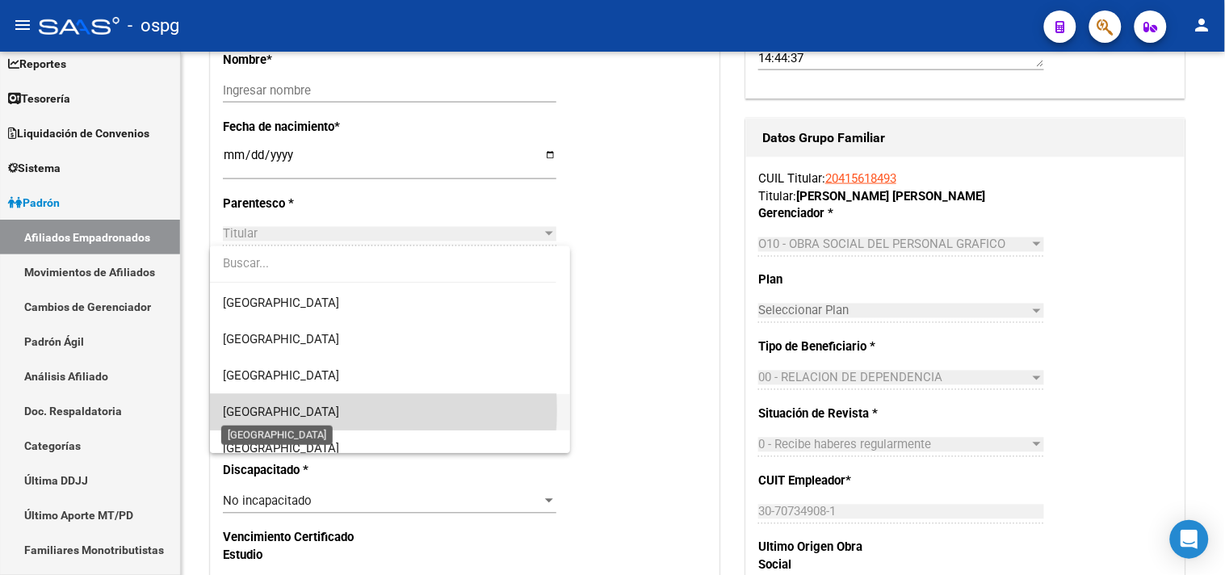
click at [279, 410] on span "[GEOGRAPHIC_DATA]" at bounding box center [281, 411] width 116 height 15
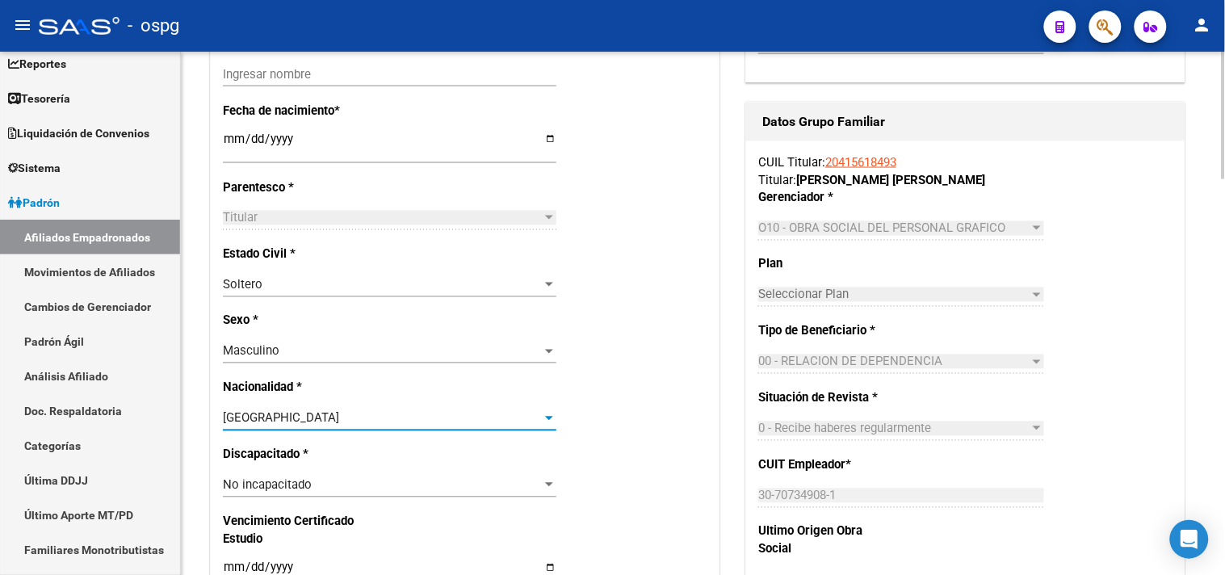
scroll to position [448, 0]
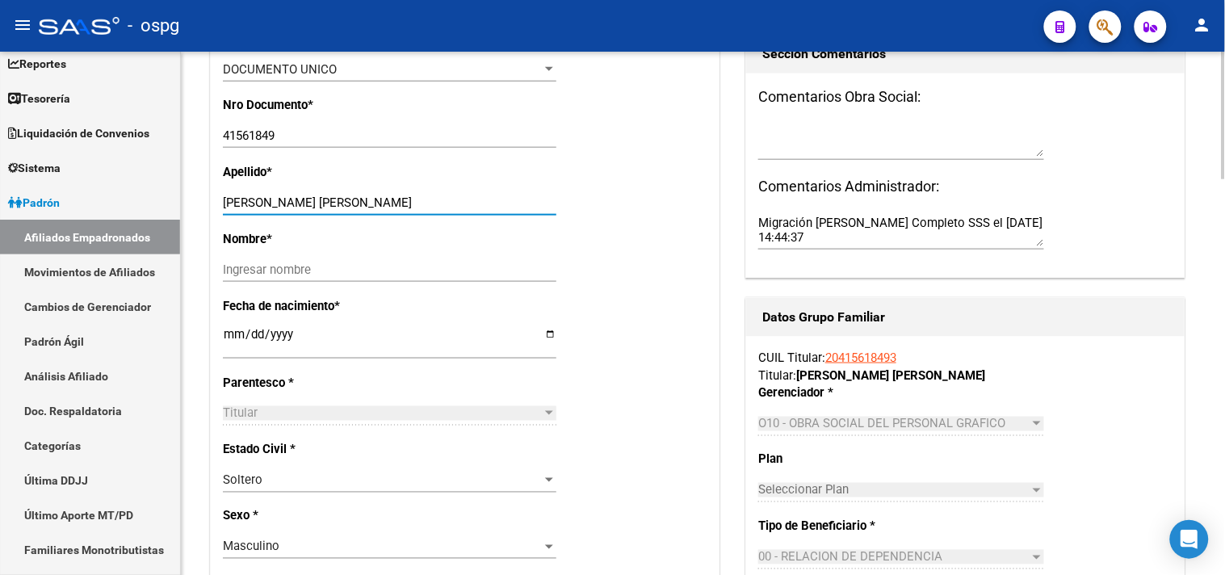
drag, startPoint x: 277, startPoint y: 212, endPoint x: 390, endPoint y: 214, distance: 113.0
click at [390, 210] on input "SILVEYRA [PERSON_NAME]" at bounding box center [389, 202] width 333 height 15
type input "SILVEYRA"
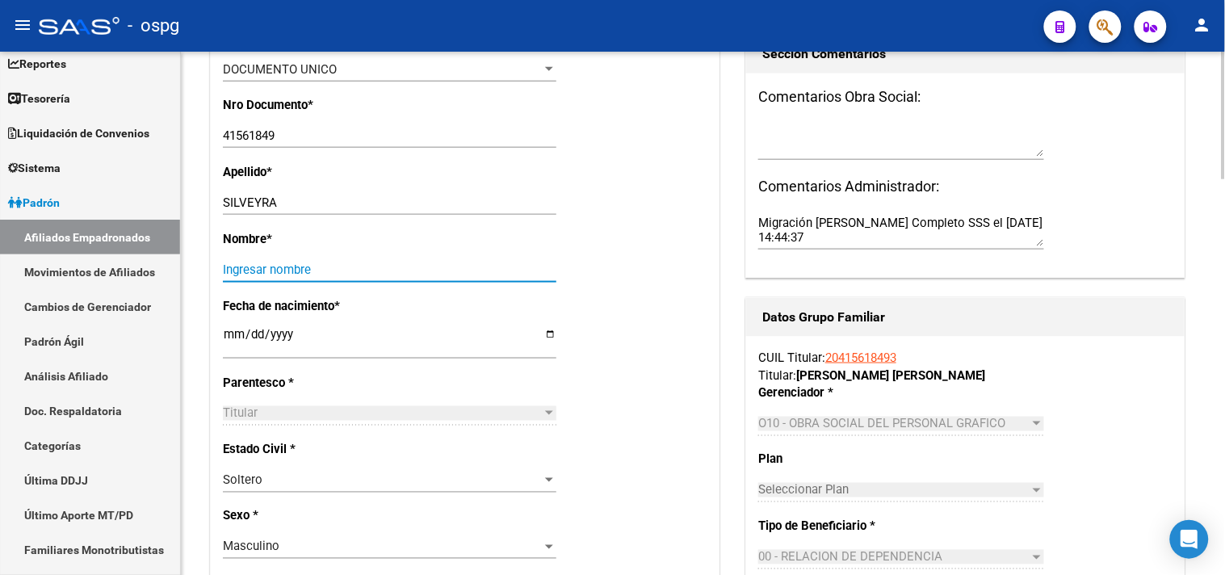
paste input "GONZALO AGUSTIN"
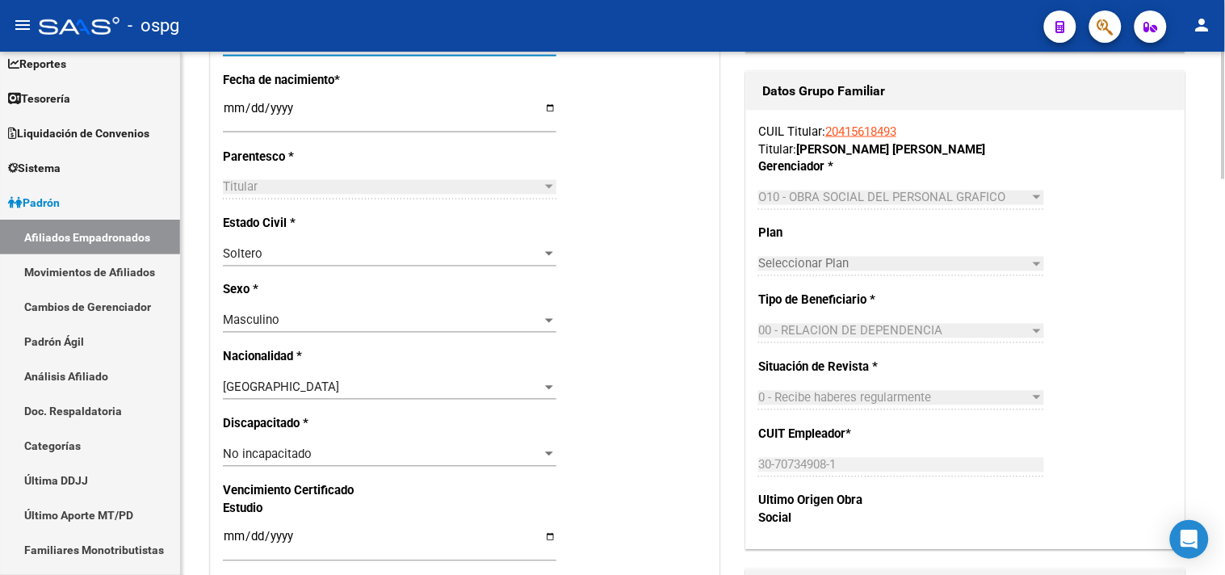
scroll to position [717, 0]
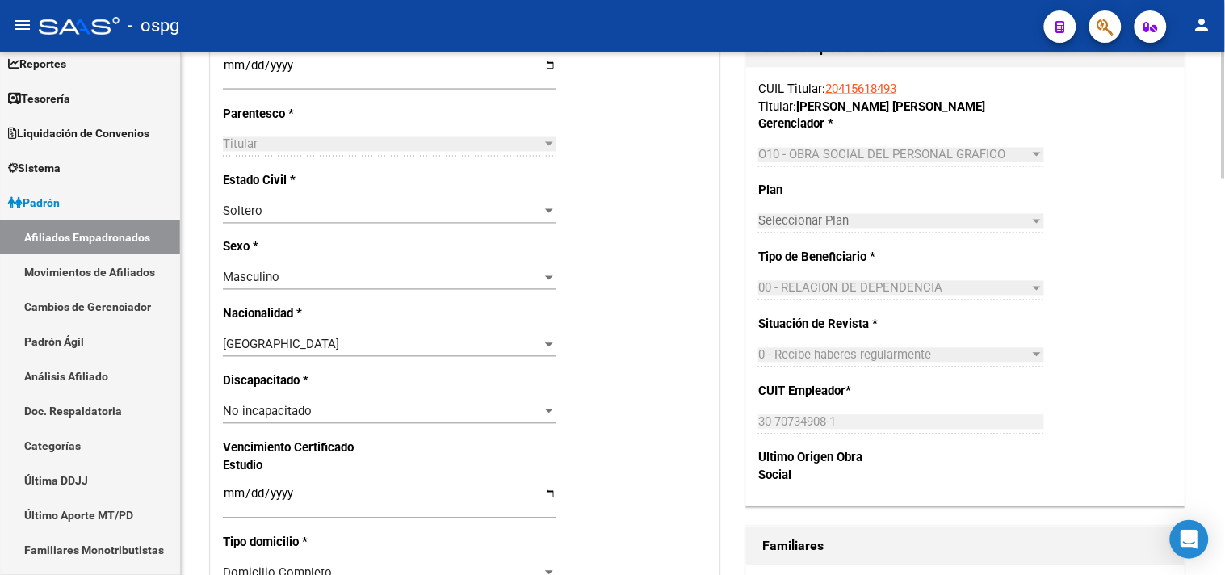
type input "GONZALO AGUSTIN"
click at [299, 415] on span "No incapacitado" at bounding box center [267, 411] width 89 height 15
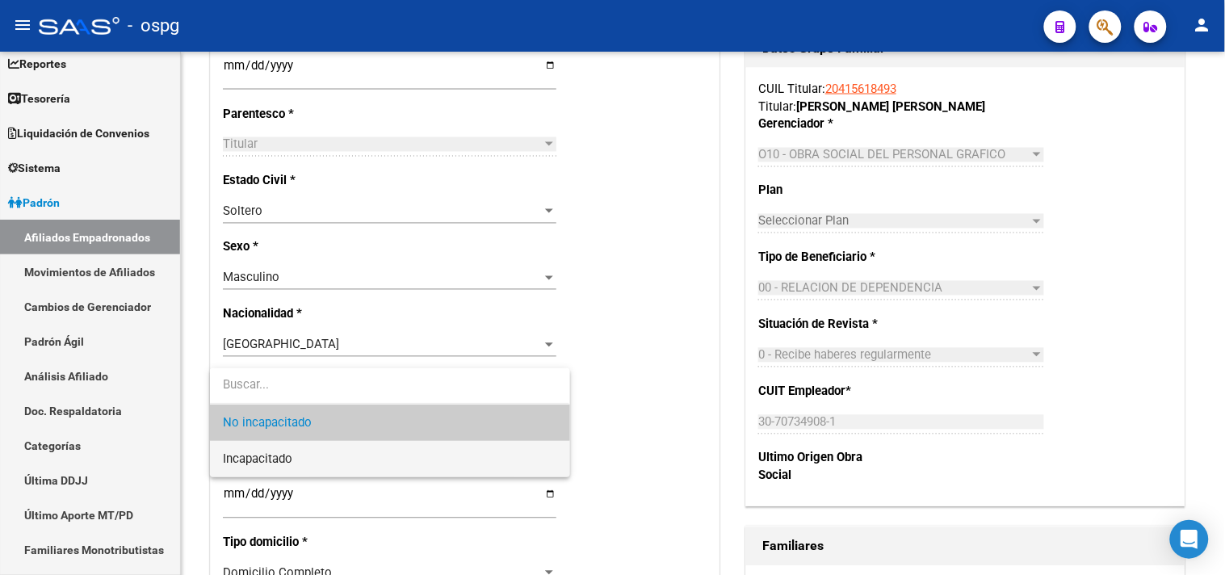
click at [250, 466] on span "Incapacitado" at bounding box center [389, 459] width 333 height 36
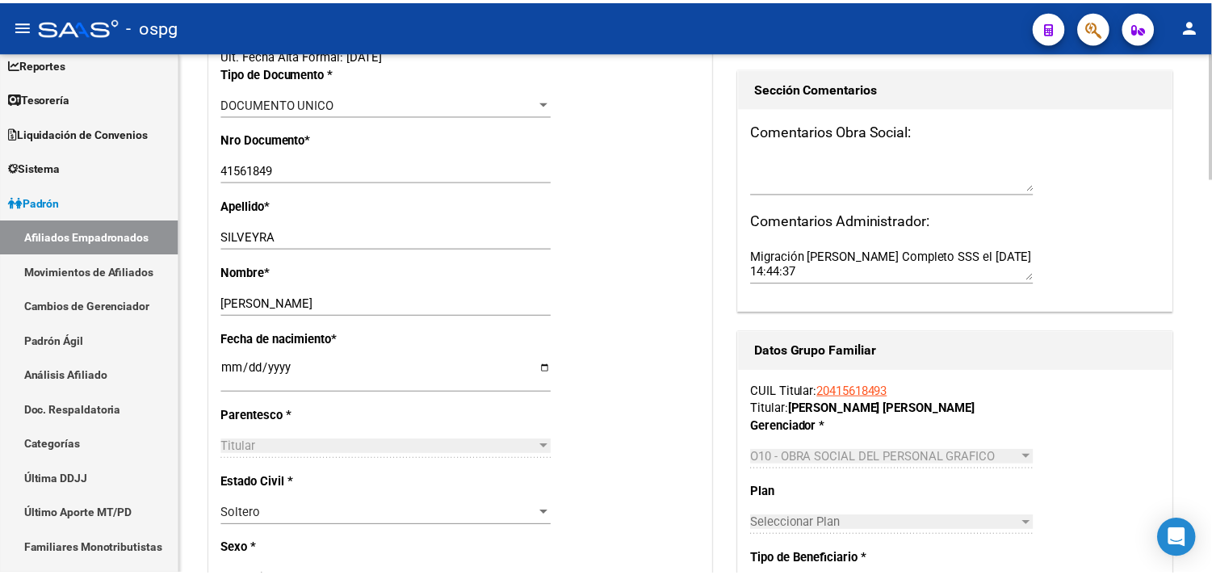
scroll to position [0, 0]
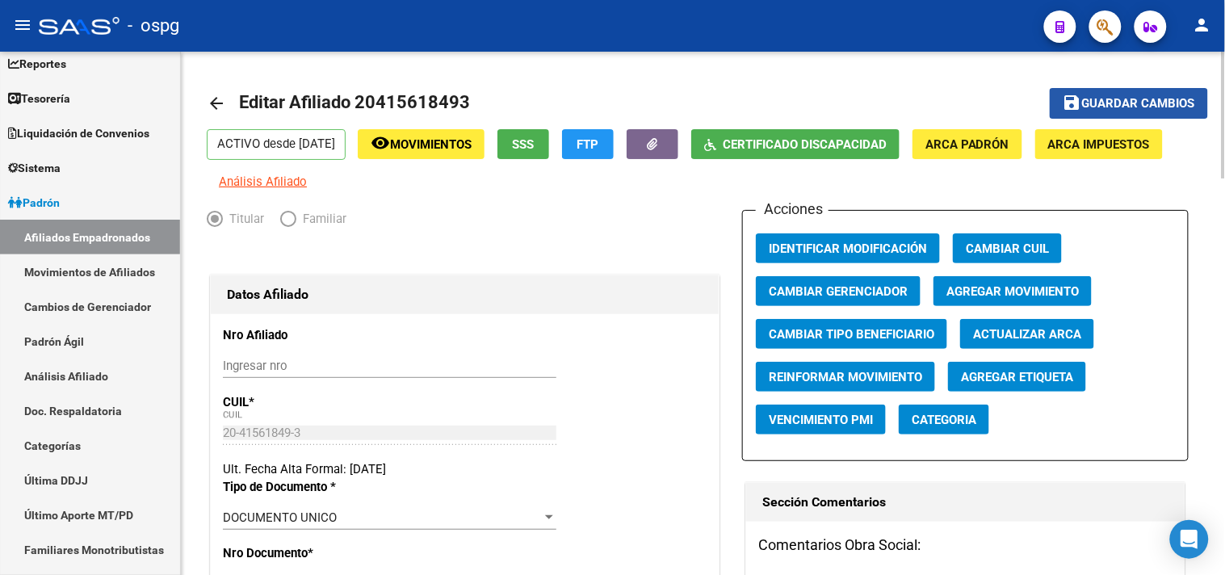
click at [1135, 98] on span "Guardar cambios" at bounding box center [1138, 104] width 113 height 15
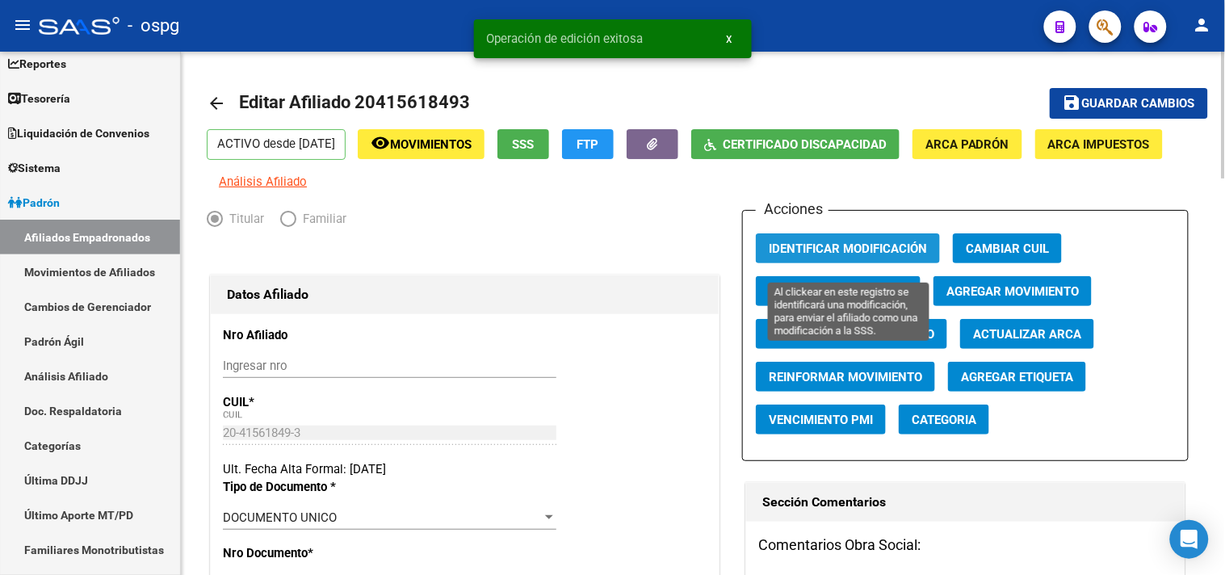
click at [840, 256] on span "Identificar Modificación" at bounding box center [848, 248] width 158 height 15
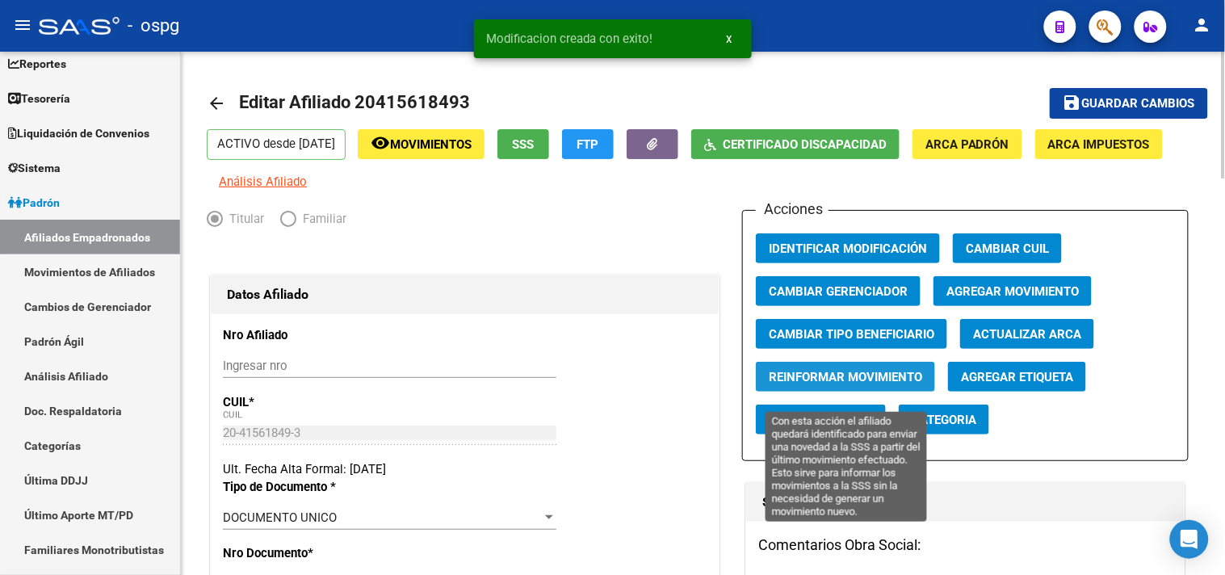
click at [836, 384] on span "Reinformar Movimiento" at bounding box center [845, 377] width 153 height 15
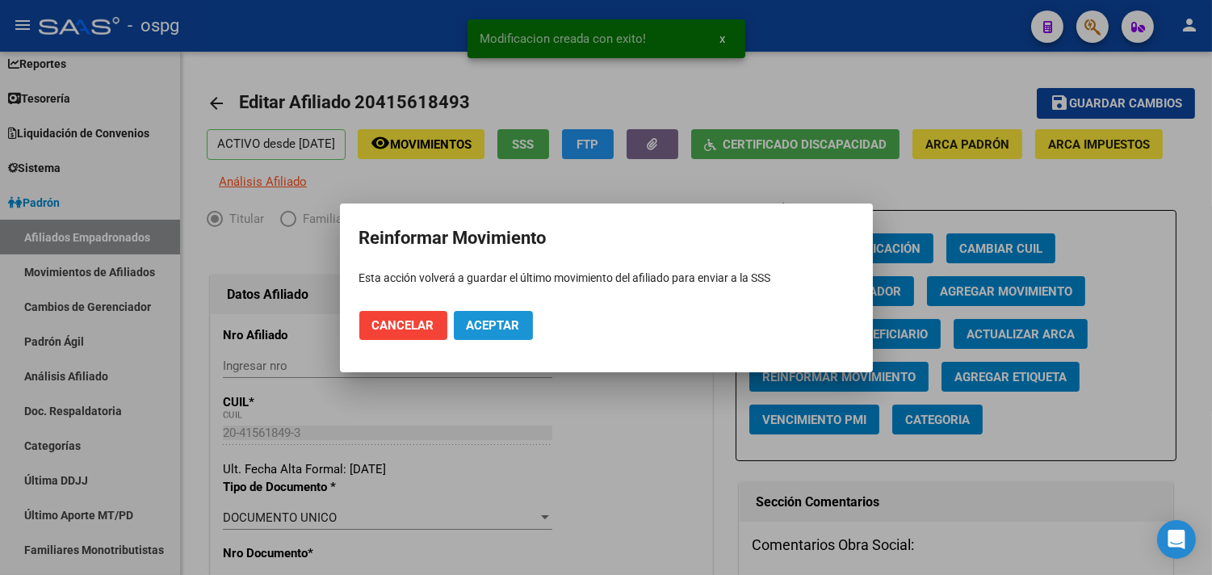
click at [474, 326] on span "Aceptar" at bounding box center [493, 325] width 53 height 15
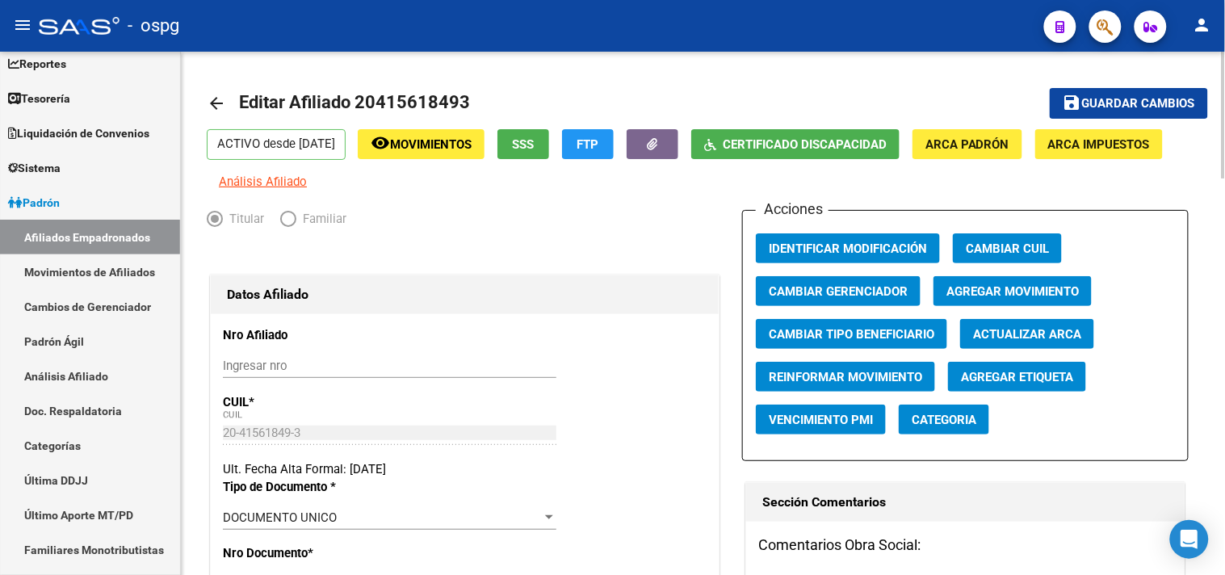
drag, startPoint x: 358, startPoint y: 98, endPoint x: 494, endPoint y: 101, distance: 135.7
click at [494, 101] on mat-toolbar-row "arrow_back Editar Afiliado 20415618493" at bounding box center [594, 104] width 774 height 52
copy h1 "20415618493"
click at [224, 99] on mat-icon "arrow_back" at bounding box center [216, 103] width 19 height 19
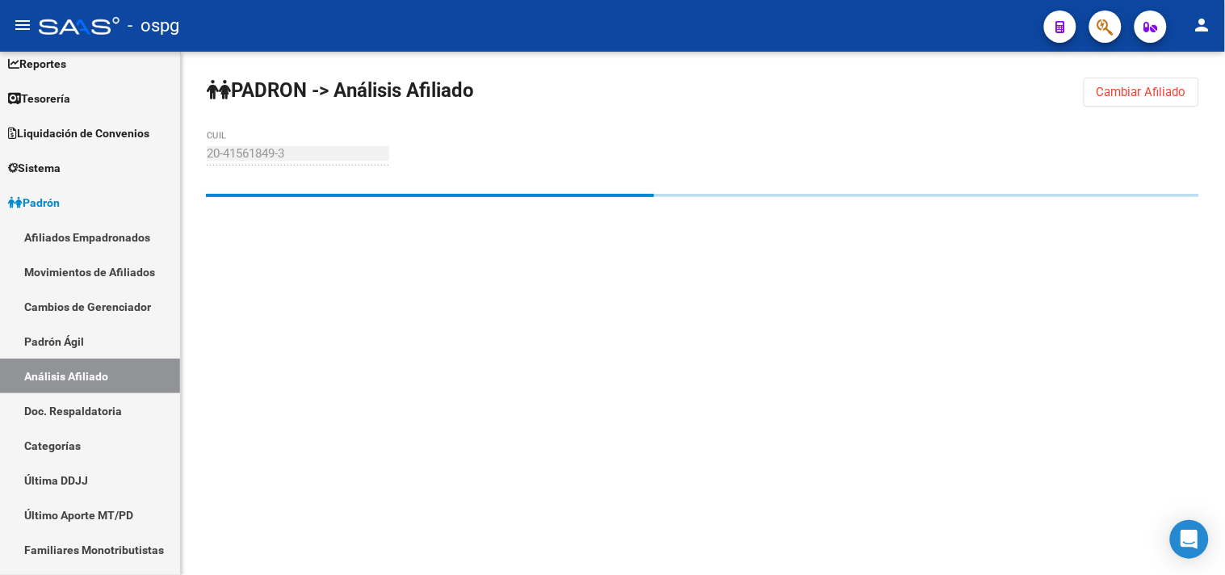
drag, startPoint x: 1166, startPoint y: 95, endPoint x: 899, endPoint y: 91, distance: 267.3
click at [1163, 97] on span "Cambiar Afiliado" at bounding box center [1141, 92] width 90 height 15
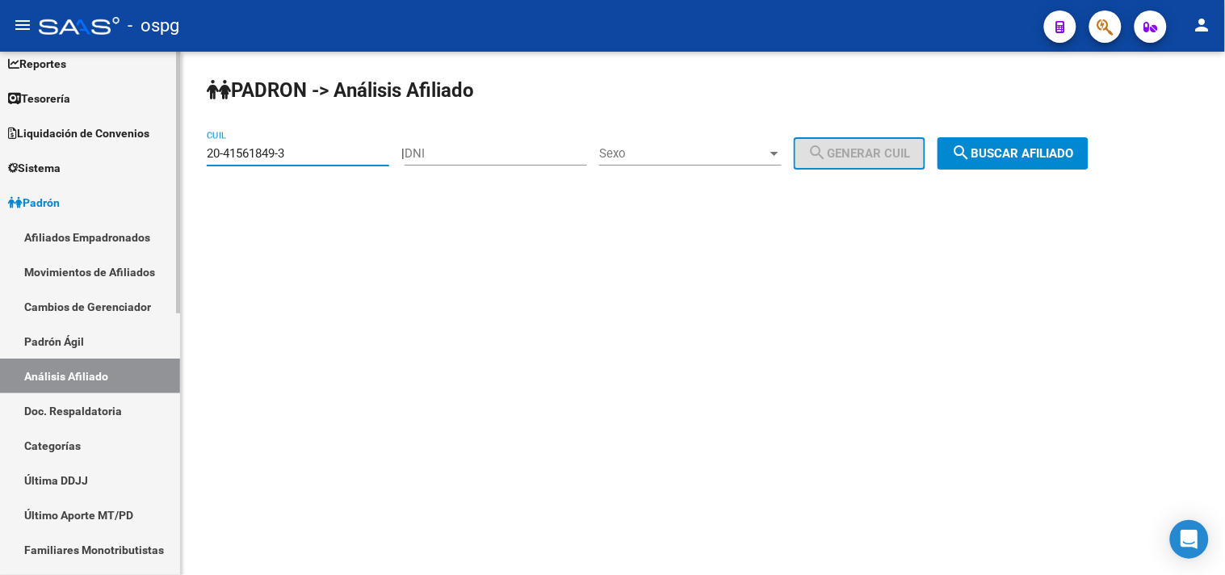
drag, startPoint x: 353, startPoint y: 160, endPoint x: 107, endPoint y: 129, distance: 248.2
click at [107, 129] on mat-sidenav-container "Firma Express Inicio Calendario SSS Instructivos Contacto OS Reportes Tablero d…" at bounding box center [612, 313] width 1225 height 523
paste input "33227570-5"
type input "20-33227570-5"
click at [1051, 157] on span "search Buscar afiliado" at bounding box center [1013, 153] width 122 height 15
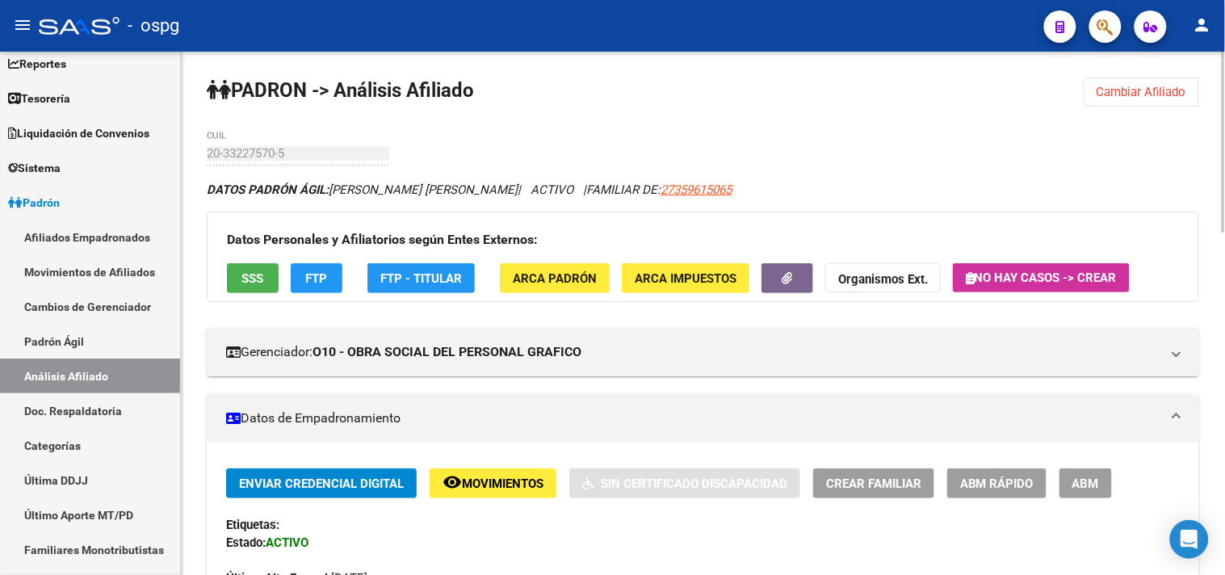
click at [261, 286] on span "SSS" at bounding box center [253, 278] width 22 height 15
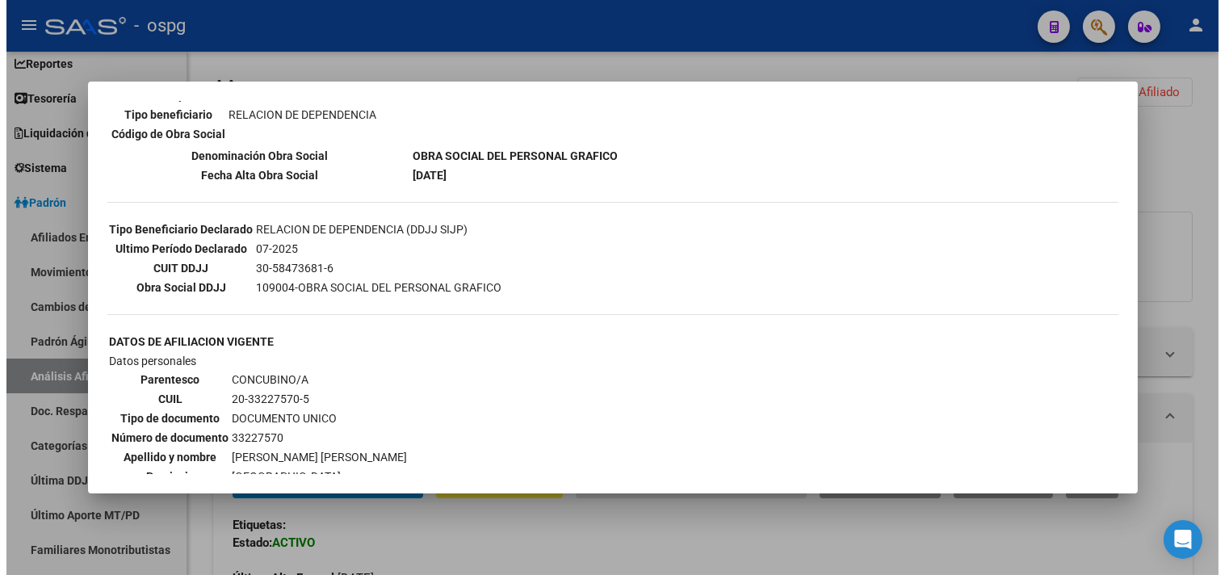
scroll to position [448, 0]
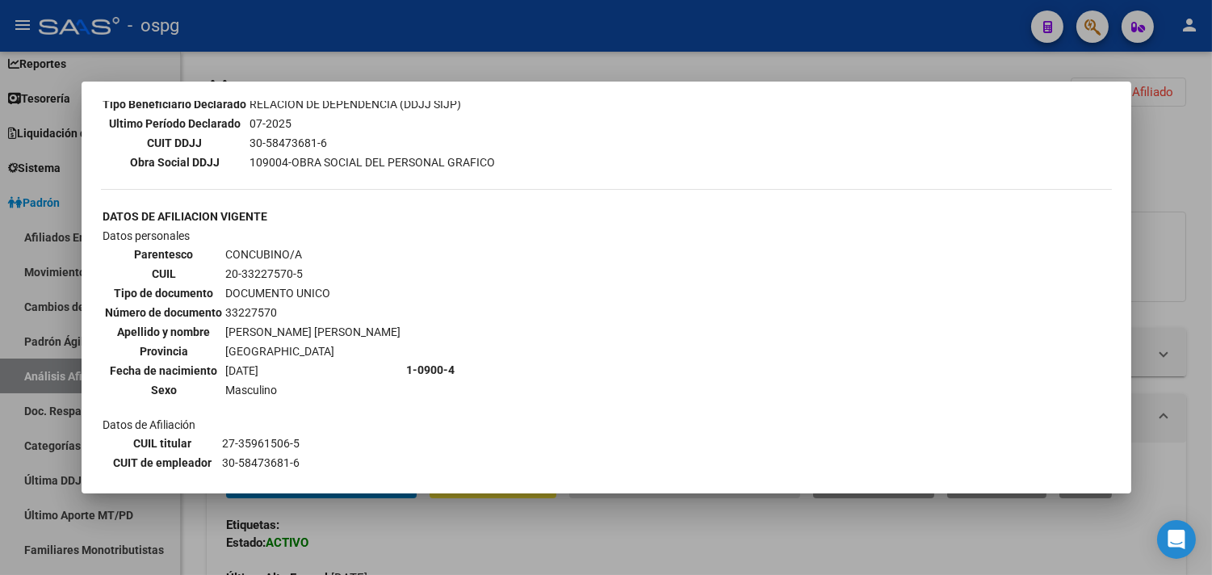
click at [593, 551] on div at bounding box center [606, 287] width 1212 height 575
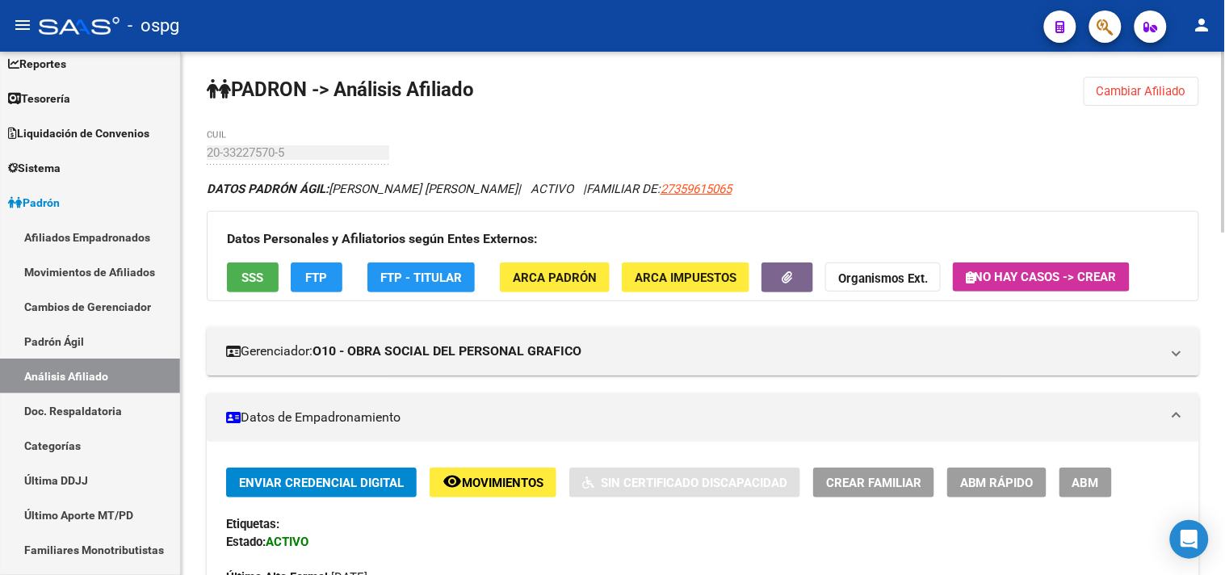
scroll to position [0, 0]
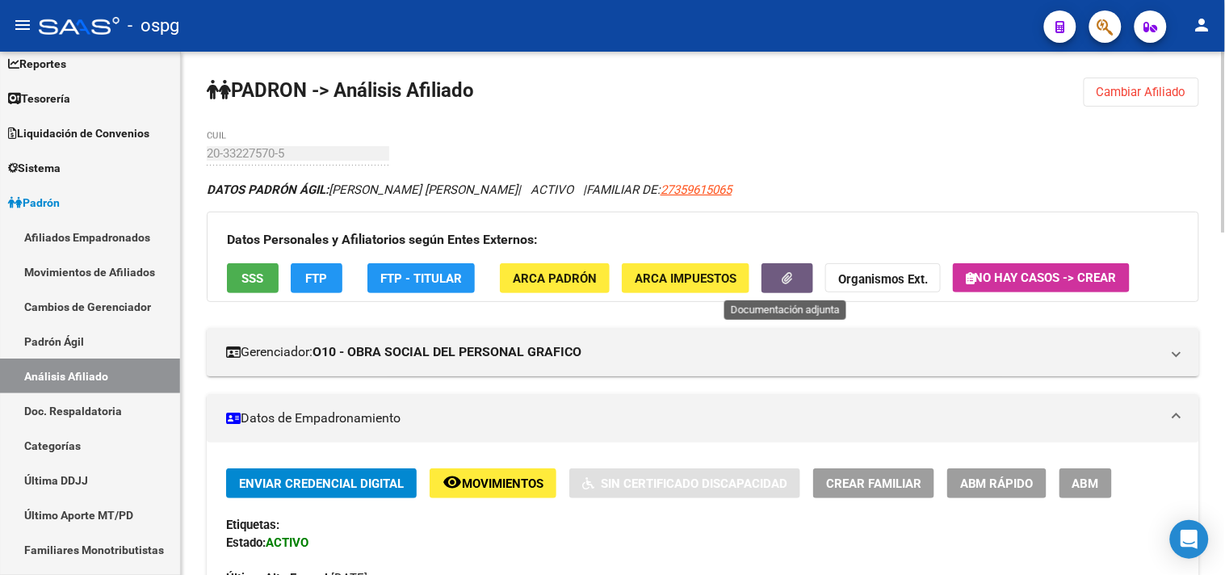
click at [772, 286] on button "button" at bounding box center [787, 278] width 52 height 30
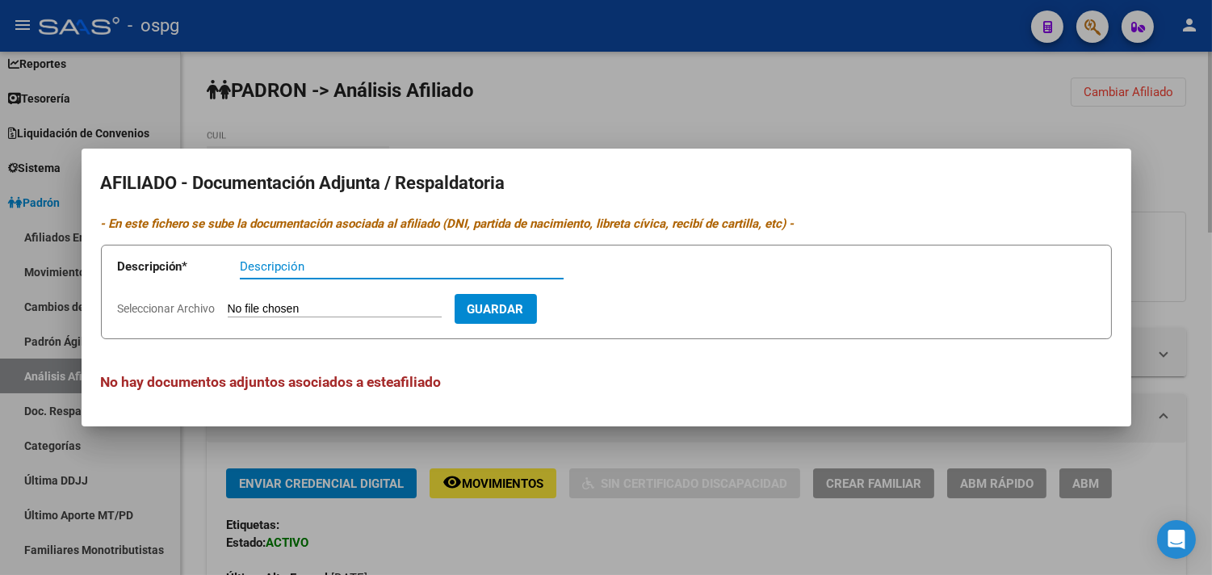
click at [668, 505] on div at bounding box center [606, 287] width 1212 height 575
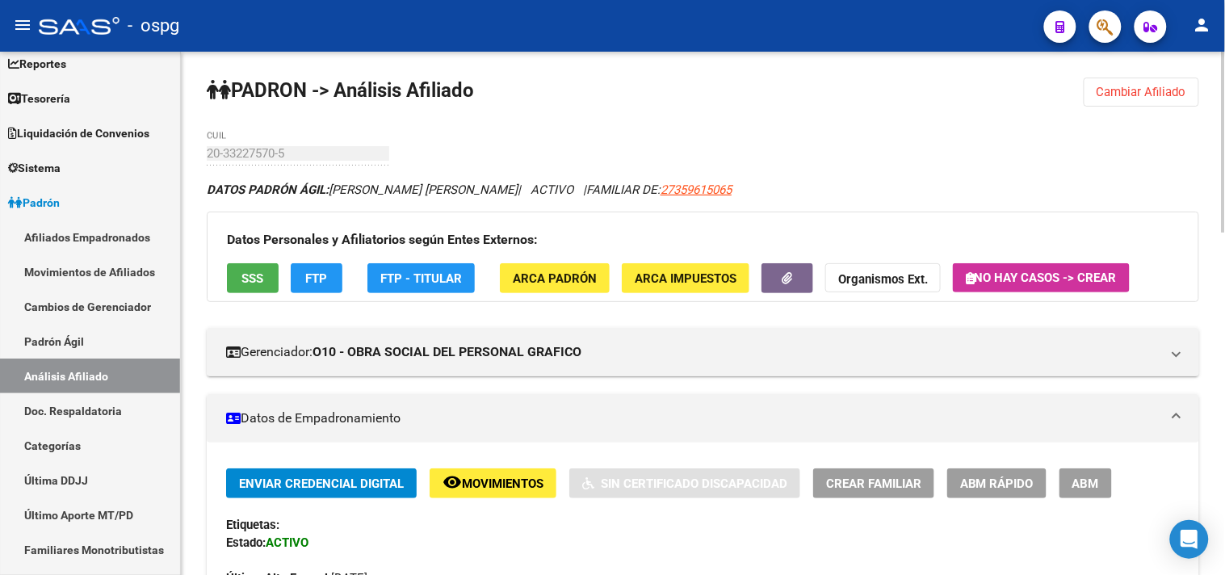
click at [846, 287] on strong "Organismos Ext." at bounding box center [883, 279] width 90 height 15
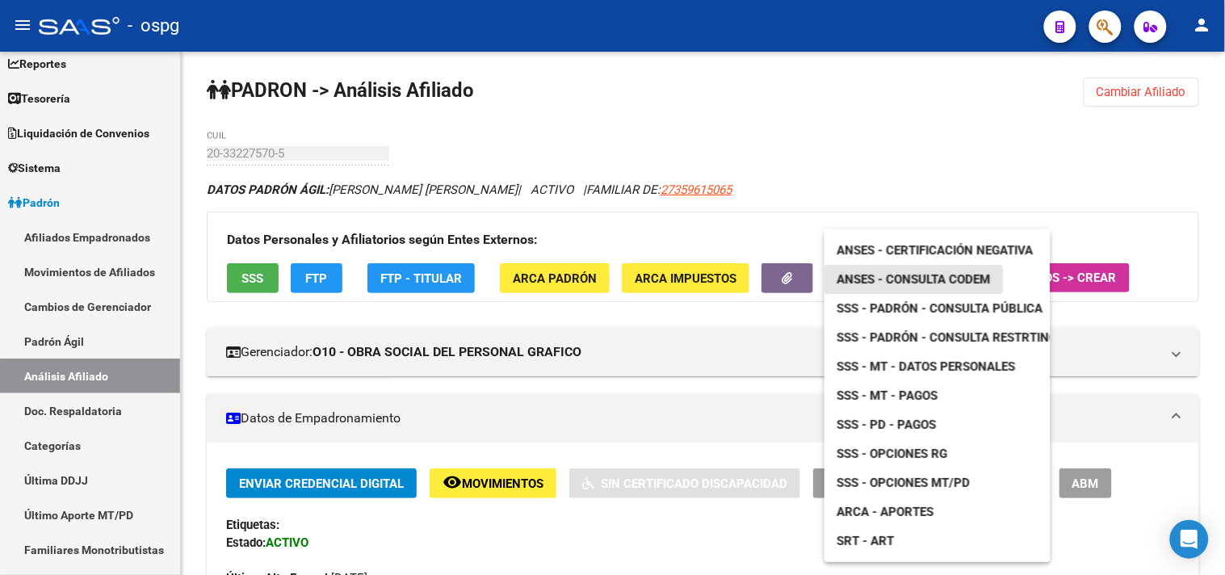
click at [862, 276] on span "ANSES - Consulta CODEM" at bounding box center [913, 279] width 153 height 15
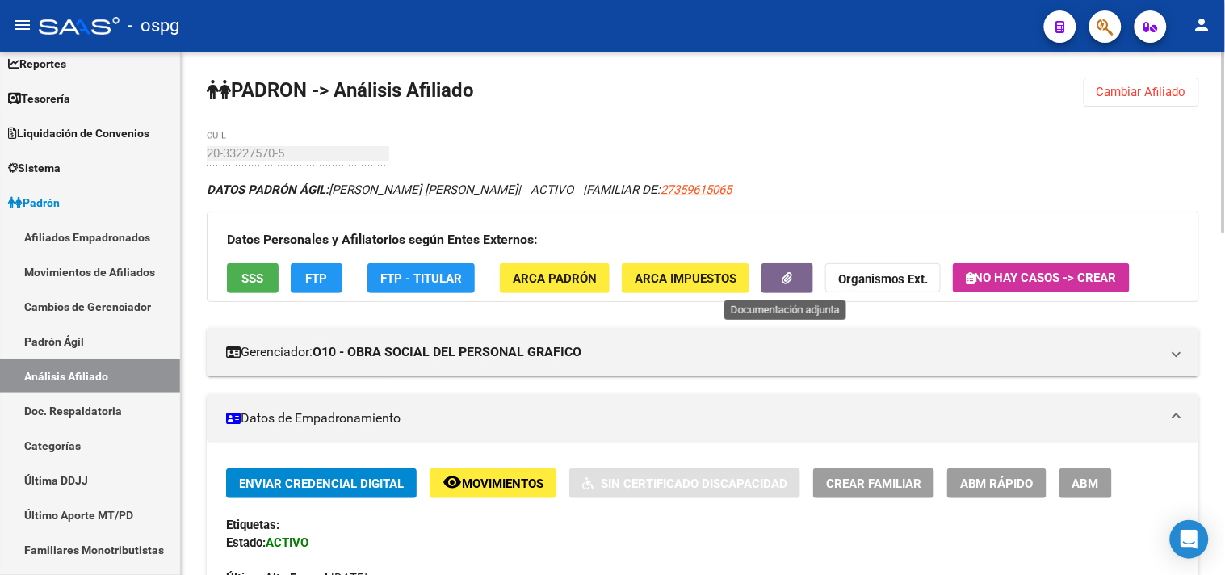
click at [788, 287] on button "button" at bounding box center [787, 278] width 52 height 30
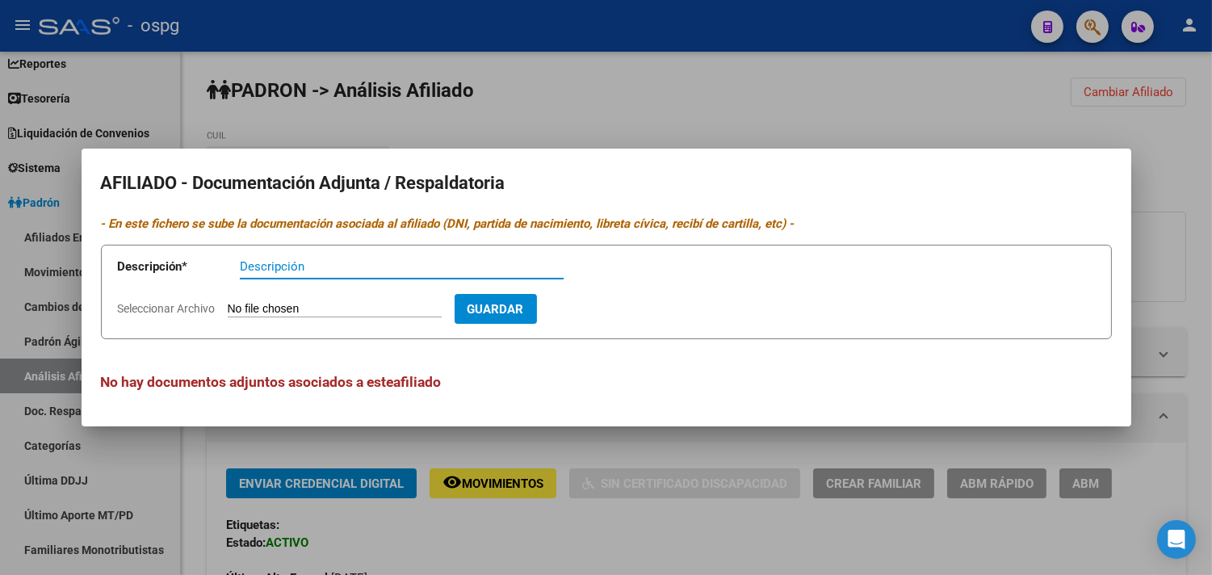
drag, startPoint x: 712, startPoint y: 130, endPoint x: 798, endPoint y: 219, distance: 123.3
click at [713, 129] on div at bounding box center [606, 287] width 1212 height 575
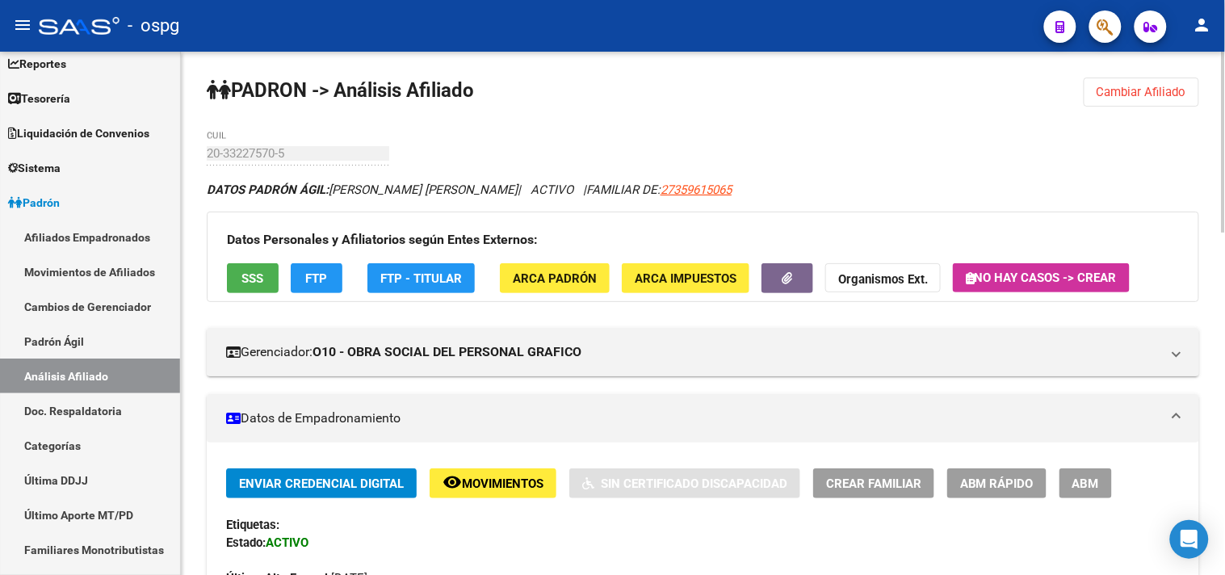
click at [878, 278] on strong "Organismos Ext." at bounding box center [883, 279] width 90 height 15
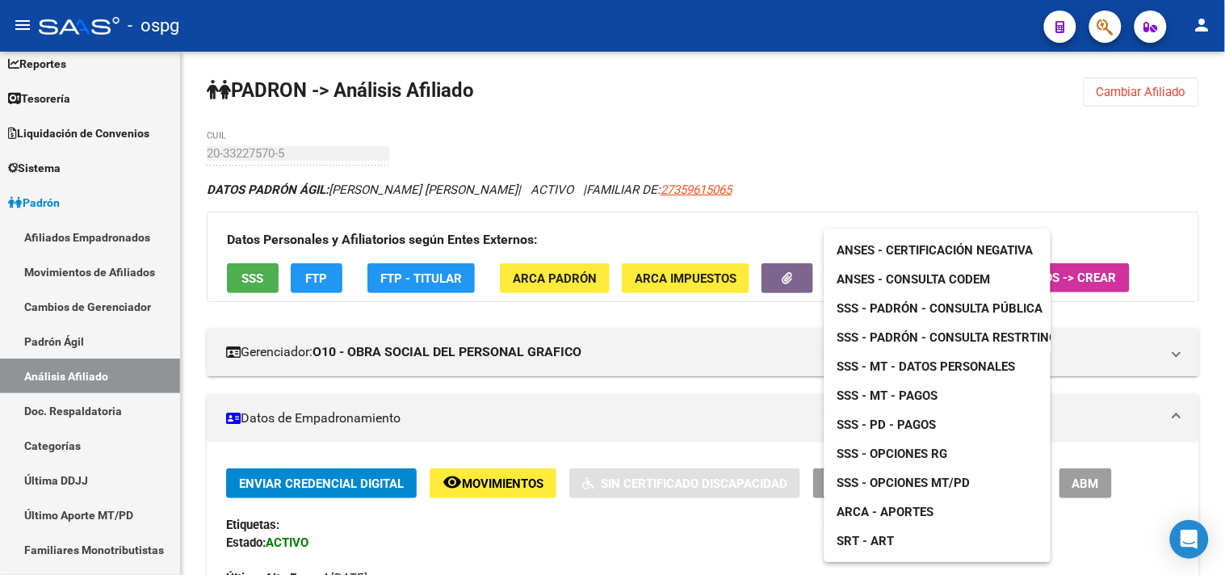
click at [866, 369] on span "SSS - MT - Datos Personales" at bounding box center [926, 366] width 178 height 15
